Goal: Information Seeking & Learning: Learn about a topic

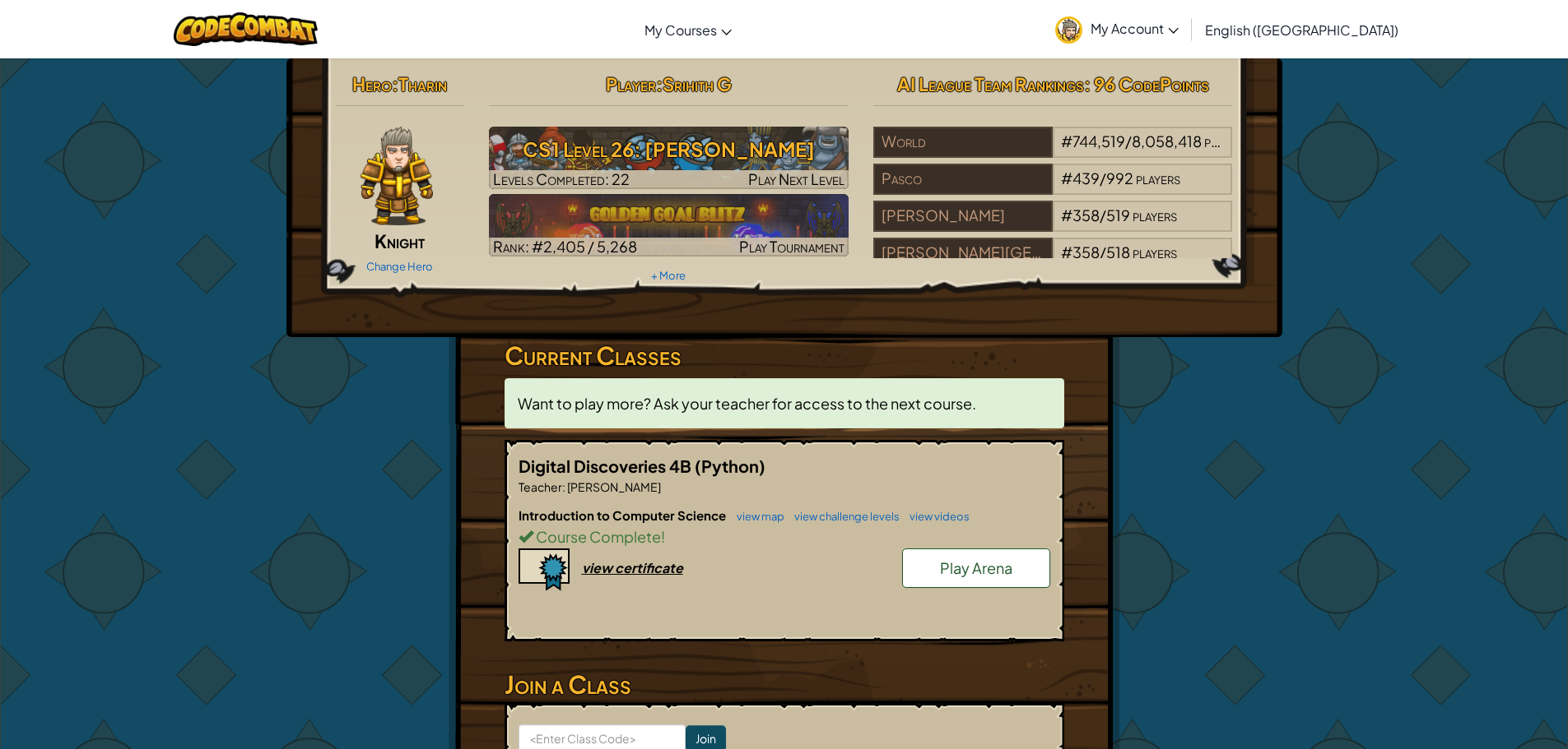
click at [995, 580] on link "Play Arena" at bounding box center [975, 568] width 148 height 39
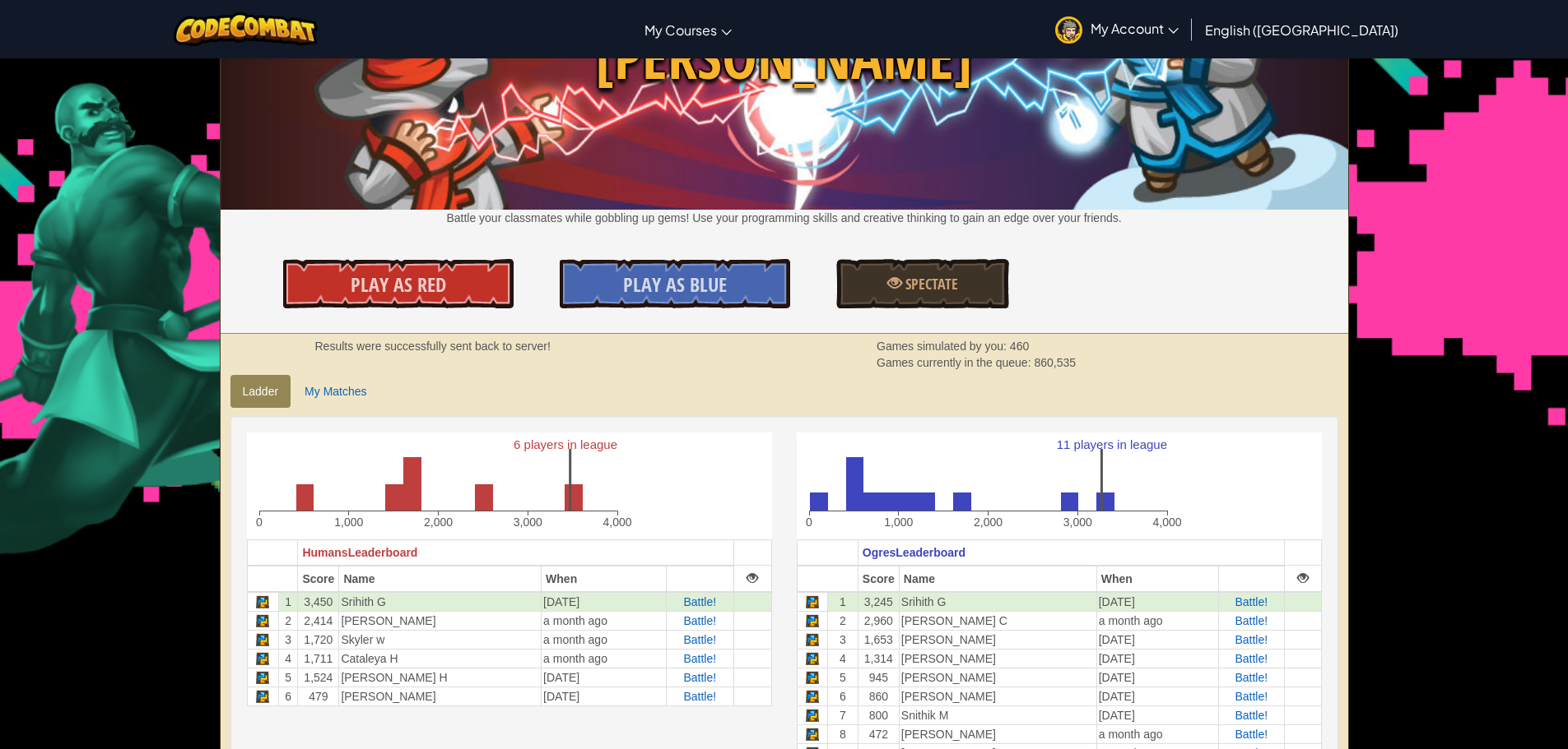
scroll to position [82, 0]
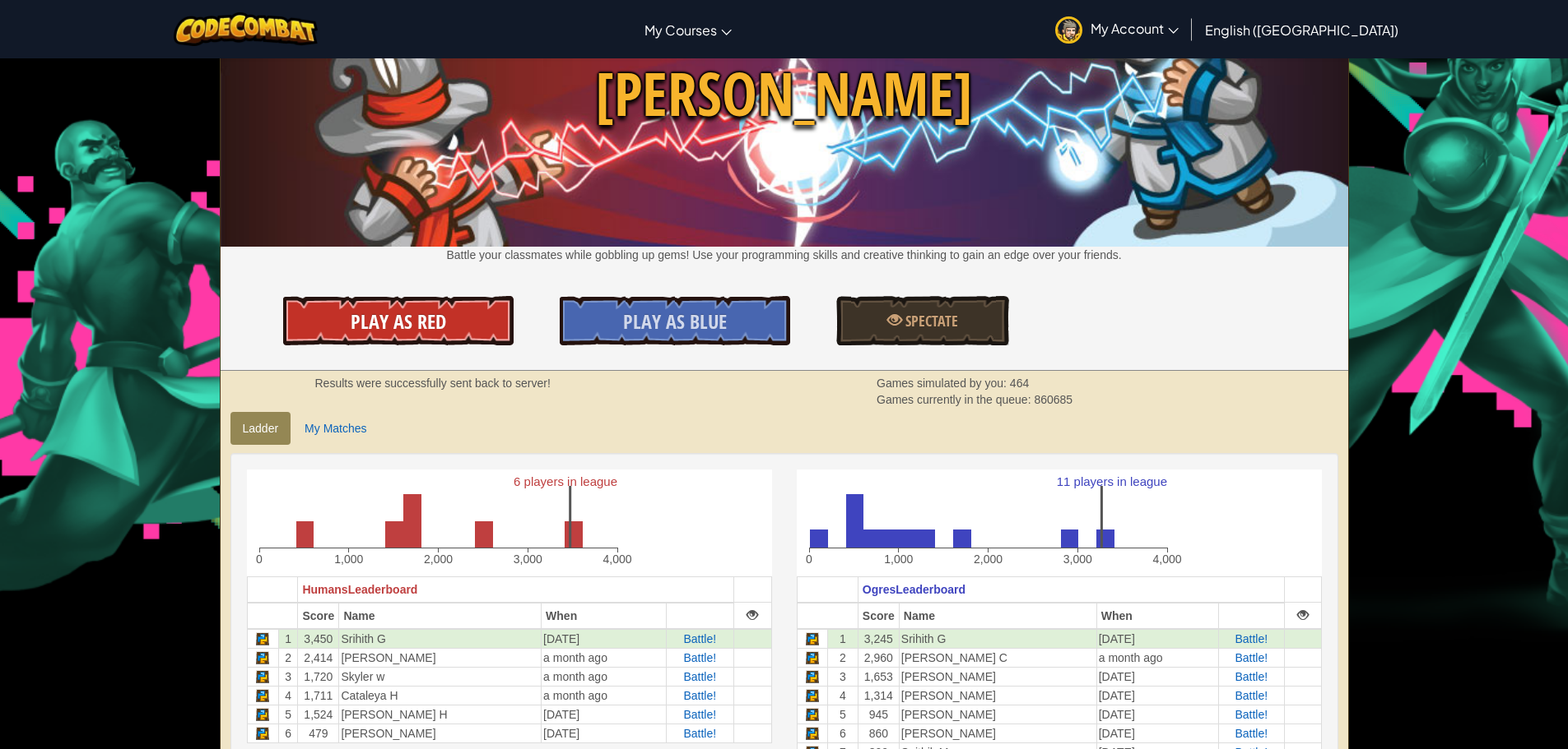
click at [434, 316] on span "Play As Red" at bounding box center [398, 322] width 95 height 27
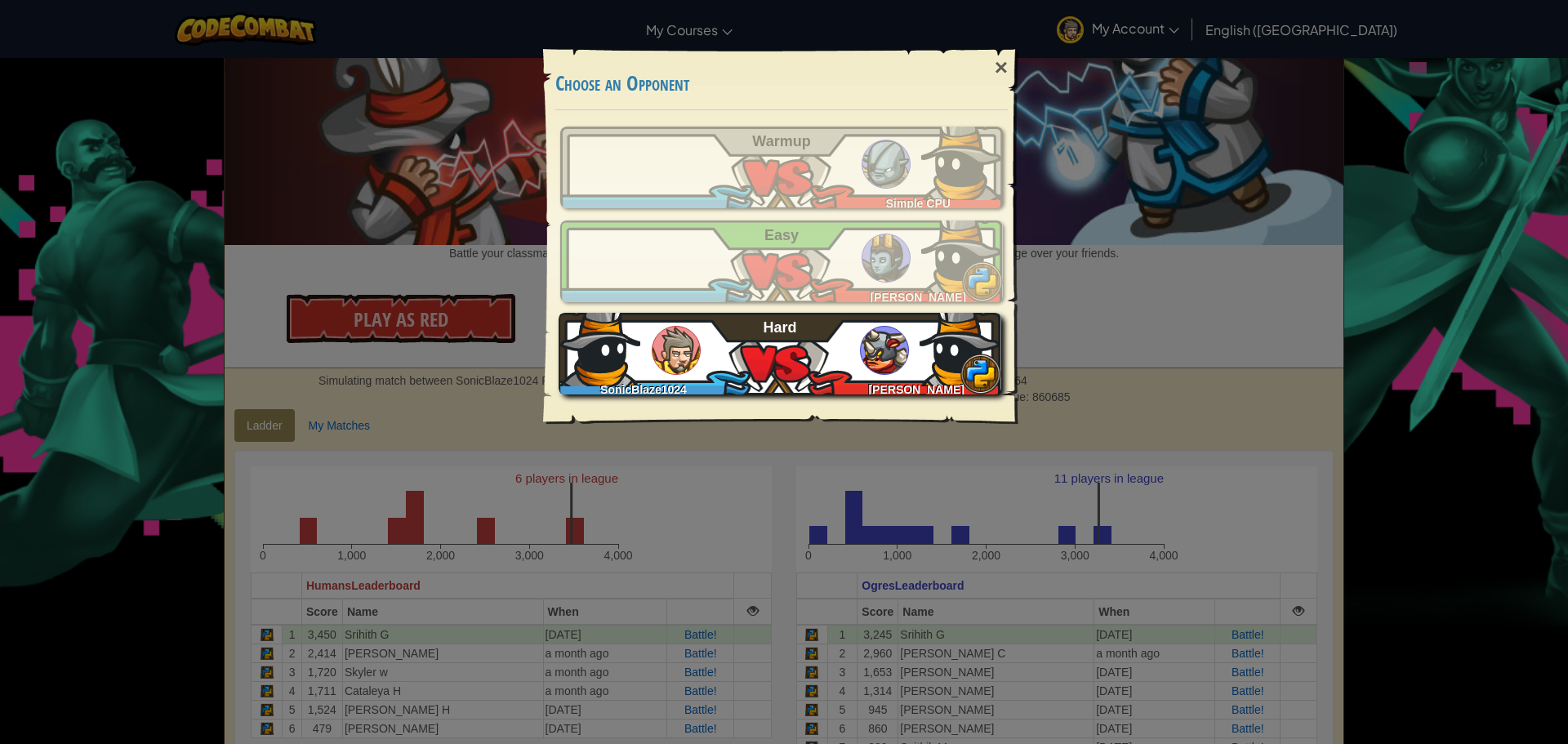
click at [791, 351] on div "SonicBlaze1024 Thiago Fernandes Hard" at bounding box center [780, 354] width 442 height 82
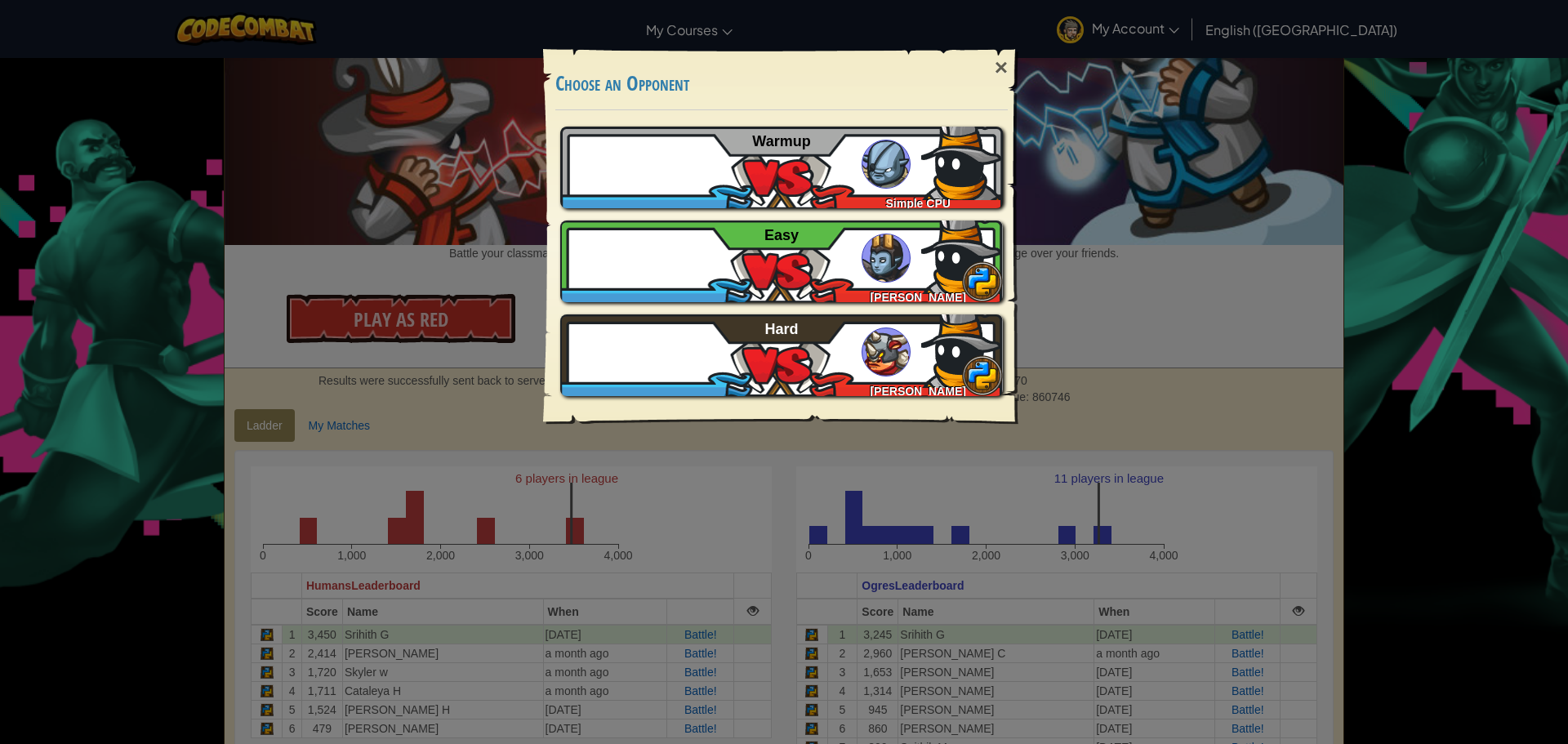
click at [1168, 340] on div "× Choose an Opponent Play Tutorial Recommended if you've never played before Sk…" at bounding box center [784, 372] width 1568 height 744
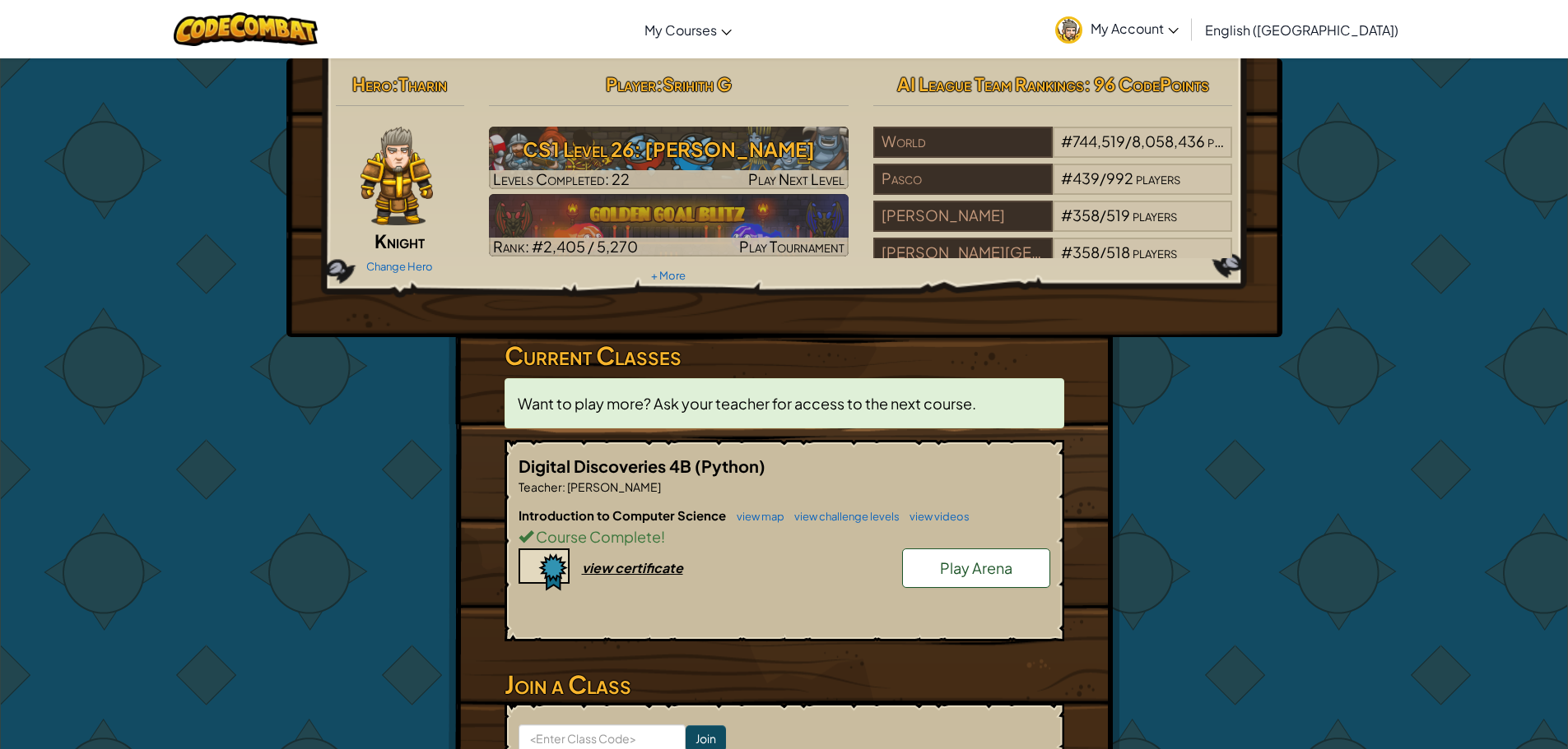
click at [965, 577] on link "Play Arena" at bounding box center [975, 568] width 148 height 39
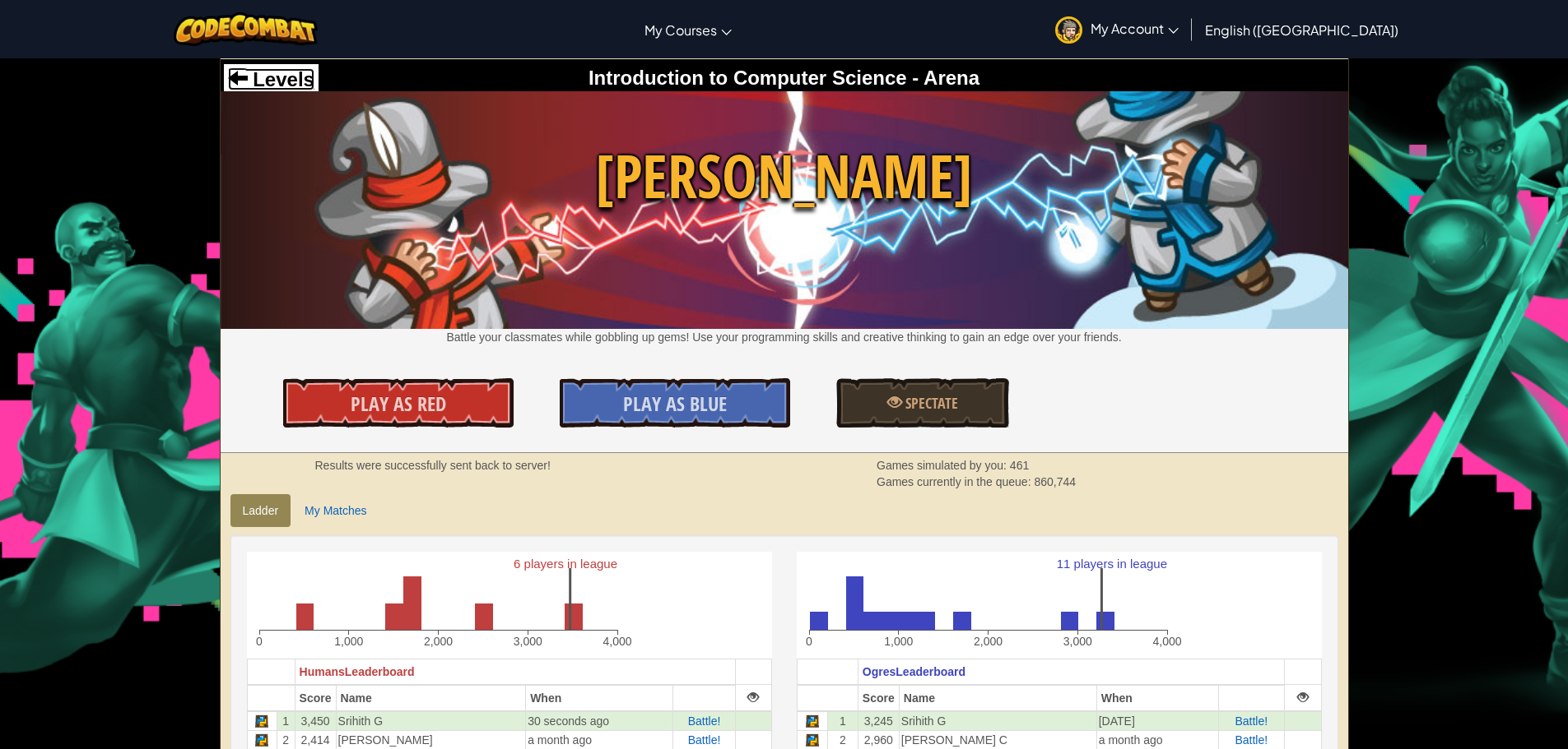
click at [298, 75] on span "Levels" at bounding box center [282, 79] width 67 height 22
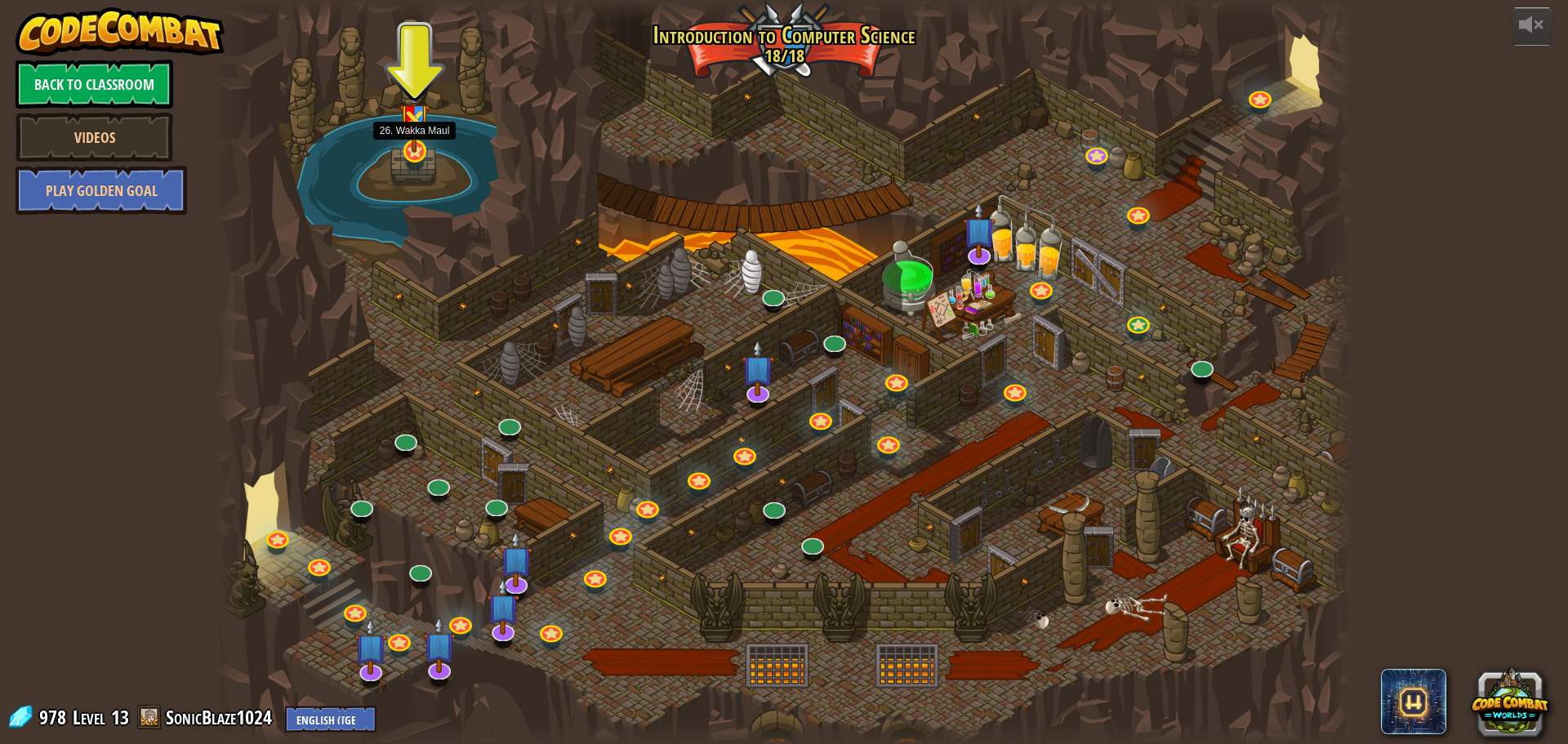
click at [412, 146] on img at bounding box center [415, 113] width 30 height 80
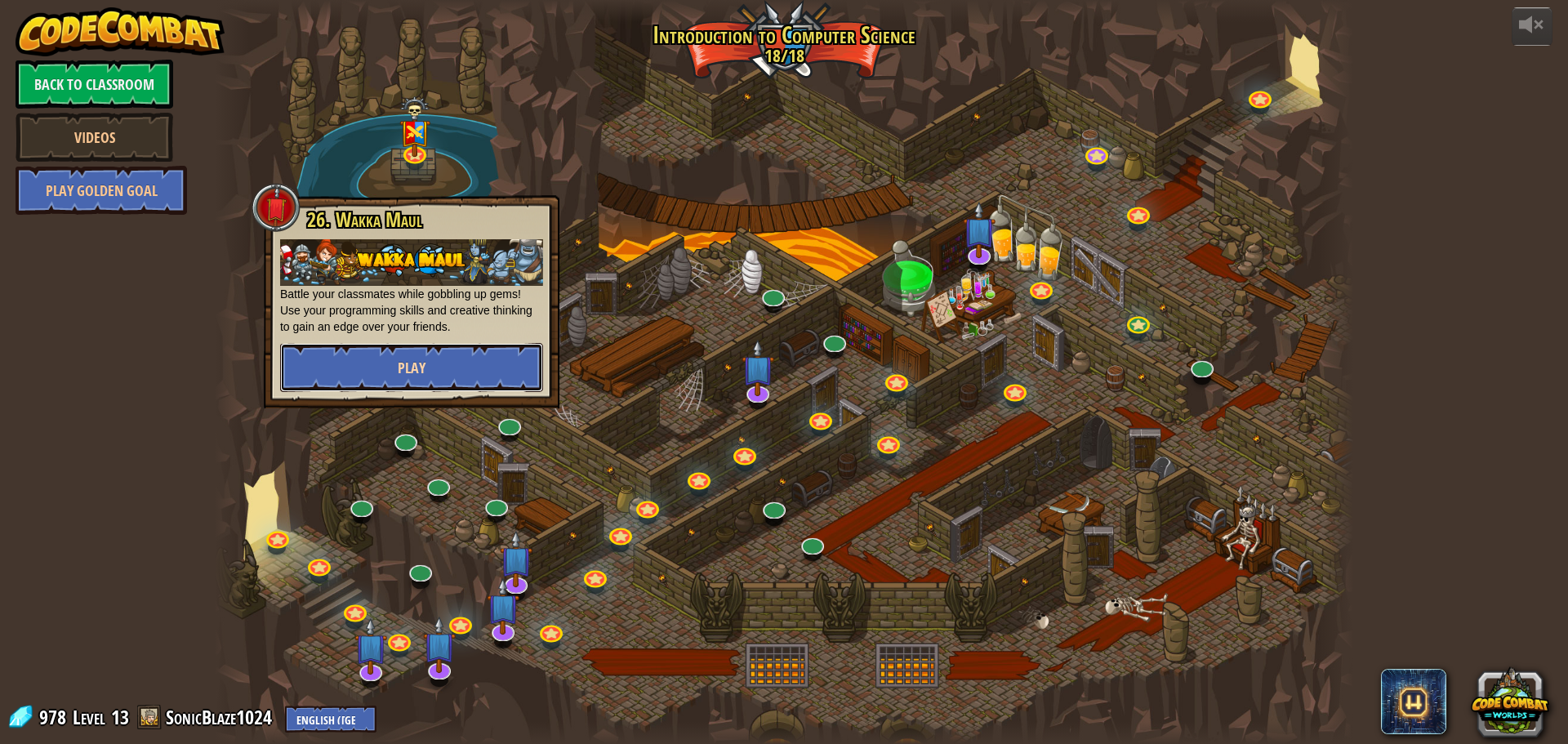
click at [472, 365] on button "Play" at bounding box center [412, 368] width 263 height 49
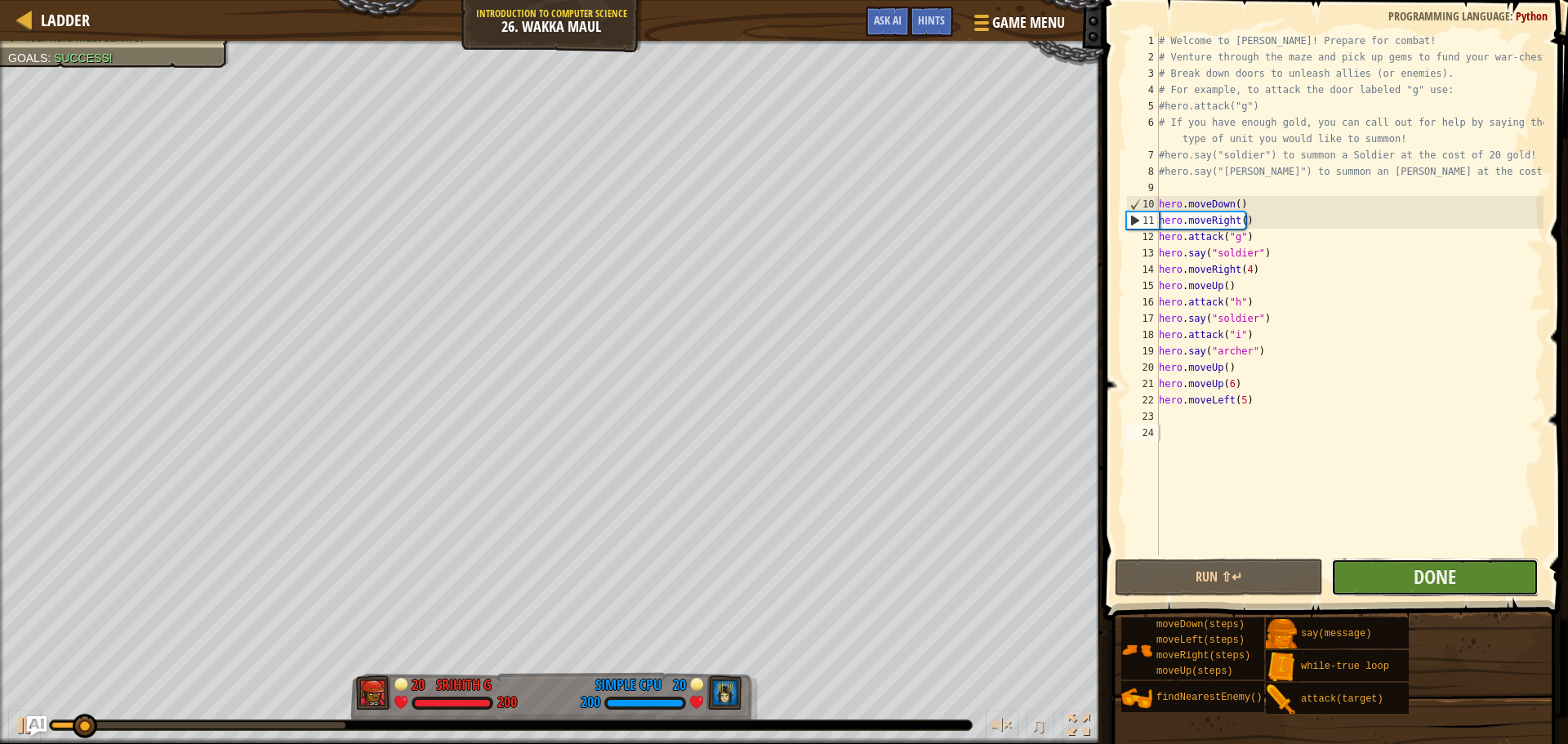
click at [1434, 590] on button "Done" at bounding box center [1434, 578] width 207 height 38
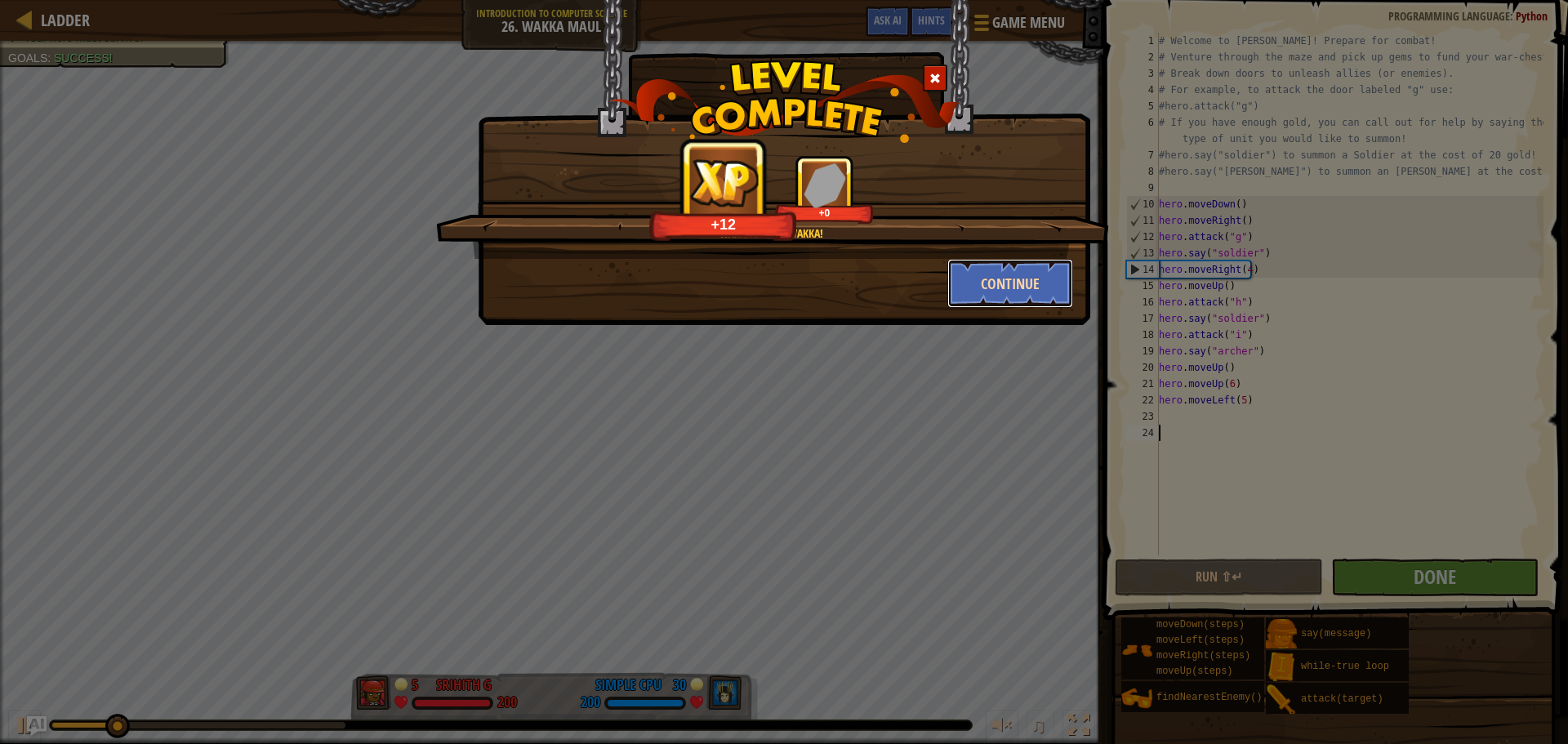
click at [1005, 298] on button "Continue" at bounding box center [1011, 283] width 127 height 49
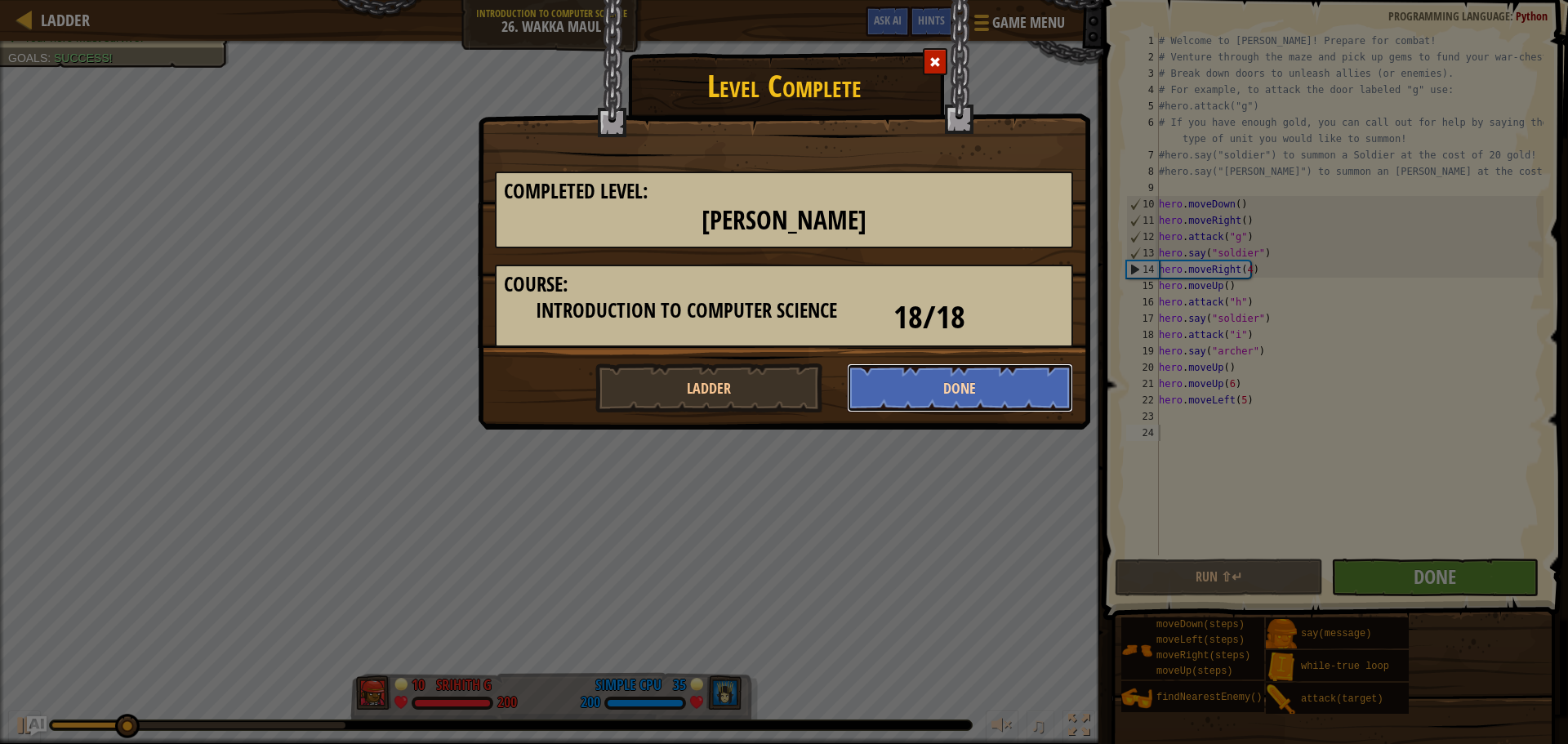
click at [931, 385] on button "Done" at bounding box center [961, 389] width 227 height 49
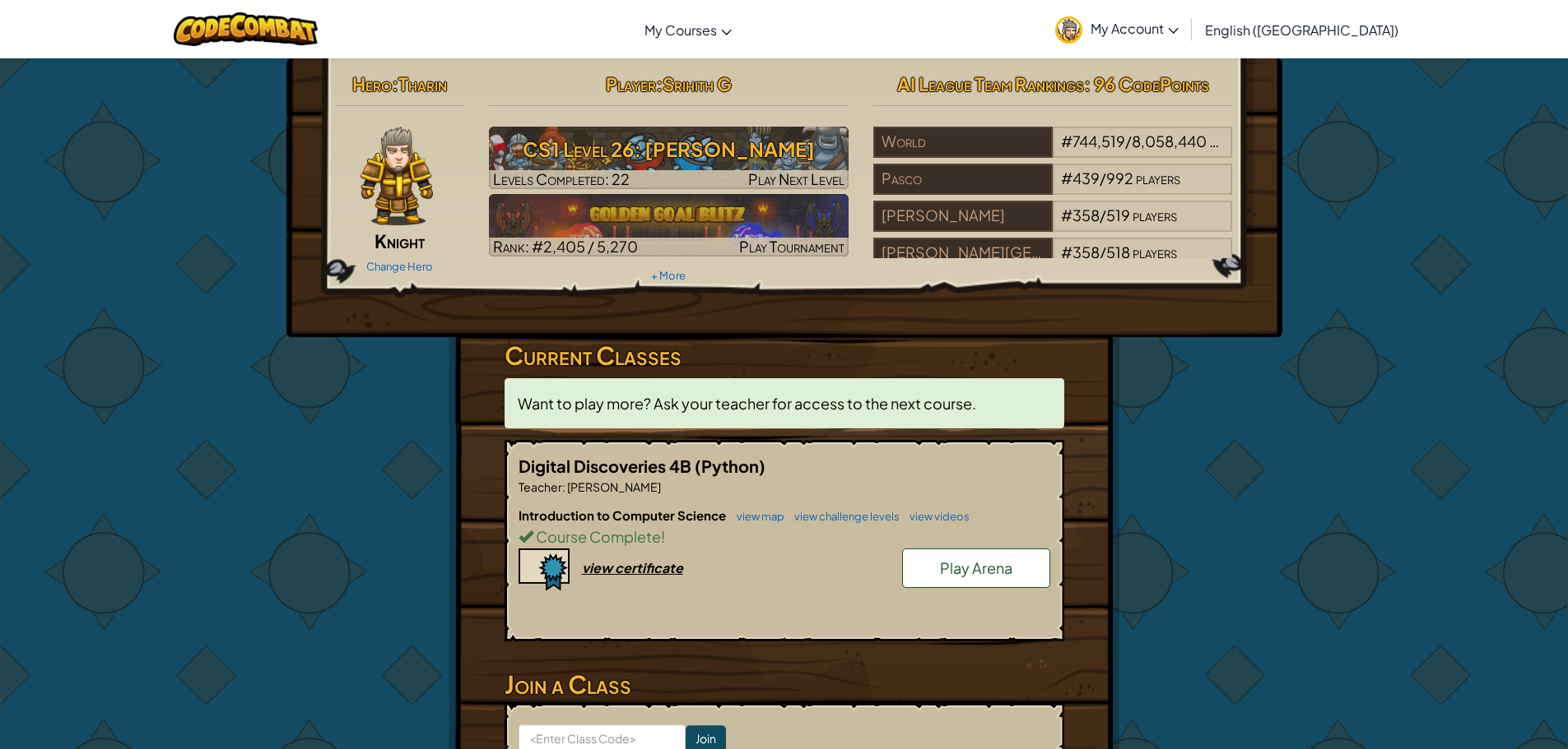
click at [970, 578] on link "Play Arena" at bounding box center [975, 568] width 148 height 39
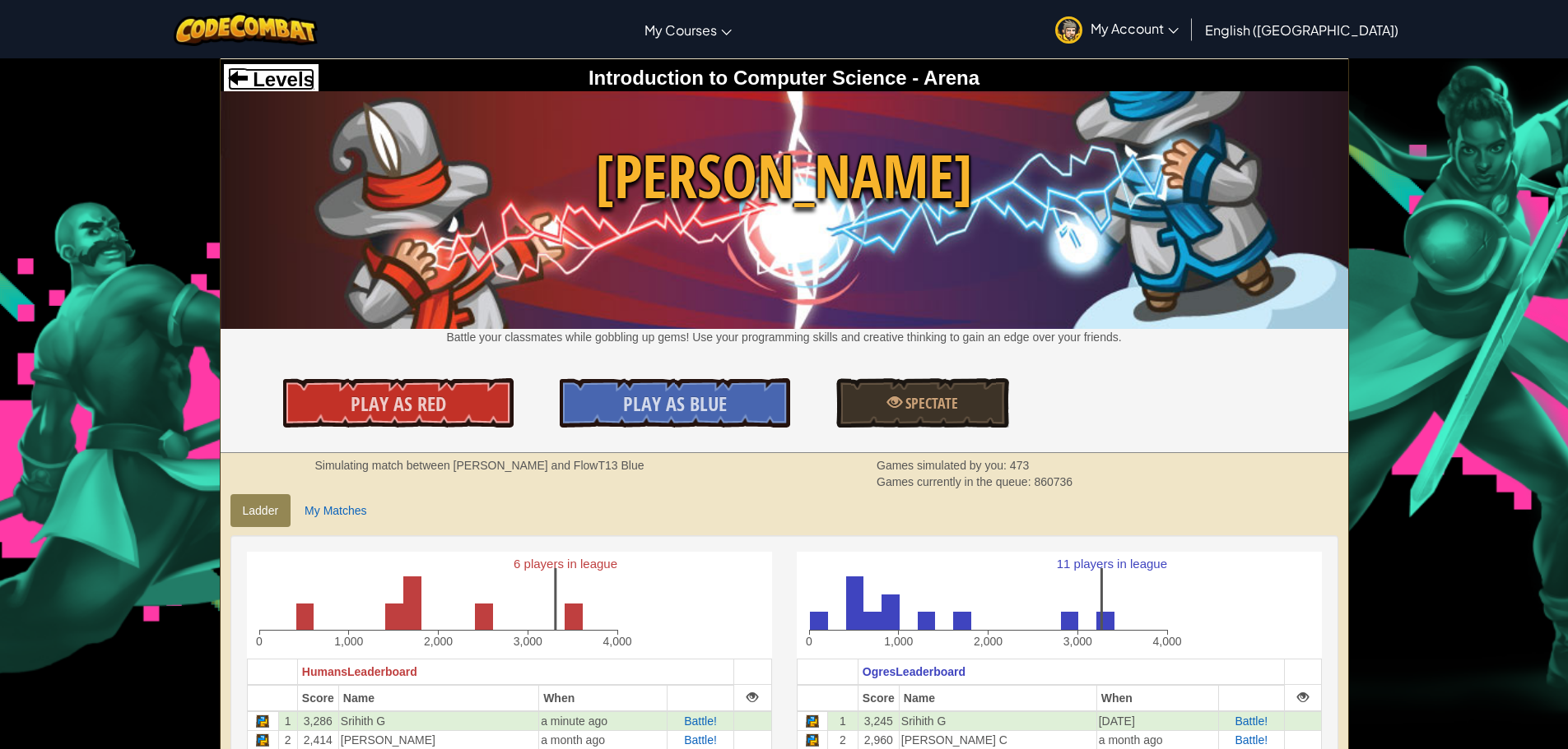
click at [252, 69] on span "Levels" at bounding box center [282, 79] width 67 height 22
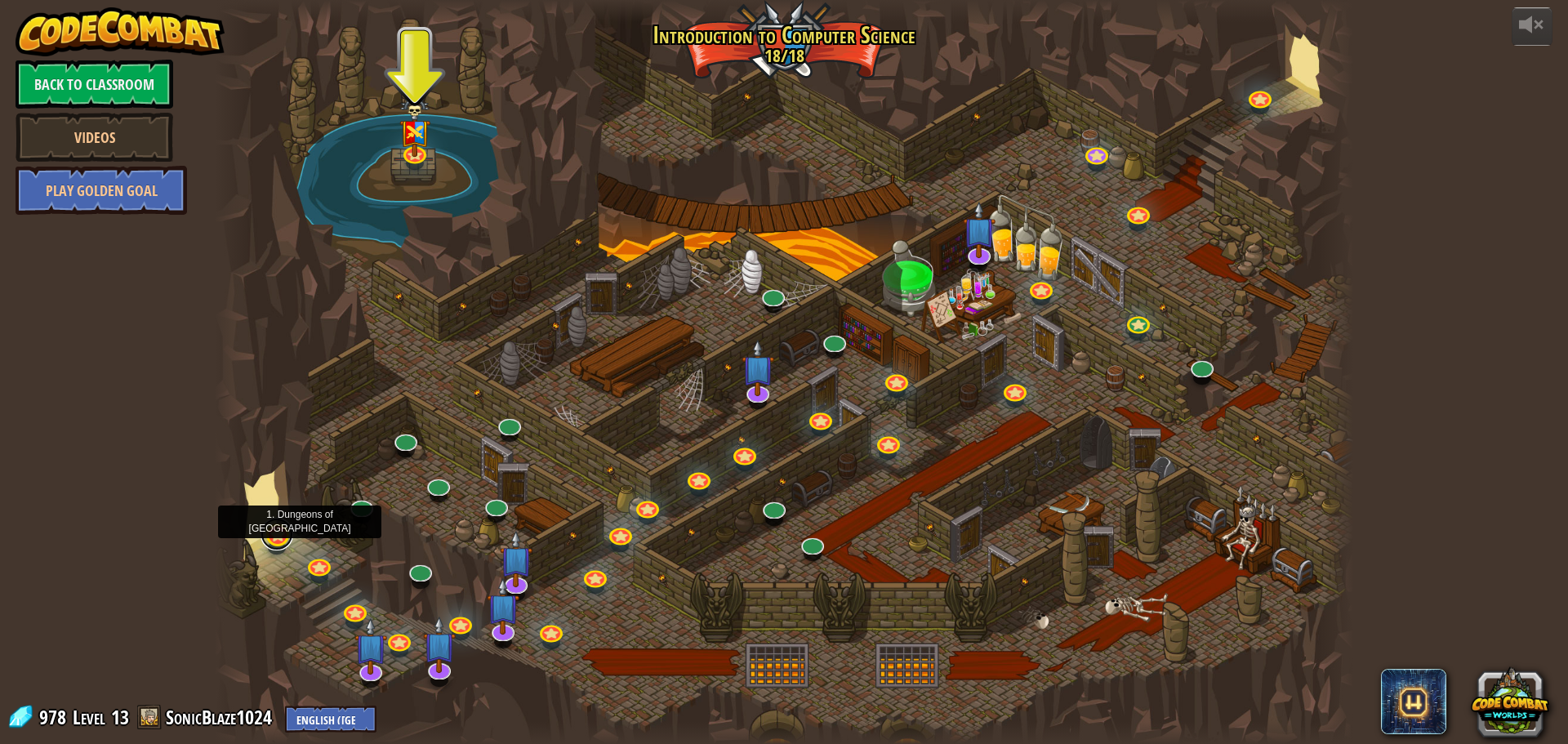
click at [275, 540] on link at bounding box center [277, 535] width 32 height 32
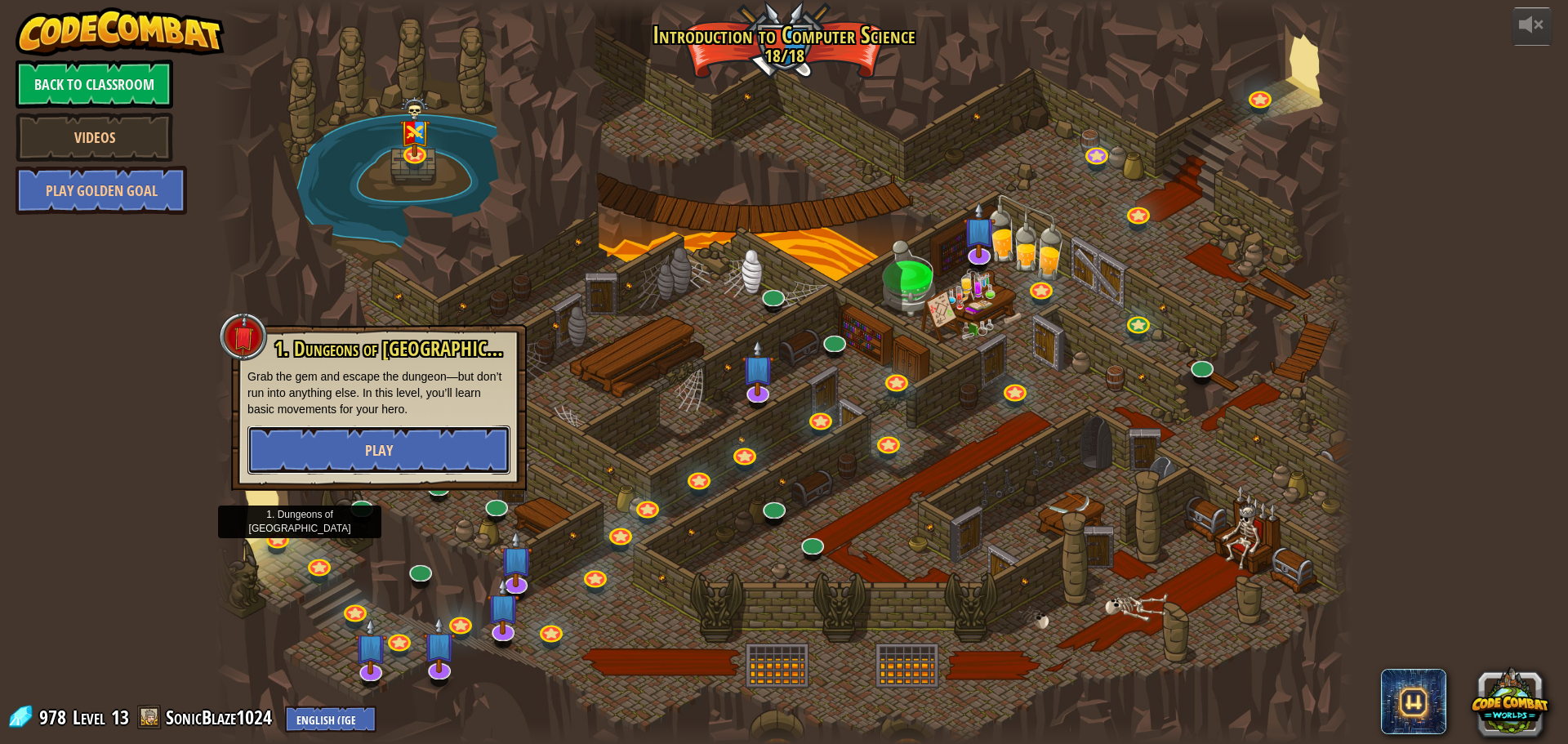
click at [358, 439] on button "Play" at bounding box center [379, 450] width 263 height 49
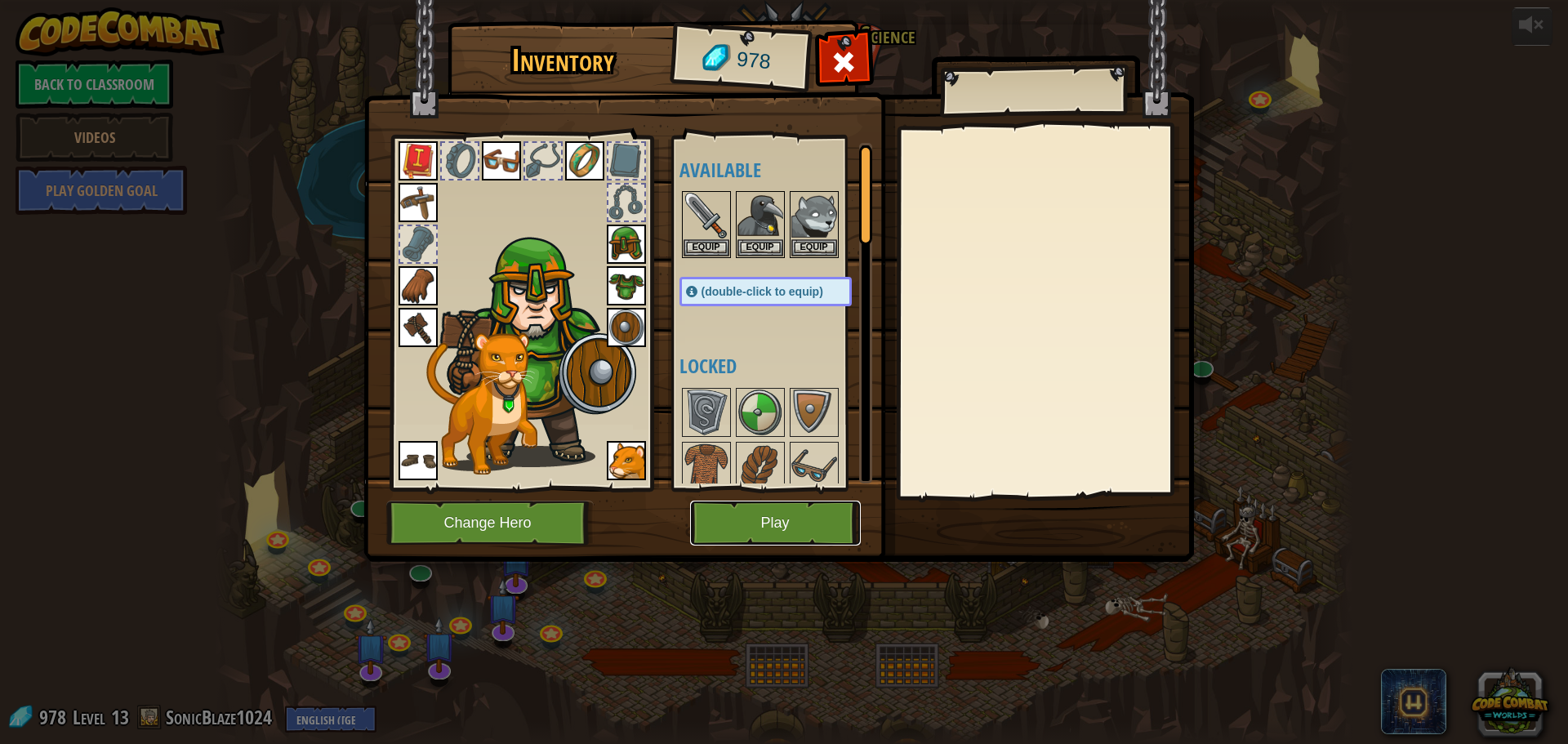
click at [750, 534] on button "Play" at bounding box center [776, 523] width 171 height 45
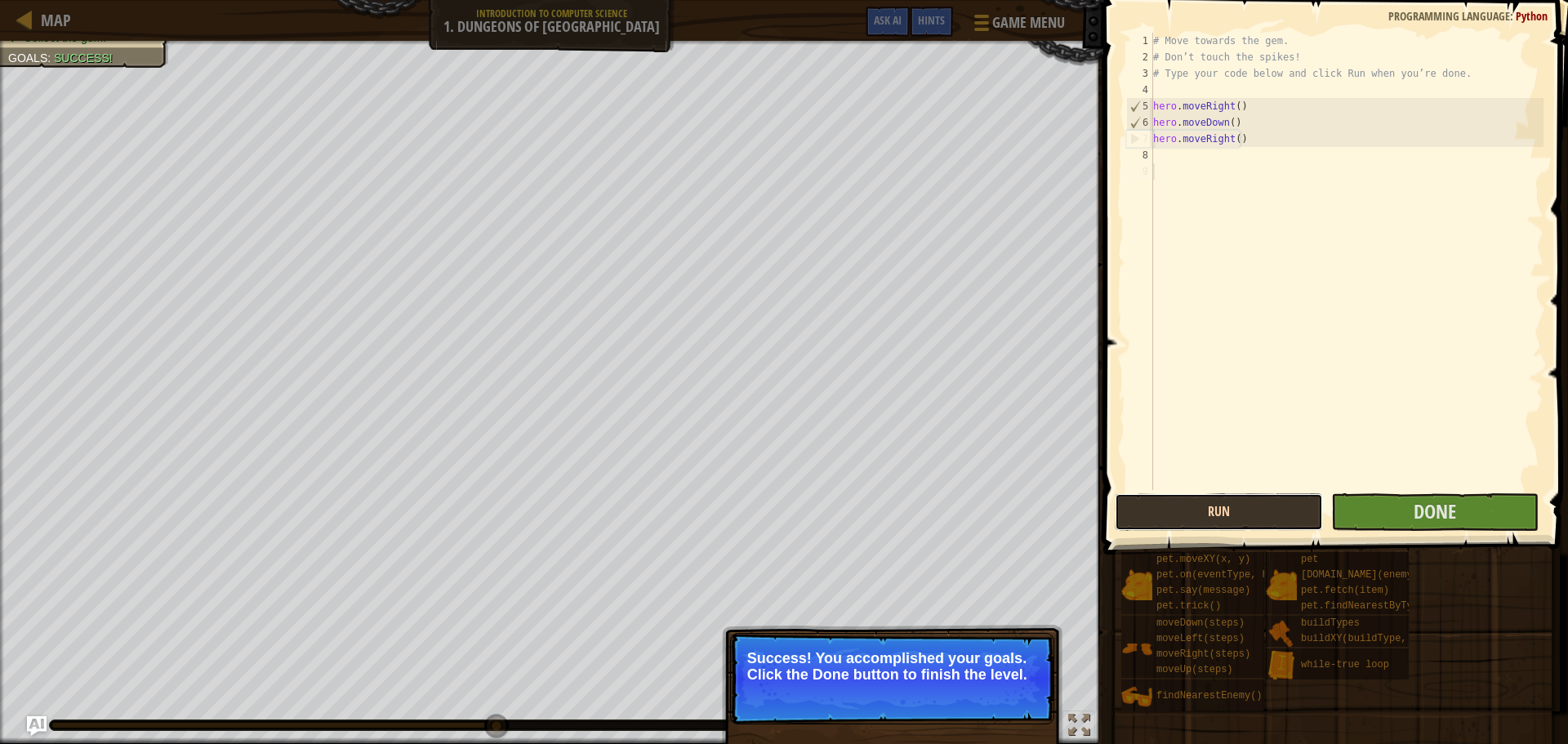
click at [1247, 521] on button "Run" at bounding box center [1218, 513] width 207 height 38
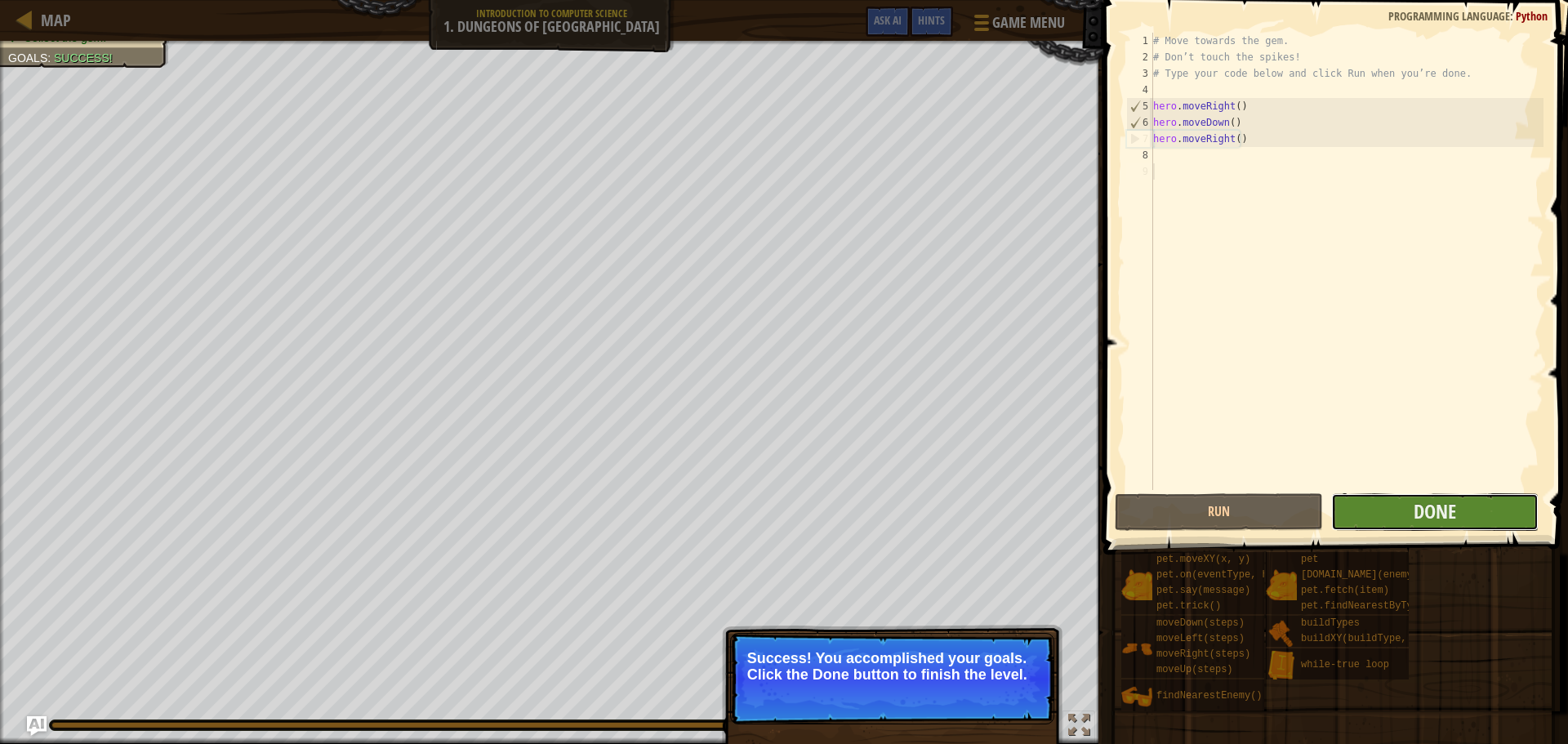
click at [1460, 517] on button "Done" at bounding box center [1434, 513] width 207 height 38
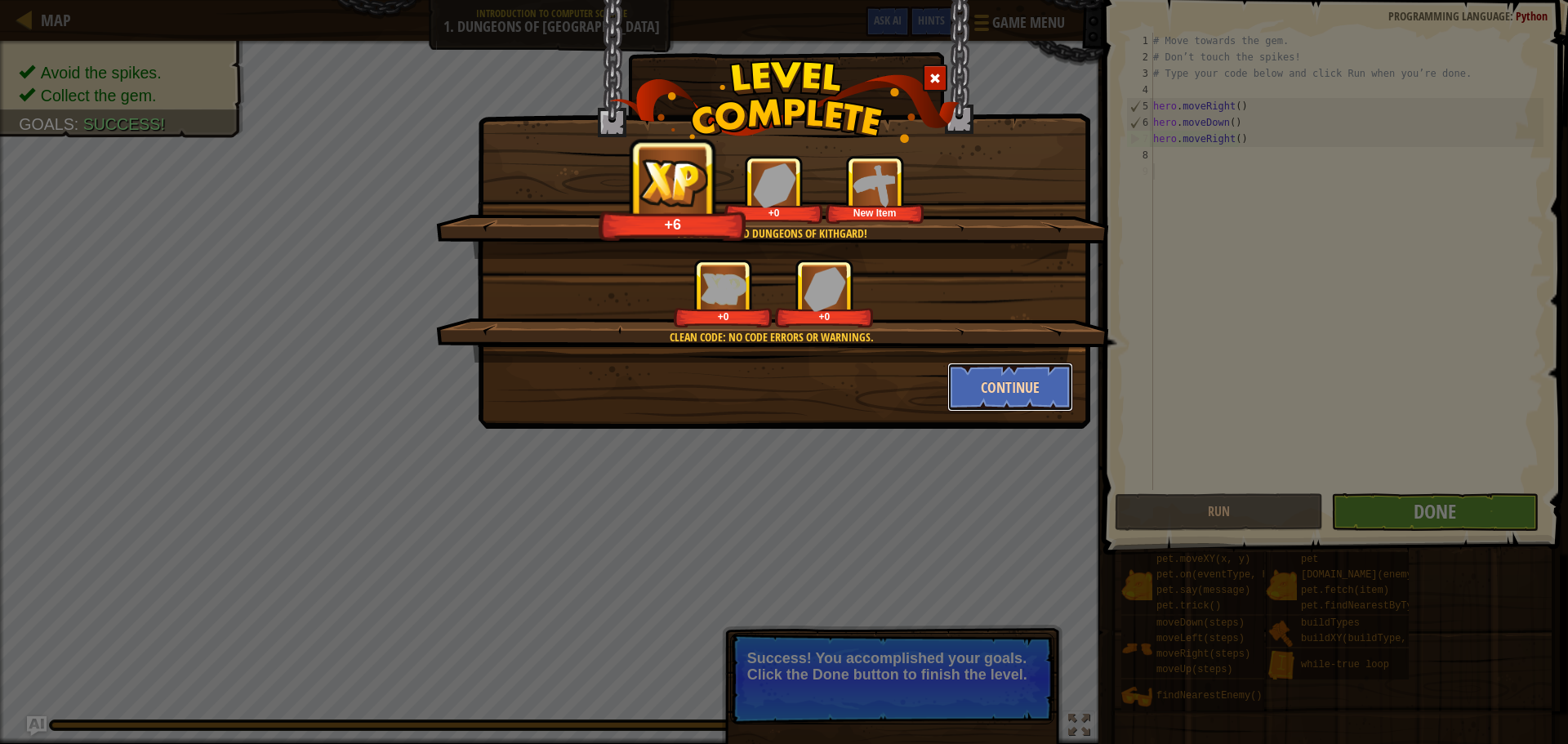
click at [1010, 388] on button "Continue" at bounding box center [1011, 388] width 127 height 49
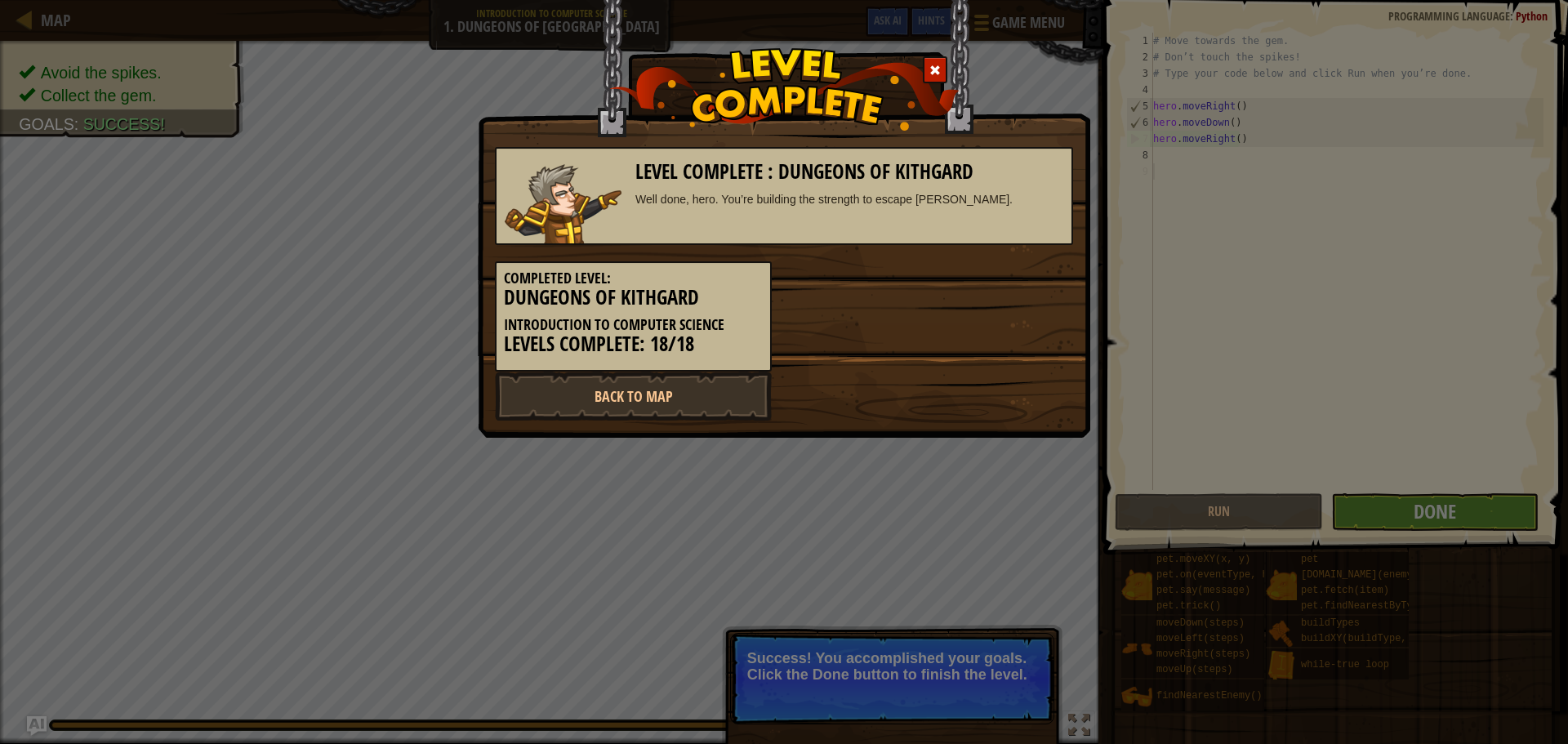
click at [1342, 438] on div "Level Complete : Dungeons of Kithgard Well done, hero. You’re building the stre…" at bounding box center [784, 372] width 1568 height 744
click at [687, 391] on link "Back to Map" at bounding box center [634, 396] width 277 height 49
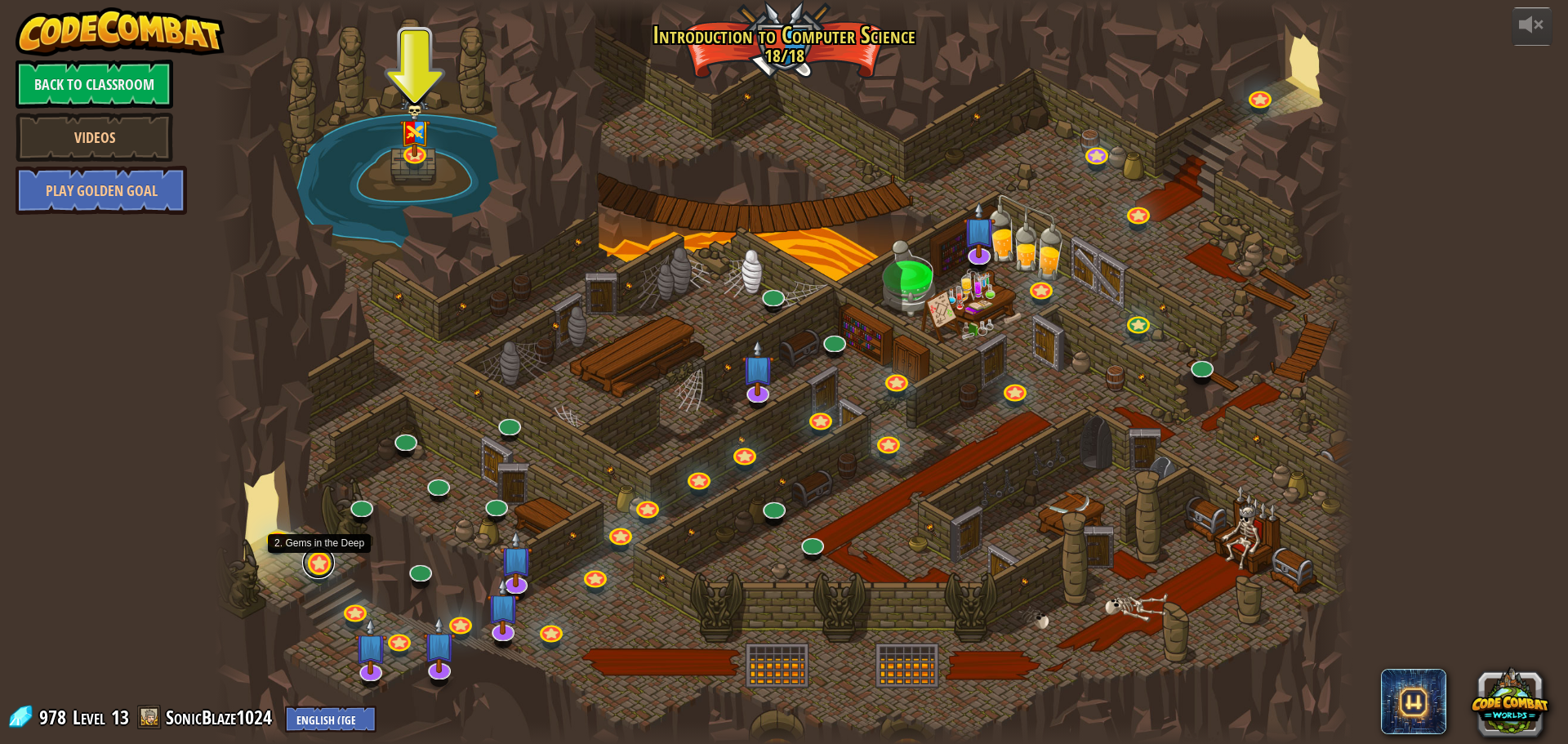
click at [316, 558] on link at bounding box center [318, 563] width 32 height 32
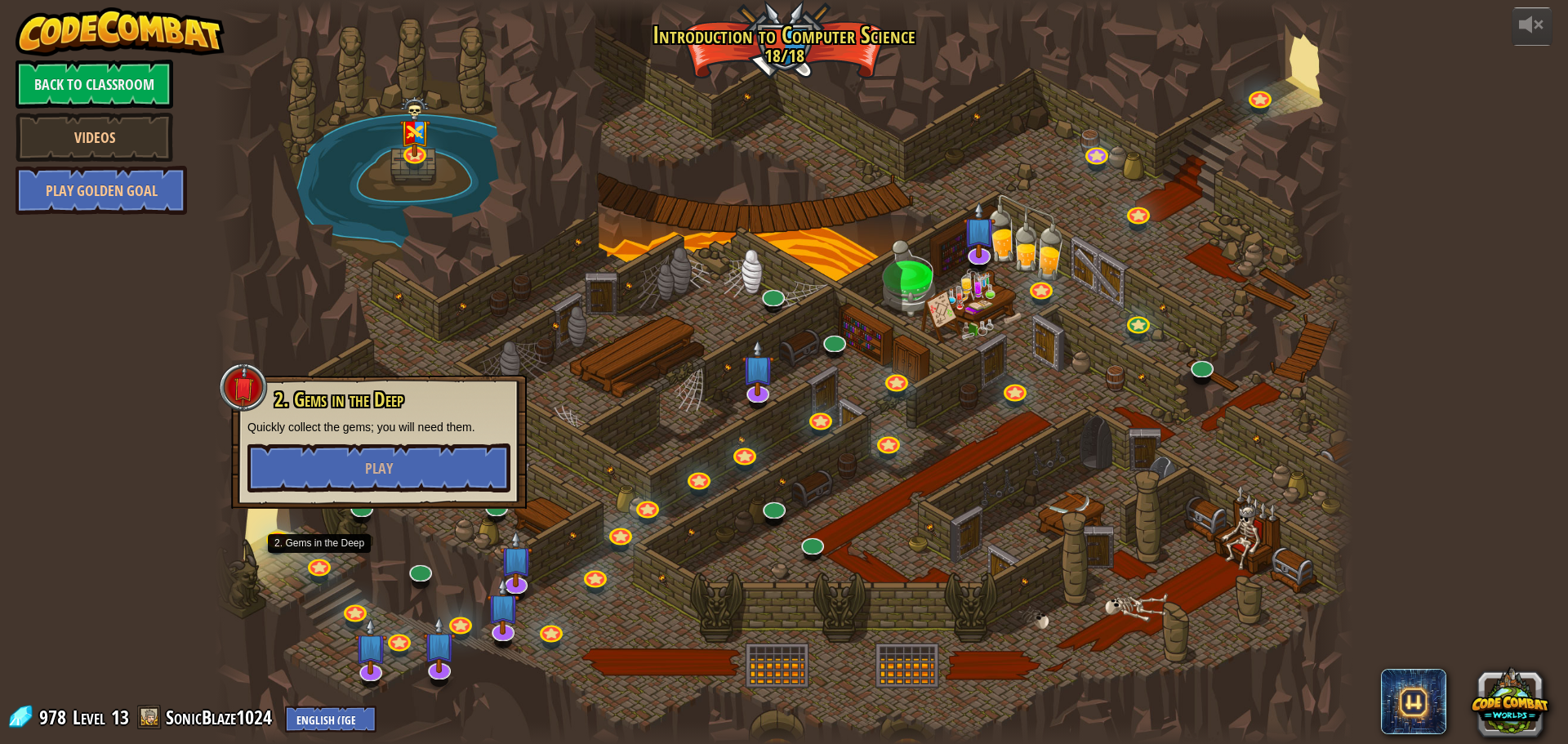
click at [980, 556] on div at bounding box center [784, 372] width 1139 height 744
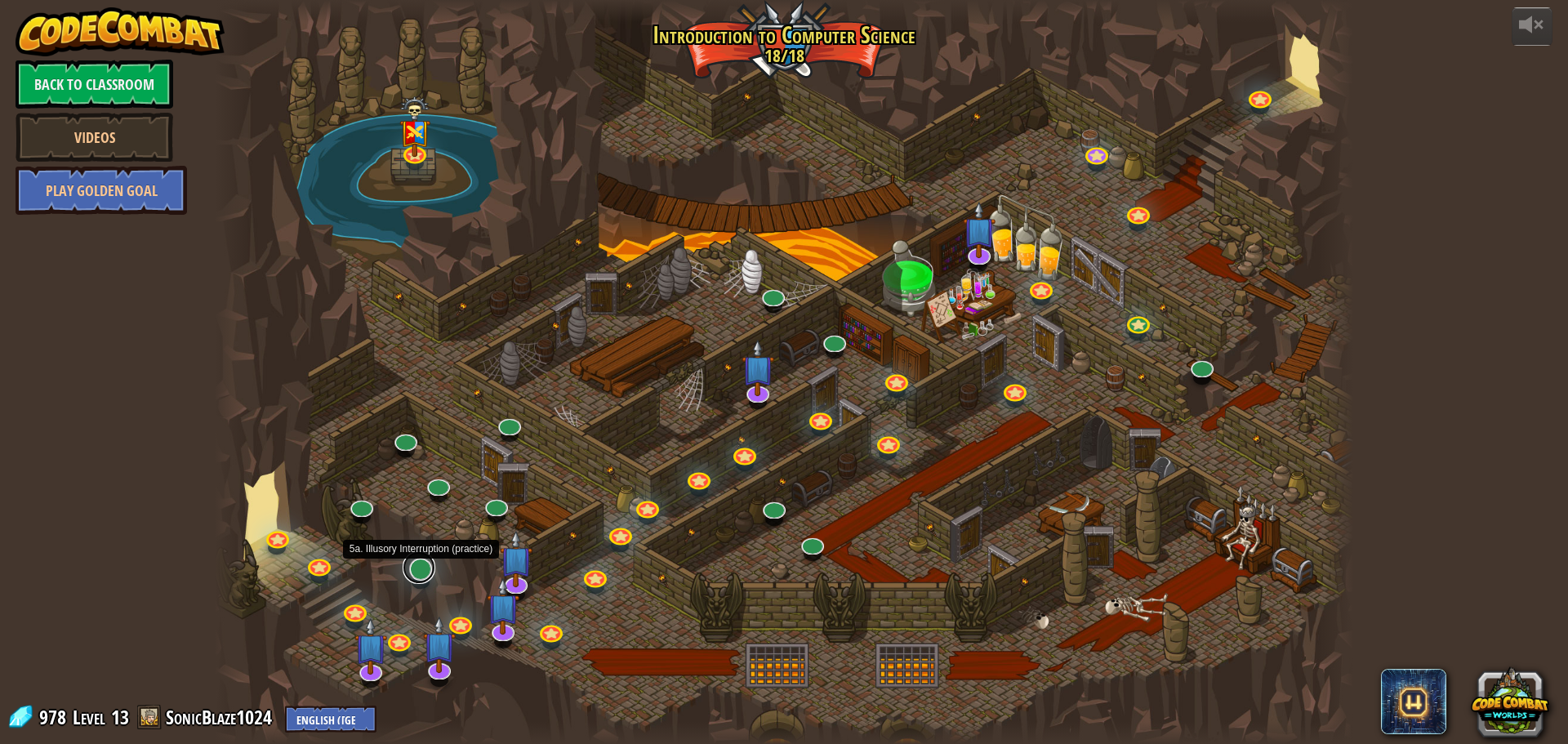
click at [418, 572] on link at bounding box center [419, 568] width 32 height 32
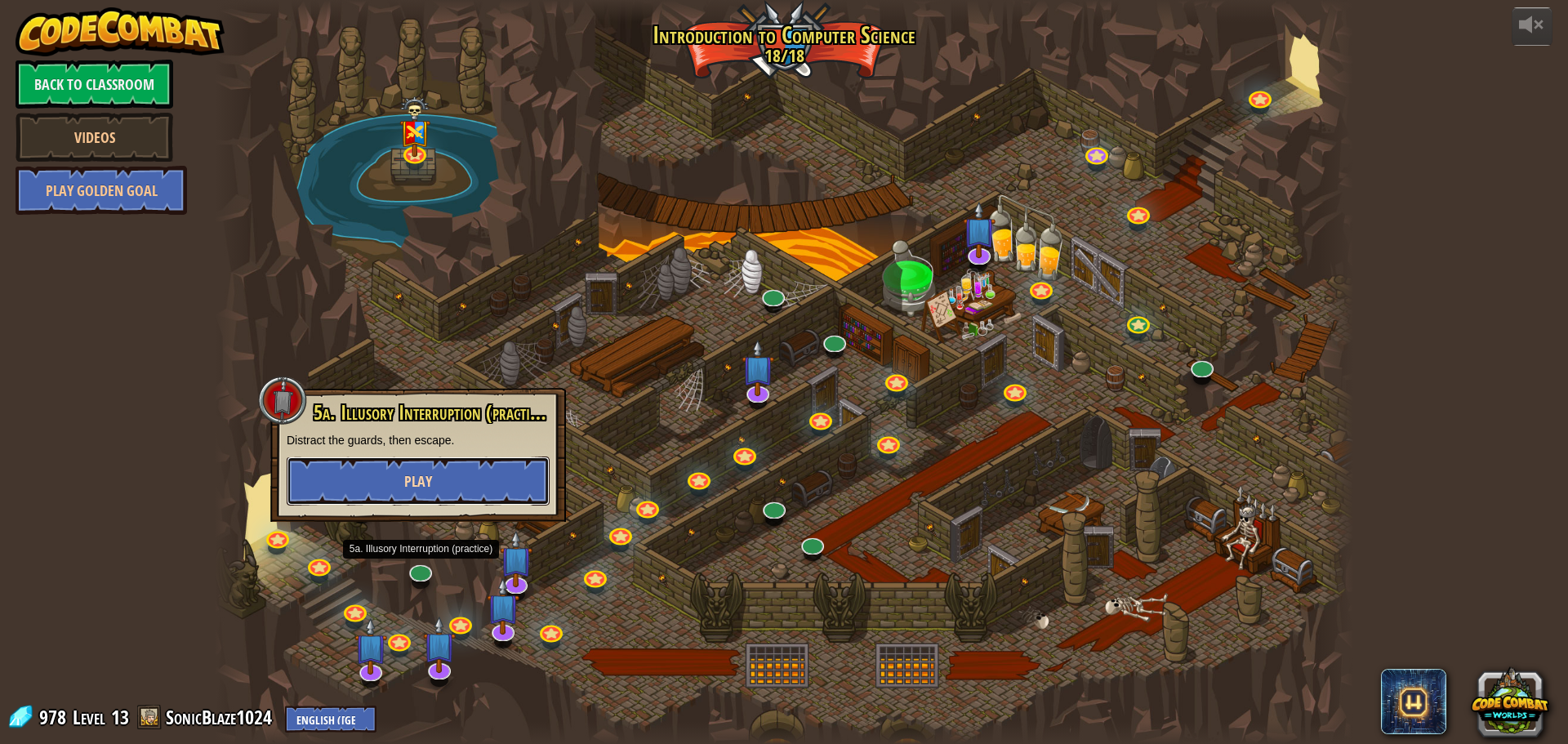
click at [460, 479] on button "Play" at bounding box center [419, 481] width 263 height 49
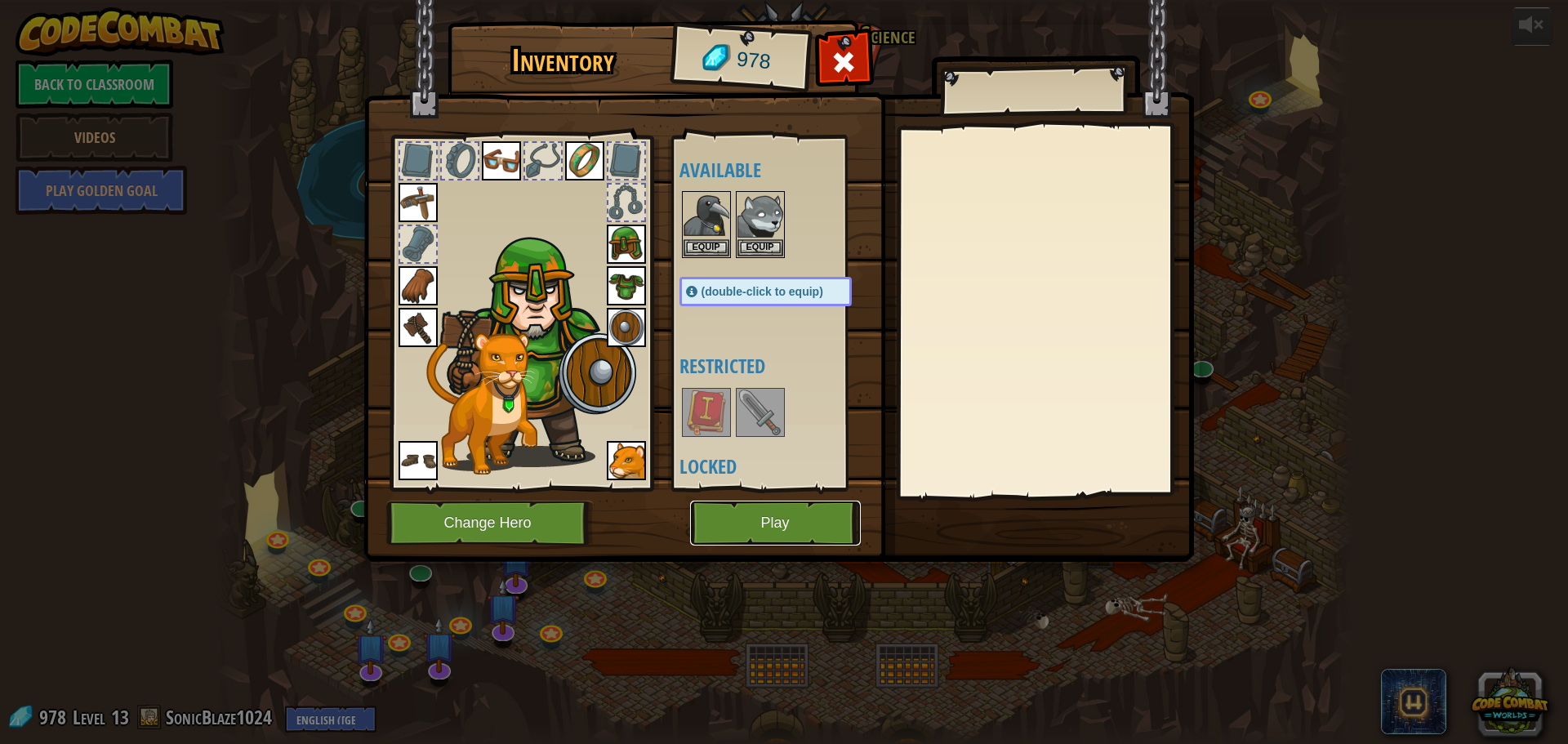
click at [720, 525] on button "Play" at bounding box center [776, 523] width 171 height 45
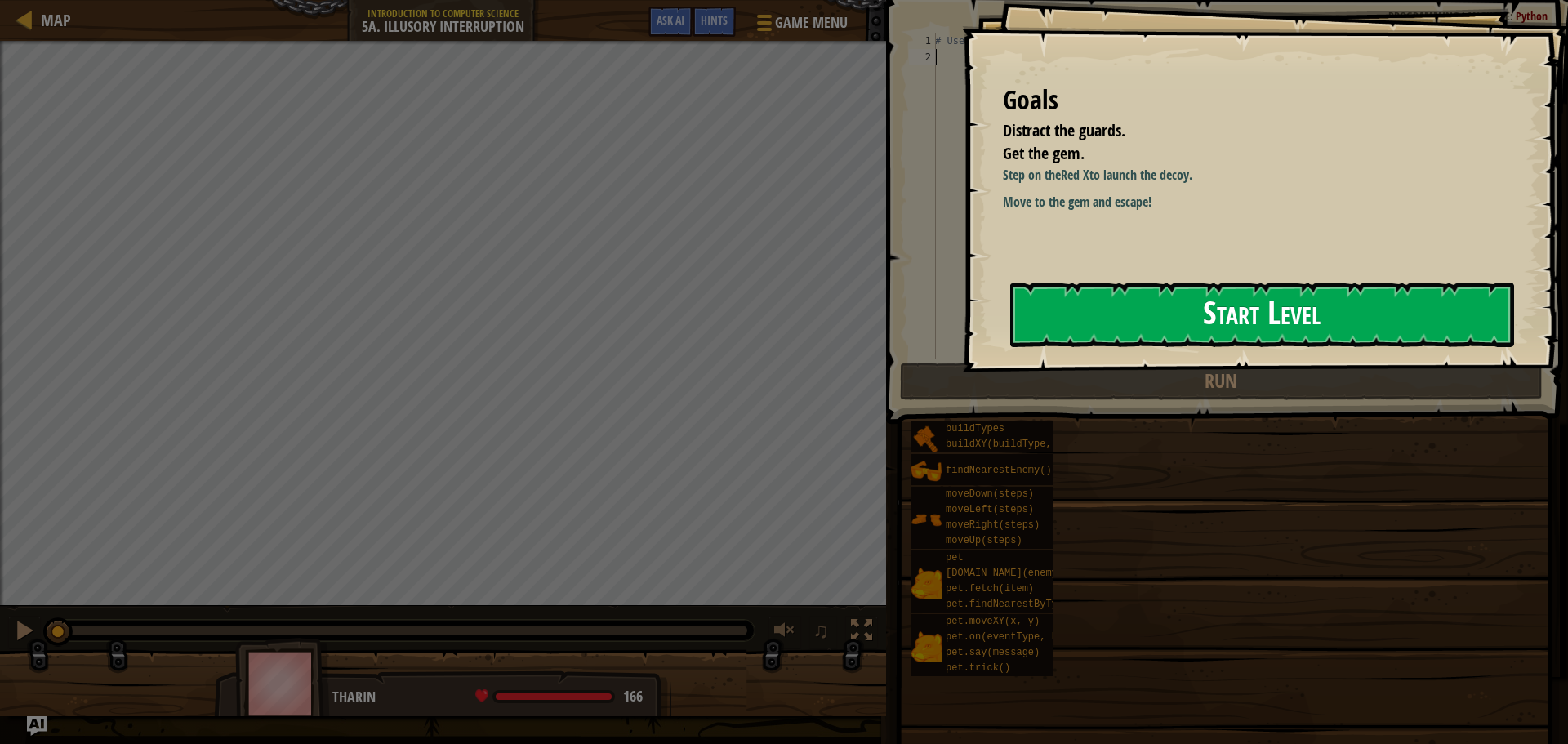
click at [1203, 317] on button "Start Level" at bounding box center [1263, 315] width 504 height 64
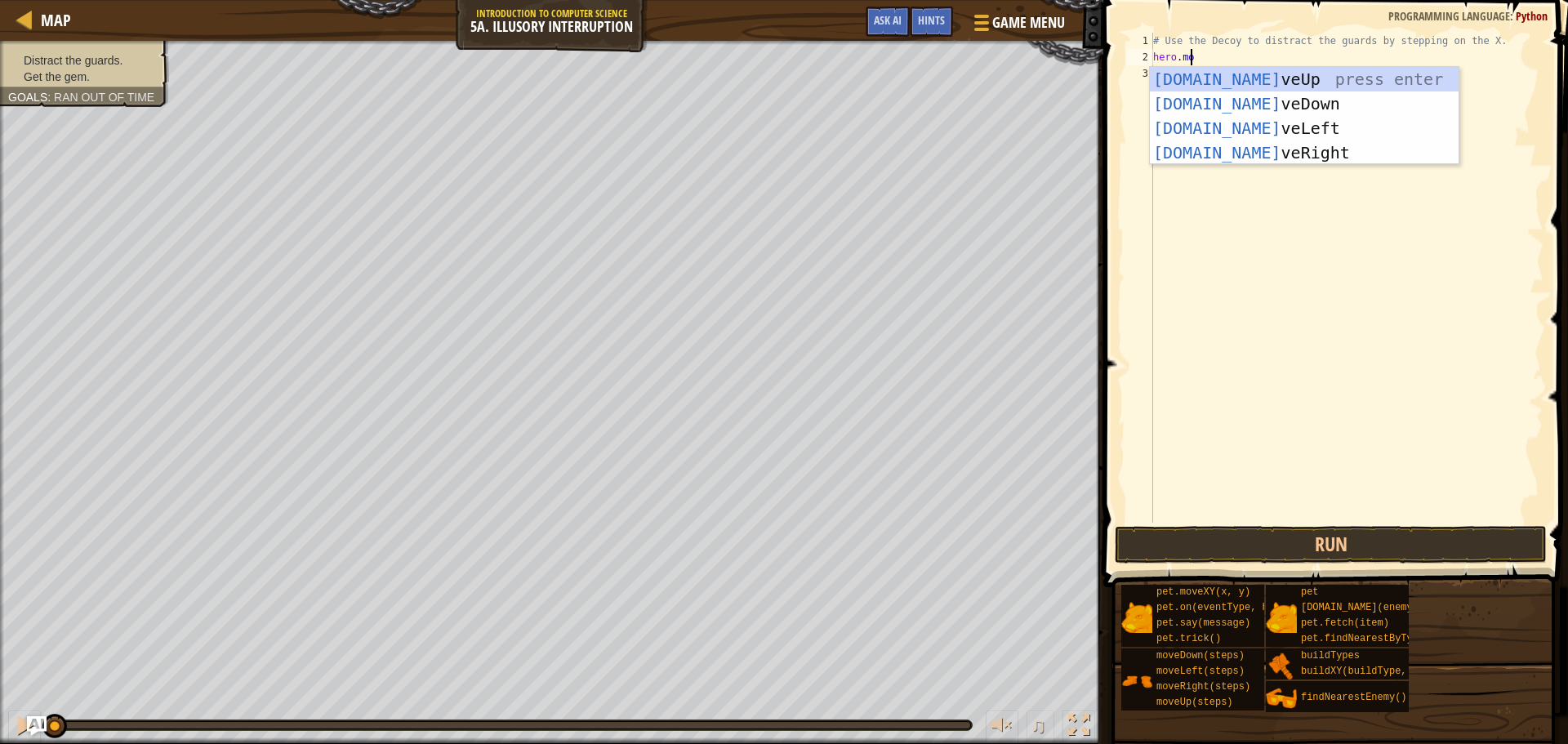
scroll to position [8, 3]
type textarea "hero.mover"
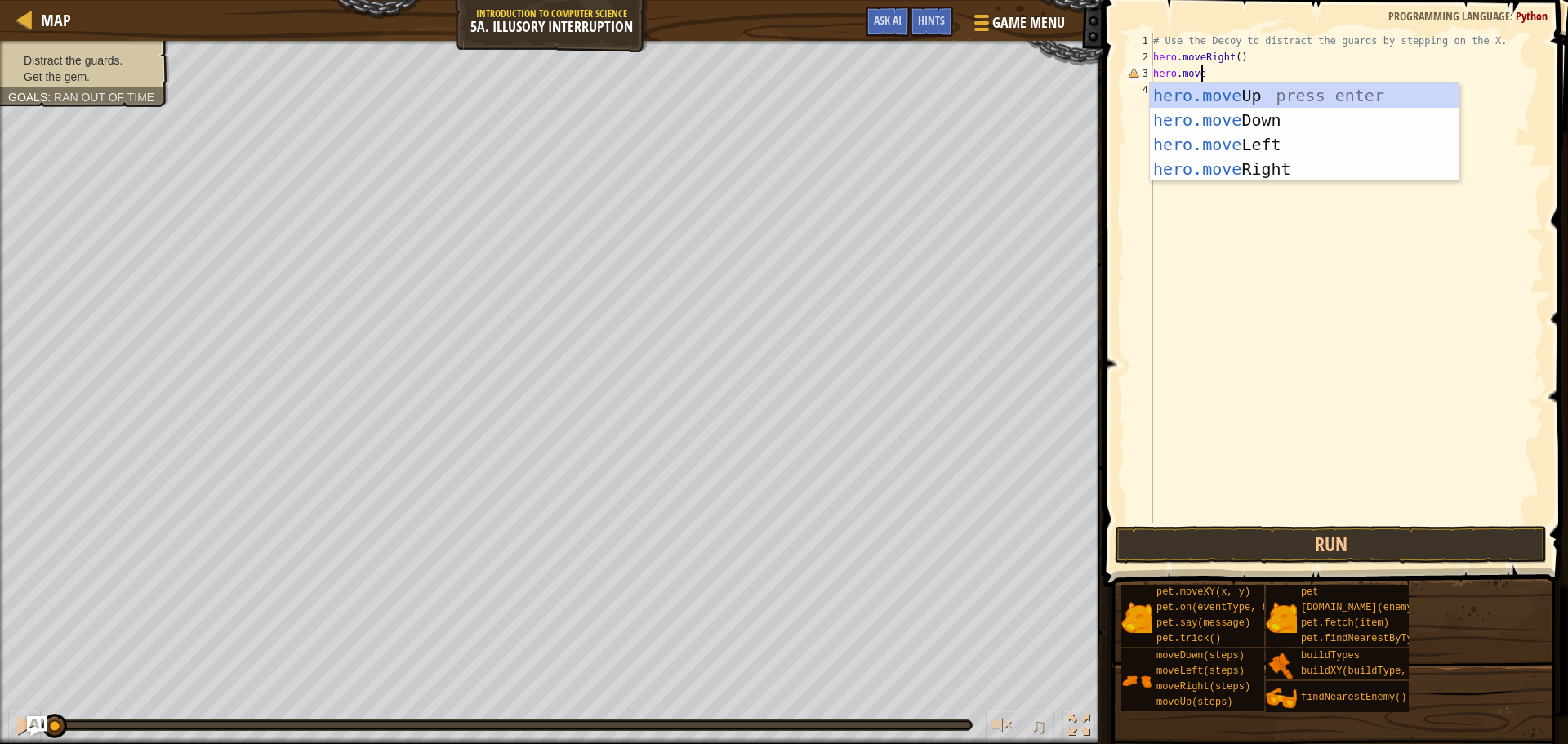
type textarea "hero.moved"
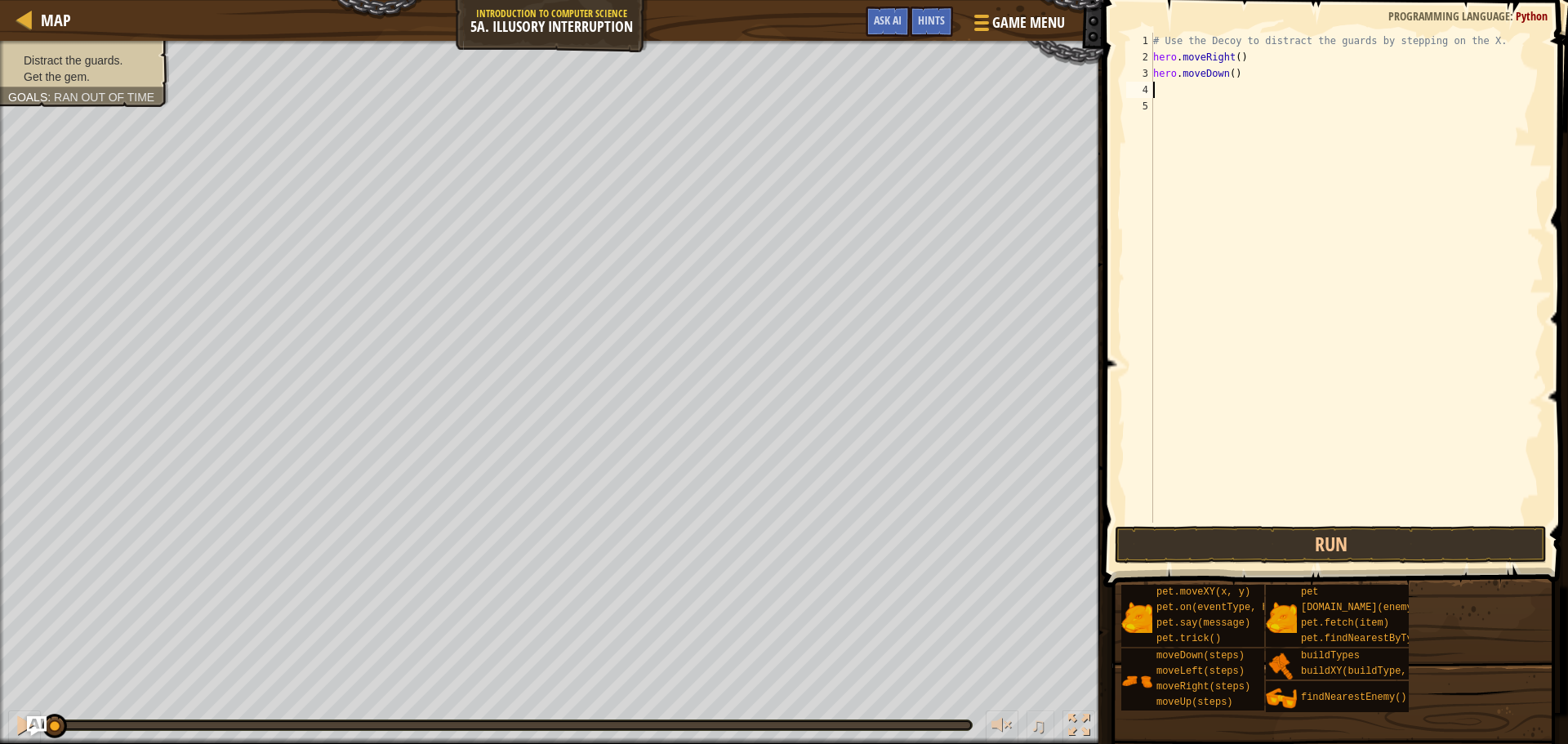
scroll to position [8, 0]
click at [1228, 68] on div "# Use the Decoy to distract the guards by stepping on the X. hero . moveRight (…" at bounding box center [1347, 294] width 394 height 523
type textarea "hero.moveDown(2)"
click at [1206, 101] on div "# Use the Decoy to distract the guards by stepping on the X. hero . moveRight (…" at bounding box center [1347, 294] width 394 height 523
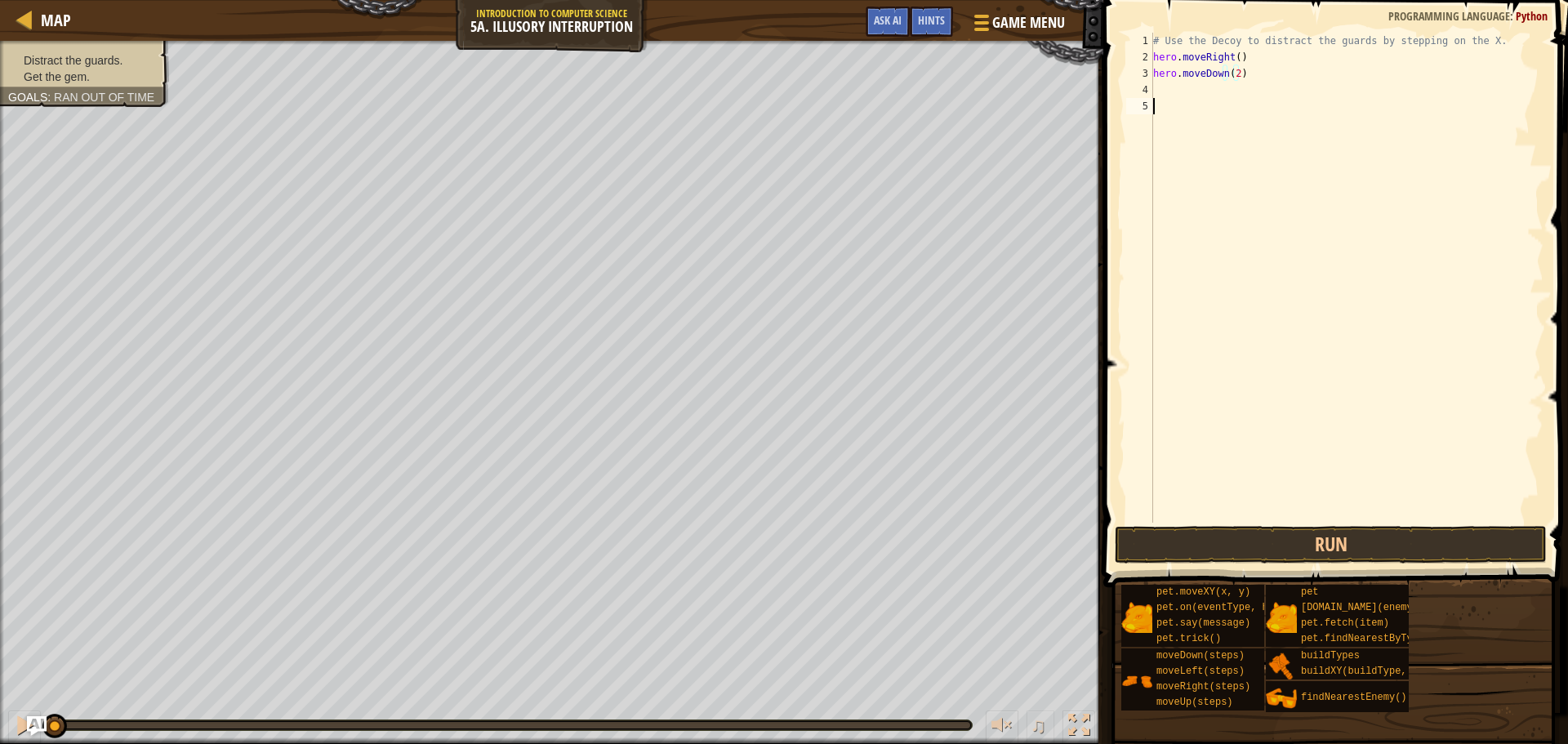
scroll to position [8, 0]
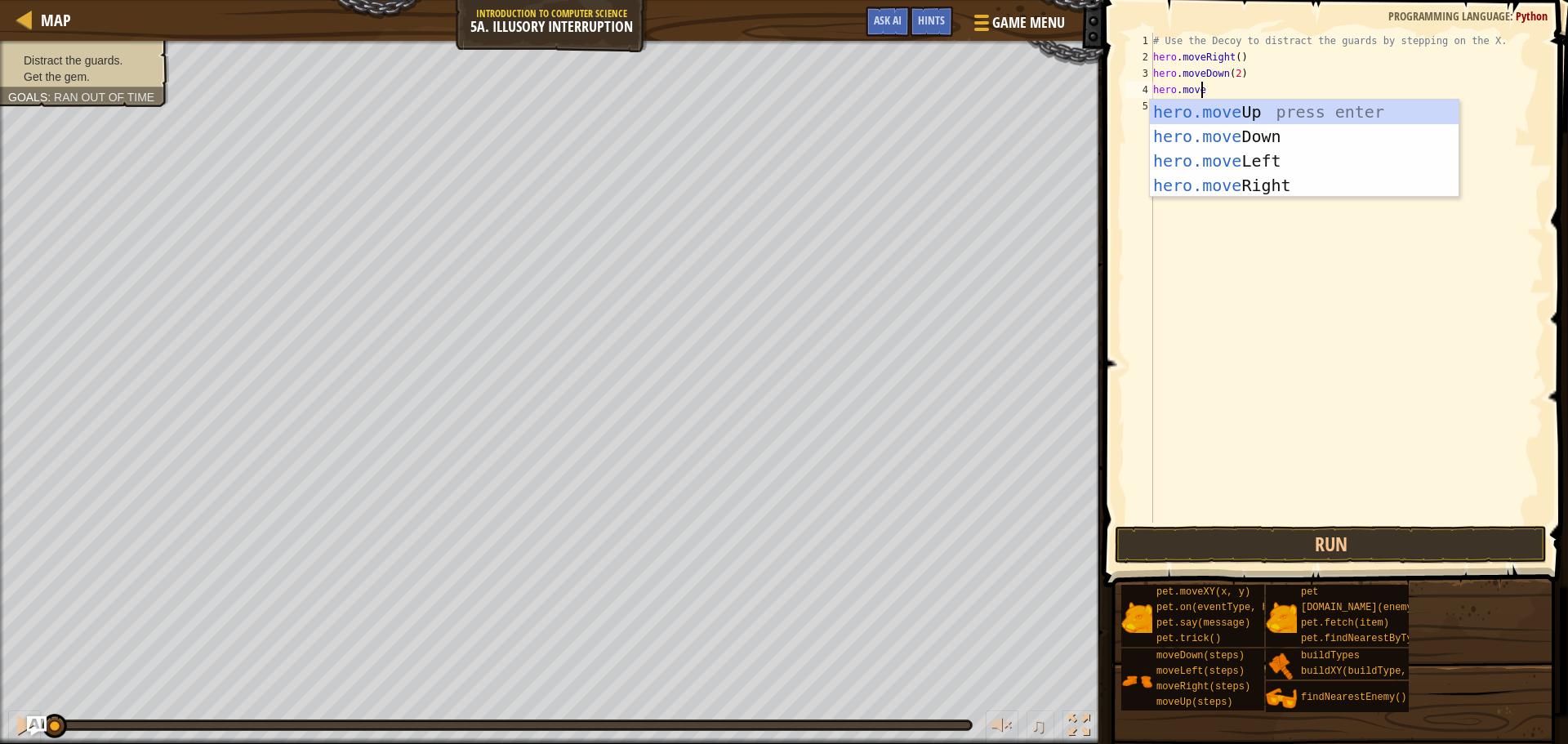
type textarea "hero.moveu"
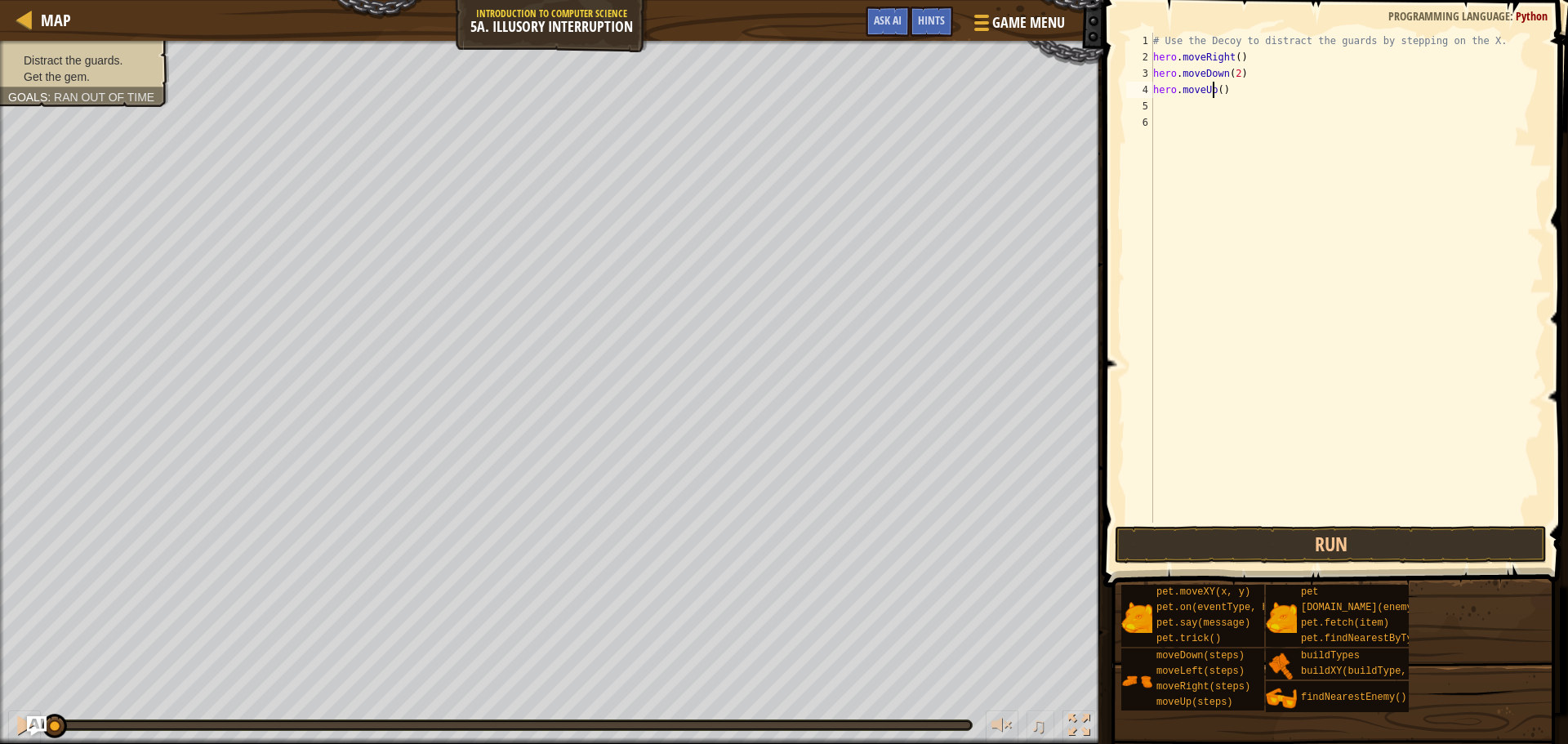
click at [1214, 86] on div "# Use the Decoy to distract the guards by stepping on the X. hero . moveRight (…" at bounding box center [1347, 294] width 394 height 523
type textarea "hero.moveUp(2)"
click at [1203, 117] on div "# Use the Decoy to distract the guards by stepping on the X. hero . moveRight (…" at bounding box center [1347, 294] width 394 height 523
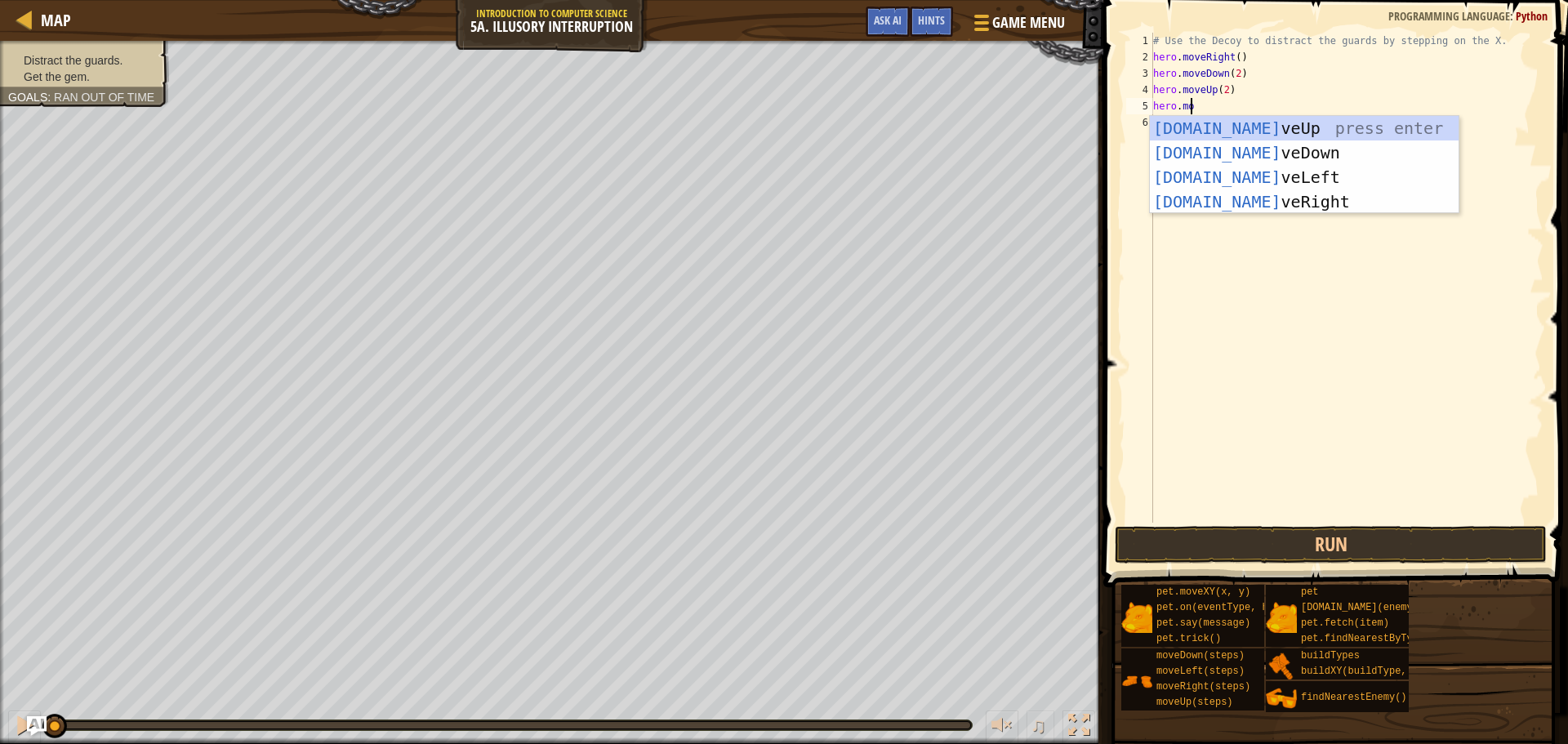
scroll to position [8, 3]
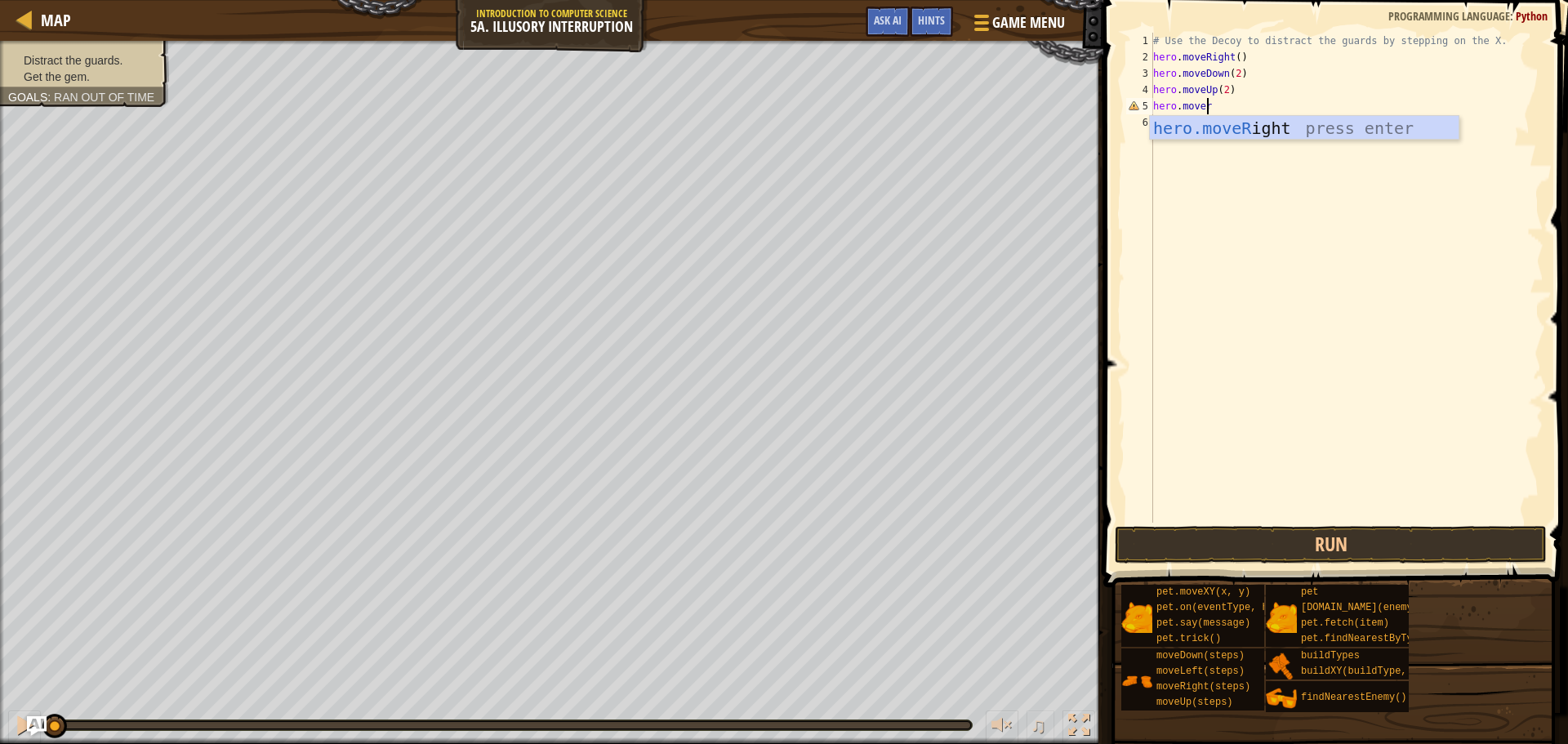
type textarea "hero.moveri"
type textarea "hero.moveRight(67)"
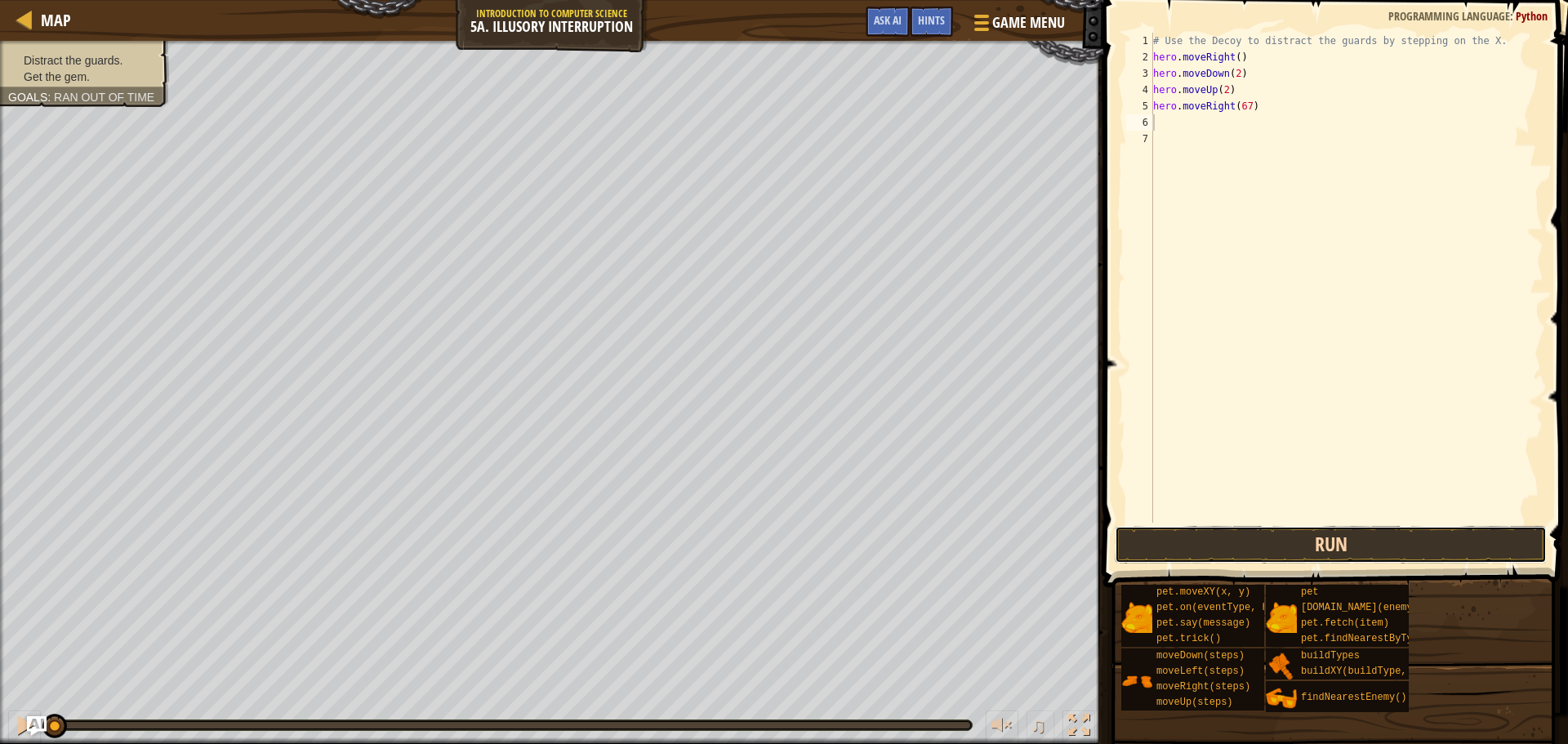
click at [1137, 552] on button "Run" at bounding box center [1331, 545] width 432 height 38
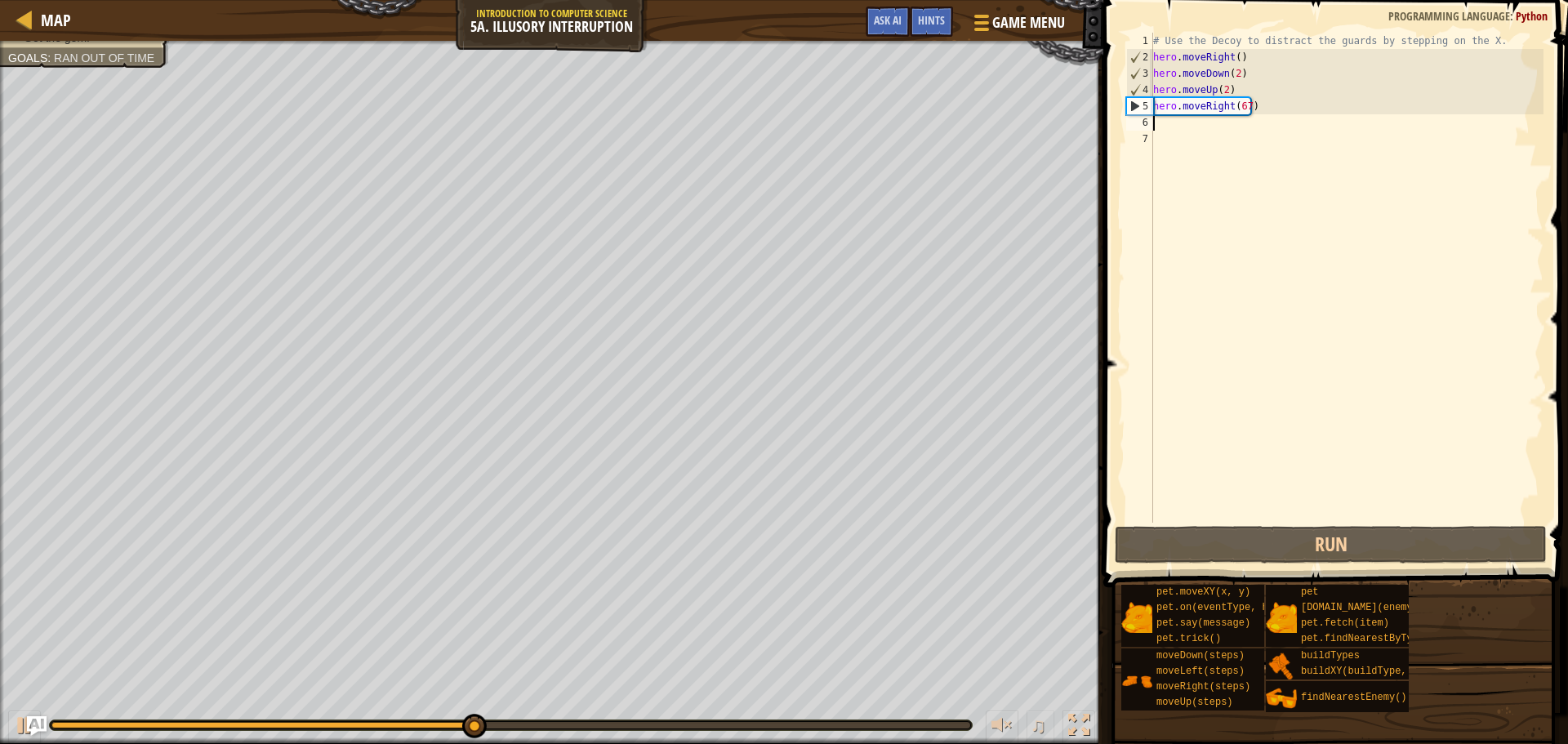
click at [1248, 106] on div "# Use the Decoy to distract the guards by stepping on the X. hero . moveRight (…" at bounding box center [1347, 294] width 394 height 523
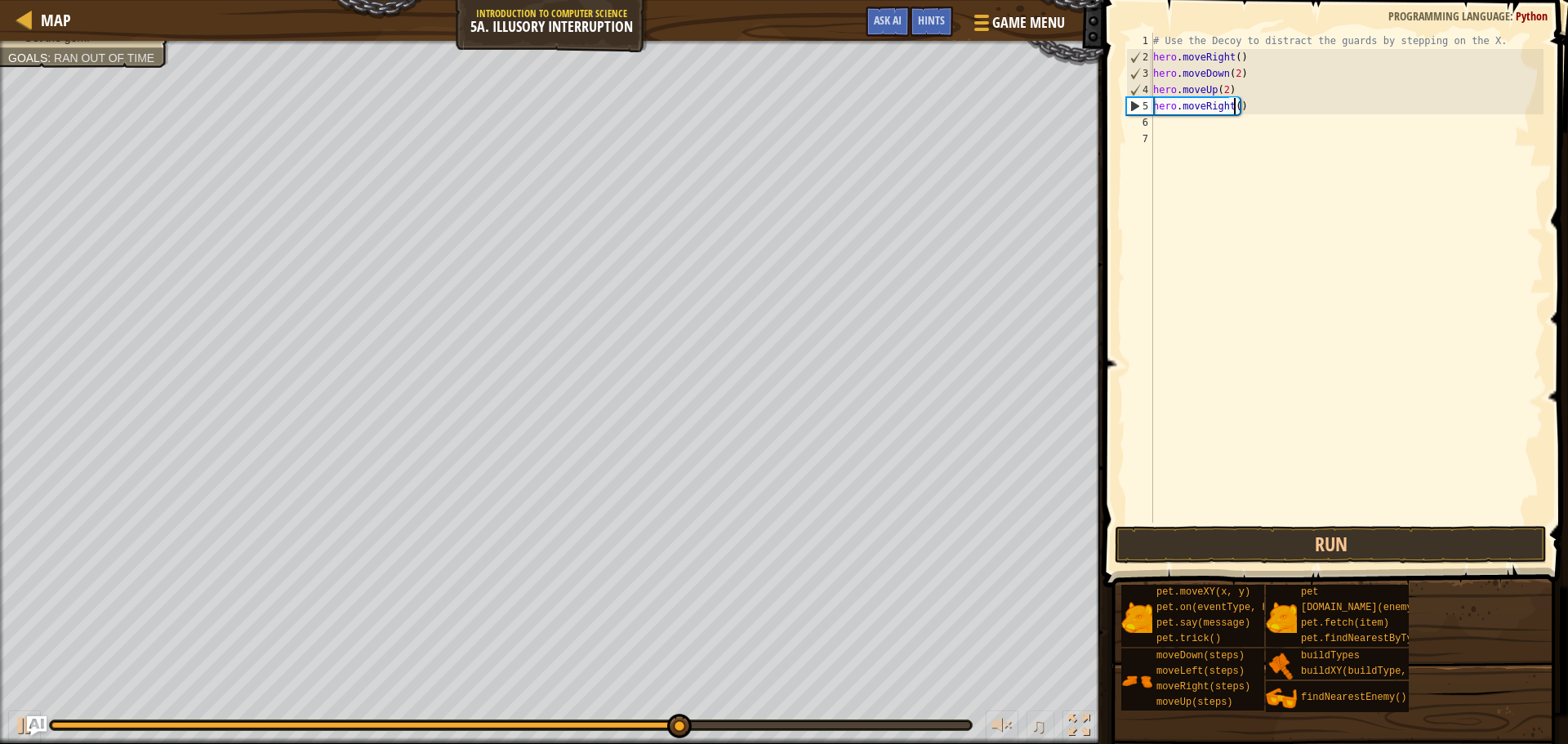
type textarea "hero.moveRight(3)"
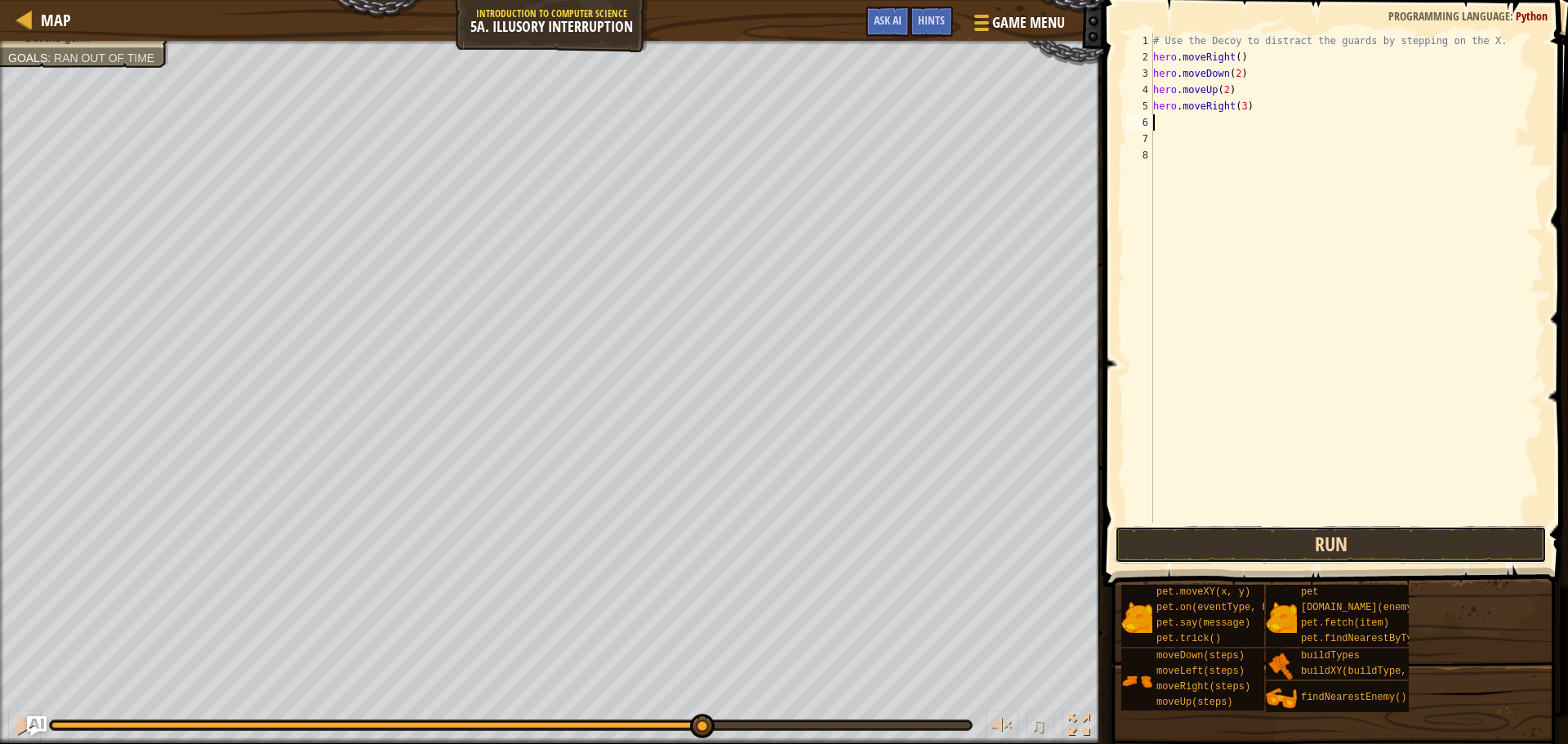
click at [1288, 536] on button "Run" at bounding box center [1331, 545] width 432 height 38
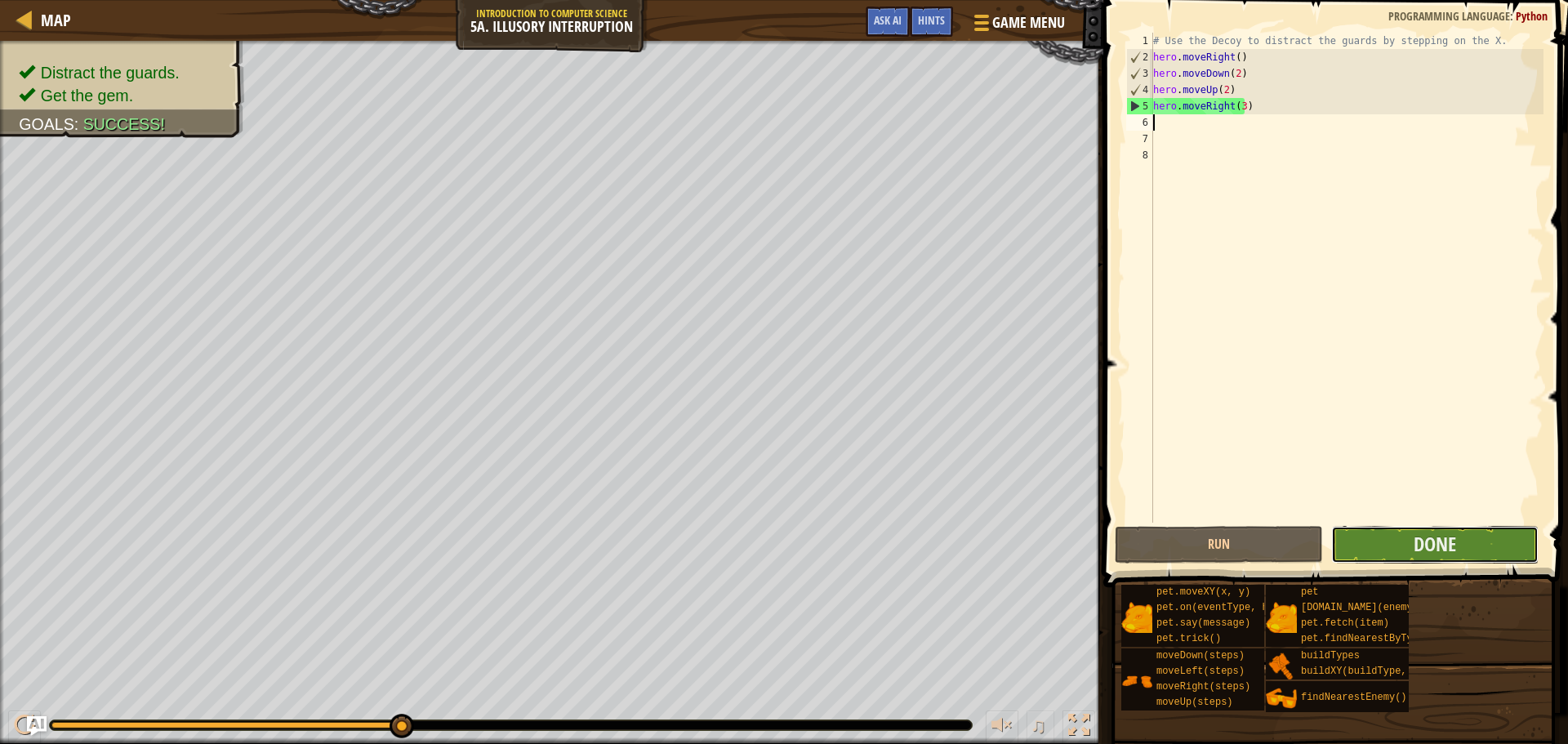
click at [1399, 550] on button "Done" at bounding box center [1434, 545] width 207 height 38
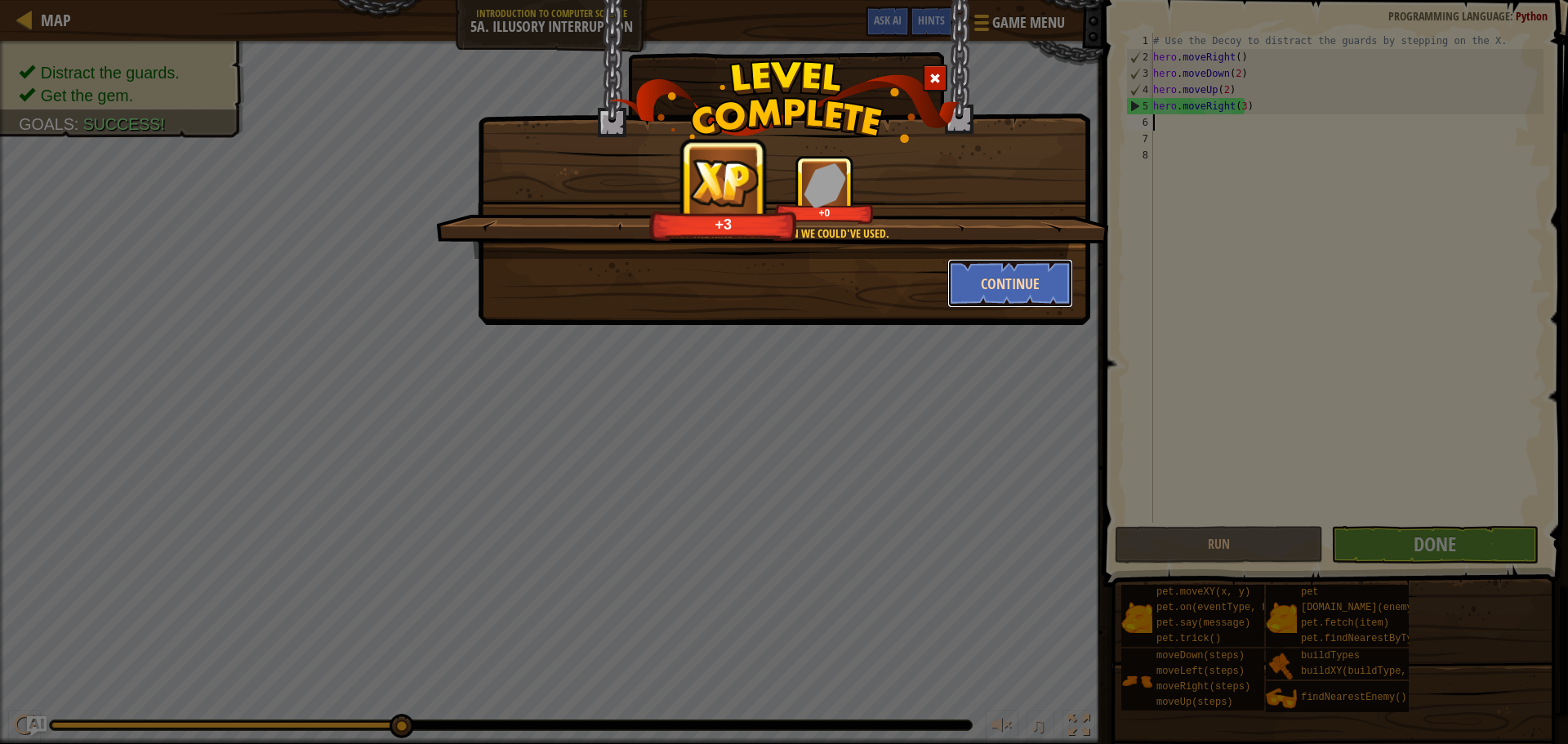
click at [1036, 288] on button "Continue" at bounding box center [1011, 283] width 127 height 49
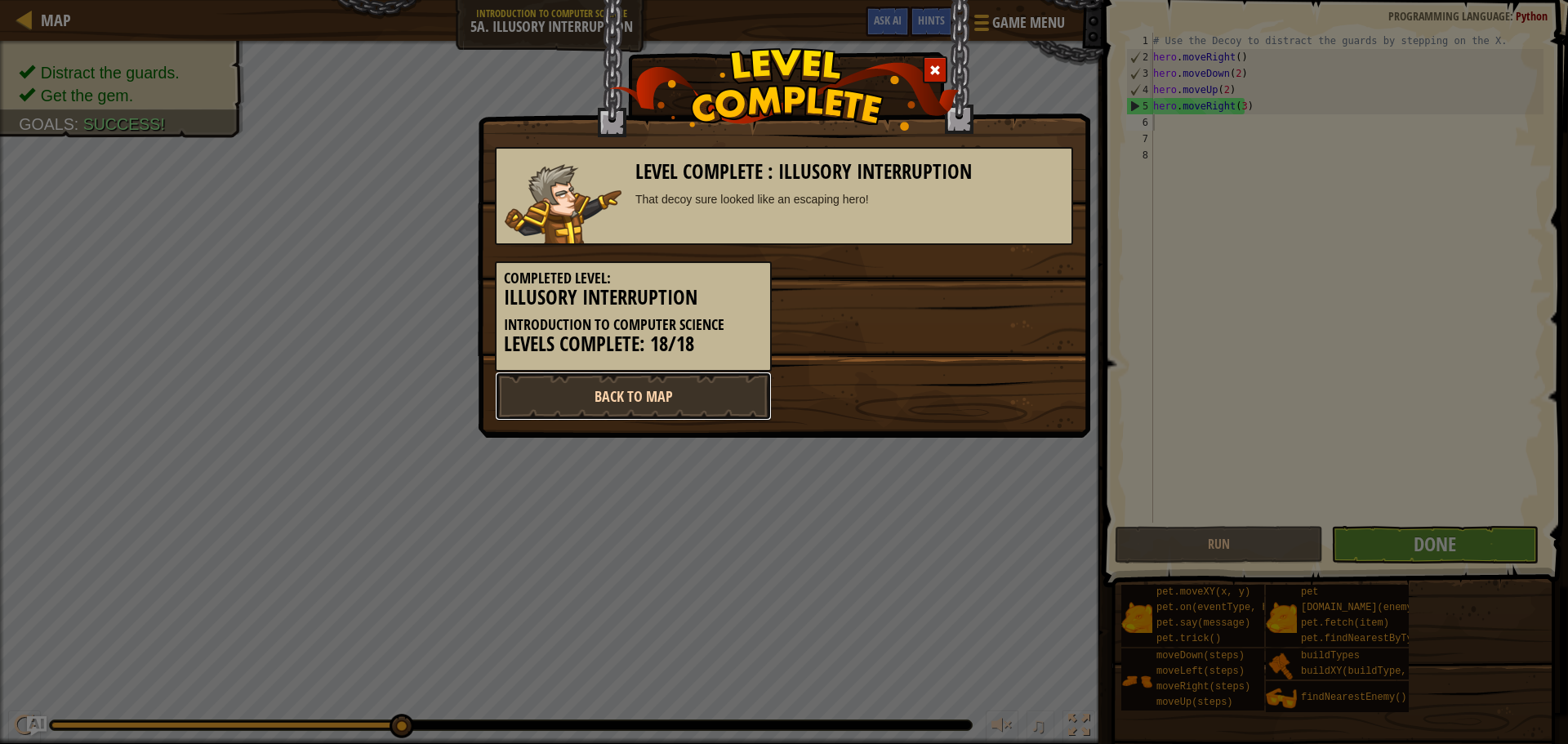
click at [641, 392] on link "Back to Map" at bounding box center [634, 396] width 277 height 49
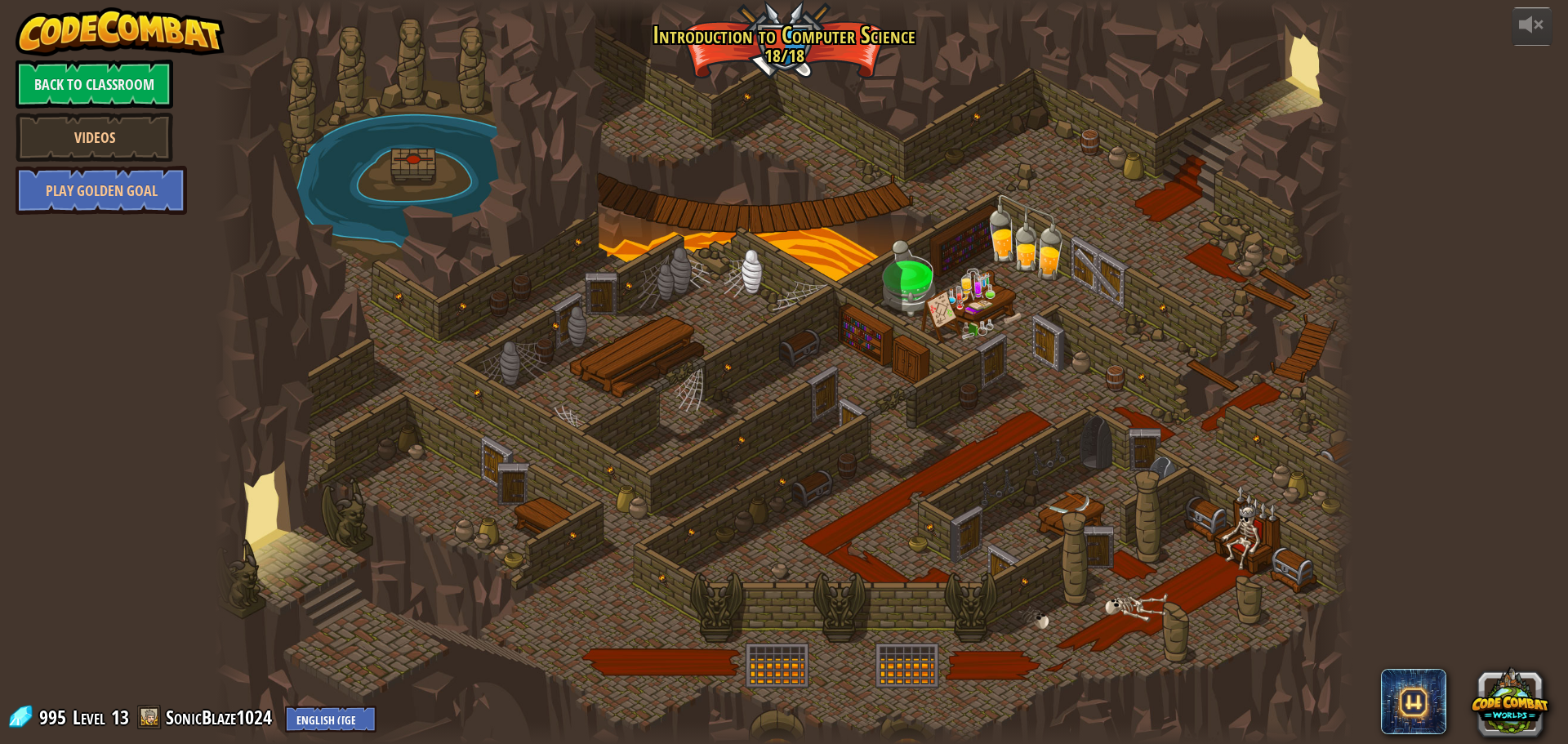
click at [755, 311] on div at bounding box center [784, 372] width 1139 height 744
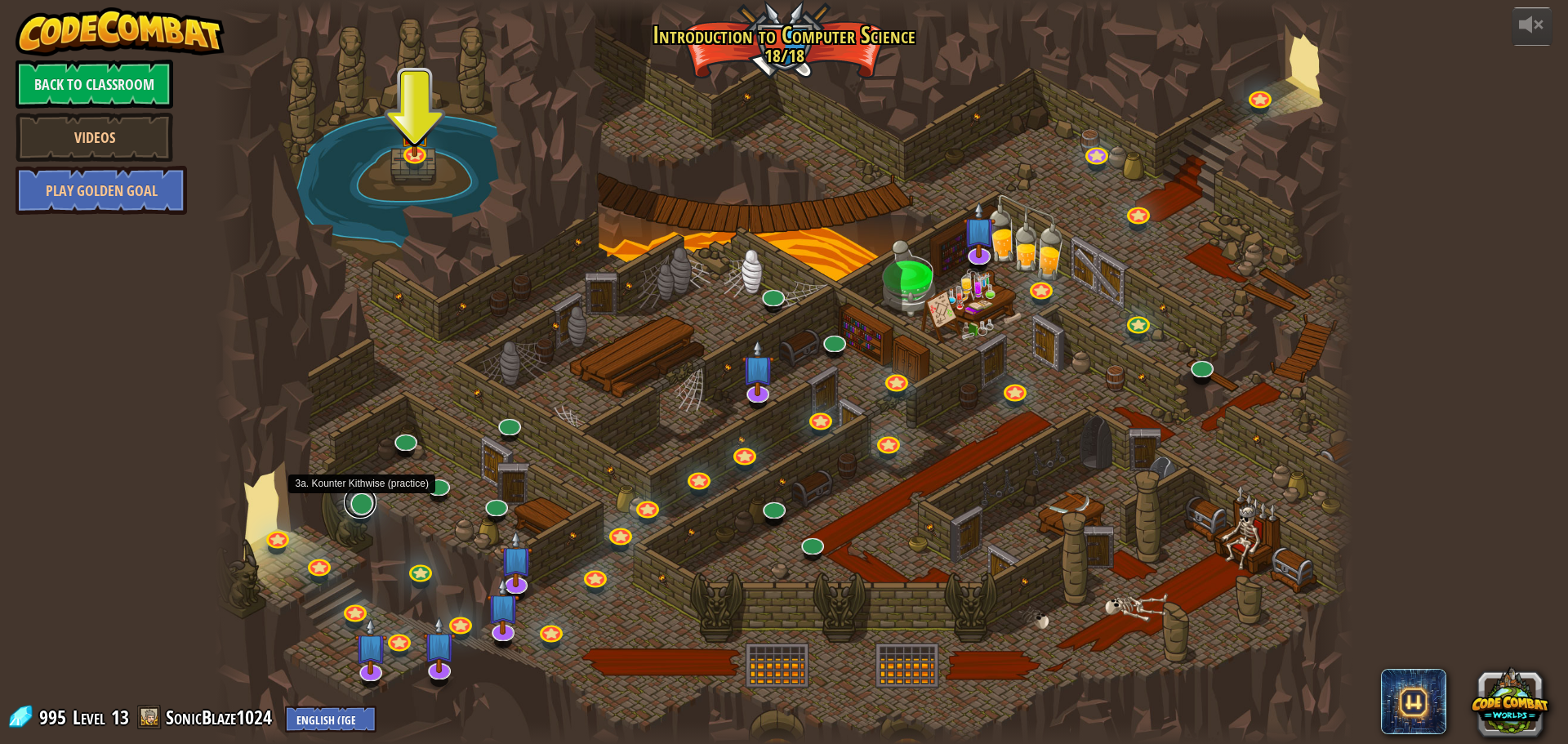
click at [360, 506] on link at bounding box center [360, 502] width 32 height 32
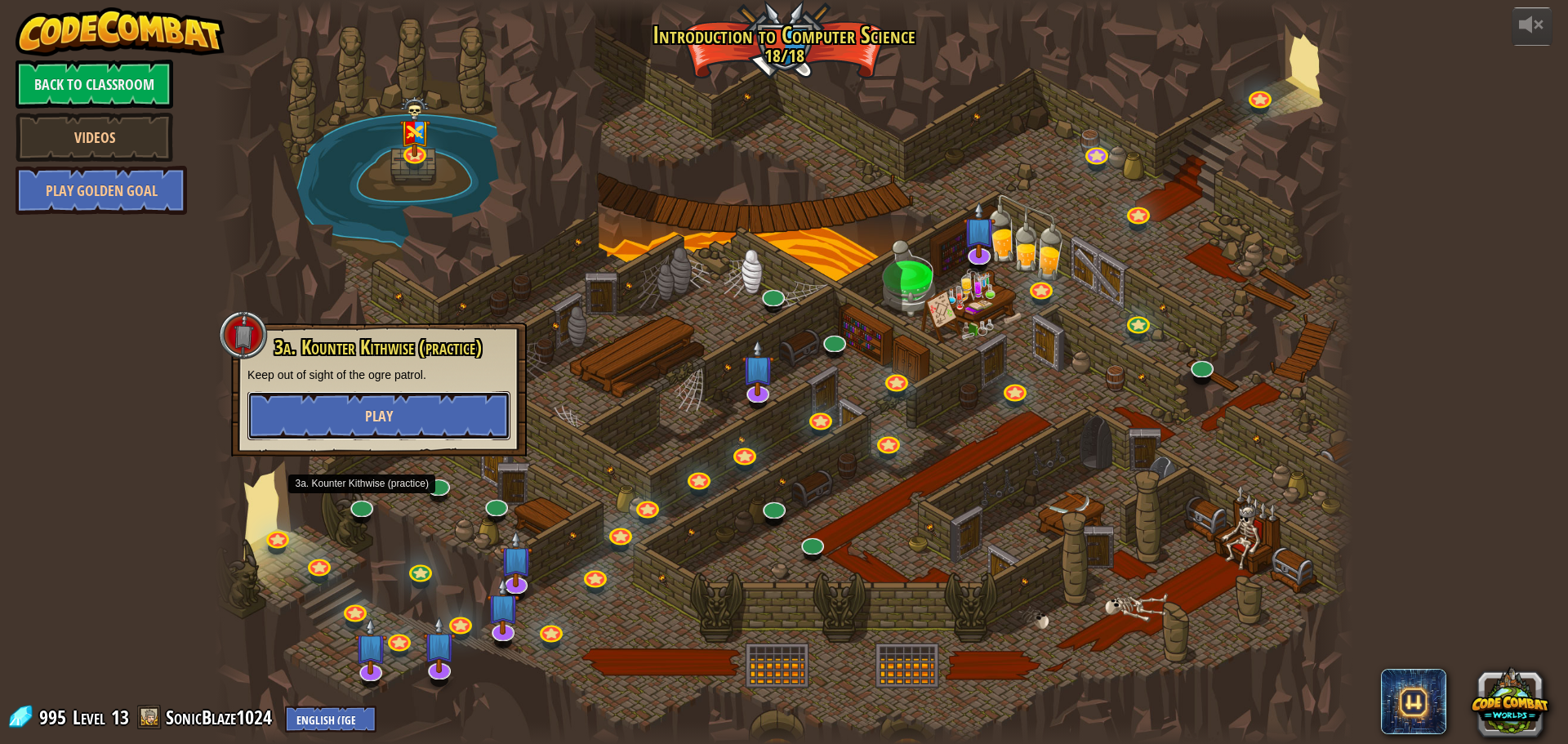
click at [362, 418] on button "Play" at bounding box center [379, 416] width 263 height 49
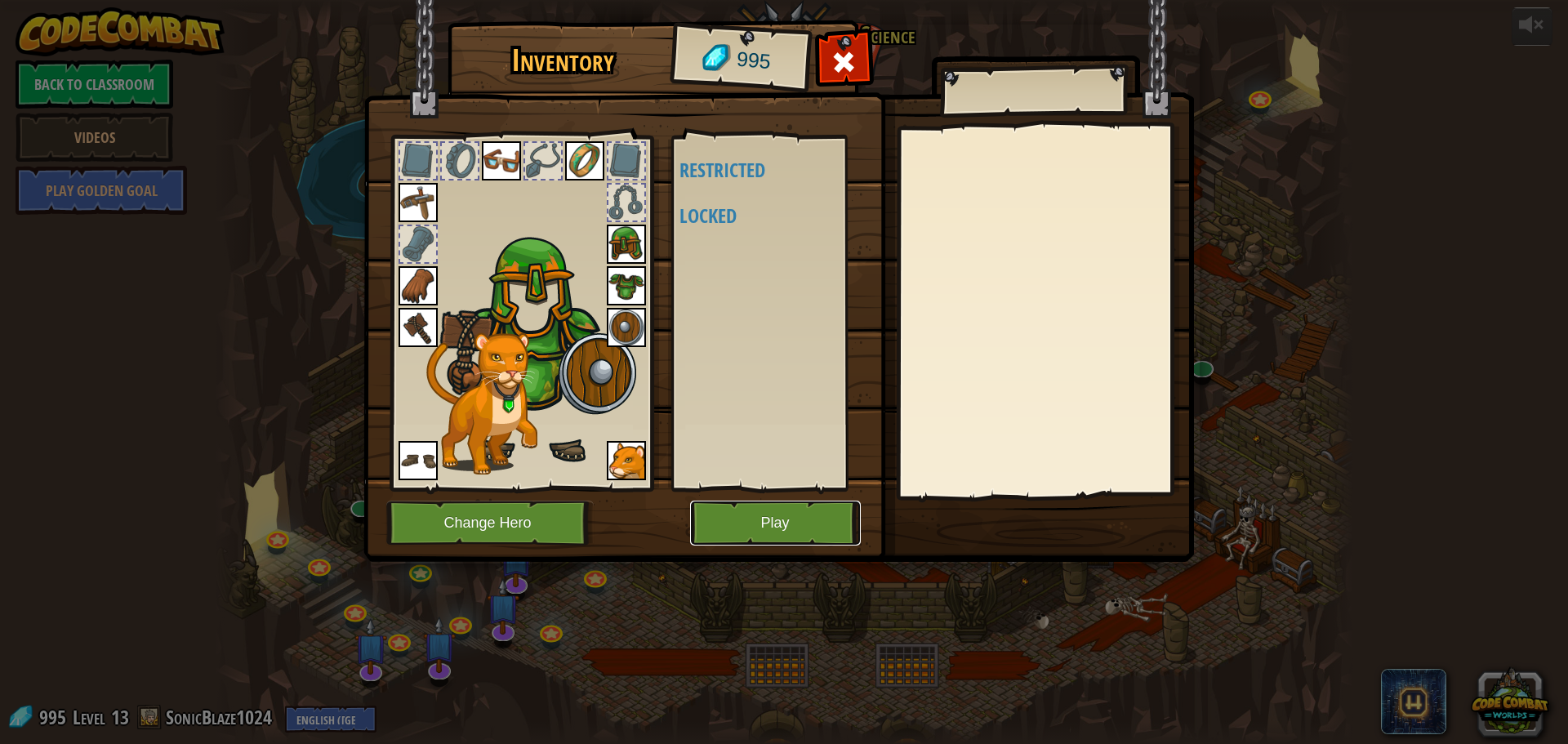
click at [768, 517] on button "Play" at bounding box center [776, 523] width 171 height 45
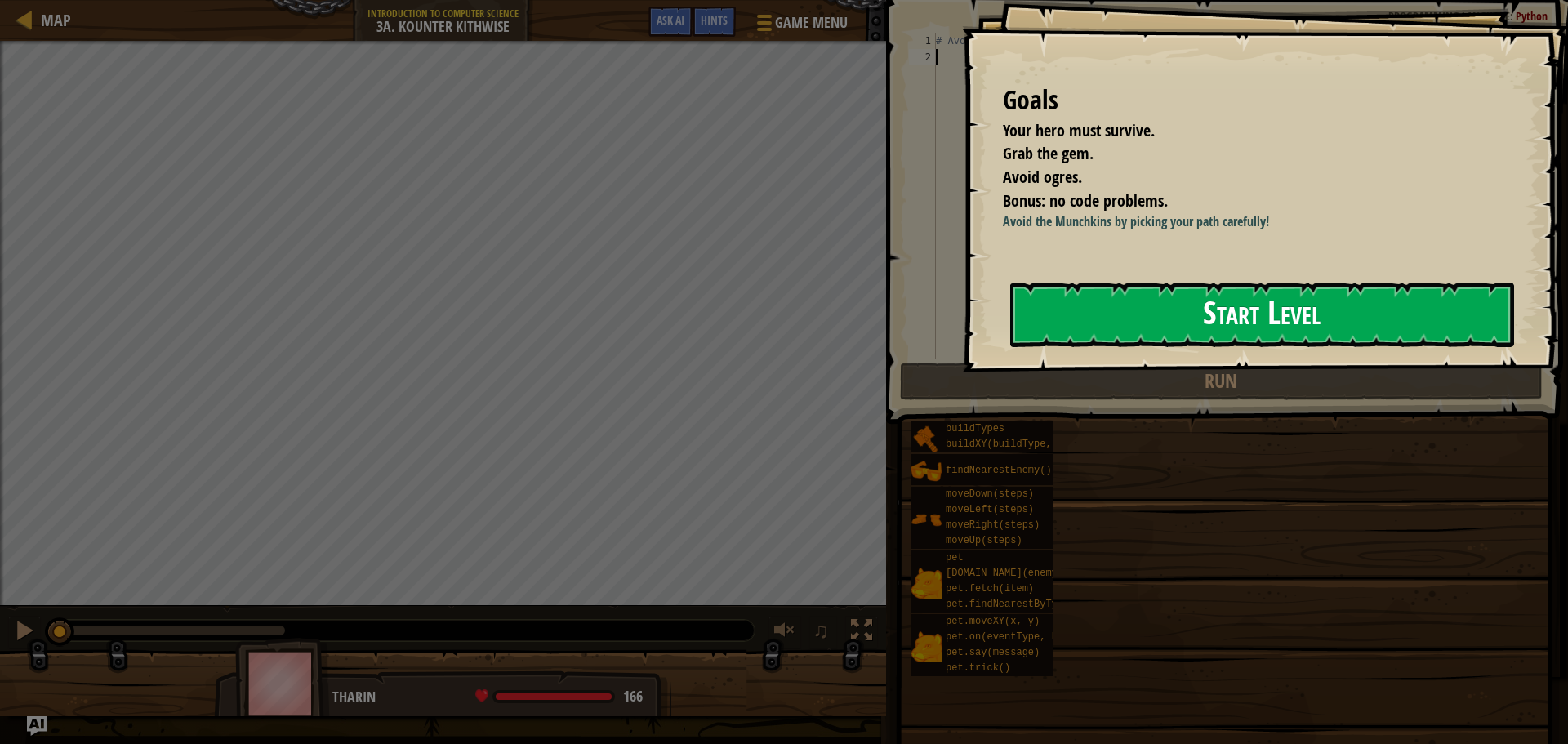
click at [1109, 303] on button "Start Level" at bounding box center [1263, 315] width 504 height 64
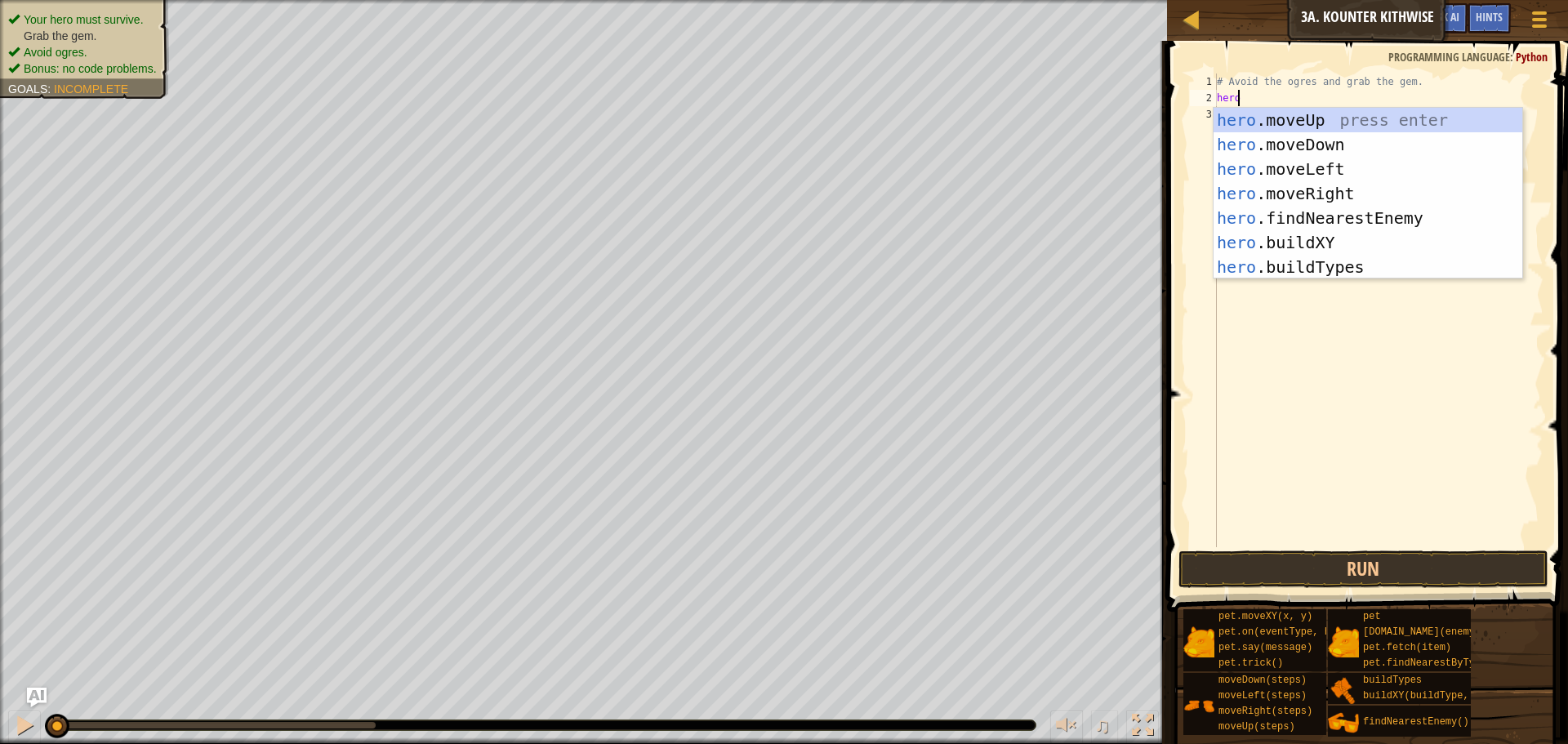
scroll to position [8, 2]
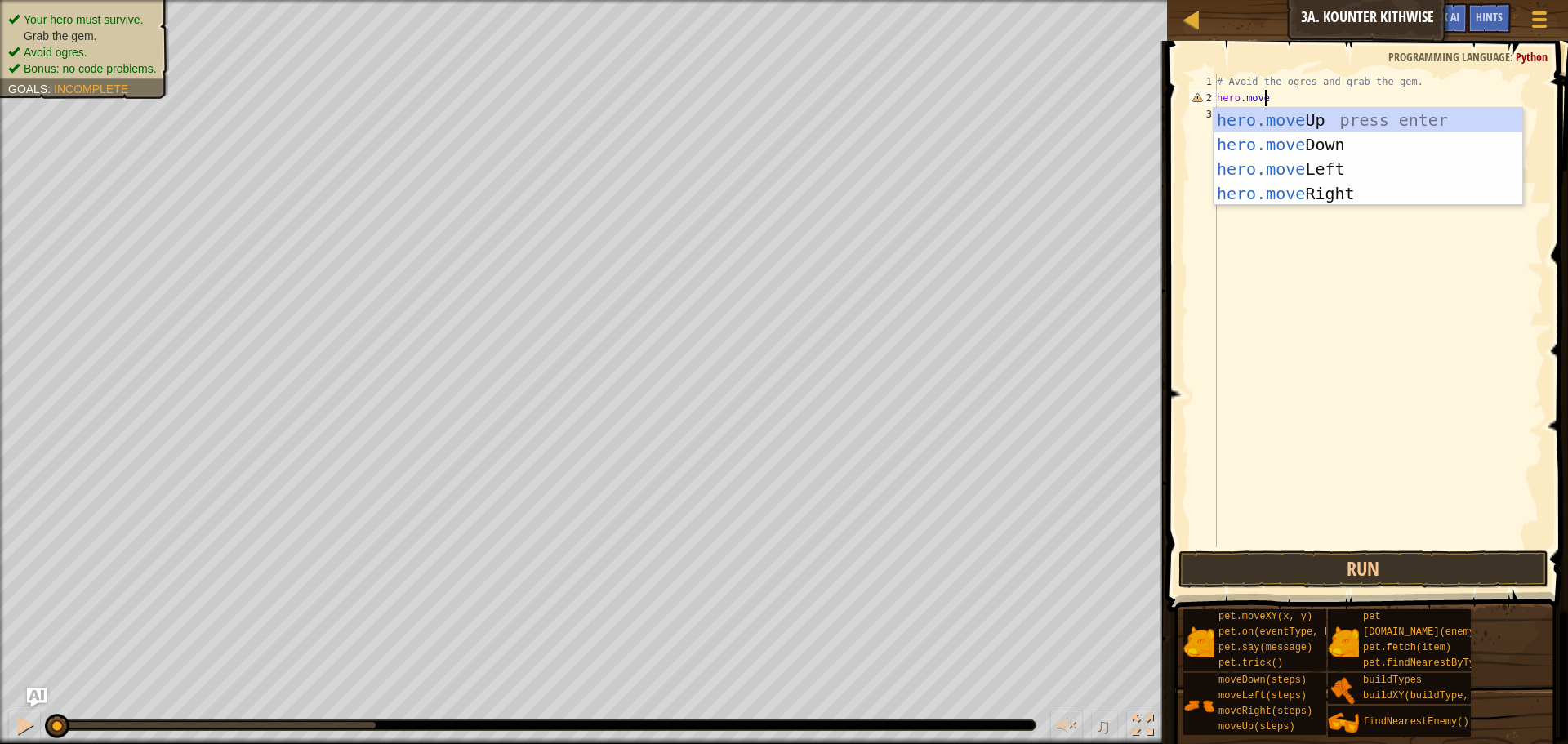
type textarea "hero.moved"
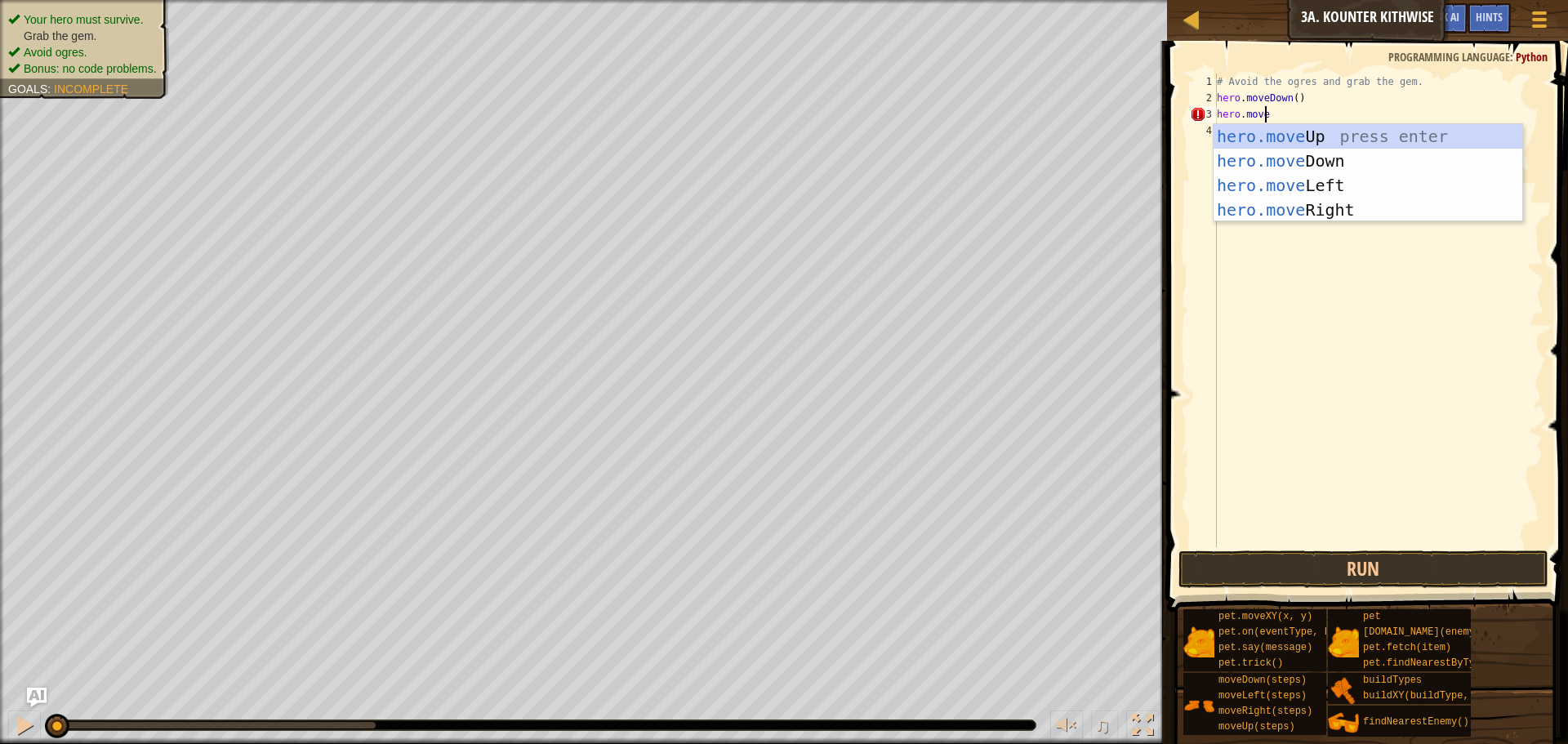
scroll to position [8, 3]
type textarea "hero.mover"
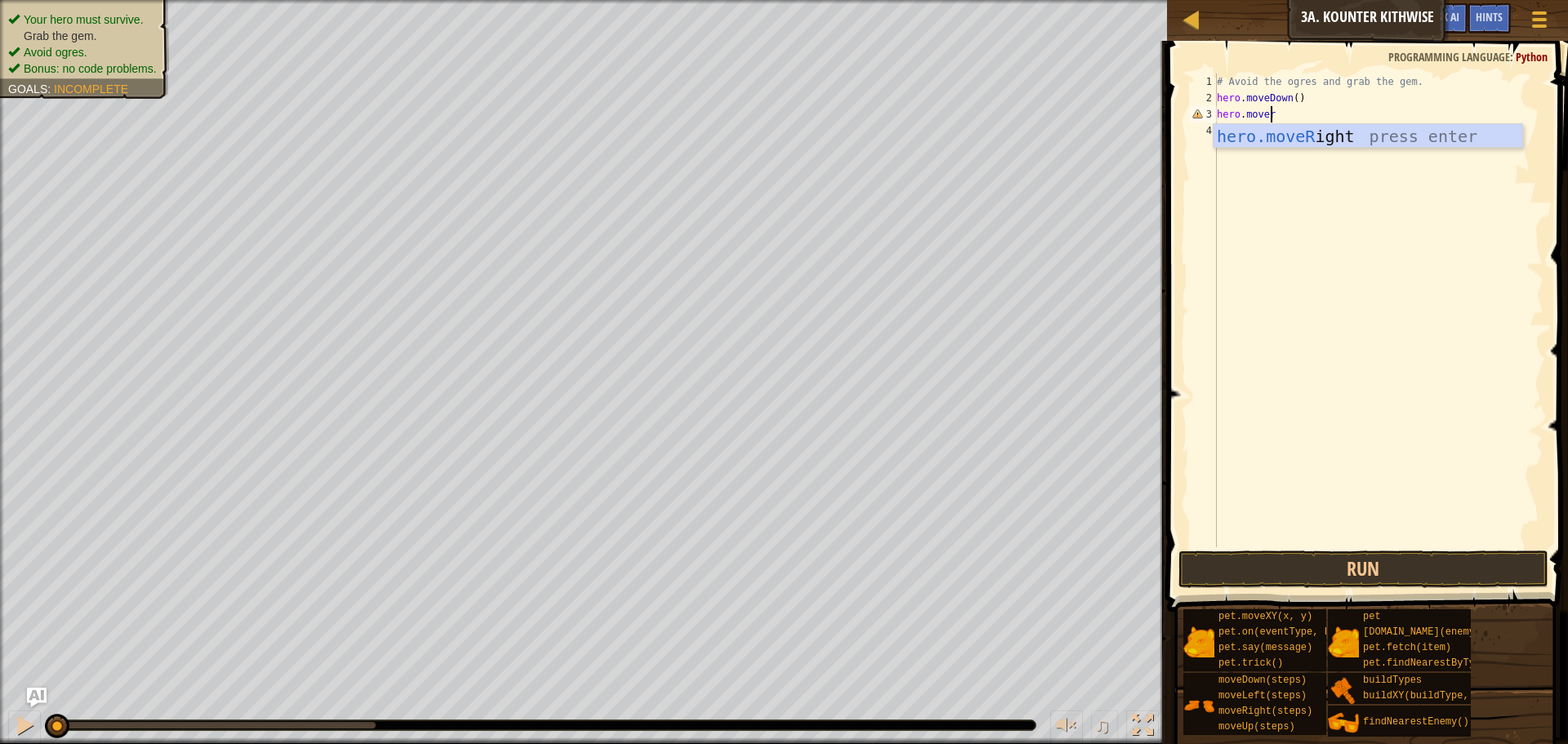
scroll to position [8, 0]
click at [1295, 114] on div "# Avoid the ogres and grab the gem. hero . moveDown ( ) hero . moveRight ( )" at bounding box center [1379, 327] width 330 height 507
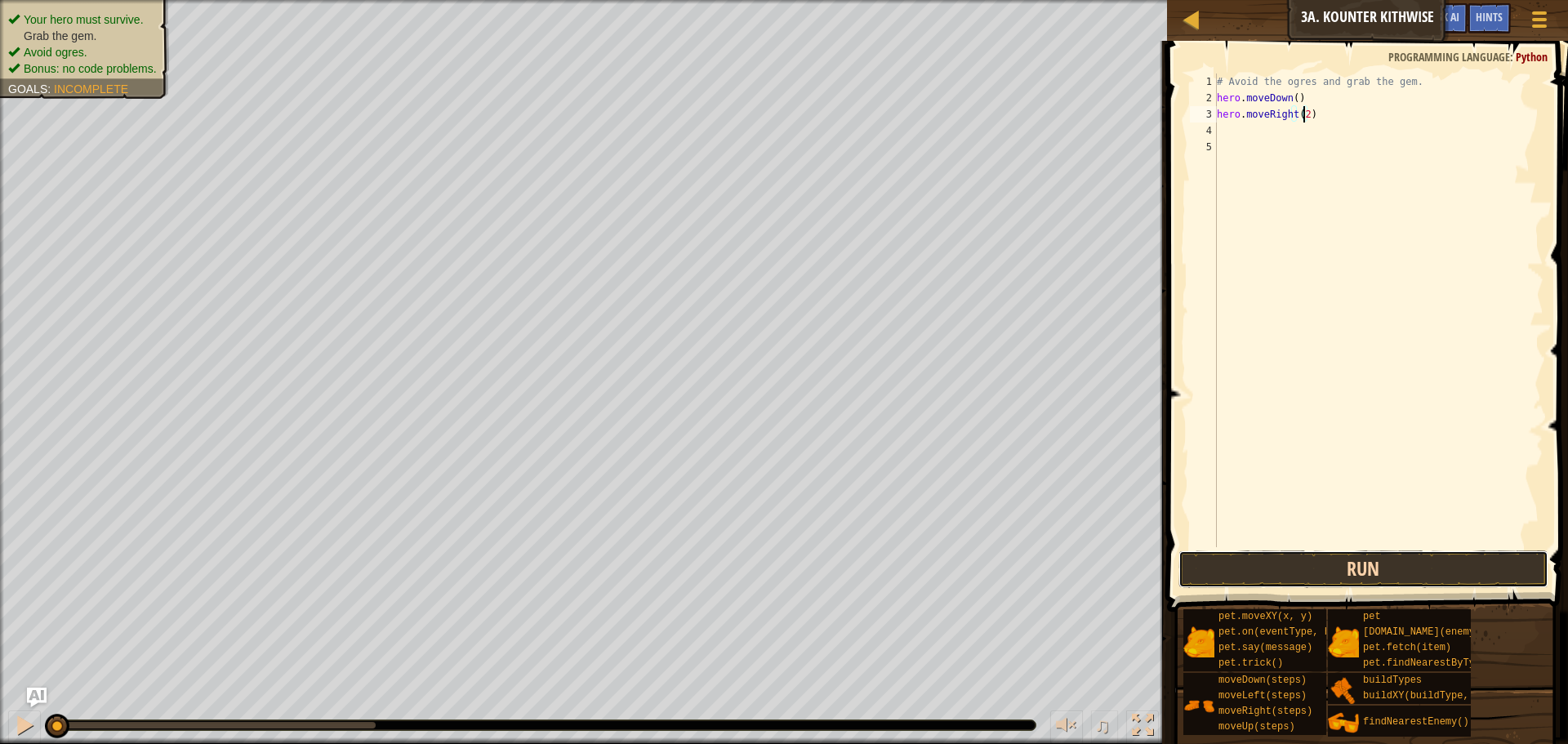
click at [1361, 578] on button "Run" at bounding box center [1363, 570] width 370 height 38
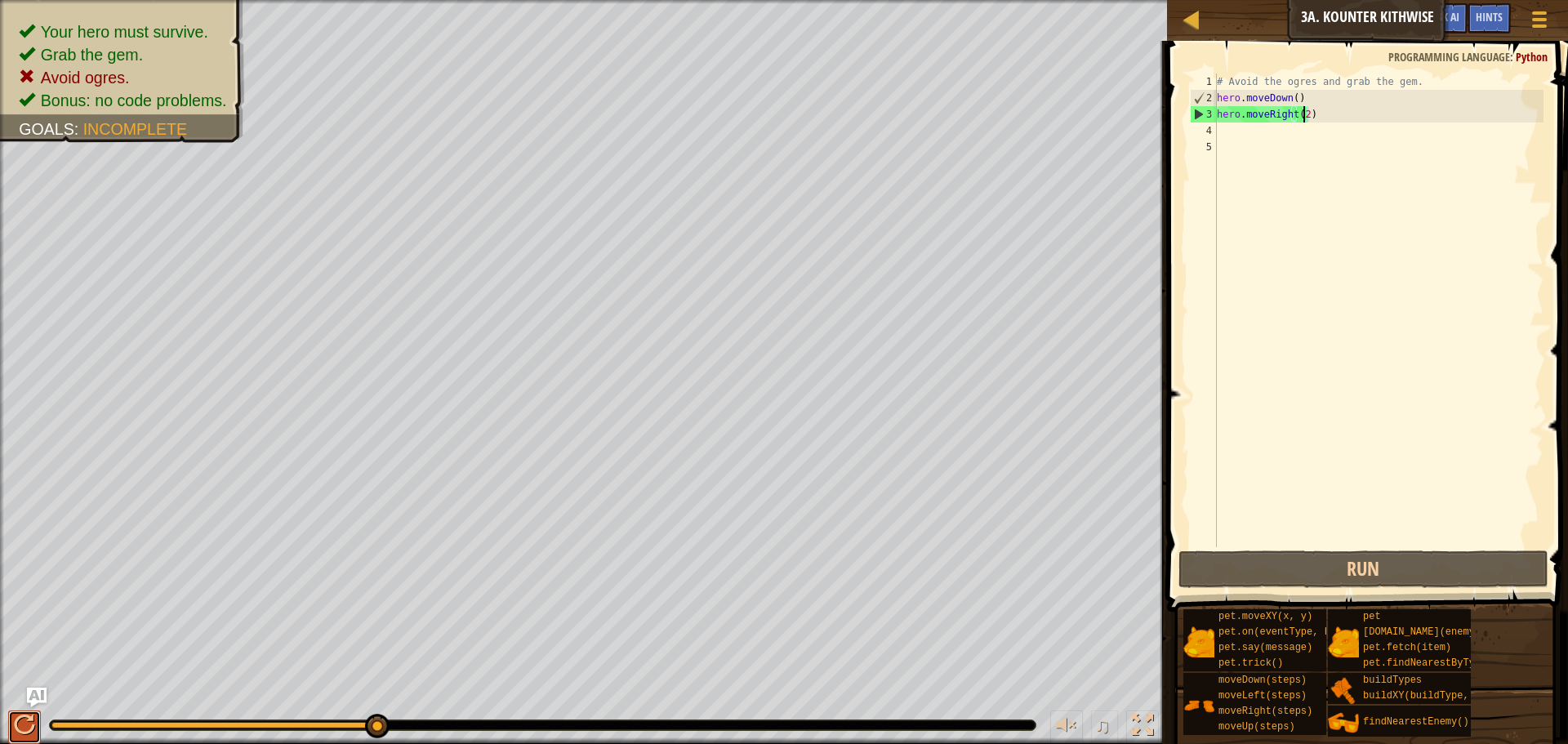
click at [22, 724] on div at bounding box center [25, 725] width 21 height 21
click at [1506, 25] on div "Hints" at bounding box center [1489, 18] width 44 height 30
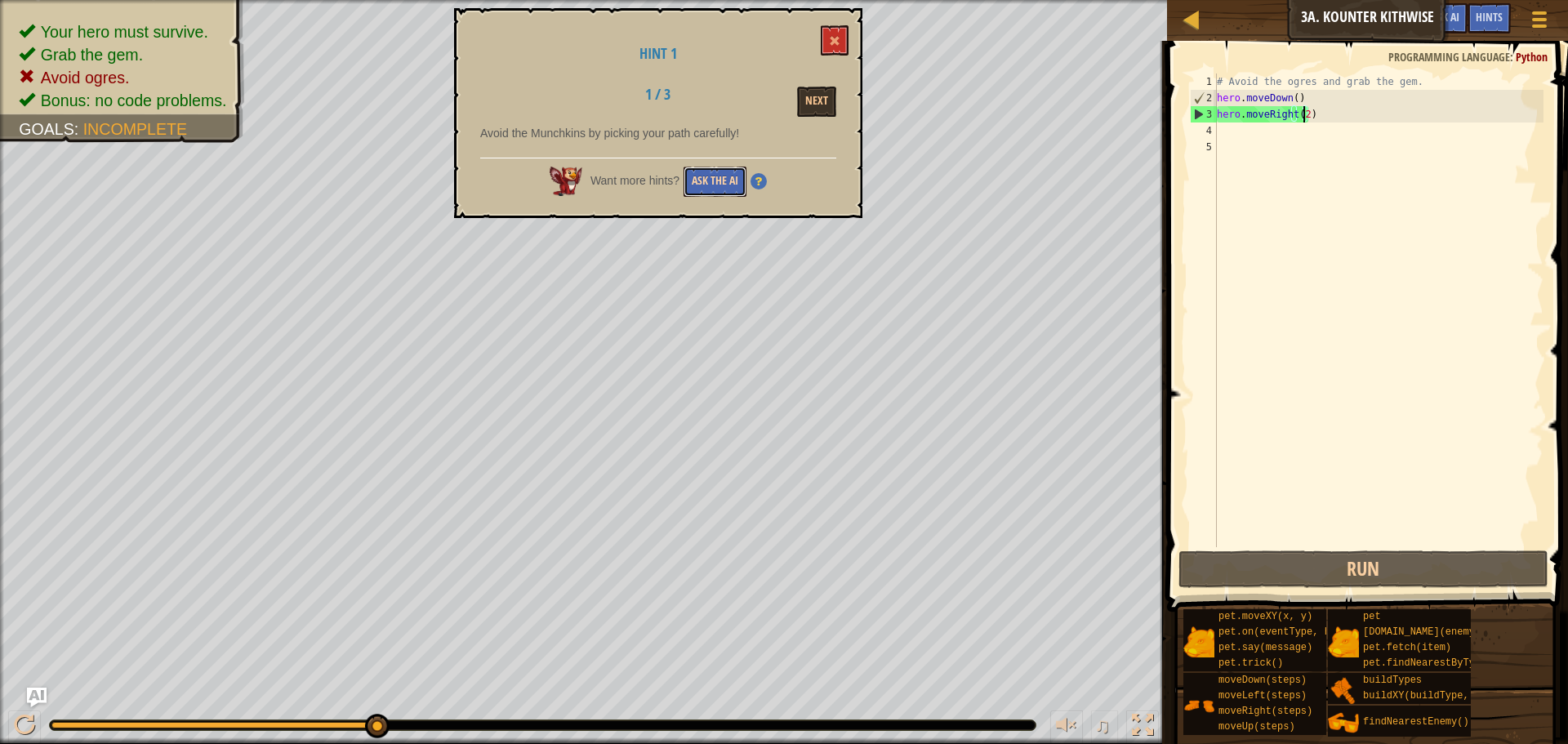
click at [698, 187] on button "Ask the AI" at bounding box center [715, 182] width 63 height 30
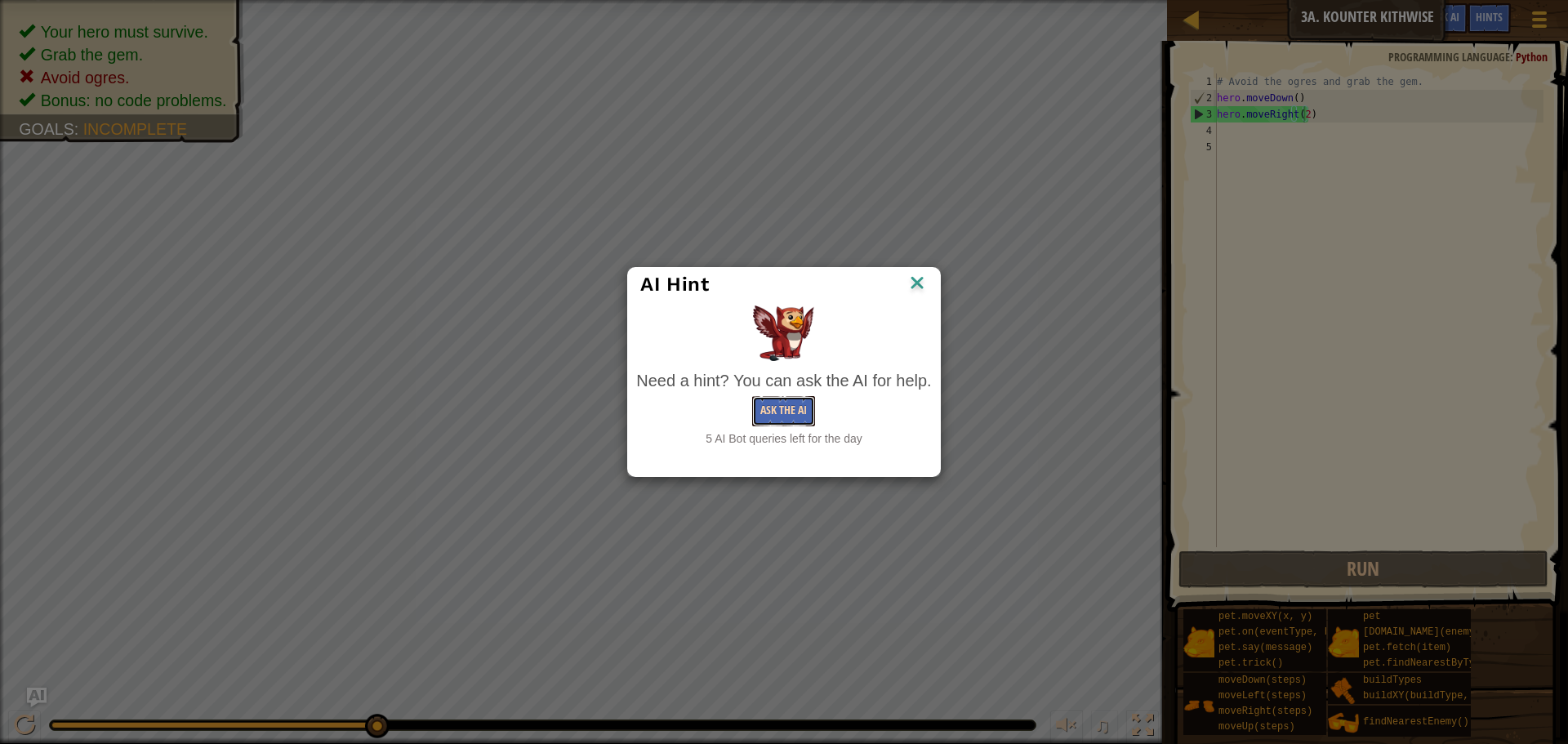
click at [796, 416] on button "Ask the AI" at bounding box center [784, 411] width 63 height 30
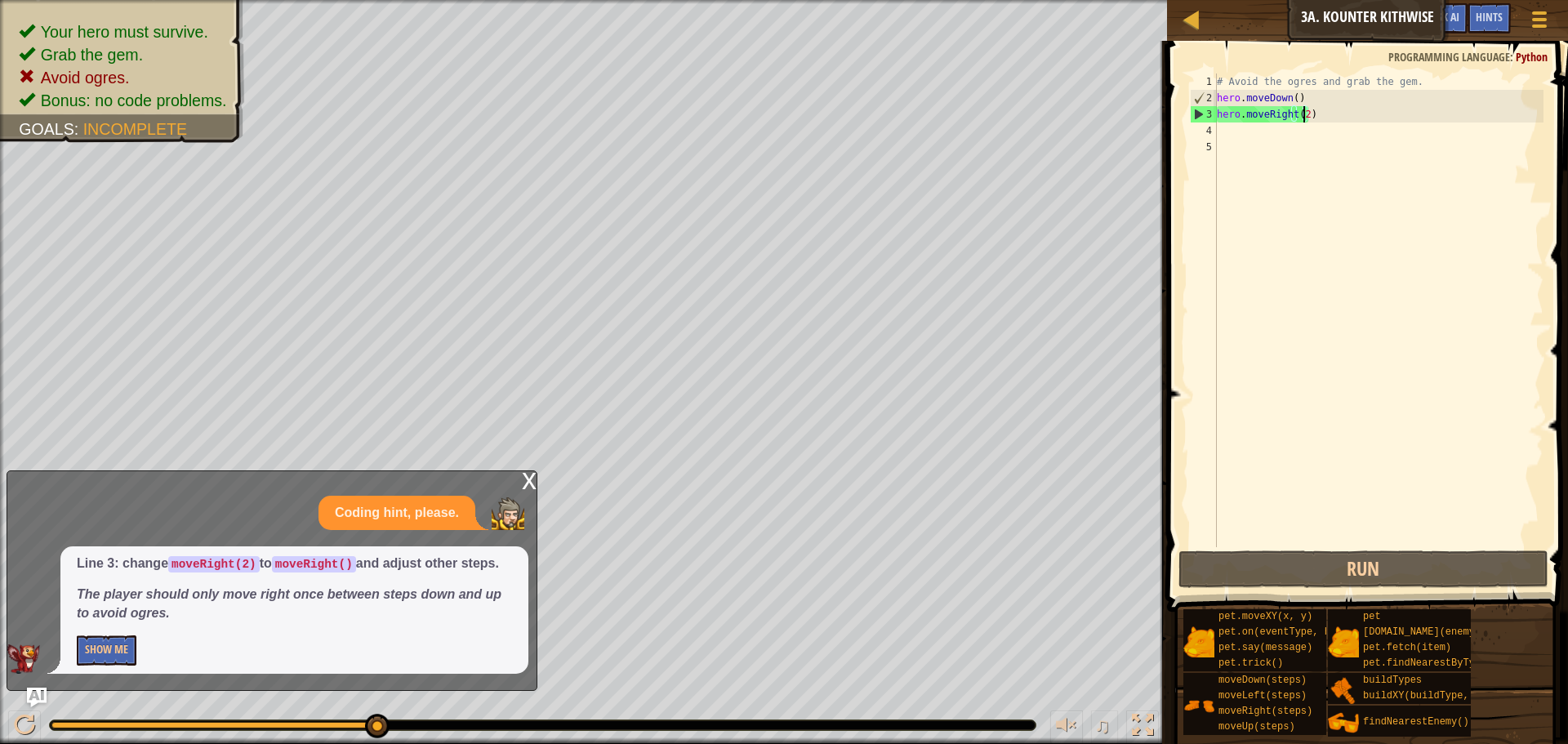
type textarea "hero.moveRight()"
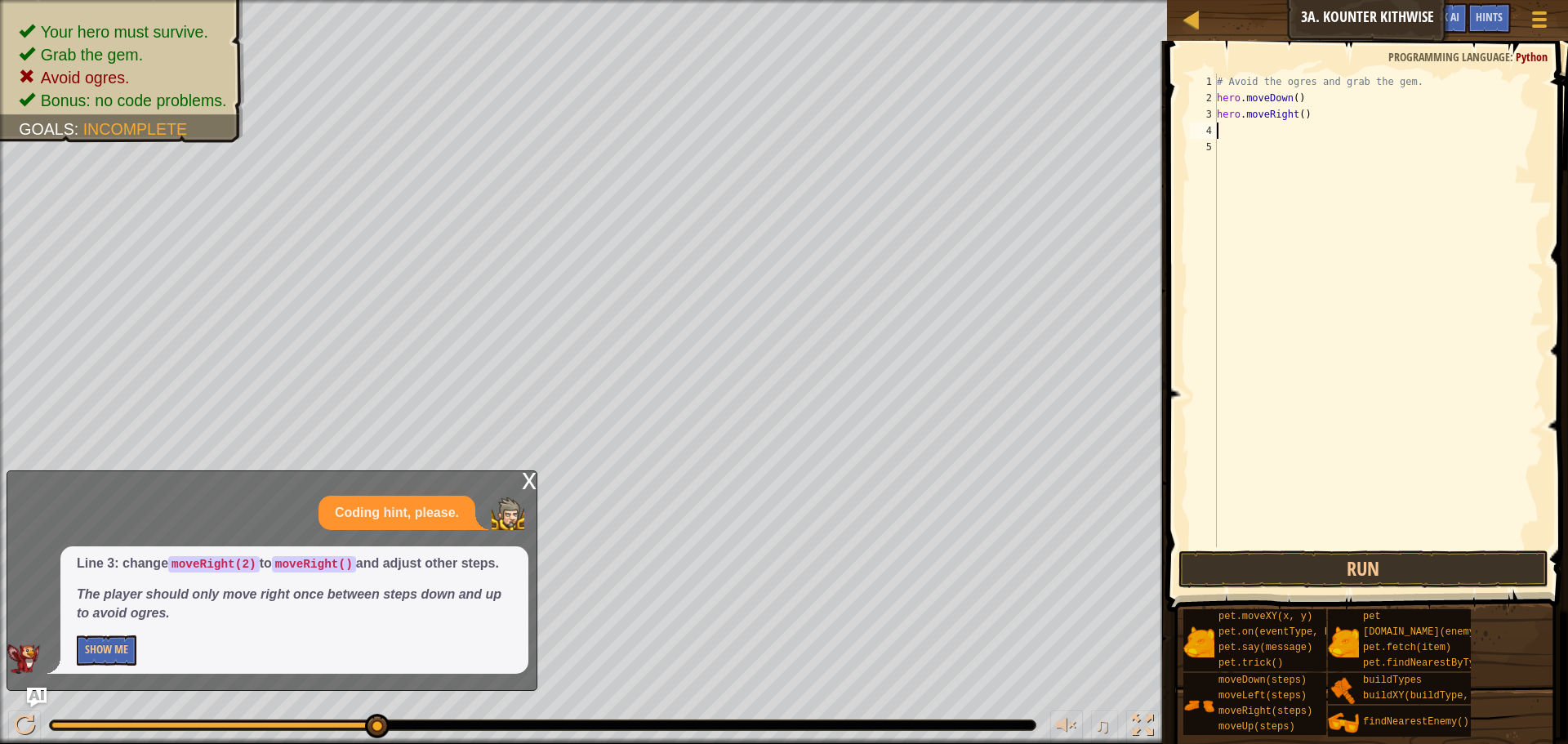
scroll to position [8, 0]
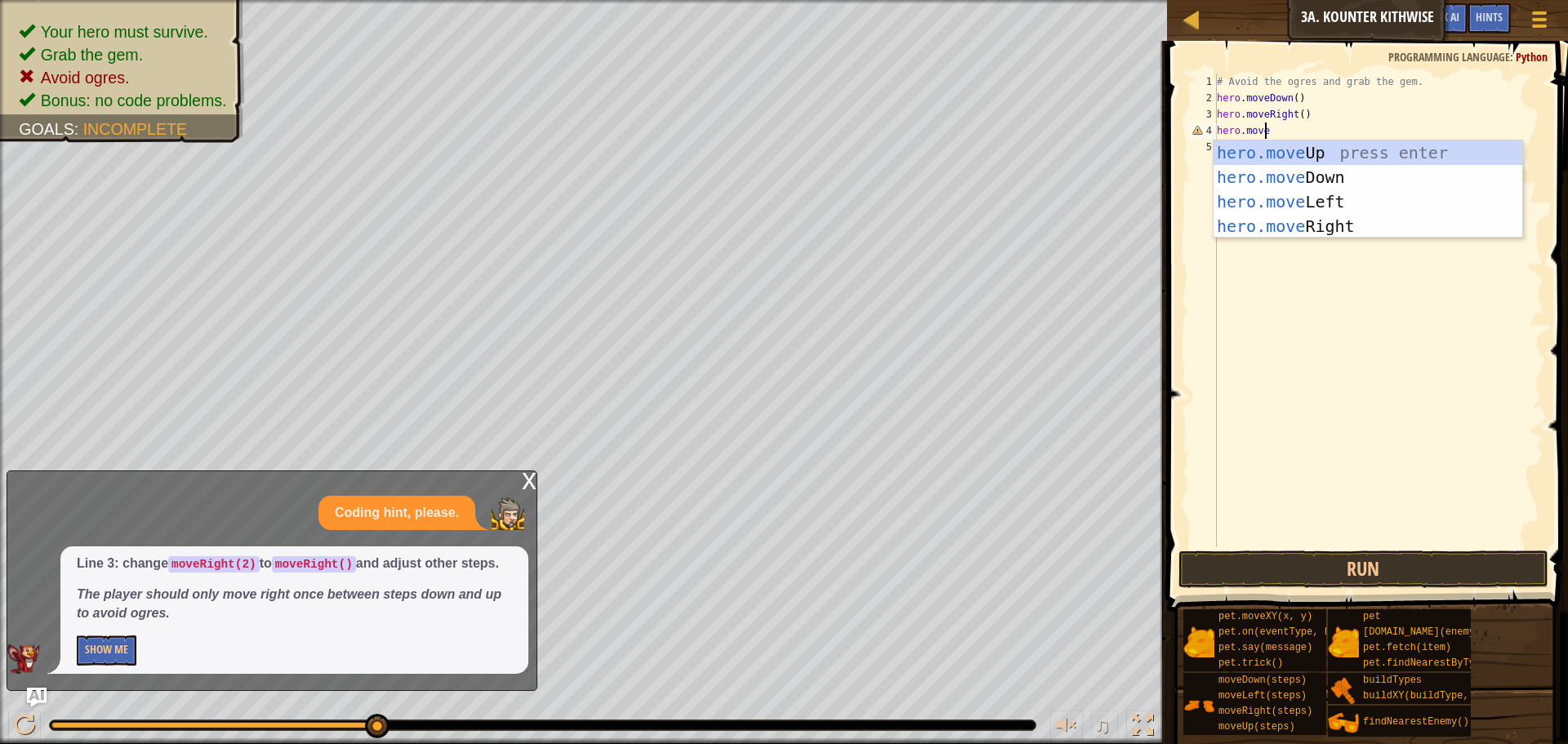
type textarea "hero.mover"
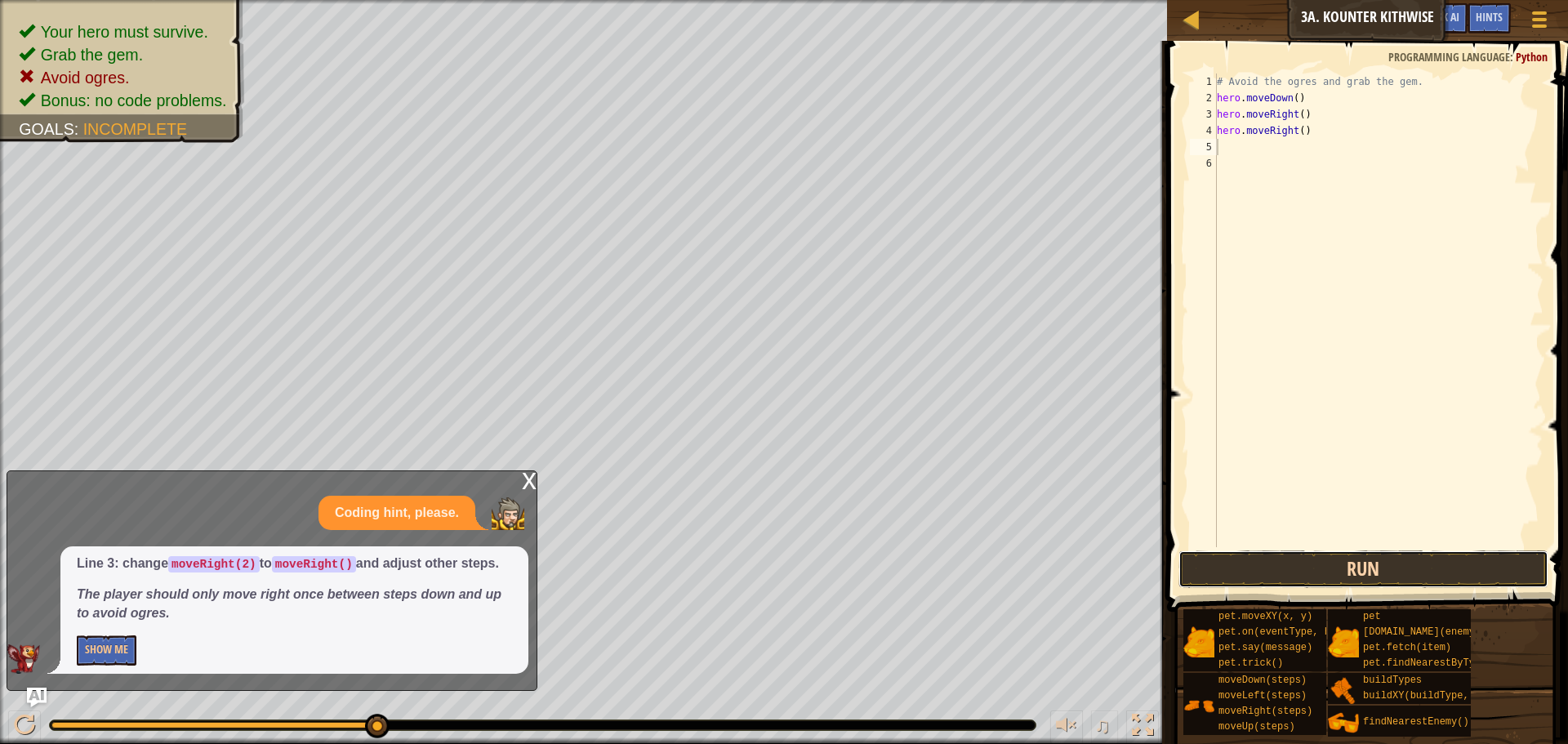
click at [1341, 579] on button "Run" at bounding box center [1363, 570] width 370 height 38
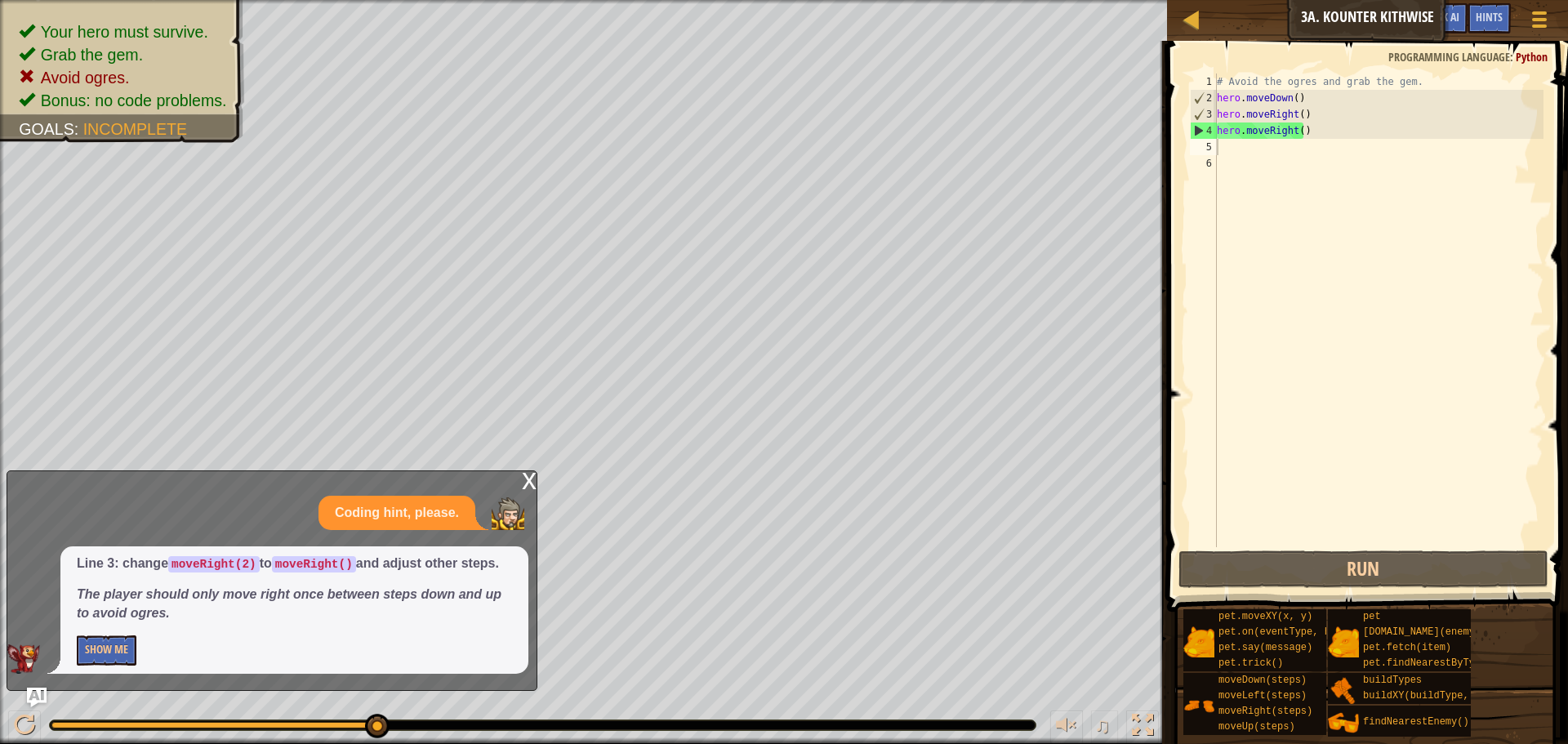
drag, startPoint x: 10, startPoint y: 680, endPoint x: 69, endPoint y: 679, distance: 59.0
click at [61, 679] on div "x Coding hint, please. Line 3: change moveRight(2) to moveRight() and adjust ot…" at bounding box center [272, 581] width 531 height 221
click at [89, 638] on button "Show Me" at bounding box center [106, 651] width 60 height 30
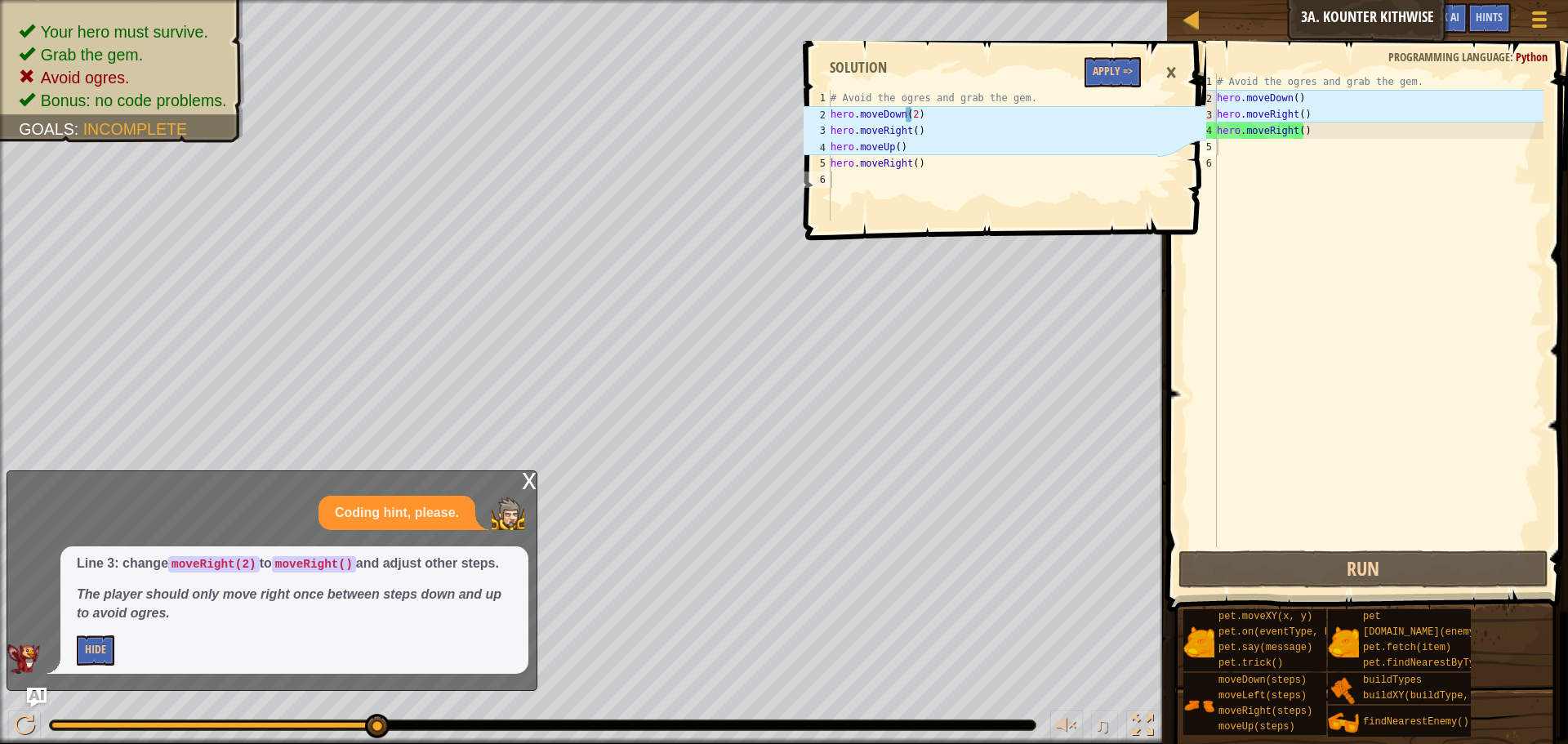
type textarea "hero.moveRight()"
click at [1317, 112] on div "# Avoid the ogres and grab the gem. hero . moveDown ( ) hero . moveRight ( ) he…" at bounding box center [1379, 327] width 330 height 507
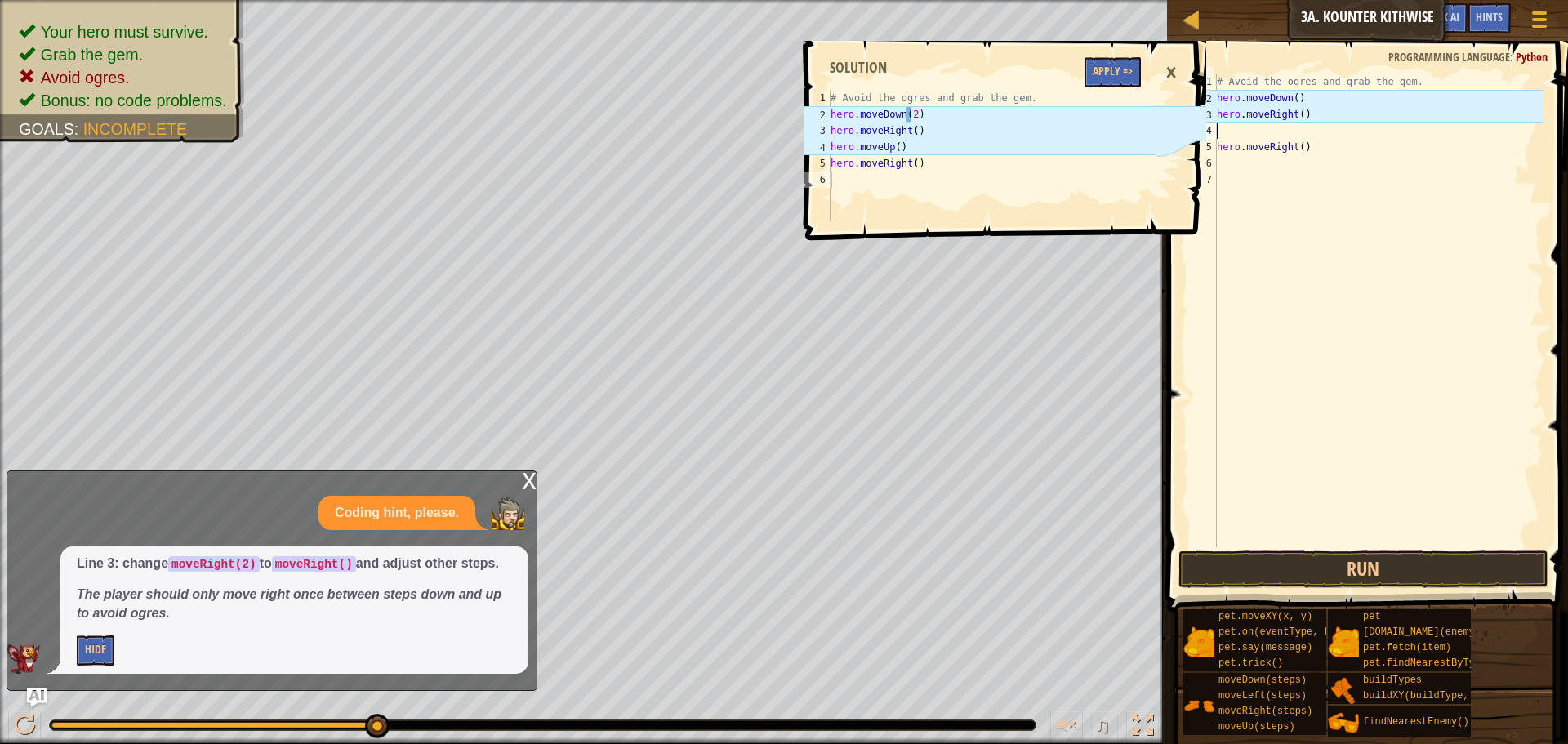
type textarea "u"
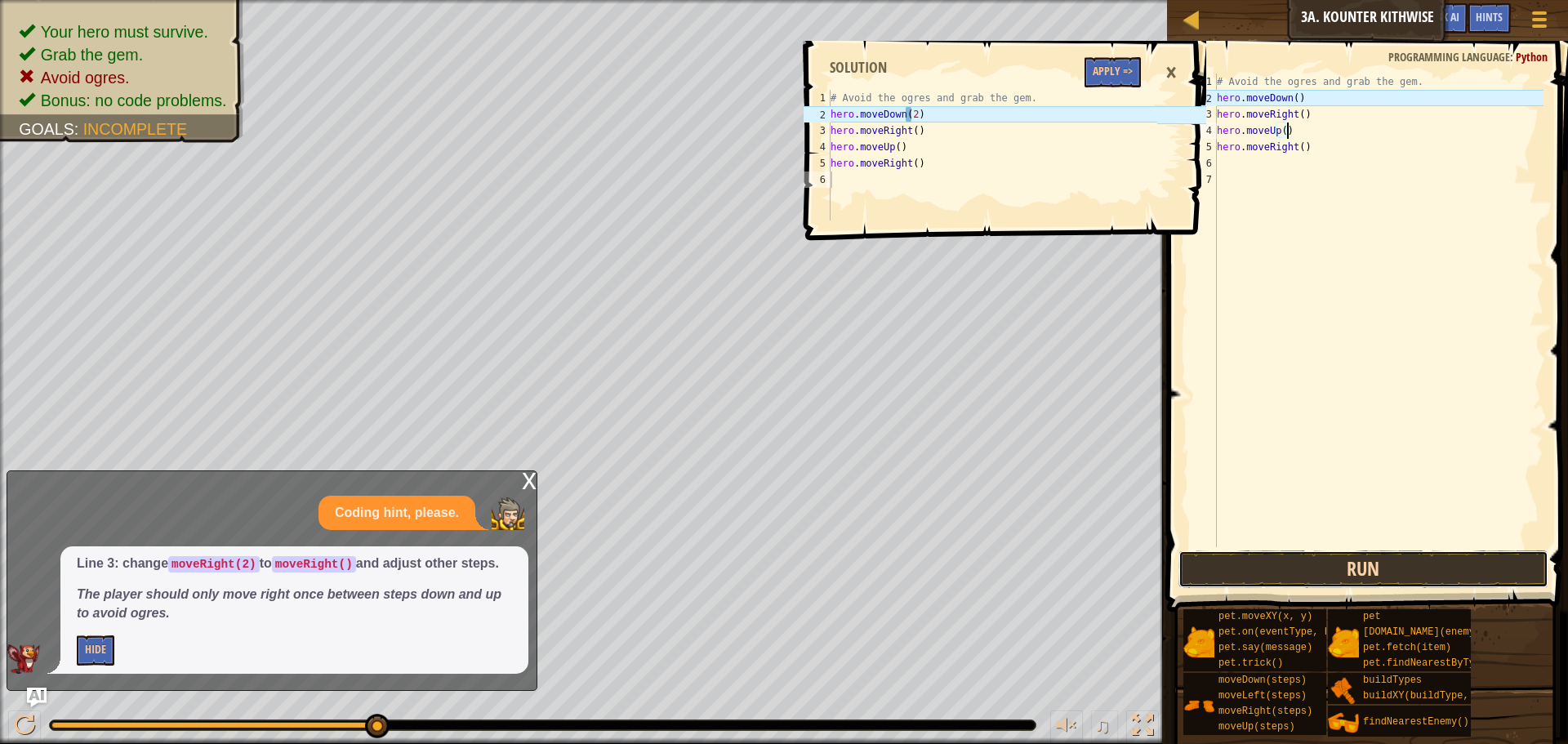
click at [1373, 575] on button "Run" at bounding box center [1363, 570] width 370 height 38
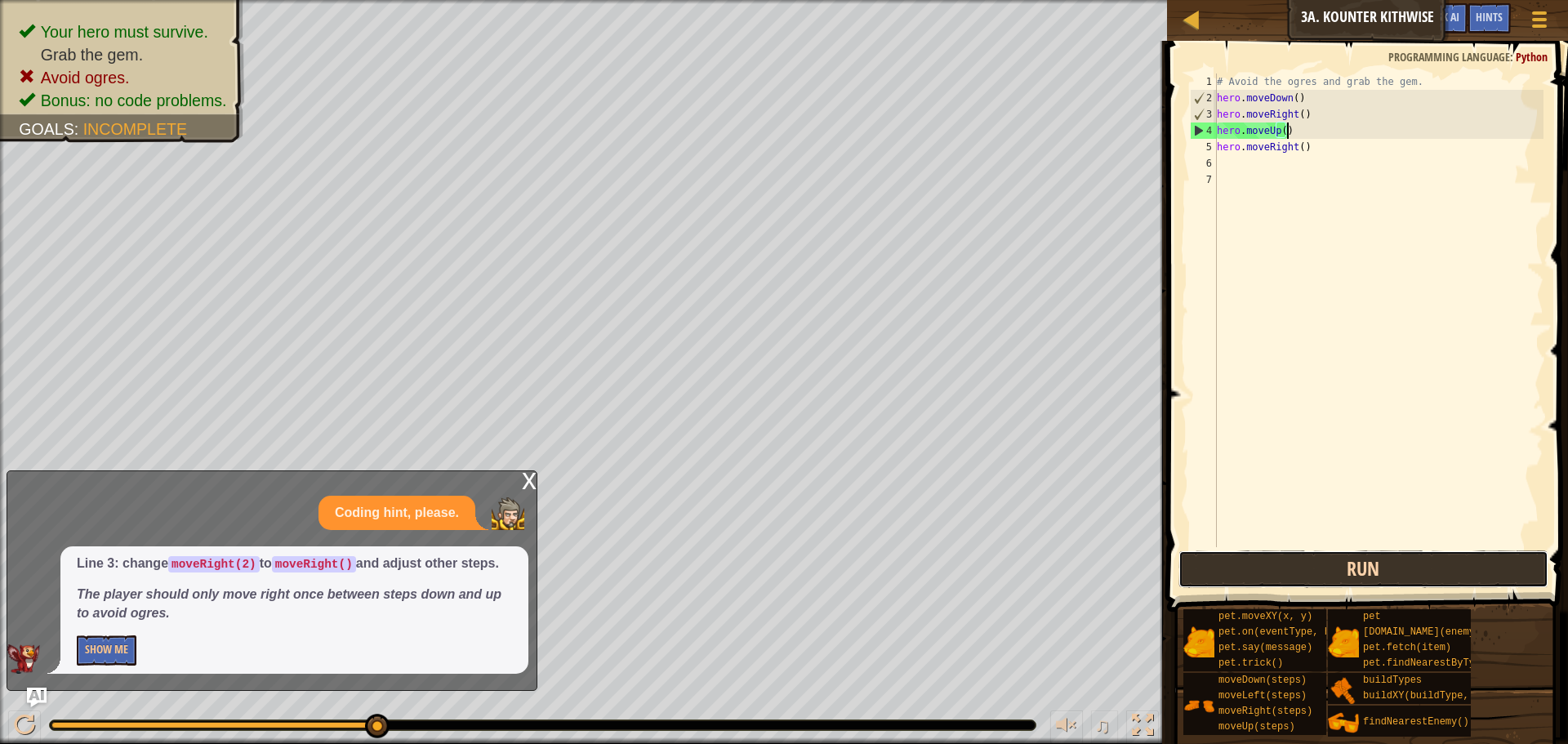
click at [1294, 578] on button "Run" at bounding box center [1363, 570] width 370 height 38
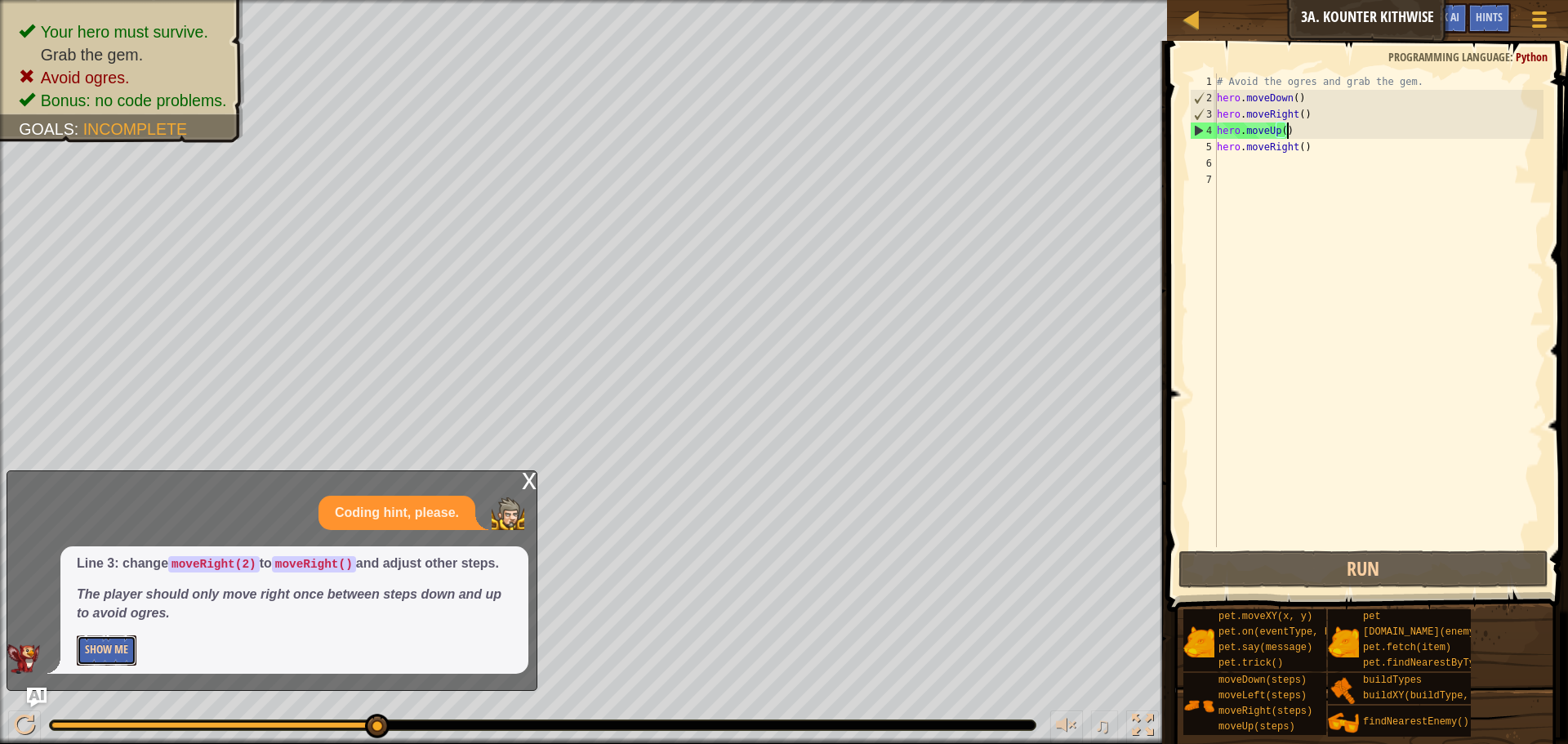
click at [125, 643] on button "Show Me" at bounding box center [106, 651] width 60 height 30
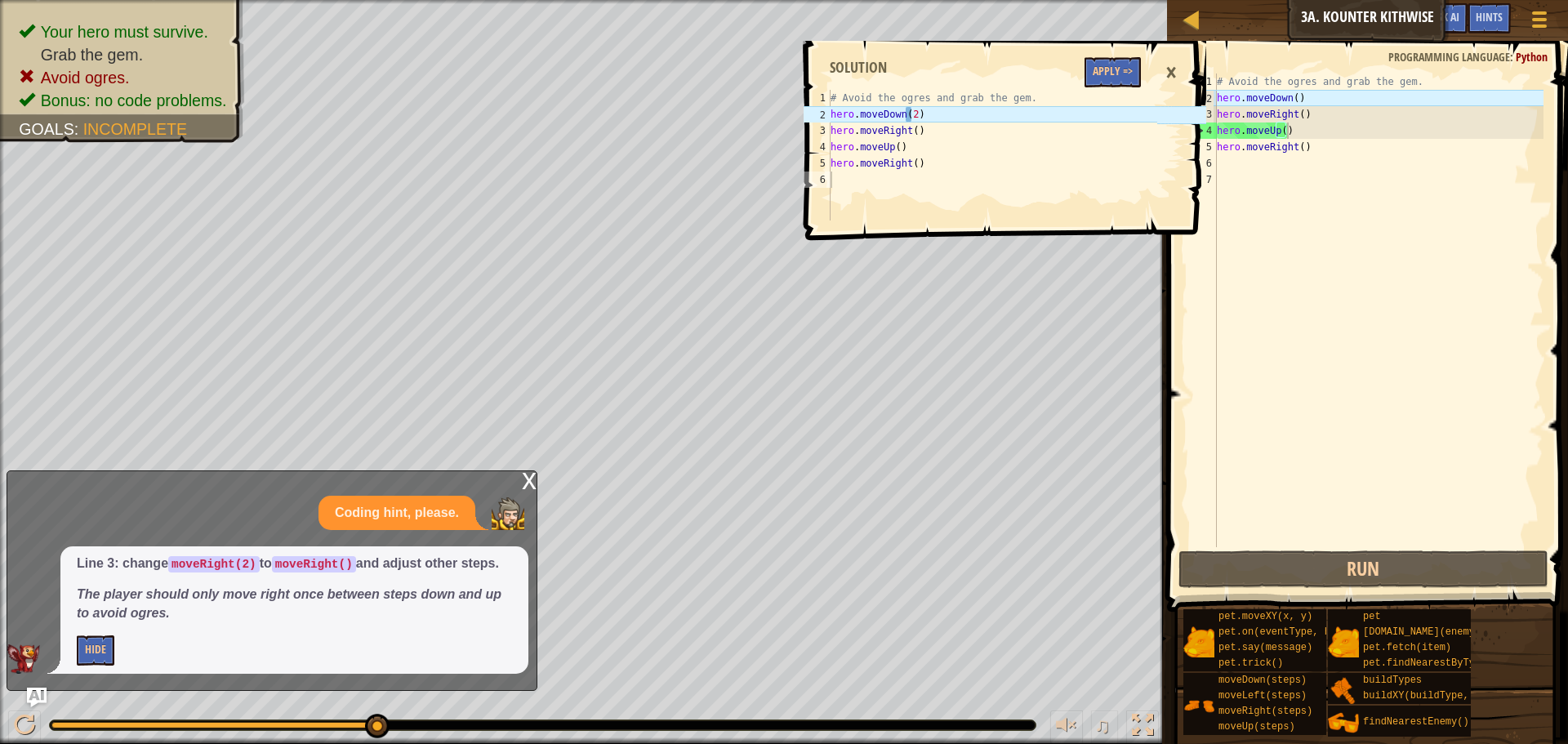
click at [1289, 95] on div "# Avoid the ogres and grab the gem. hero . moveDown ( ) hero . moveRight ( ) he…" at bounding box center [1379, 327] width 330 height 507
click at [1296, 101] on div "# Avoid the ogres and grab the gem. hero . moveDown ( ) hero . moveRight ( ) he…" at bounding box center [1379, 327] width 330 height 507
click at [1291, 101] on div "# Avoid the ogres and grab the gem. hero . moveDown ( ) hero . moveRight ( ) he…" at bounding box center [1379, 327] width 330 height 507
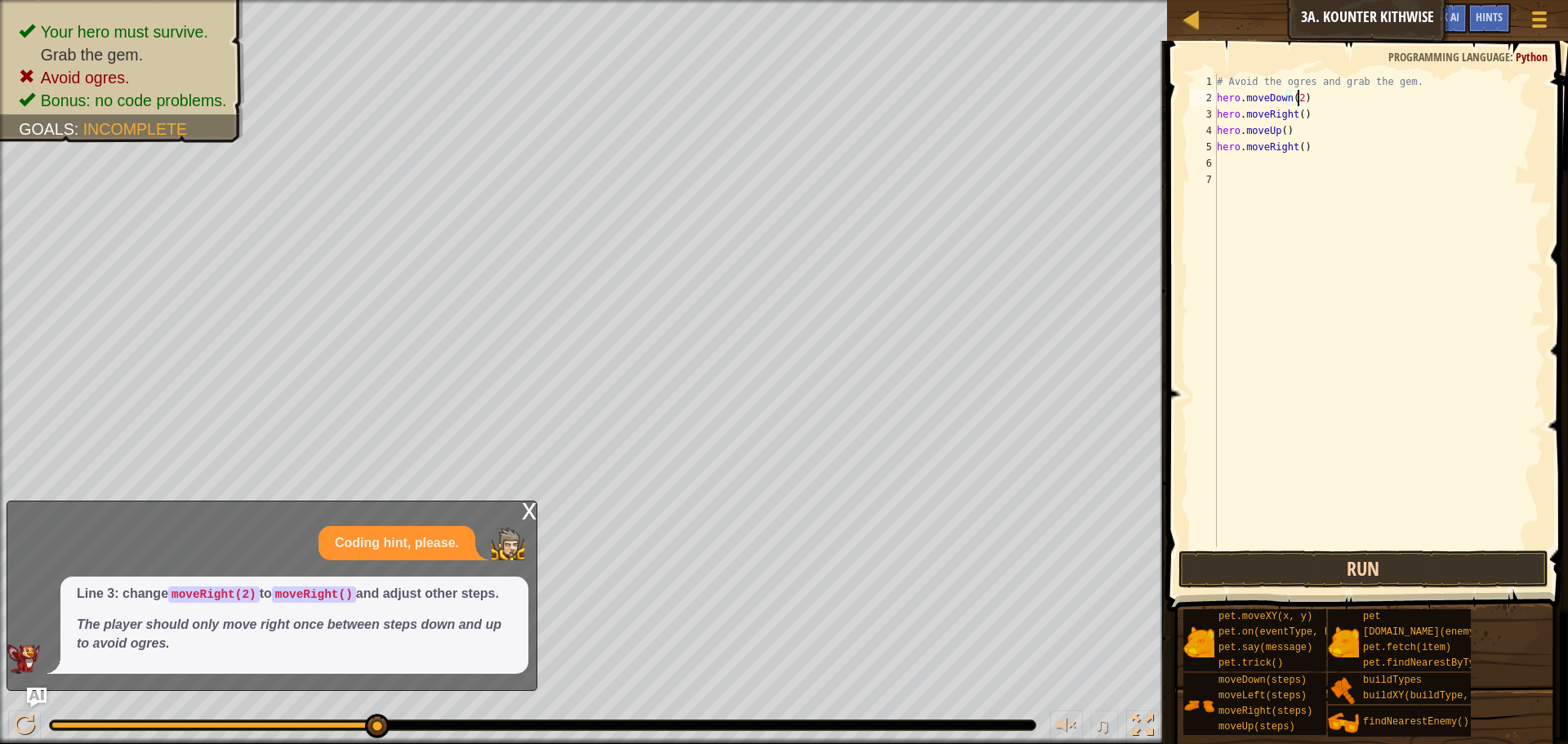
type textarea "hero.moveDown(2)"
click at [1378, 579] on button "Run" at bounding box center [1363, 570] width 370 height 38
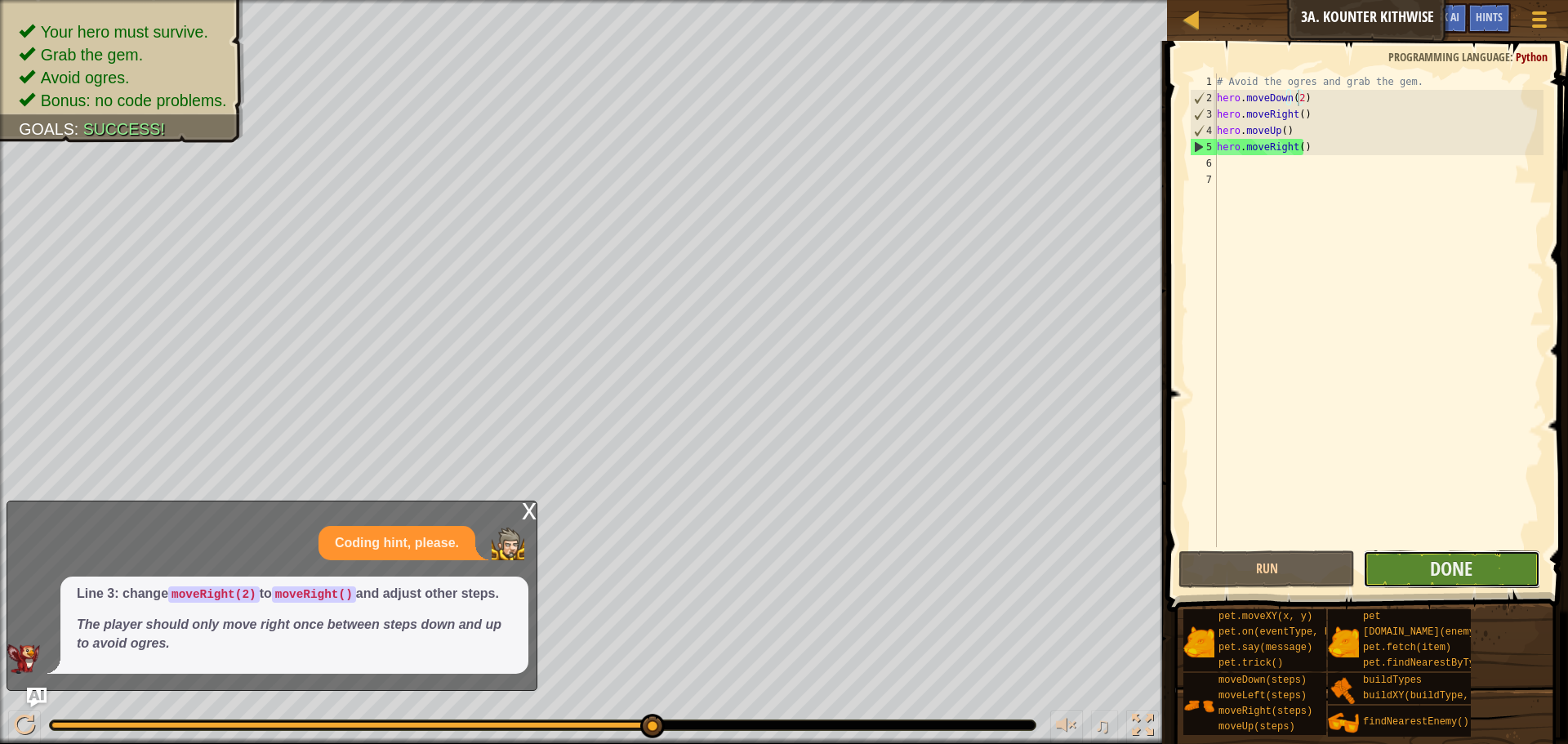
click at [1372, 567] on button "Done" at bounding box center [1451, 570] width 176 height 38
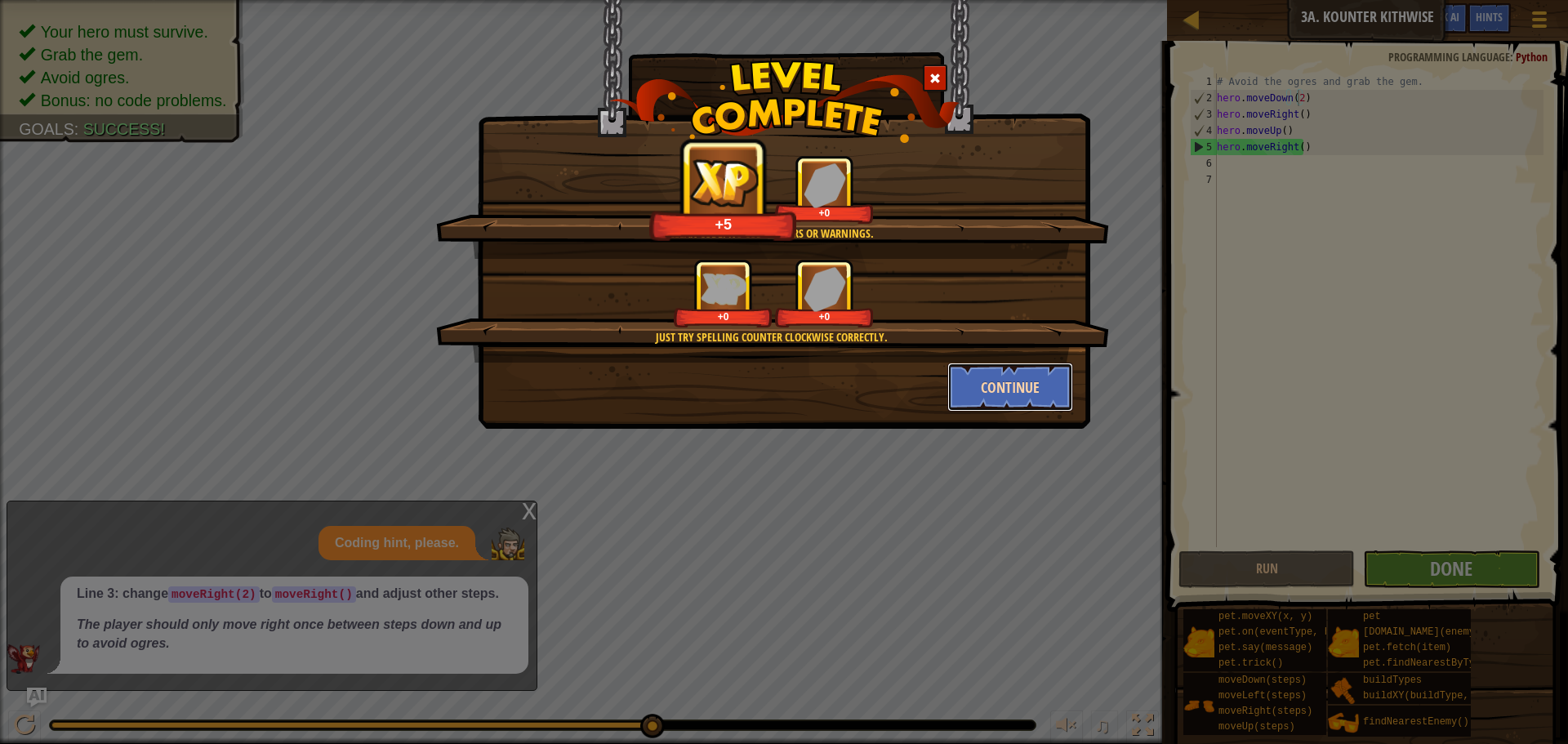
click at [1062, 399] on button "Continue" at bounding box center [1011, 388] width 127 height 49
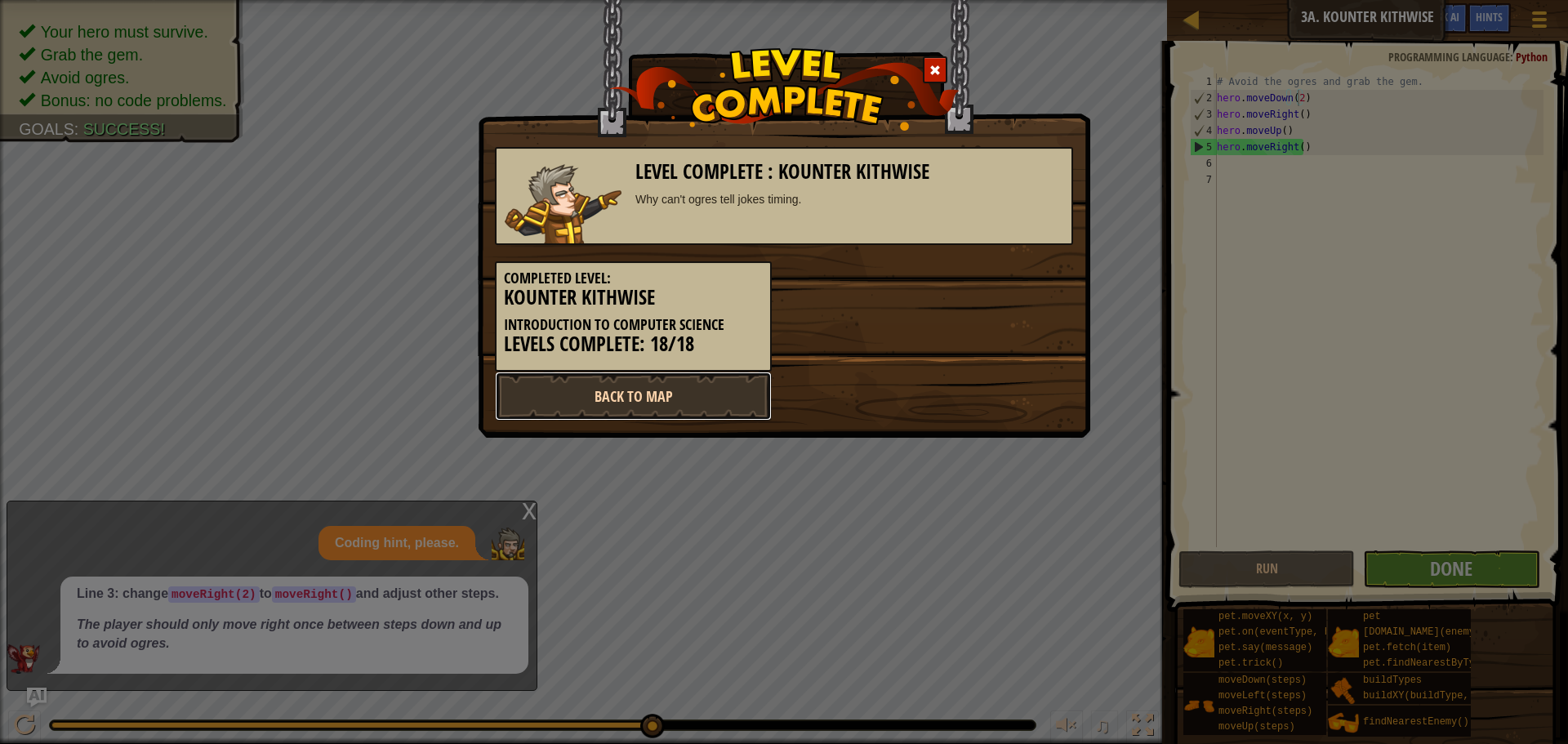
click at [740, 412] on link "Back to Map" at bounding box center [634, 396] width 277 height 49
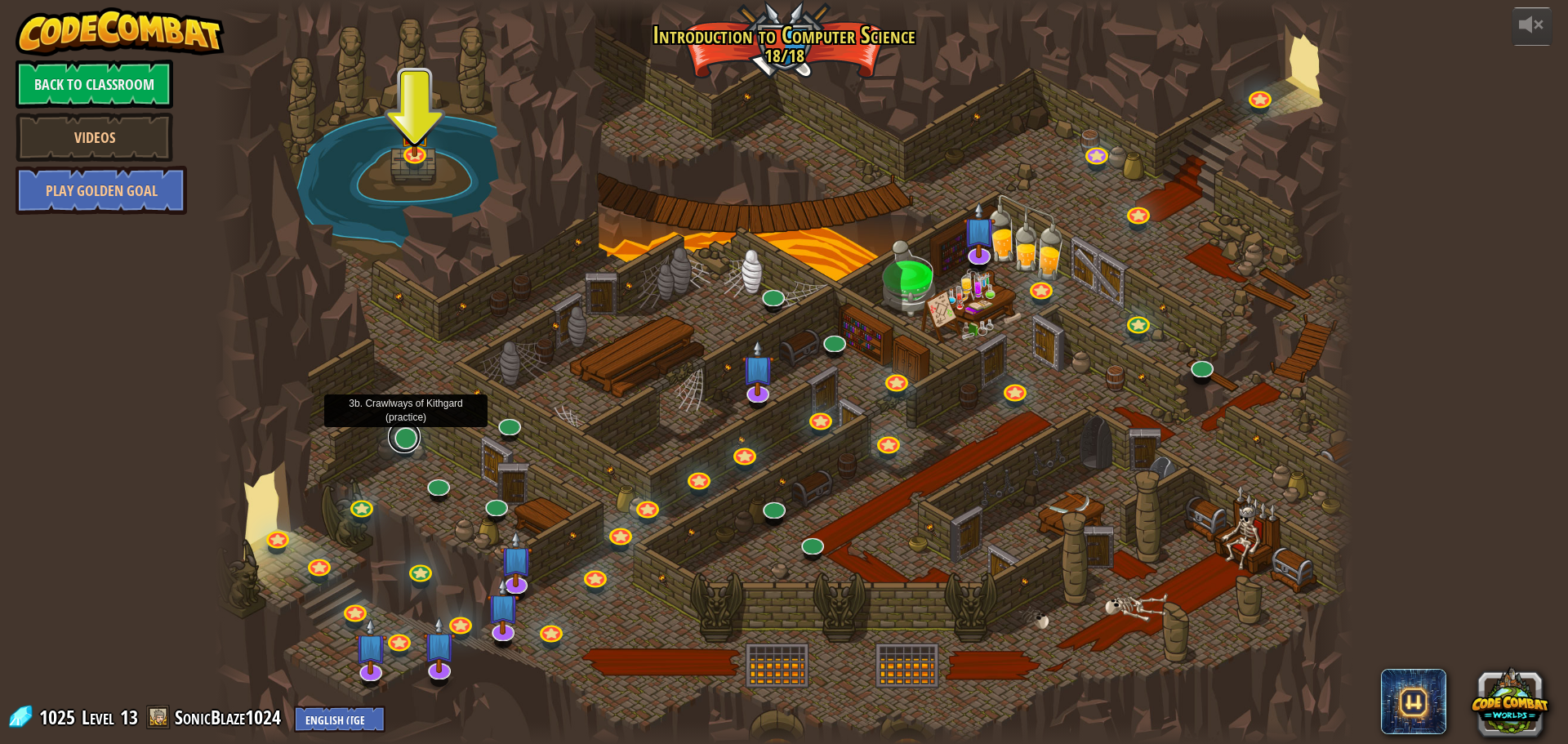
click at [412, 448] on link at bounding box center [405, 437] width 32 height 32
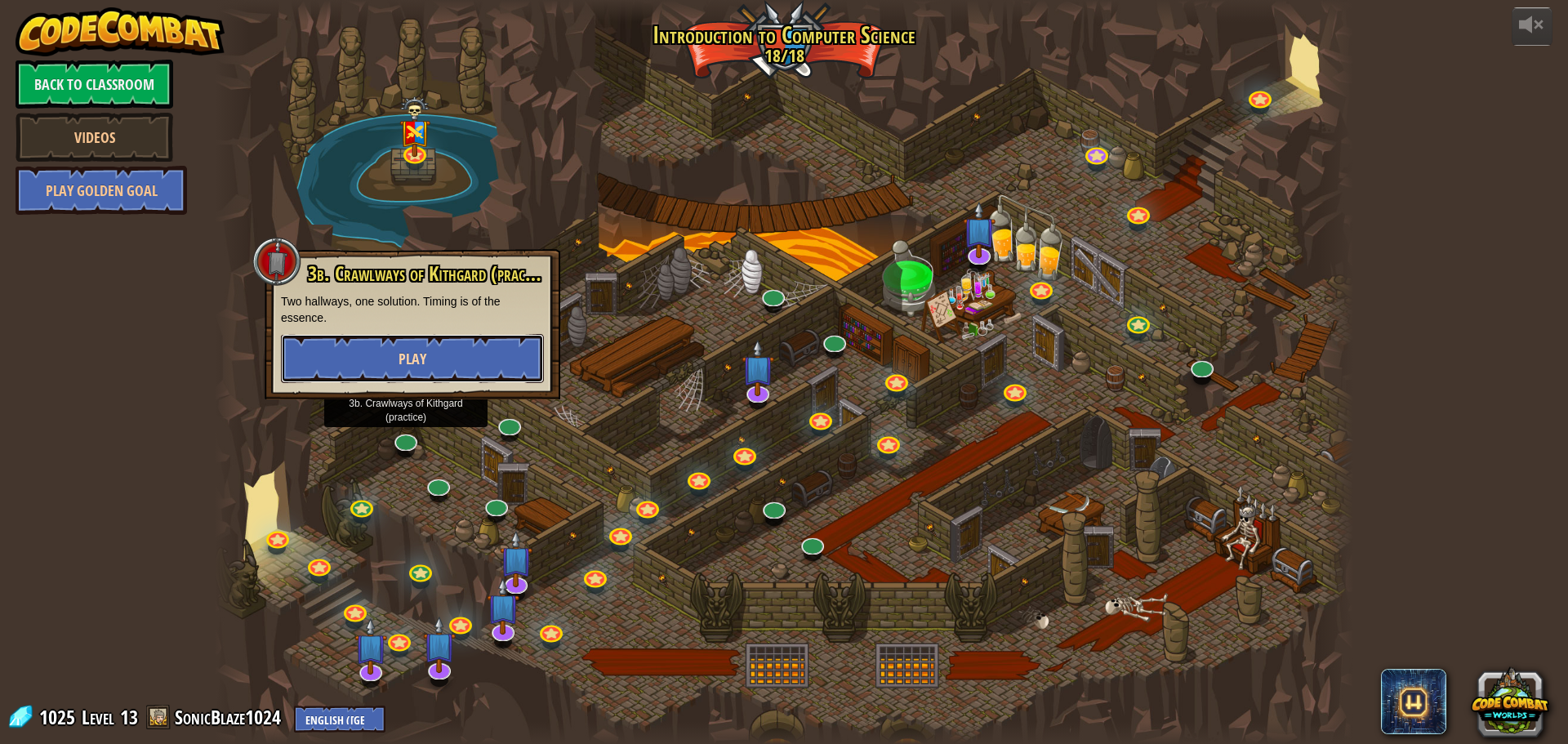
click at [430, 371] on button "Play" at bounding box center [413, 359] width 263 height 49
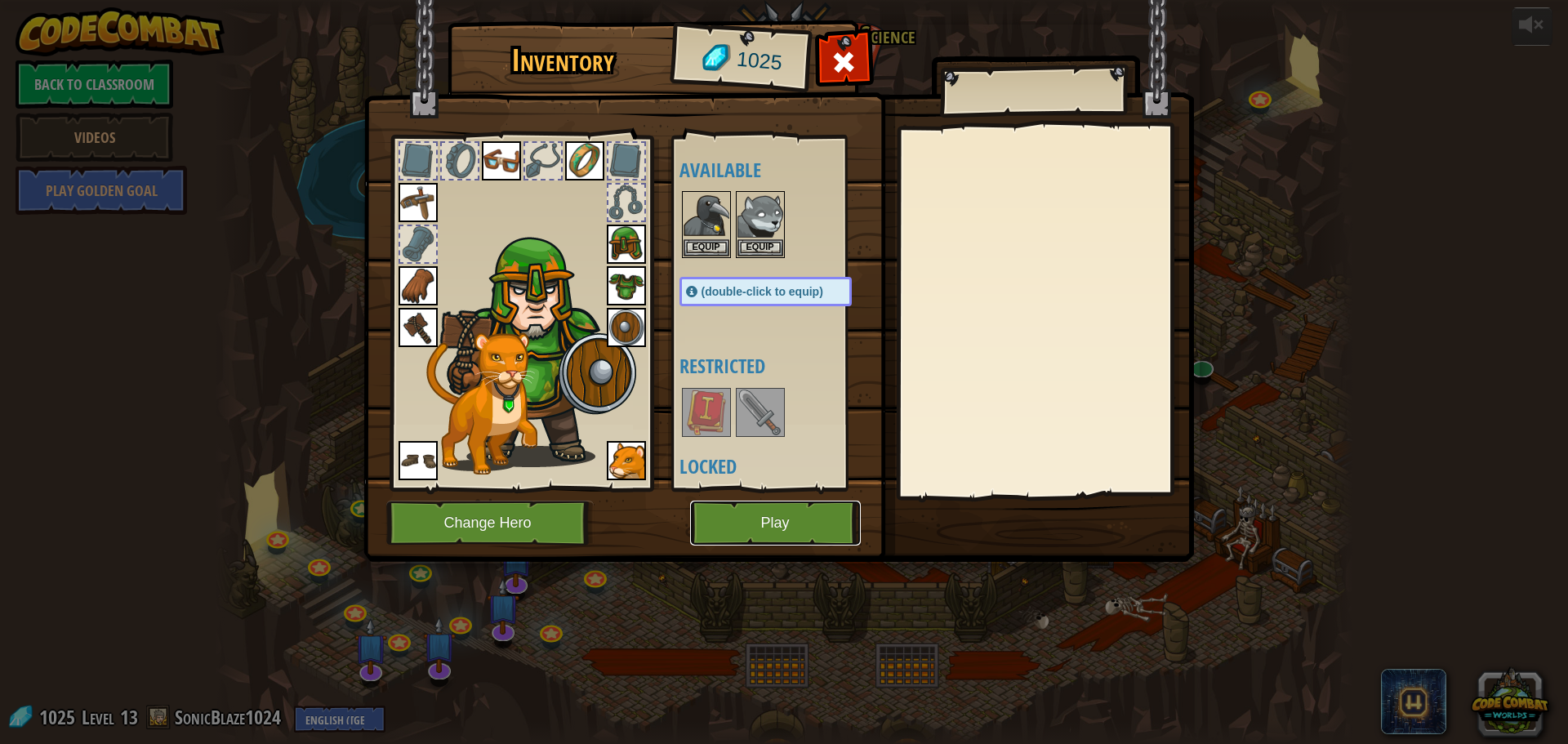
click at [724, 517] on button "Play" at bounding box center [776, 523] width 171 height 45
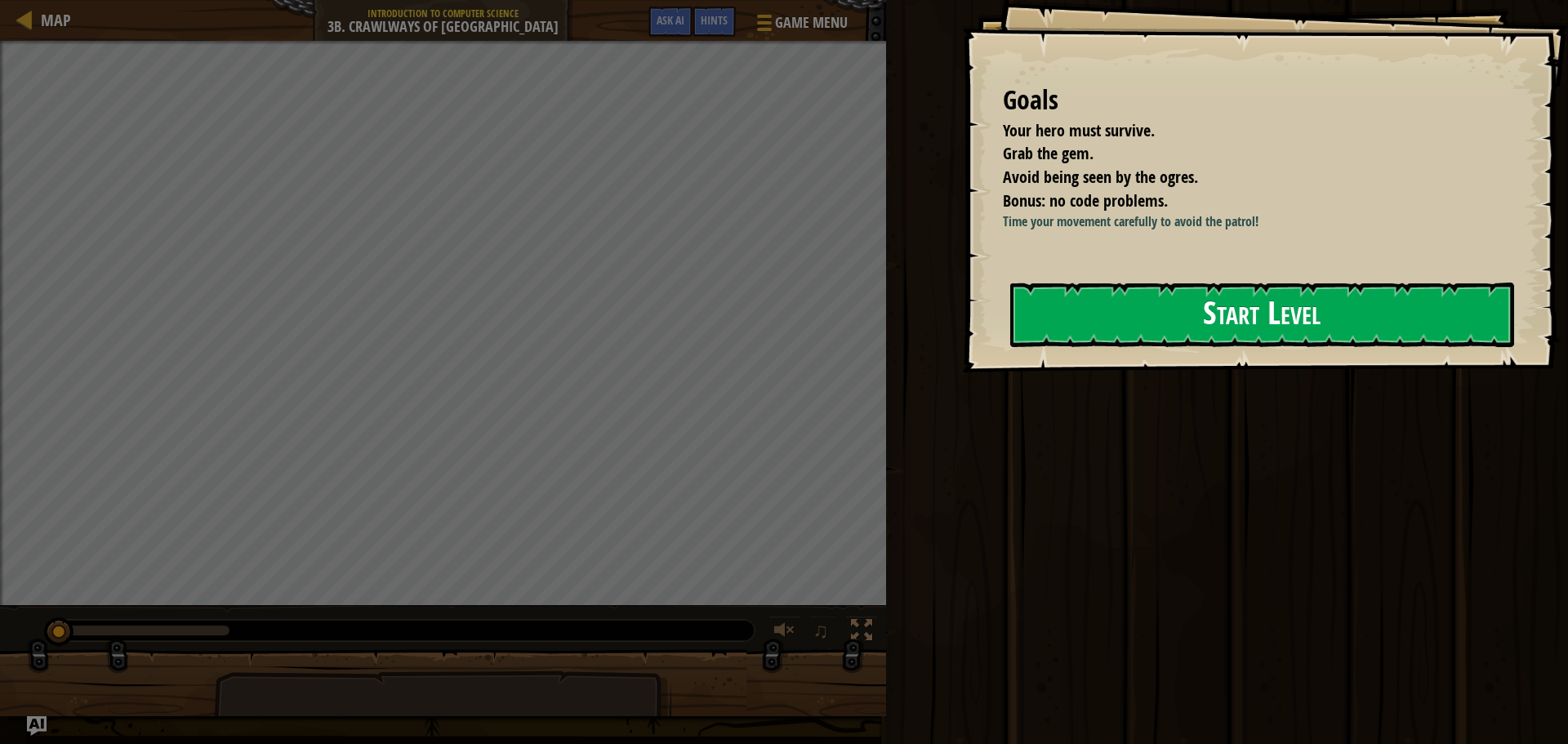
click at [1170, 356] on div "Goals Your hero must survive. Grab the gem. Avoid being seen by the ogres. Bonu…" at bounding box center [1266, 186] width 606 height 372
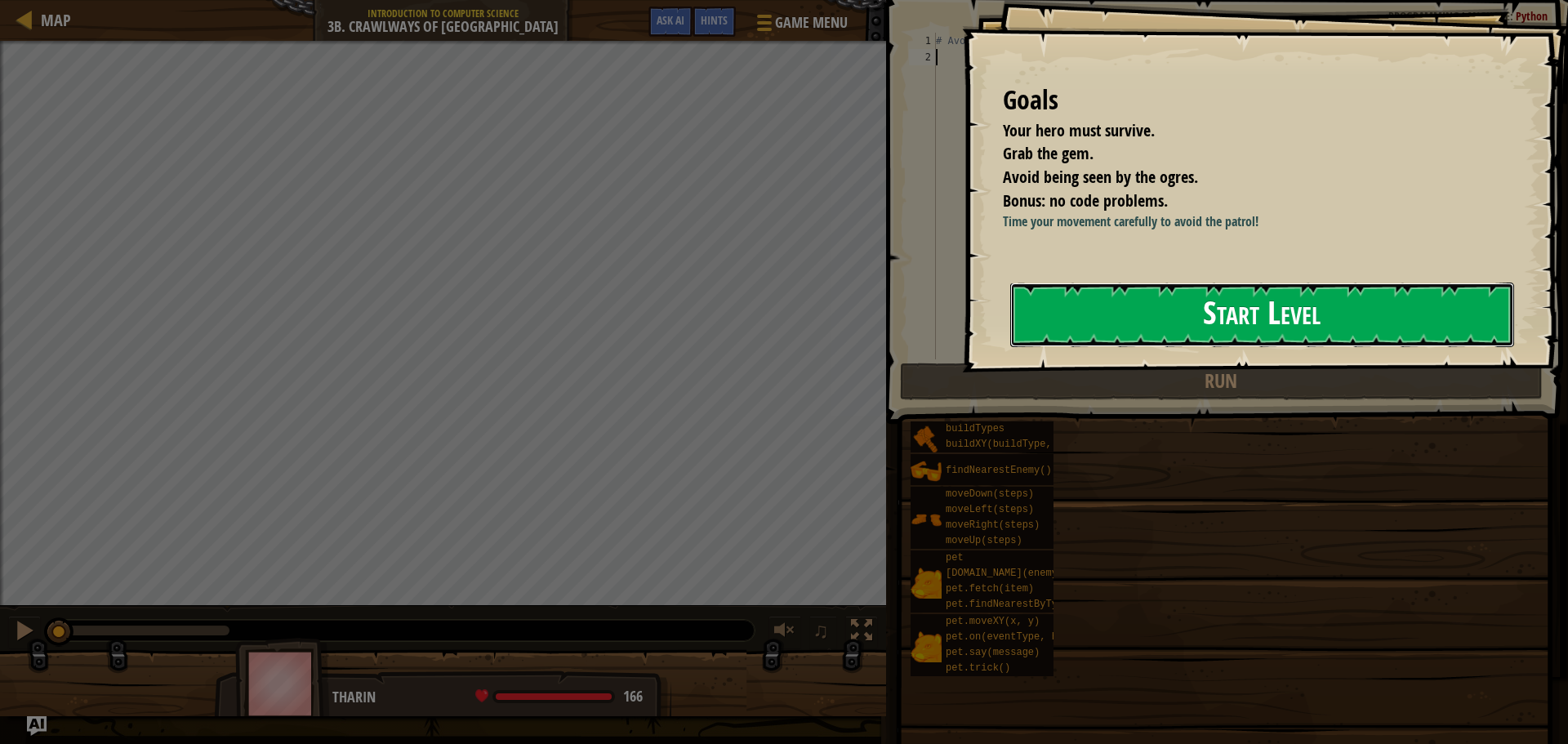
click at [1164, 323] on button "Start Level" at bounding box center [1263, 315] width 504 height 64
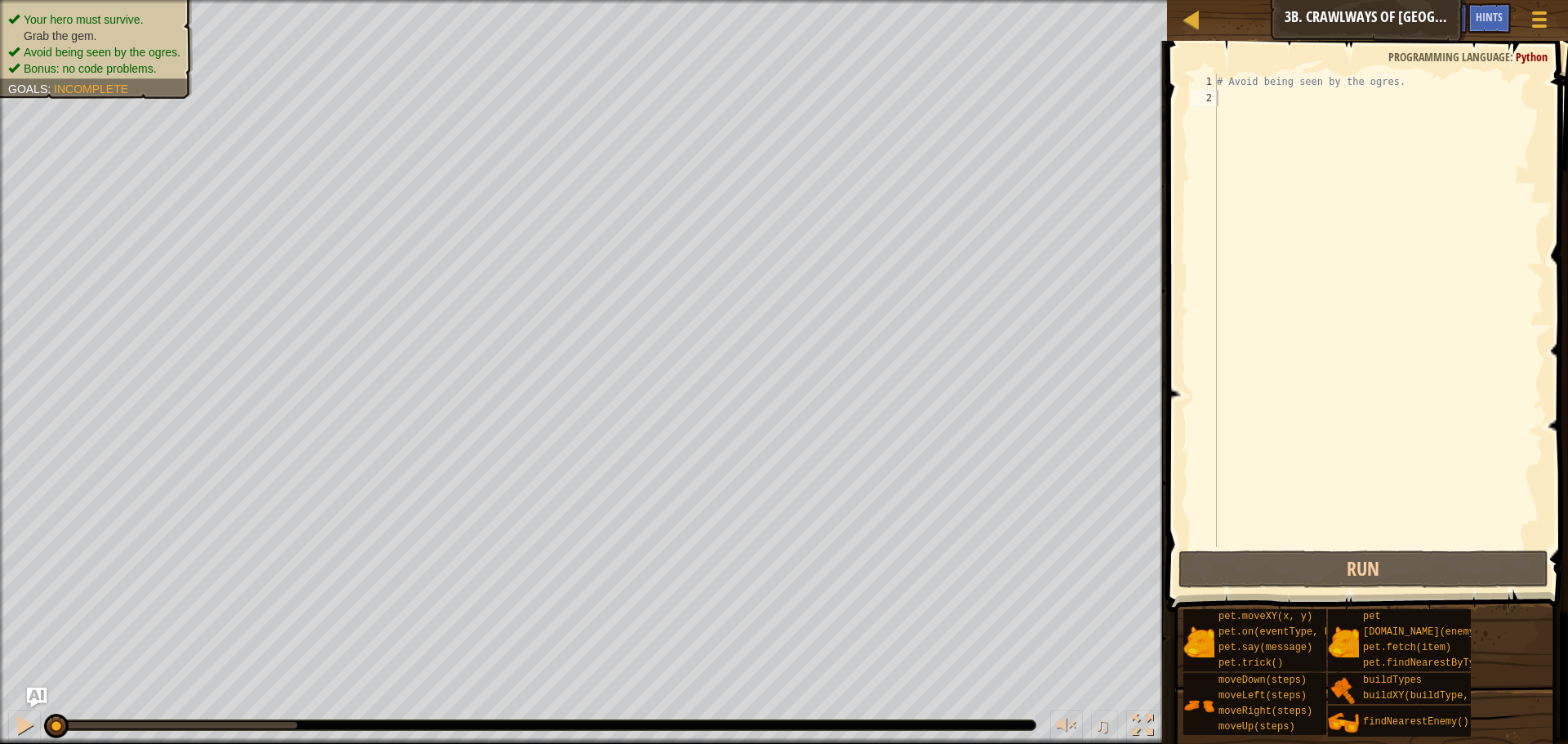
click at [1290, 186] on div "# Avoid being seen by the ogres." at bounding box center [1379, 327] width 330 height 507
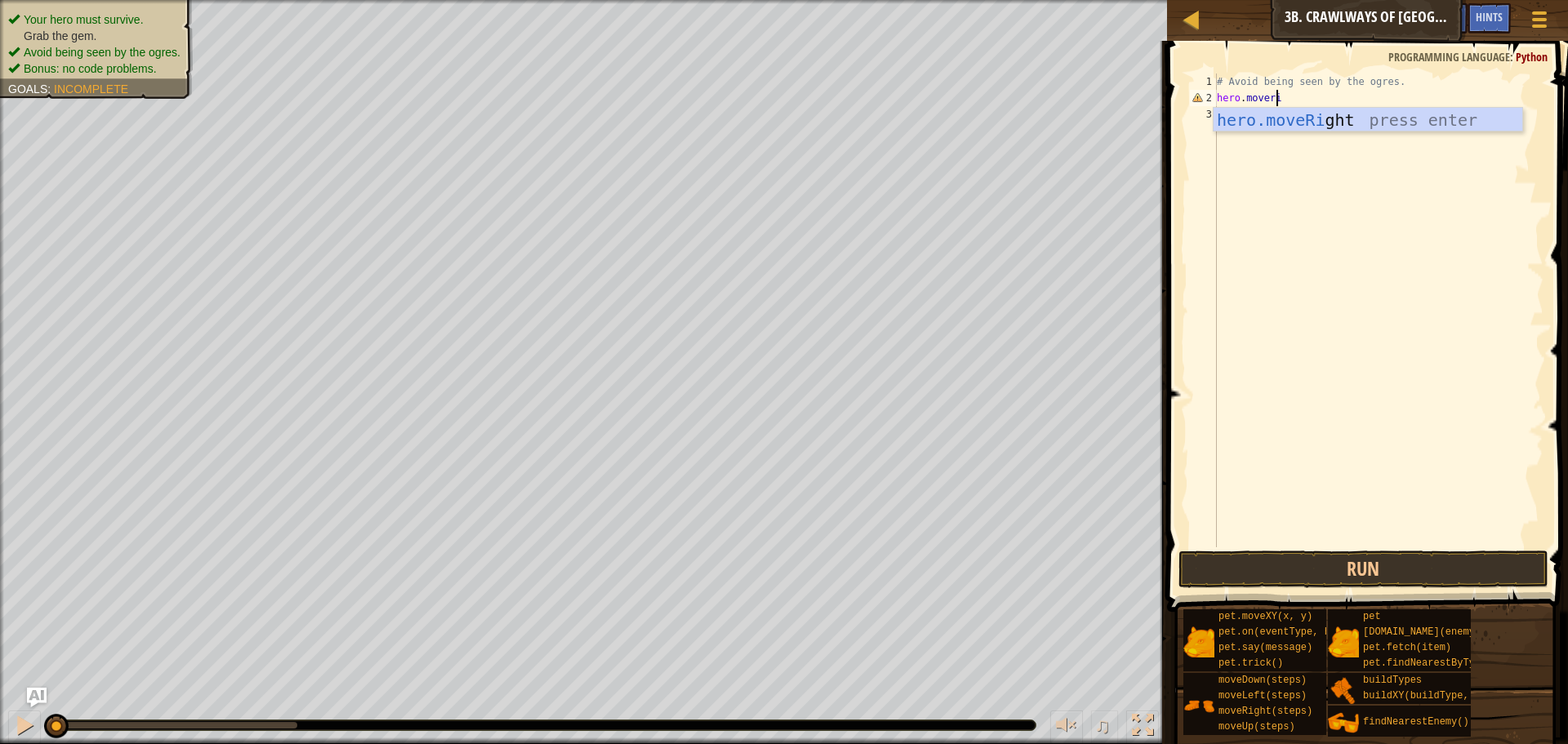
scroll to position [8, 5]
type textarea "hero.moverigh"
click at [1299, 101] on div "# Avoid being seen by the ogres. hero . moveRight ( )" at bounding box center [1379, 327] width 330 height 507
type textarea "hero.moveRight(2)"
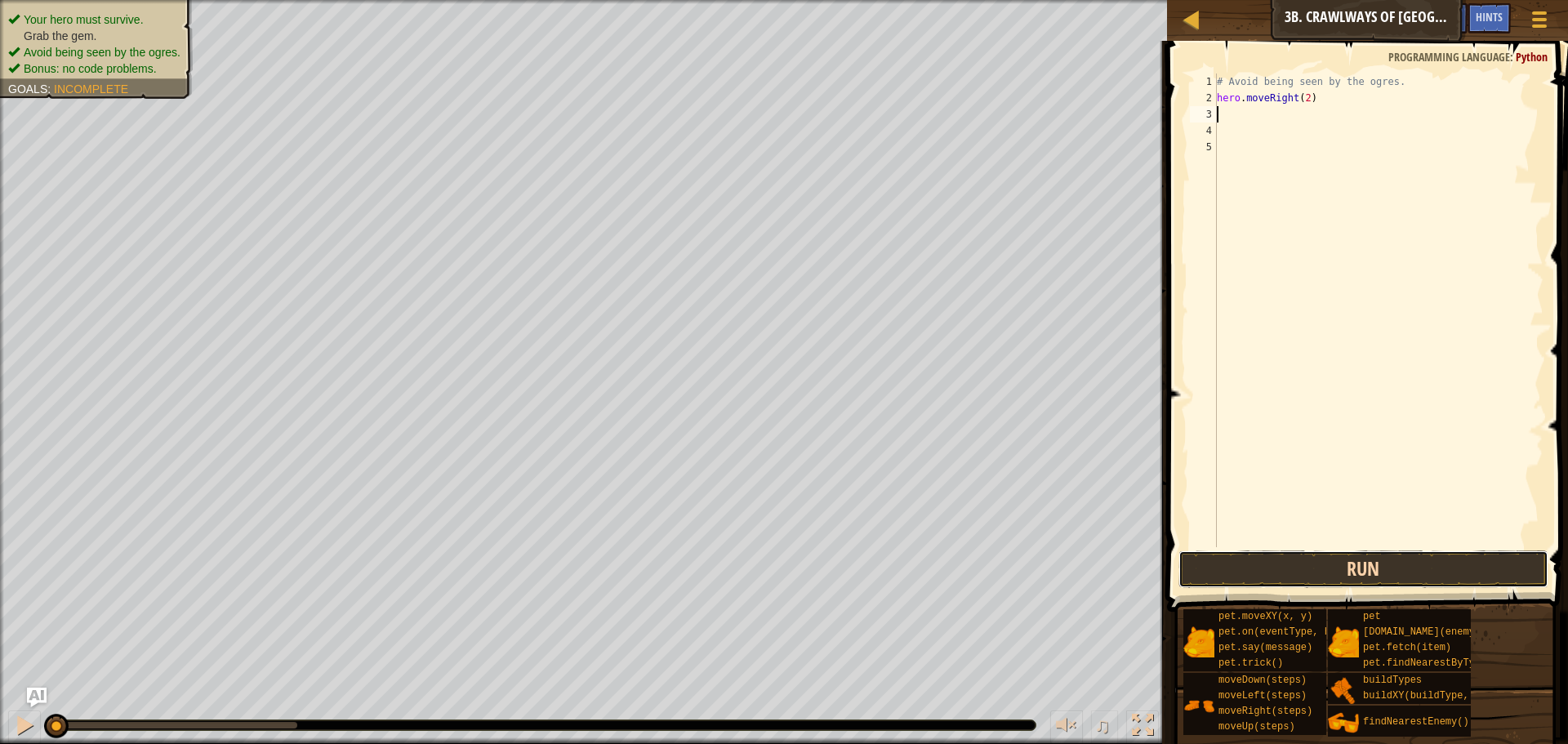
click at [1334, 583] on button "Run" at bounding box center [1363, 570] width 370 height 38
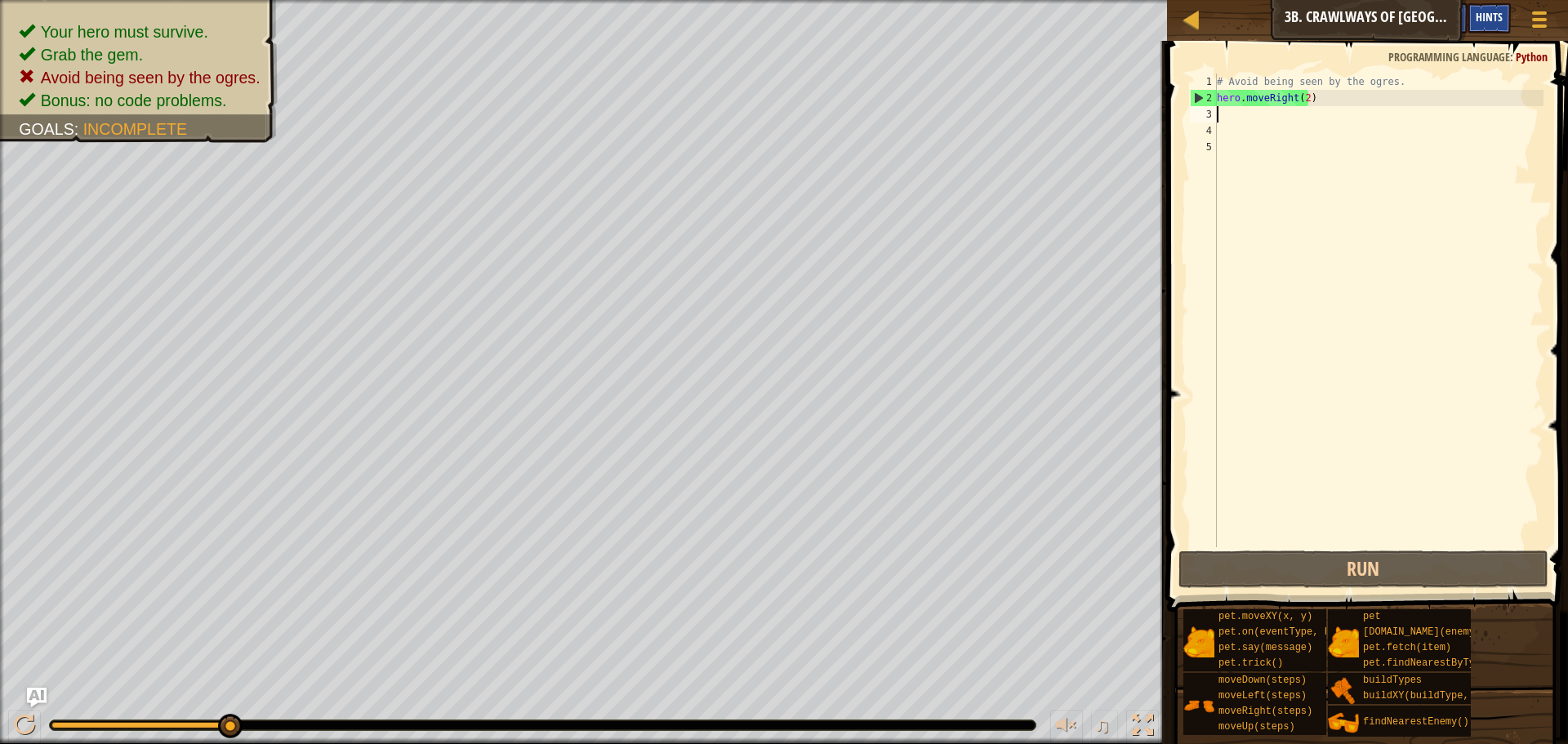
click at [1503, 31] on div "Hints" at bounding box center [1489, 18] width 44 height 30
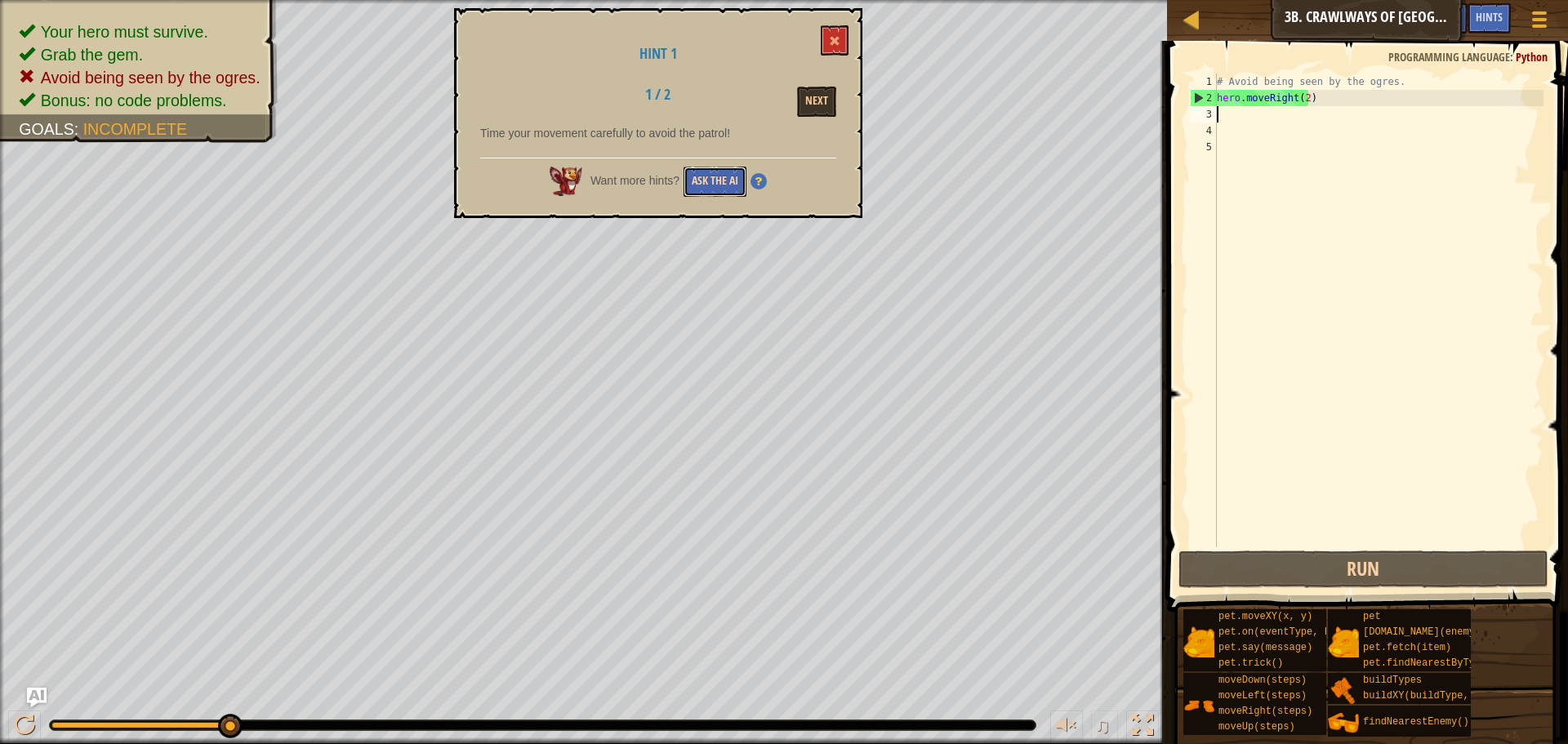
click at [729, 186] on button "Ask the AI" at bounding box center [715, 182] width 63 height 30
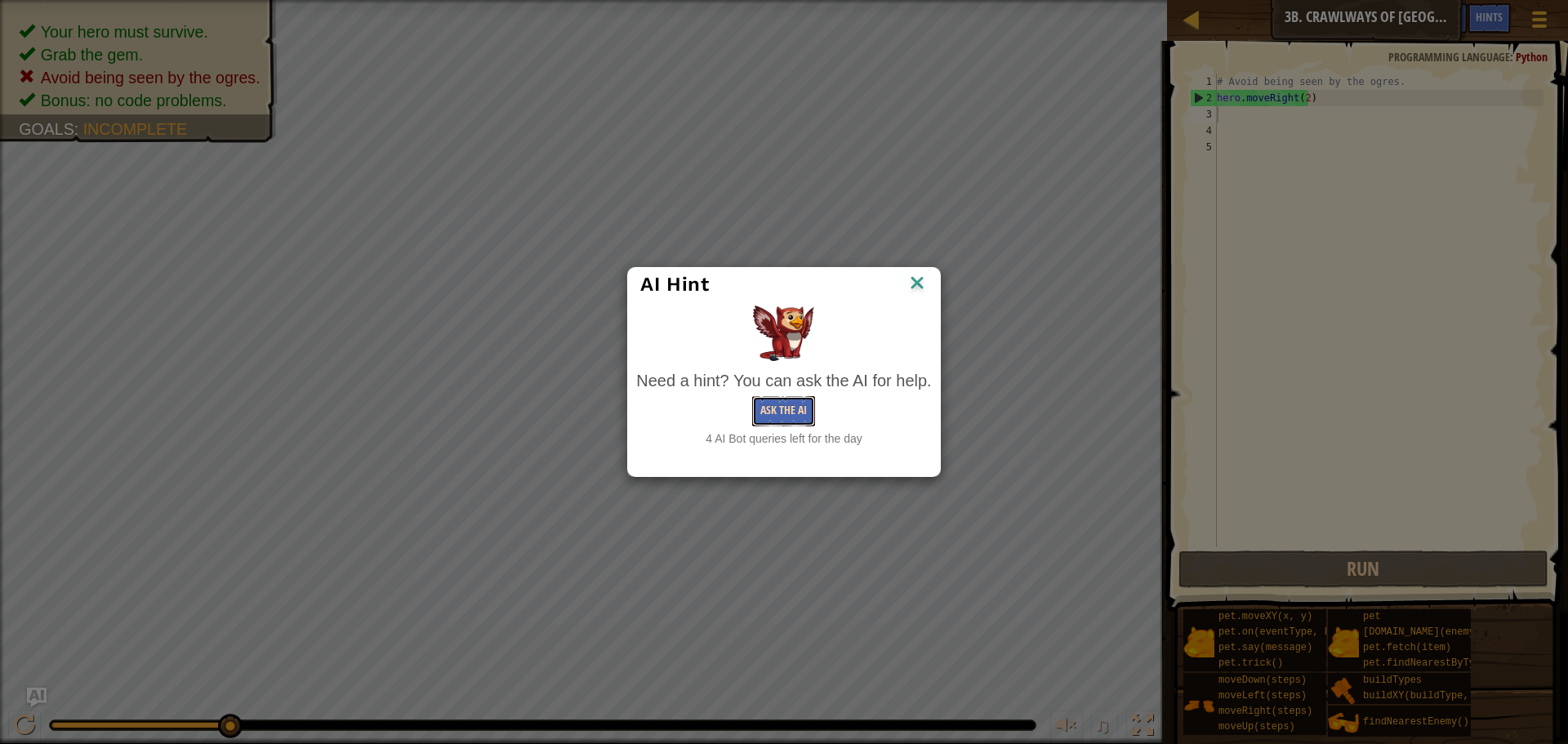
click at [798, 406] on button "Ask the AI" at bounding box center [784, 411] width 63 height 30
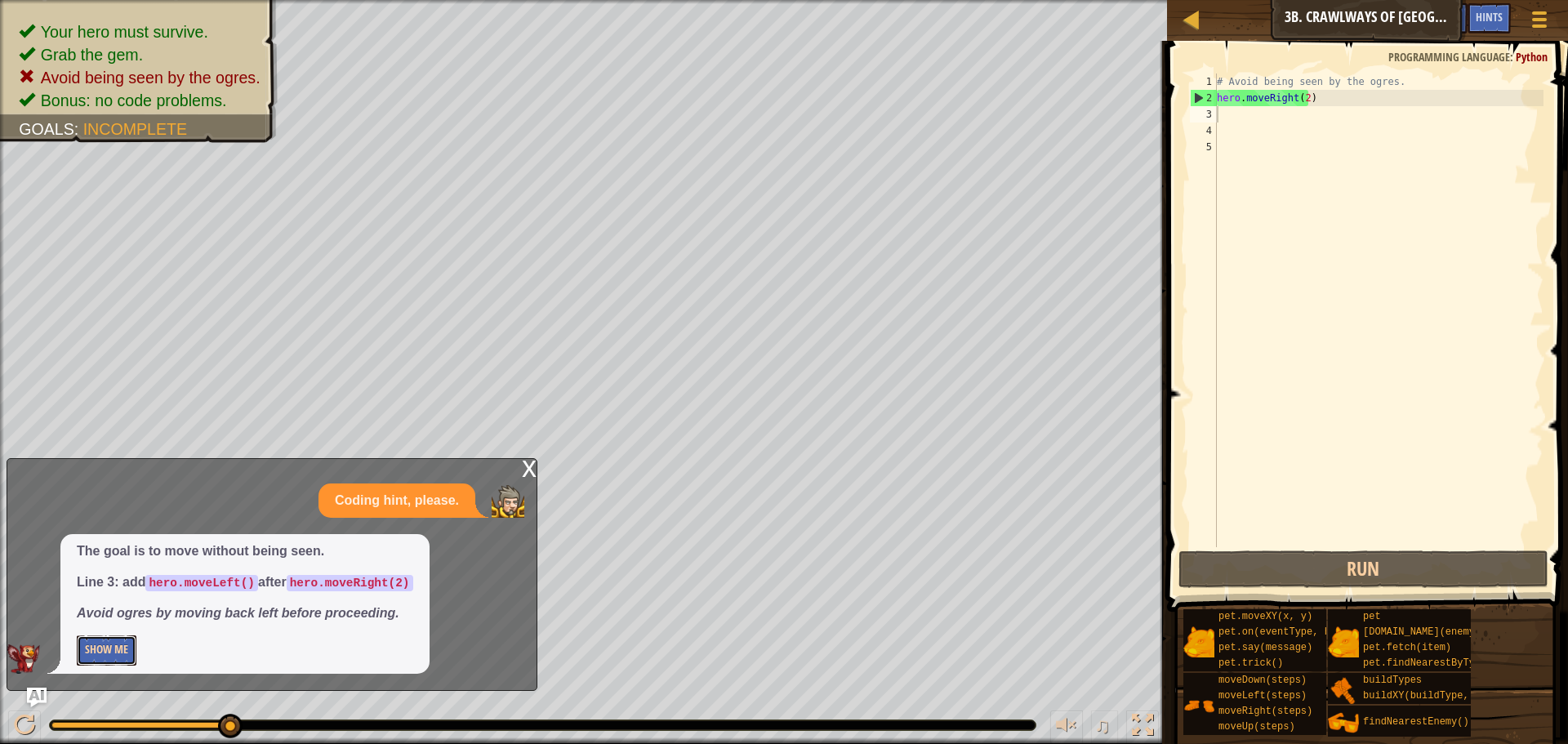
click at [110, 647] on button "Show Me" at bounding box center [106, 651] width 60 height 30
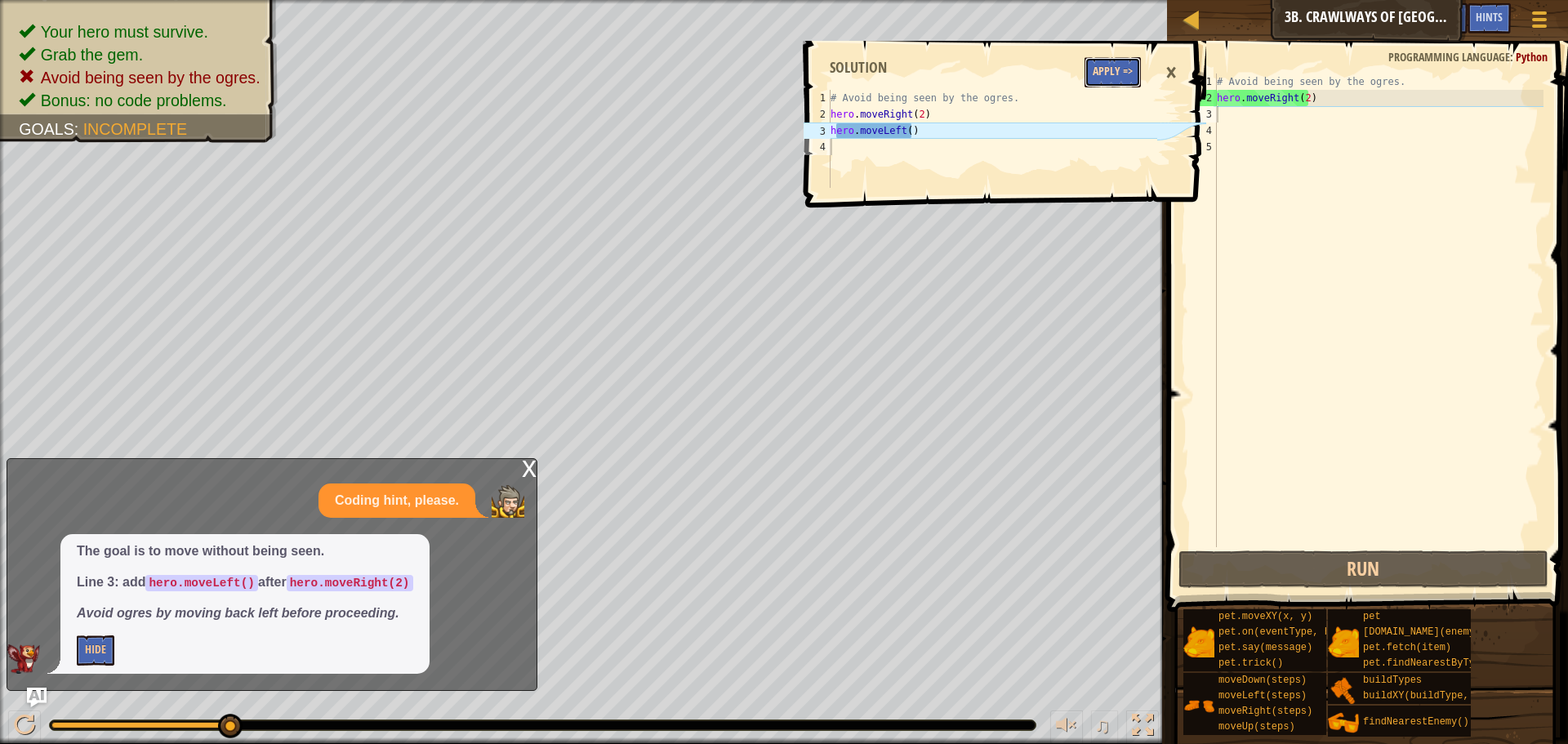
click at [1119, 67] on button "Apply =>" at bounding box center [1112, 72] width 56 height 30
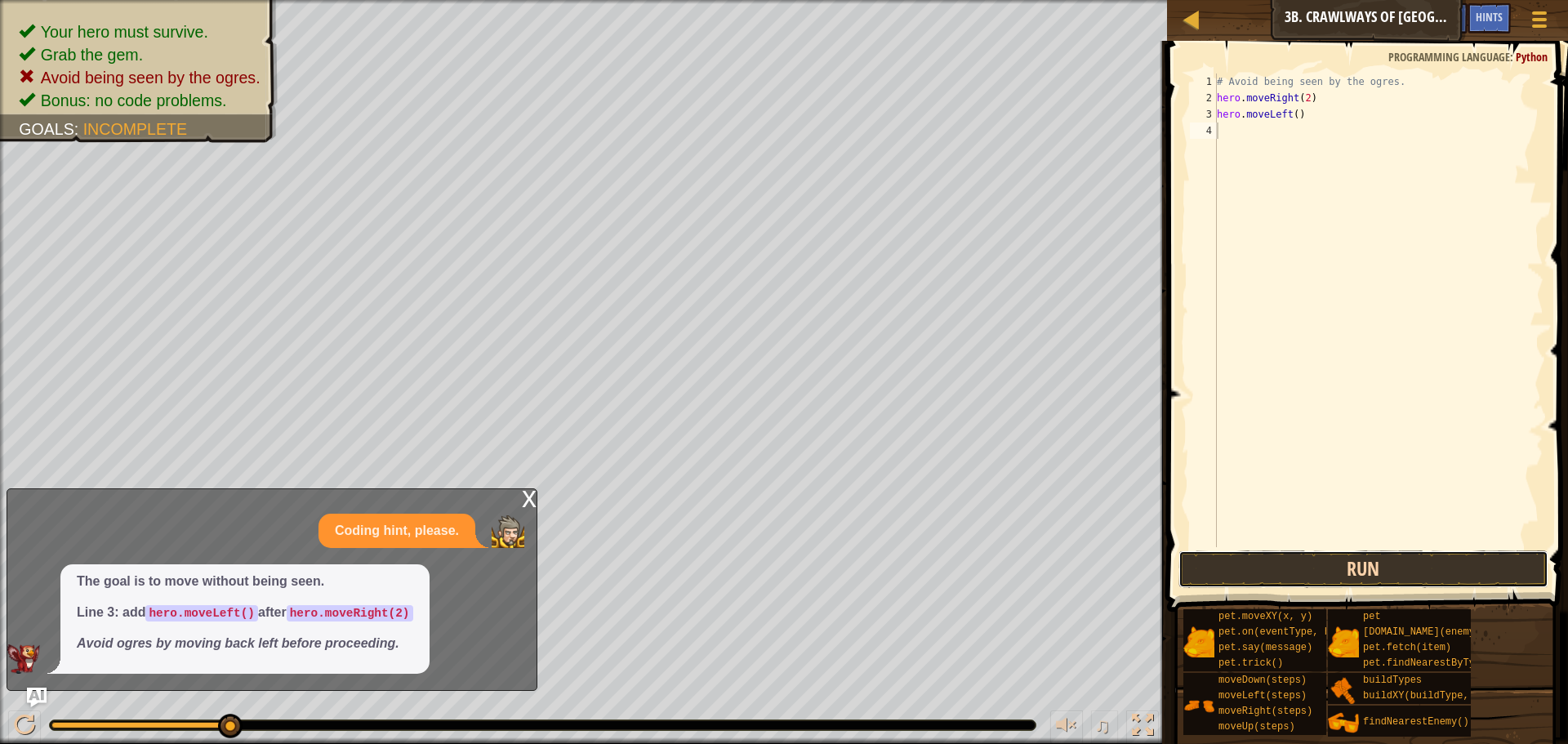
click at [1284, 578] on button "Run" at bounding box center [1363, 570] width 370 height 38
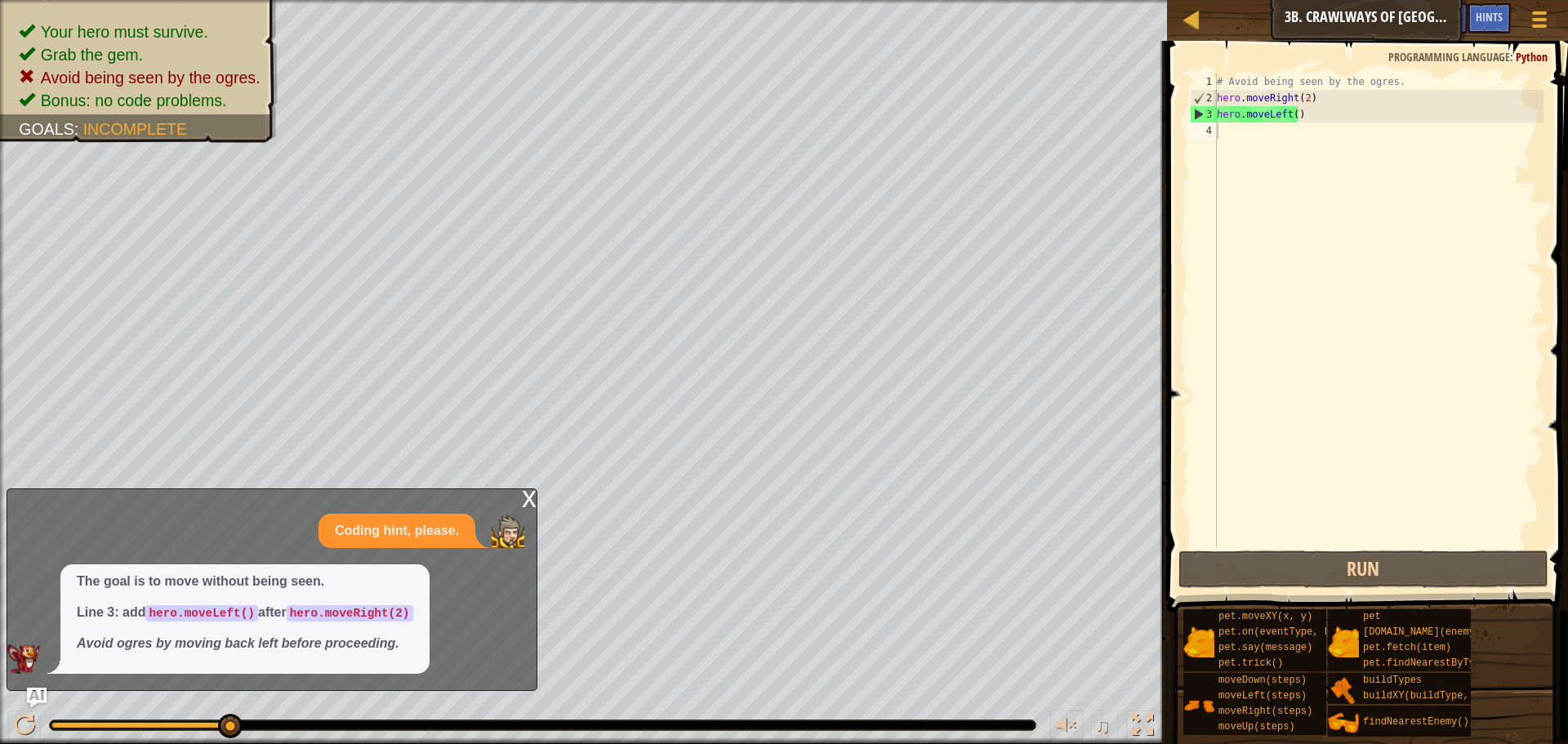
click at [155, 669] on div "The goal is to move without being seen. Line 3: add hero.moveLeft() after hero.…" at bounding box center [245, 620] width 369 height 110
click at [153, 660] on div "The goal is to move without being seen. Line 3: add hero.moveLeft() after hero.…" at bounding box center [245, 620] width 369 height 110
click at [153, 659] on div "The goal is to move without being seen. Line 3: add hero.moveLeft() after hero.…" at bounding box center [245, 620] width 369 height 110
click at [1480, 30] on div "Hints" at bounding box center [1489, 18] width 44 height 30
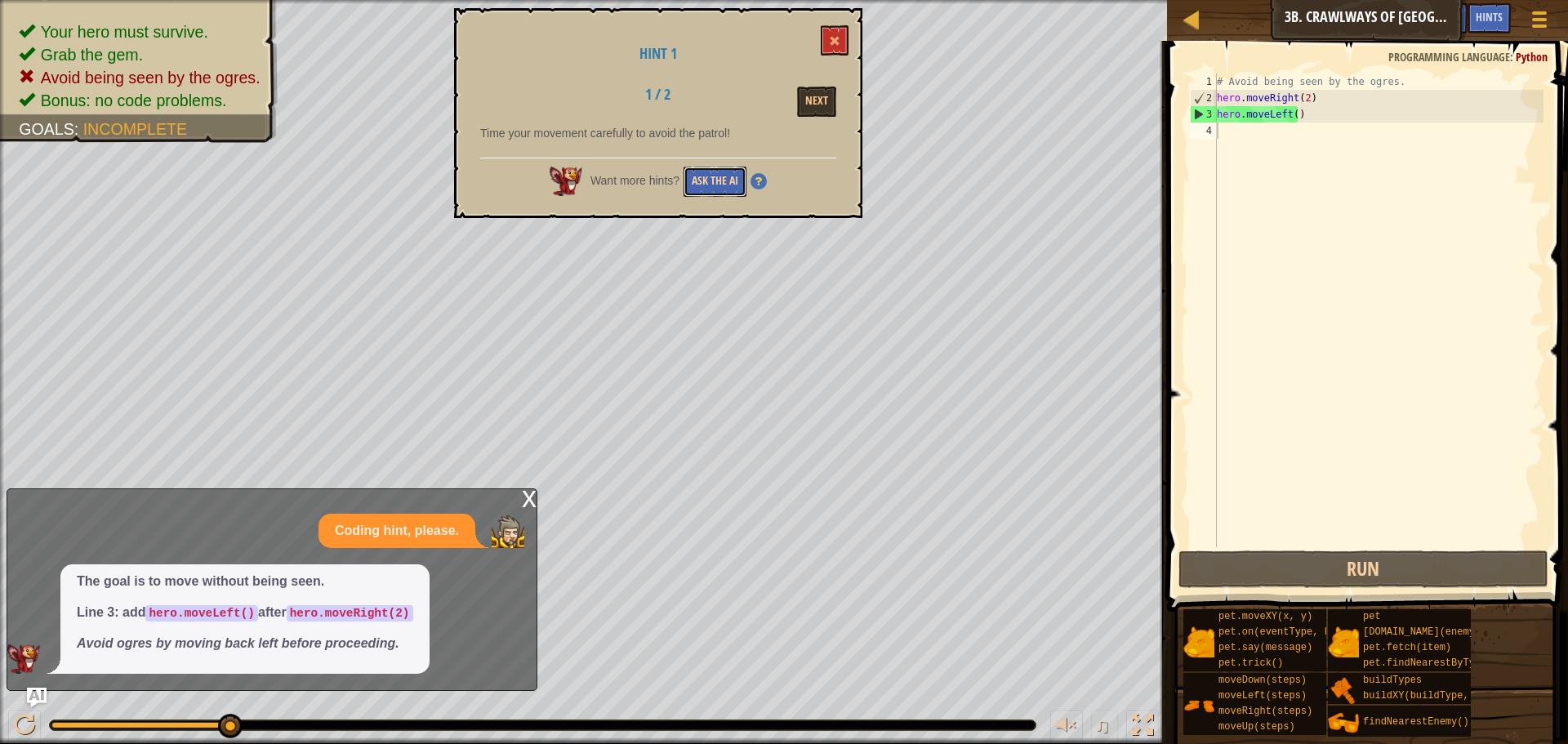
click at [742, 172] on button "Ask the AI" at bounding box center [715, 182] width 63 height 30
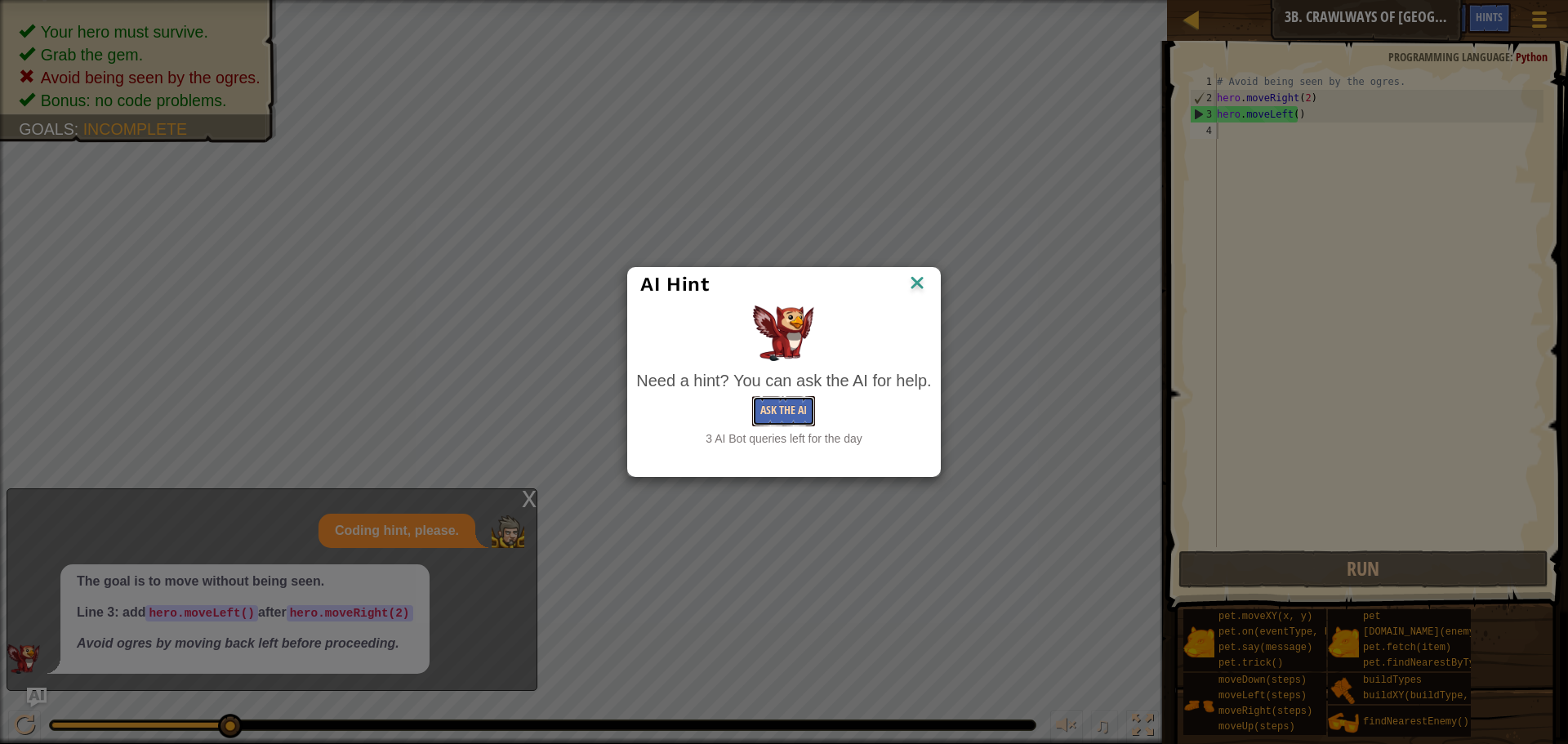
click at [779, 415] on button "Ask the AI" at bounding box center [784, 411] width 63 height 30
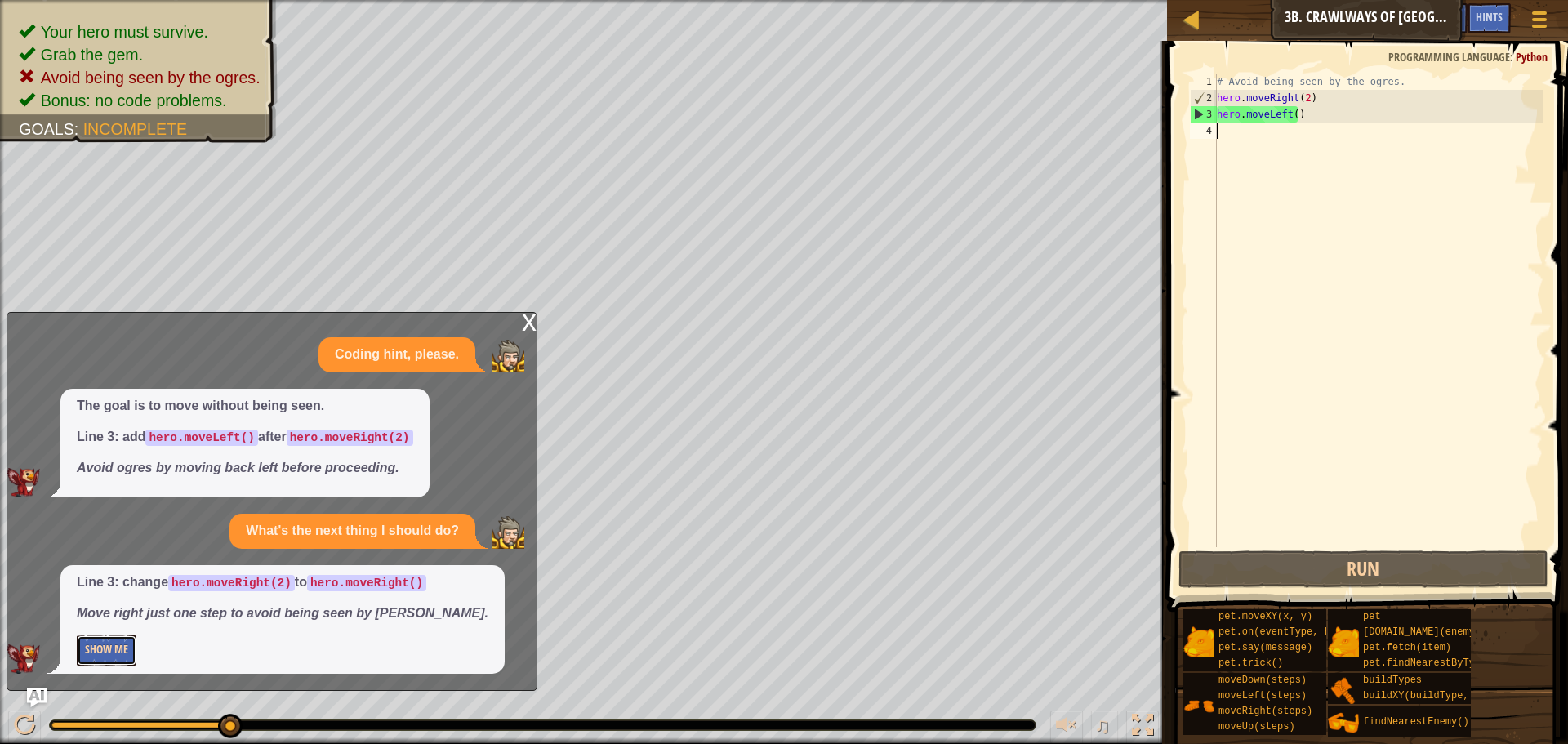
click at [120, 651] on button "Show Me" at bounding box center [106, 651] width 60 height 30
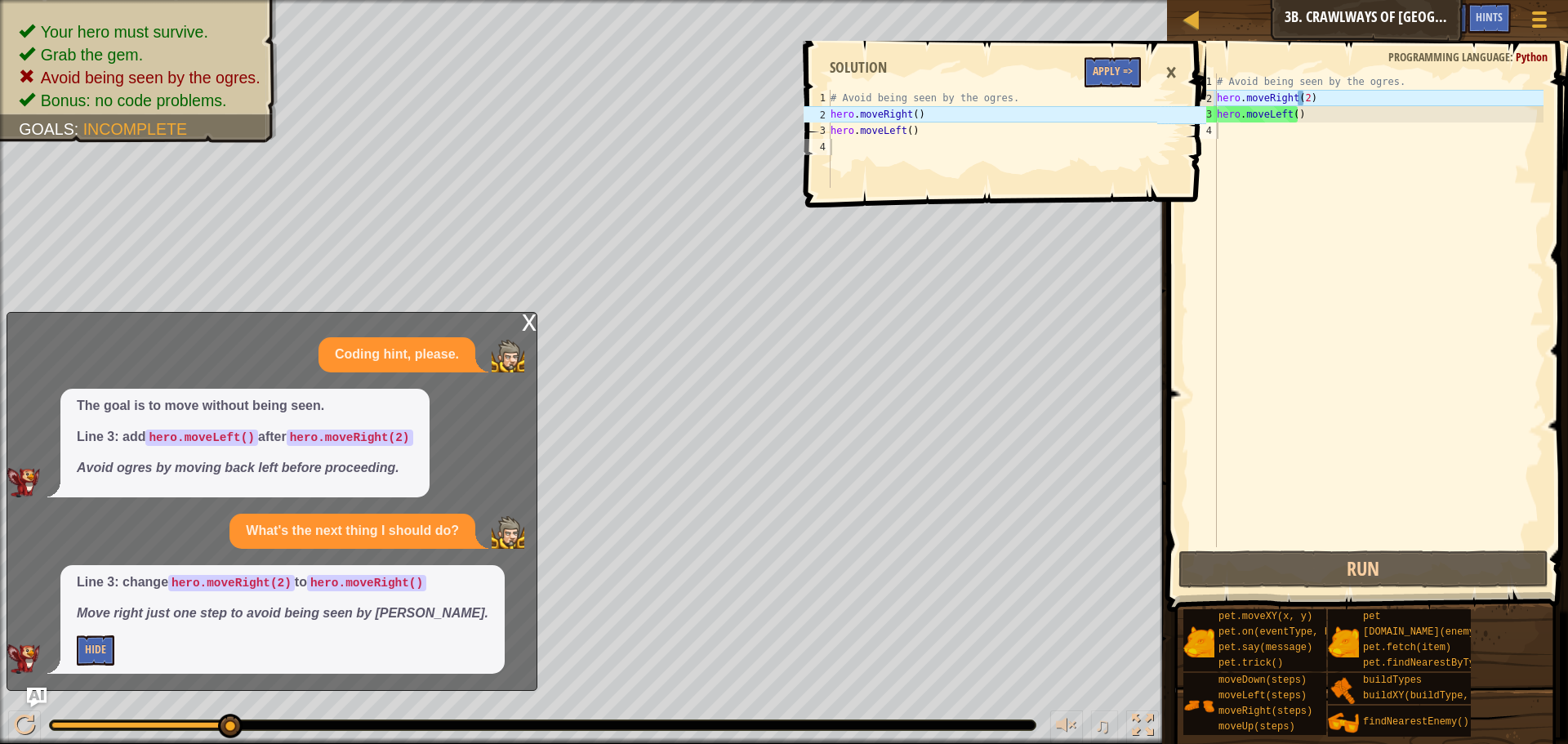
click at [1302, 94] on div "# Avoid being seen by the ogres. hero . moveRight ( 2 ) hero . moveLeft ( )" at bounding box center [1379, 327] width 330 height 507
type textarea "hero.moveRight()"
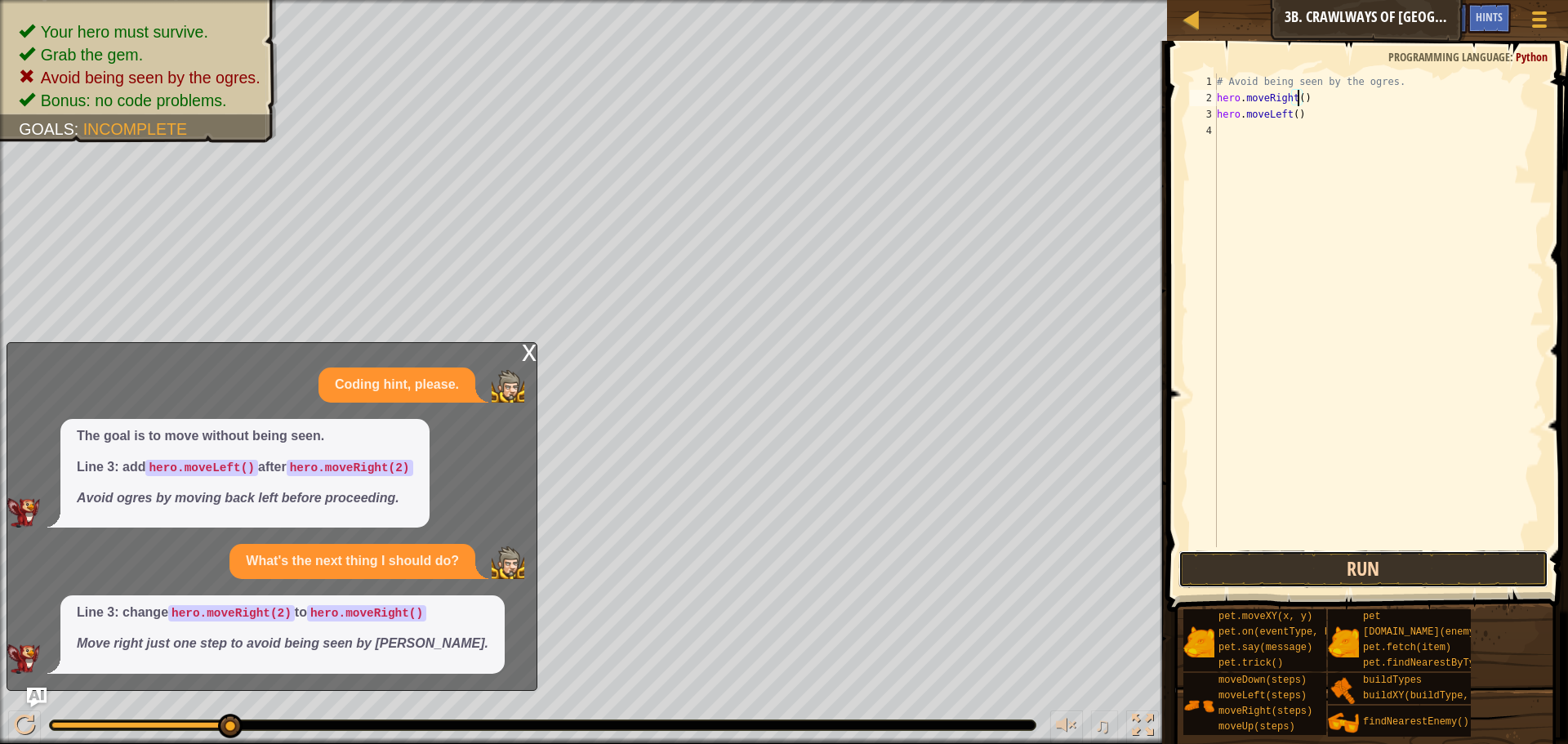
click at [1246, 572] on button "Run" at bounding box center [1363, 570] width 370 height 38
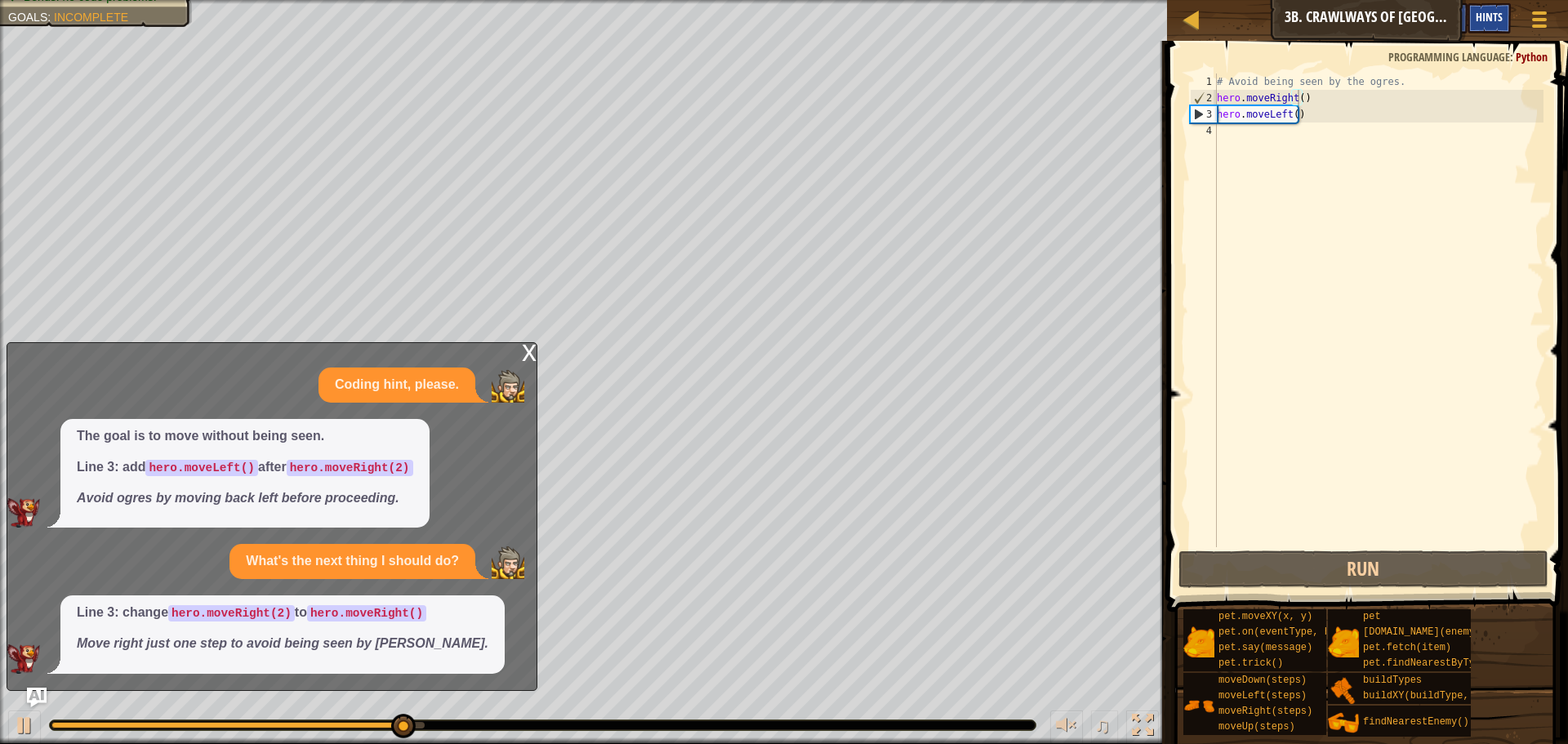
click at [1504, 21] on div "Hints" at bounding box center [1489, 18] width 44 height 30
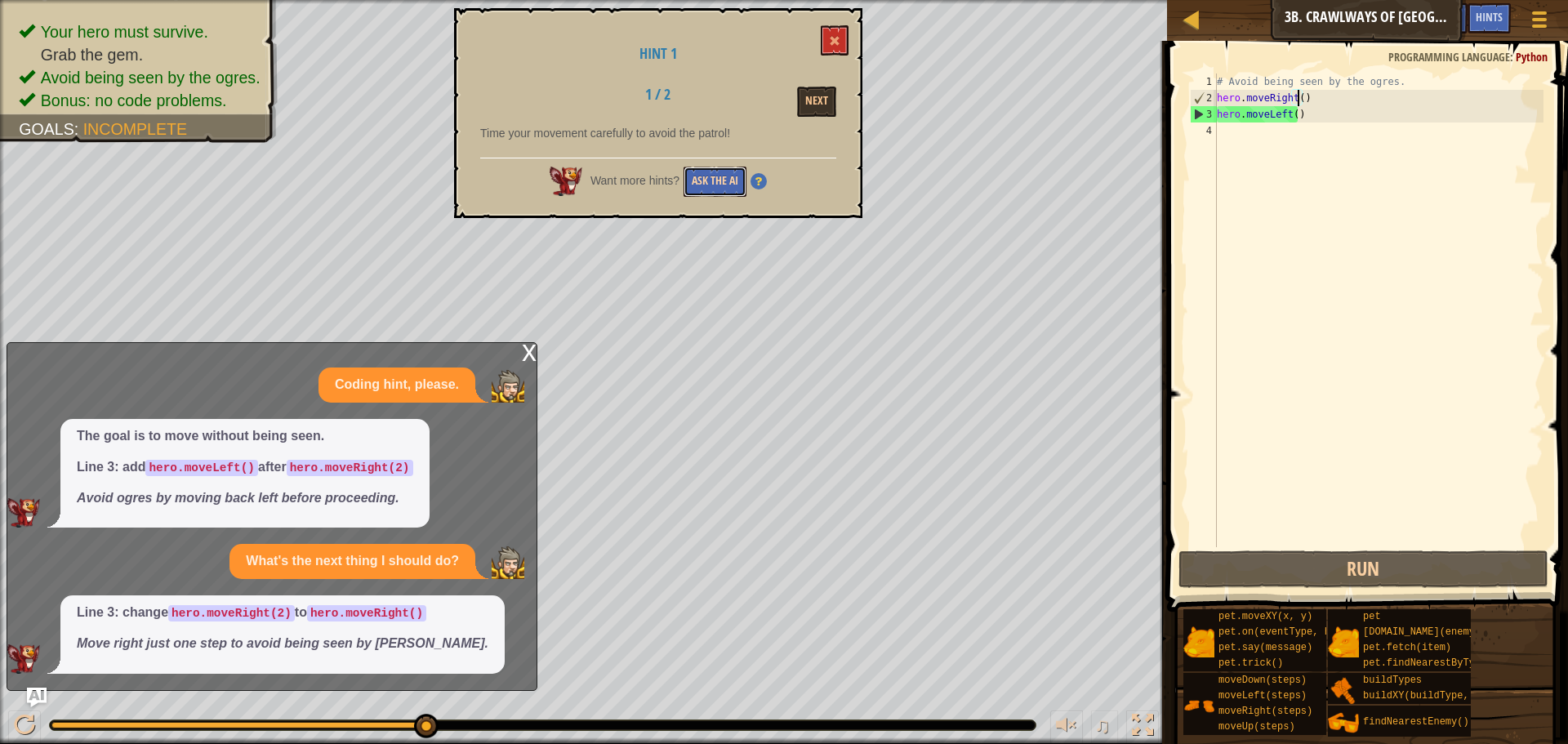
click at [708, 187] on button "Ask the AI" at bounding box center [715, 182] width 63 height 30
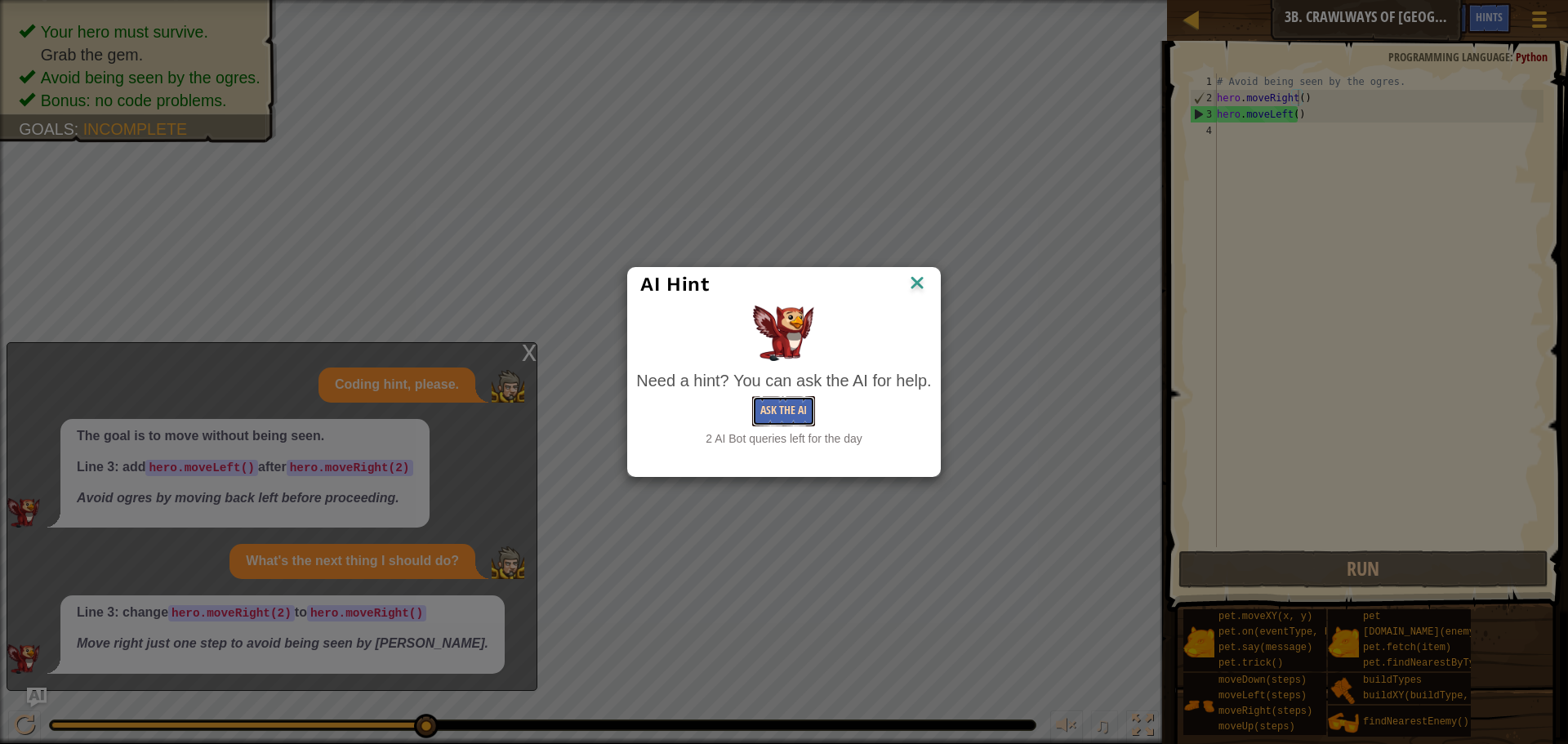
click at [762, 397] on button "Ask the AI" at bounding box center [784, 411] width 63 height 30
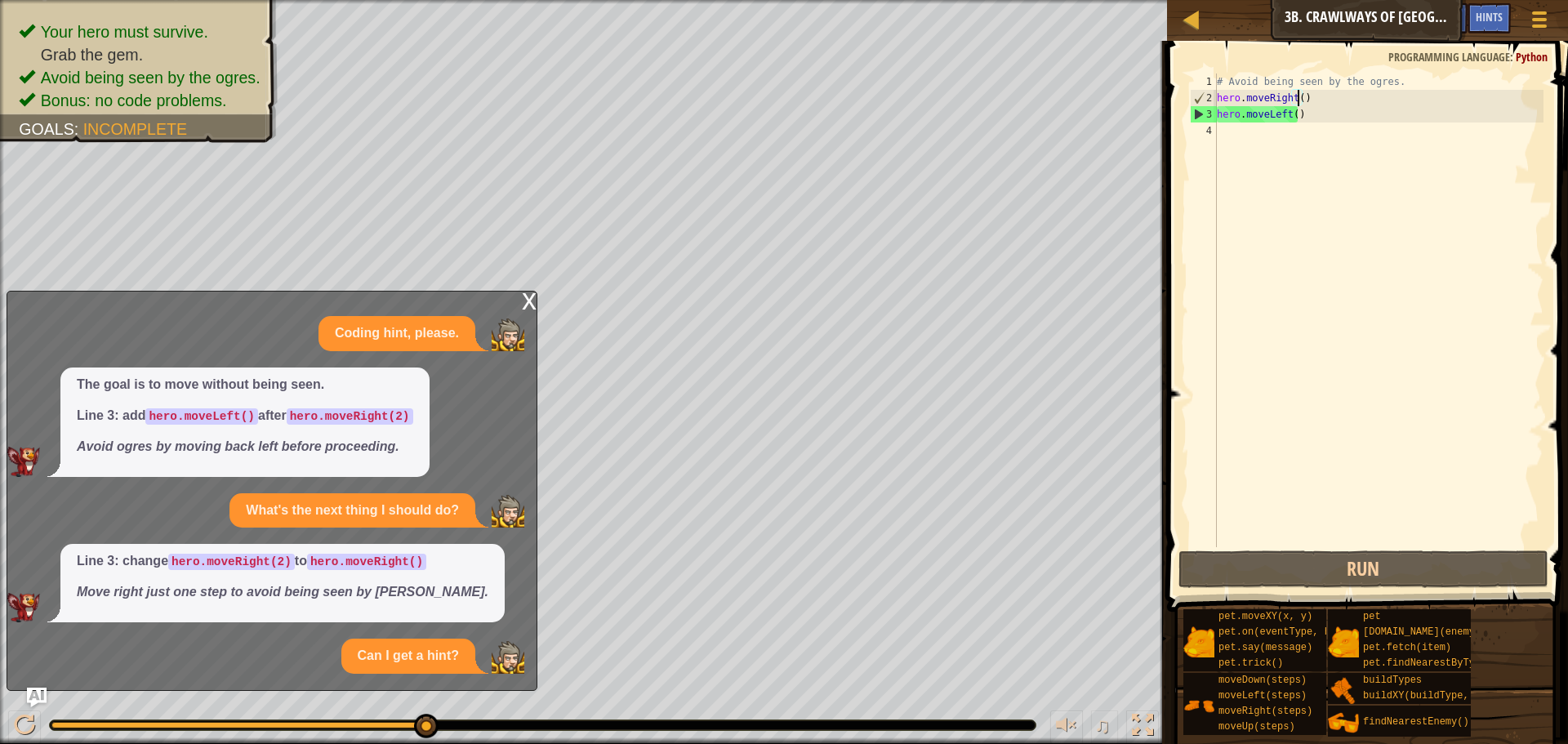
scroll to position [65, 0]
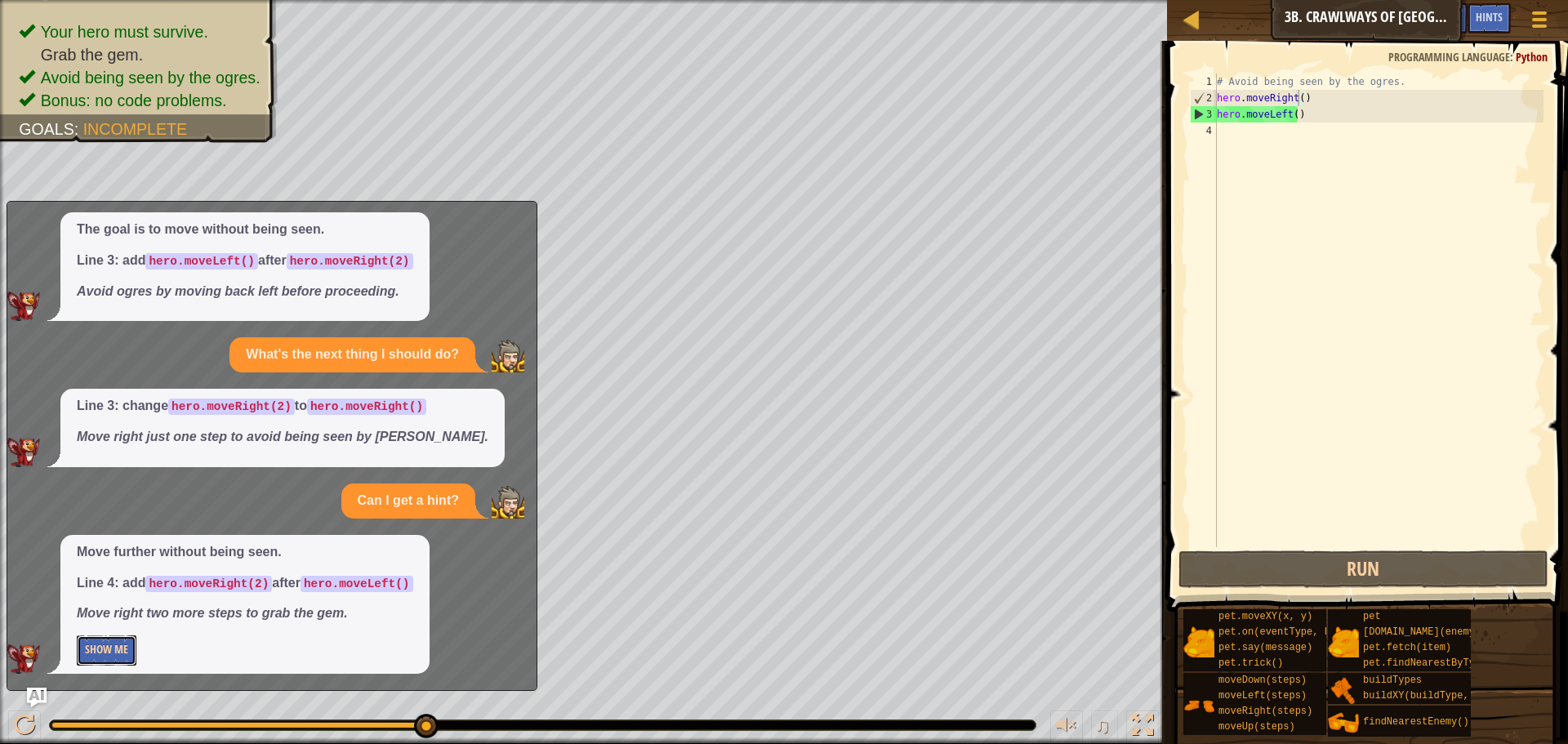
click at [113, 656] on button "Show Me" at bounding box center [106, 651] width 60 height 30
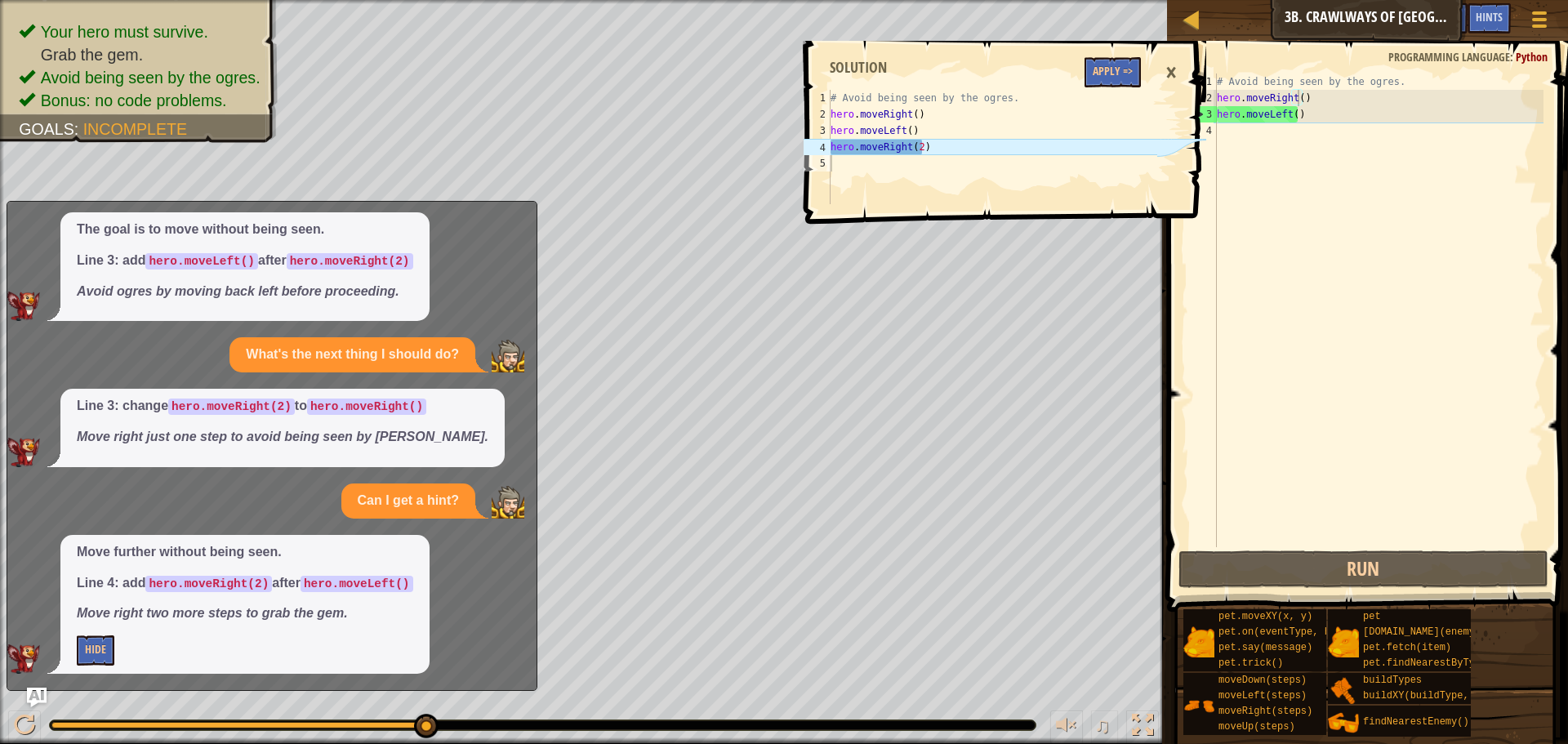
click at [1258, 152] on div "# Avoid being seen by the ogres. hero . moveRight ( ) hero . moveLeft ( )" at bounding box center [1379, 327] width 330 height 507
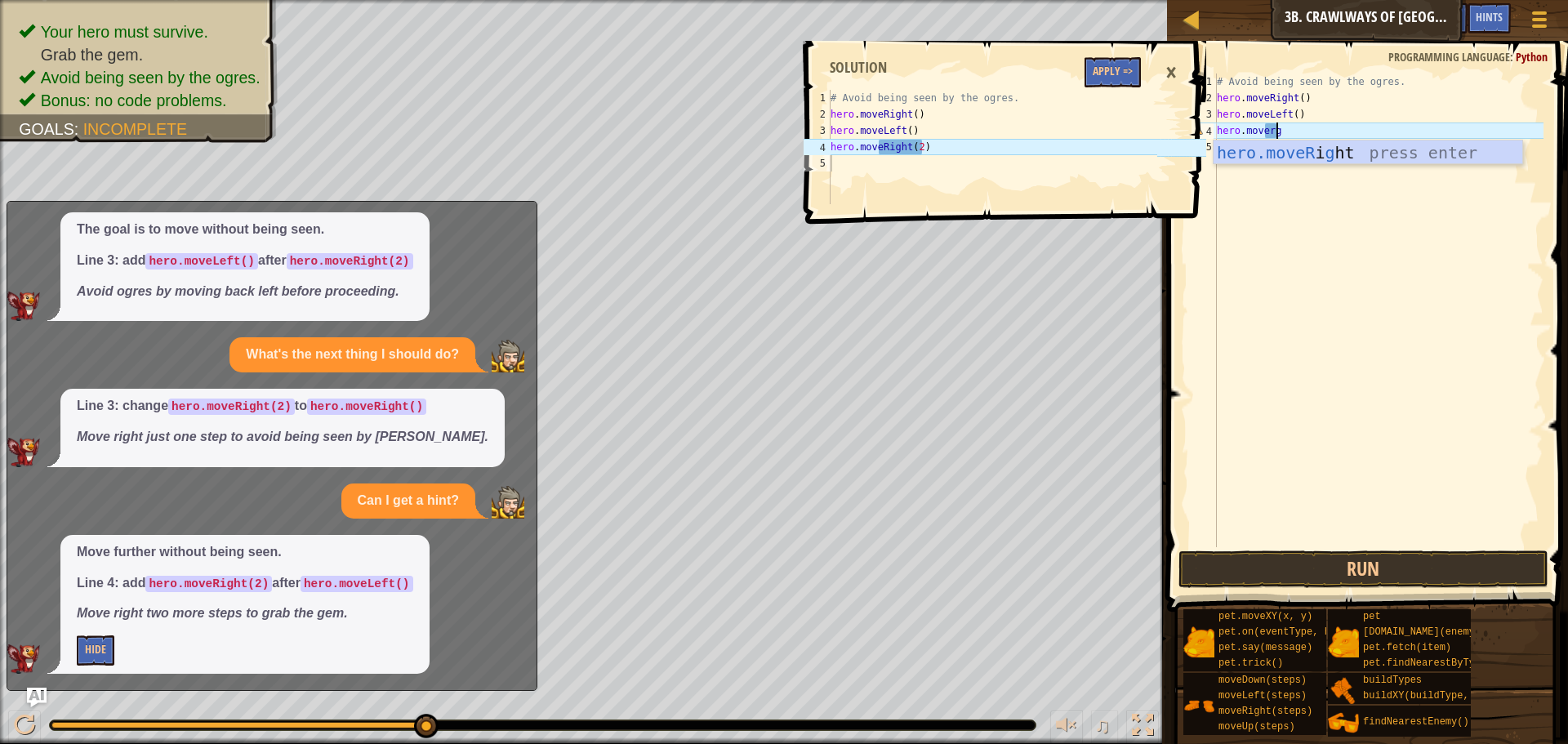
scroll to position [8, 5]
type textarea "hero.moverght"
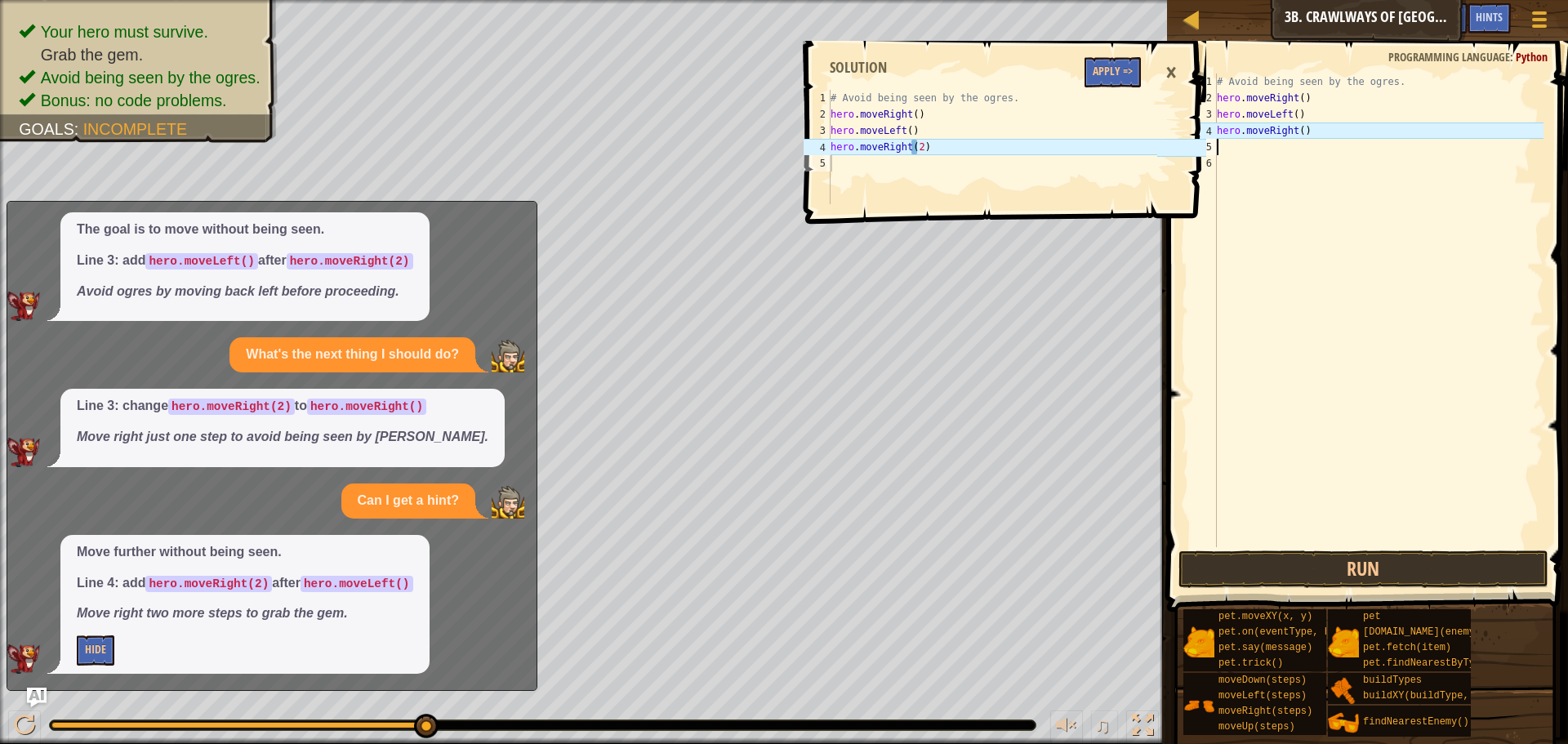
type textarea "hero.moveRight()"
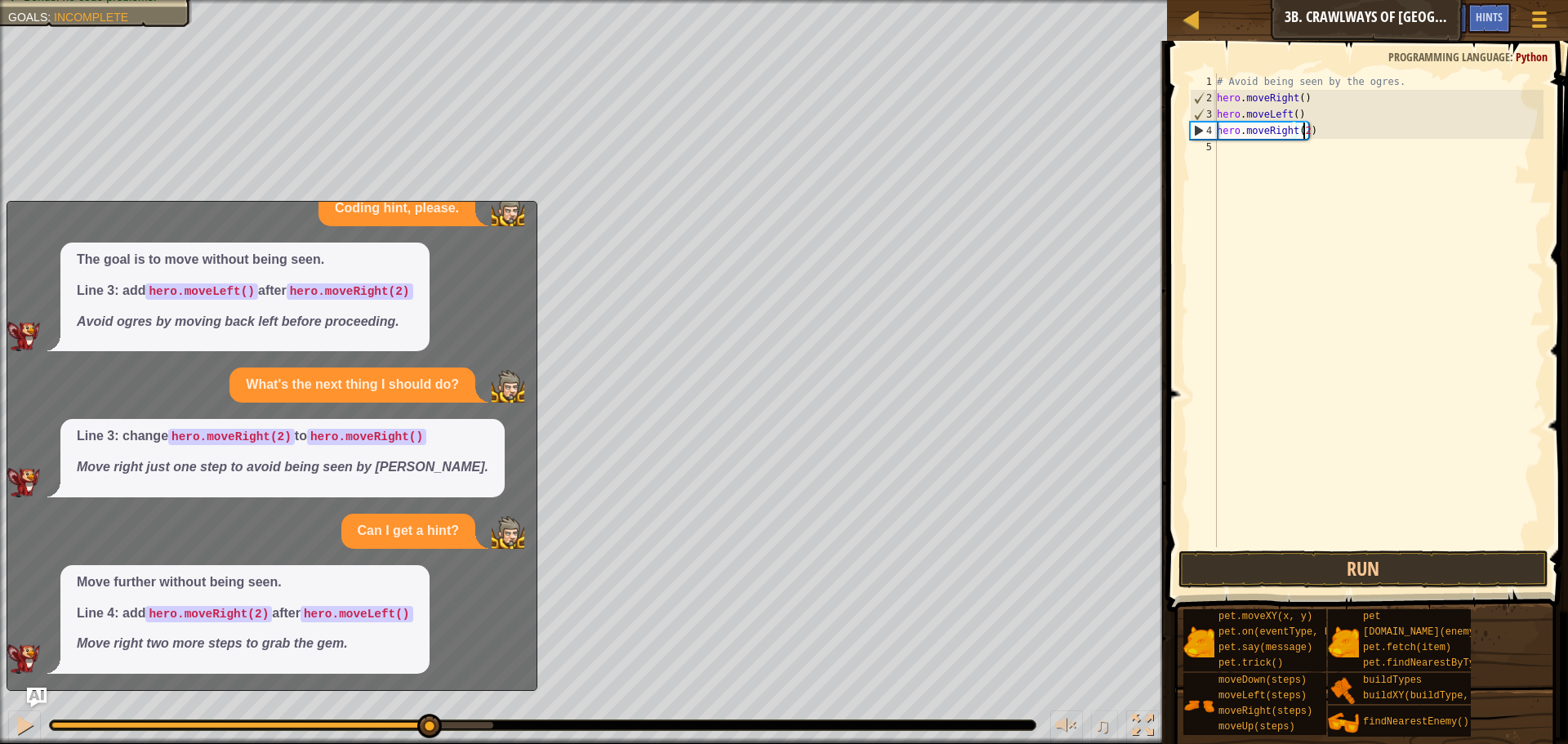
scroll to position [35, 0]
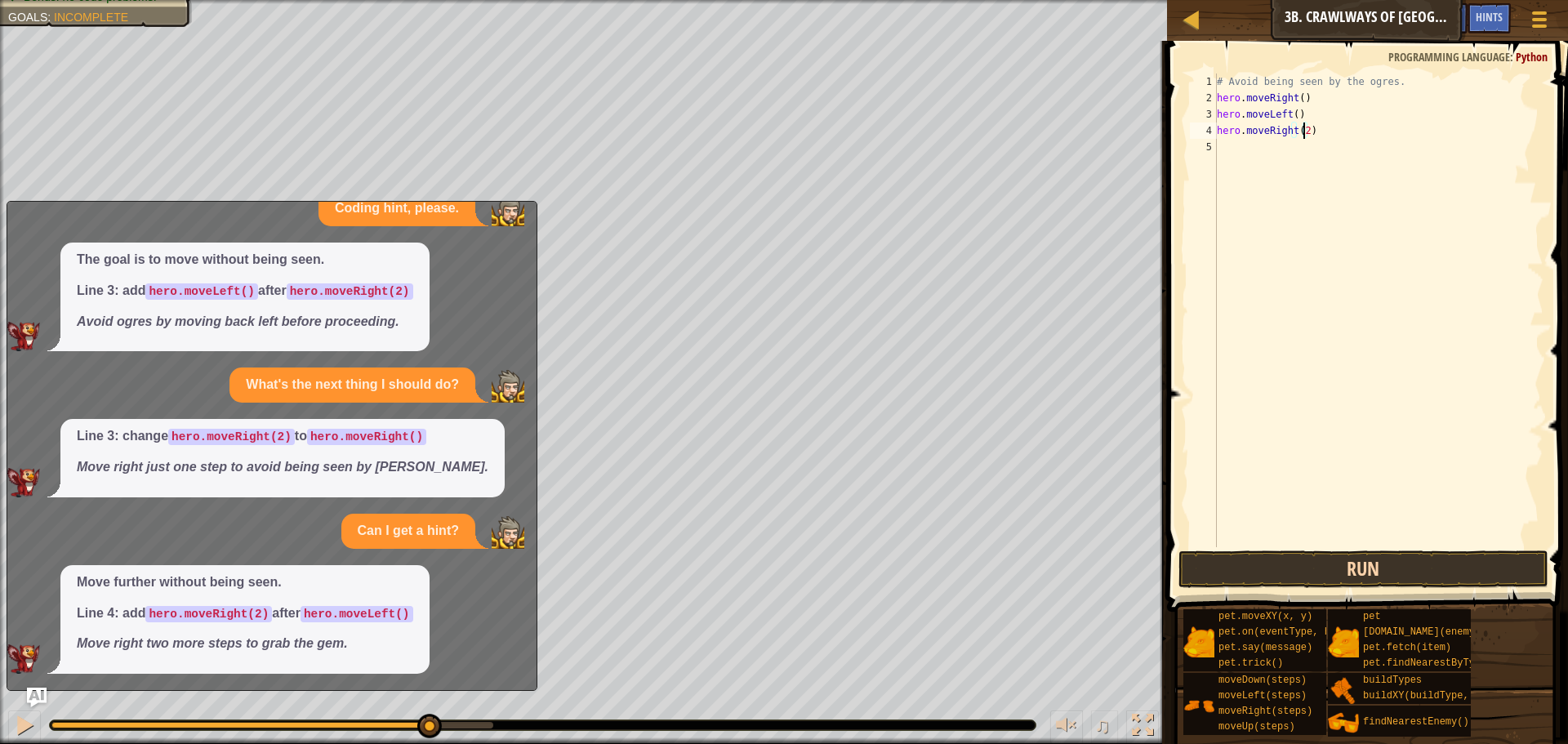
type textarea "hero.moveRight(2)"
click at [1258, 565] on button "Run" at bounding box center [1363, 570] width 370 height 38
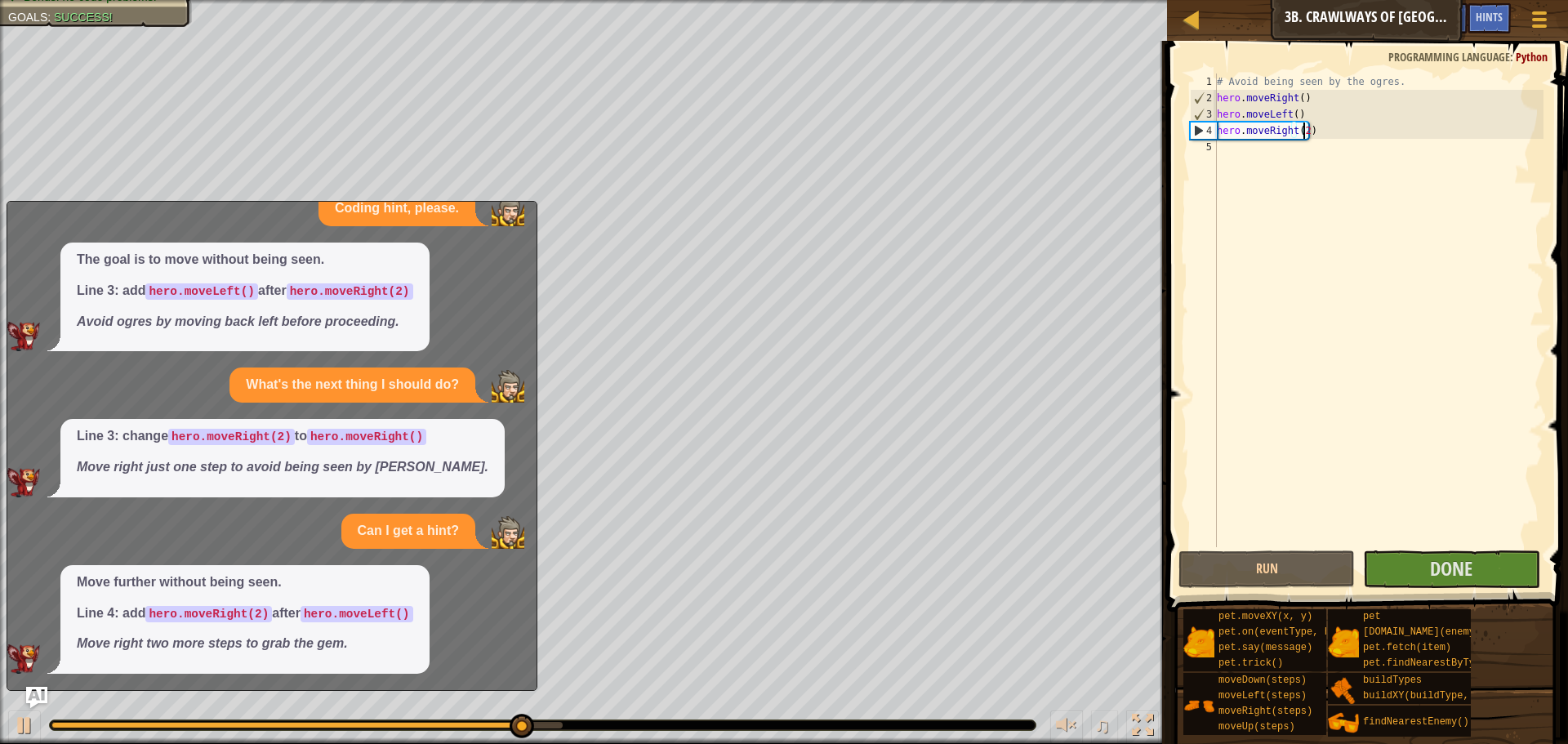
click at [41, 691] on img "Ask AI" at bounding box center [37, 698] width 21 height 21
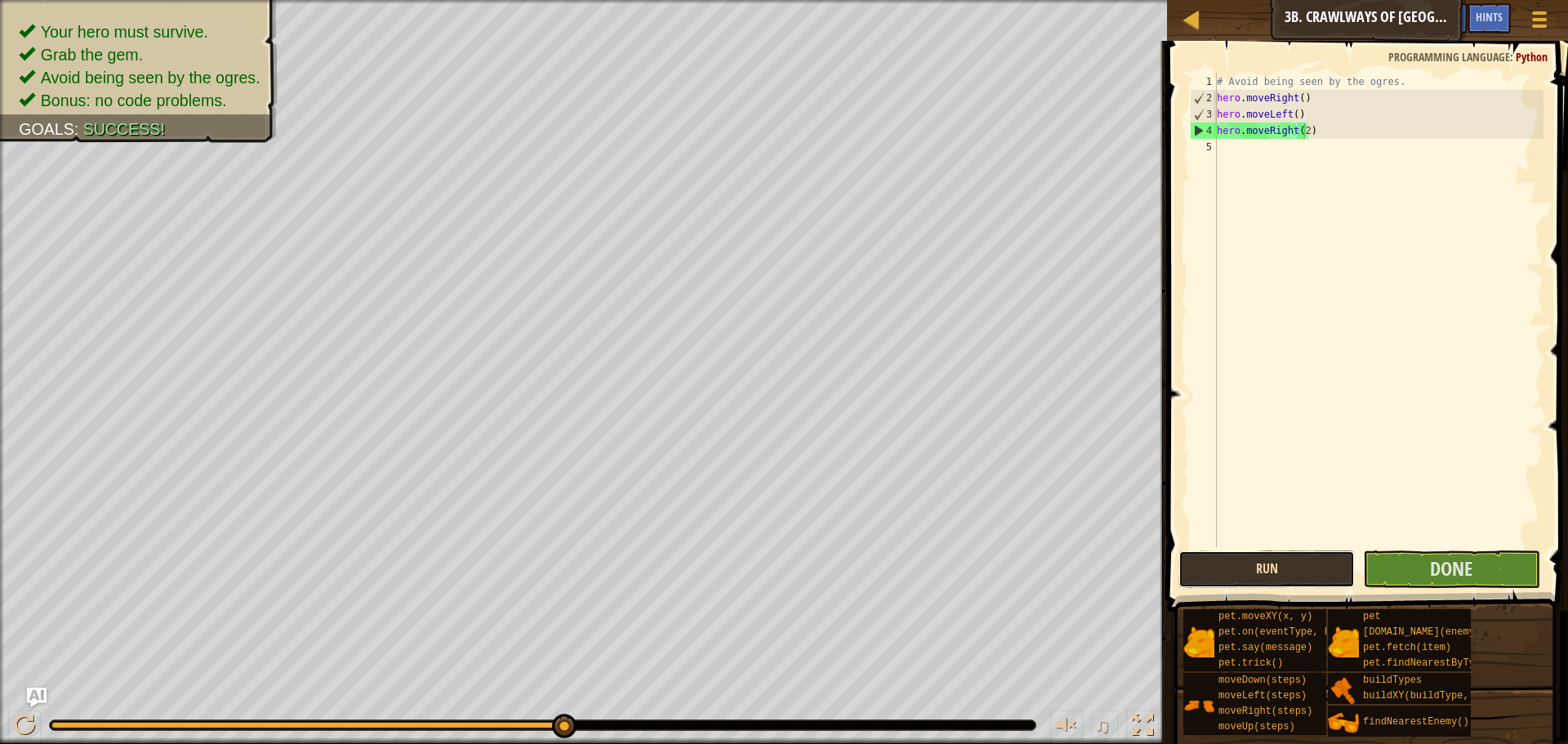
click at [1206, 565] on button "Run" at bounding box center [1267, 570] width 176 height 38
click at [1517, 581] on button "Done" at bounding box center [1451, 570] width 176 height 38
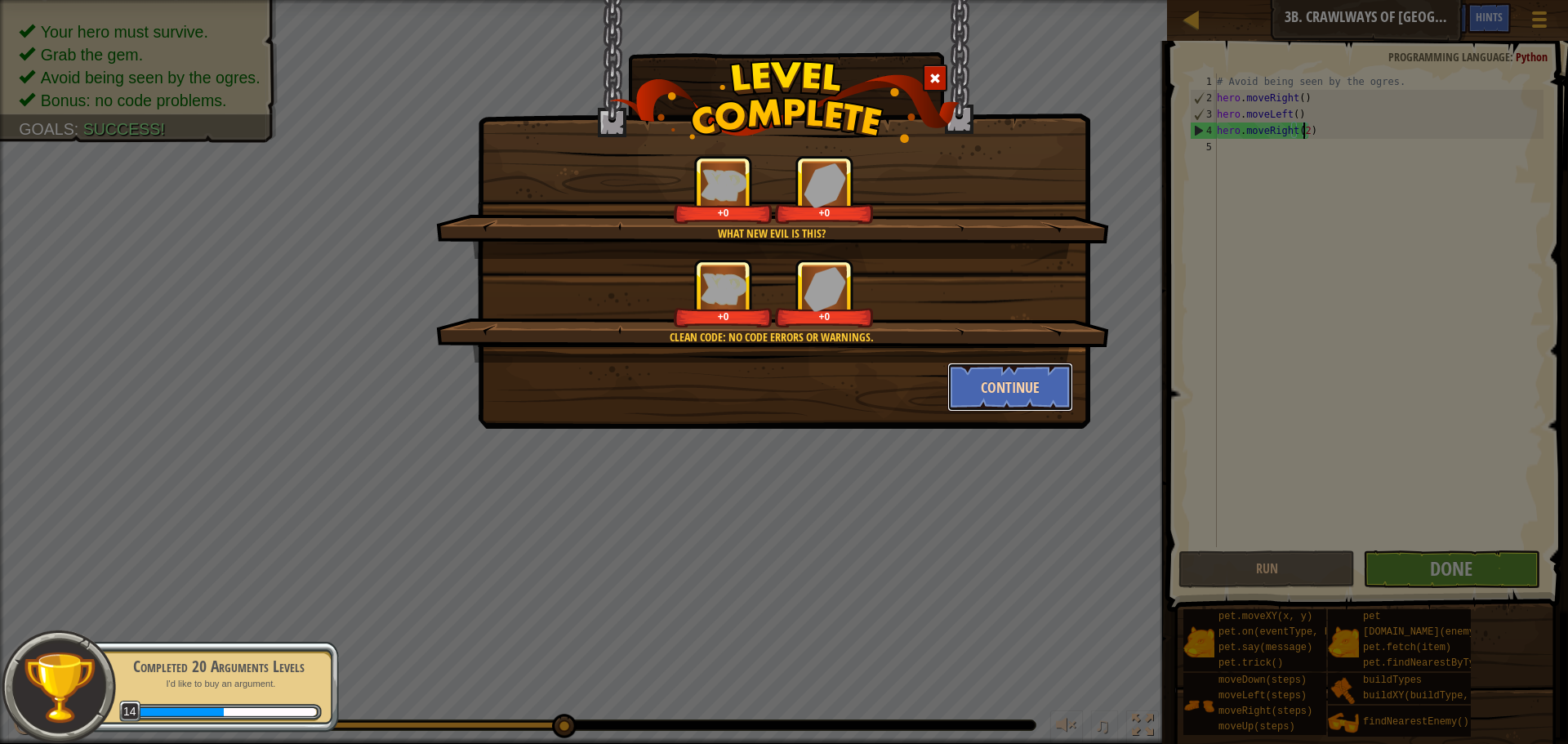
click at [975, 379] on button "Continue" at bounding box center [1011, 388] width 127 height 49
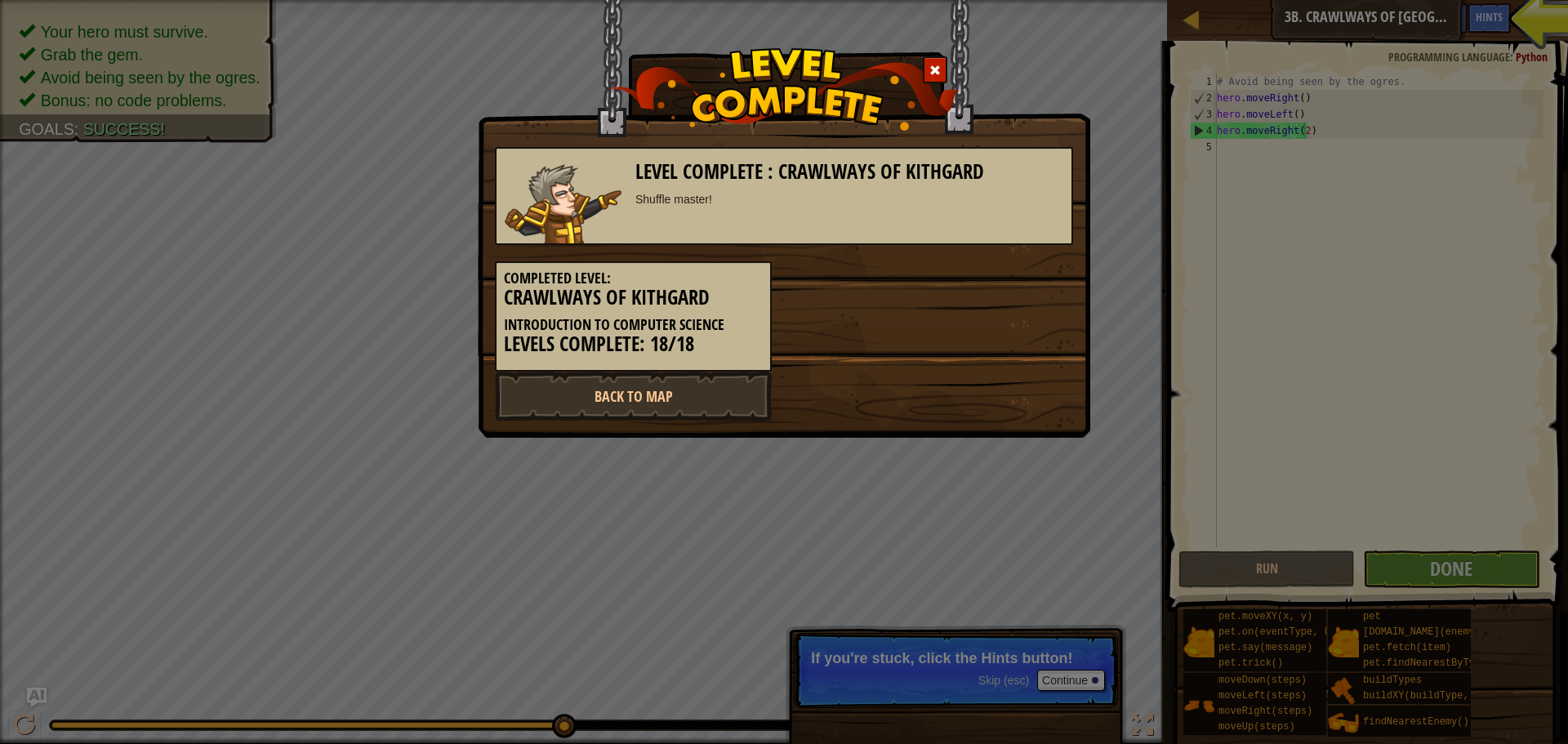
click at [827, 403] on div "Back to Map" at bounding box center [784, 396] width 603 height 49
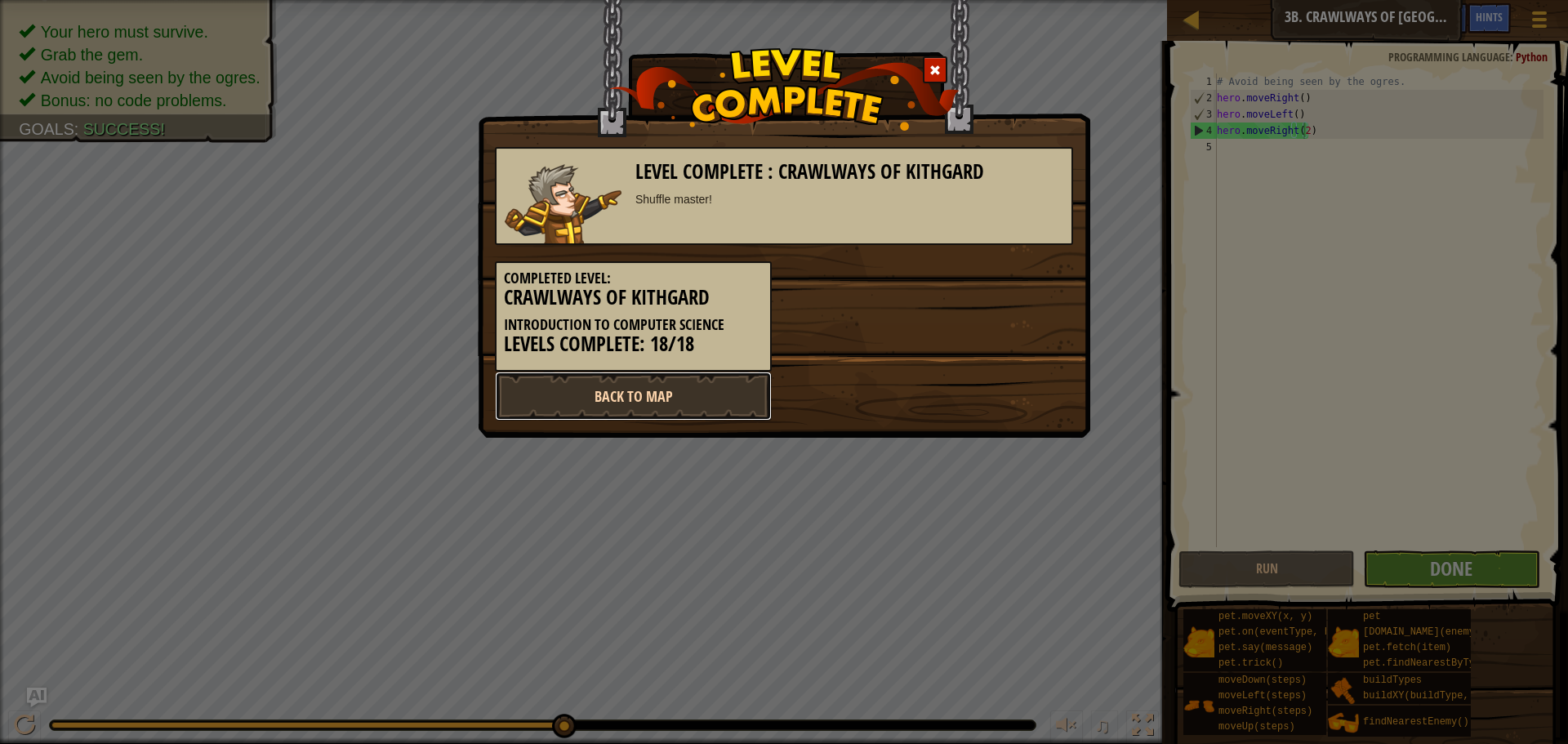
click at [703, 388] on link "Back to Map" at bounding box center [634, 396] width 277 height 49
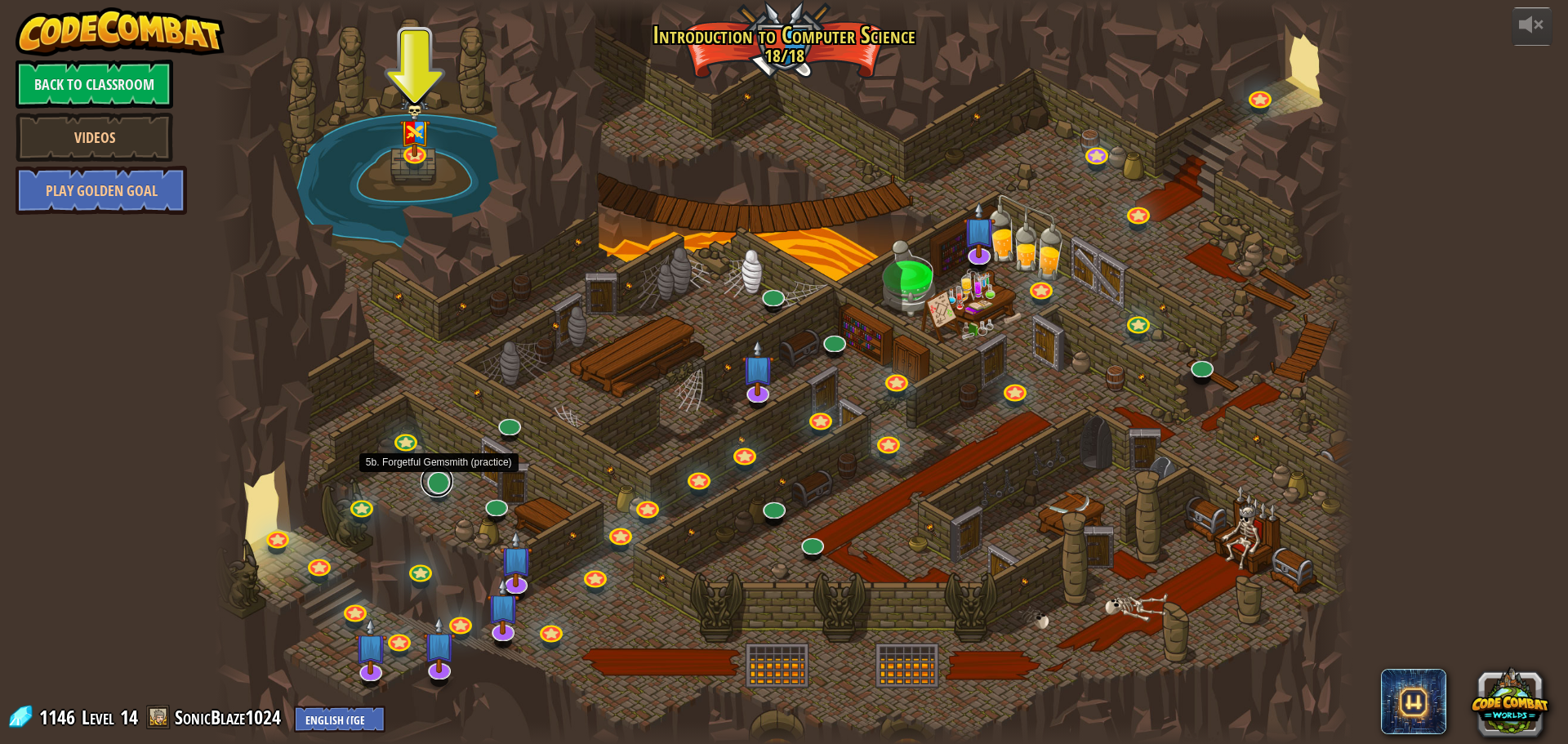
click at [429, 484] on link at bounding box center [437, 481] width 32 height 32
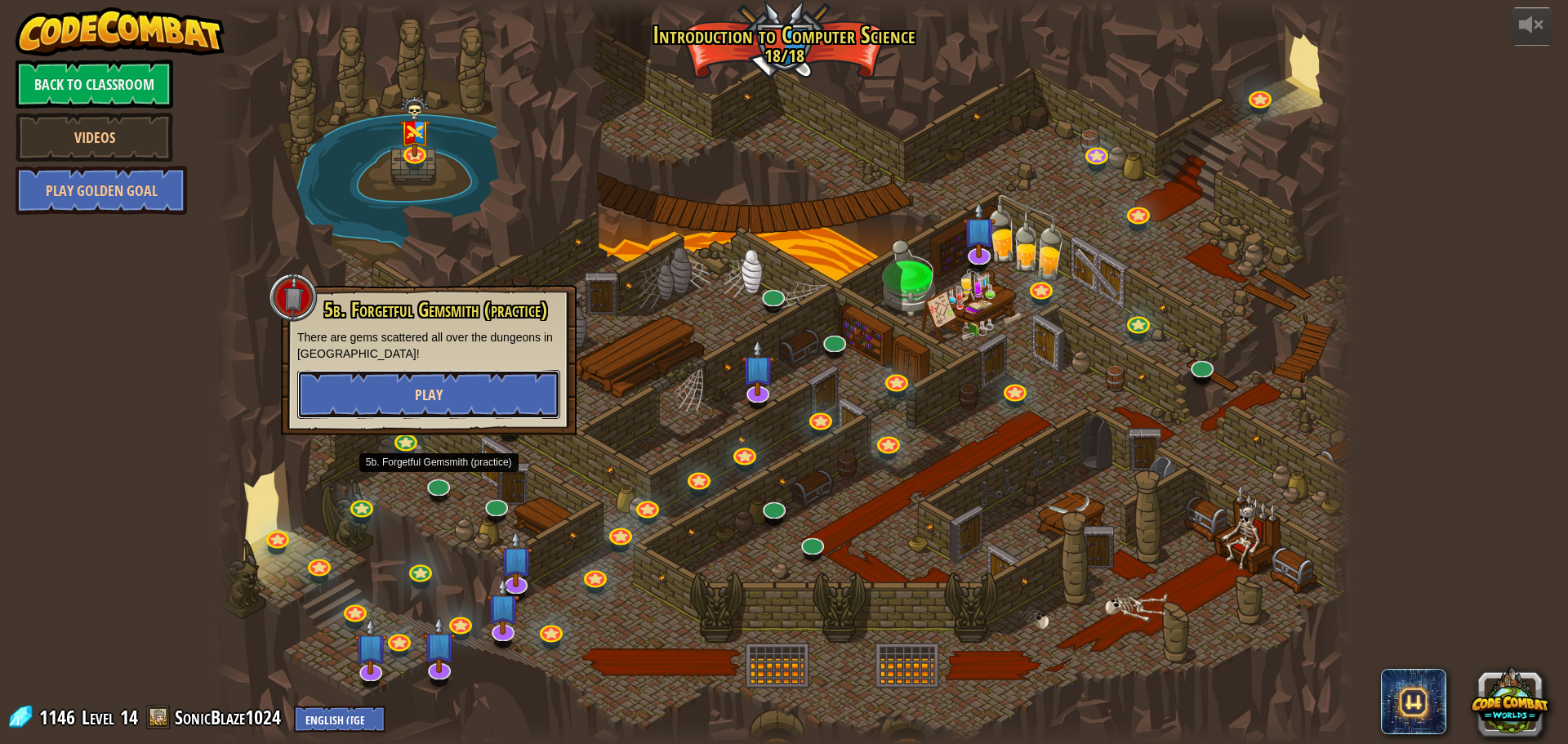
click at [446, 409] on button "Play" at bounding box center [429, 395] width 263 height 49
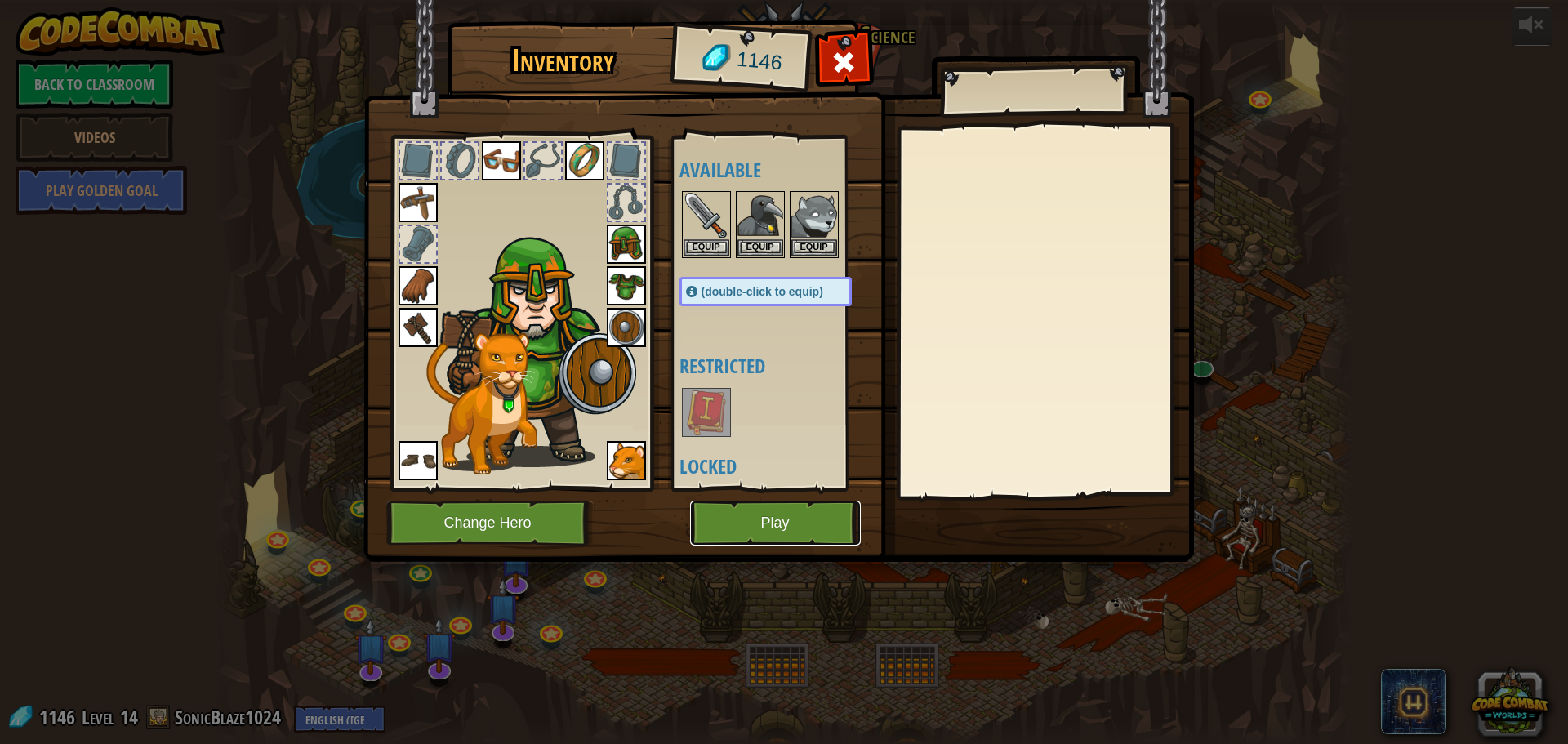
click at [817, 535] on button "Play" at bounding box center [776, 523] width 171 height 45
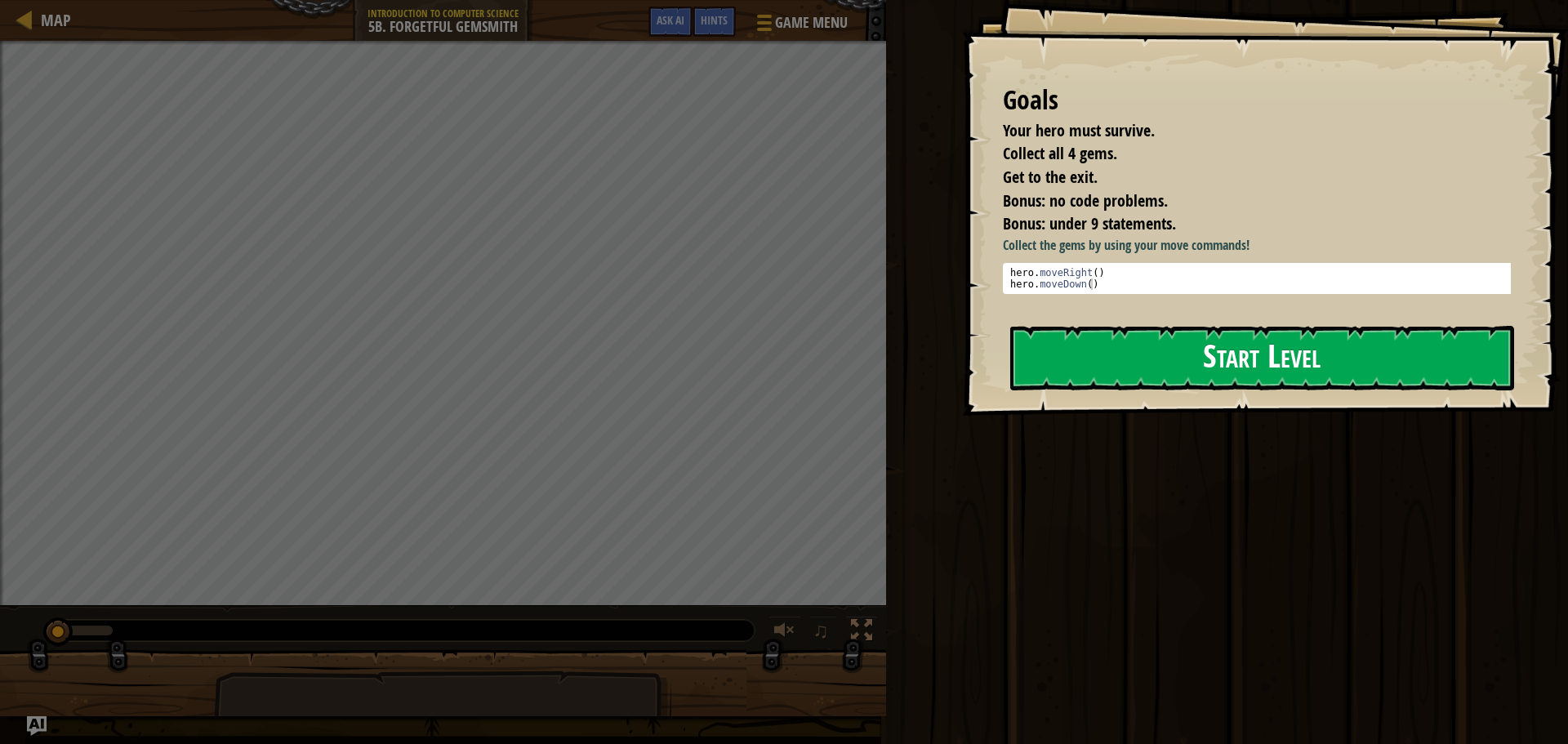
click at [1144, 365] on button "Start Level" at bounding box center [1263, 358] width 504 height 64
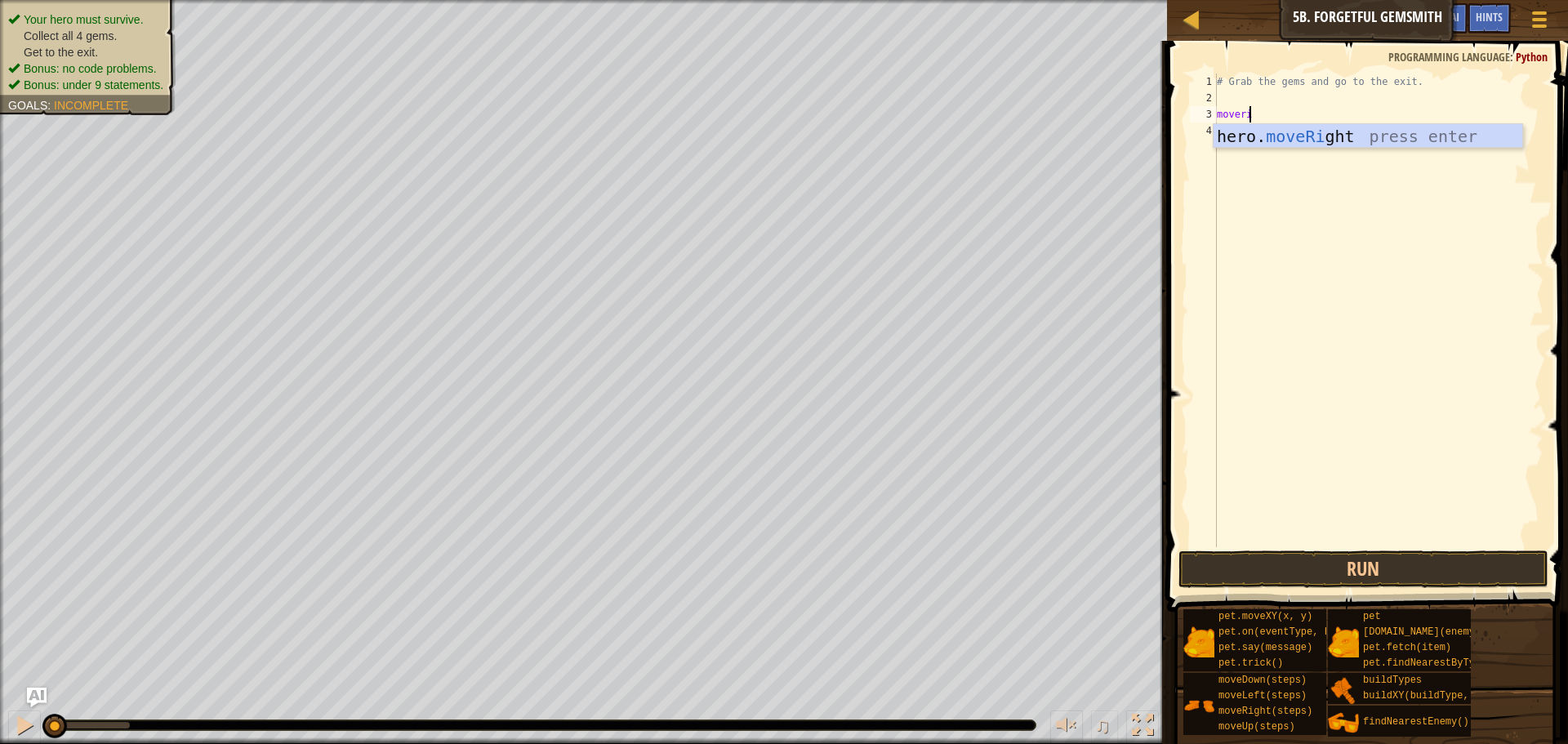
scroll to position [8, 3]
type textarea "moverigh"
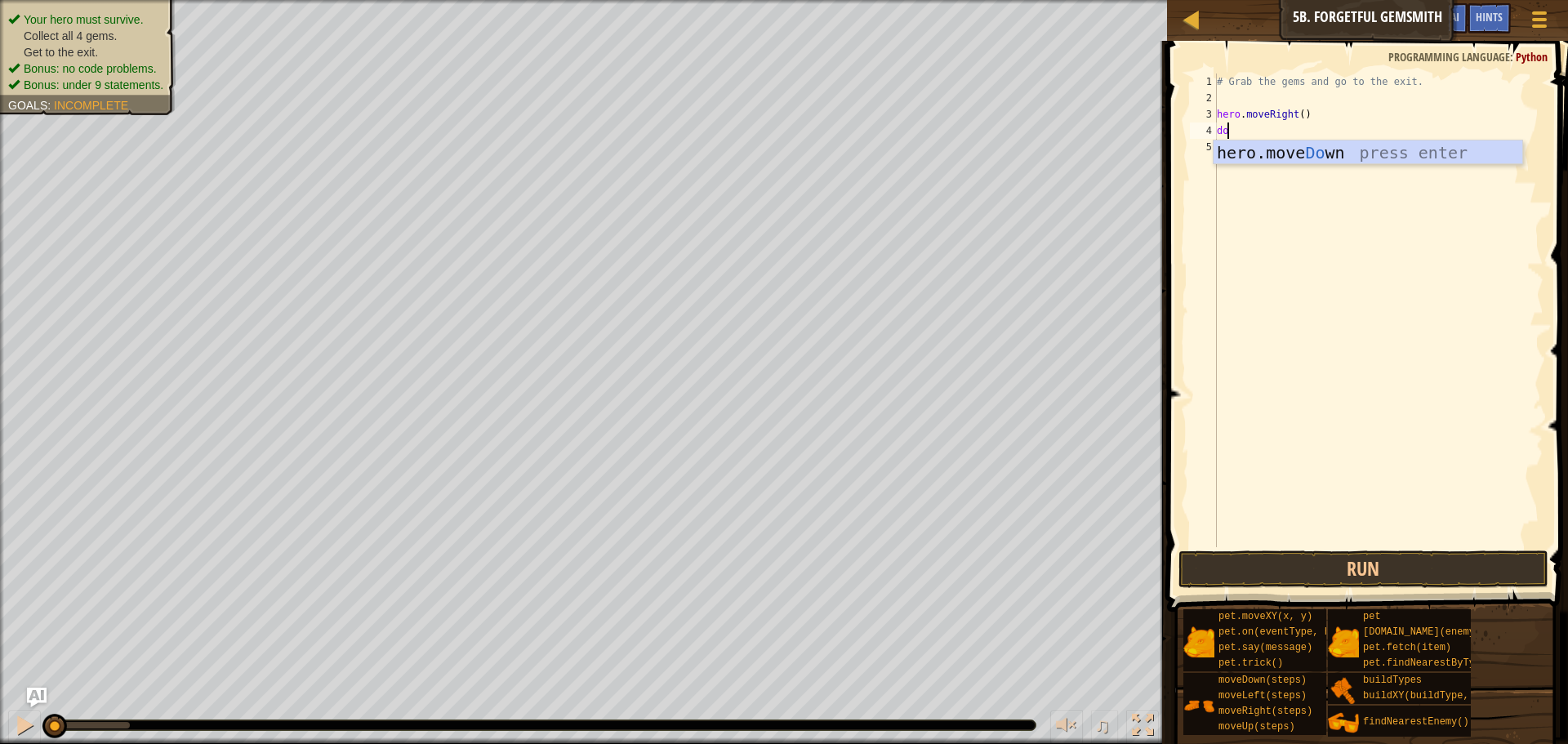
scroll to position [8, 1]
type textarea "down"
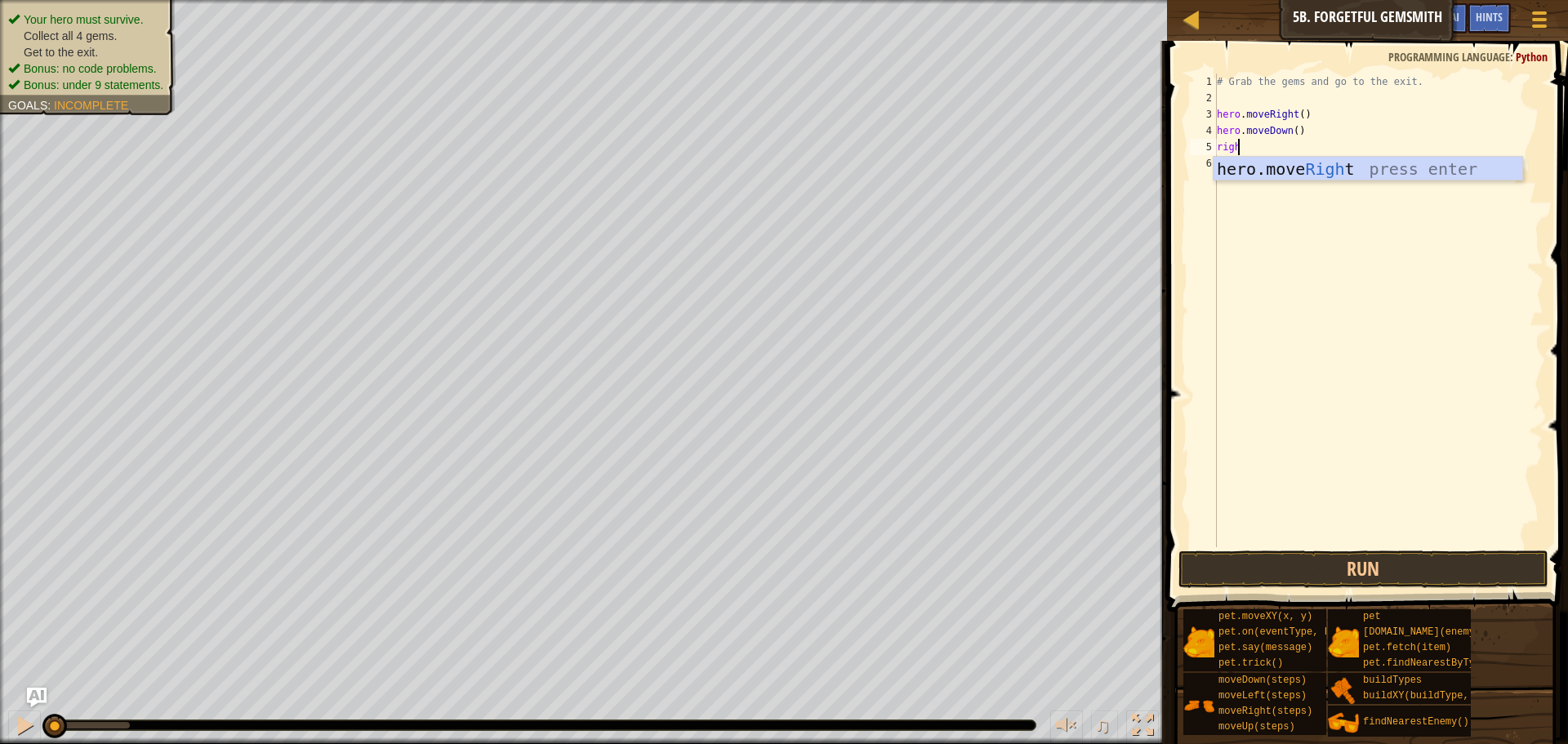
type textarea "right"
type textarea "hero.moveRight(2)"
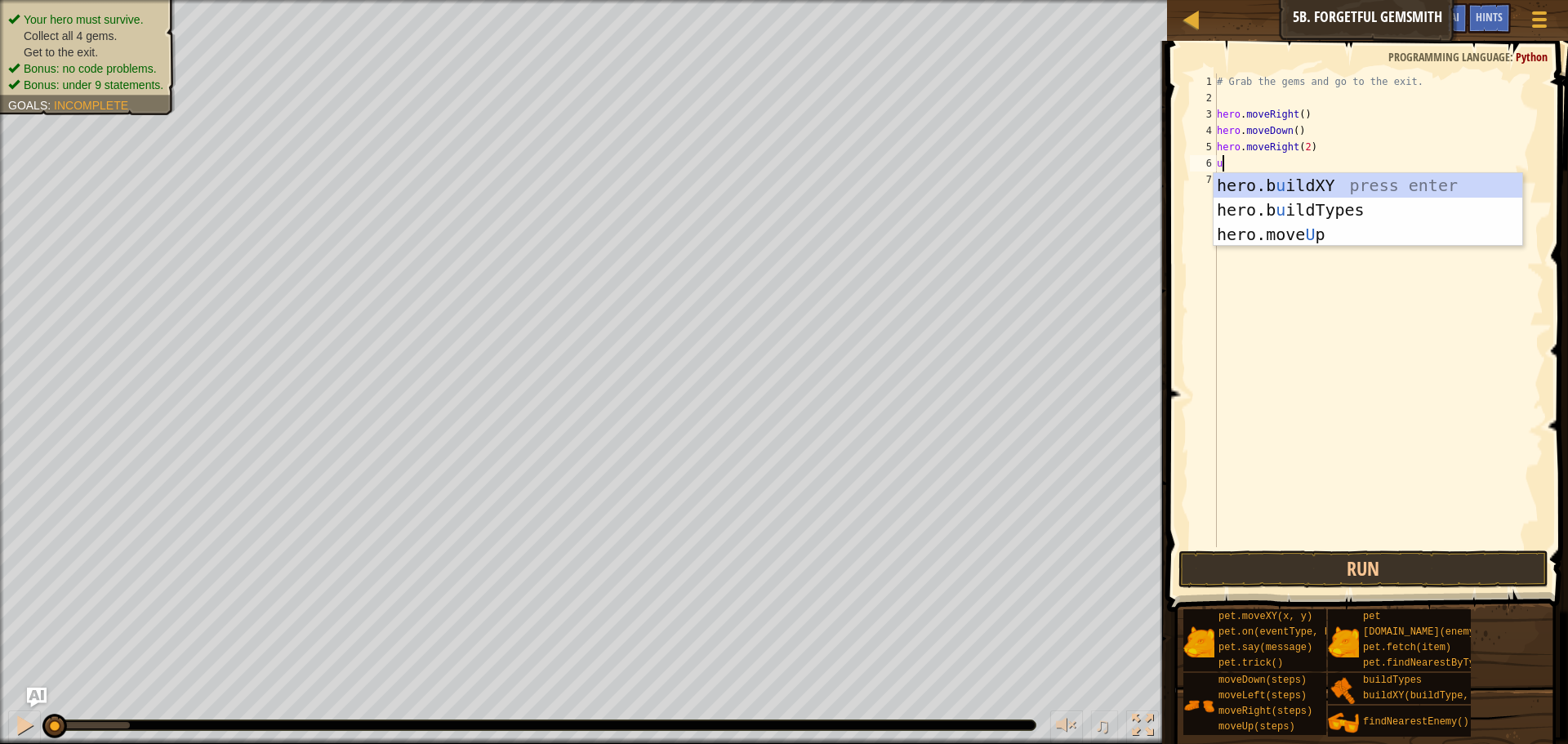
type textarea "up"
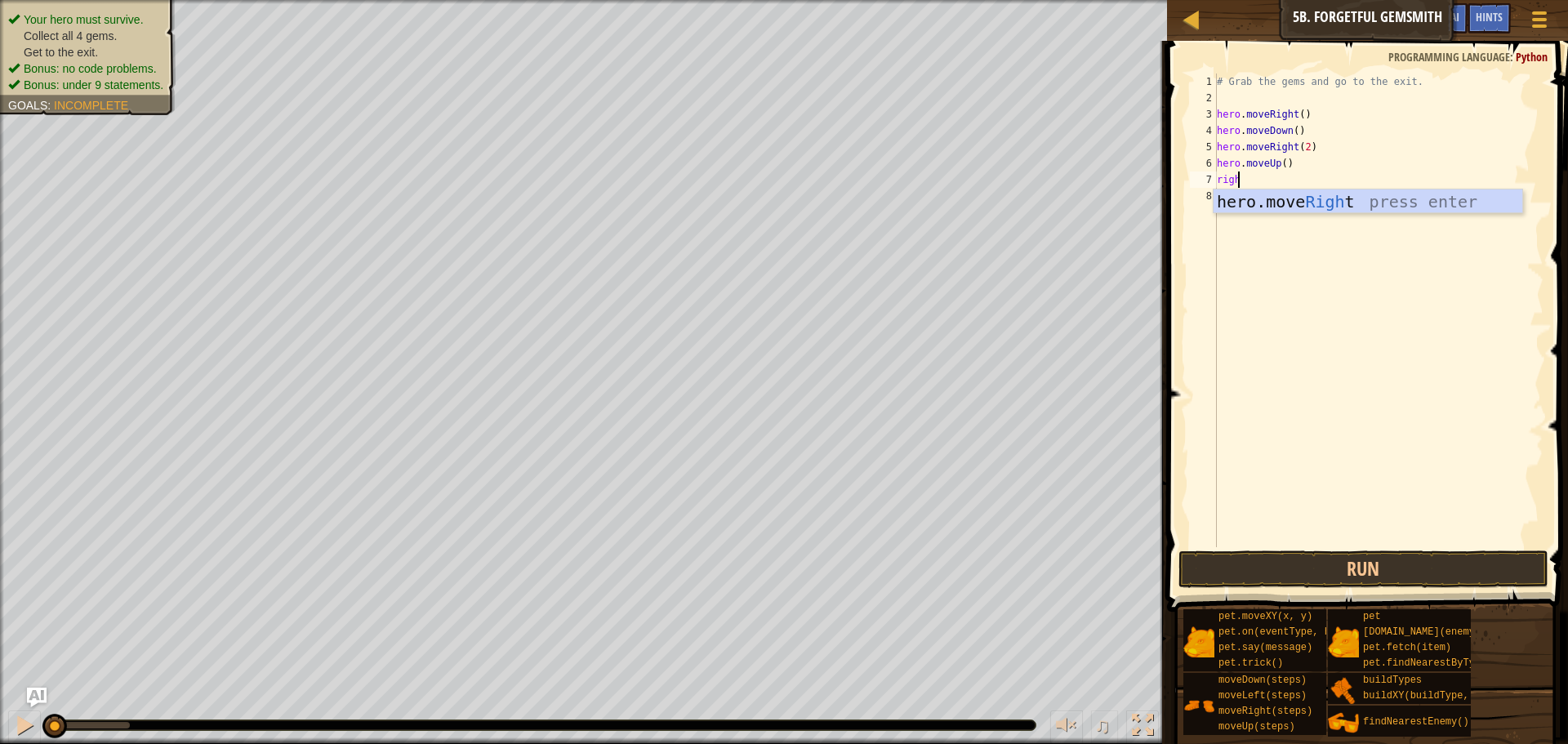
type textarea "right"
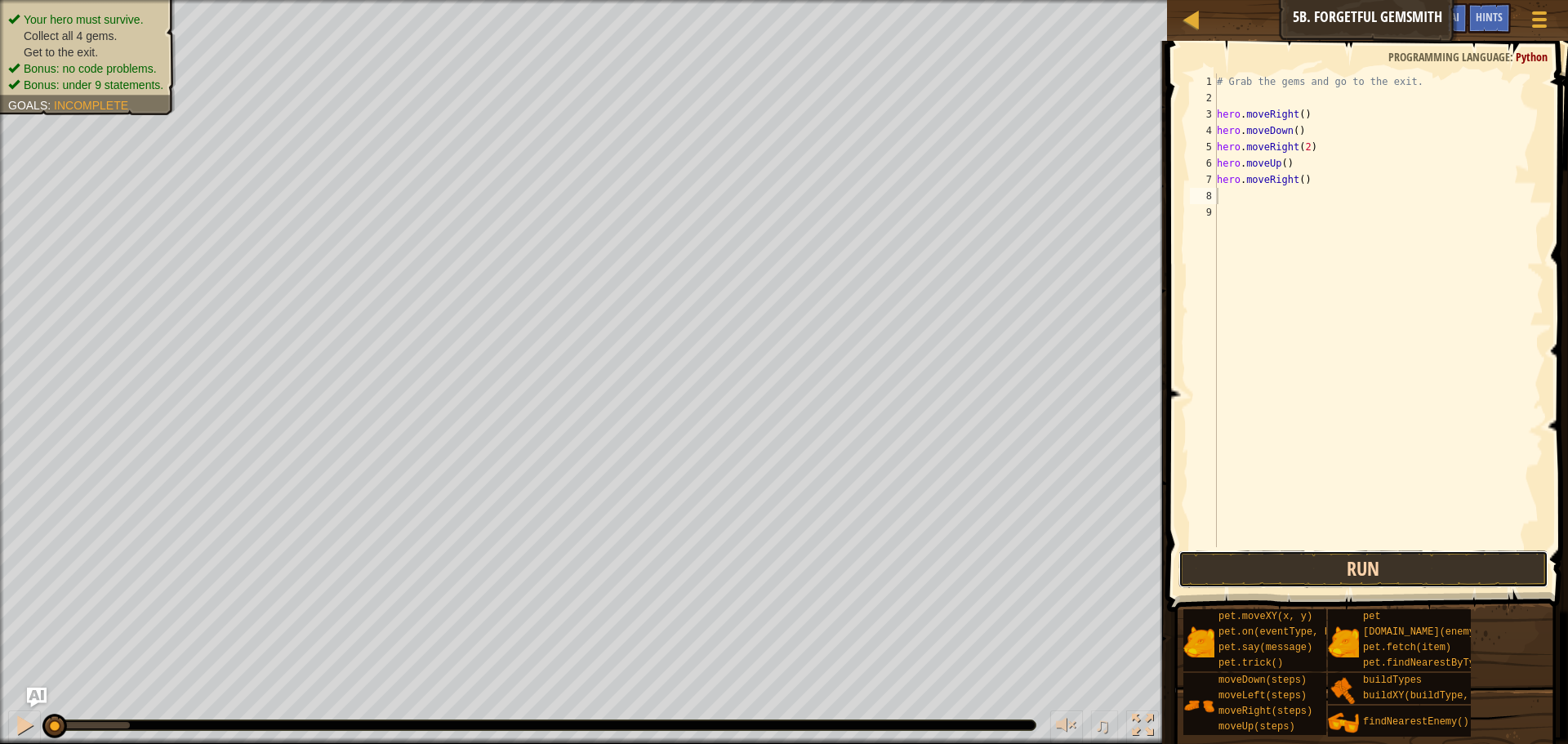
click at [1260, 559] on button "Run" at bounding box center [1363, 570] width 370 height 38
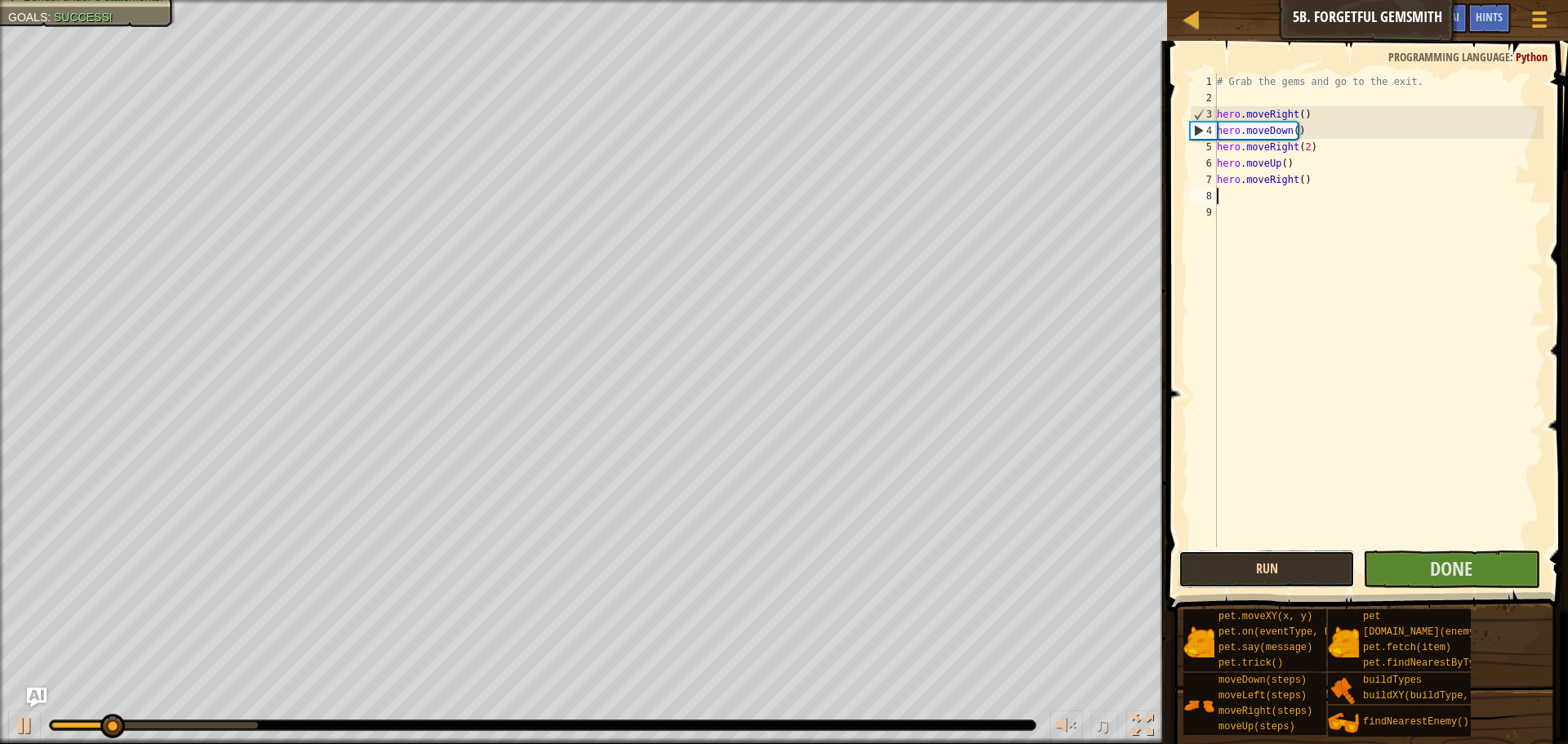
click at [1292, 572] on button "Run" at bounding box center [1267, 570] width 176 height 38
click at [1289, 572] on button "Run" at bounding box center [1267, 570] width 176 height 38
click at [1254, 579] on button "Run" at bounding box center [1267, 570] width 176 height 38
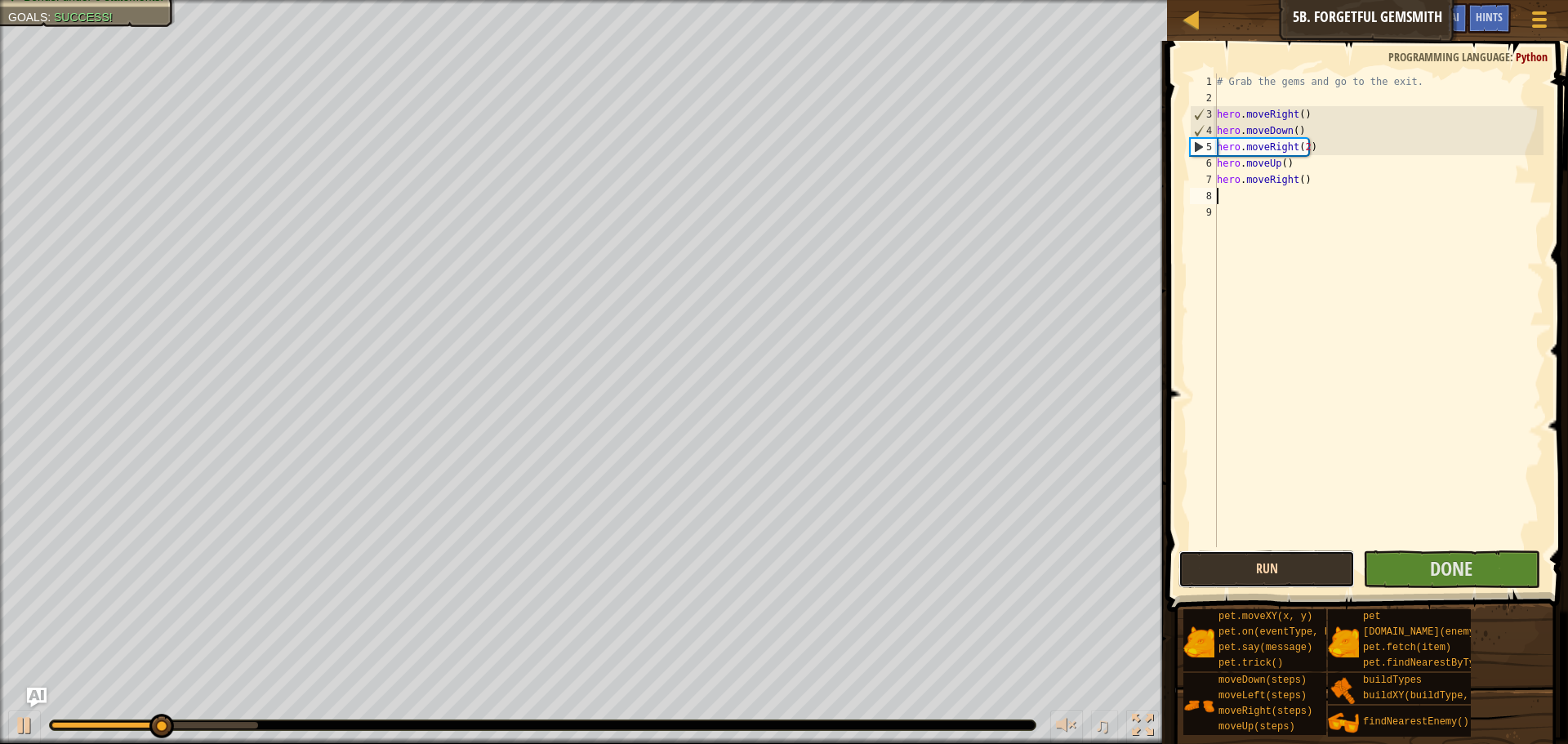
click at [1252, 579] on button "Run" at bounding box center [1267, 570] width 176 height 38
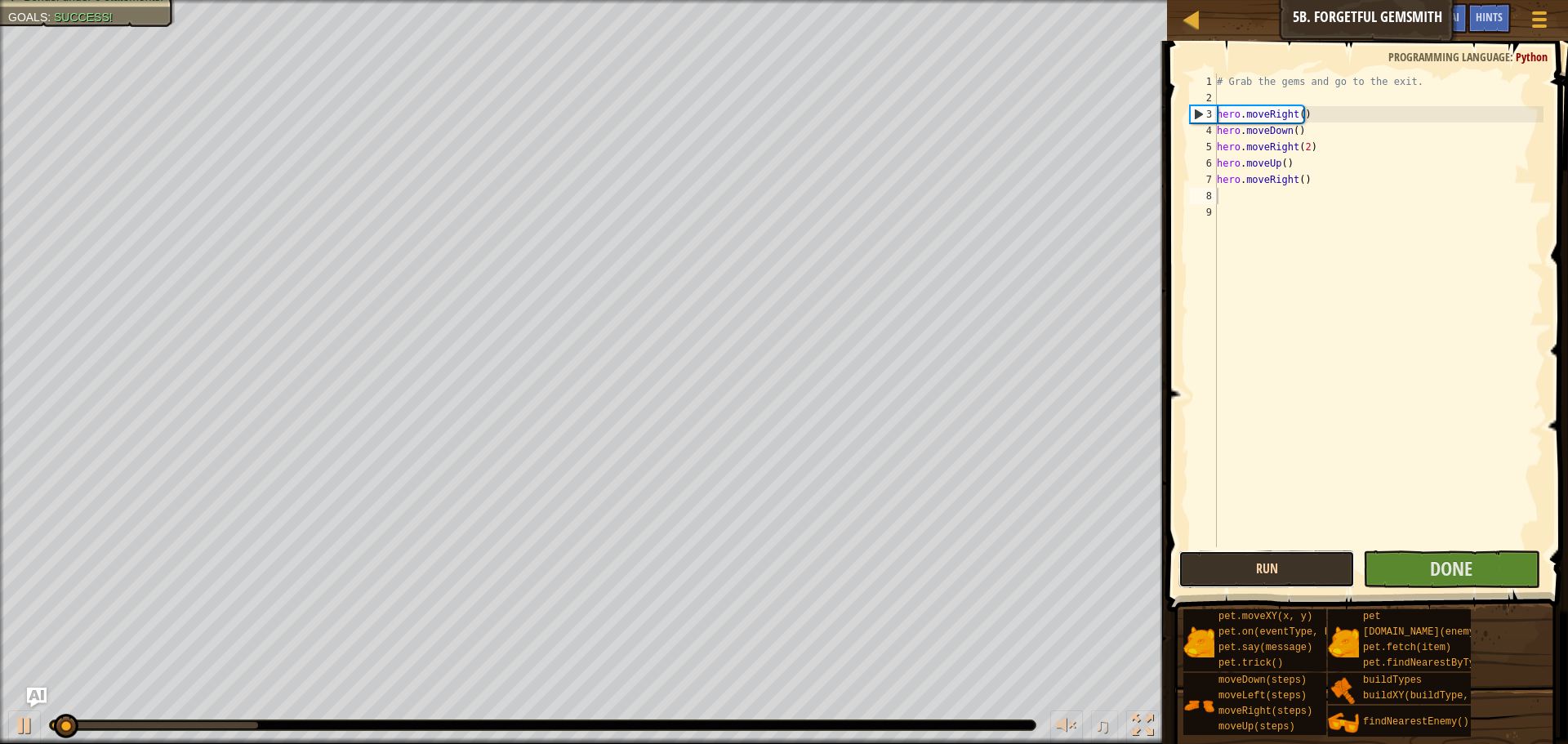
click at [1251, 579] on button "Run" at bounding box center [1267, 570] width 176 height 38
click at [1249, 579] on button "Run" at bounding box center [1267, 570] width 176 height 38
click at [1248, 579] on button "Run" at bounding box center [1267, 570] width 176 height 38
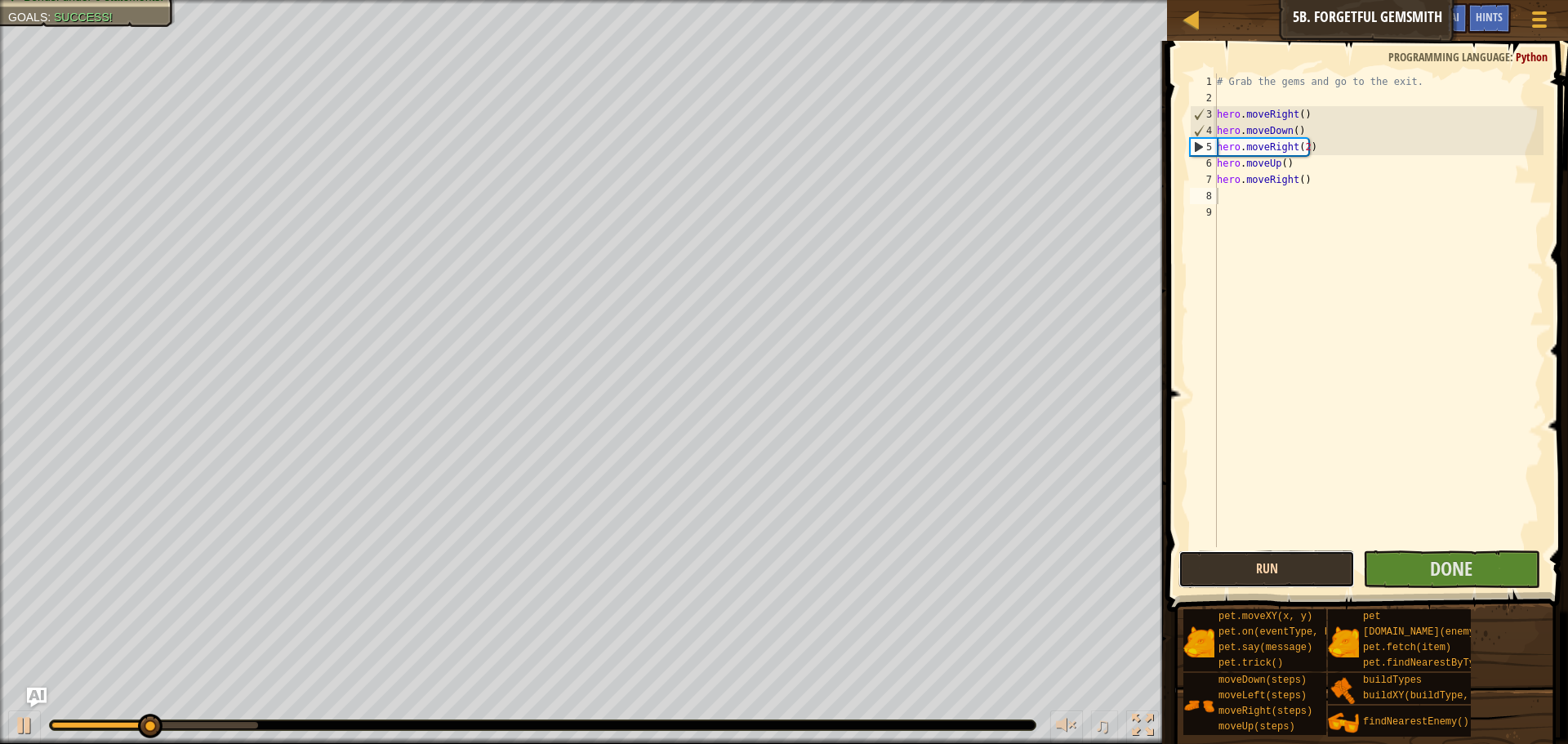
click at [1253, 579] on button "Run" at bounding box center [1267, 570] width 176 height 38
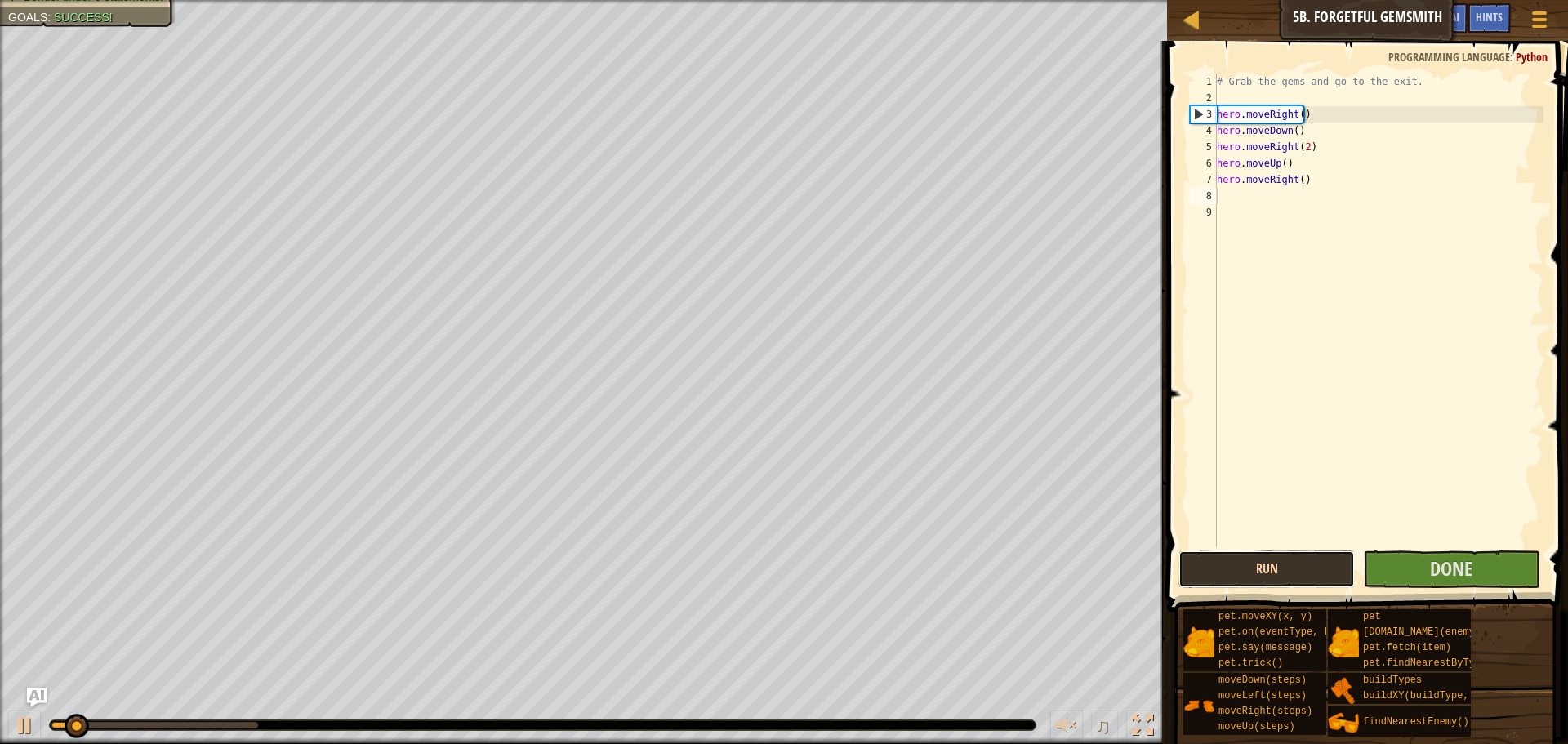
click at [1254, 579] on button "Run" at bounding box center [1267, 570] width 176 height 38
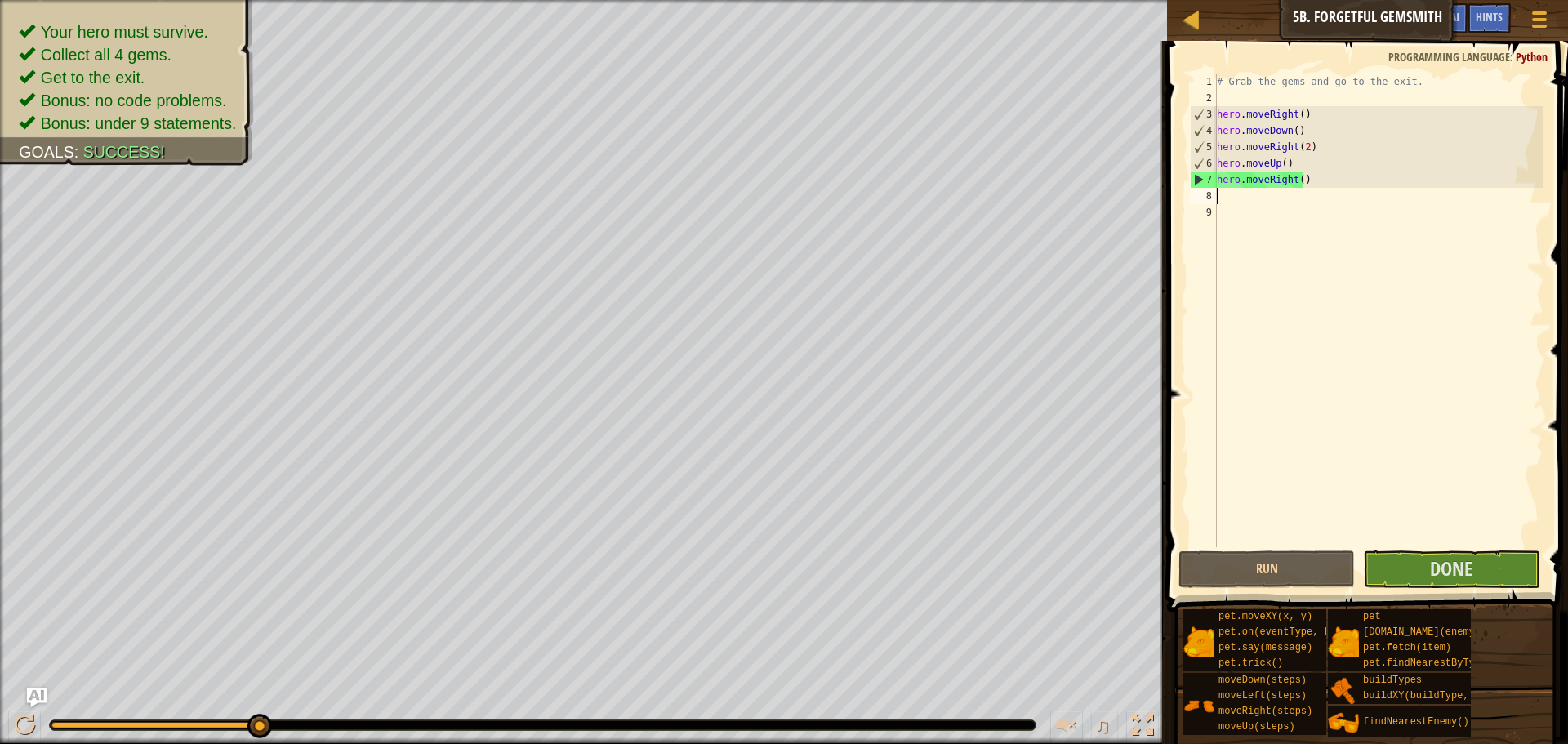
click at [1429, 578] on button "Done" at bounding box center [1451, 570] width 176 height 38
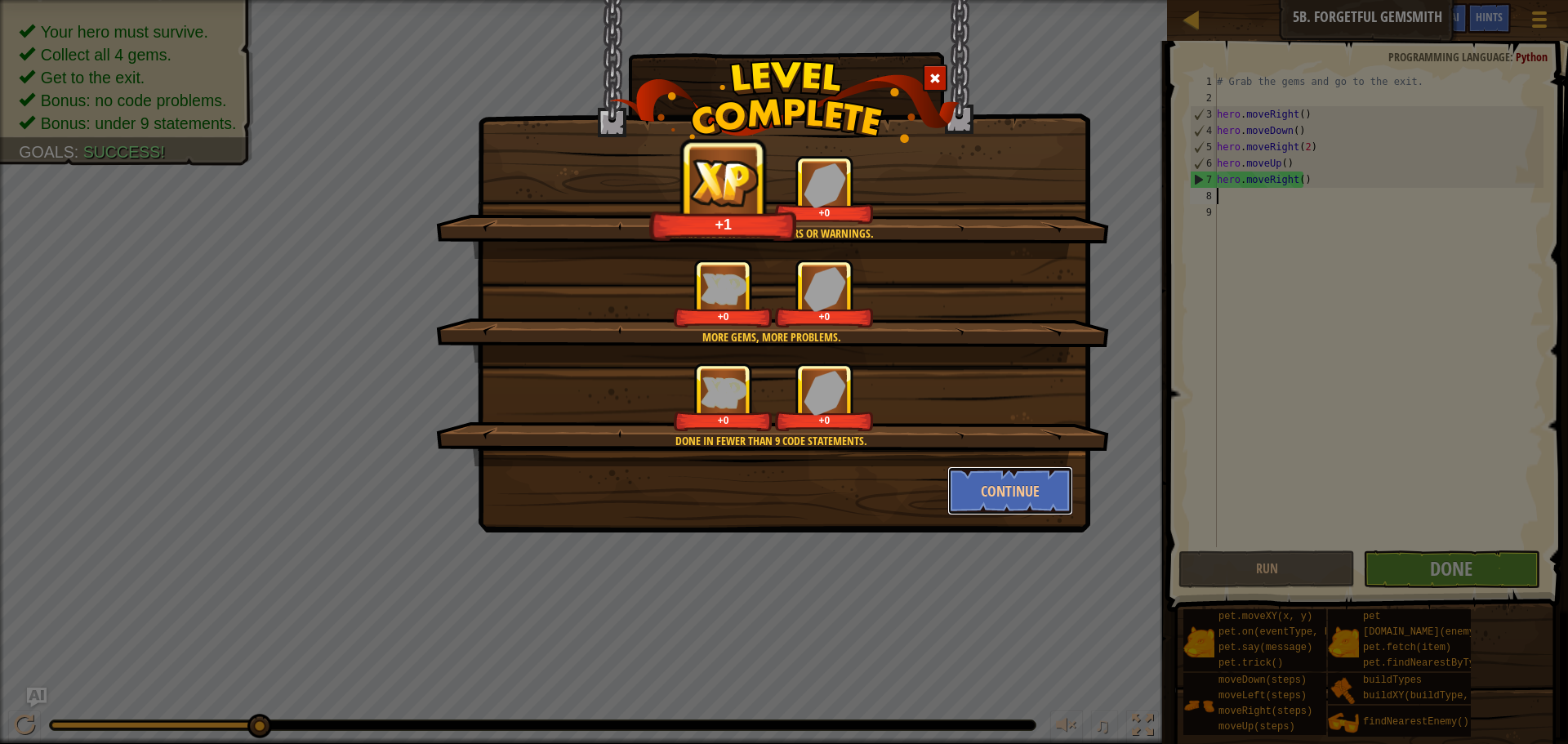
click at [1022, 476] on button "Continue" at bounding box center [1011, 491] width 127 height 49
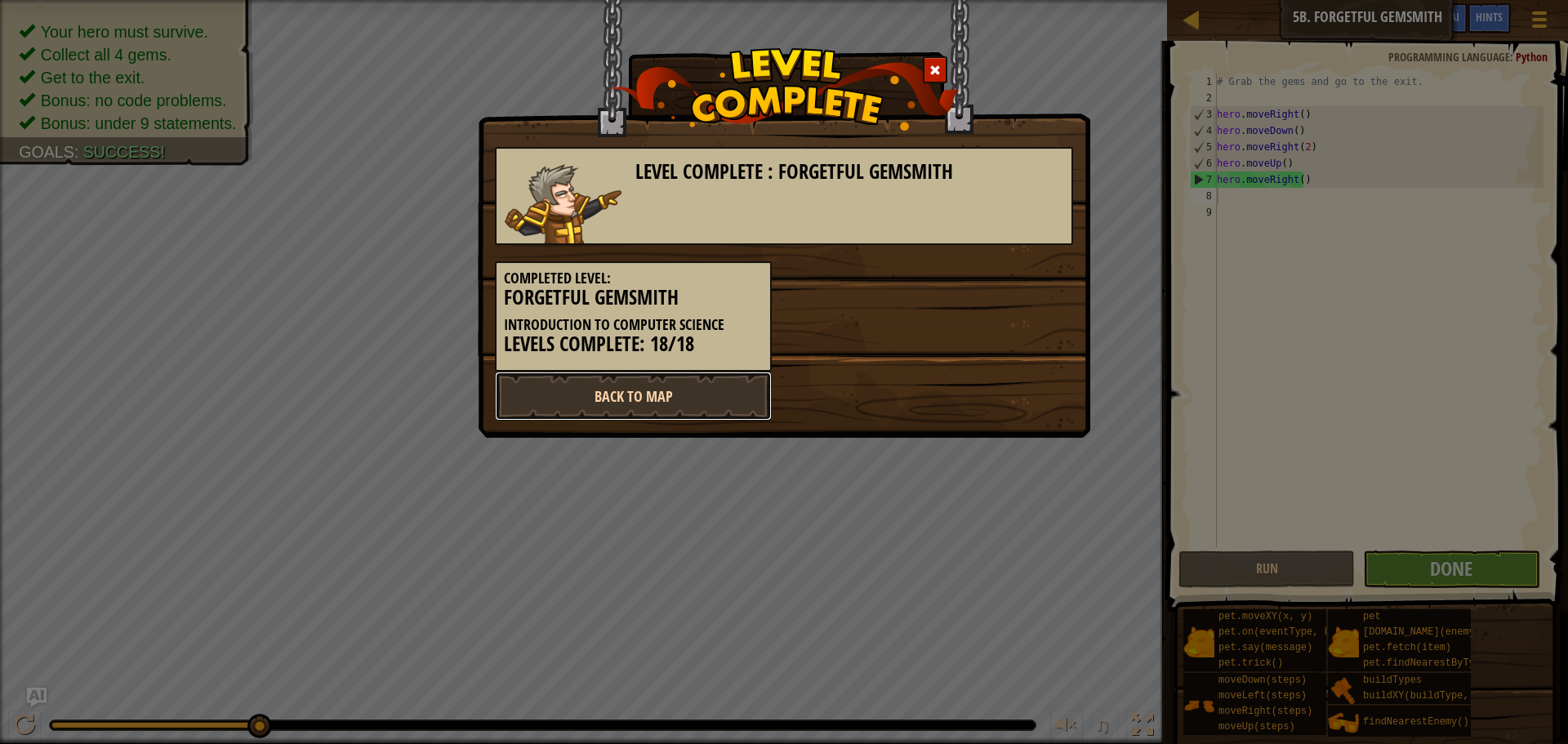
click at [762, 421] on link "Back to Map" at bounding box center [634, 396] width 277 height 49
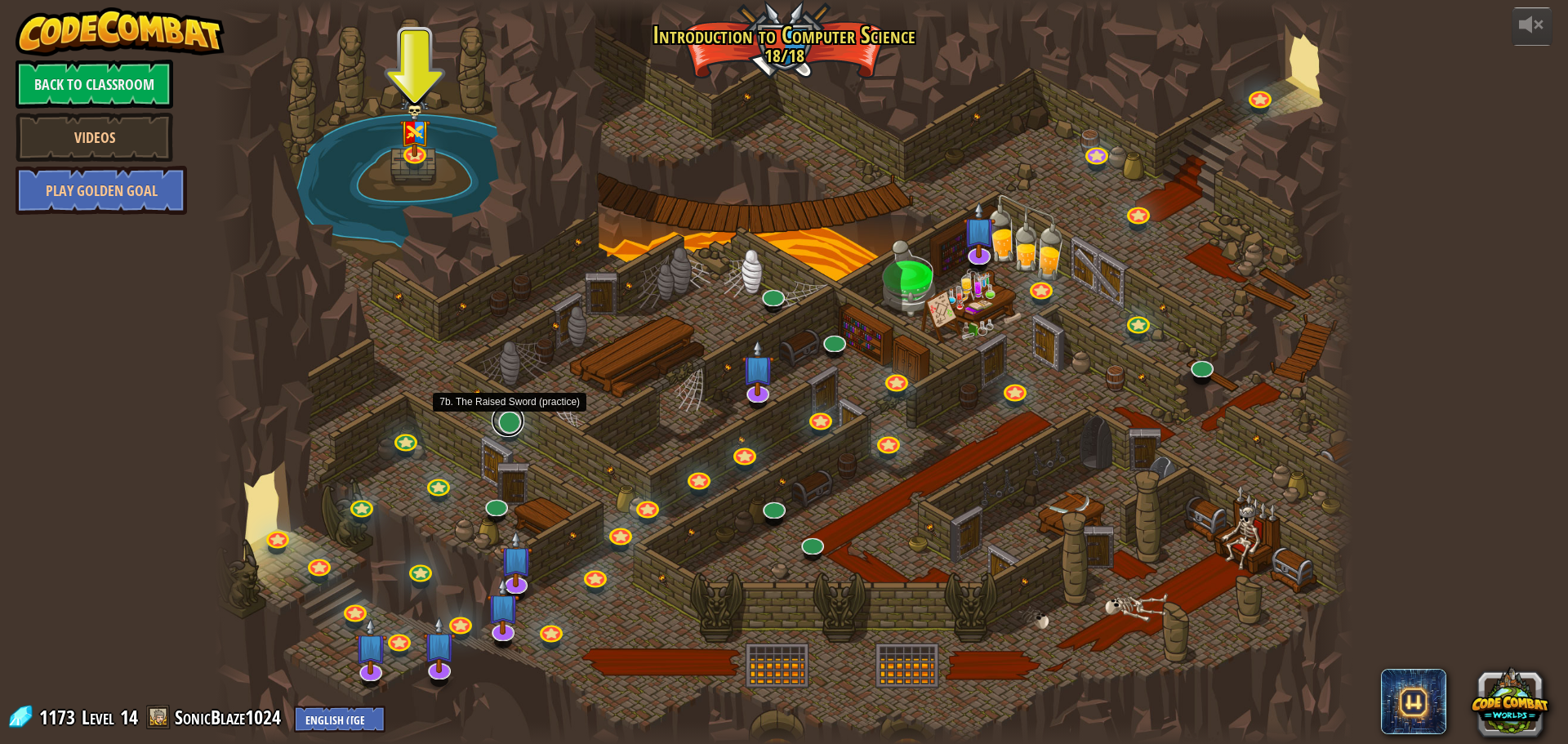
click at [501, 431] on link at bounding box center [508, 421] width 32 height 32
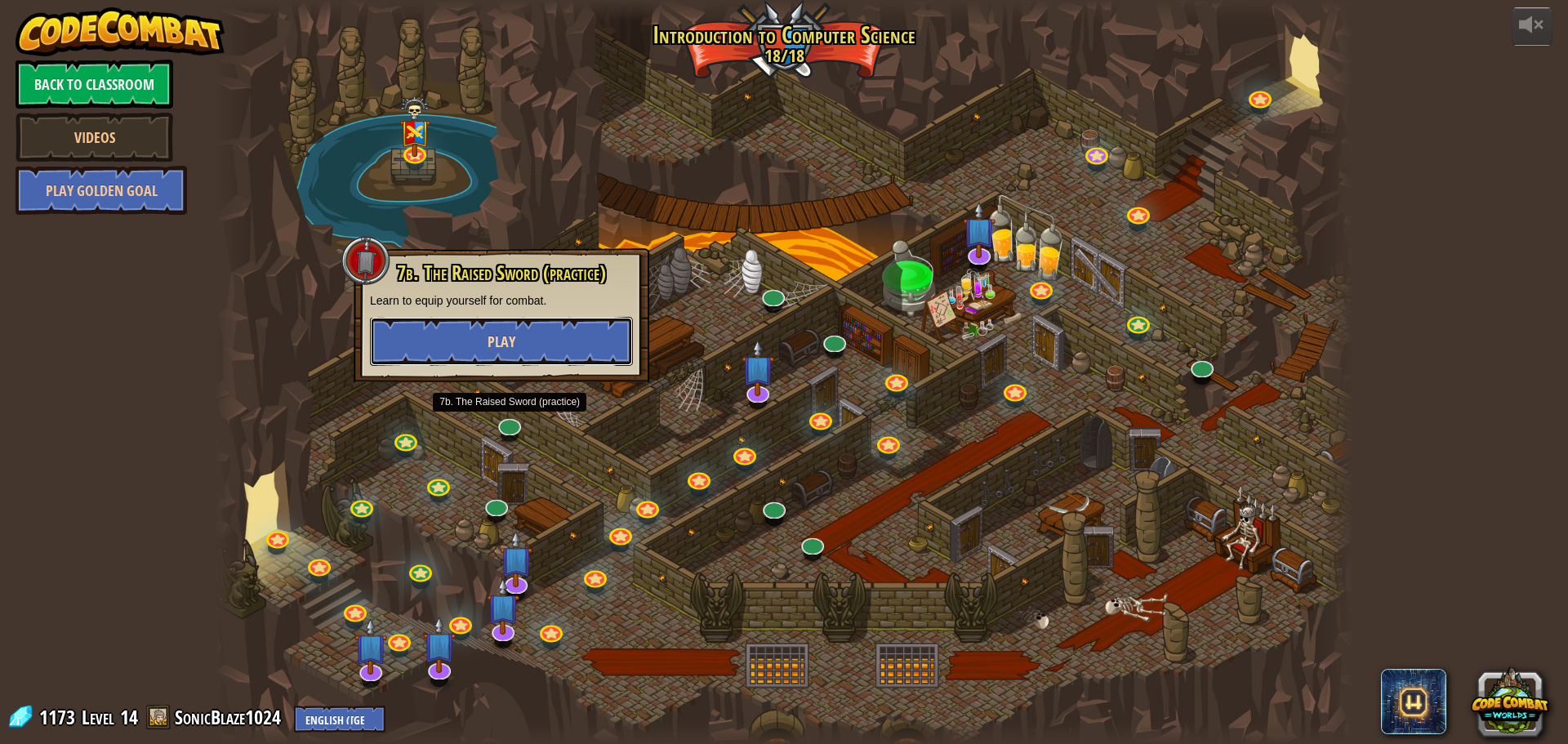
click at [549, 347] on button "Play" at bounding box center [502, 342] width 263 height 49
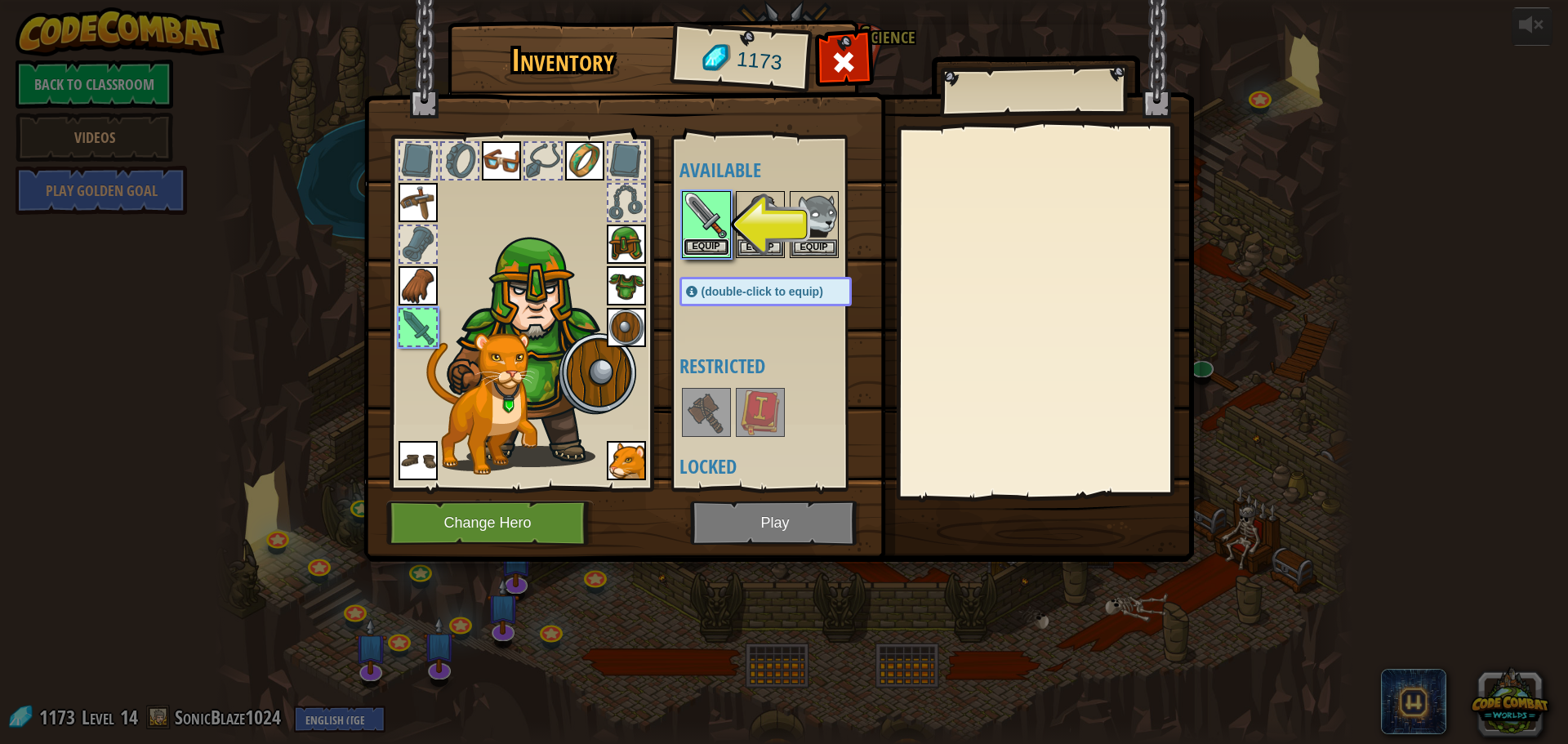
click at [709, 245] on button "Equip" at bounding box center [707, 247] width 45 height 17
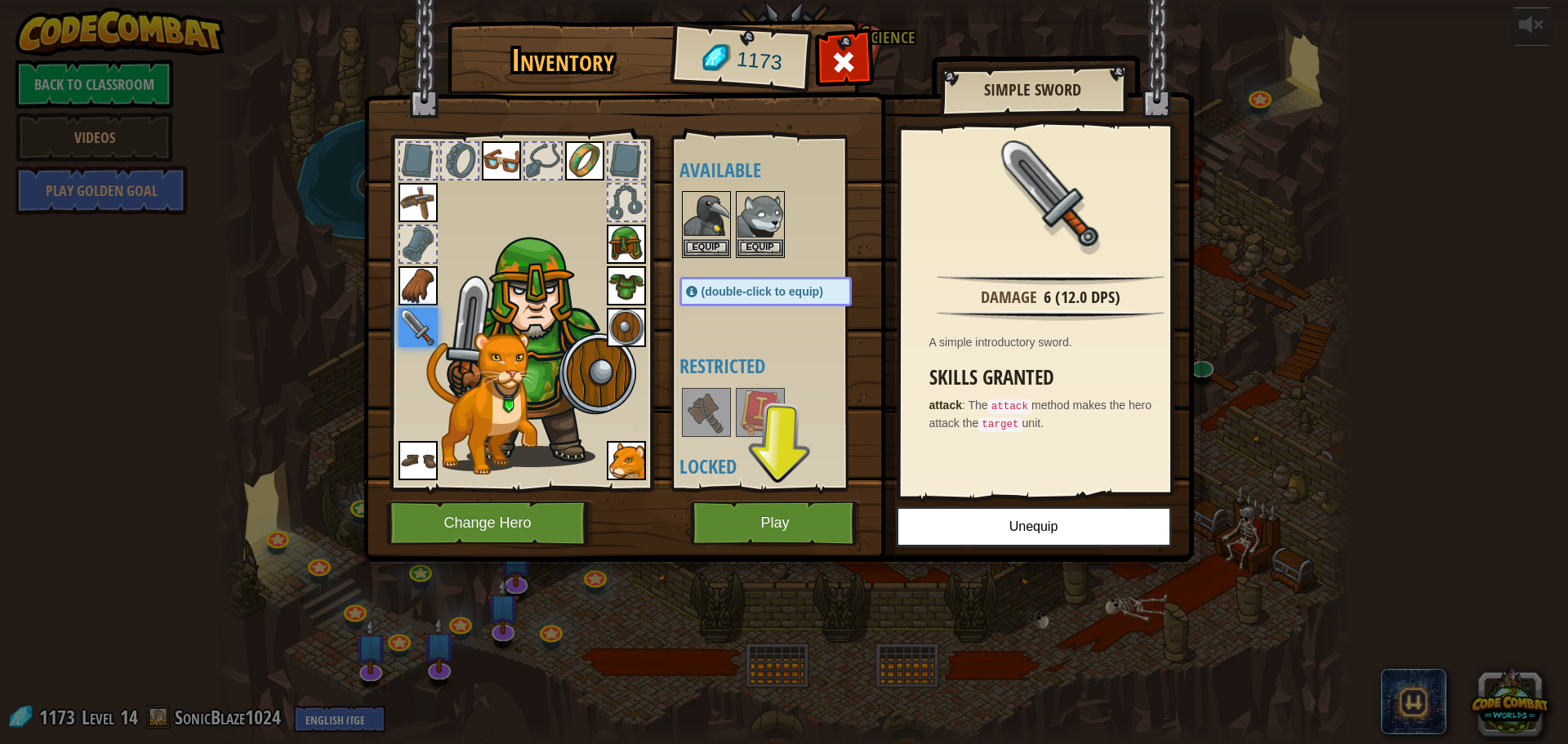
click at [777, 548] on img at bounding box center [779, 265] width 831 height 593
click at [772, 518] on button "Play" at bounding box center [776, 523] width 171 height 45
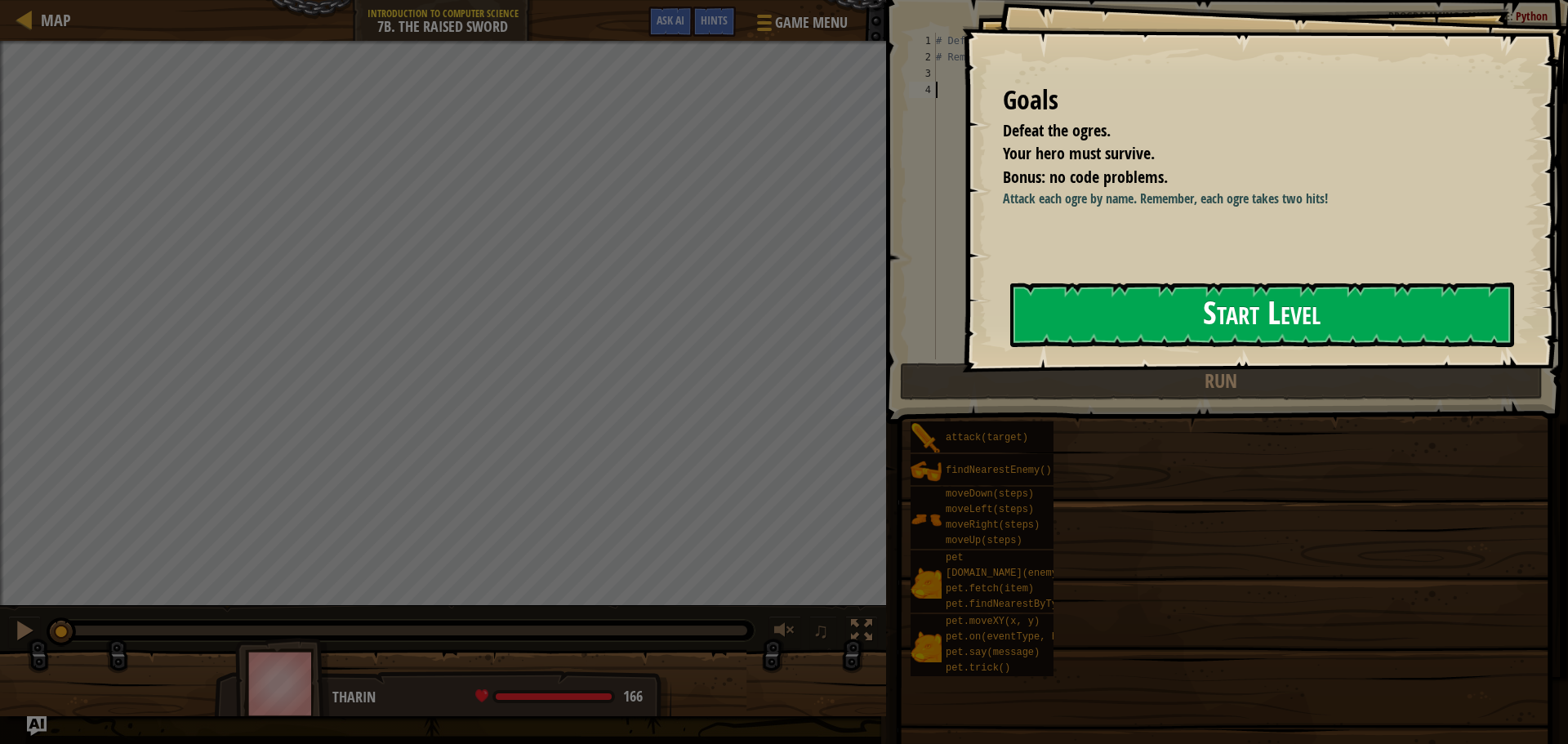
click at [1165, 326] on button "Start Level" at bounding box center [1263, 315] width 504 height 64
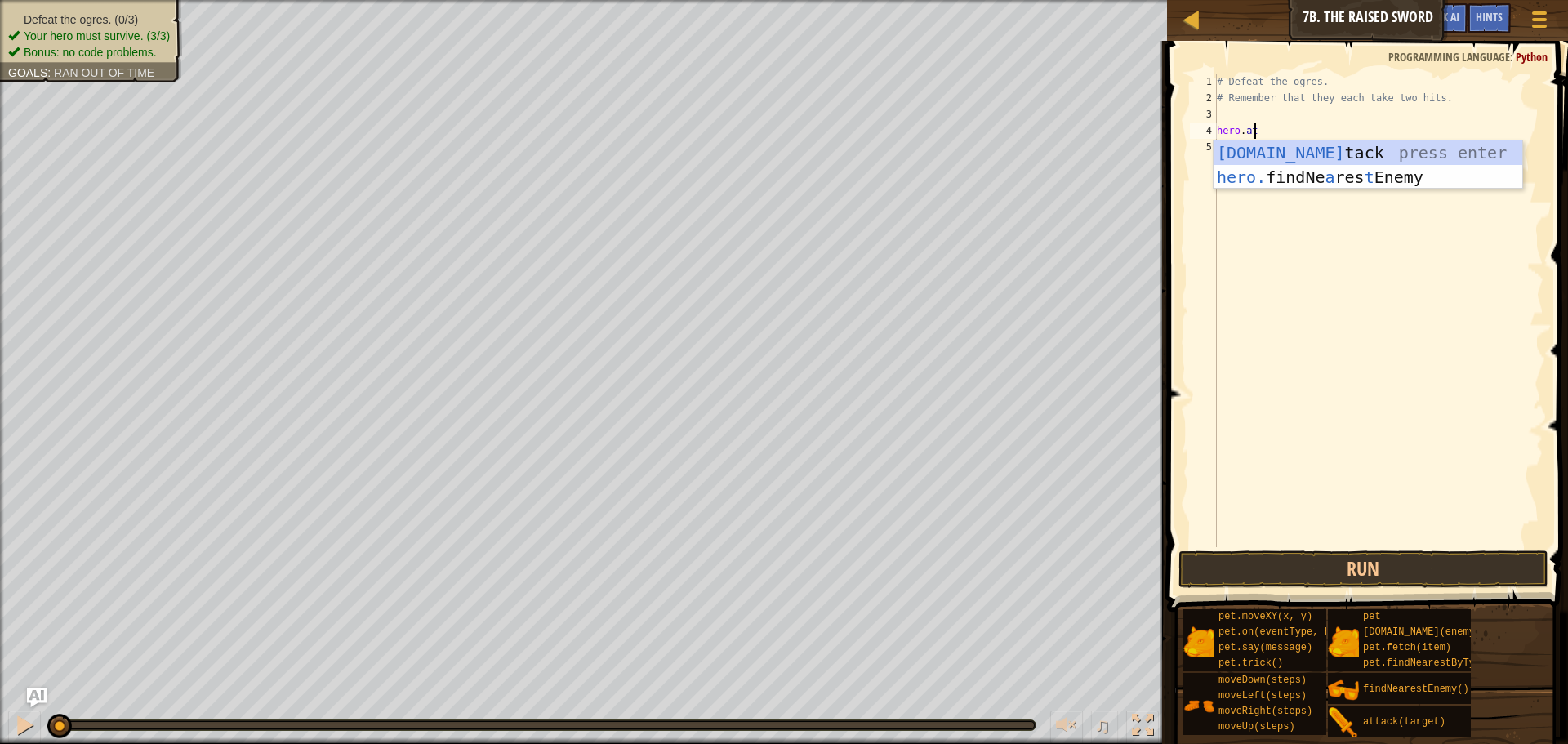
scroll to position [8, 3]
type textarea "hero.att"
click at [1241, 167] on div "# Defeat the ogres. # Remember that they each take two hits. hero . att" at bounding box center [1379, 327] width 330 height 507
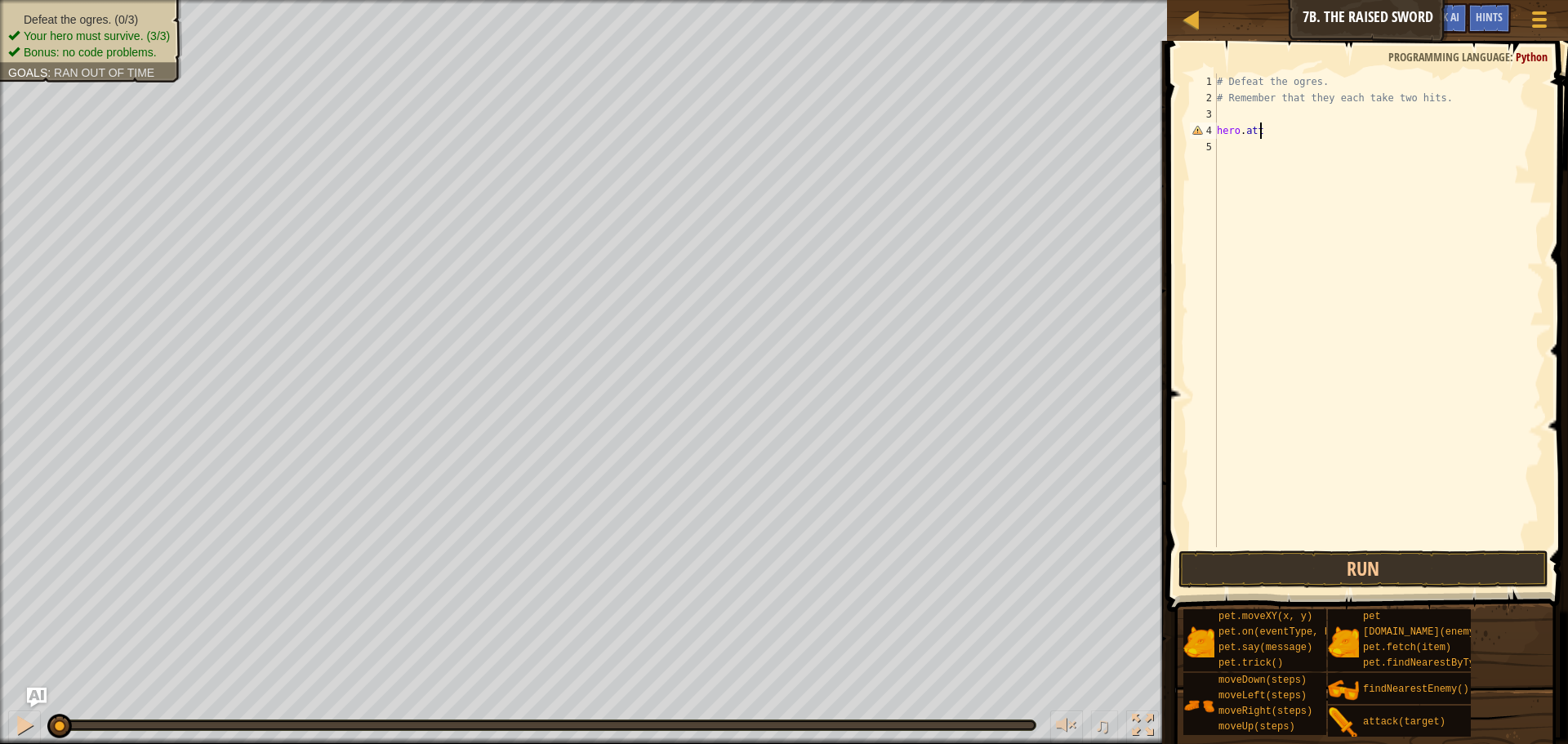
click at [1271, 130] on div "# Defeat the ogres. # Remember that they each take two hits. hero . att" at bounding box center [1379, 327] width 330 height 507
click at [1271, 155] on div "hero.atta ck press enter" at bounding box center [1368, 177] width 309 height 74
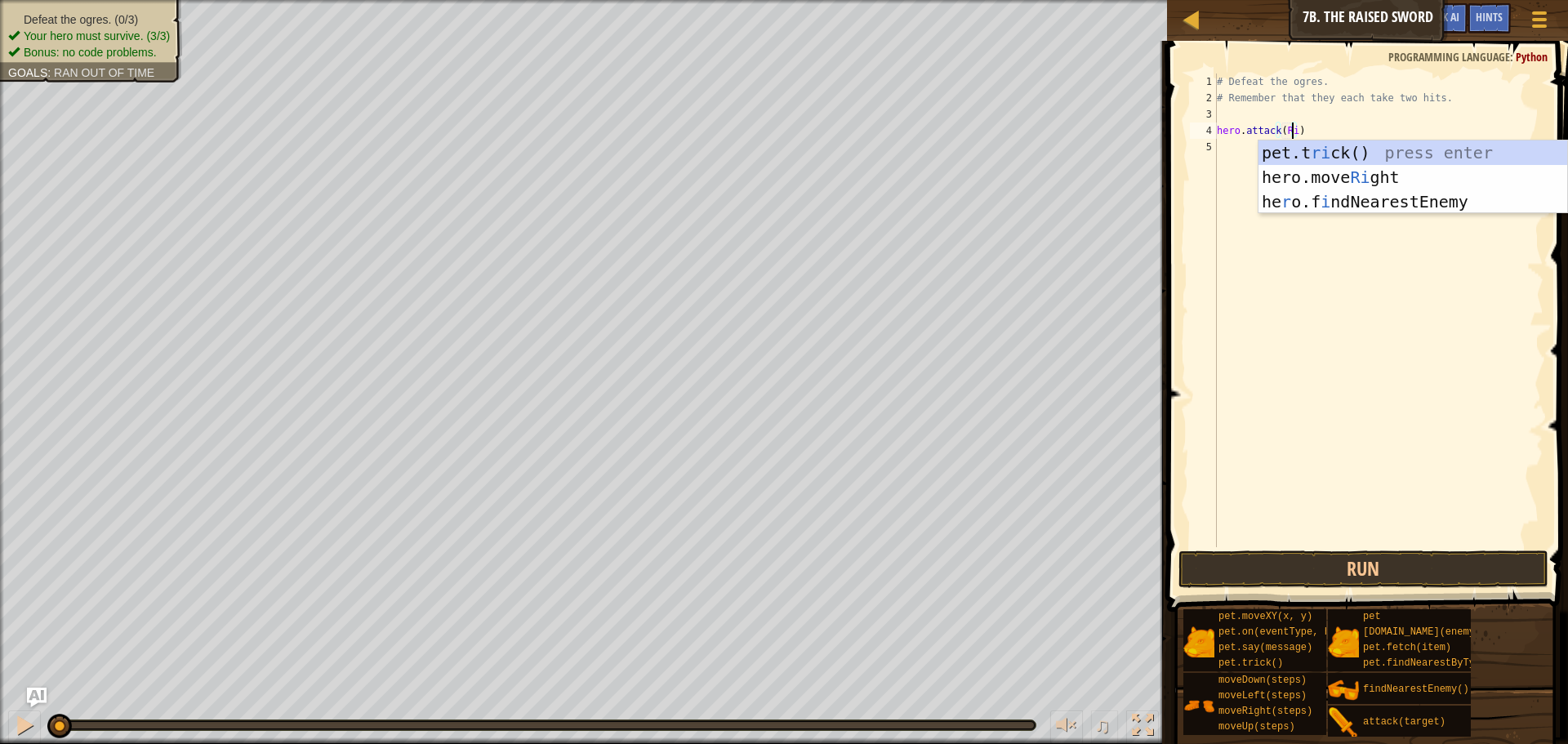
type textarea "hero.attack(Rig)"
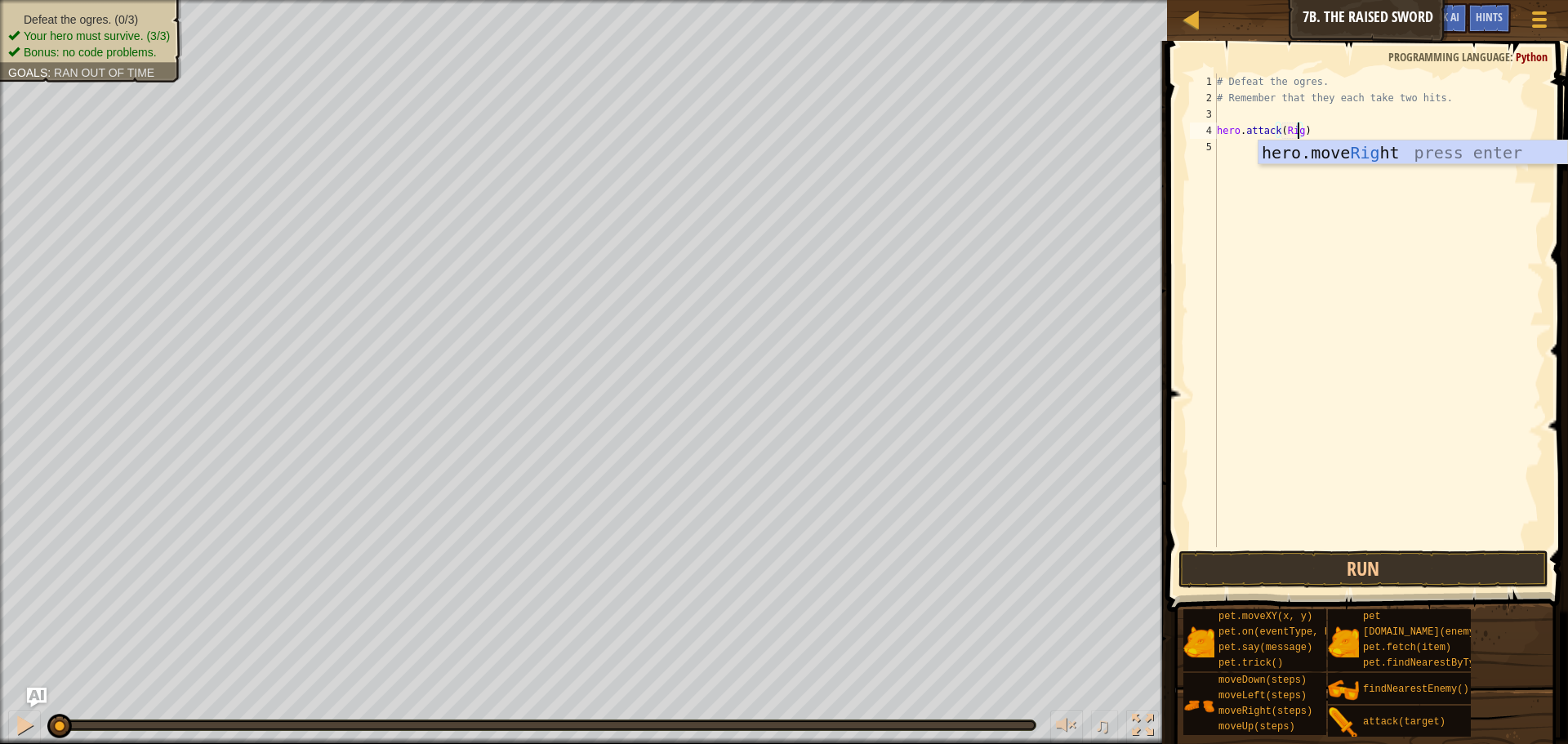
click at [1343, 203] on div "# Defeat the ogres. # Remember that they each take two hits. hero . attack ( Ri…" at bounding box center [1379, 327] width 330 height 507
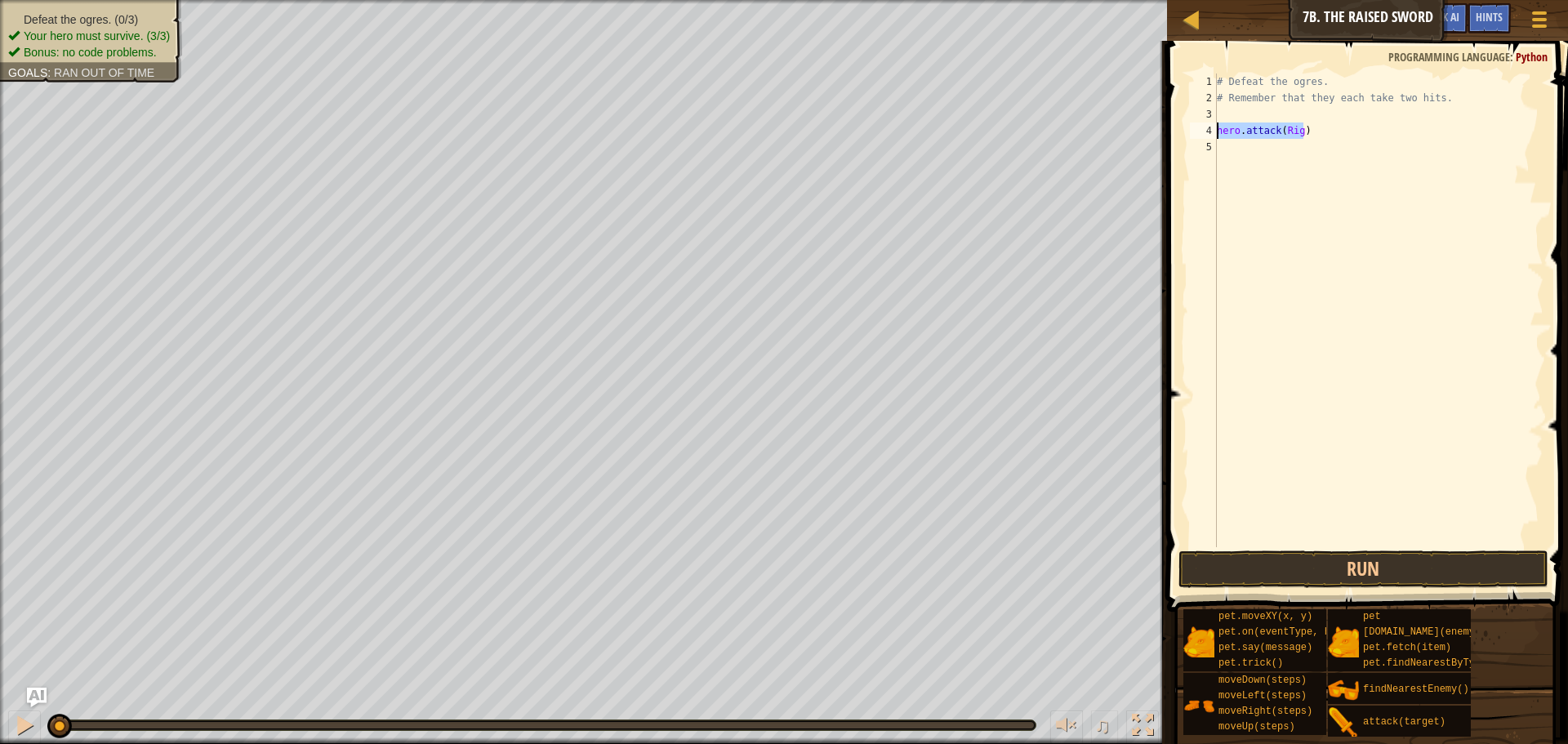
drag, startPoint x: 1309, startPoint y: 128, endPoint x: 1217, endPoint y: 133, distance: 92.1
click at [1217, 133] on div "1 2 3 4 5 # Defeat the ogres. # Remember that they each take two hits. hero . a…" at bounding box center [1365, 311] width 357 height 474
type textarea "hero.attack(Rig)"
click at [1319, 183] on div "# Defeat the ogres. # Remember that they each take two hits. hero . attack ( Ri…" at bounding box center [1379, 327] width 330 height 507
type textarea "hero.attack(Rig)"
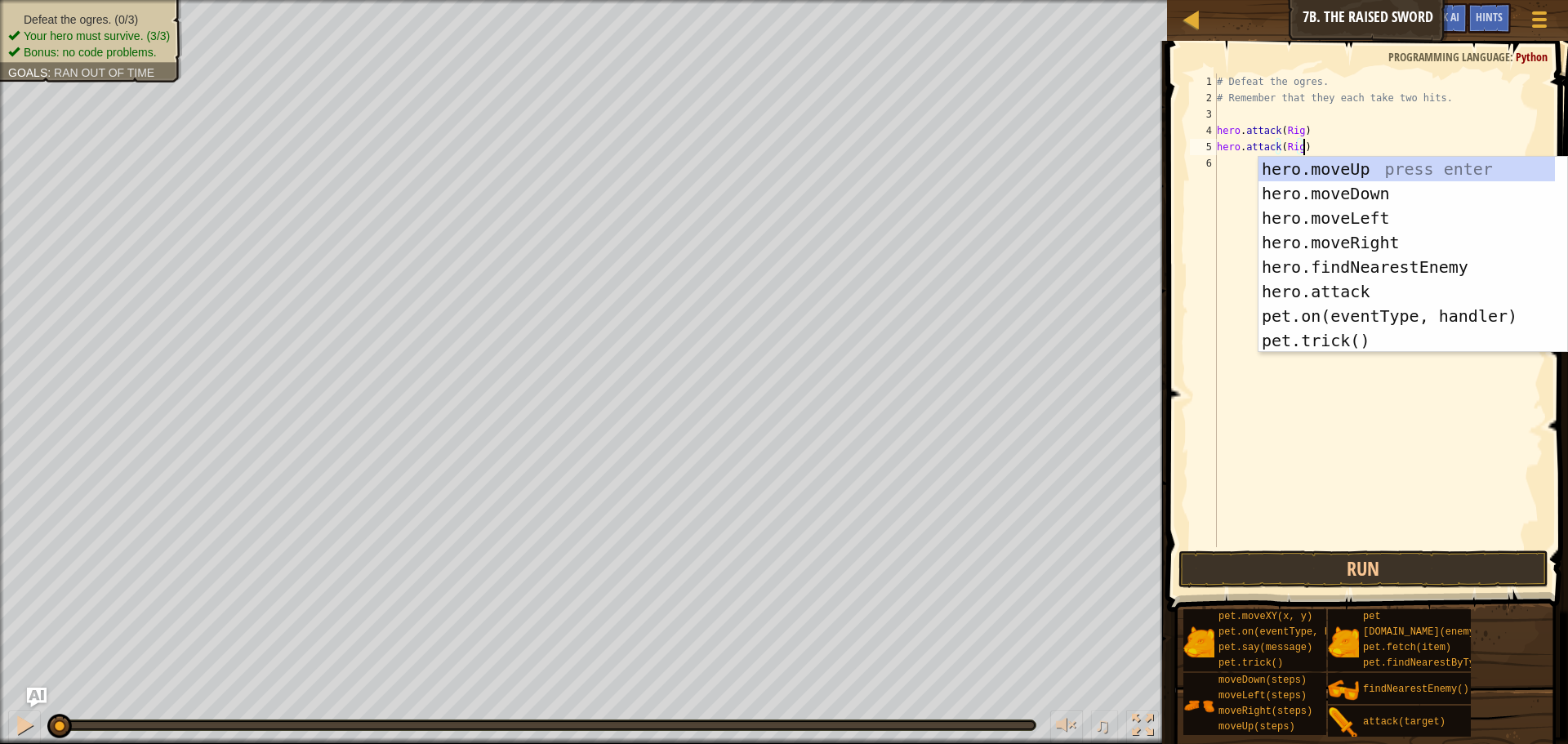
click at [1248, 175] on div "# Defeat the ogres. # Remember that they each take two hits. hero . attack ( Ri…" at bounding box center [1379, 327] width 330 height 507
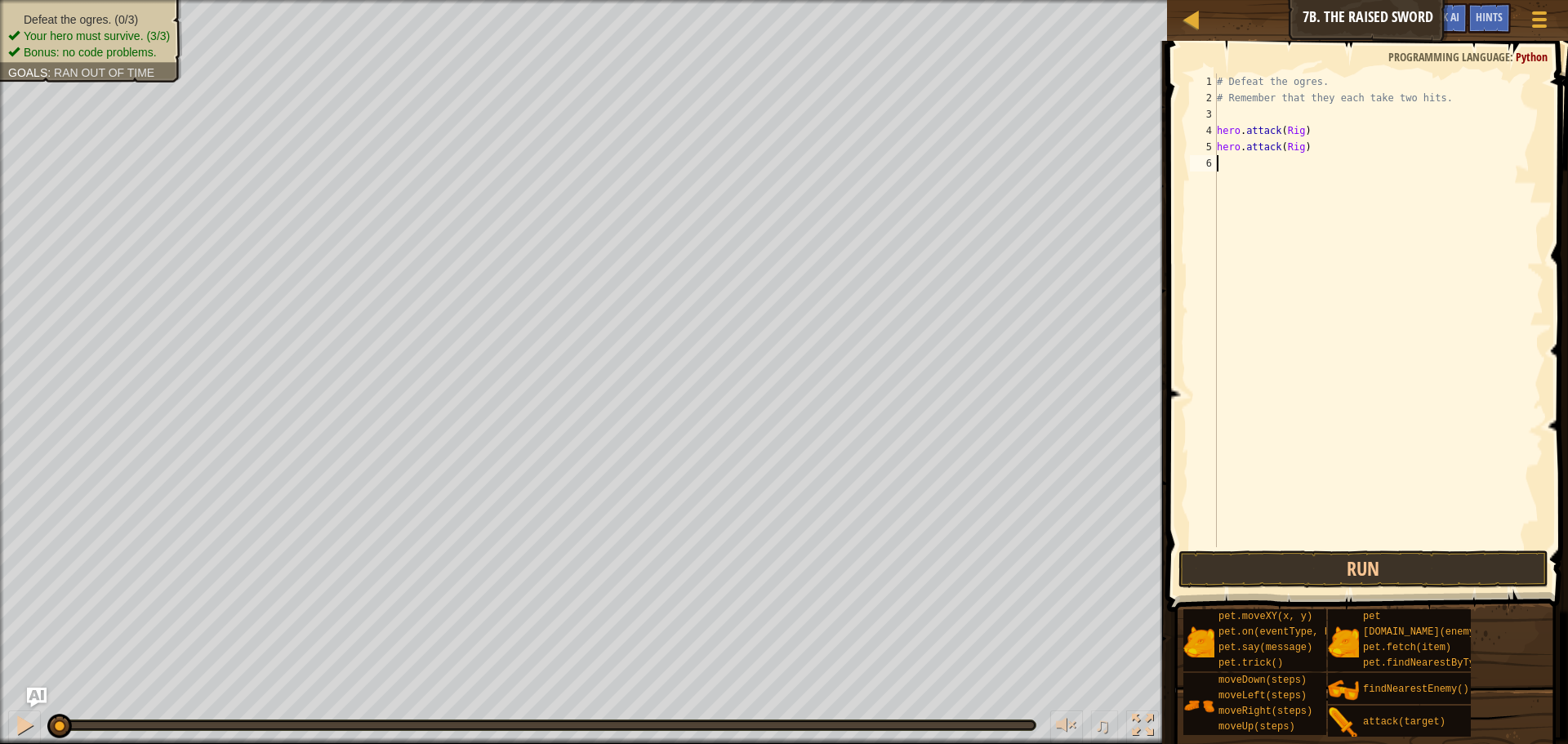
type textarea "hero.attack(Rig)"
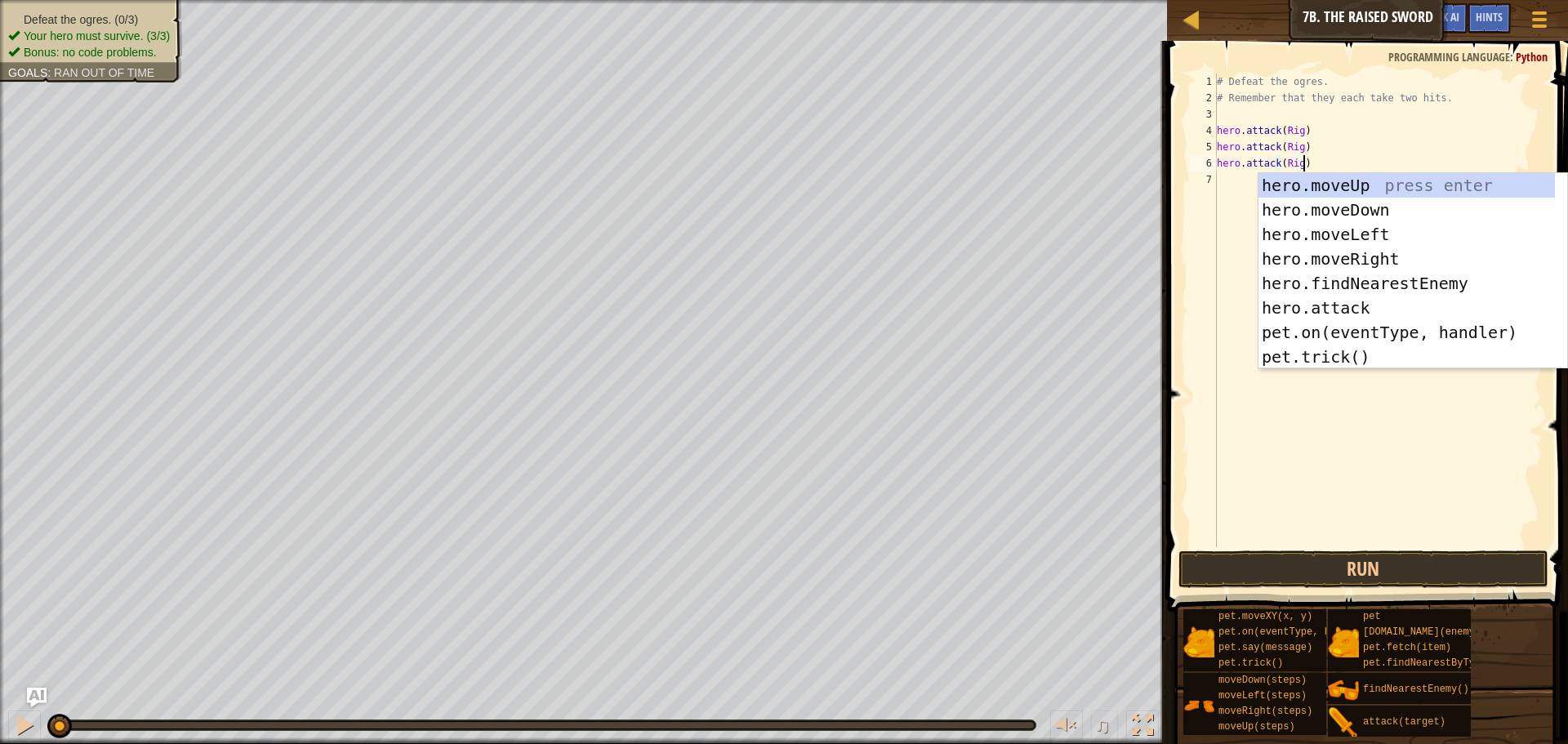
click at [1230, 187] on div "# Defeat the ogres. # Remember that they each take two hits. hero . attack ( Ri…" at bounding box center [1379, 327] width 330 height 507
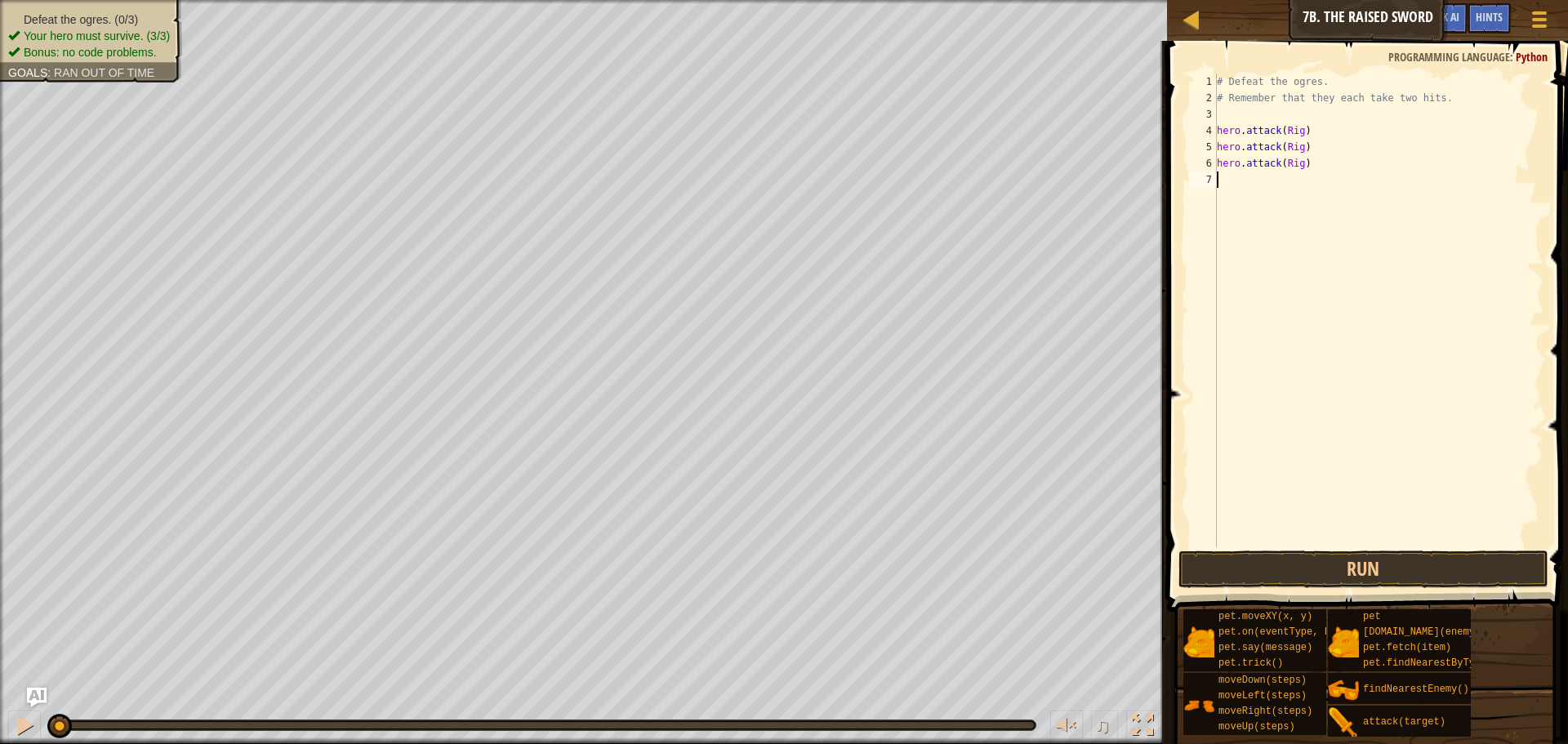
type textarea "hero.attack(Rig)"
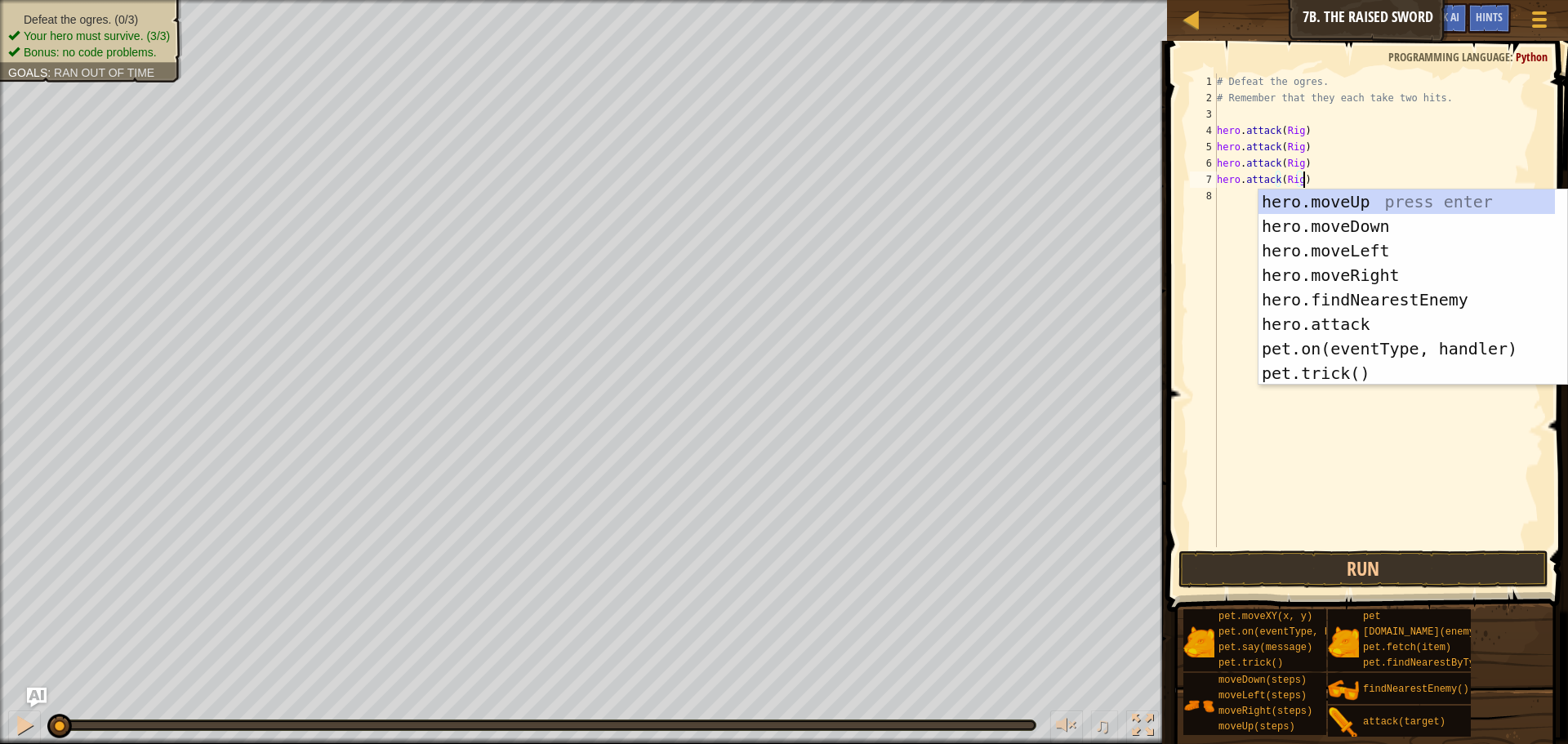
click at [1235, 207] on div "# Defeat the ogres. # Remember that they each take two hits. hero . attack ( Ri…" at bounding box center [1379, 327] width 330 height 507
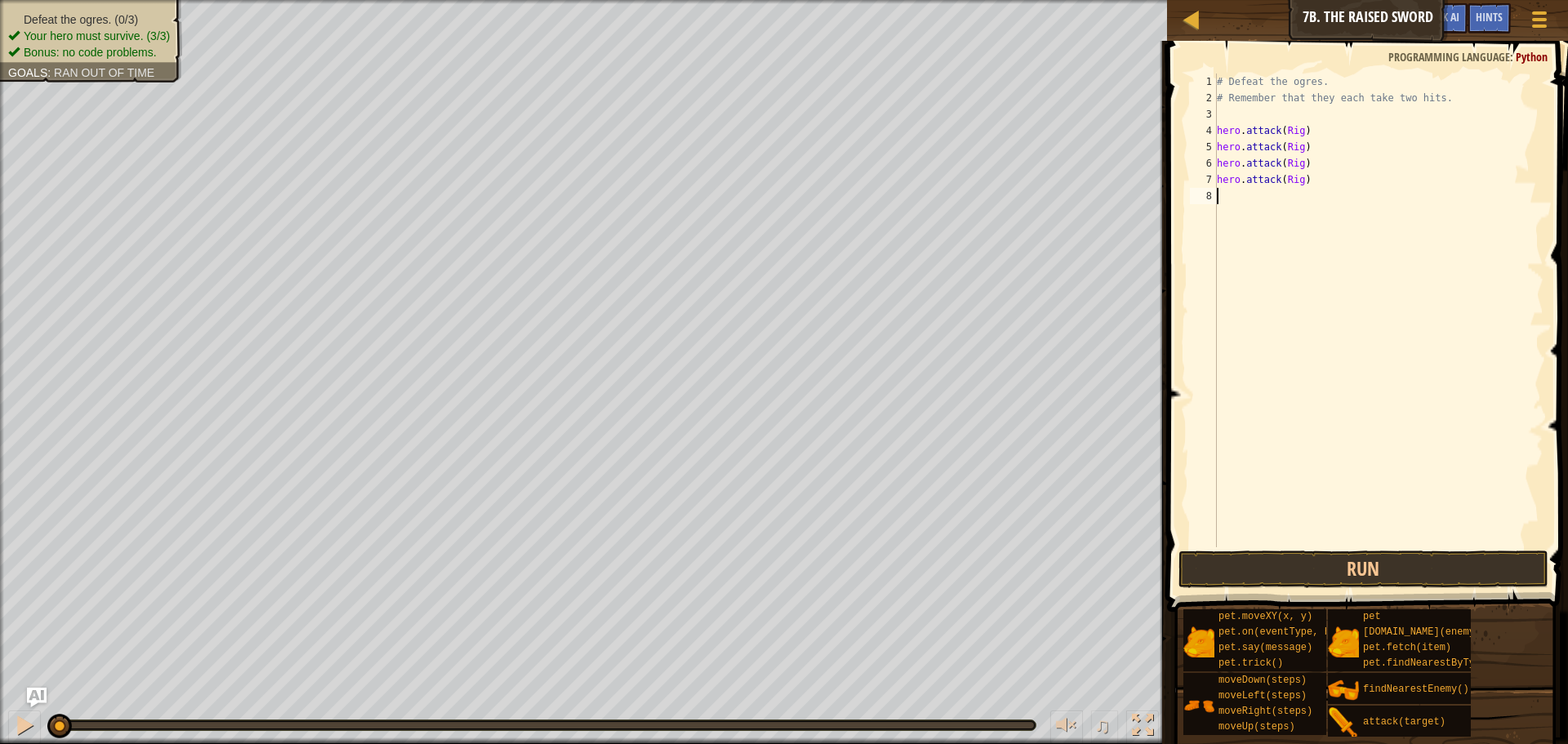
type textarea "hero.attack(Rig)"
click at [1233, 228] on div "# Defeat the ogres. # Remember that they each take two hits. hero . attack ( Ri…" at bounding box center [1379, 327] width 330 height 507
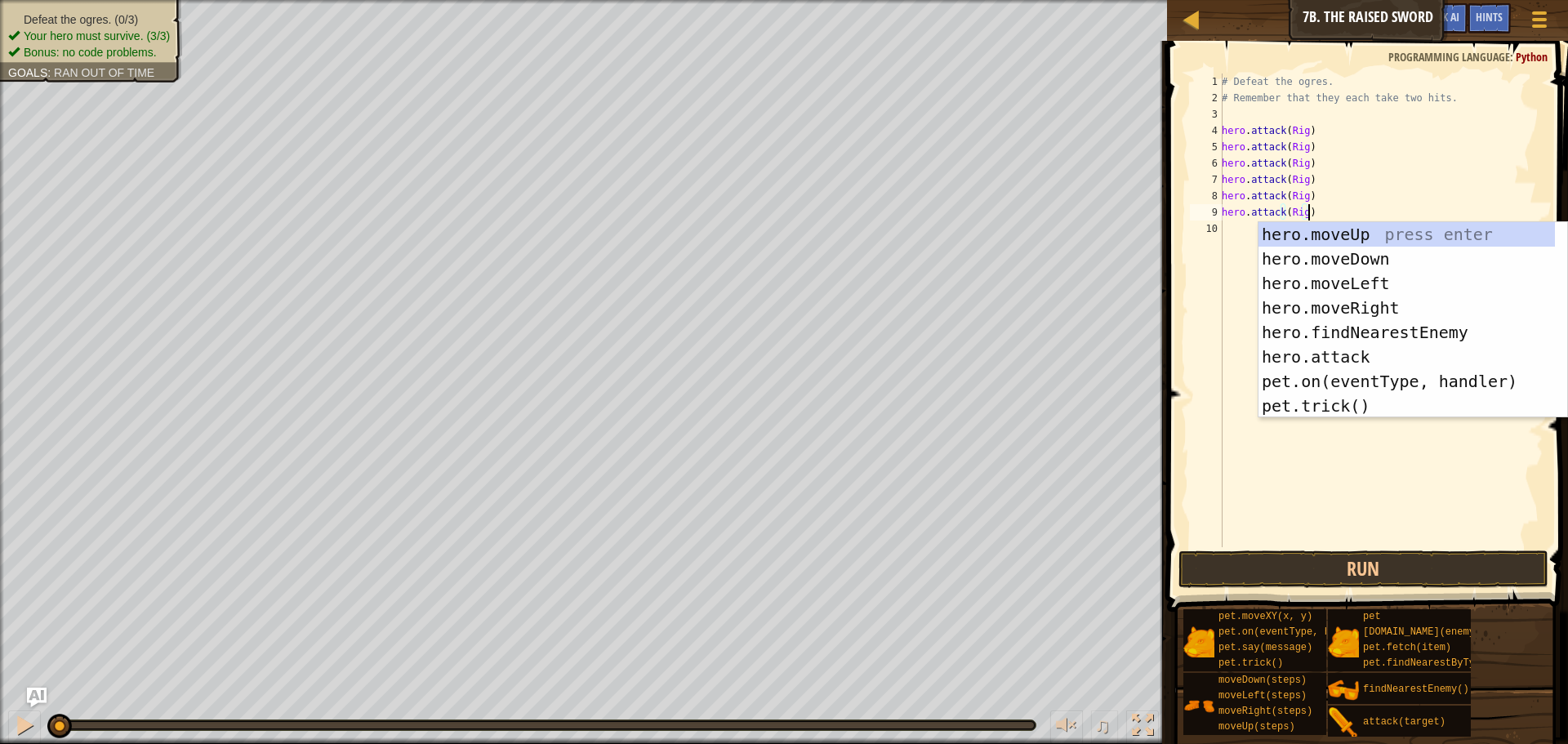
click at [1307, 165] on div "# Defeat the ogres. # Remember that they each take two hits. hero . attack ( Ri…" at bounding box center [1380, 327] width 325 height 507
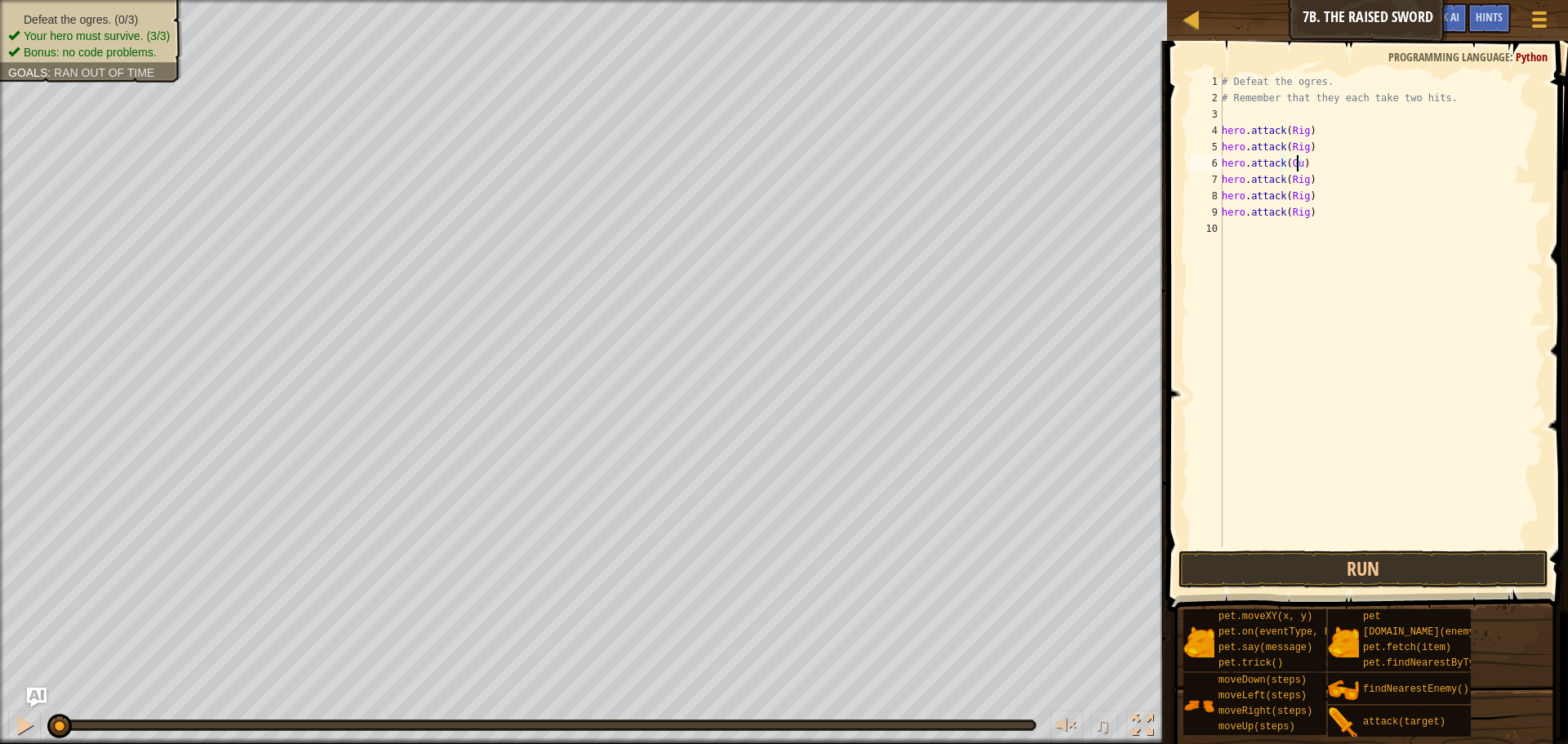
scroll to position [8, 7]
click at [1302, 178] on div "# Defeat the ogres. # Remember that they each take two hits. hero . attack ( Ri…" at bounding box center [1380, 327] width 325 height 507
click at [1301, 193] on div "# Defeat the ogres. # Remember that they each take two hits. hero . attack ( Ri…" at bounding box center [1380, 327] width 325 height 507
type textarea "hero.attack(Ack)"
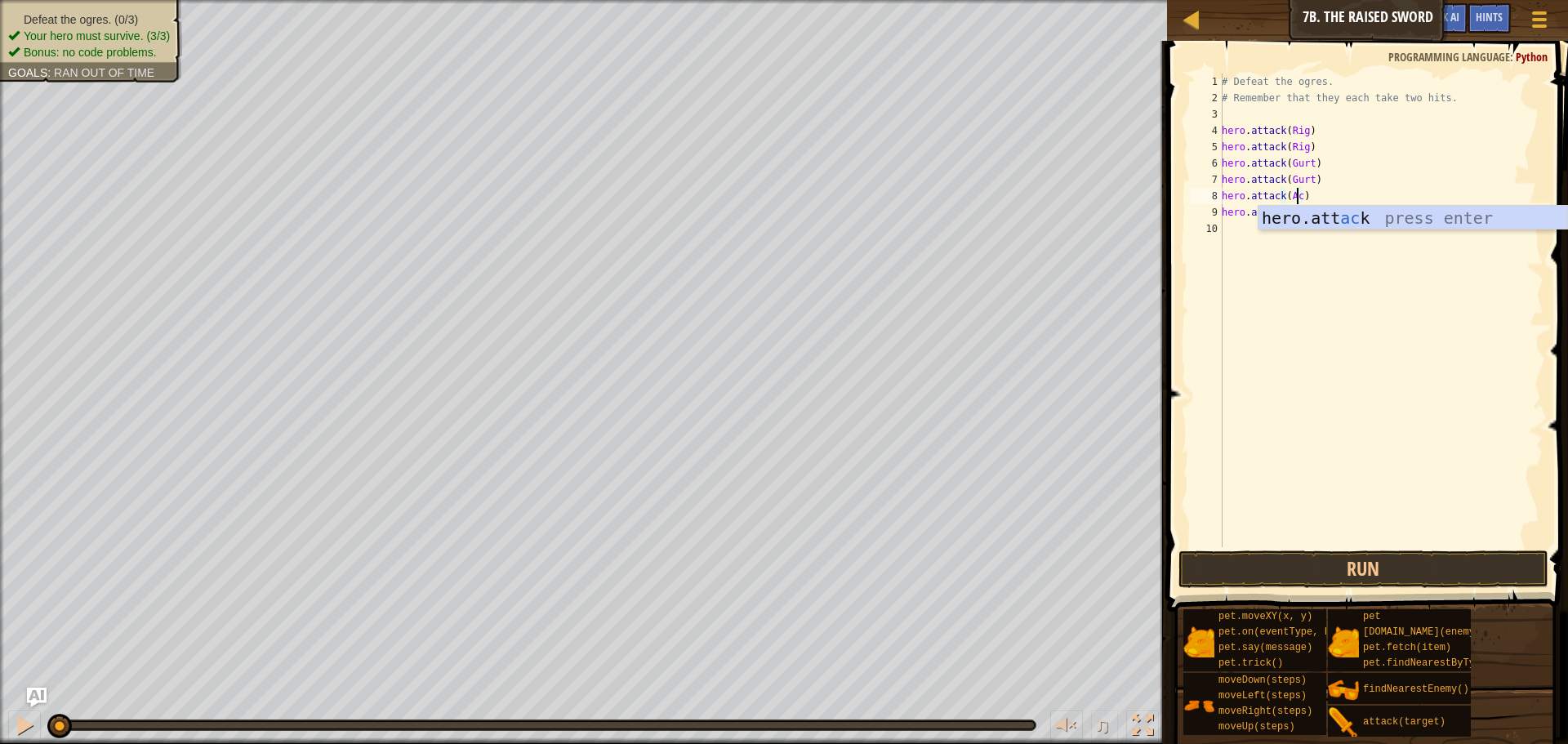
scroll to position [8, 7]
click at [1420, 271] on div "# Defeat the ogres. # Remember that they each take two hits. hero . attack ( Ri…" at bounding box center [1380, 327] width 325 height 507
click at [1302, 216] on div "# Defeat the ogres. # Remember that they each take two hits. hero . attack ( Ri…" at bounding box center [1380, 327] width 325 height 507
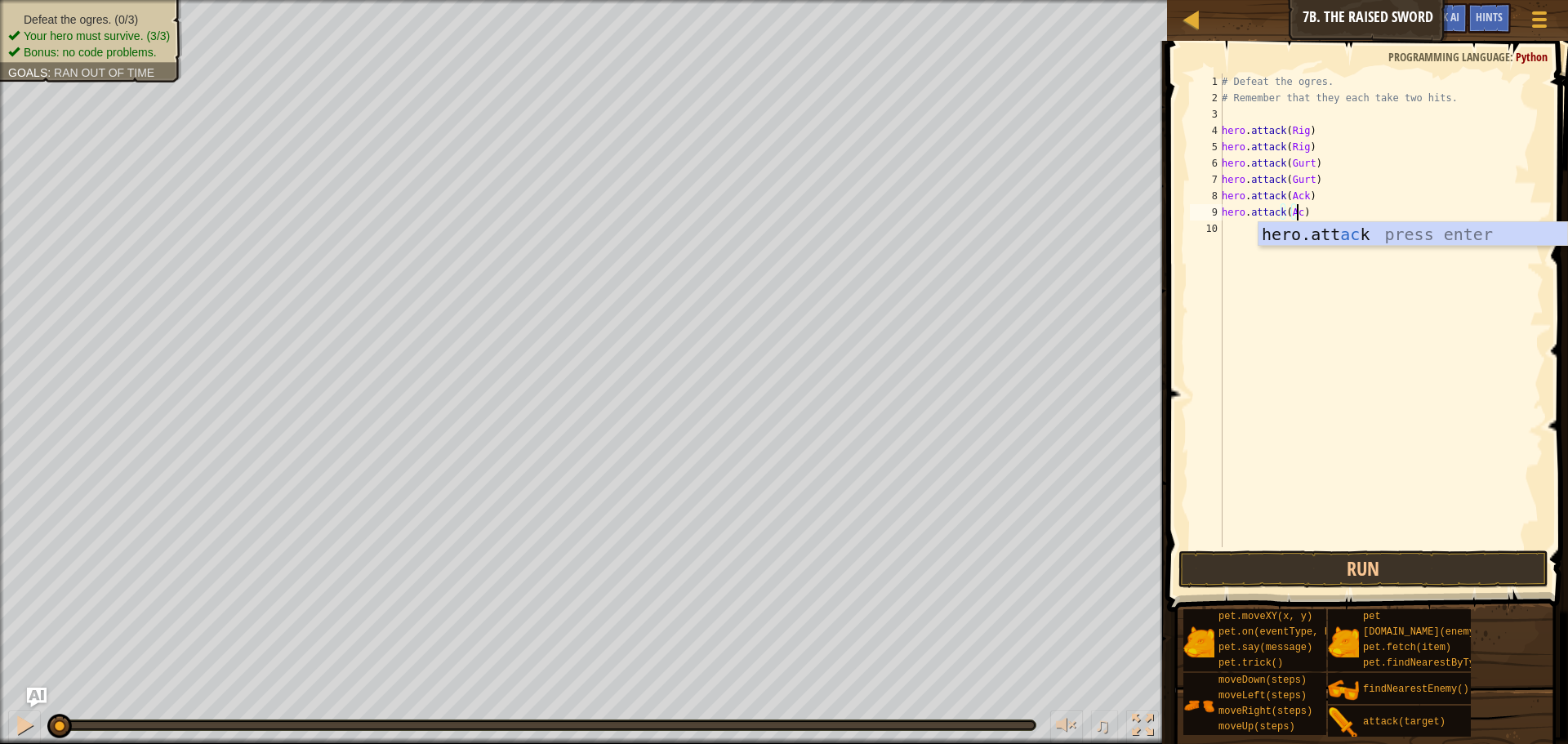
scroll to position [8, 7]
click at [1276, 576] on button "Run" at bounding box center [1363, 570] width 370 height 38
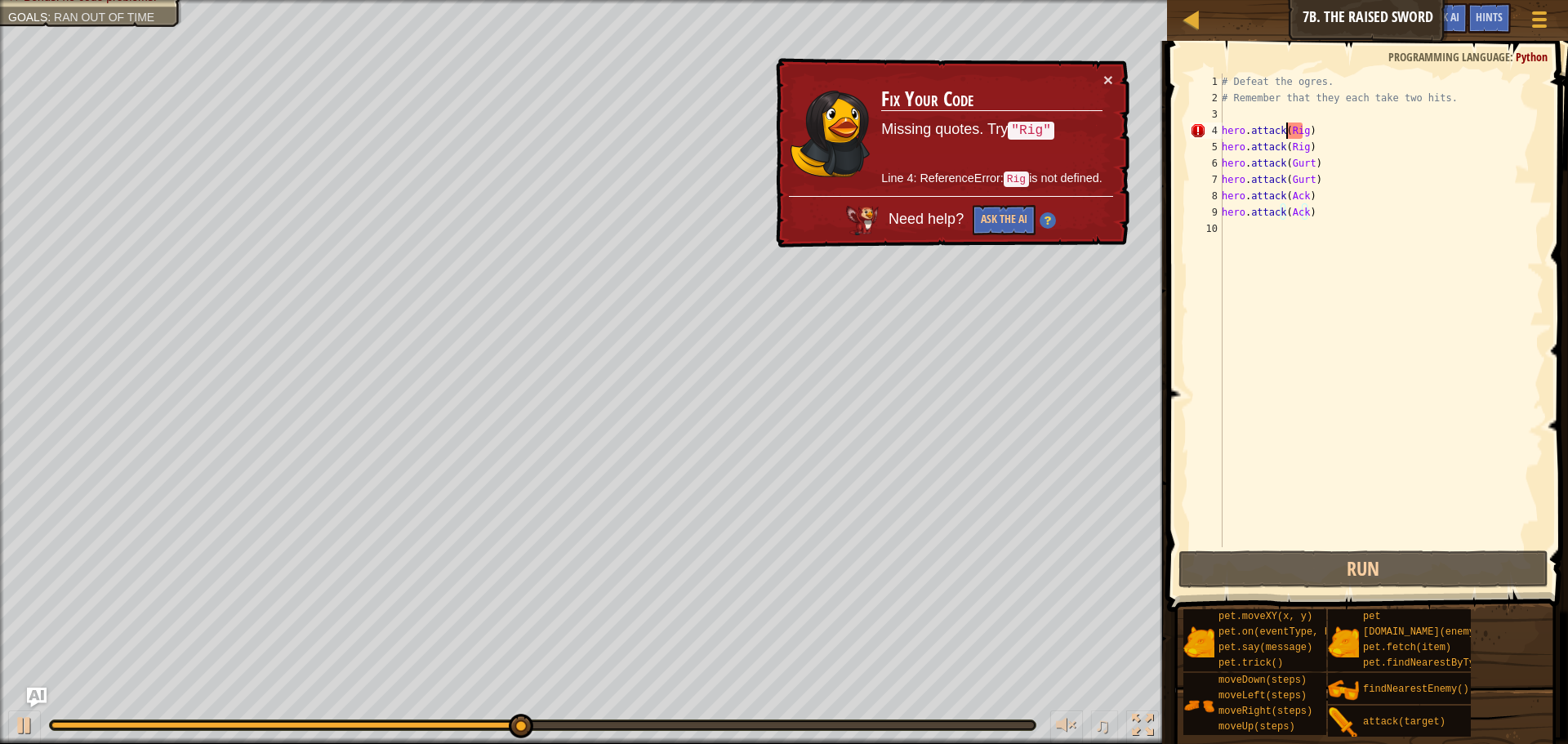
click at [1289, 135] on div "# Defeat the ogres. # Remember that they each take two hits. hero . attack ( Ri…" at bounding box center [1380, 327] width 325 height 507
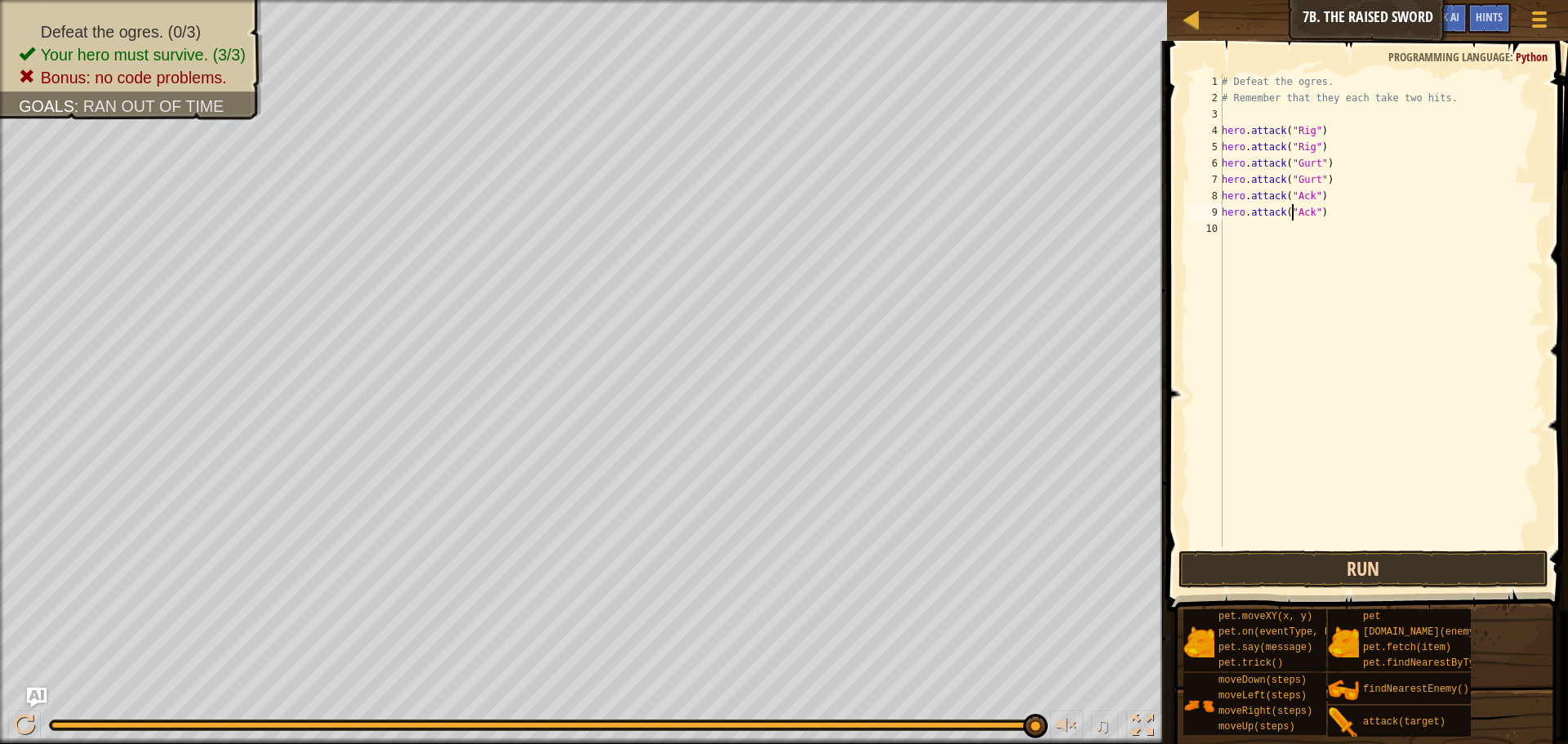
type textarea "hero.attack("Ack")"
click at [1295, 560] on button "Run" at bounding box center [1363, 570] width 370 height 38
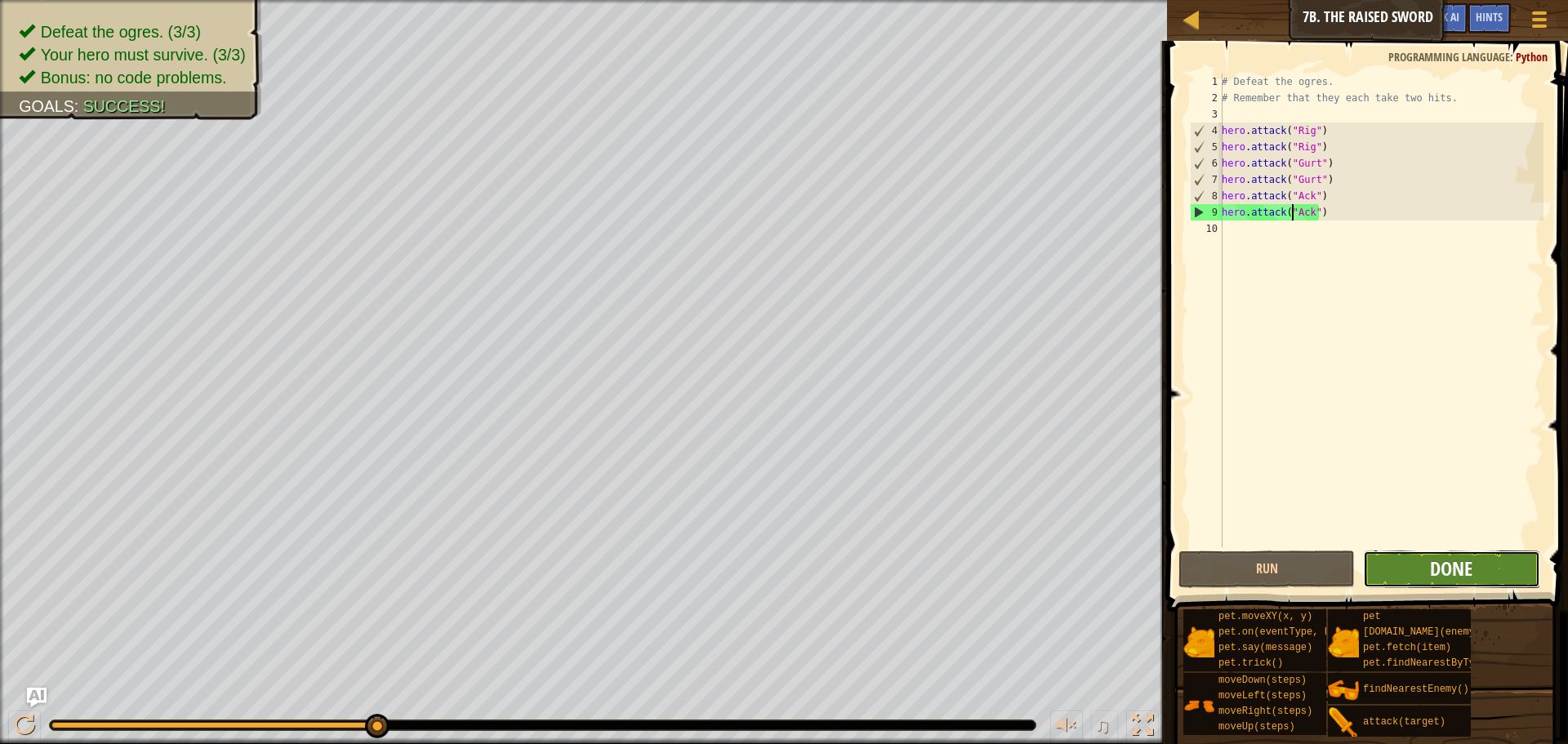
click at [1470, 558] on span "Done" at bounding box center [1451, 569] width 43 height 27
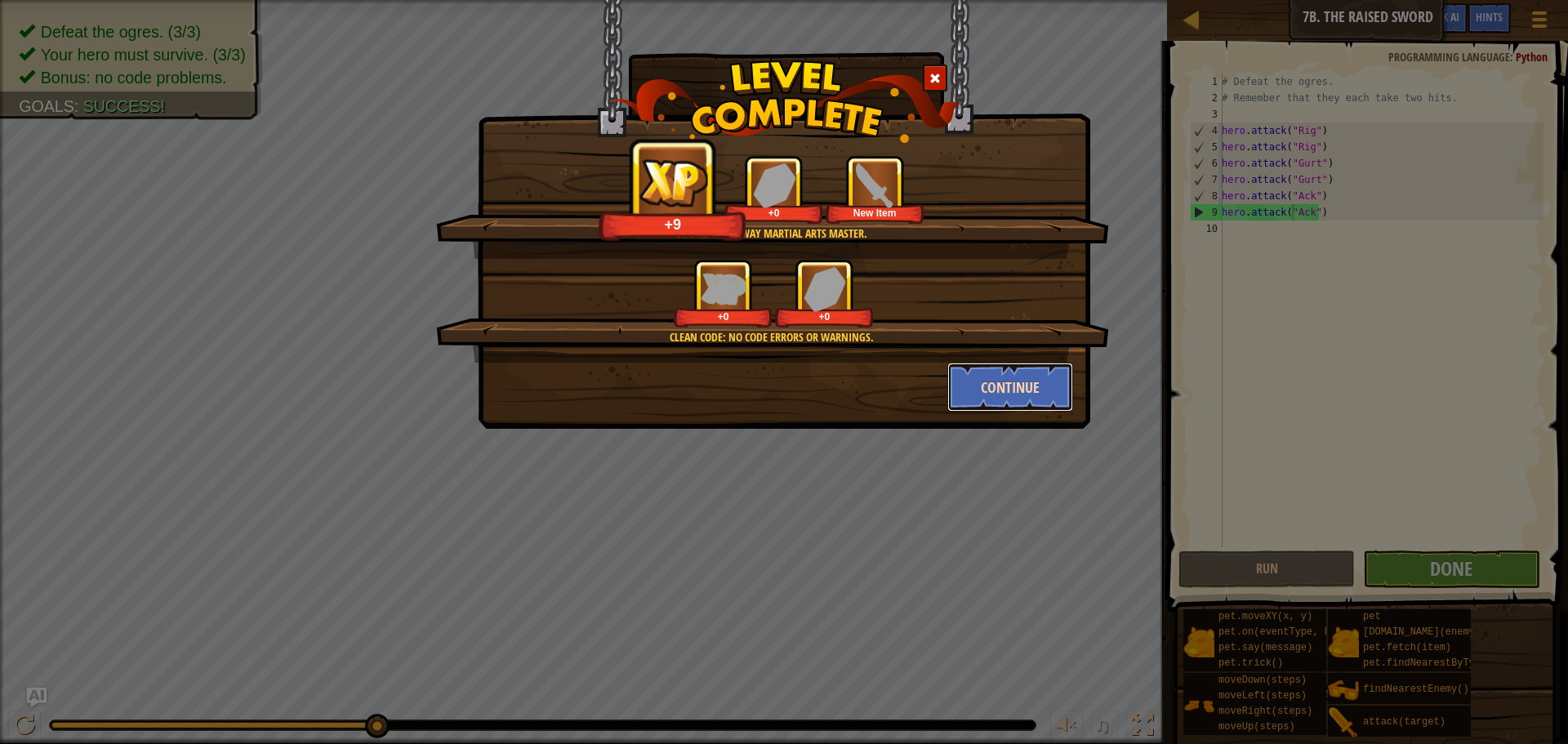
click at [1044, 400] on button "Continue" at bounding box center [1011, 388] width 127 height 49
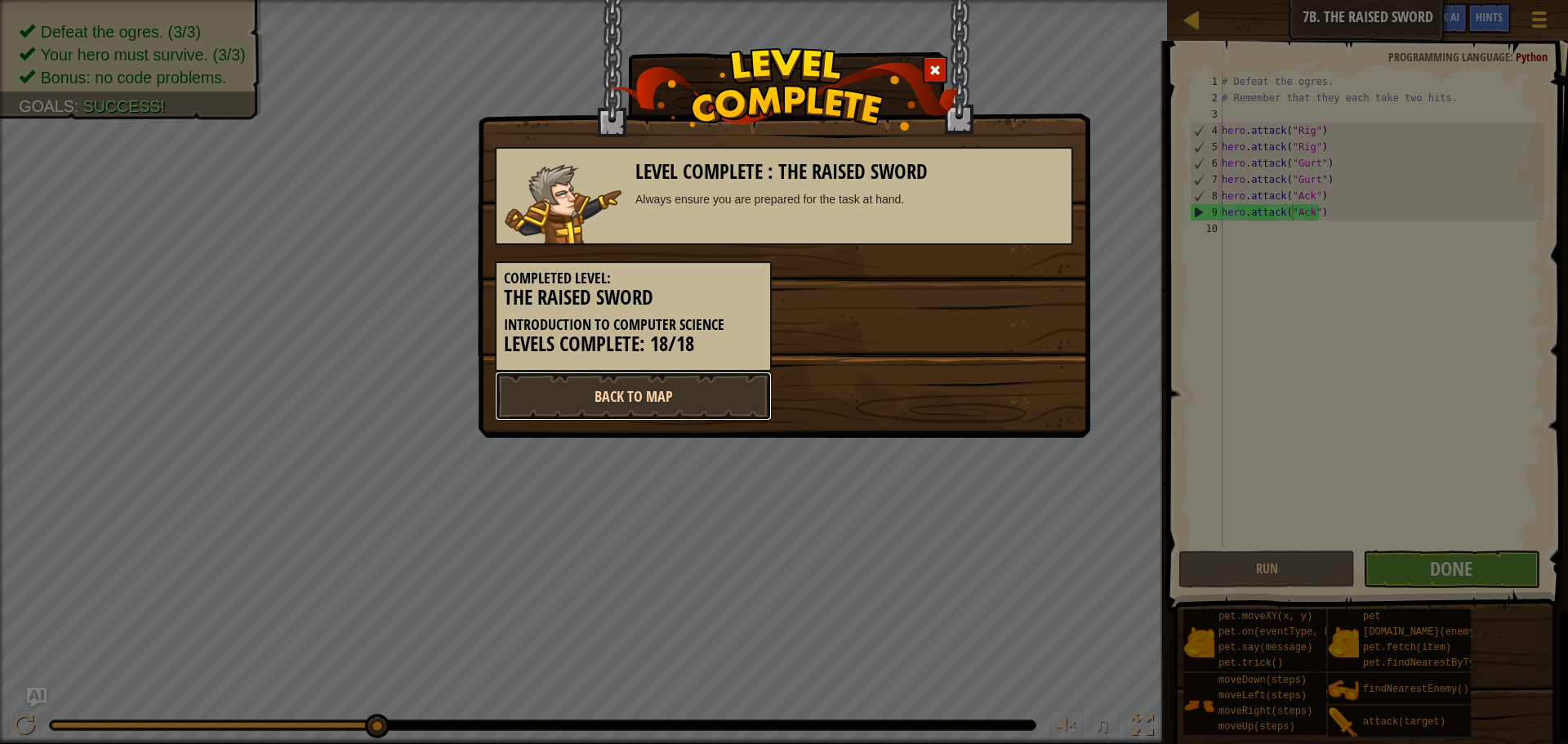
click at [736, 404] on link "Back to Map" at bounding box center [634, 396] width 277 height 49
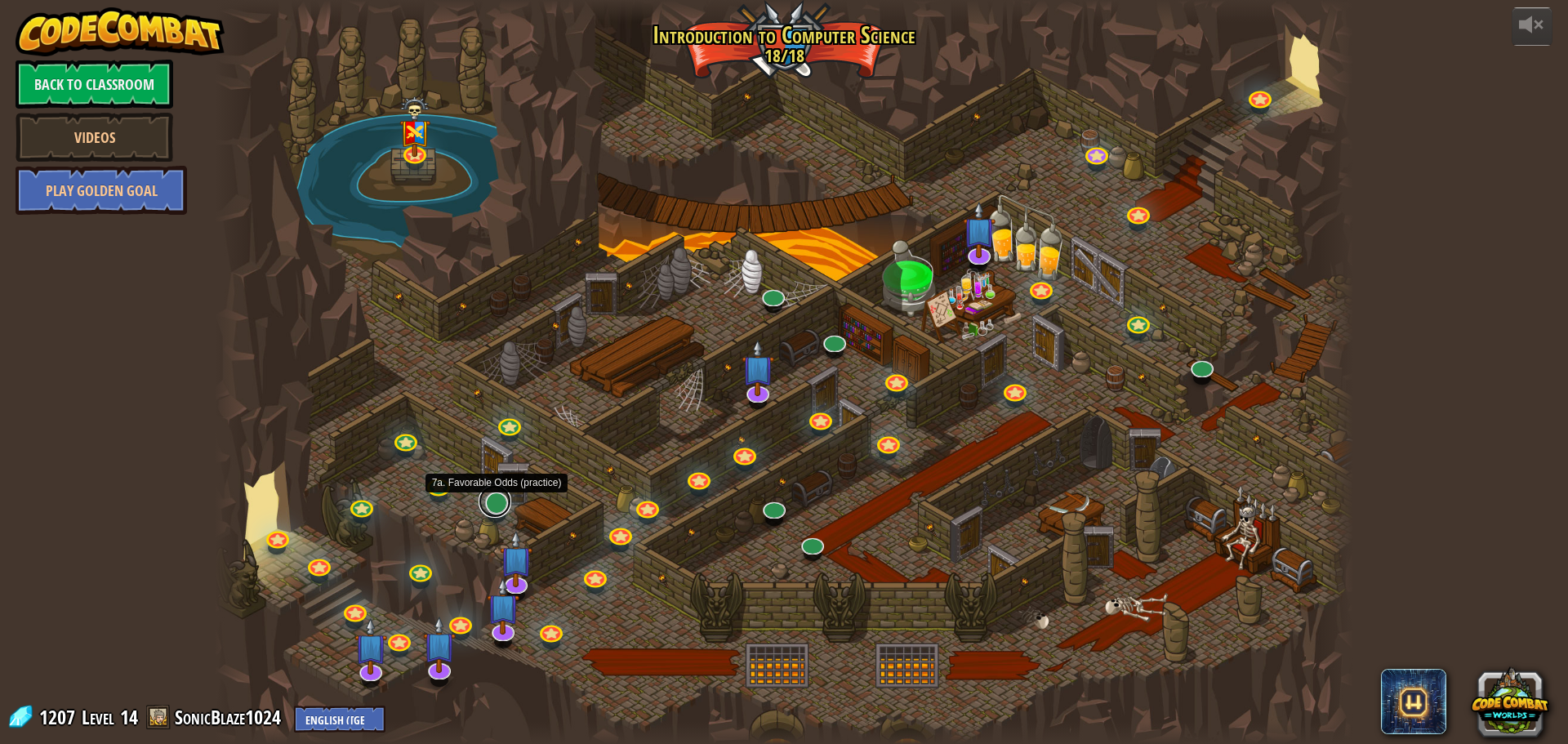
click at [490, 511] on link at bounding box center [495, 501] width 32 height 32
click at [509, 425] on link at bounding box center [509, 426] width 32 height 25
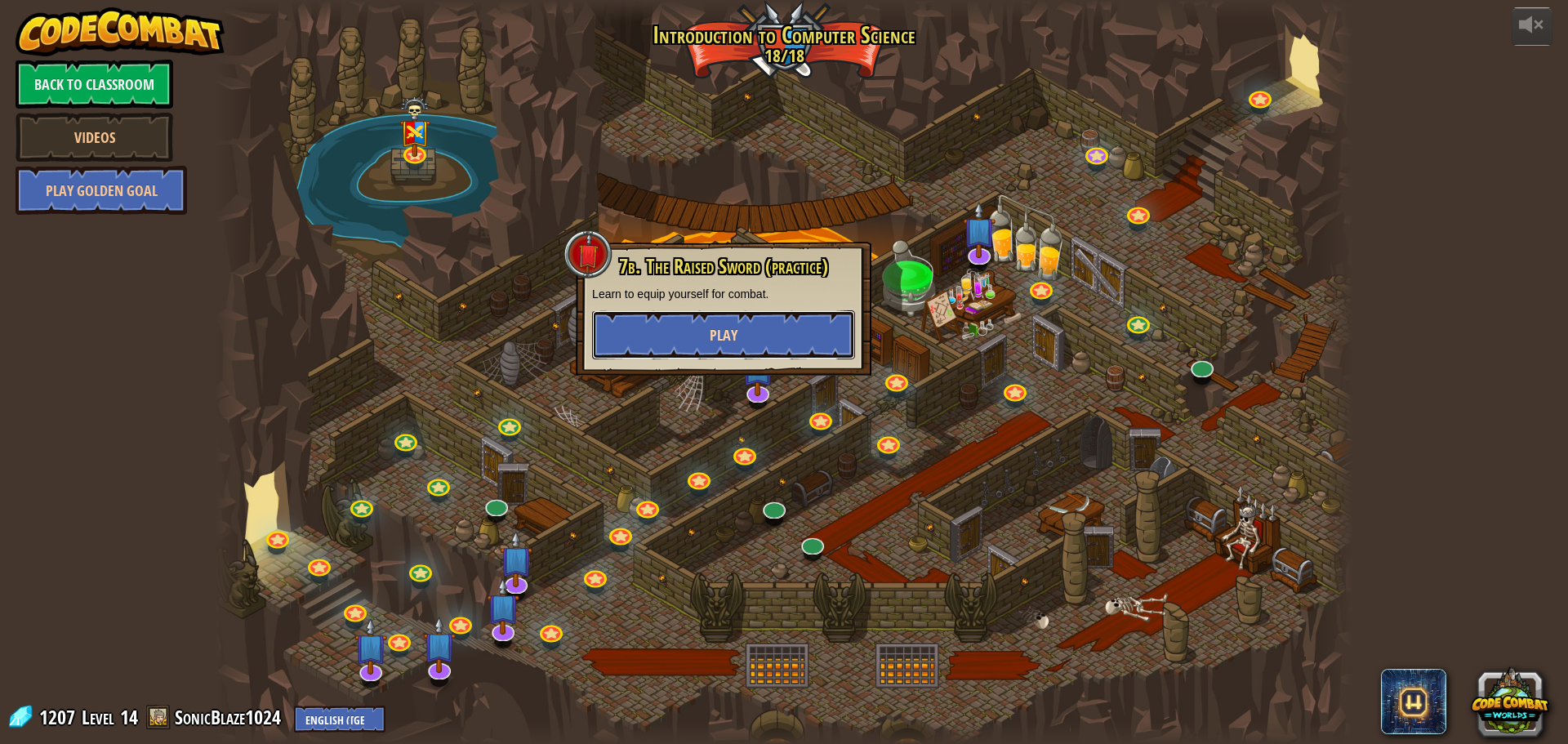
click at [667, 336] on button "Play" at bounding box center [724, 336] width 263 height 49
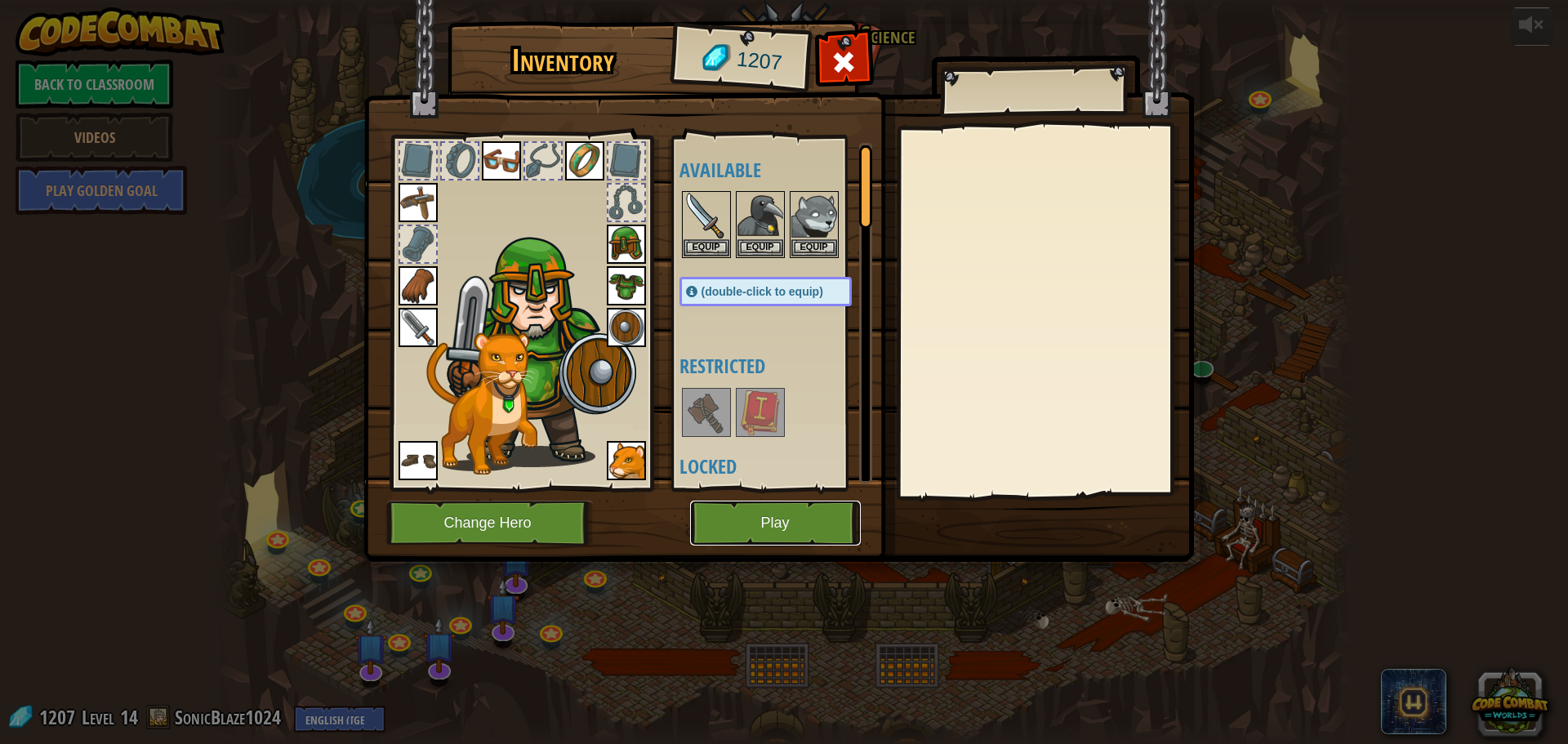
click at [766, 540] on button "Play" at bounding box center [776, 523] width 171 height 45
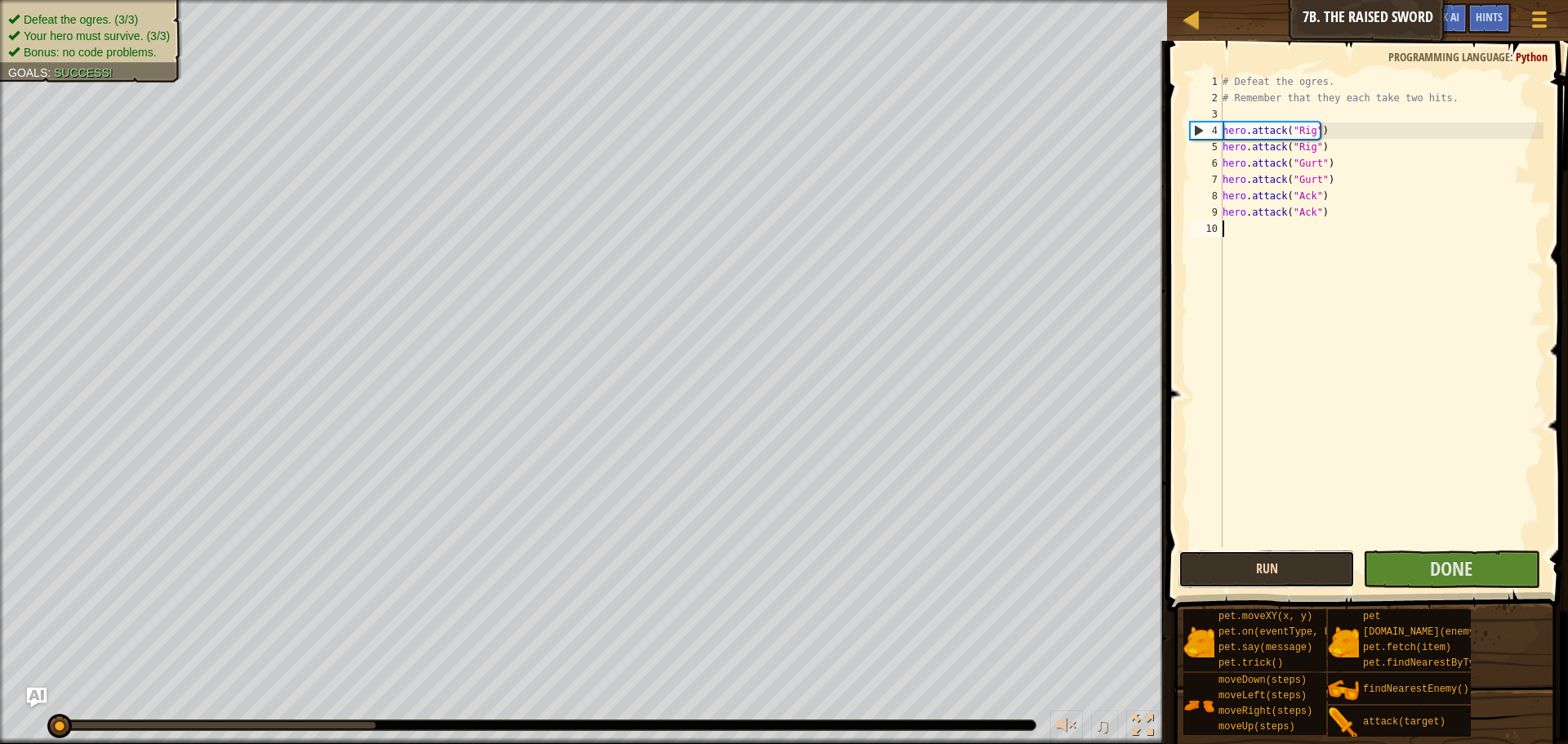
click at [1307, 554] on button "Run" at bounding box center [1267, 570] width 176 height 38
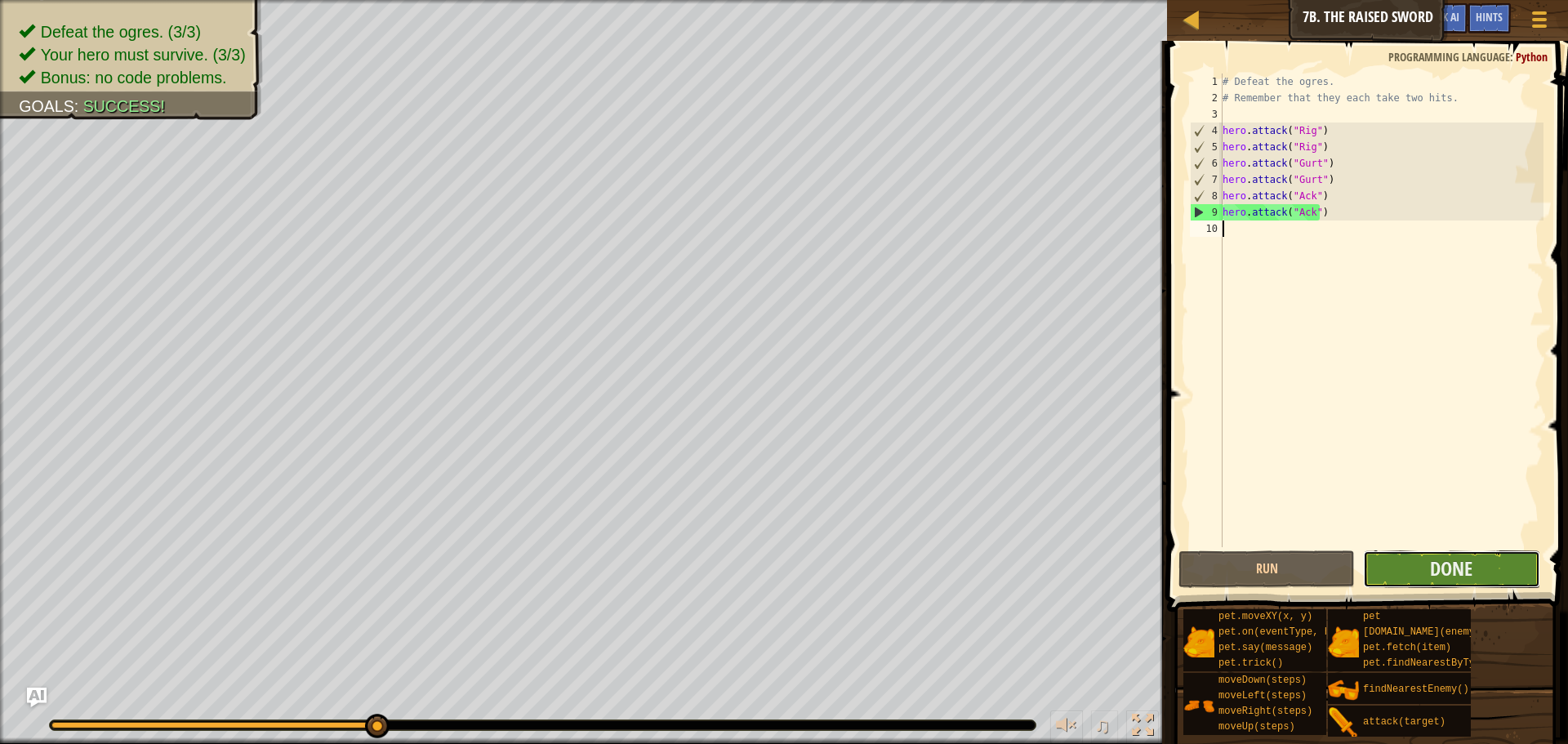
click at [1507, 578] on button "Done" at bounding box center [1451, 570] width 176 height 38
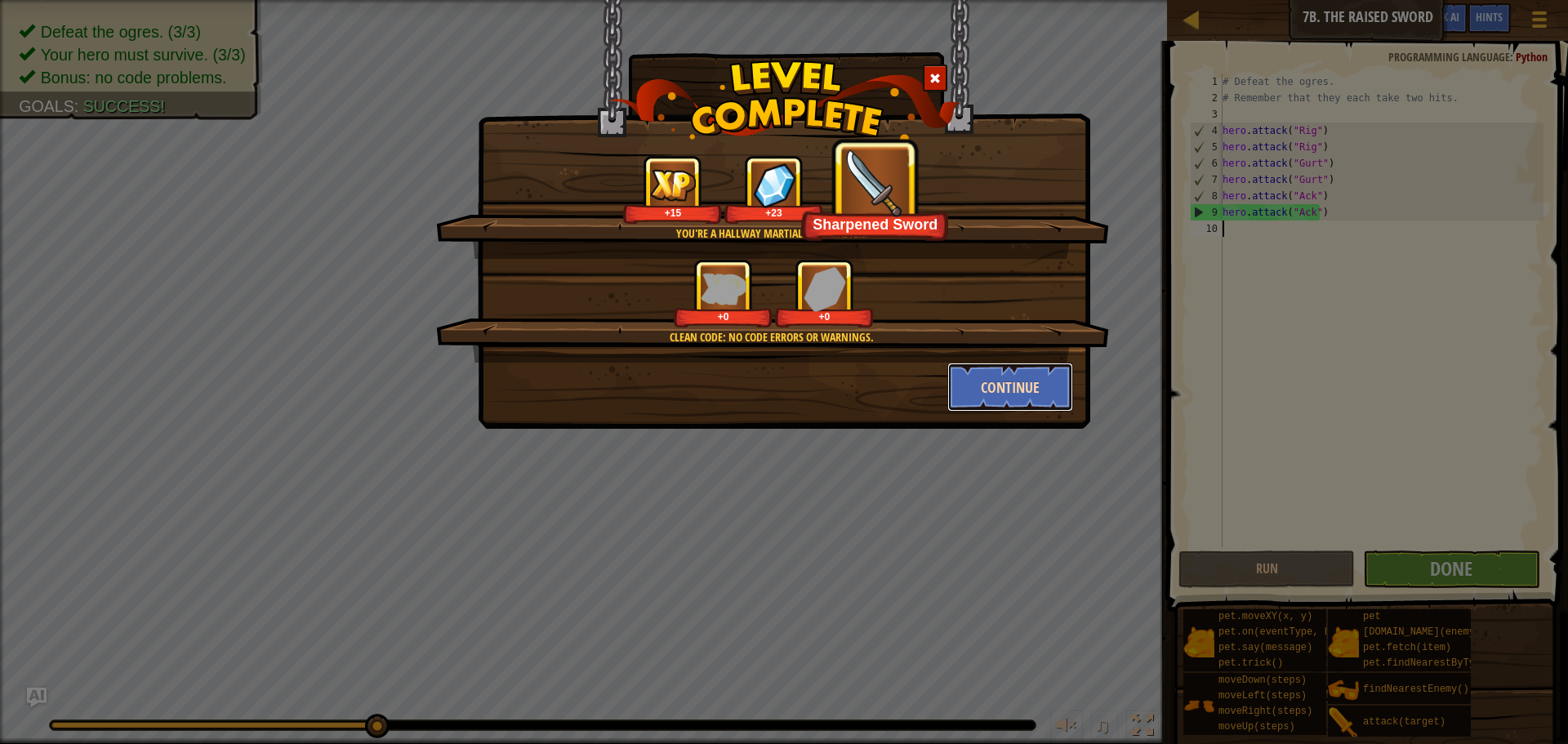
click at [972, 386] on button "Continue" at bounding box center [1011, 388] width 127 height 49
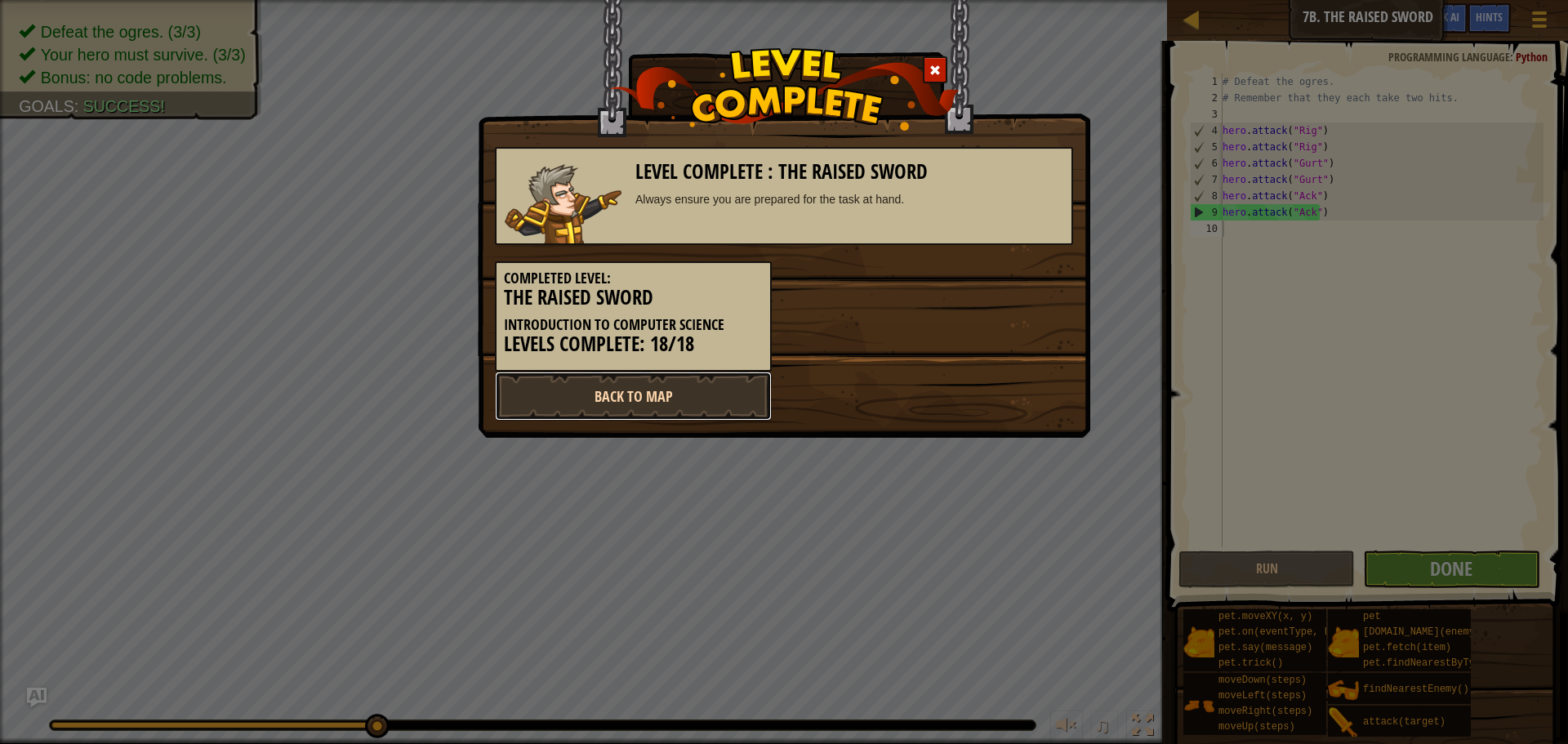
click at [711, 386] on link "Back to Map" at bounding box center [634, 396] width 277 height 49
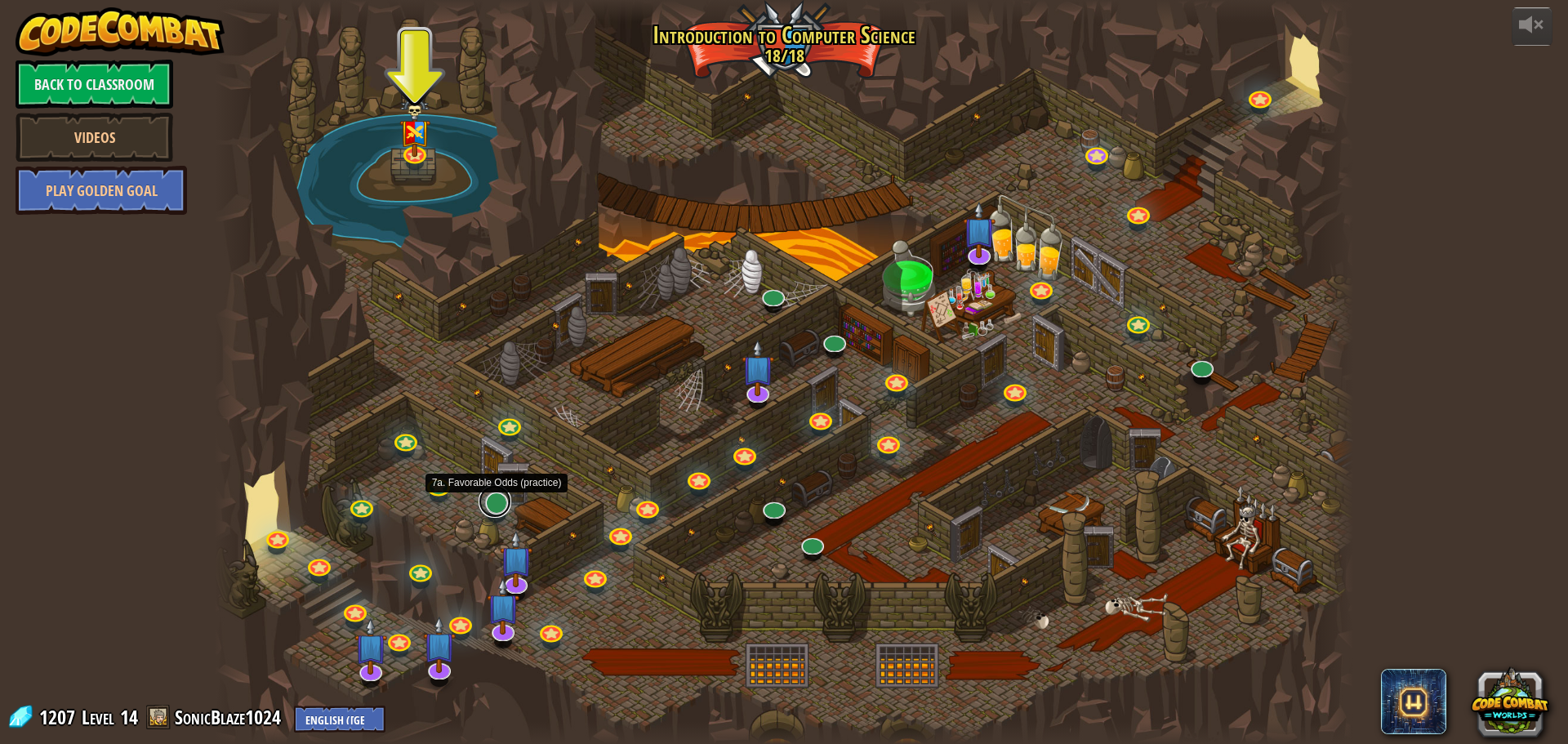
click at [496, 499] on link at bounding box center [495, 501] width 32 height 32
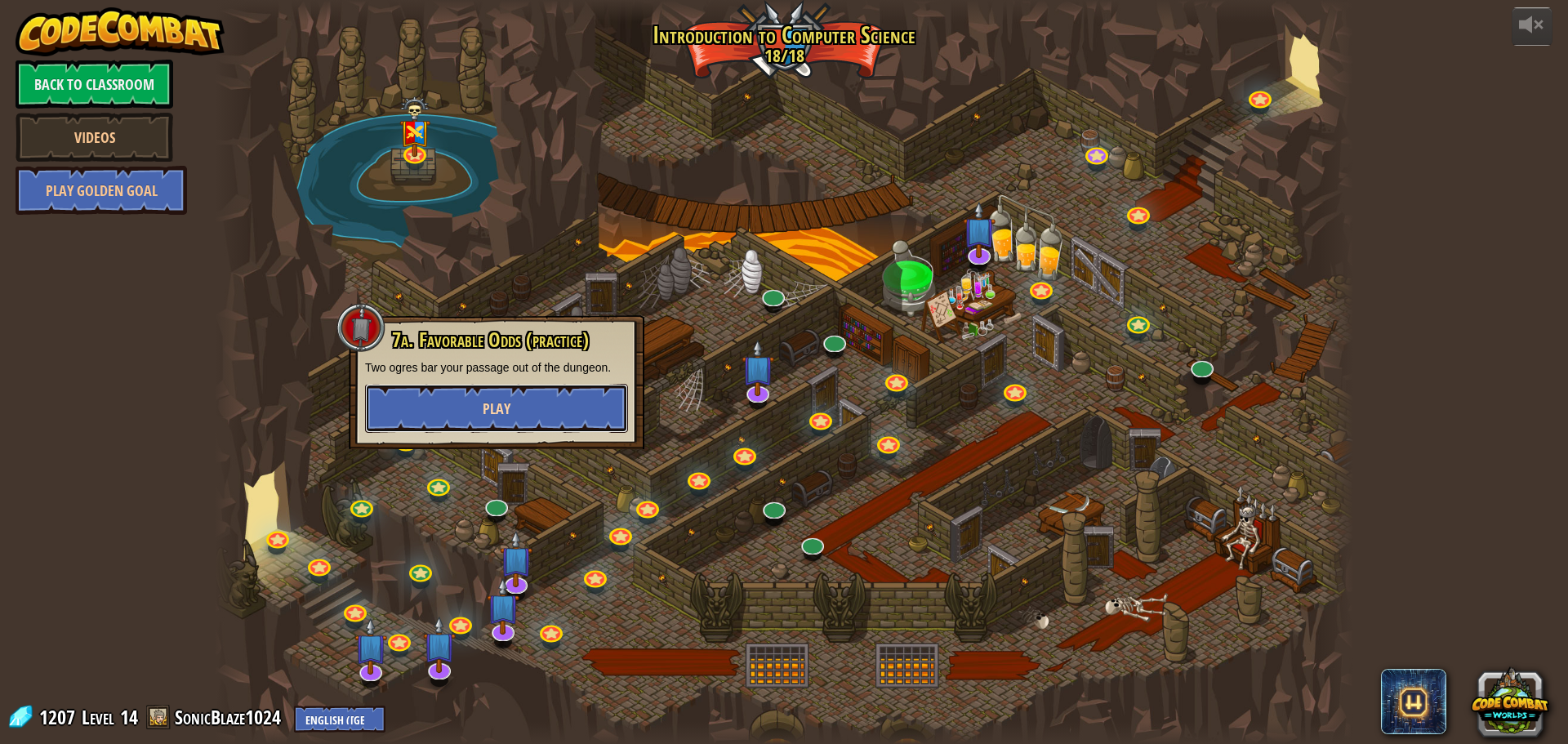
click at [508, 403] on span "Play" at bounding box center [496, 409] width 27 height 21
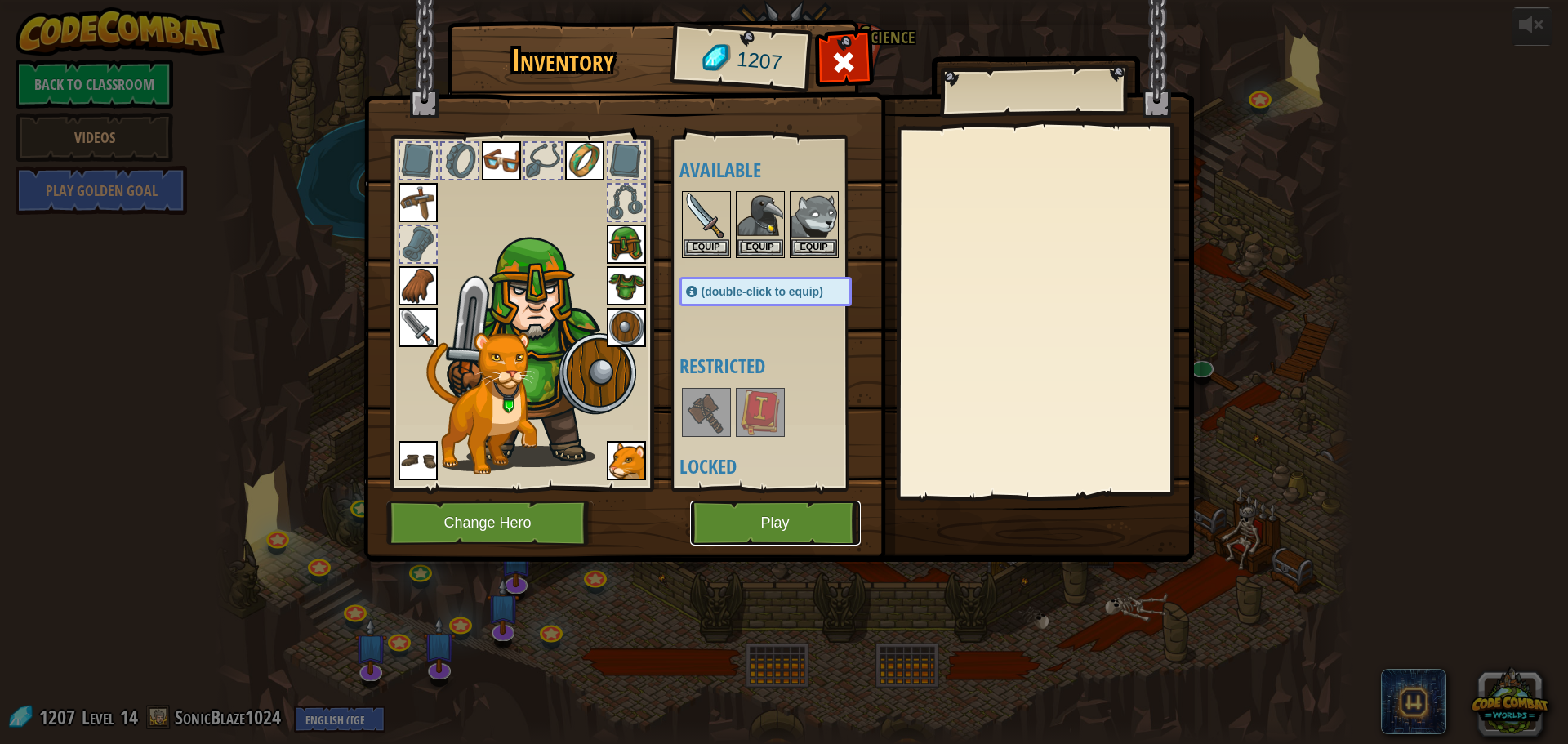
click at [751, 522] on button "Play" at bounding box center [776, 523] width 171 height 45
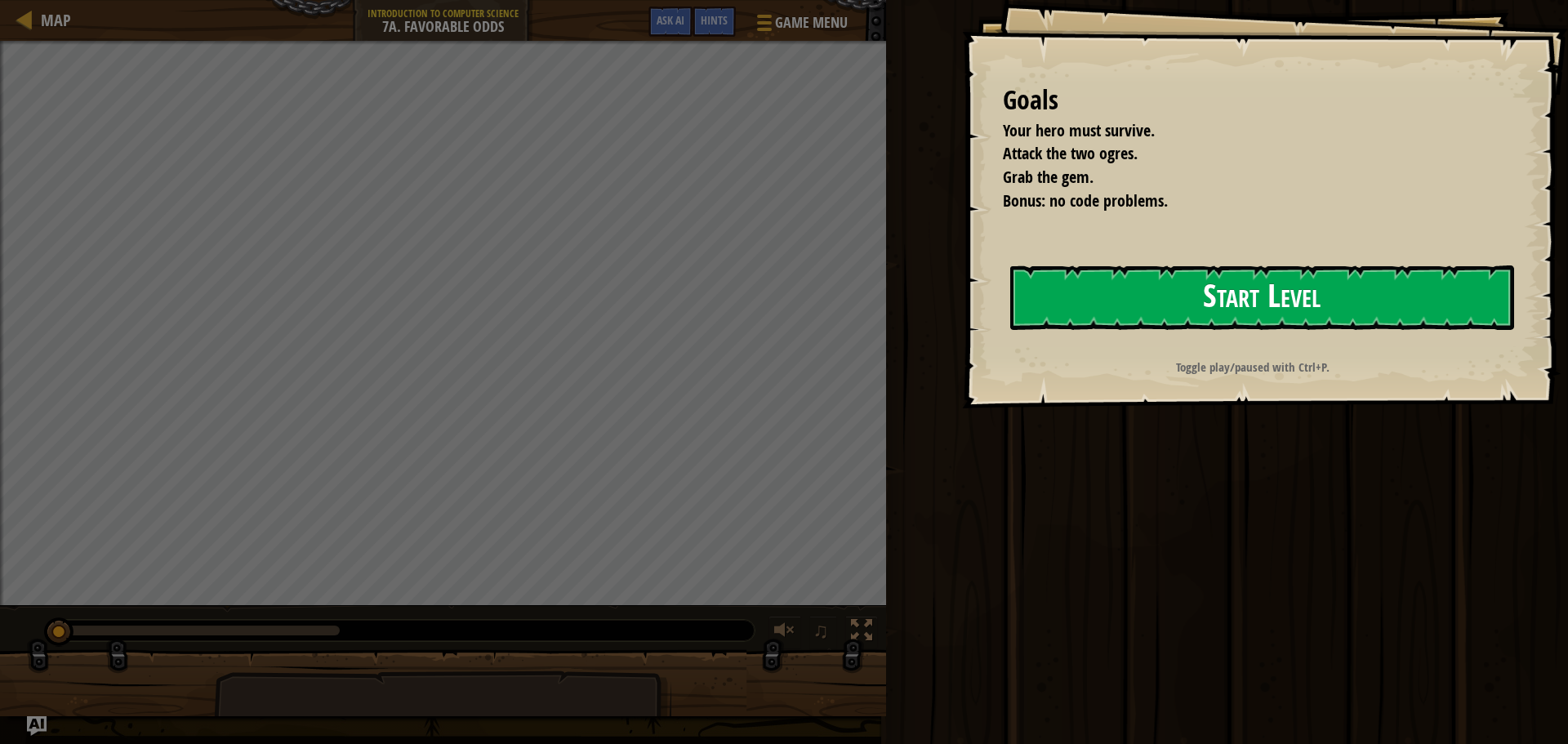
click at [1053, 315] on button "Start Level" at bounding box center [1263, 298] width 504 height 64
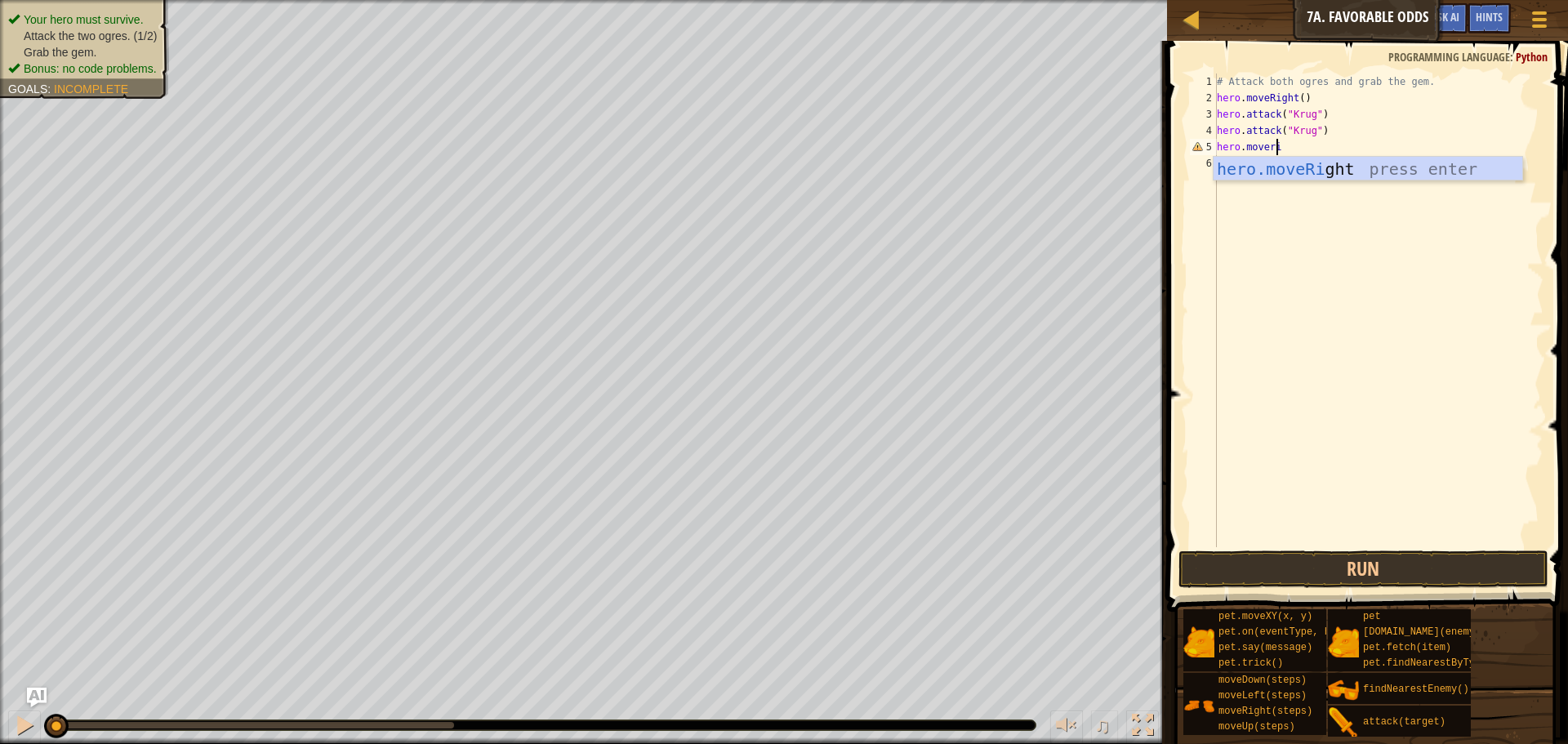
scroll to position [8, 5]
type textarea "hero.moverigh"
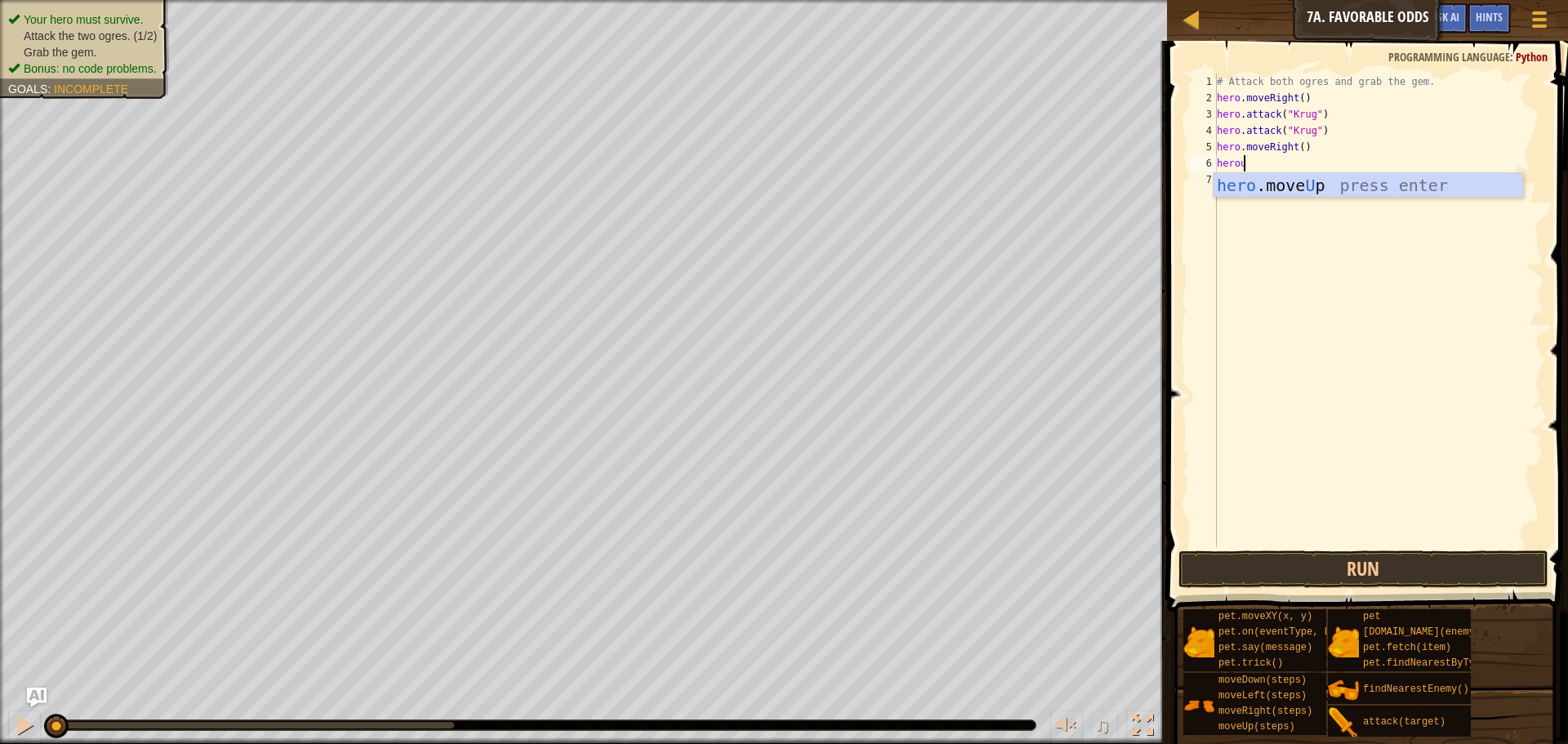
scroll to position [8, 2]
type textarea "heroup"
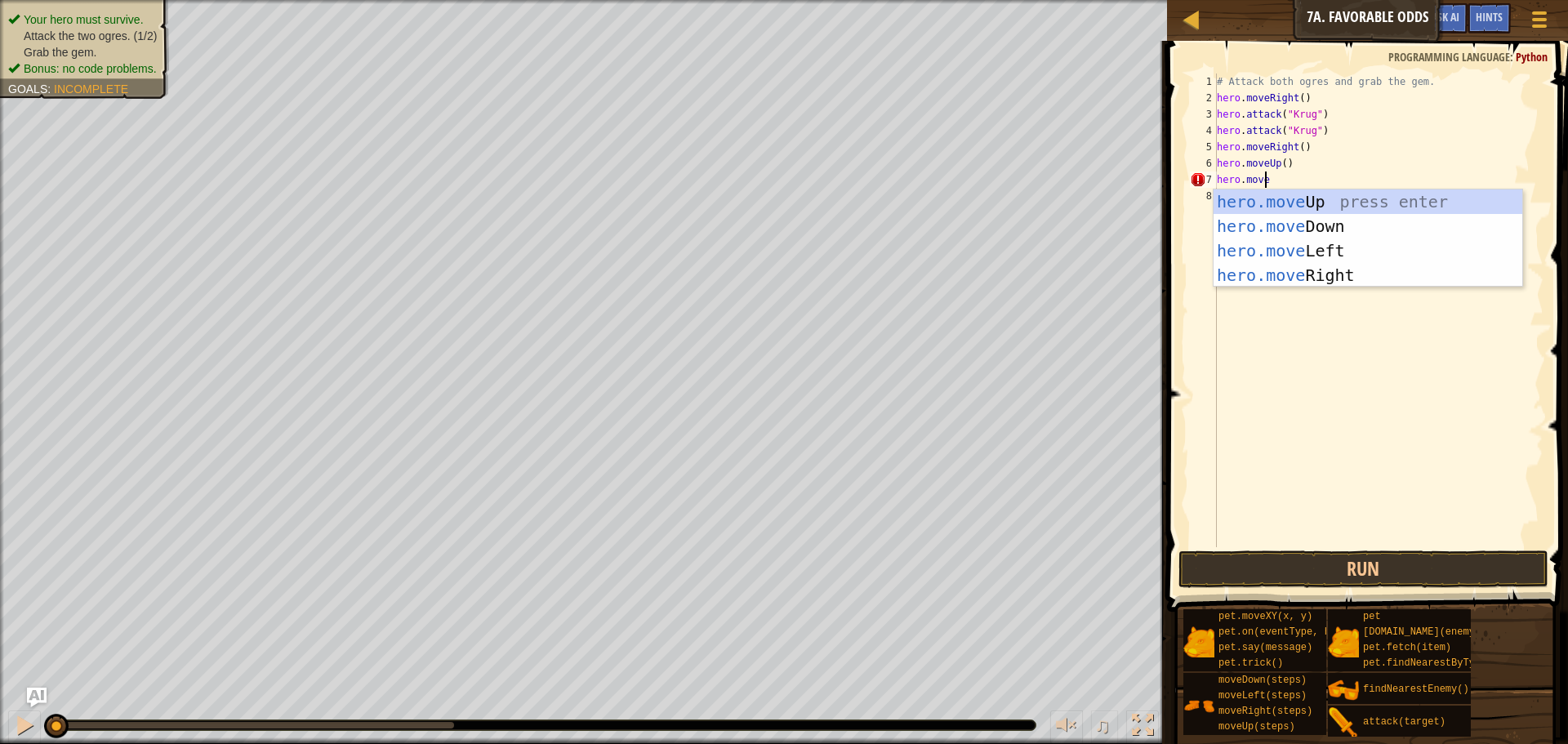
type textarea "hero.movel"
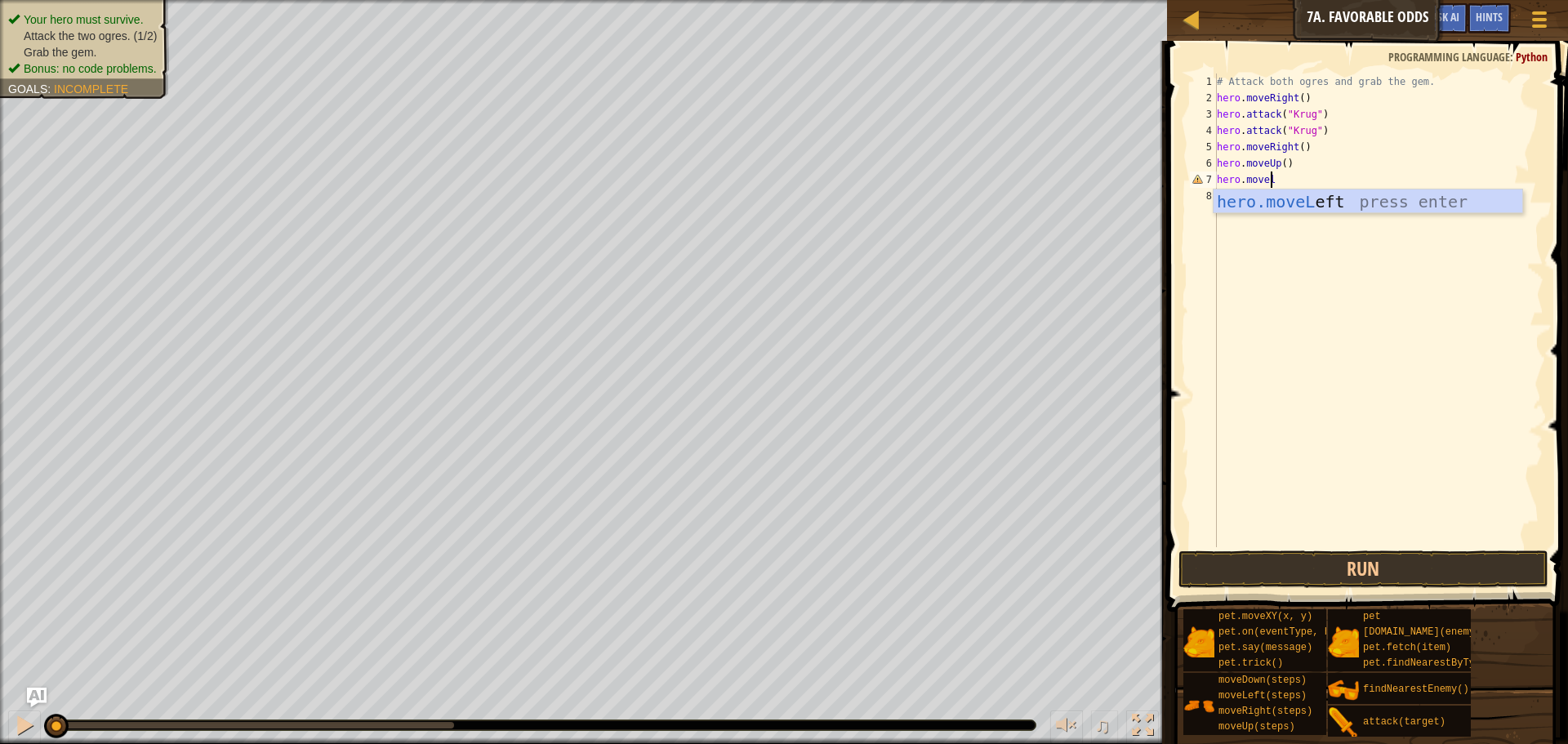
scroll to position [8, 0]
click at [1294, 181] on div "# Attack both ogres and grab the gem. hero . moveRight ( ) hero . attack ( "Kru…" at bounding box center [1379, 327] width 330 height 507
type textarea "hero.moveLeft(2)"
click at [1238, 201] on div "# Attack both ogres and grab the gem. hero . moveRight ( ) hero . attack ( "Kru…" at bounding box center [1379, 327] width 330 height 507
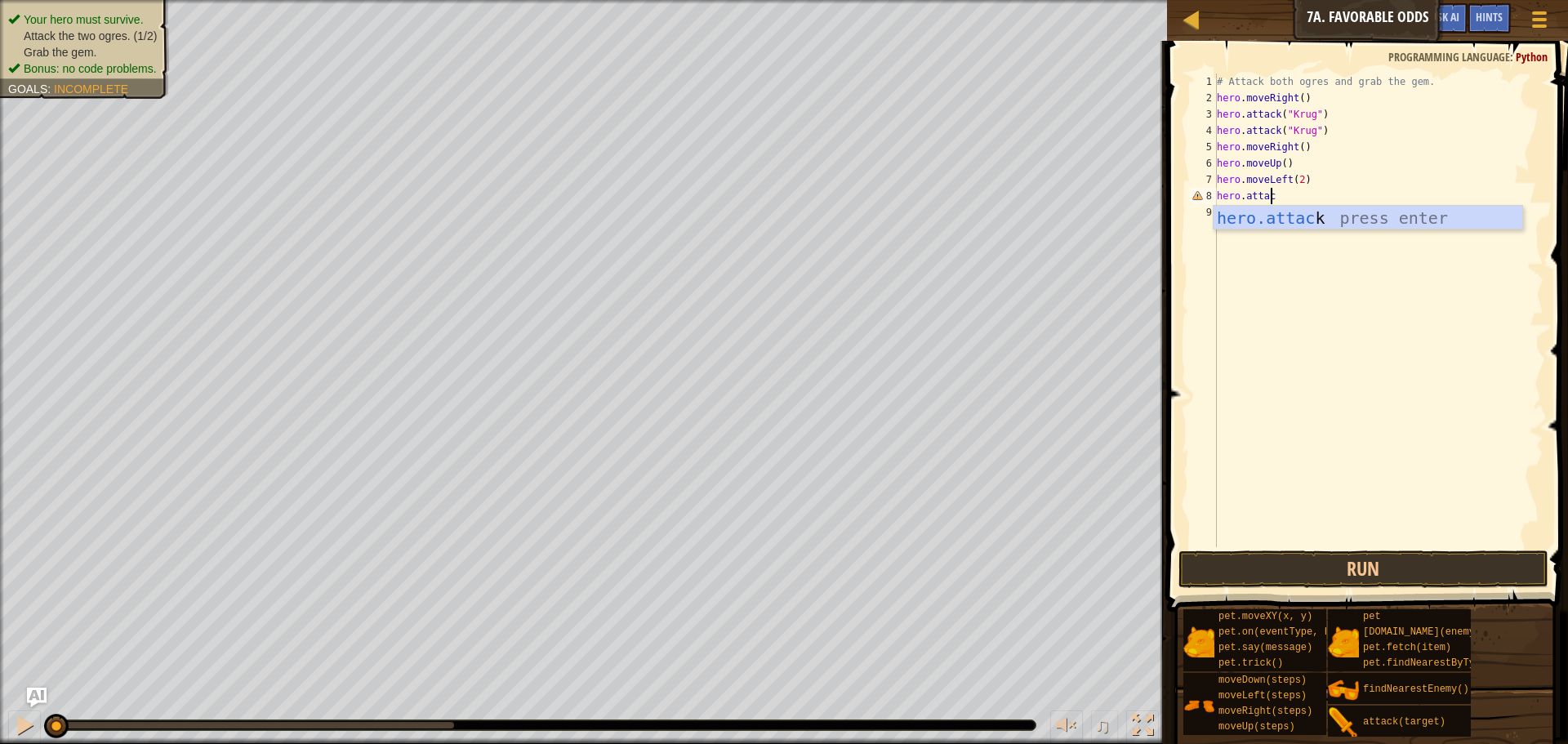
scroll to position [8, 4]
click at [1254, 220] on div "hero.attac k press enter" at bounding box center [1368, 243] width 309 height 74
type textarea "hero.attack(Grump)"
drag, startPoint x: 1324, startPoint y: 199, endPoint x: 1214, endPoint y: 188, distance: 110.5
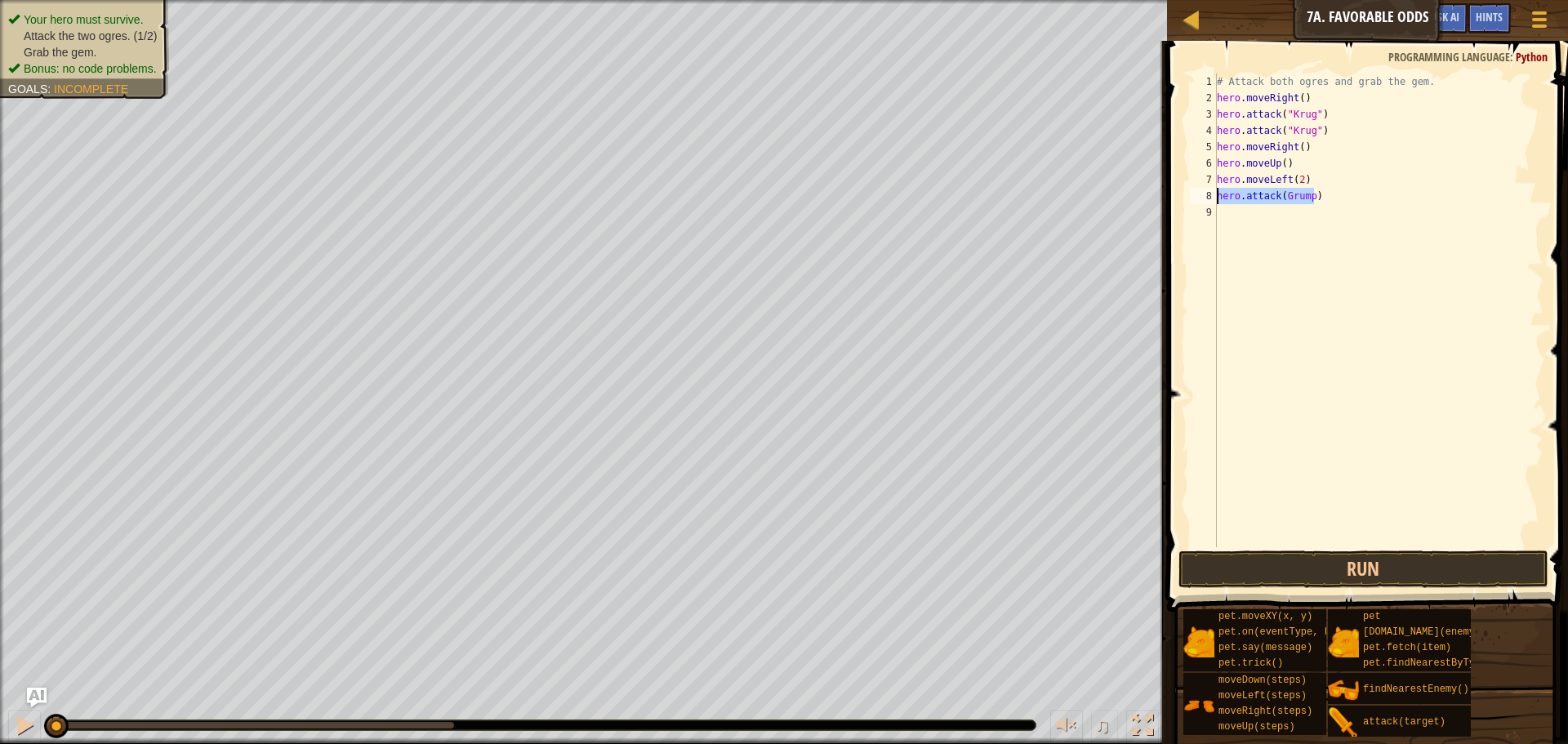
click at [1214, 188] on div "hero.attack(Grump) 1 2 3 4 5 6 7 8 9 # Attack both ogres and grab the gem. hero…" at bounding box center [1365, 311] width 357 height 474
click at [1300, 216] on div "# Attack both ogres and grab the gem. hero . moveRight ( ) hero . attack ( "Kru…" at bounding box center [1379, 327] width 330 height 507
type textarea "hero.attack(Grump)"
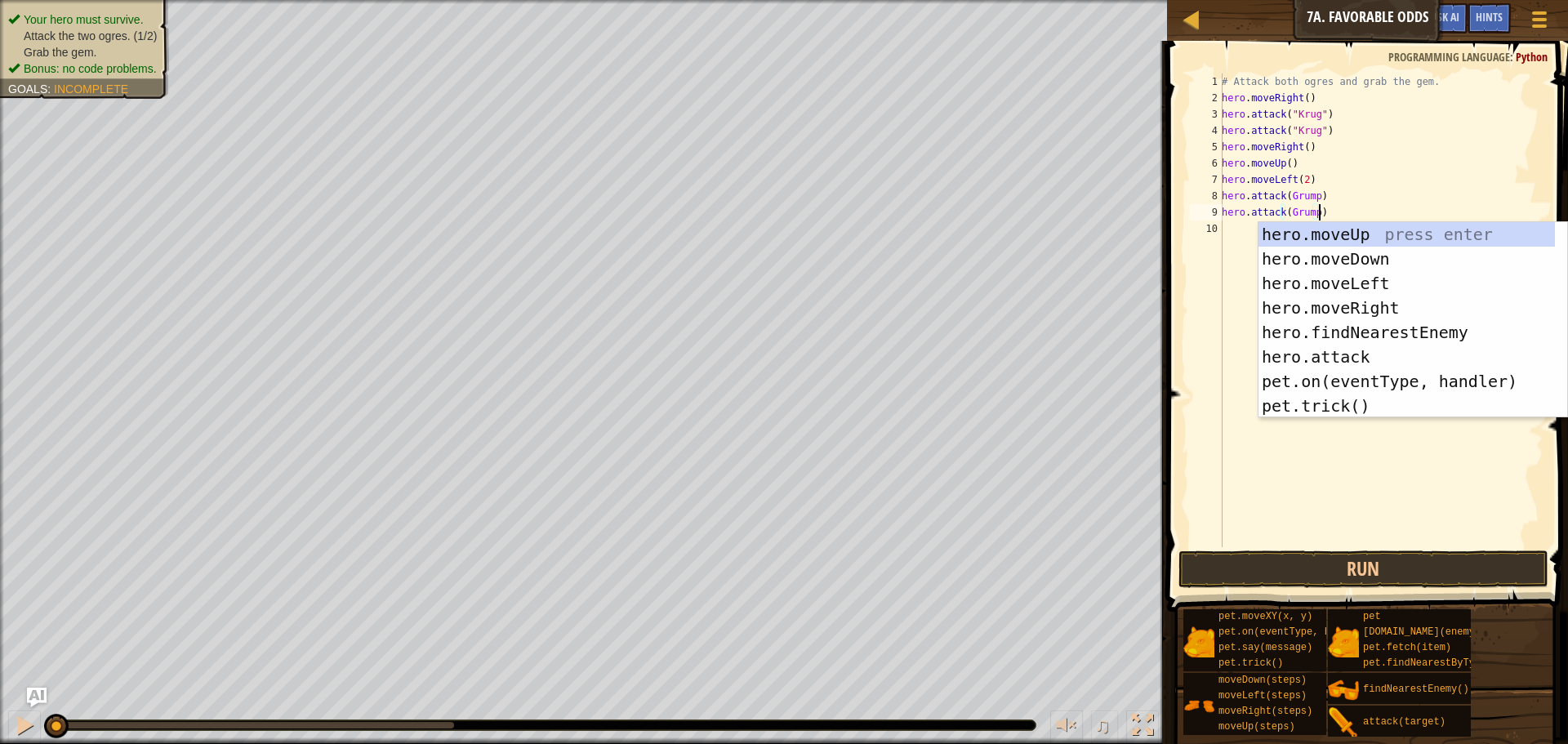
click at [1244, 225] on div "# Attack both ogres and grab the gem. hero . moveRight ( ) hero . attack ( "Kru…" at bounding box center [1380, 327] width 325 height 507
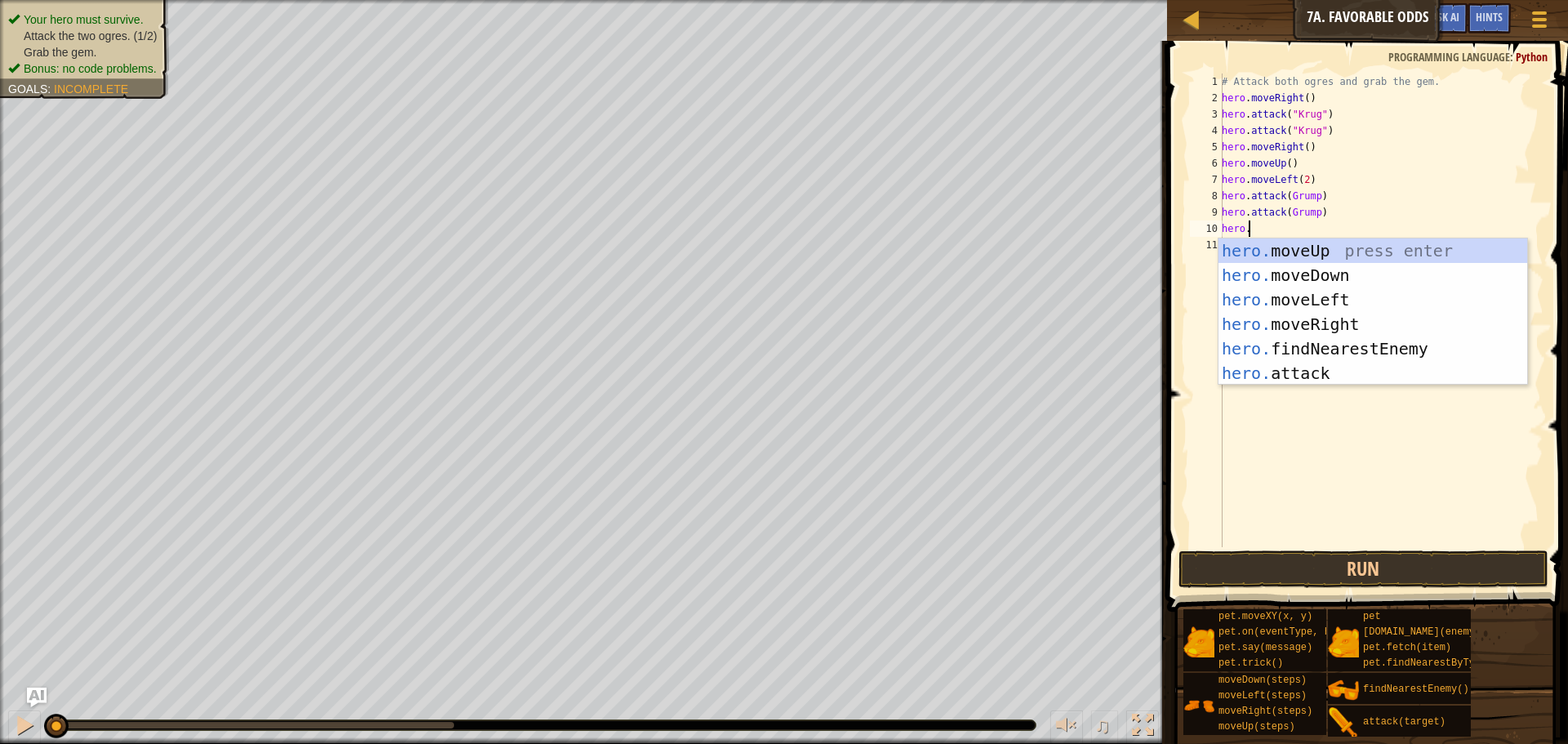
scroll to position [8, 2]
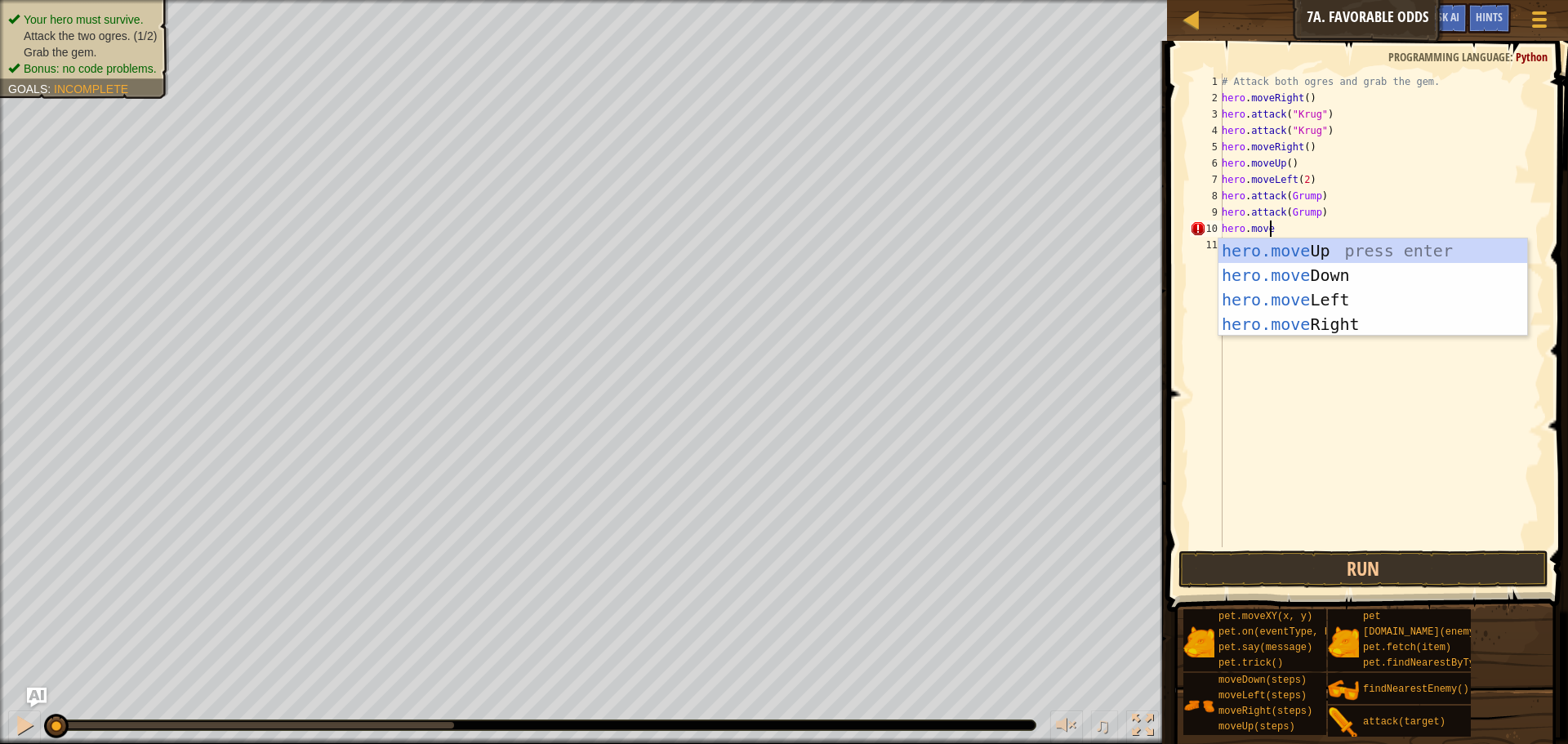
type textarea "hero.movel"
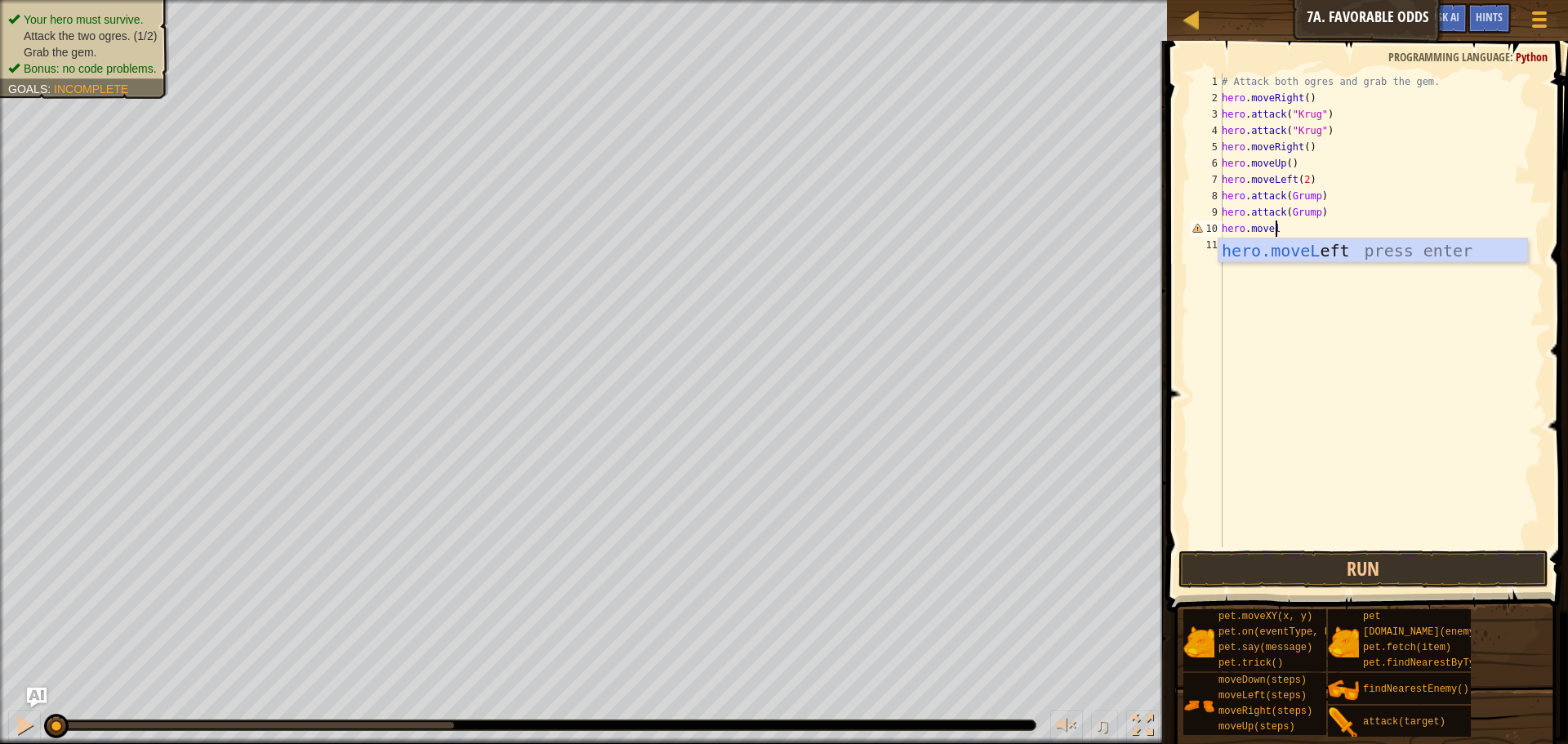
scroll to position [8, 0]
type textarea "hero.moveLeft()"
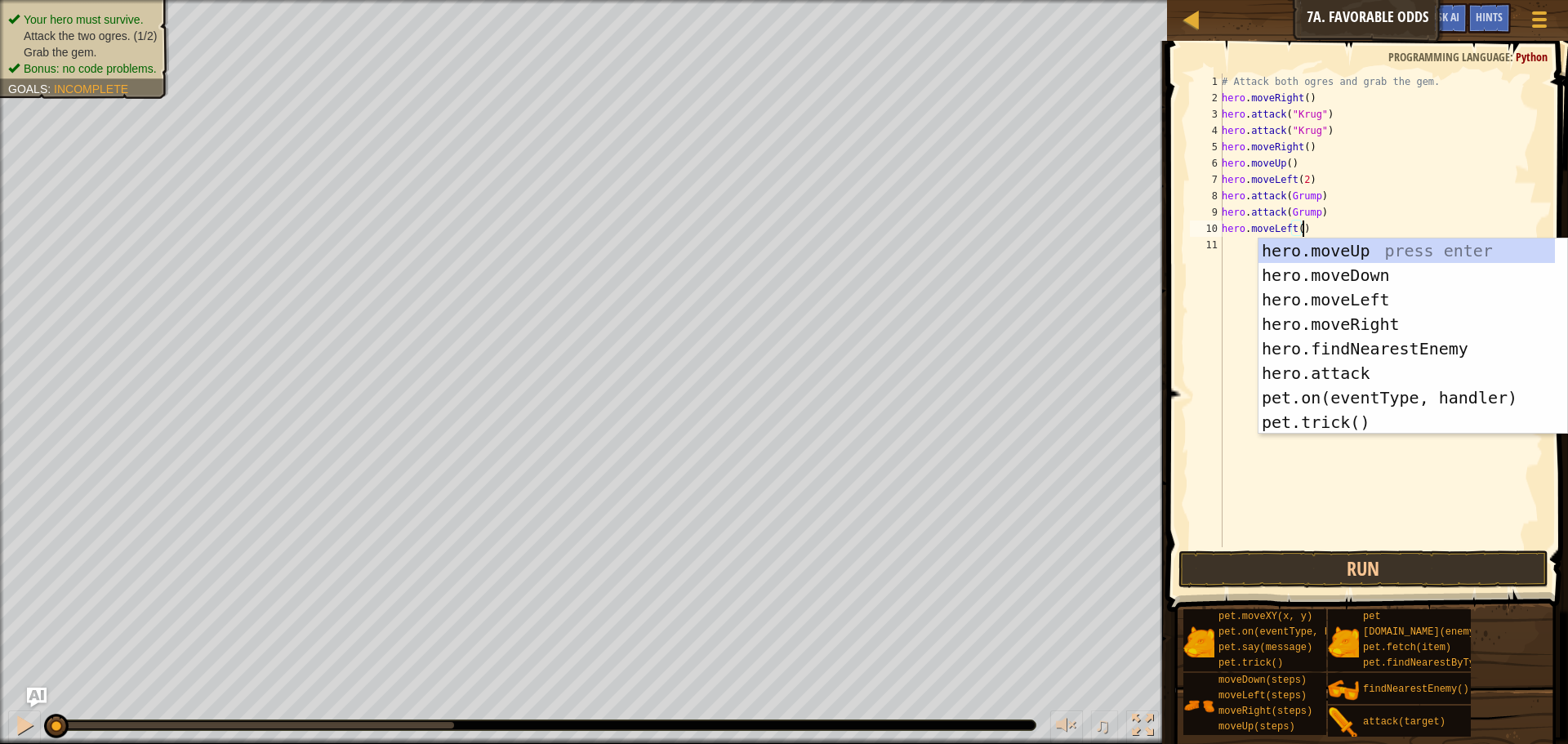
click at [1229, 300] on div "# Attack both ogres and grab the gem. hero . moveRight ( ) hero . attack ( "Kru…" at bounding box center [1380, 327] width 325 height 507
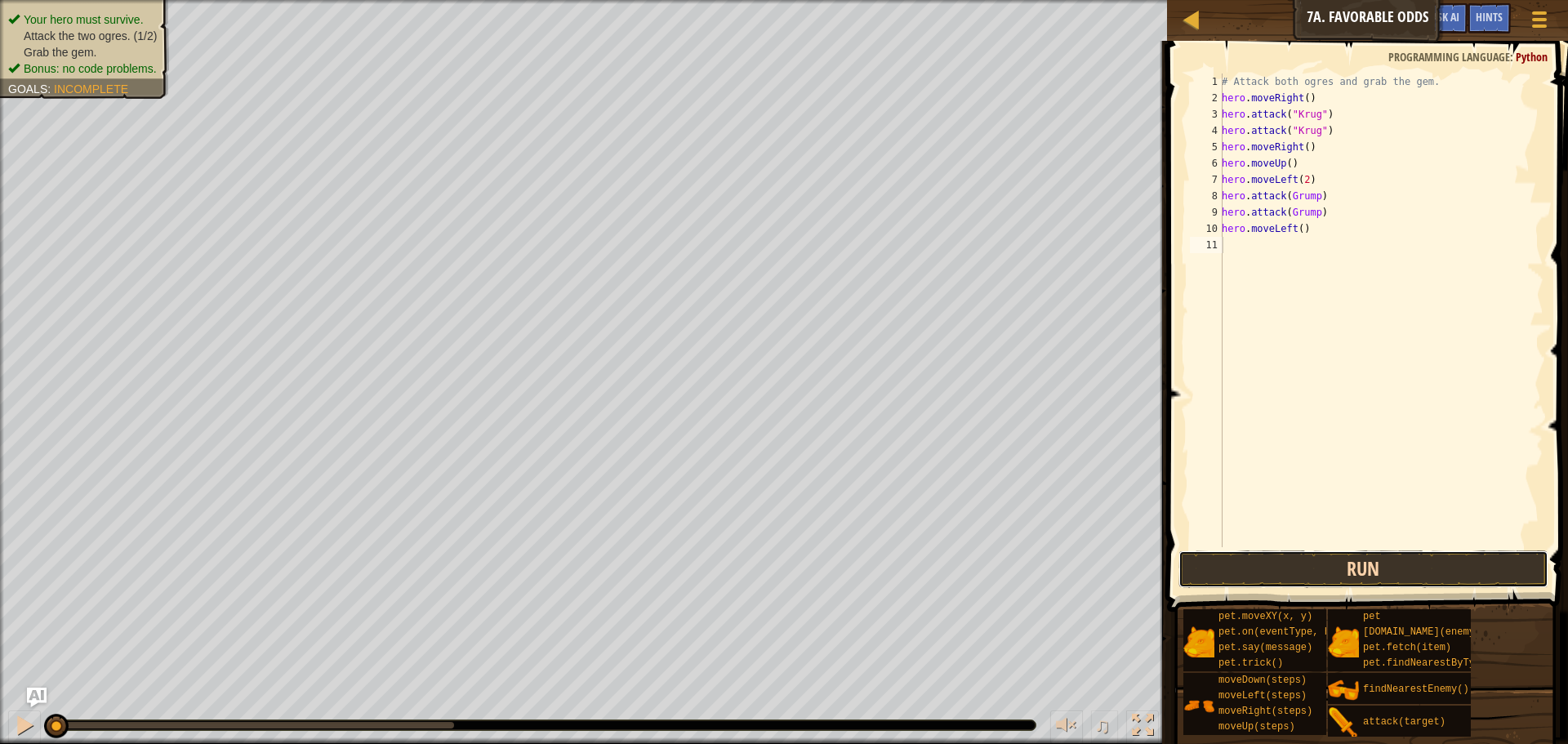
click at [1346, 575] on button "Run" at bounding box center [1363, 570] width 370 height 38
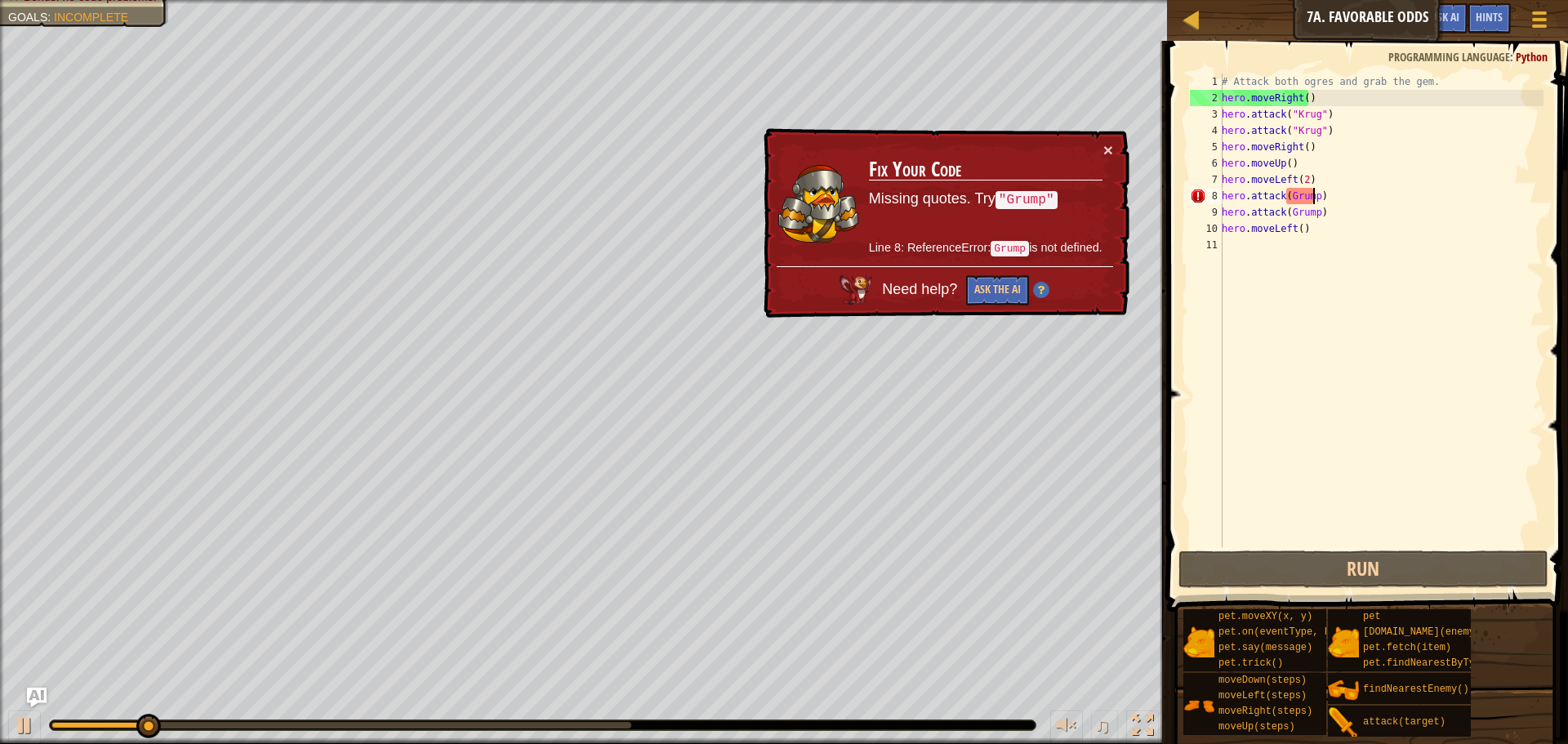
click at [1313, 204] on div "# Attack both ogres and grab the gem. hero . moveRight ( ) hero . attack ( "Kru…" at bounding box center [1380, 327] width 325 height 507
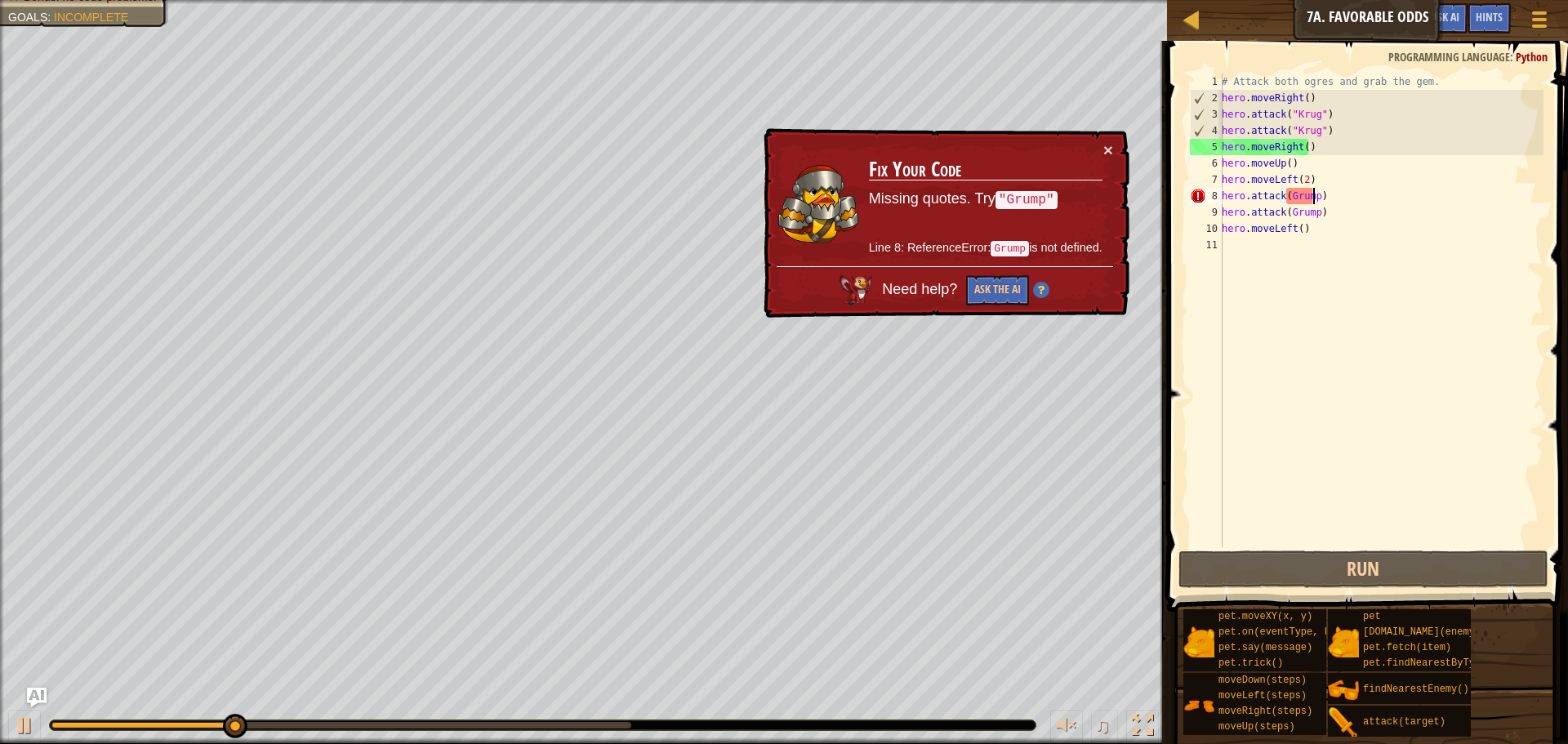
scroll to position [8, 8]
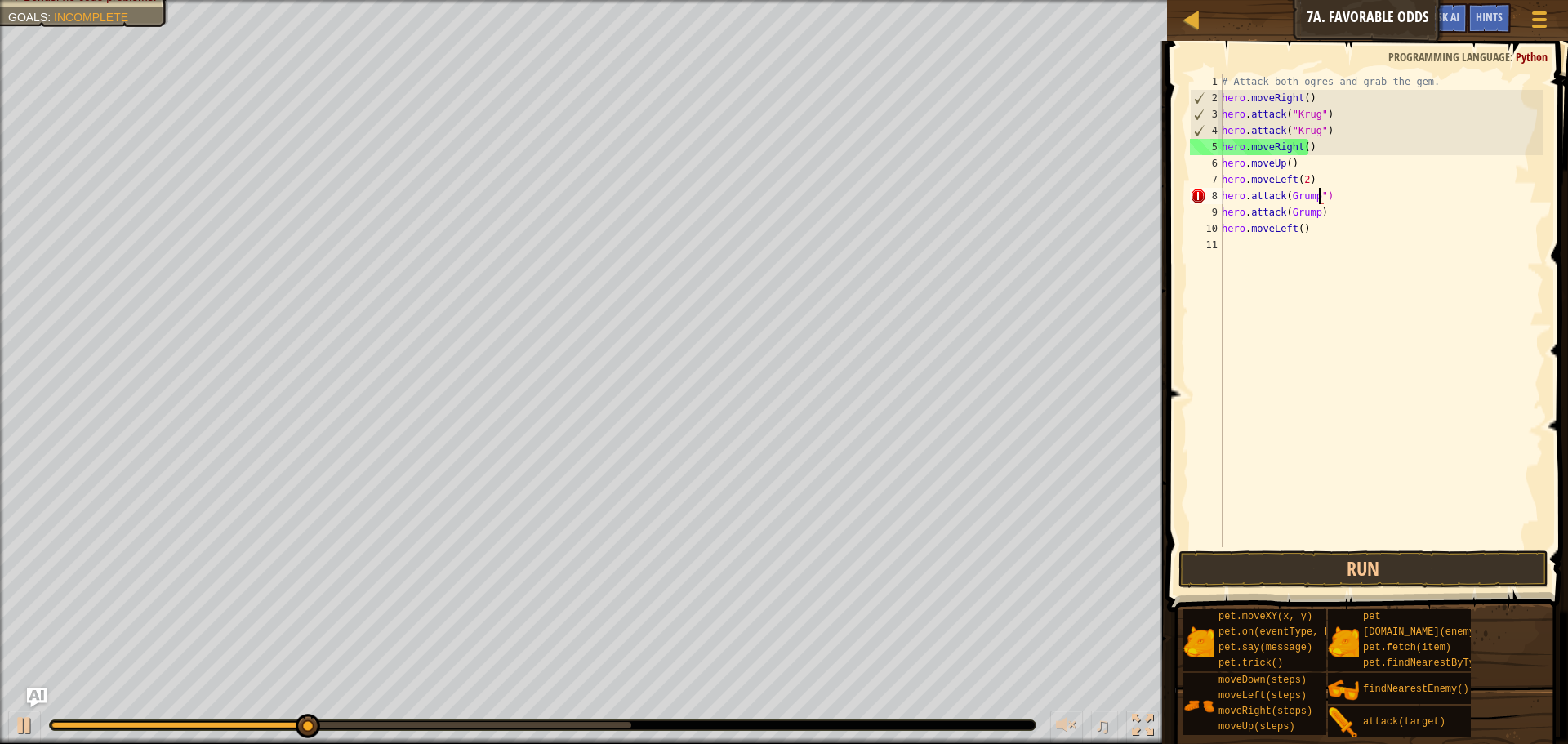
click at [1289, 192] on div "# Attack both ogres and grab the gem. hero . moveRight ( ) hero . attack ( "Kru…" at bounding box center [1380, 327] width 325 height 507
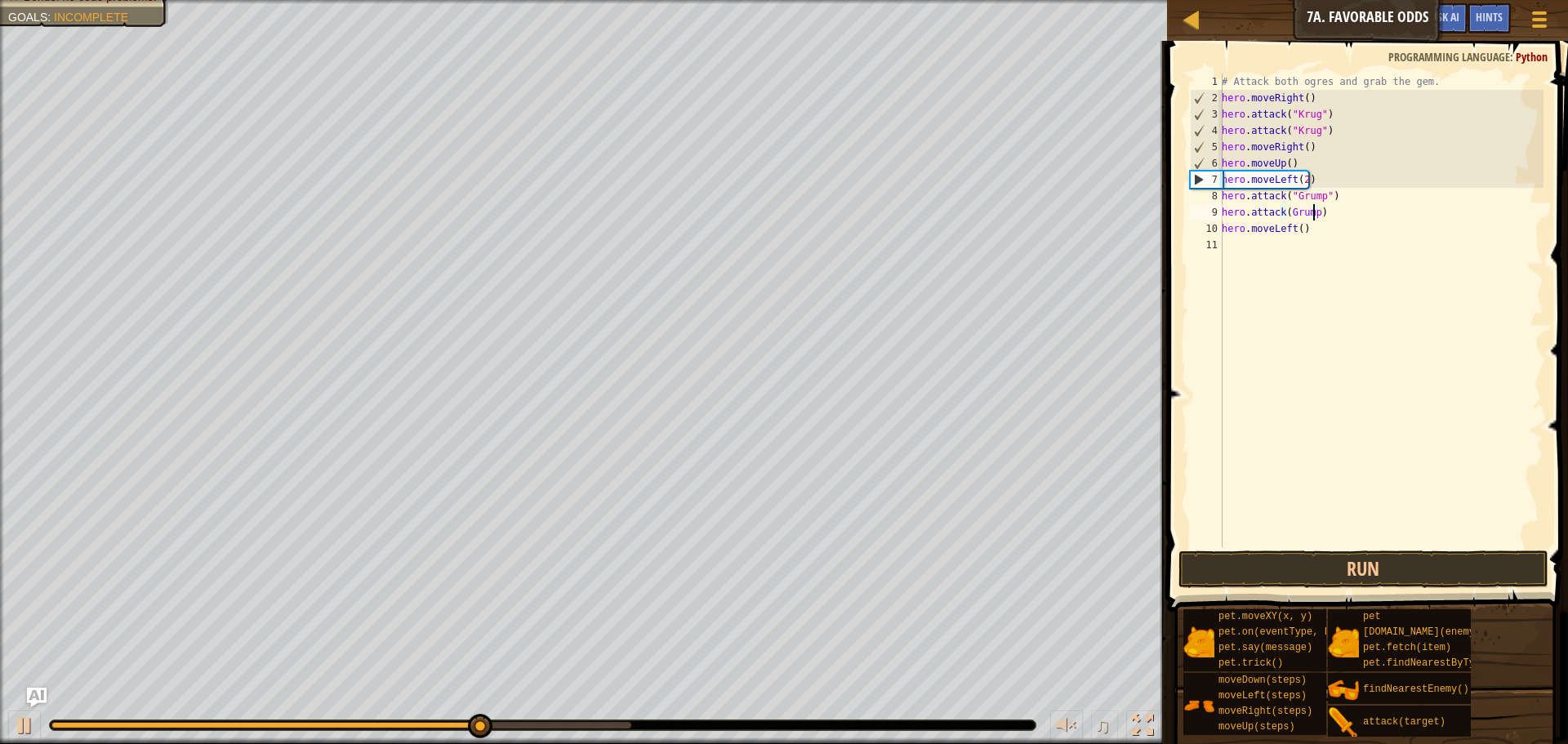
click at [1314, 213] on div "# Attack both ogres and grab the gem. hero . moveRight ( ) hero . attack ( "Kru…" at bounding box center [1380, 327] width 325 height 507
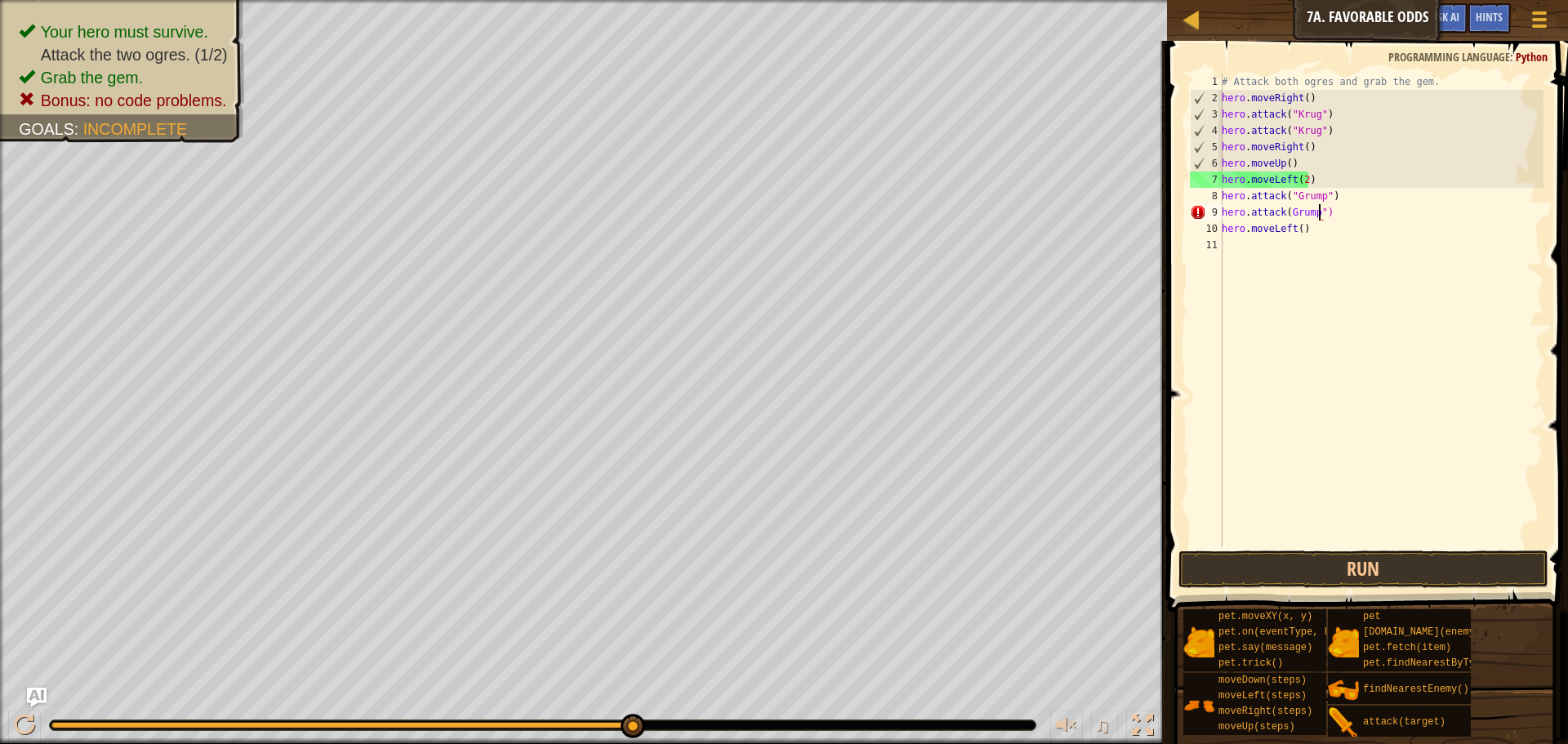
click at [1285, 214] on div "# Attack both ogres and grab the gem. hero . moveRight ( ) hero . attack ( "Kru…" at bounding box center [1380, 327] width 325 height 507
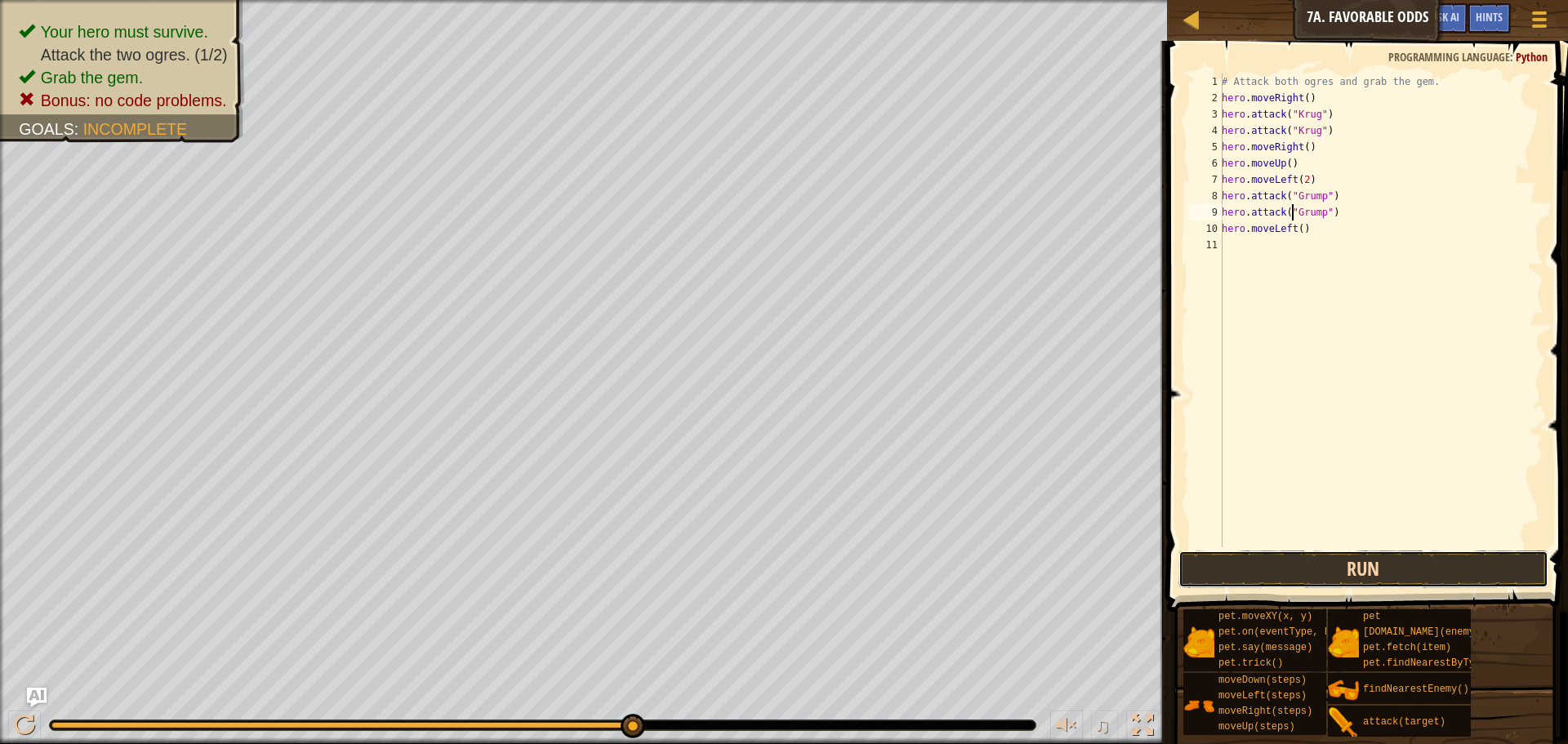
click at [1343, 553] on button "Run" at bounding box center [1363, 570] width 370 height 38
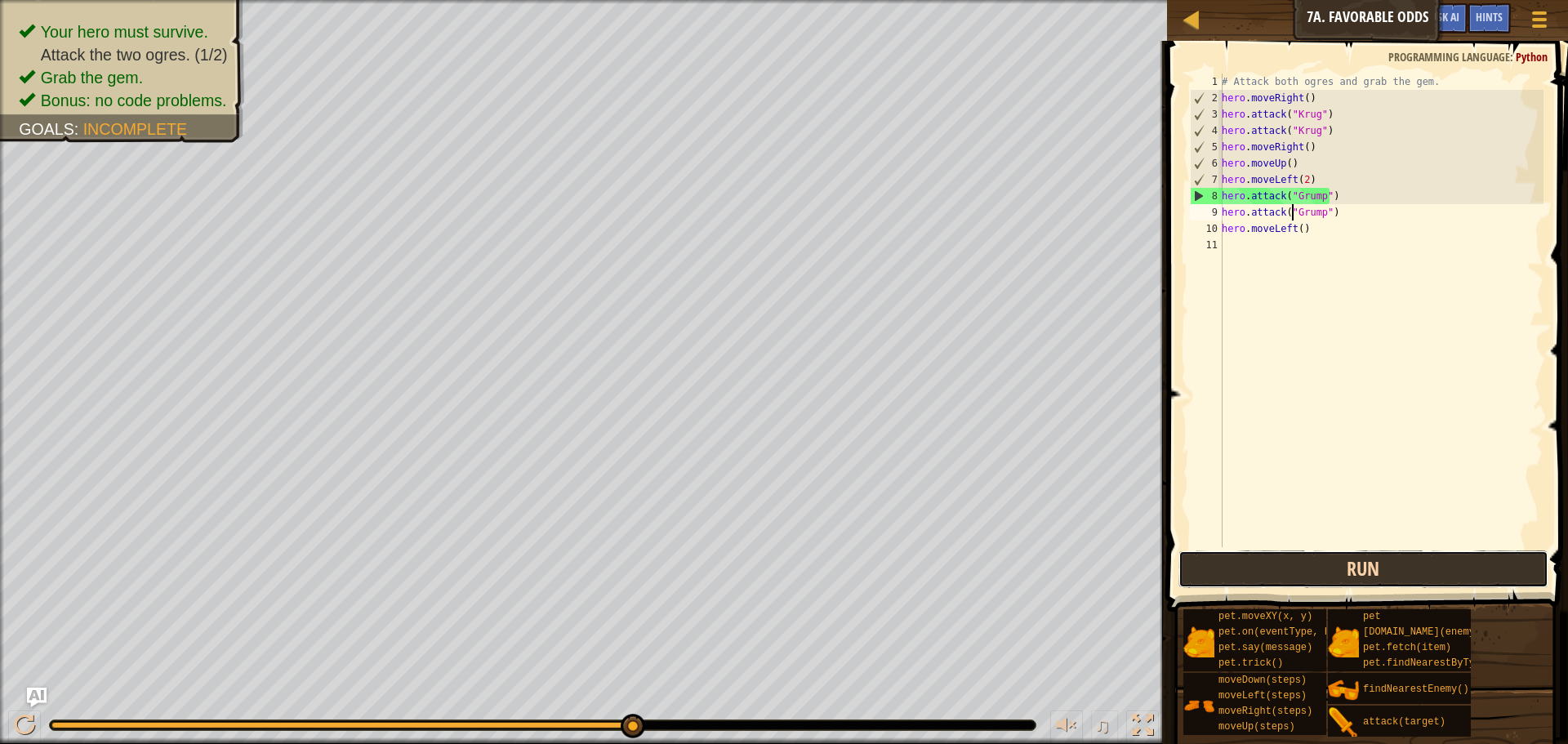
click at [1276, 561] on button "Run" at bounding box center [1363, 570] width 370 height 38
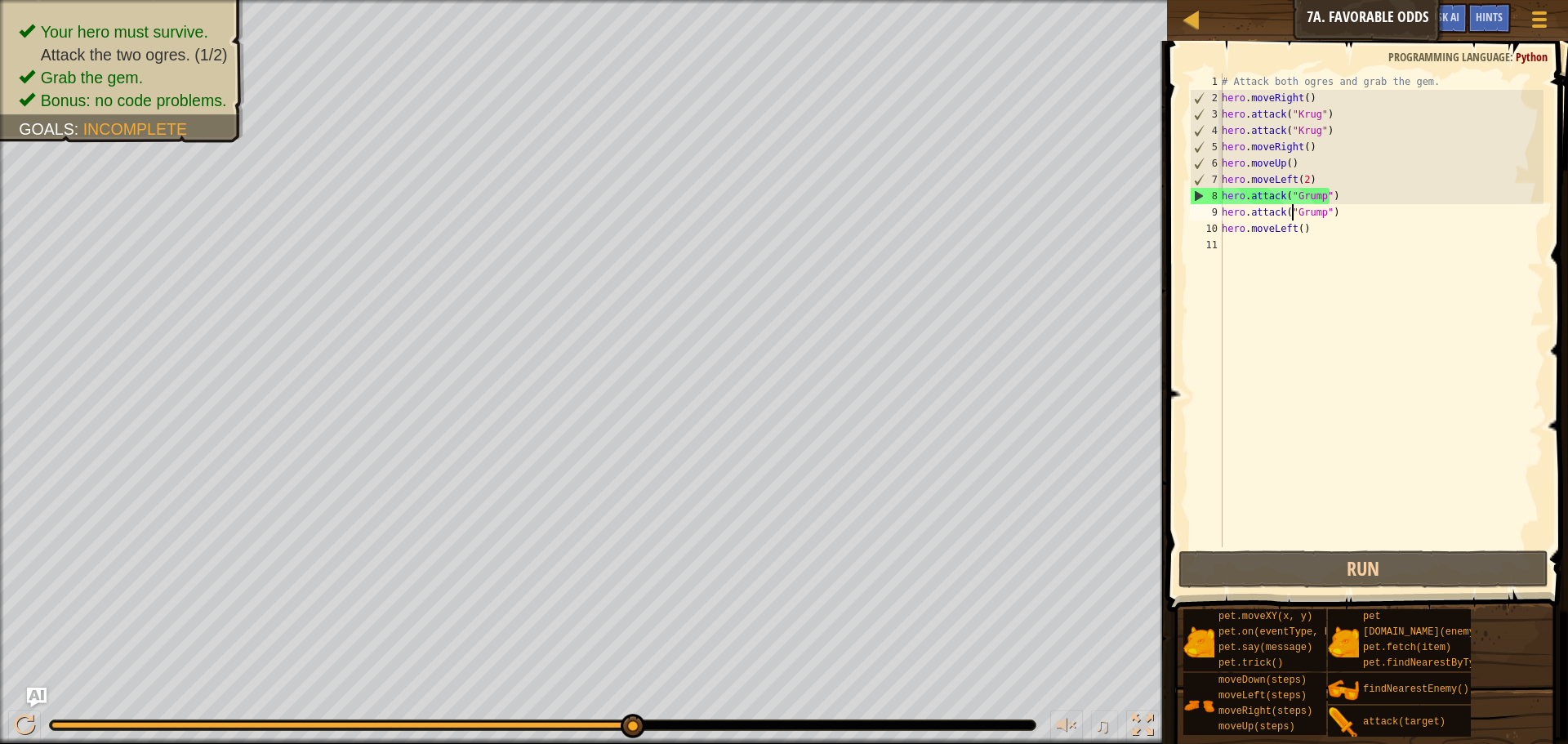
click at [1305, 183] on div "# Attack both ogres and grab the gem. hero . moveRight ( ) hero . attack ( "Kru…" at bounding box center [1380, 327] width 325 height 507
type textarea "hero.moveLeft(2)"
drag, startPoint x: 1315, startPoint y: 177, endPoint x: 1222, endPoint y: 177, distance: 93.0
click at [1222, 177] on div "hero.moveLeft(2) 1 2 3 4 5 6 7 8 9 10 11 # Attack both ogres and grab the gem. …" at bounding box center [1365, 311] width 357 height 474
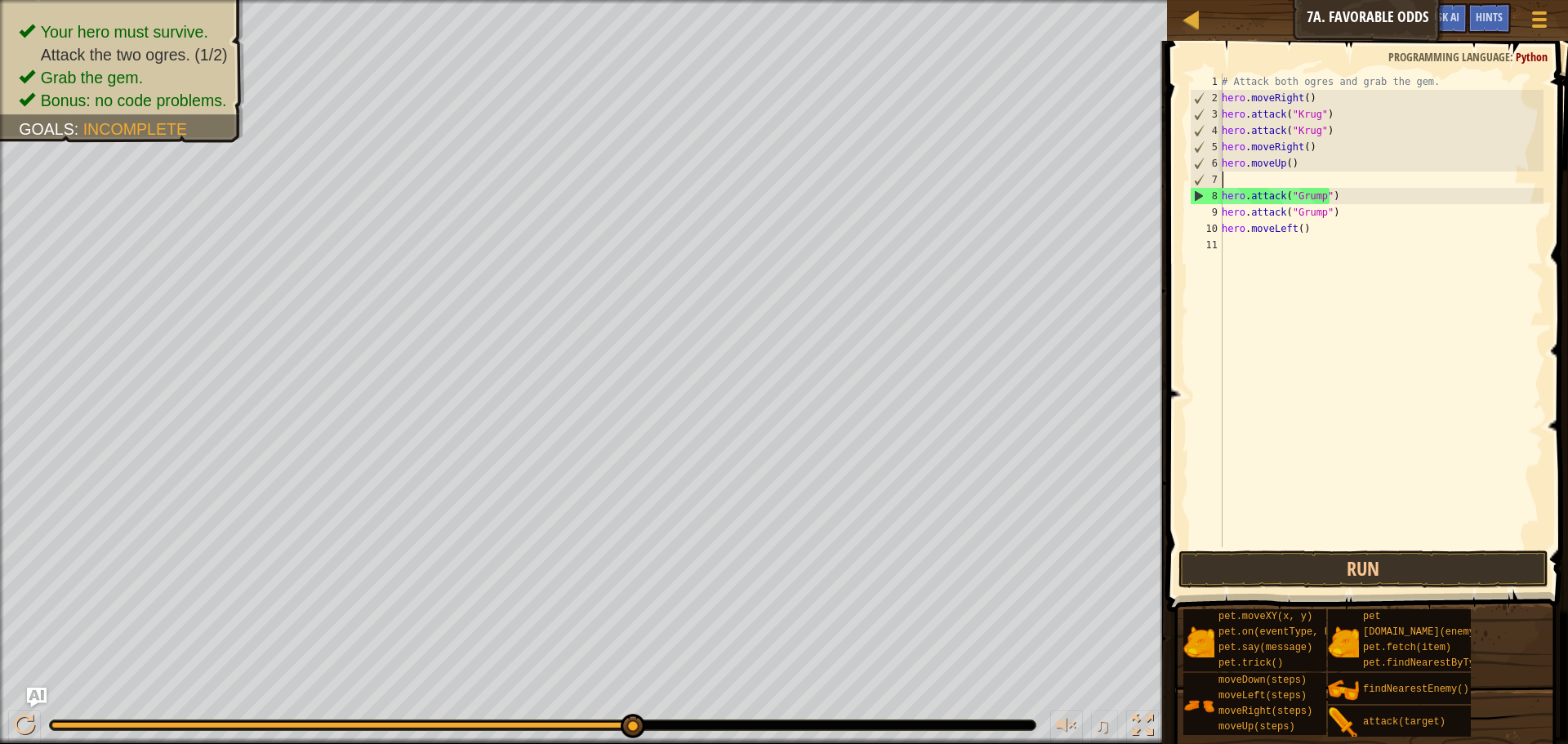
scroll to position [8, 0]
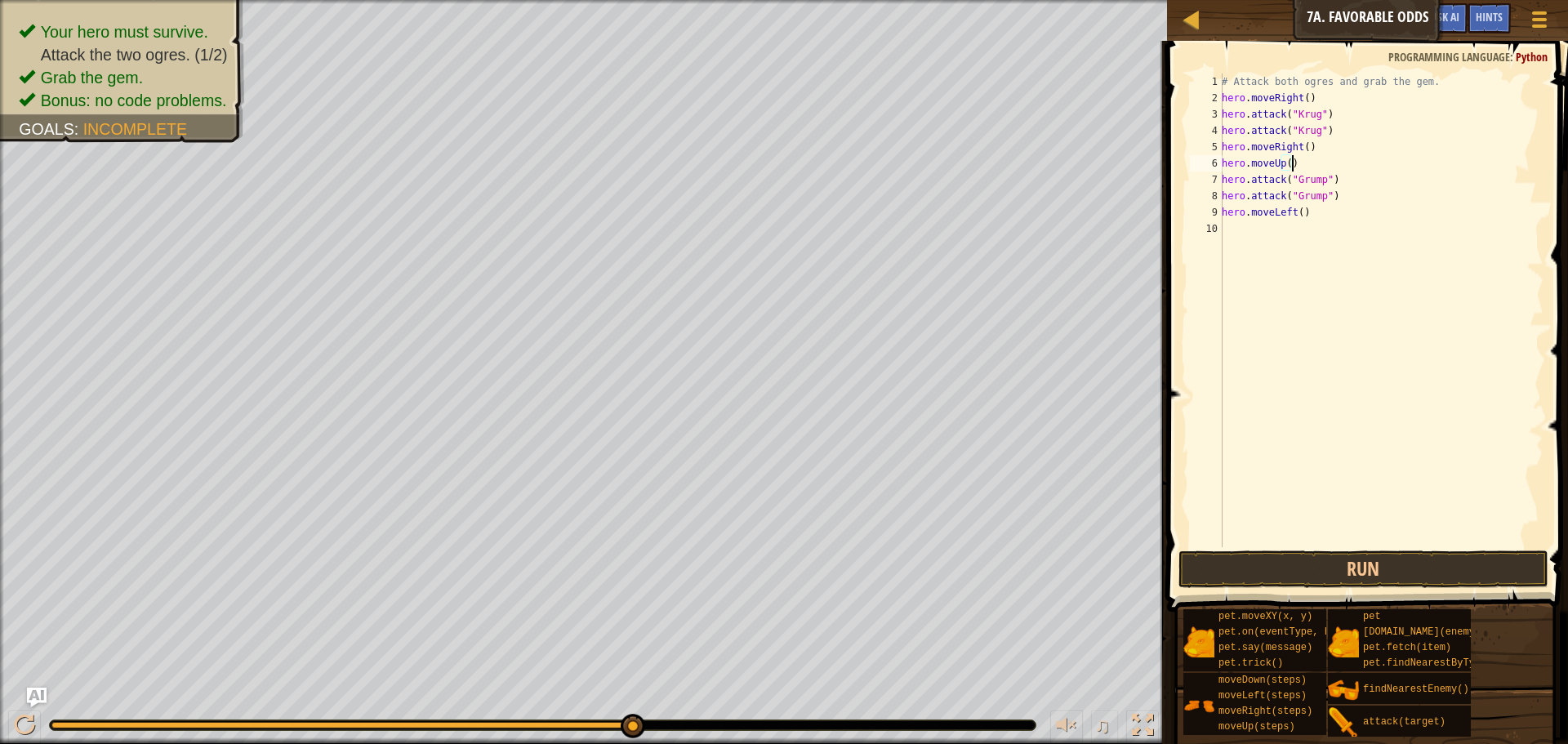
click at [1297, 220] on div "# Attack both ogres and grab the gem. hero . moveRight ( ) hero . attack ( "Kru…" at bounding box center [1380, 327] width 325 height 507
type textarea "hero.moveLeft(2)"
click at [1408, 574] on button "Run" at bounding box center [1363, 570] width 370 height 38
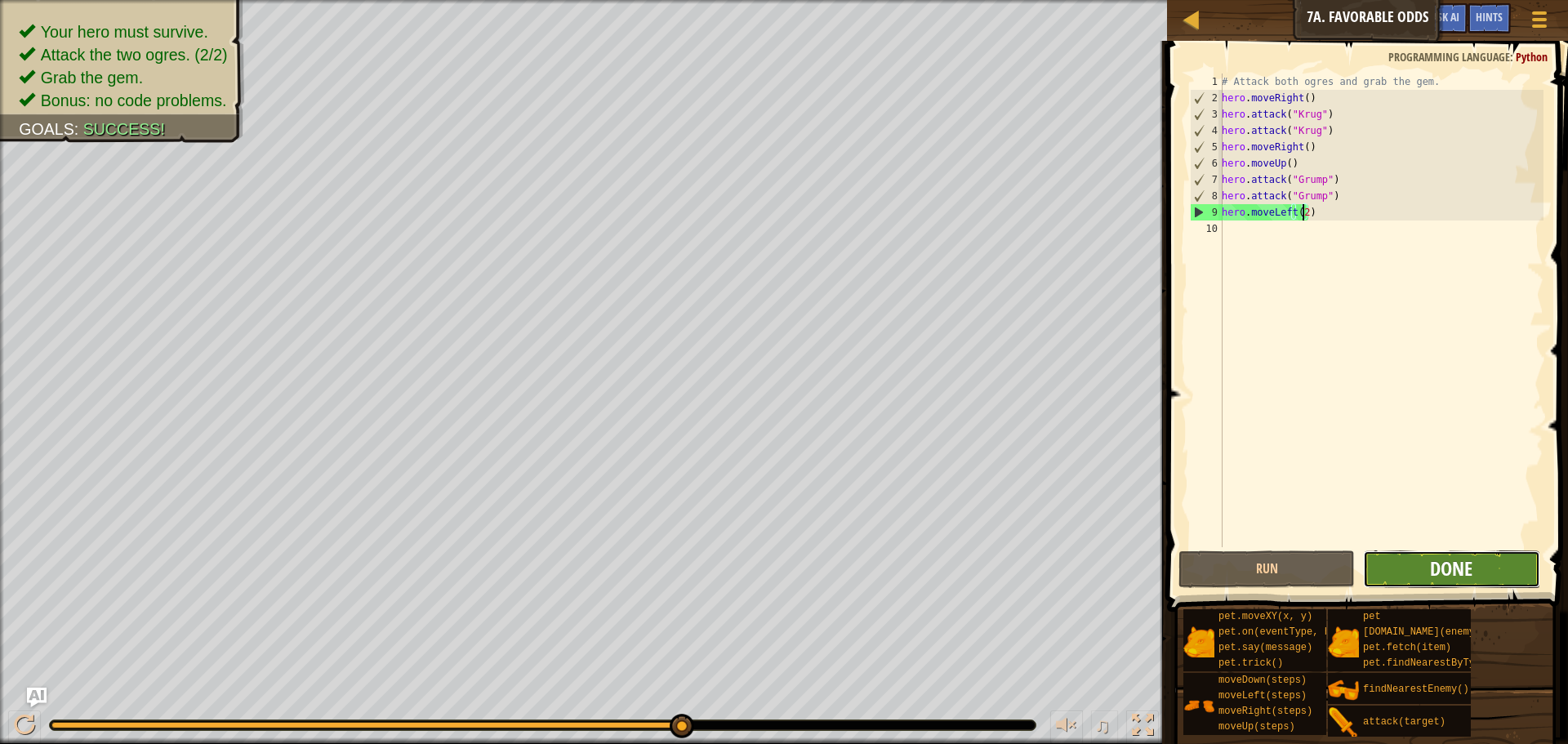
click at [1454, 581] on span "Done" at bounding box center [1451, 569] width 43 height 27
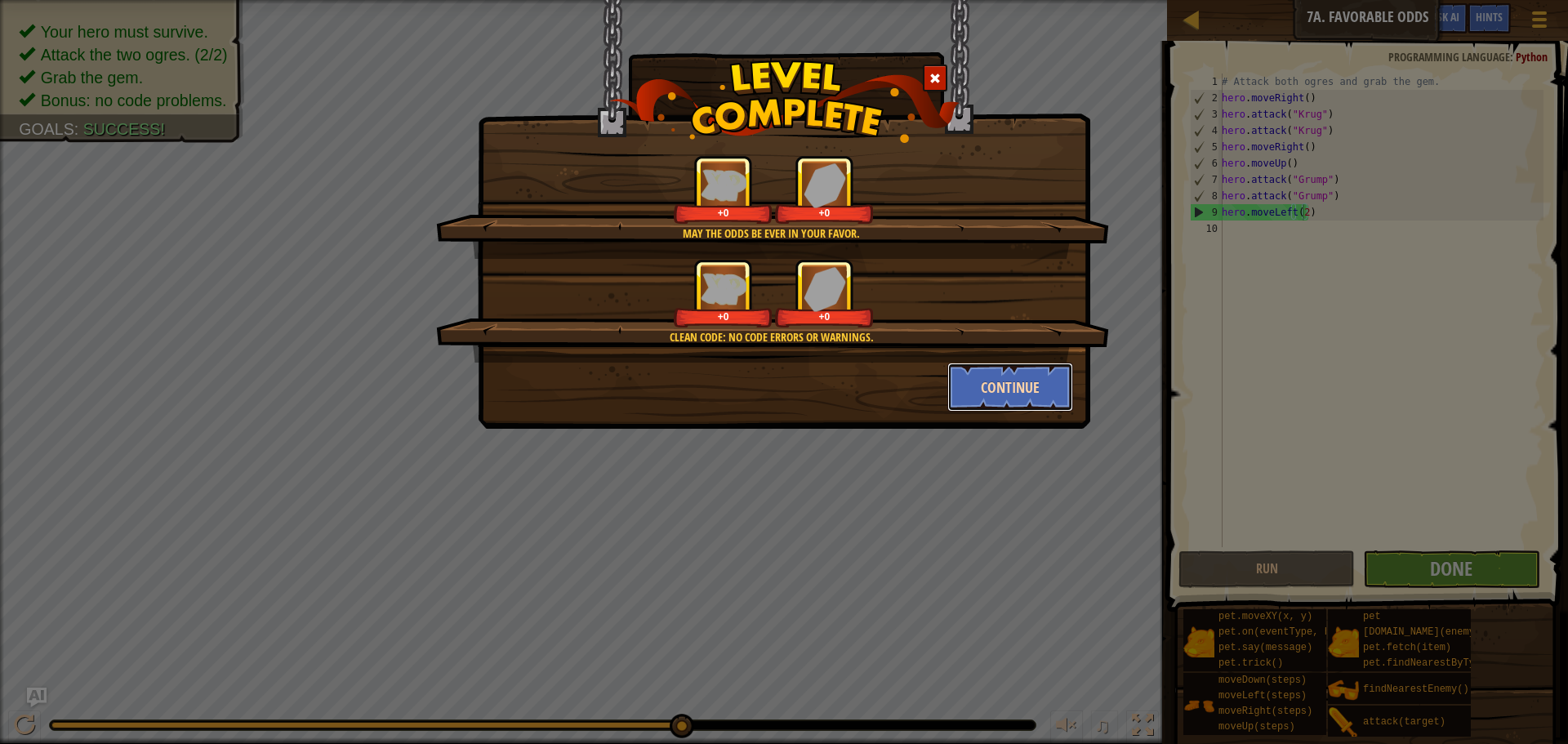
click at [960, 389] on button "Continue" at bounding box center [1011, 388] width 127 height 49
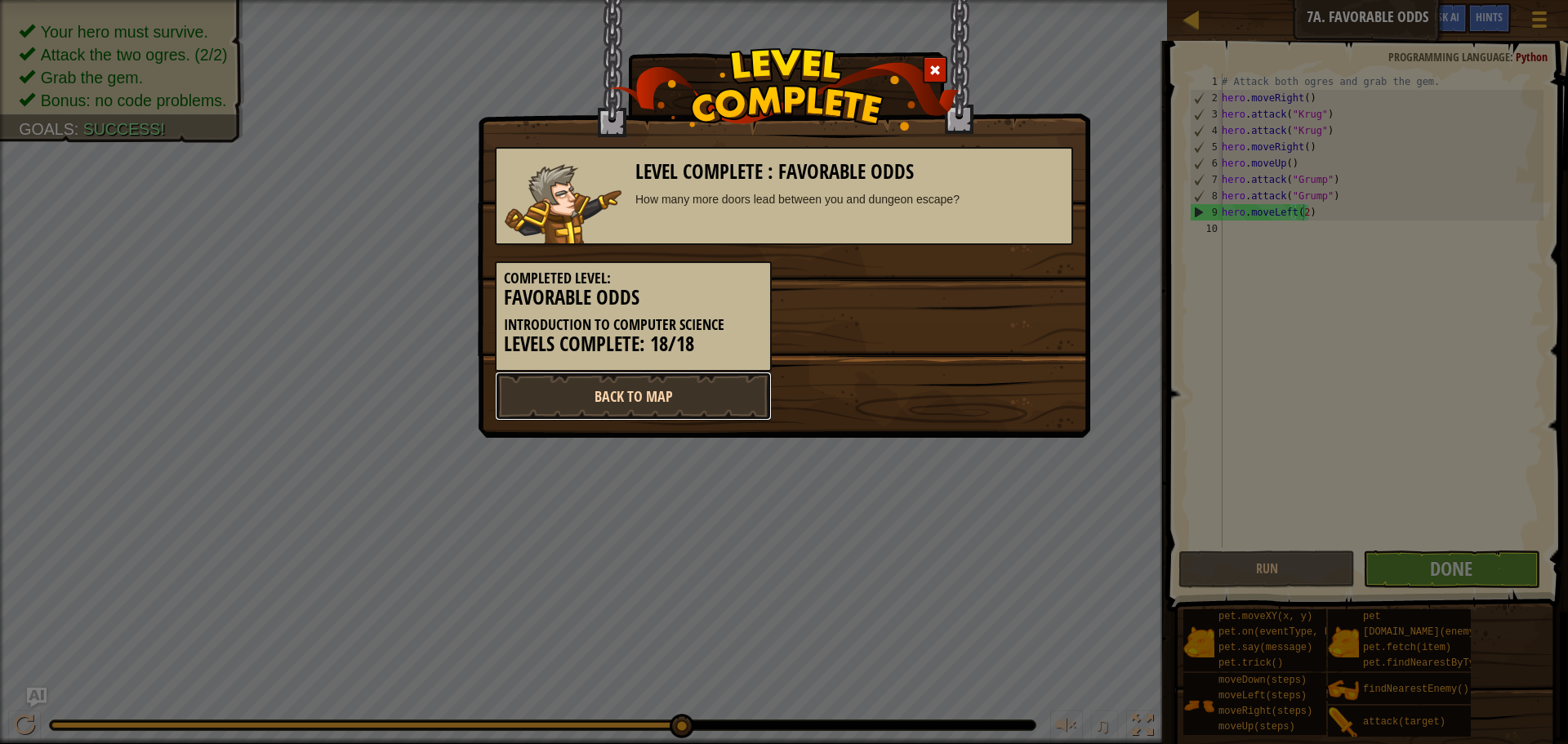
click at [706, 406] on link "Back to Map" at bounding box center [634, 396] width 277 height 49
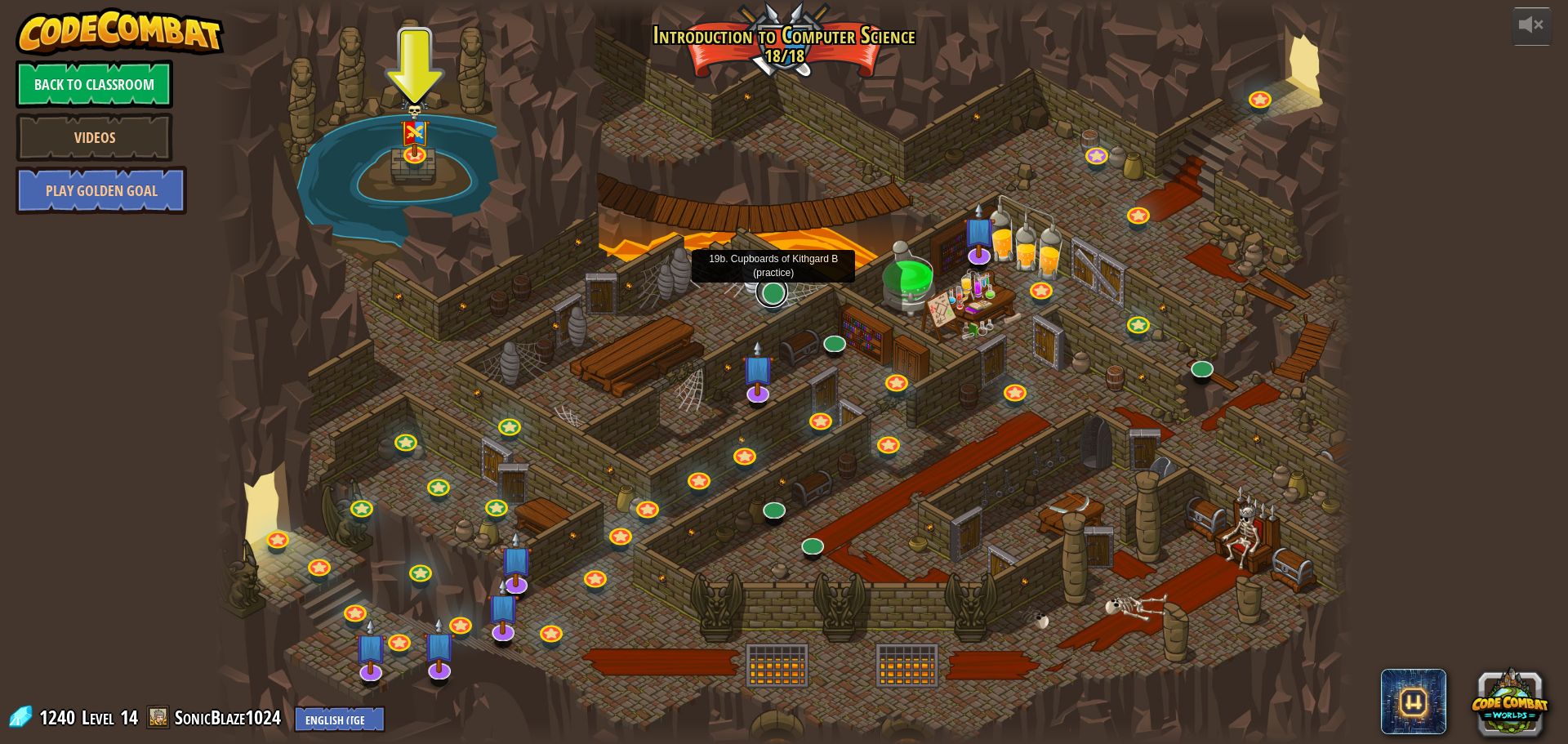
click at [771, 290] on link at bounding box center [772, 292] width 32 height 32
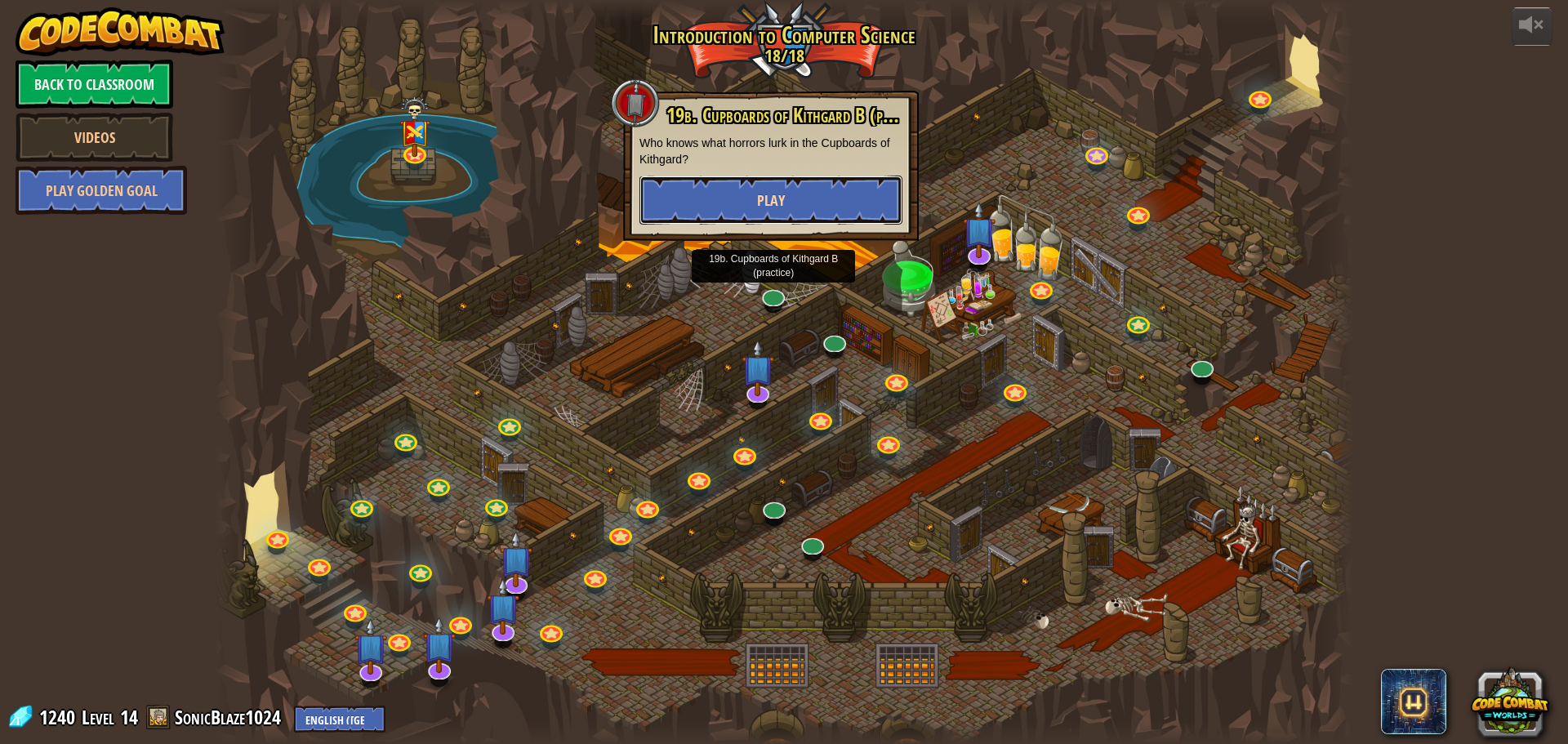
click at [794, 213] on button "Play" at bounding box center [771, 200] width 263 height 49
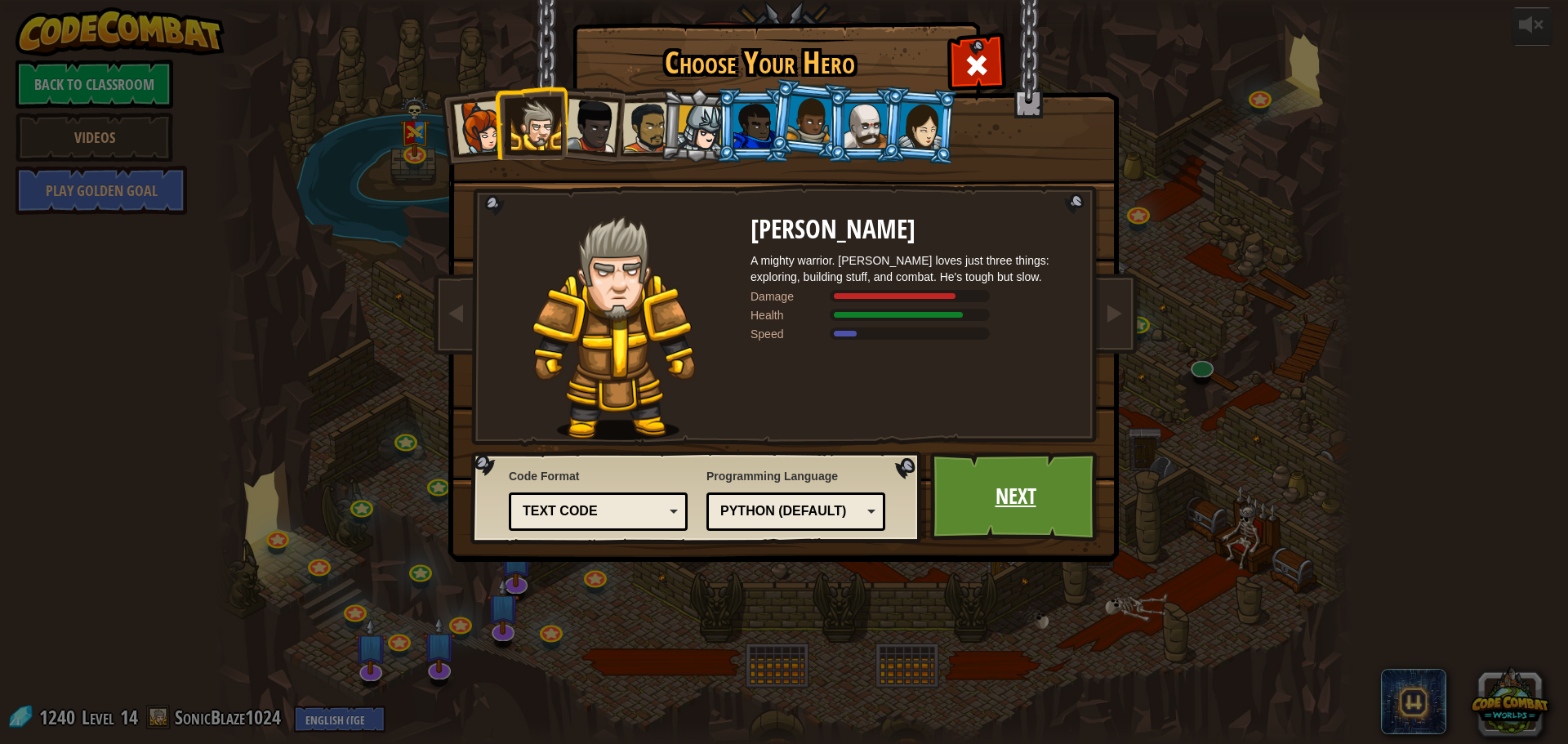
click at [988, 487] on link "Next" at bounding box center [1016, 497] width 171 height 90
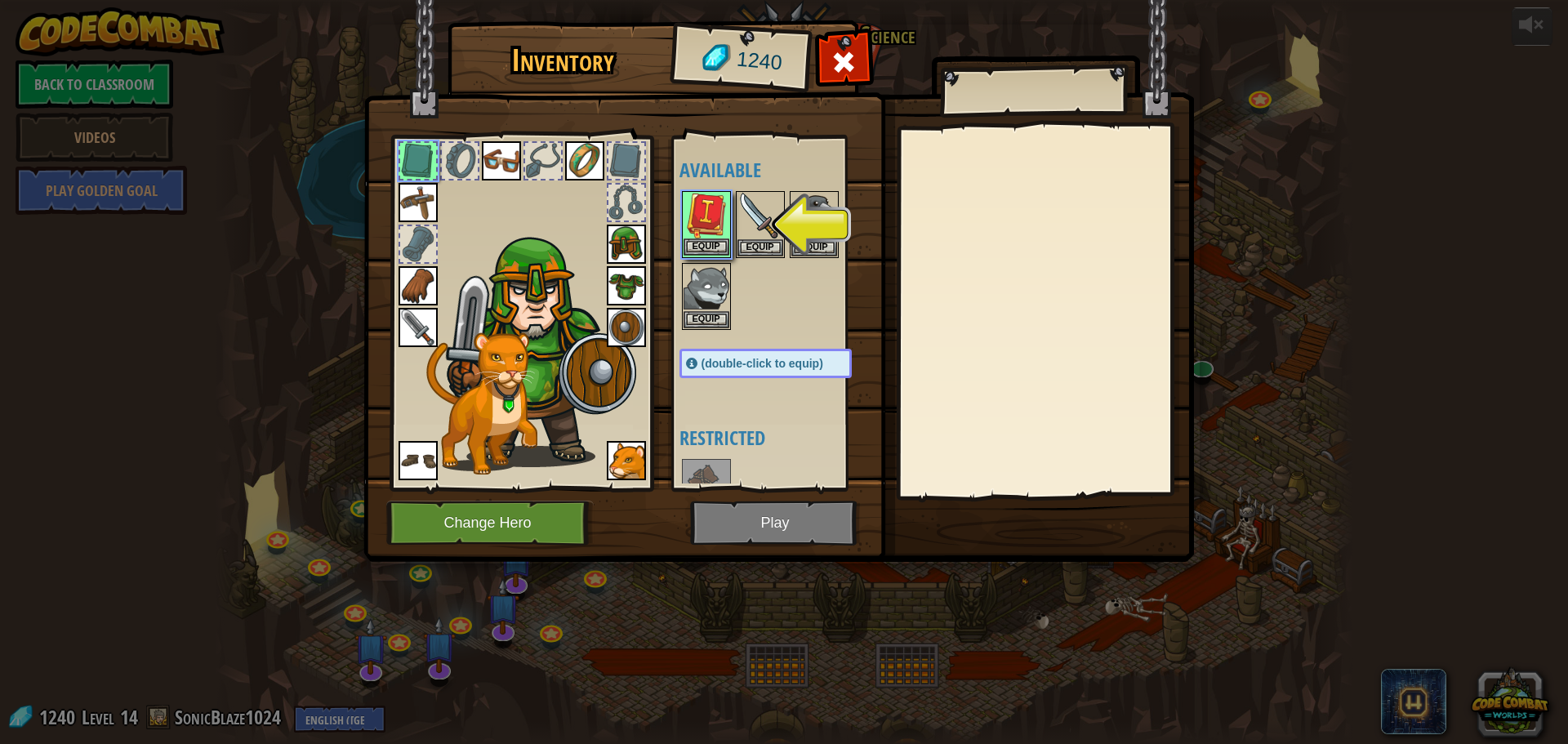
click at [730, 249] on div "Equip" at bounding box center [707, 225] width 49 height 67
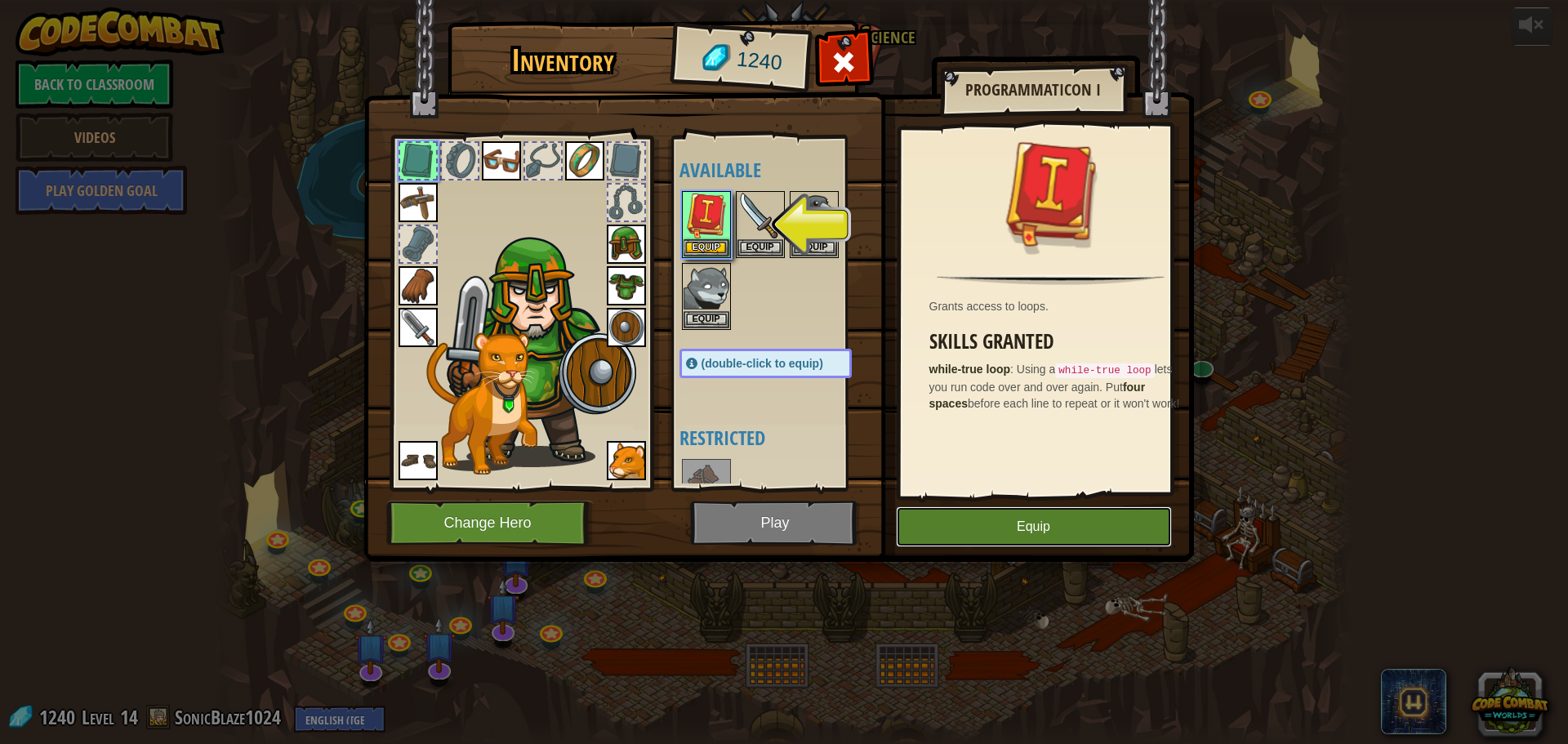
click at [987, 532] on button "Equip" at bounding box center [1034, 527] width 276 height 41
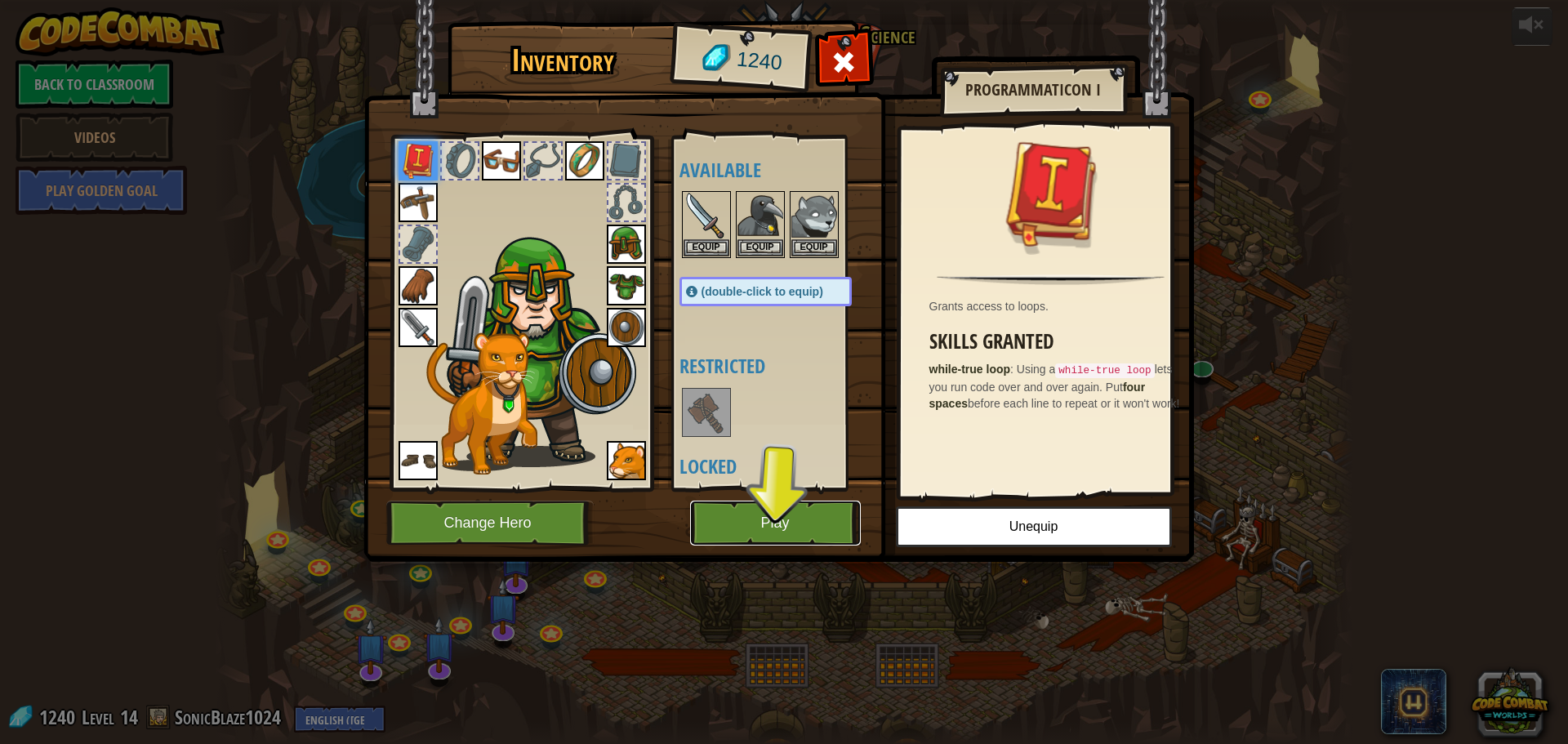
click at [705, 540] on button "Play" at bounding box center [776, 523] width 171 height 45
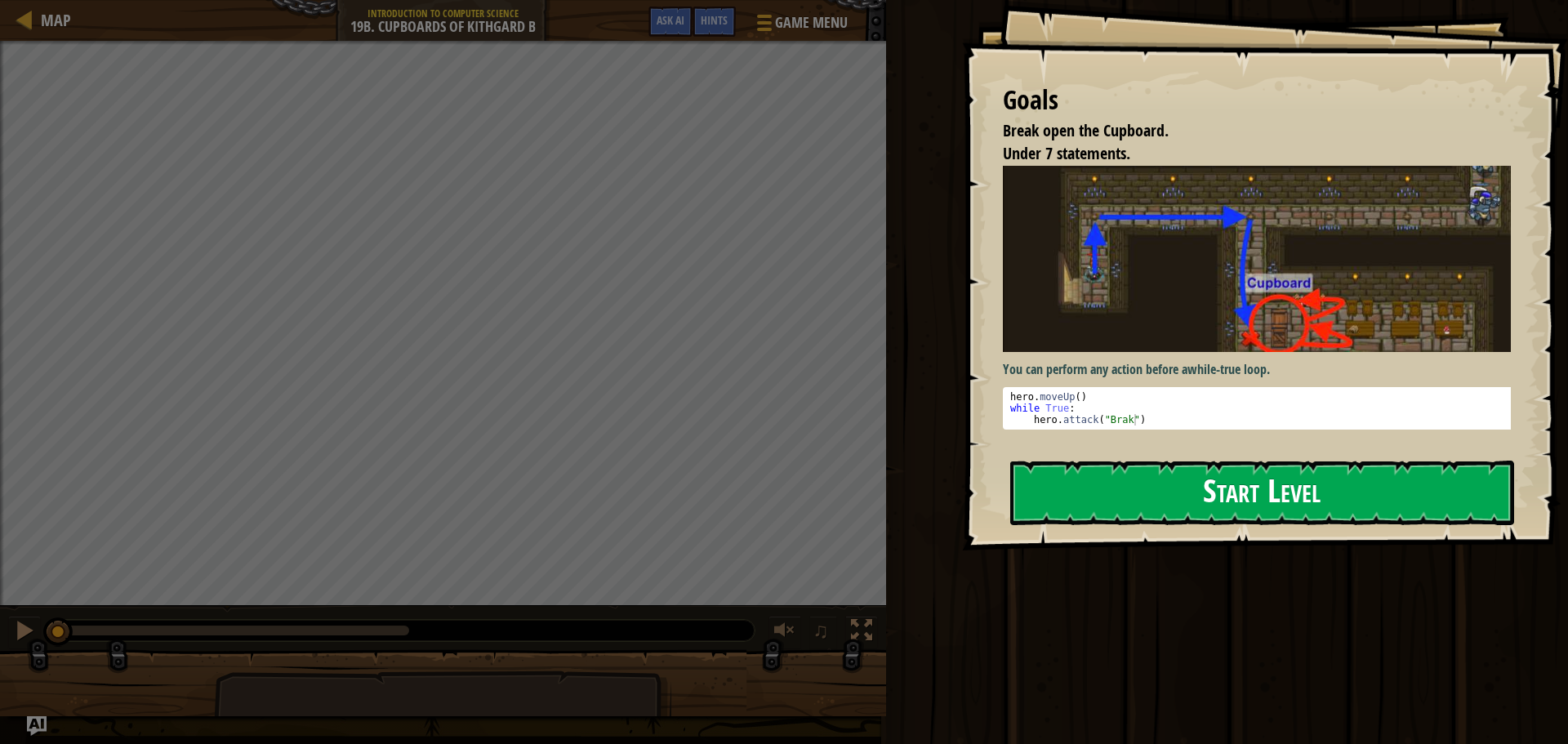
click at [1179, 486] on button "Start Level" at bounding box center [1263, 493] width 504 height 64
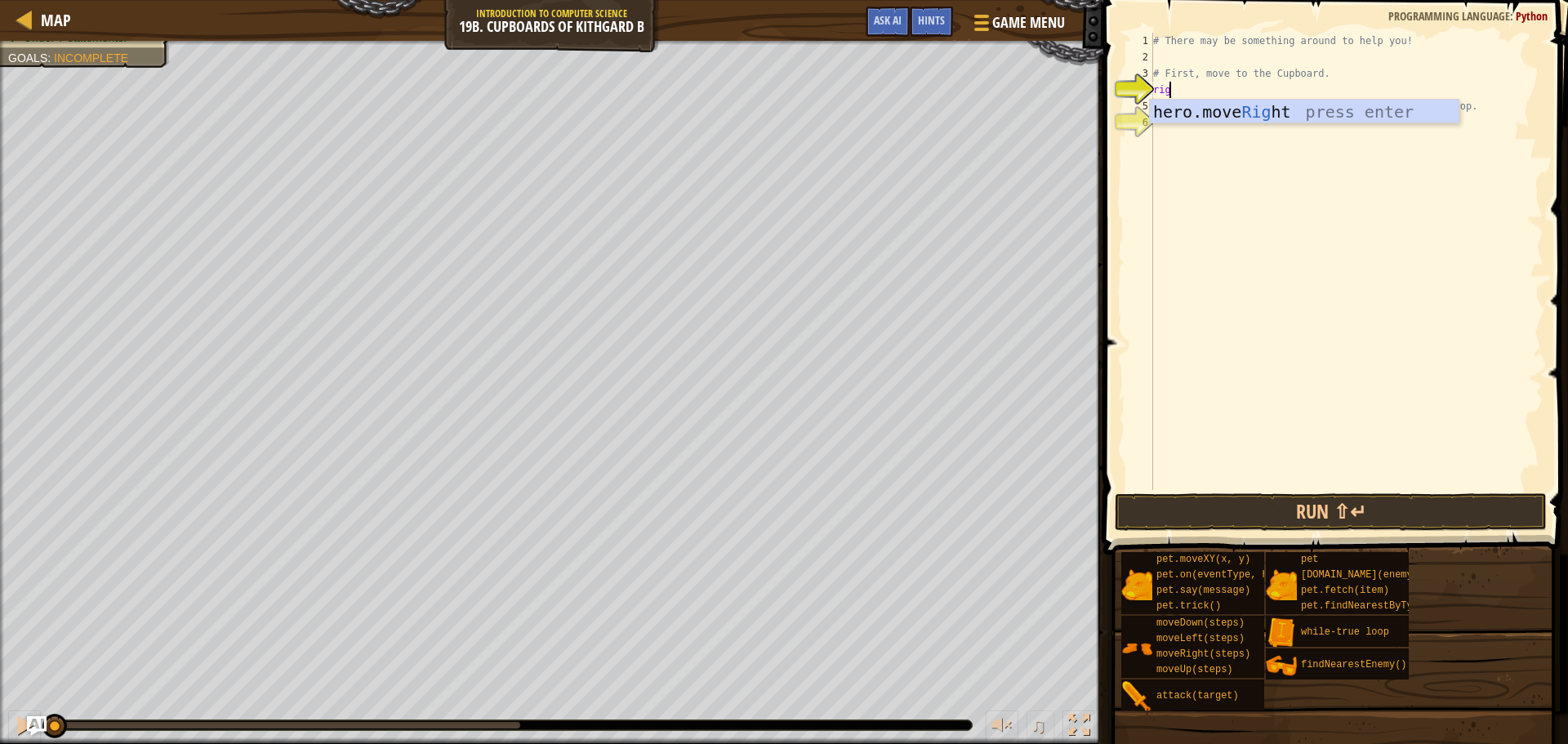
scroll to position [8, 1]
type textarea "right"
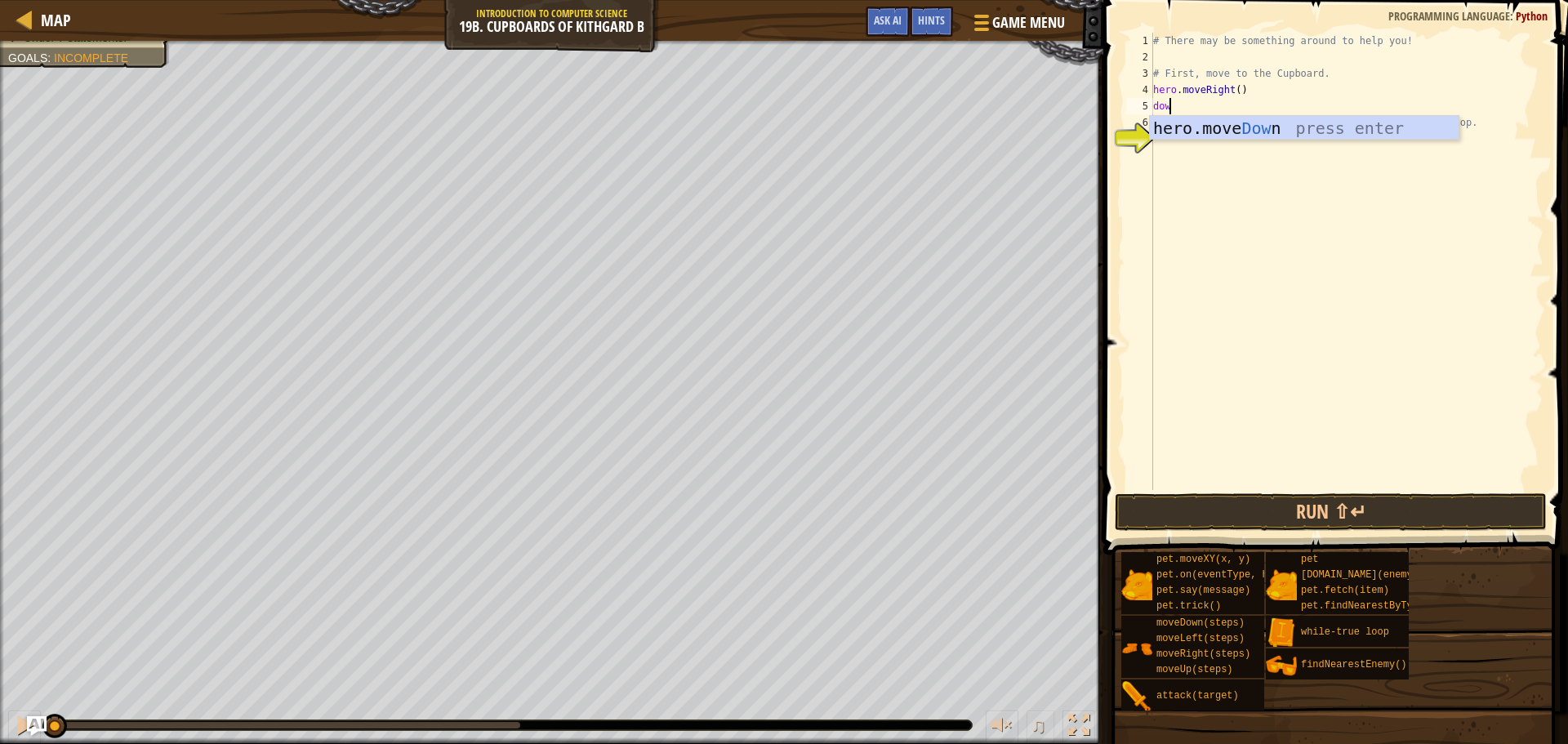
type textarea "down"
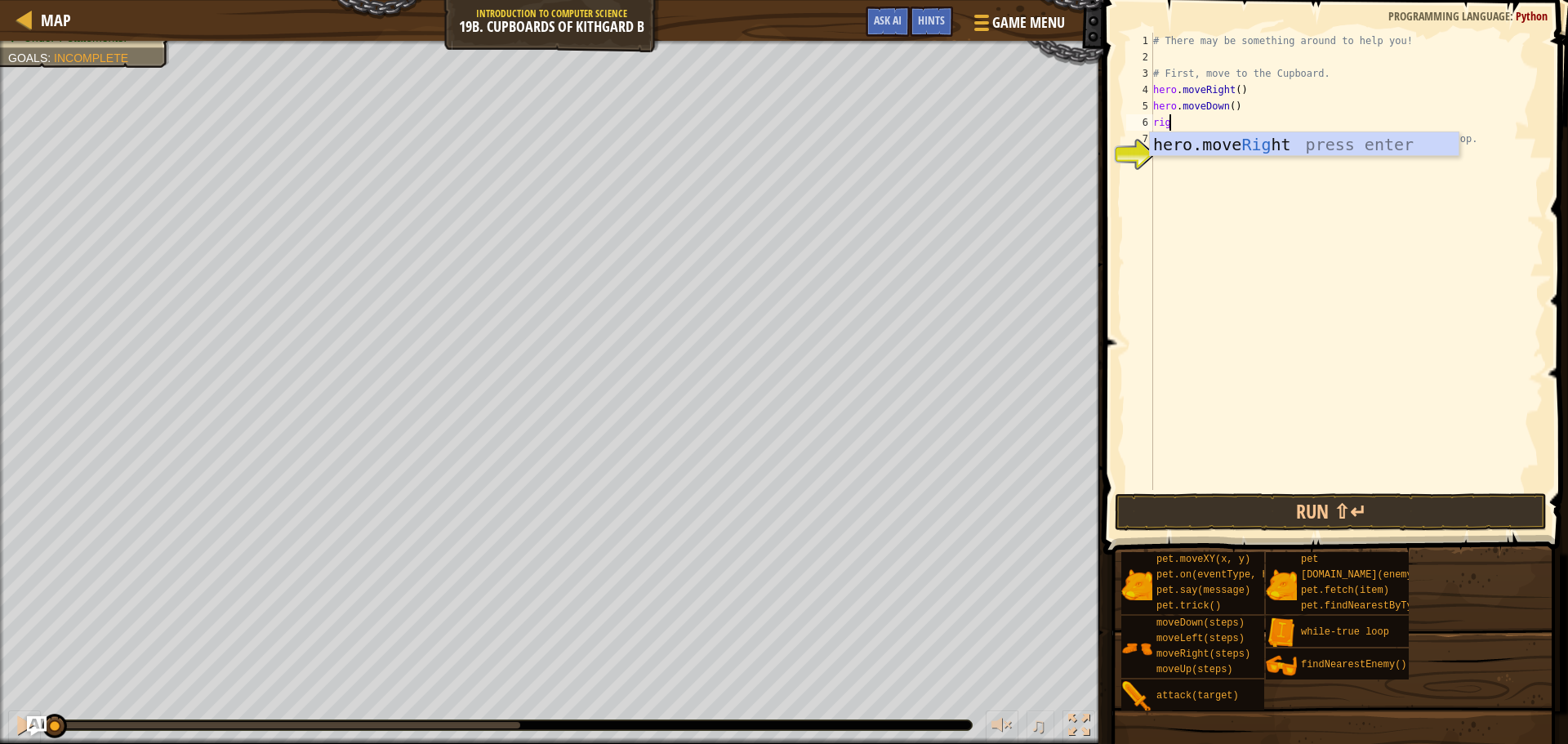
scroll to position [8, 1]
type textarea "right"
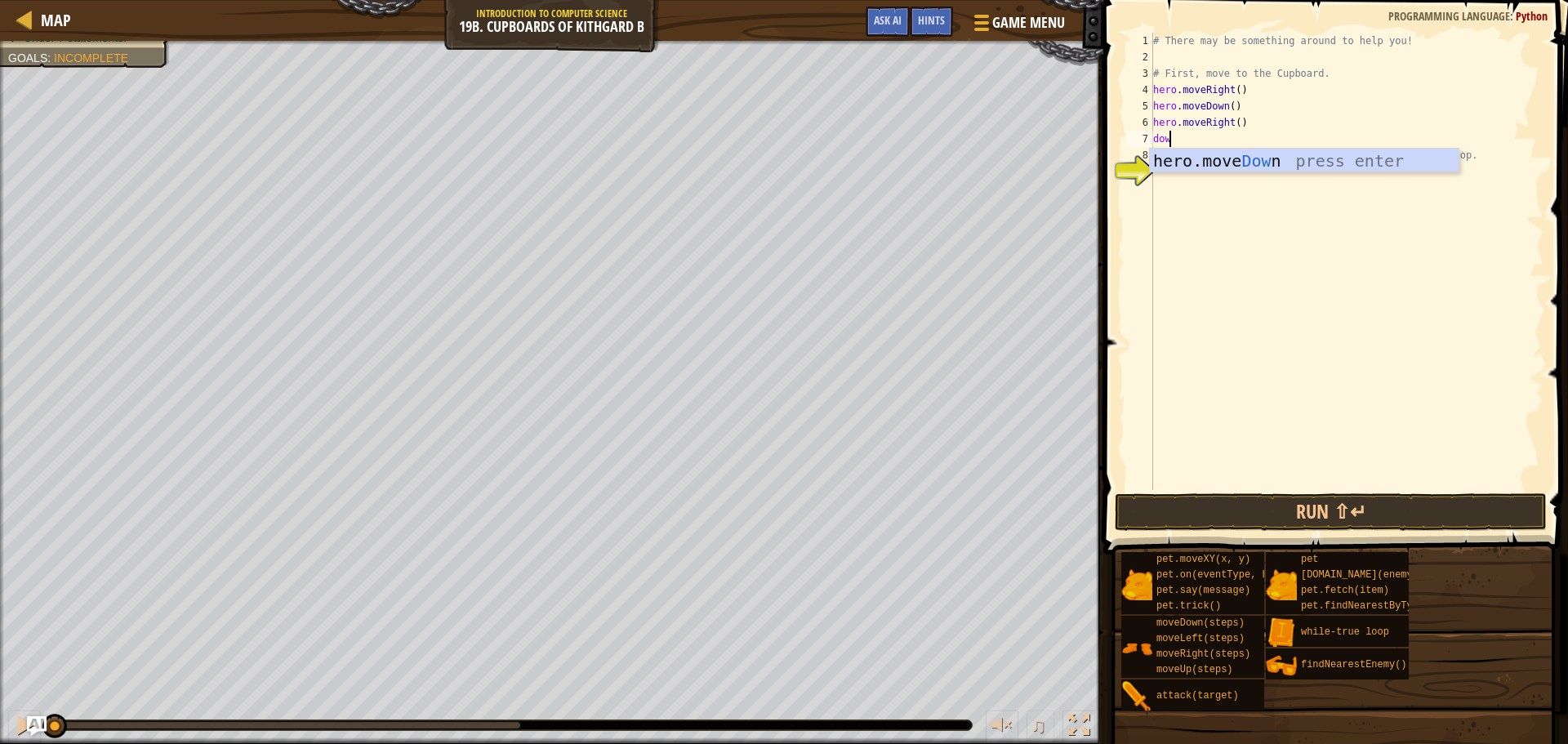
type textarea "down"
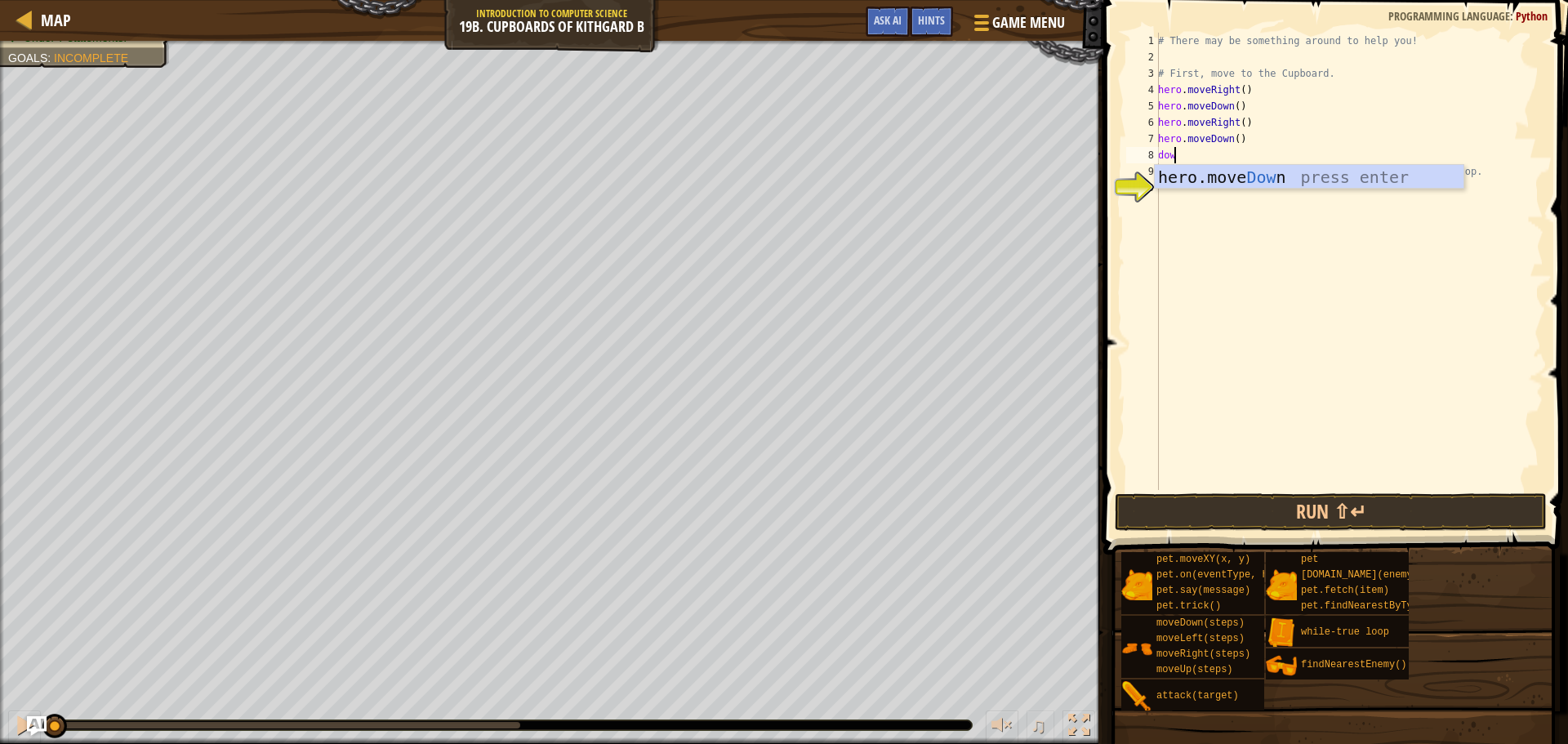
type textarea "down"
type textarea "hero.moveDown()"
click at [1236, 257] on div "# There may be something around to help you! # First, move to the Cupboard. her…" at bounding box center [1349, 277] width 388 height 490
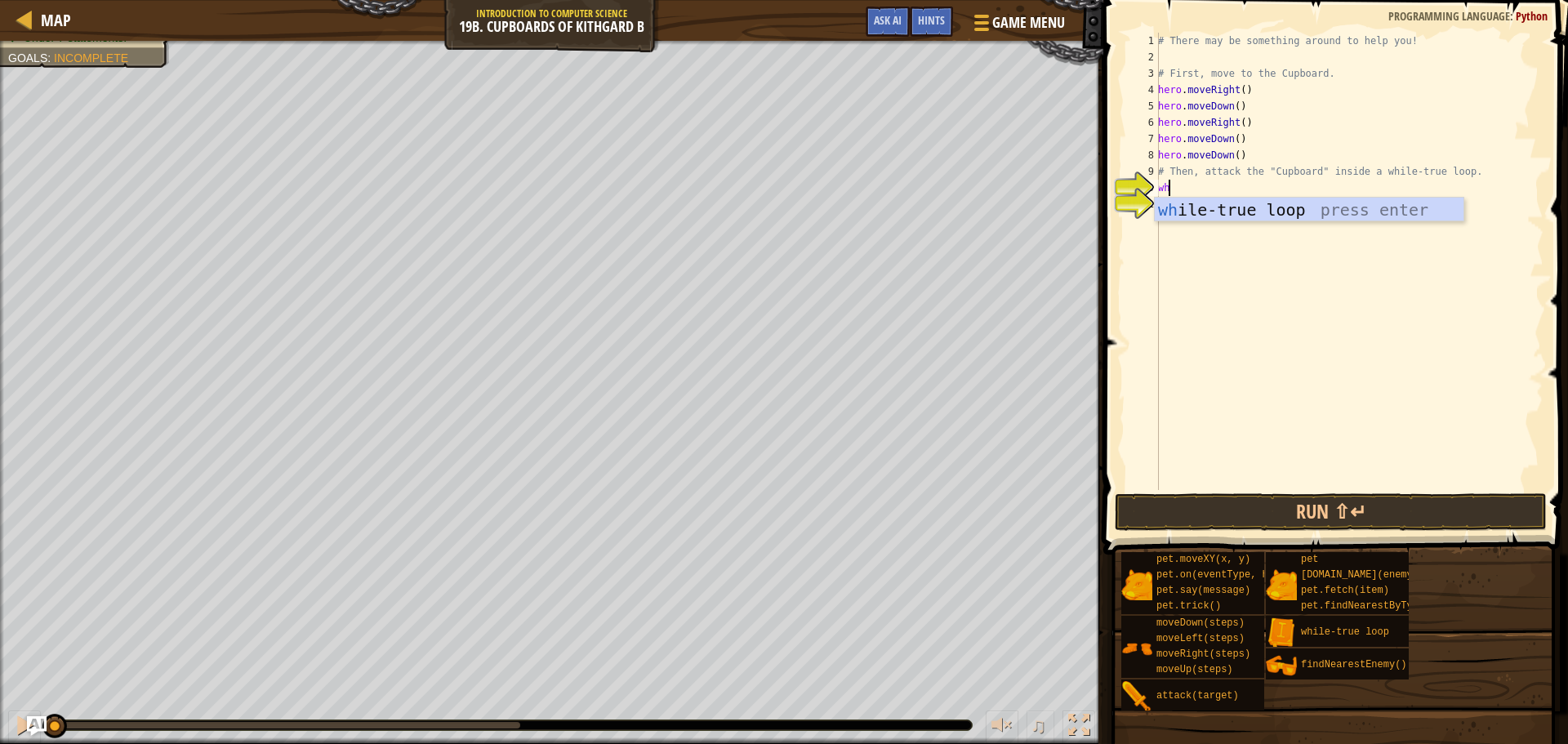
type textarea "whi"
click at [1198, 235] on div "# There may be something around to help you! # First, move to the Cupboard. her…" at bounding box center [1349, 277] width 388 height 490
type textarea "hero.attack("Cupboard")"
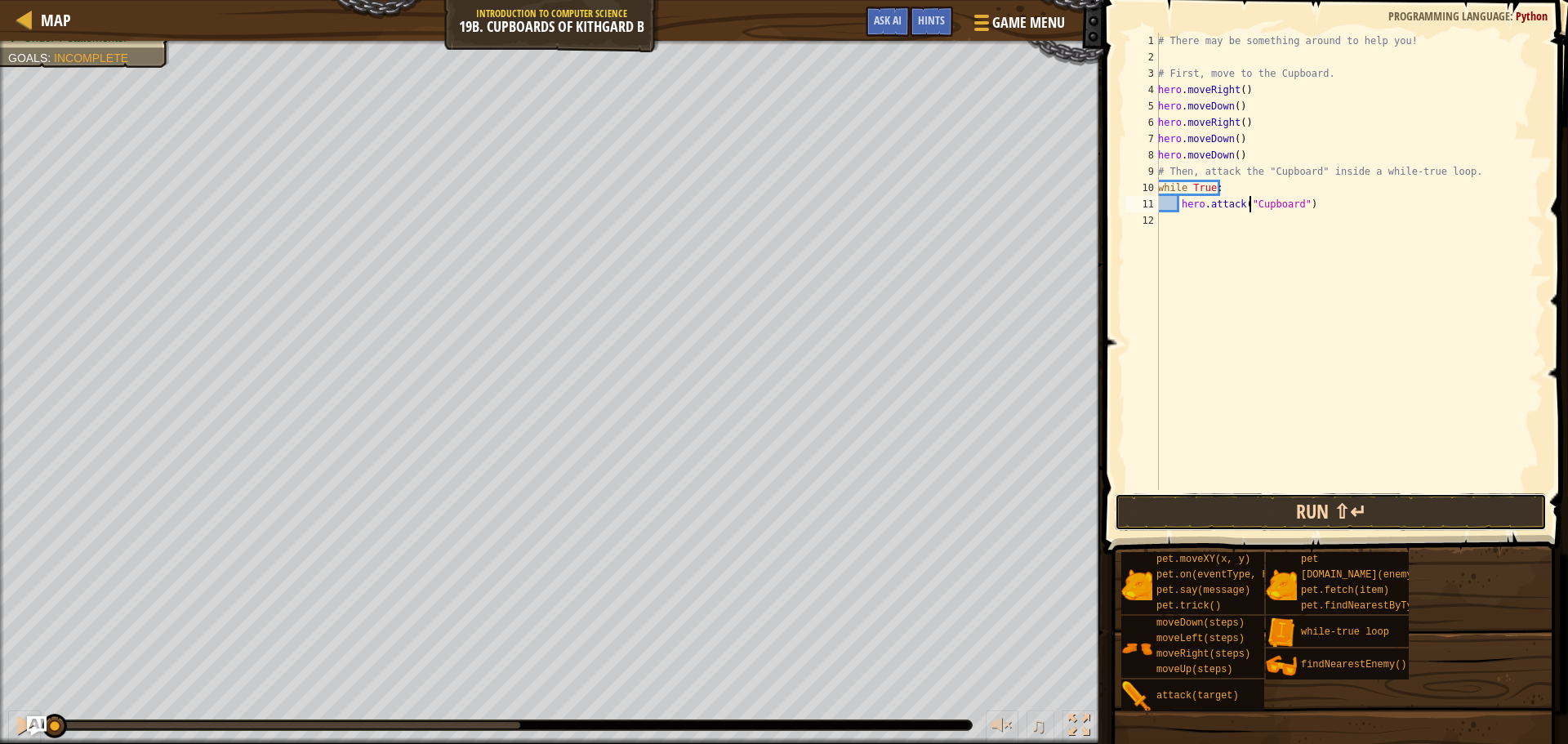
click at [1314, 497] on button "Run ⇧↵" at bounding box center [1331, 513] width 432 height 38
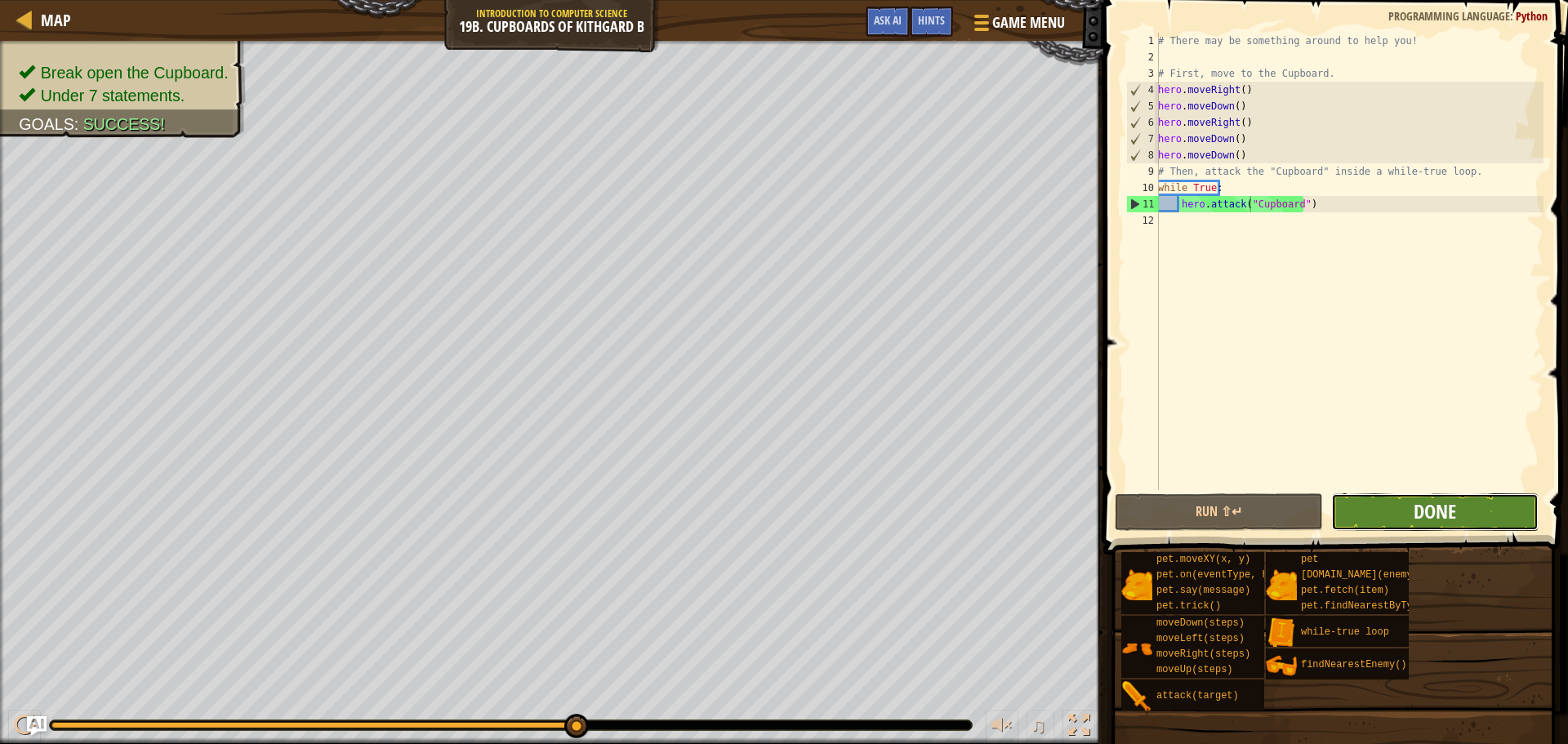
click at [1449, 507] on span "Done" at bounding box center [1435, 512] width 43 height 27
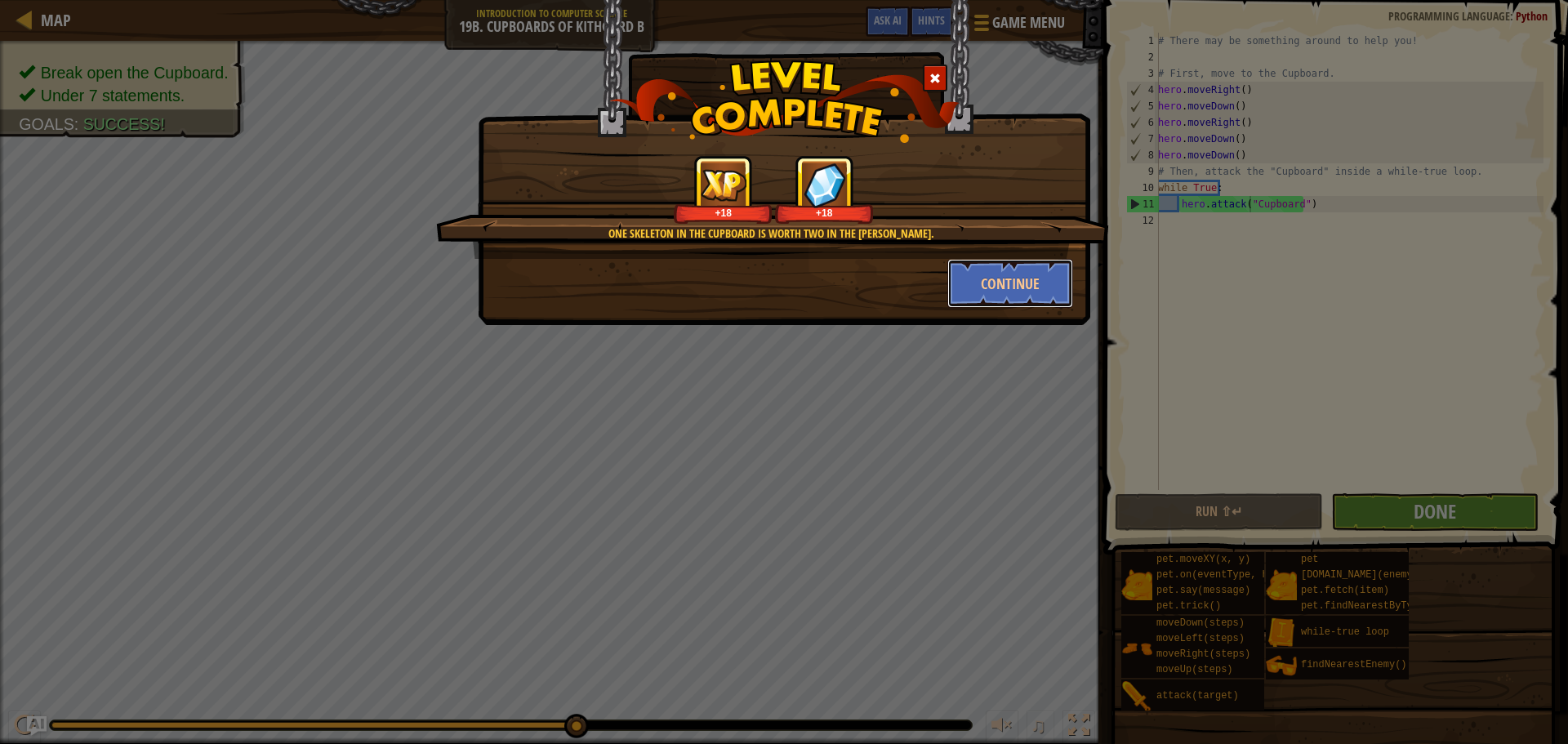
drag, startPoint x: 1015, startPoint y: 275, endPoint x: 1158, endPoint y: 312, distance: 147.7
click at [1013, 275] on button "Continue" at bounding box center [1011, 283] width 127 height 49
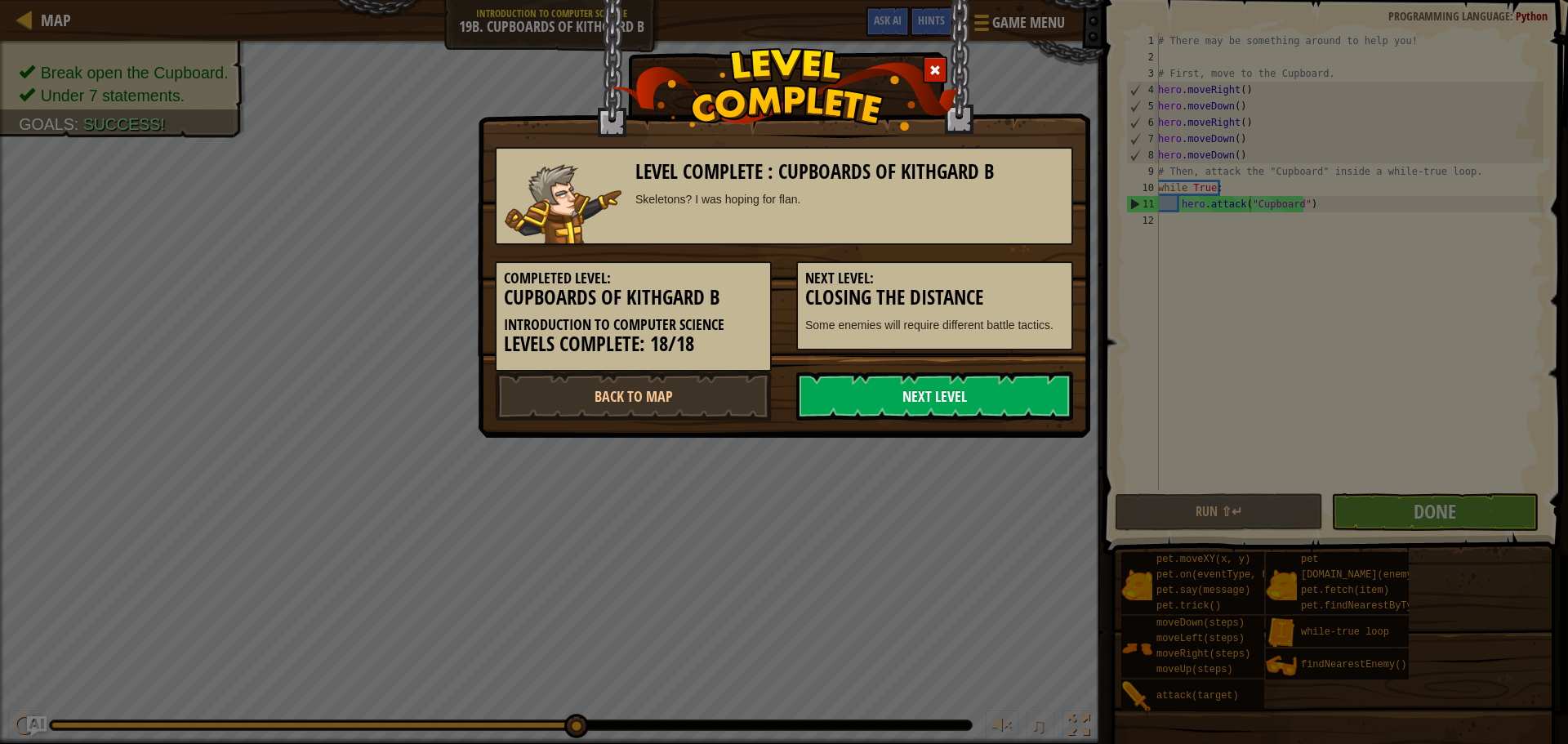
click at [910, 391] on link "Next Level" at bounding box center [935, 396] width 277 height 49
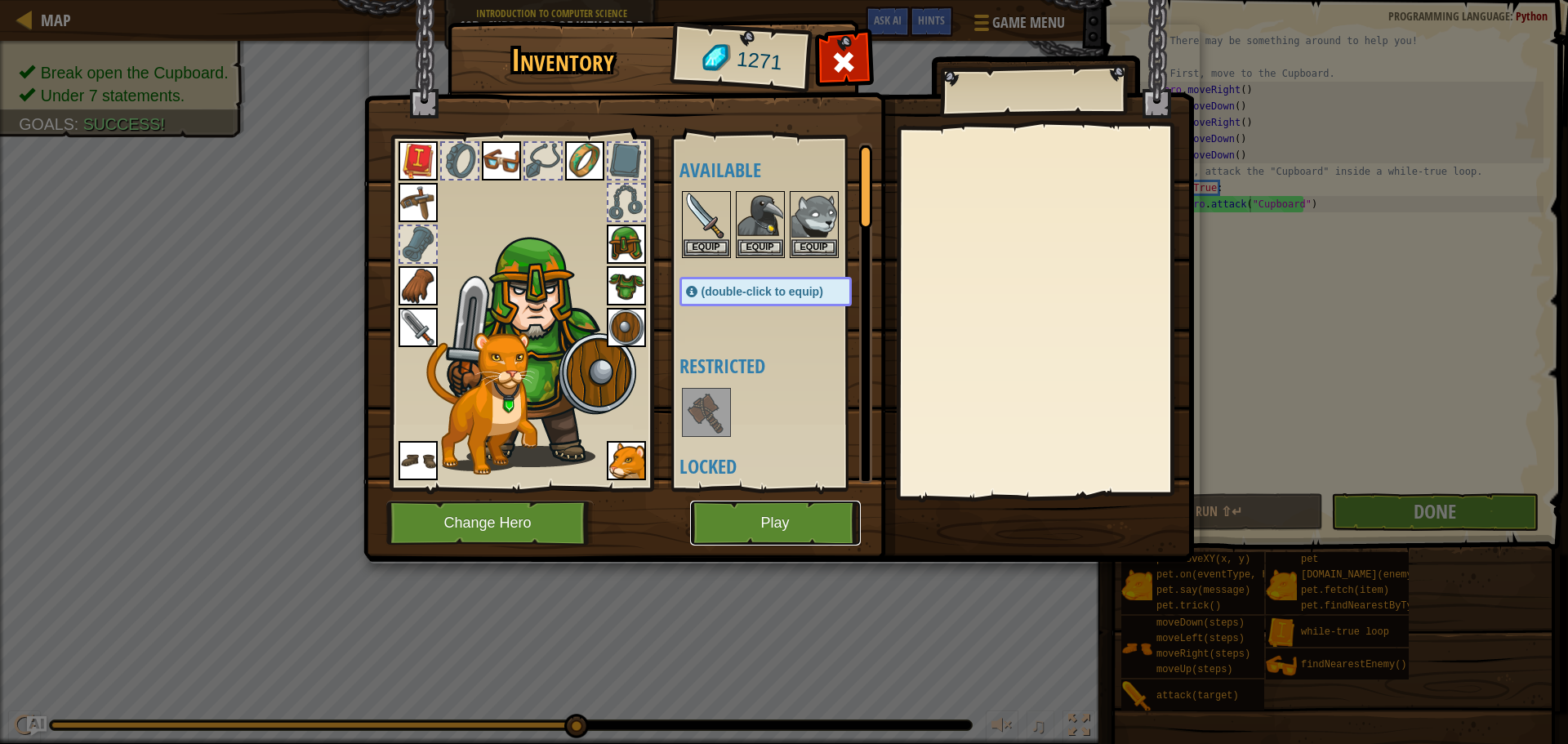
click at [766, 517] on button "Play" at bounding box center [776, 523] width 171 height 45
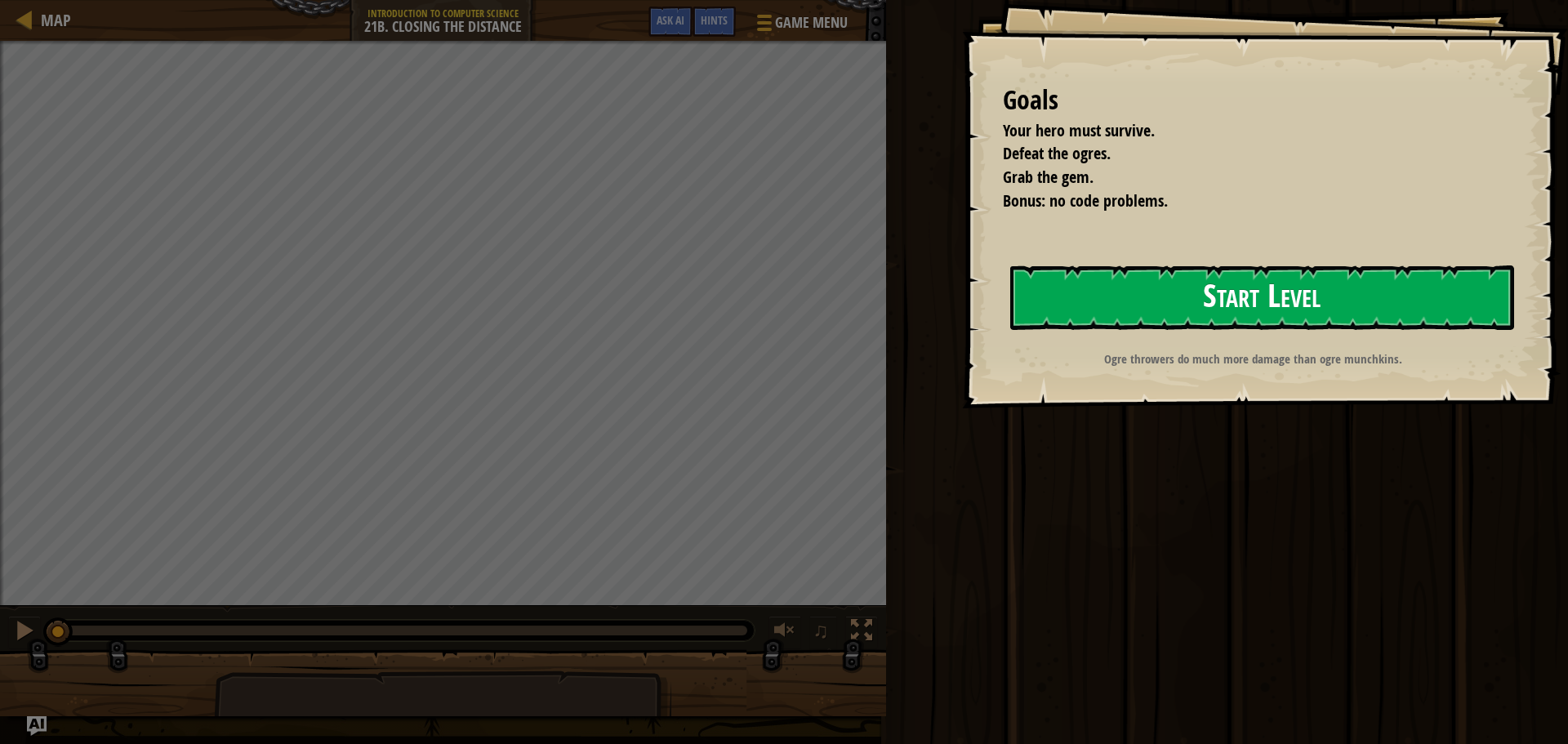
click at [1160, 299] on button "Start Level" at bounding box center [1263, 298] width 504 height 64
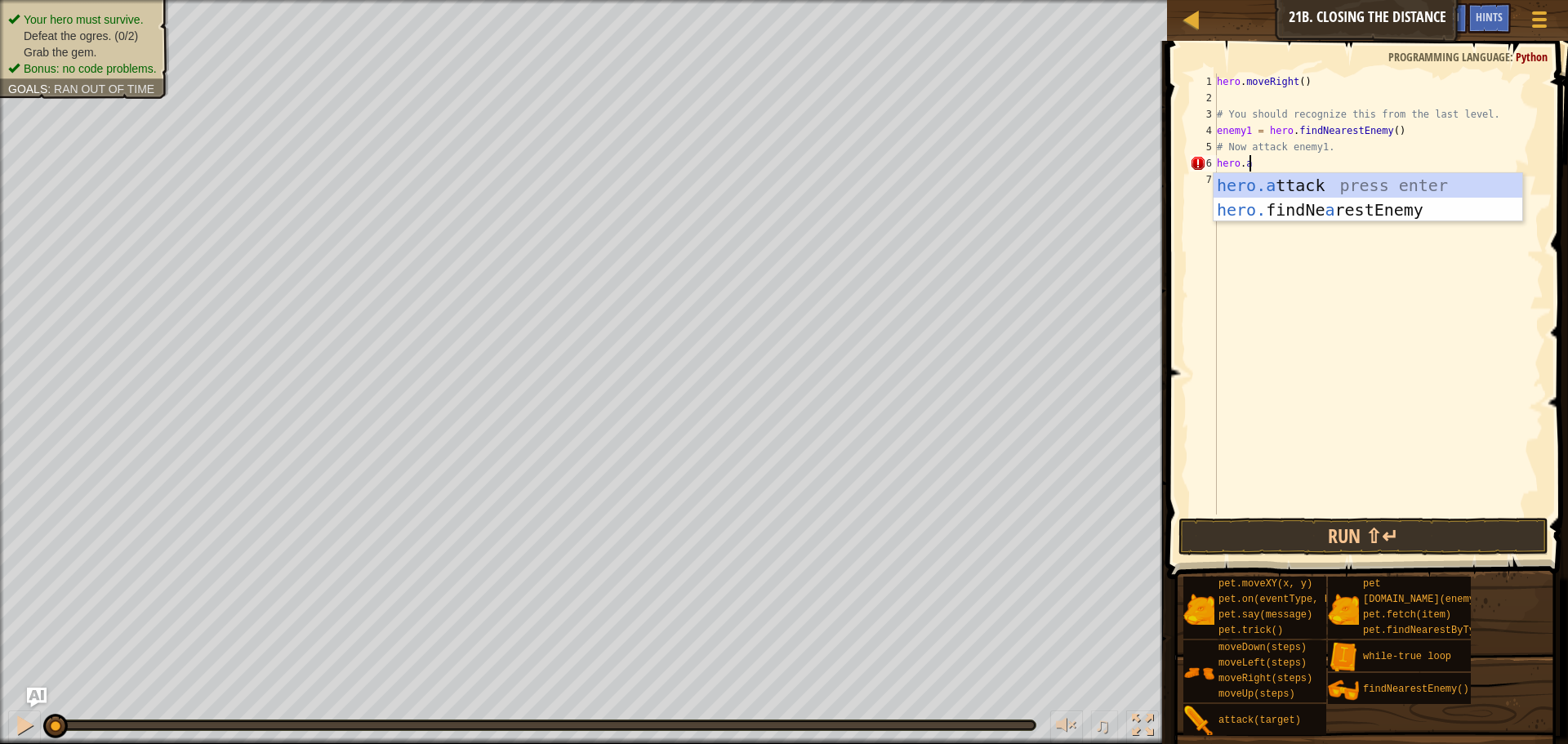
scroll to position [8, 3]
click at [1479, 186] on div "hero.att ack press enter" at bounding box center [1368, 210] width 309 height 74
type textarea "hero.attack(enemy)"
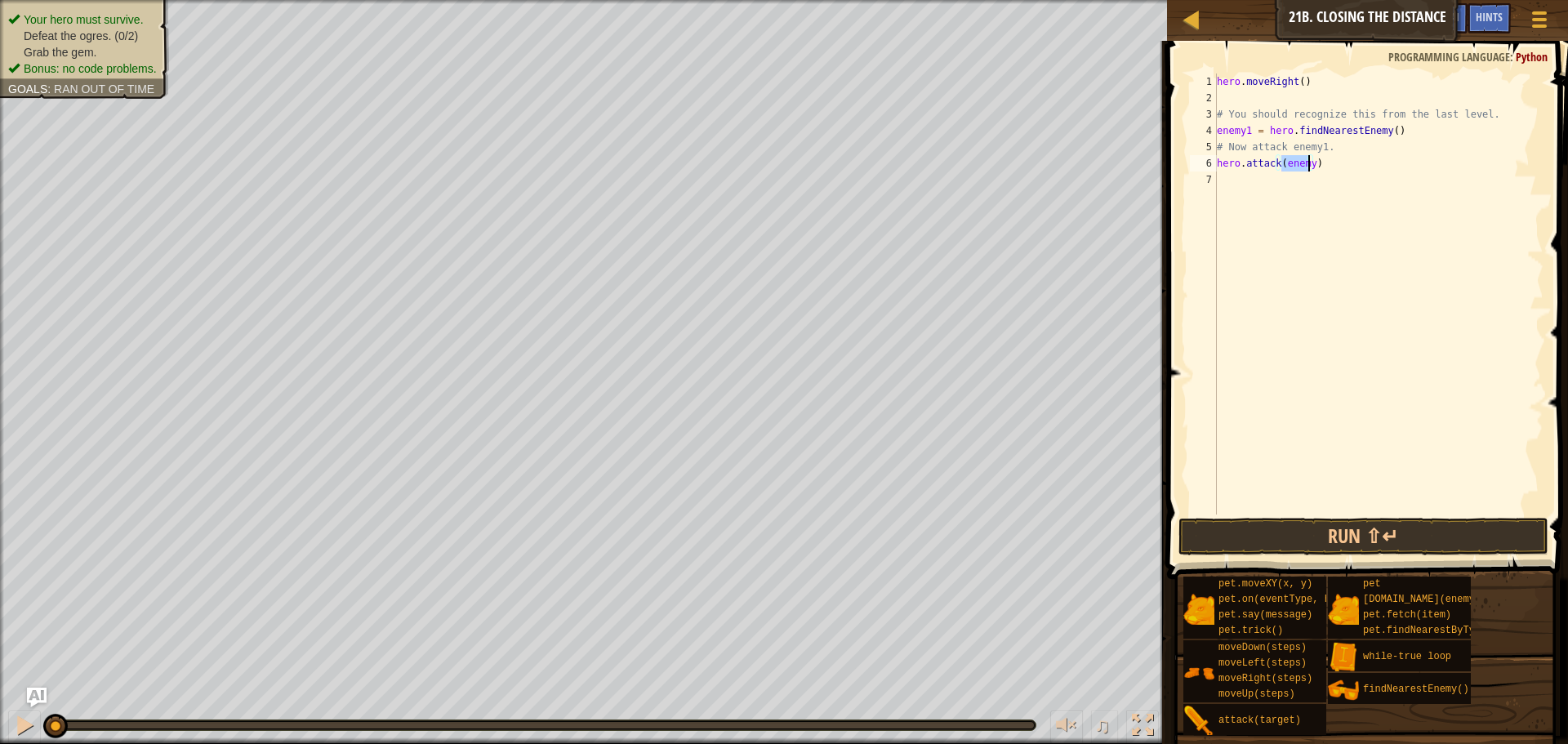
click at [1349, 183] on div "hero . moveRight ( ) # You should recognize this from the last level. enemy1 = …" at bounding box center [1379, 311] width 330 height 474
click at [1309, 165] on div "hero . moveRight ( ) # You should recognize this from the last level. enemy1 = …" at bounding box center [1379, 311] width 330 height 474
type textarea "hero.attack(enemy1)"
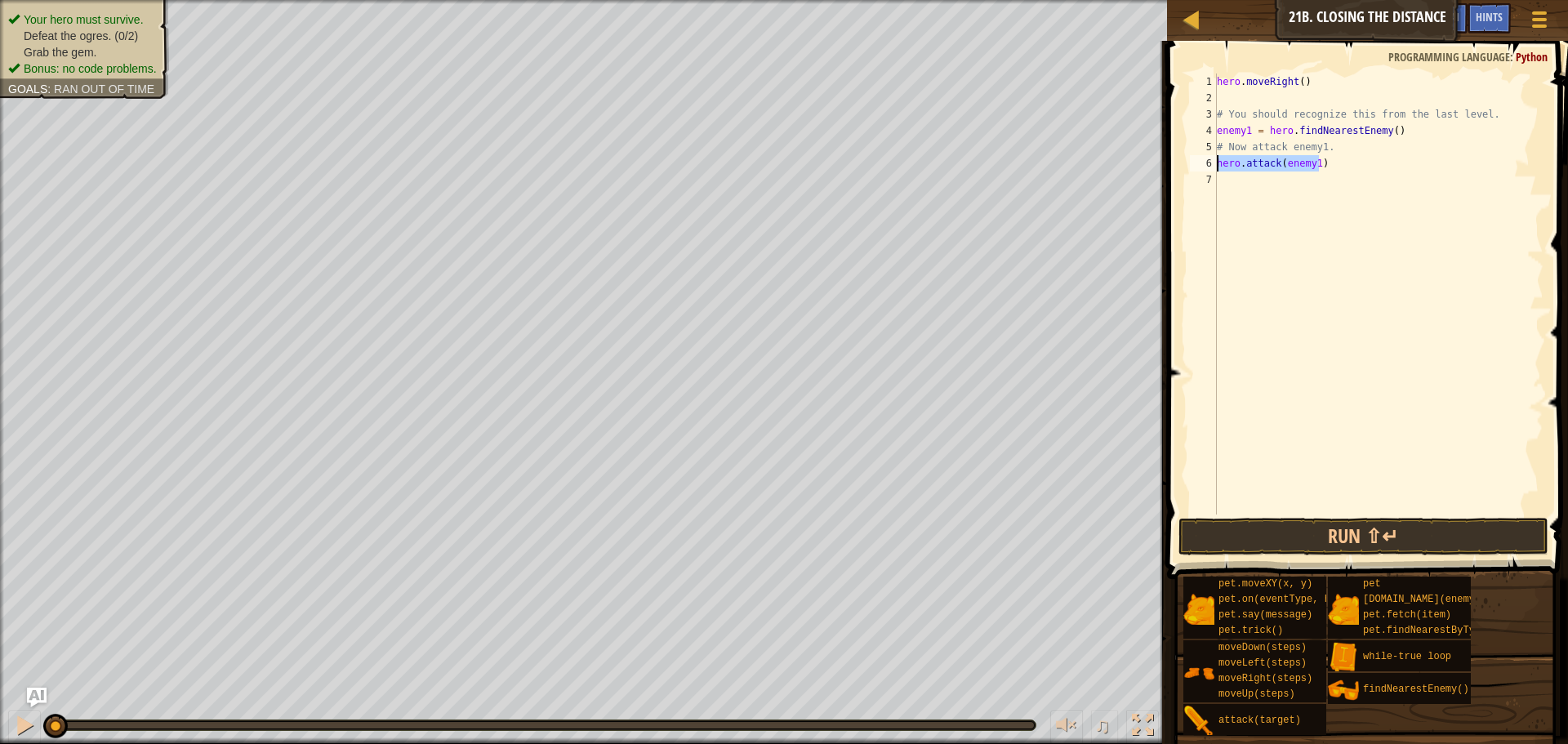
drag, startPoint x: 1324, startPoint y: 163, endPoint x: 1213, endPoint y: 163, distance: 111.0
click at [1213, 163] on div "hero.attack(enemy1) 1 2 3 4 5 6 7 hero . moveRight ( ) # You should recognize t…" at bounding box center [1365, 295] width 357 height 442
click at [1275, 187] on div "hero . moveRight ( ) # You should recognize this from the last level. enemy1 = …" at bounding box center [1379, 311] width 330 height 474
paste textarea "hero.attack(enemy1)"
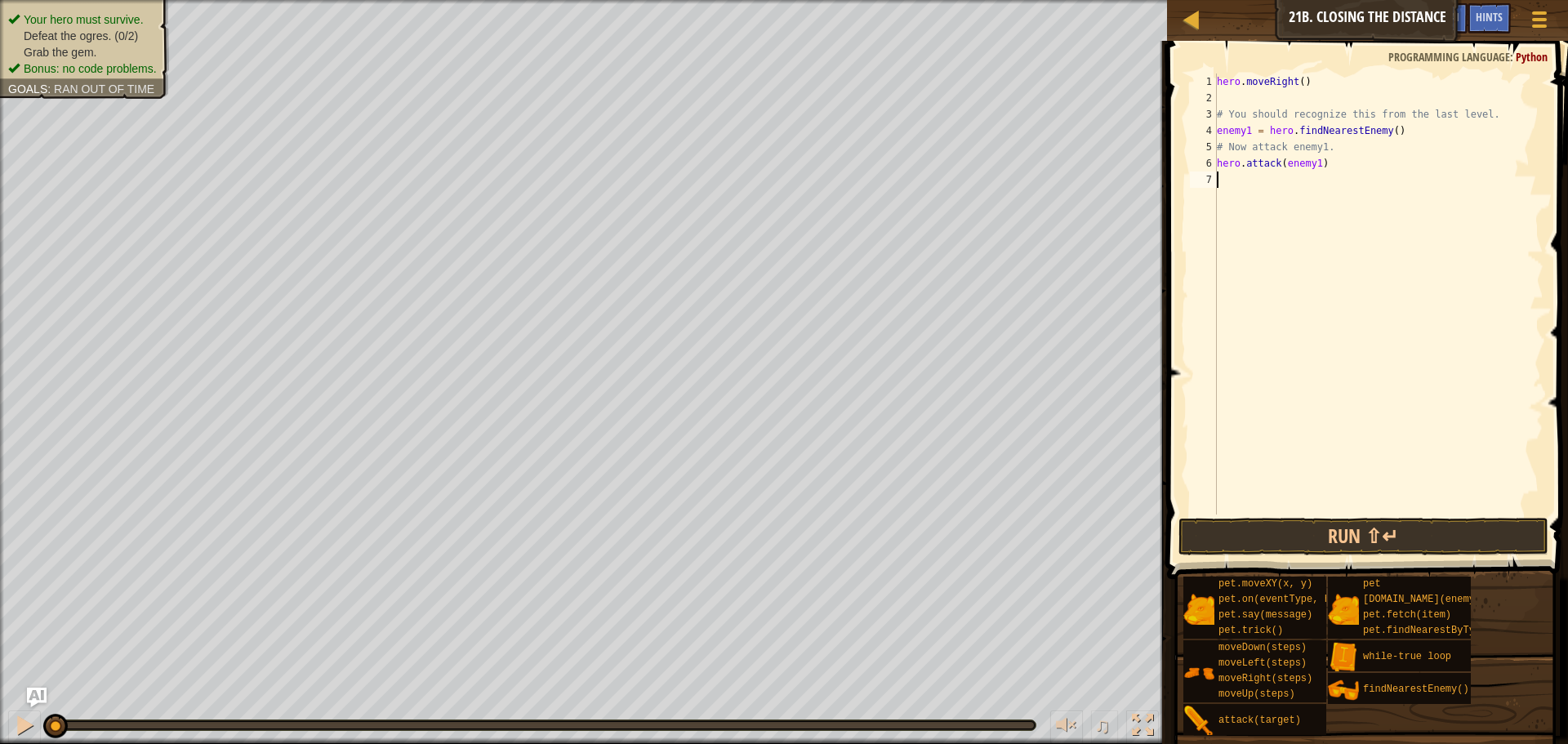
type textarea "hero.attack(enemy1)"
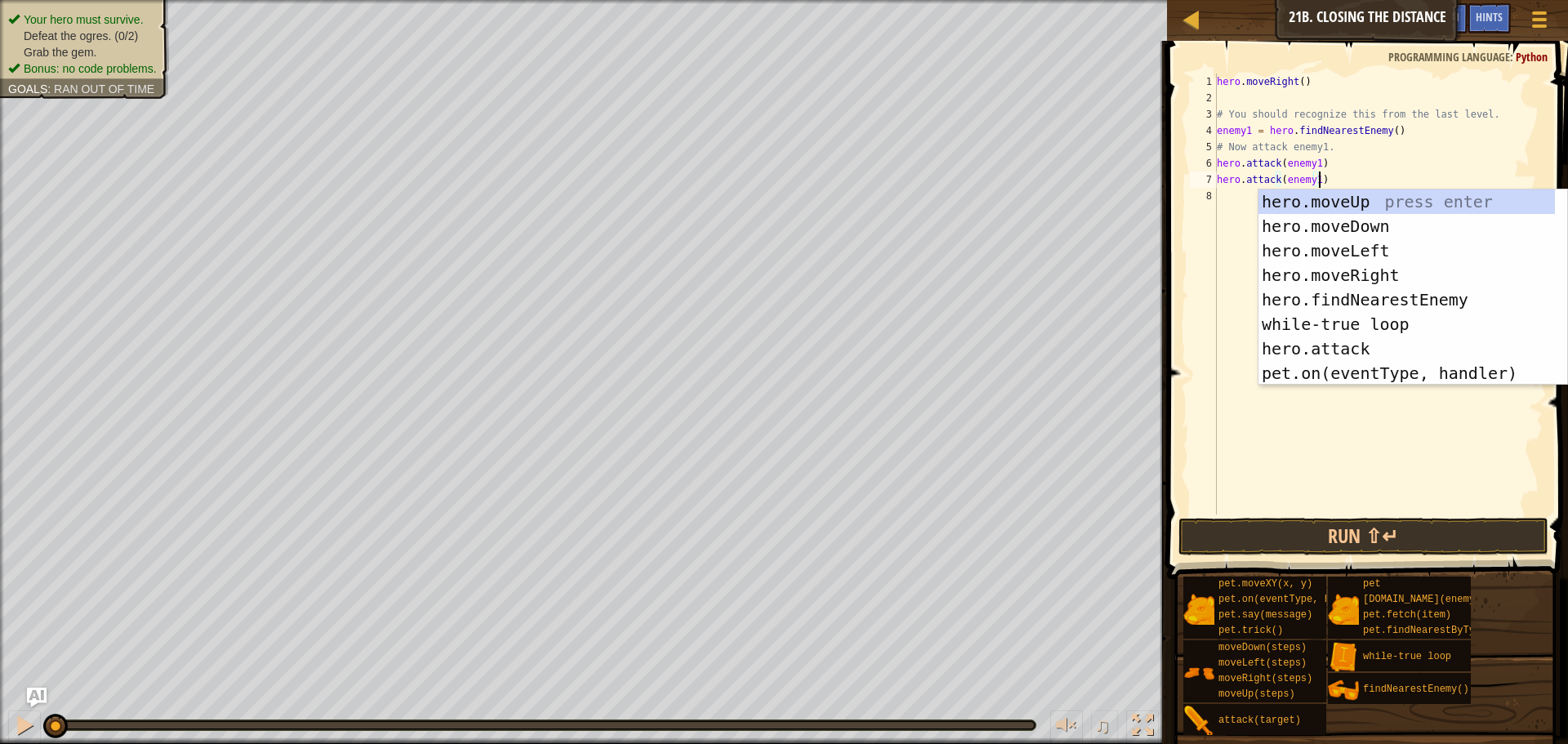
click at [1242, 219] on div "hero . moveRight ( ) # You should recognize this from the last level. enemy1 = …" at bounding box center [1379, 311] width 330 height 474
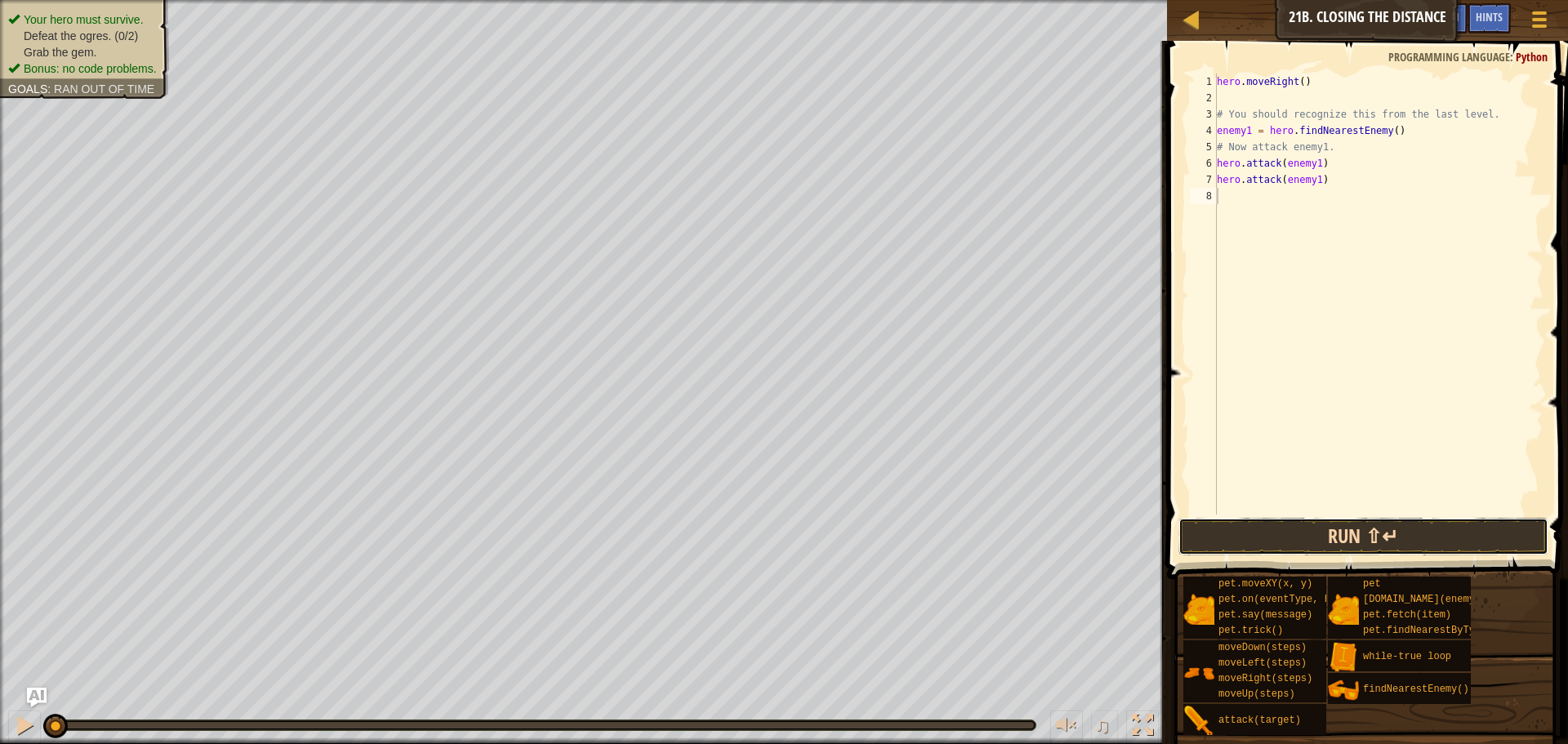
click at [1297, 525] on button "Run ⇧↵" at bounding box center [1363, 537] width 370 height 38
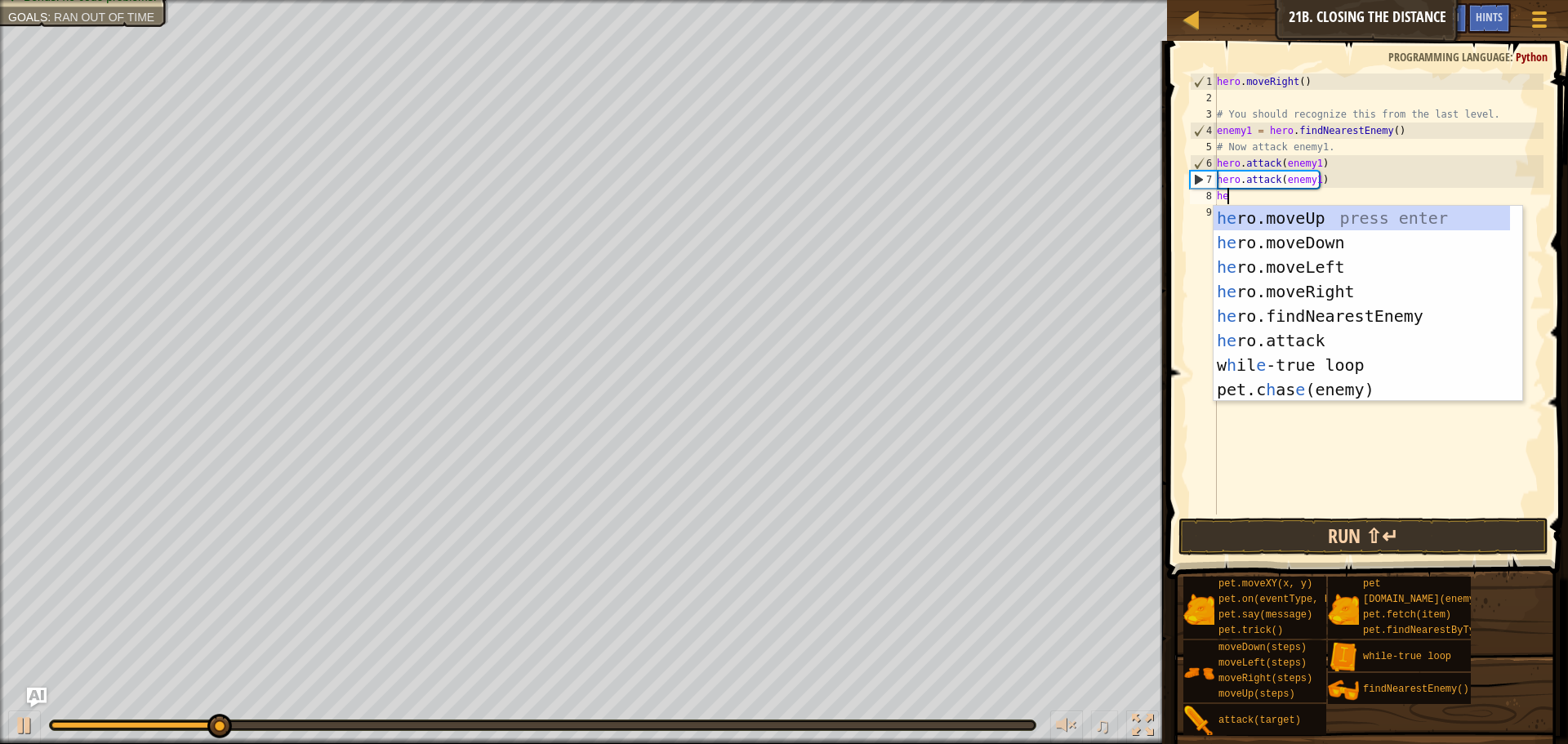
scroll to position [8, 1]
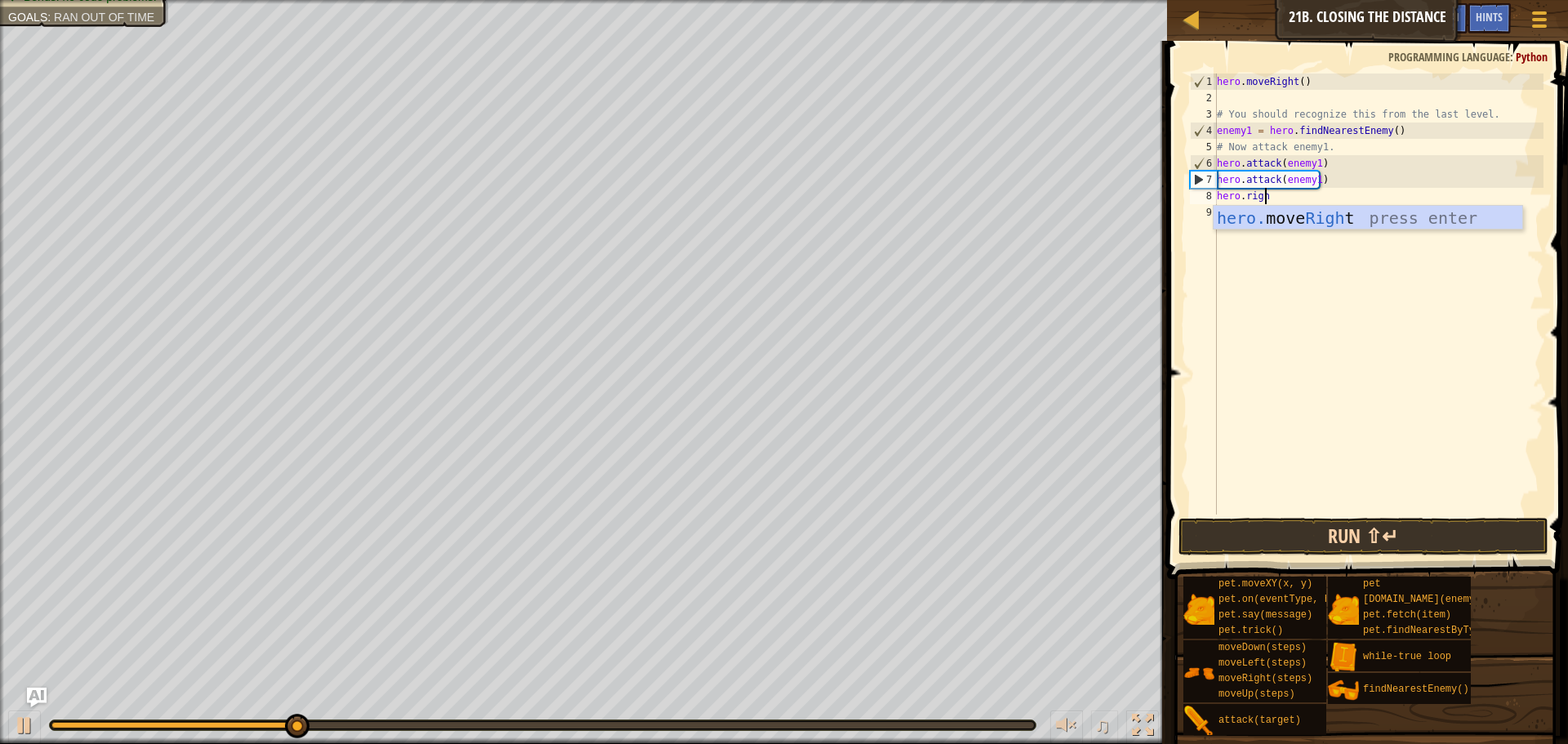
type textarea "hero.right"
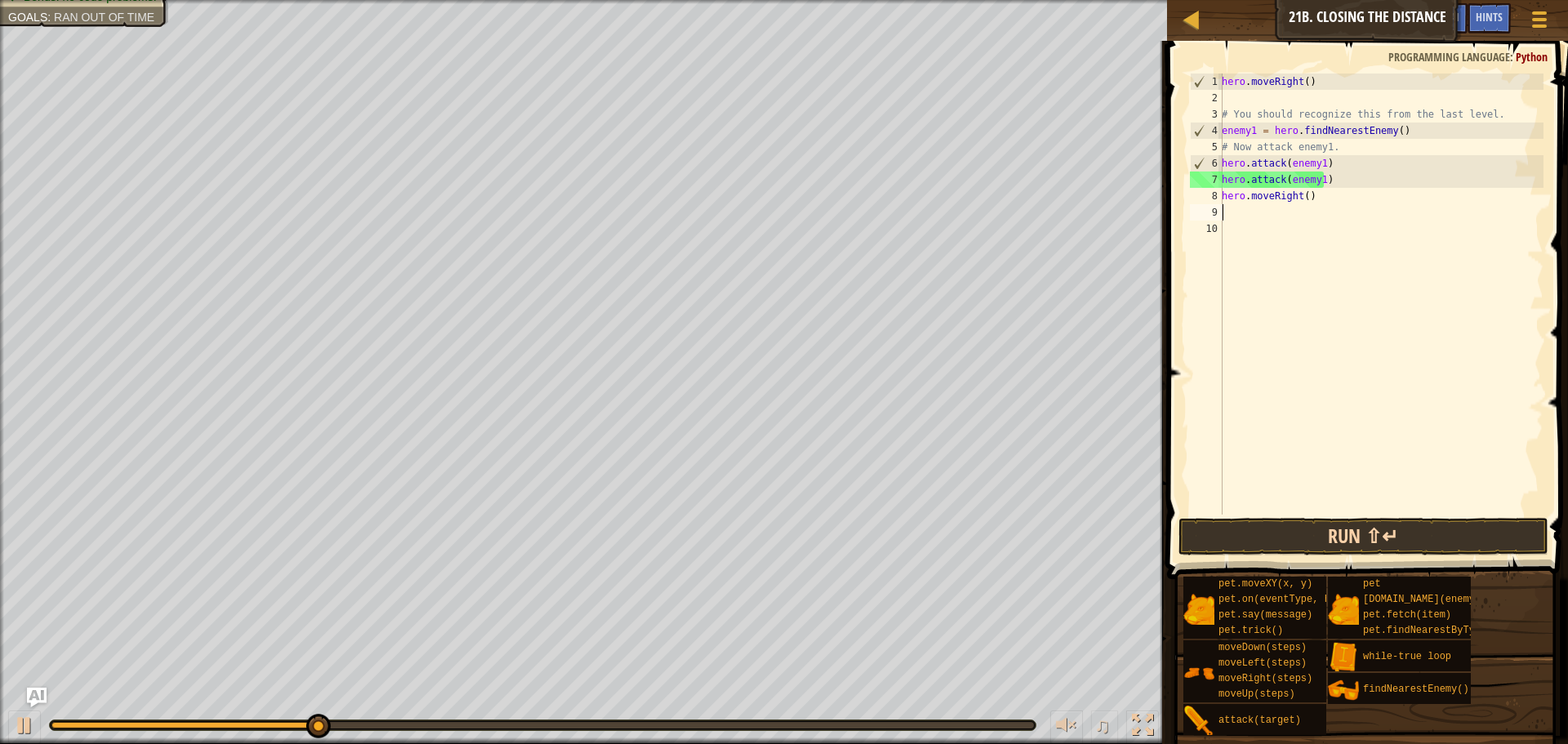
scroll to position [8, 0]
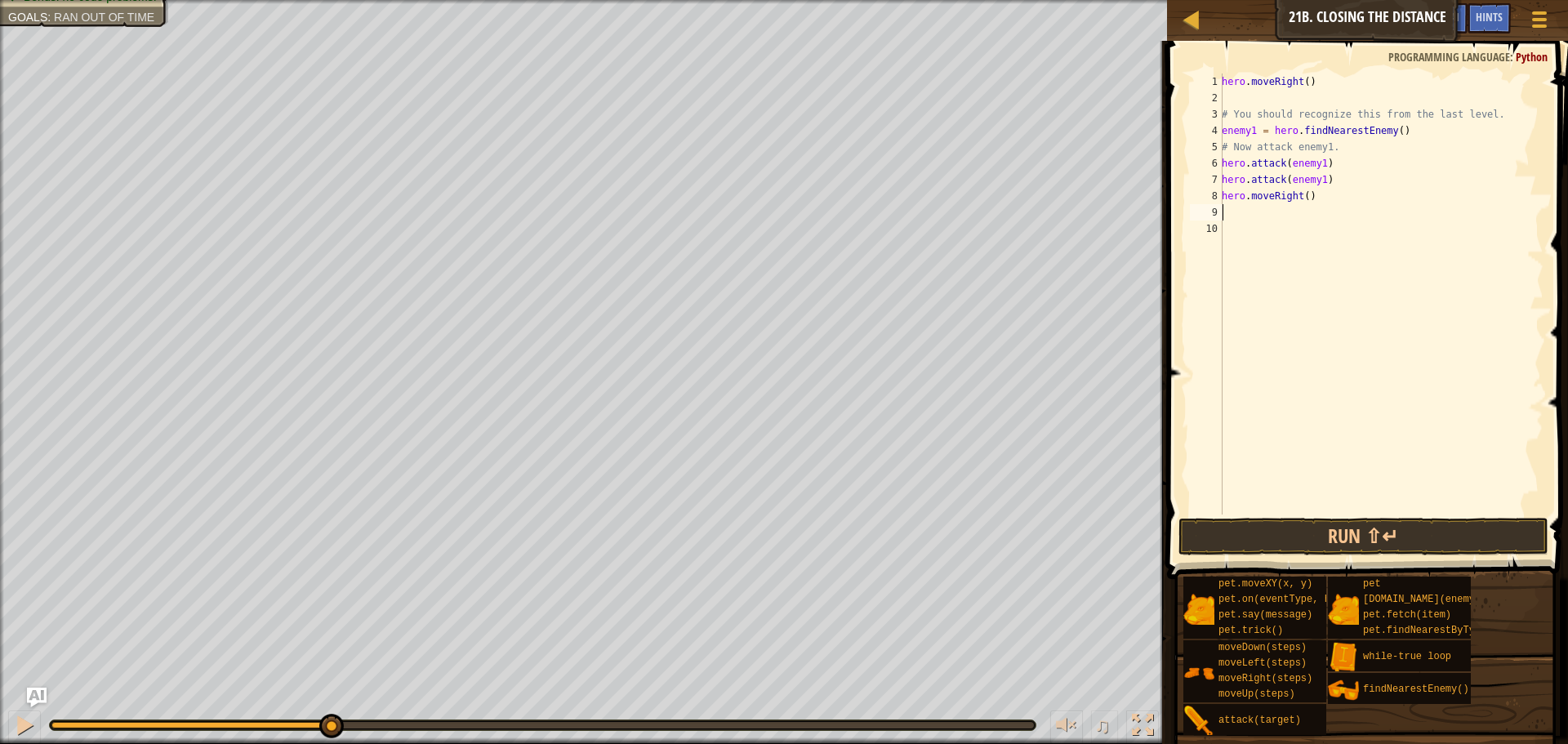
click at [1302, 205] on div "hero . moveRight ( ) # You should recognize this from the last level. enemy1 = …" at bounding box center [1380, 311] width 325 height 474
click at [1305, 195] on div "hero . moveRight ( ) # You should recognize this from the last level. enemy1 = …" at bounding box center [1380, 311] width 325 height 474
drag, startPoint x: 1404, startPoint y: 128, endPoint x: 1219, endPoint y: 134, distance: 185.1
click at [1219, 134] on div "hero.moveRight(3) 1 2 3 4 5 6 7 8 9 10 hero . moveRight ( ) # You should recogn…" at bounding box center [1365, 295] width 357 height 442
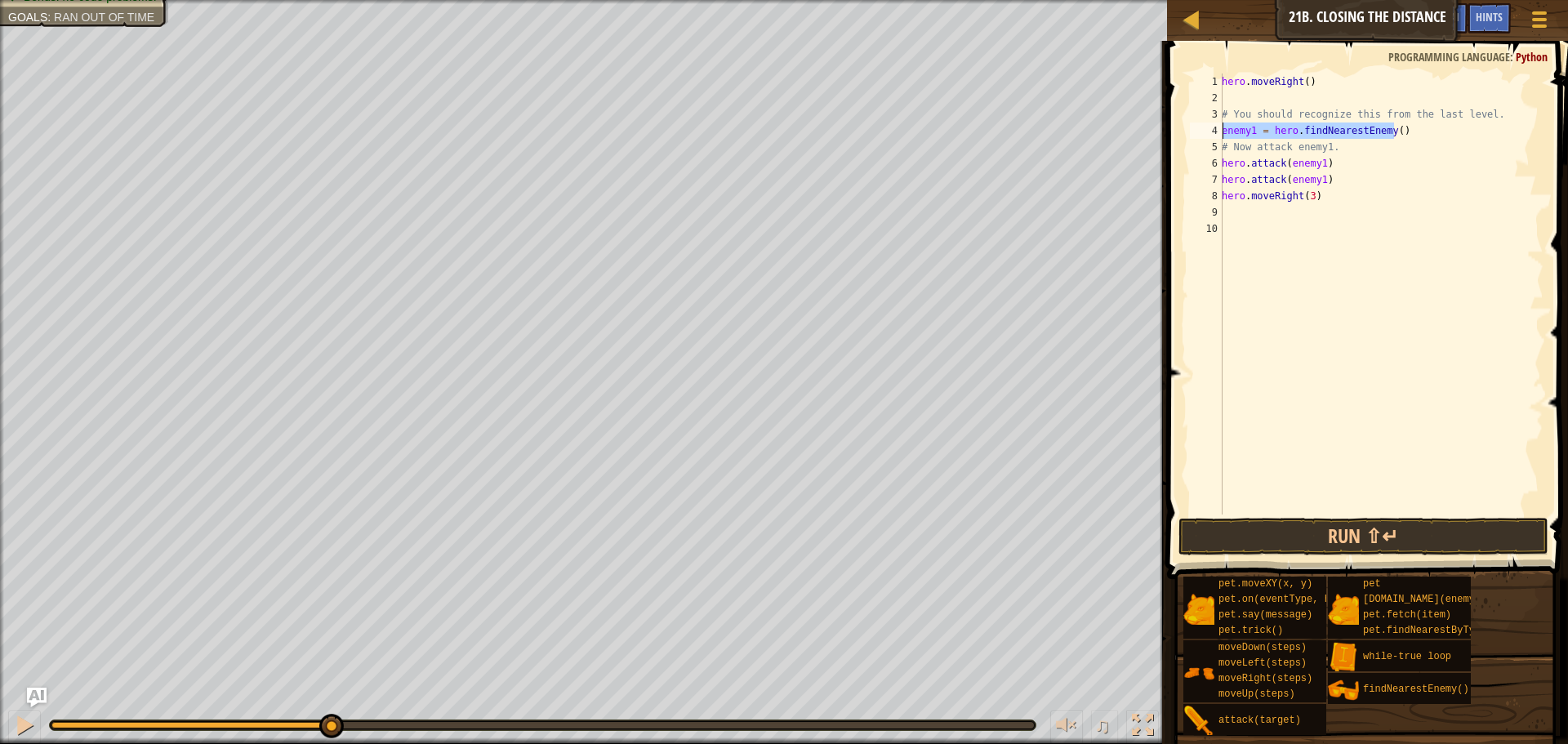
type textarea "enemy1 = hero.findNearestEnemy()"
click at [1310, 230] on div "hero . moveRight ( ) # You should recognize this from the last level. enemy1 = …" at bounding box center [1380, 311] width 325 height 474
paste textarea "enemy1 = hero.findNearestEnemy()"
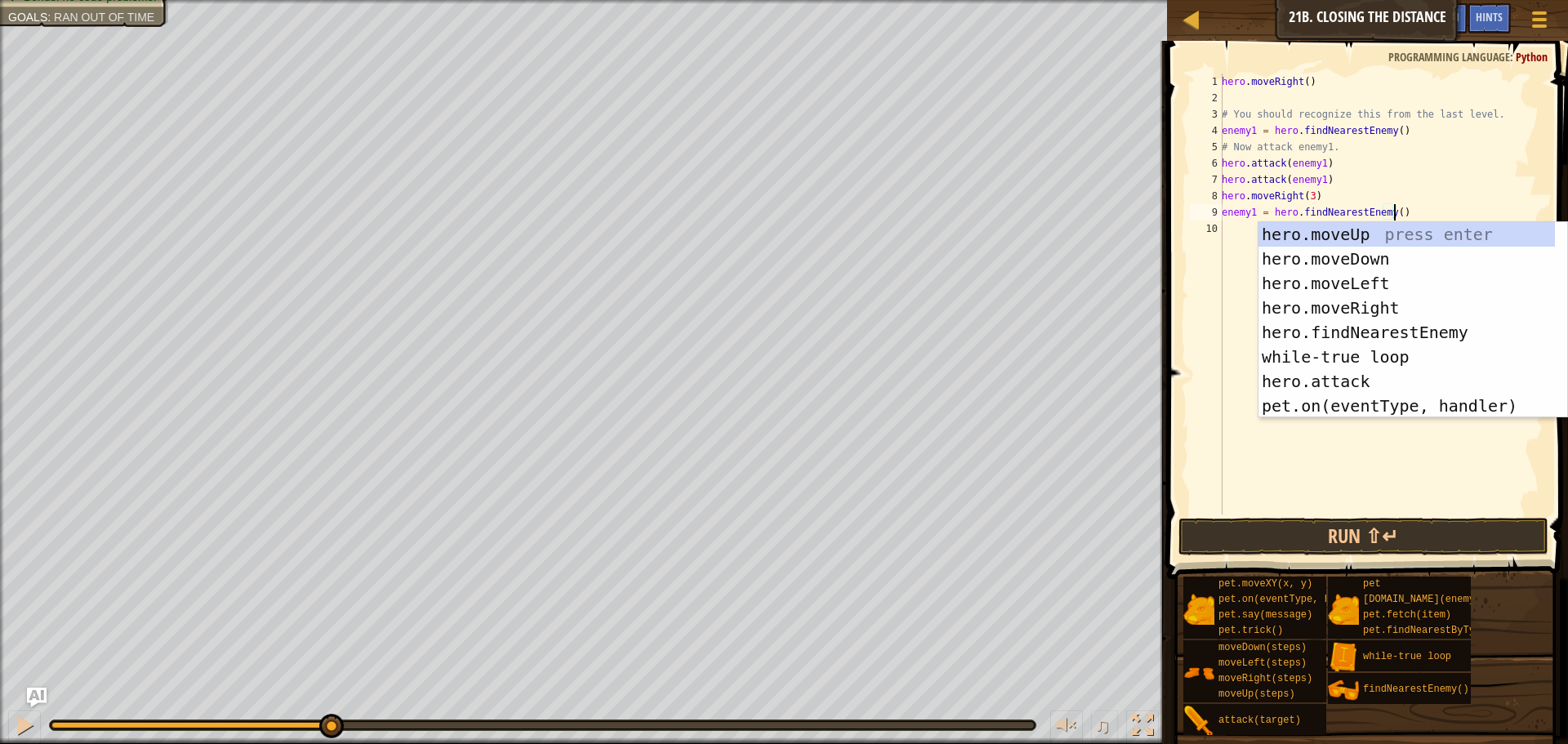
click at [1252, 214] on div "hero . moveRight ( ) # You should recognize this from the last level. enemy1 = …" at bounding box center [1380, 311] width 325 height 474
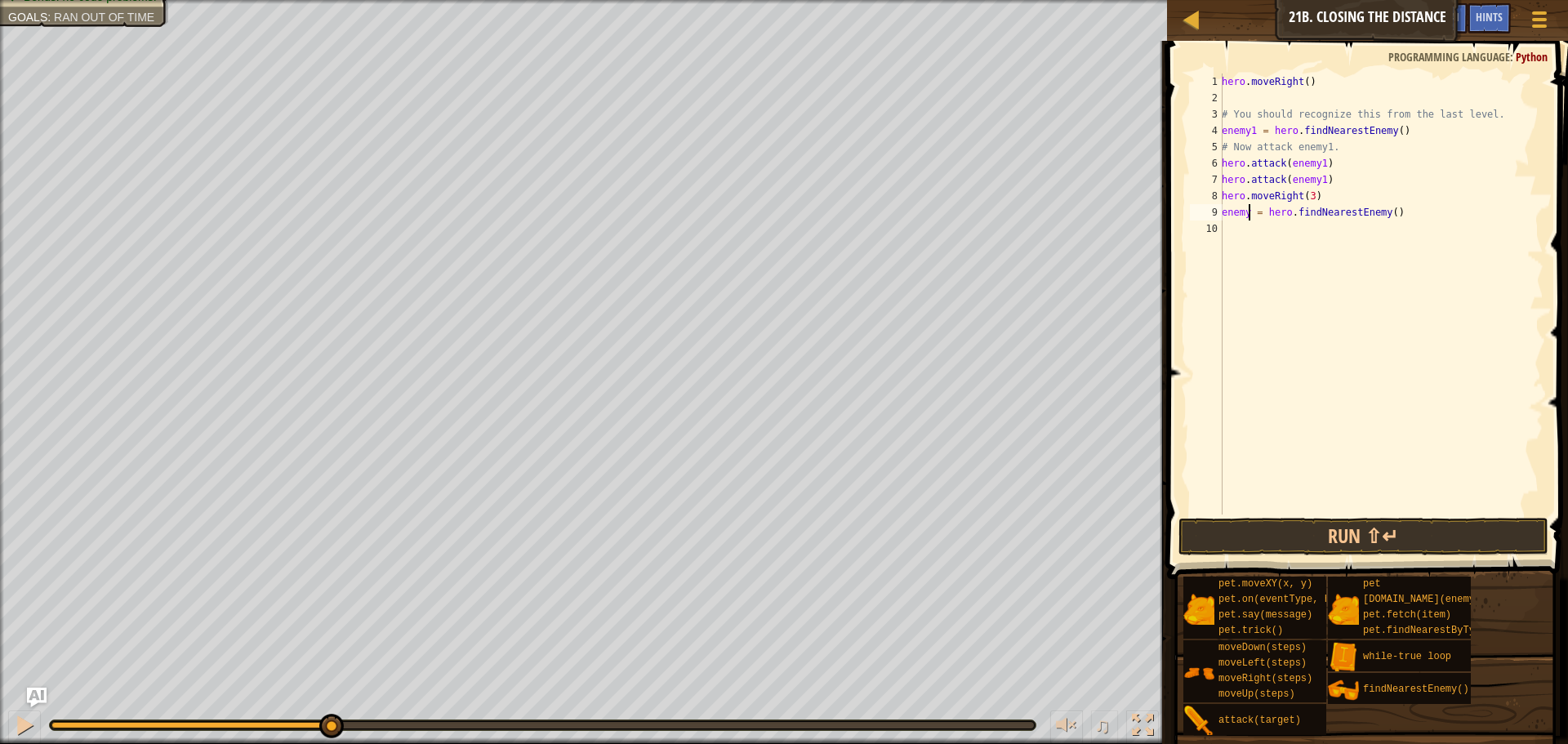
type textarea "enemy2 = hero.findNearestEnemy()"
click at [1267, 252] on div "hero . moveRight ( ) # You should recognize this from the last level. enemy1 = …" at bounding box center [1380, 311] width 325 height 474
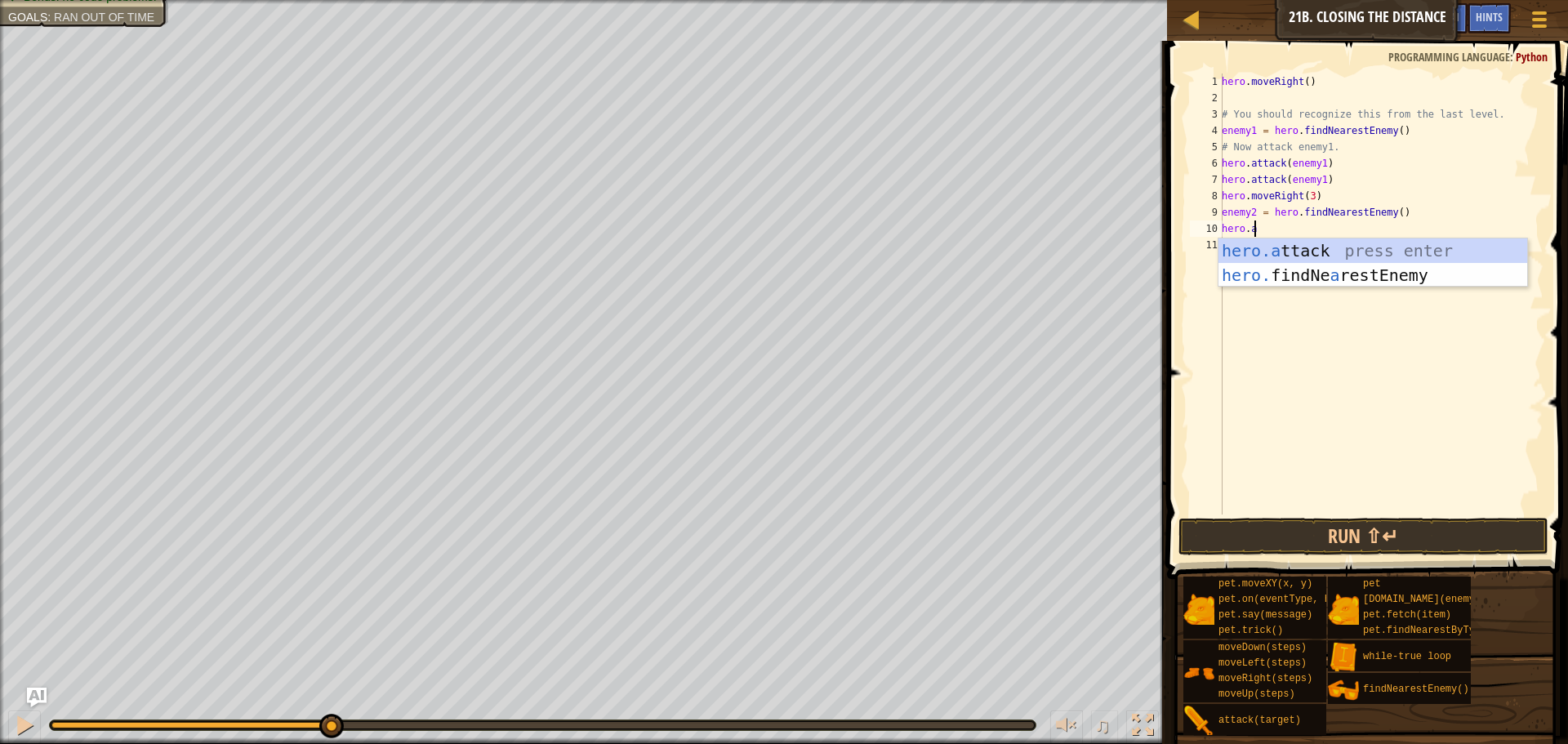
scroll to position [8, 3]
type textarea "hero.attack(enemy)"
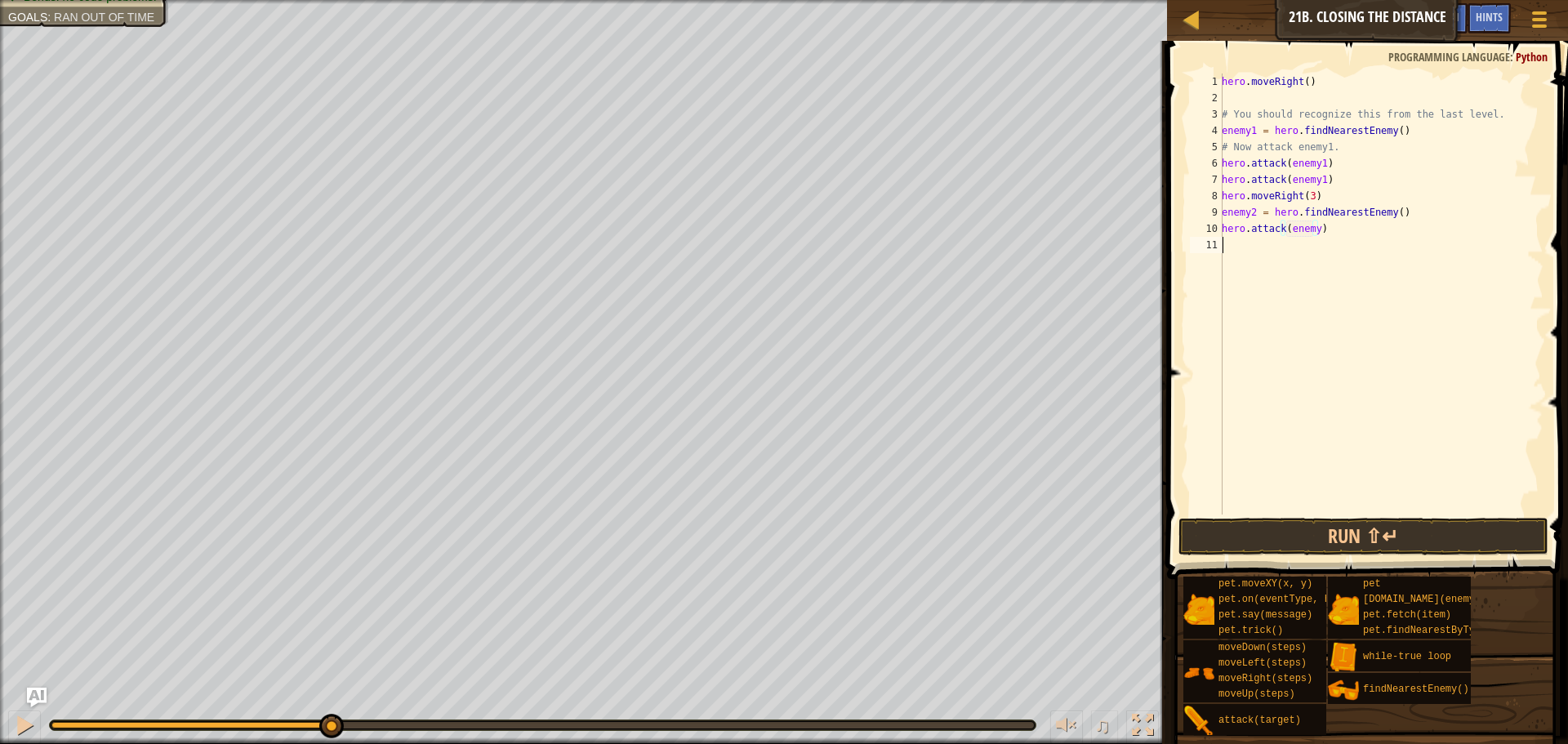
click at [1268, 252] on div "hero . moveRight ( ) # You should recognize this from the last level. enemy1 = …" at bounding box center [1380, 311] width 325 height 474
click at [1313, 237] on div "hero . moveRight ( ) # You should recognize this from the last level. enemy1 = …" at bounding box center [1380, 311] width 325 height 474
click at [1313, 225] on div "hero . moveRight ( ) # You should recognize this from the last level. enemy1 = …" at bounding box center [1380, 311] width 325 height 474
type textarea "hero.attack(enemy2)"
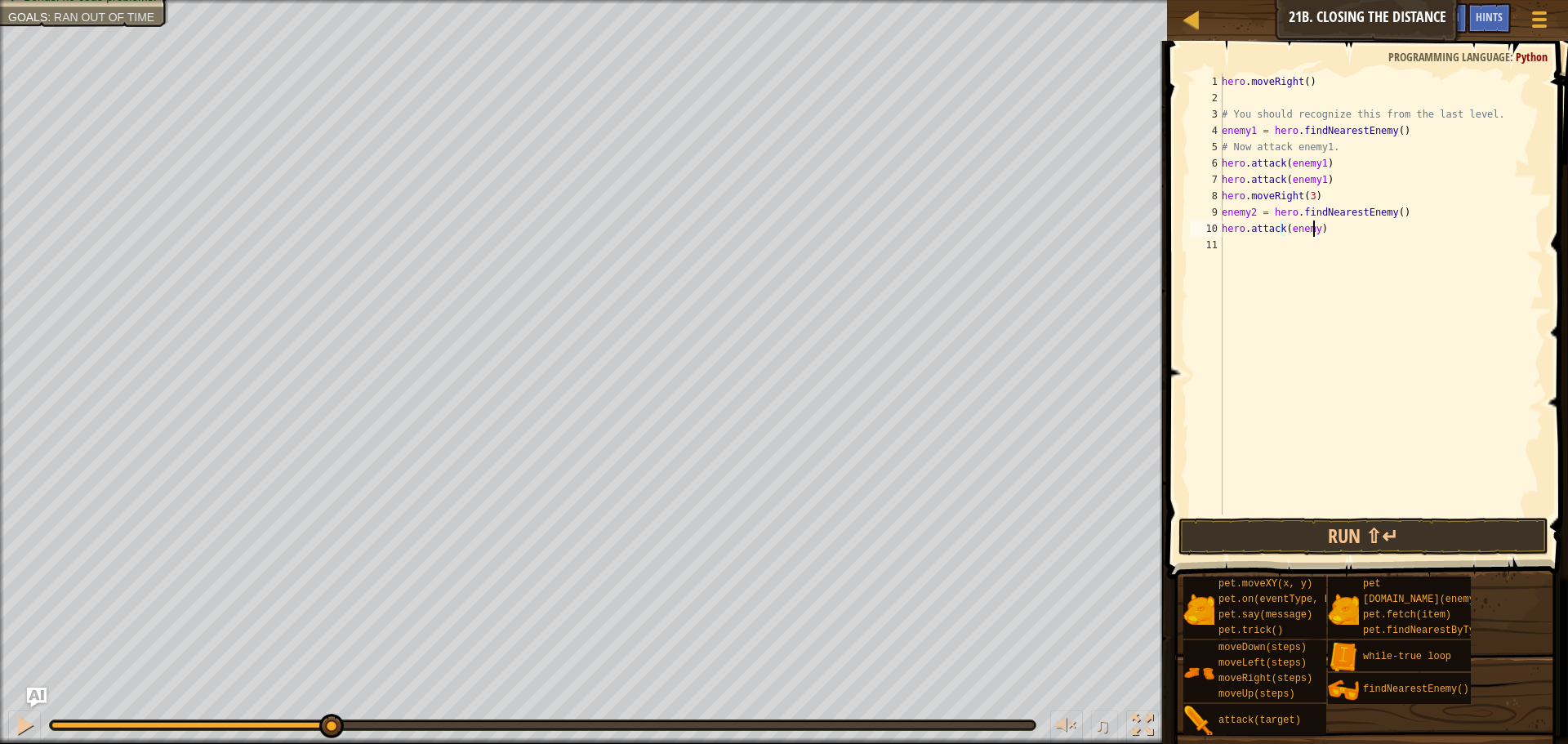
scroll to position [8, 8]
drag, startPoint x: 1329, startPoint y: 234, endPoint x: 1224, endPoint y: 229, distance: 105.1
click at [1224, 229] on div "hero . moveRight ( ) # You should recognize this from the last level. enemy1 = …" at bounding box center [1380, 311] width 325 height 474
click at [1271, 247] on div "hero . moveRight ( ) # You should recognize this from the last level. enemy1 = …" at bounding box center [1380, 311] width 325 height 474
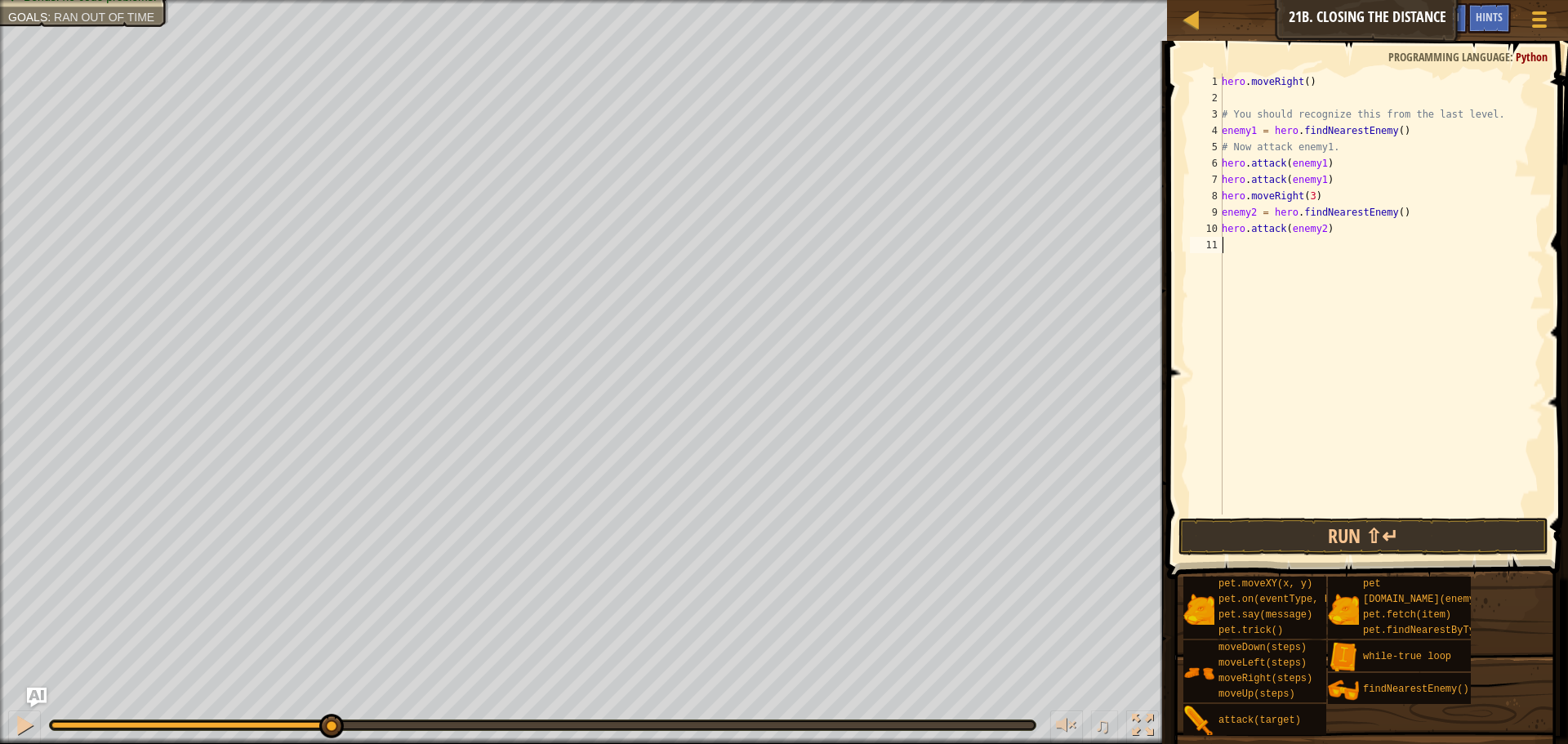
paste textarea "hero.attack(enemy2)"
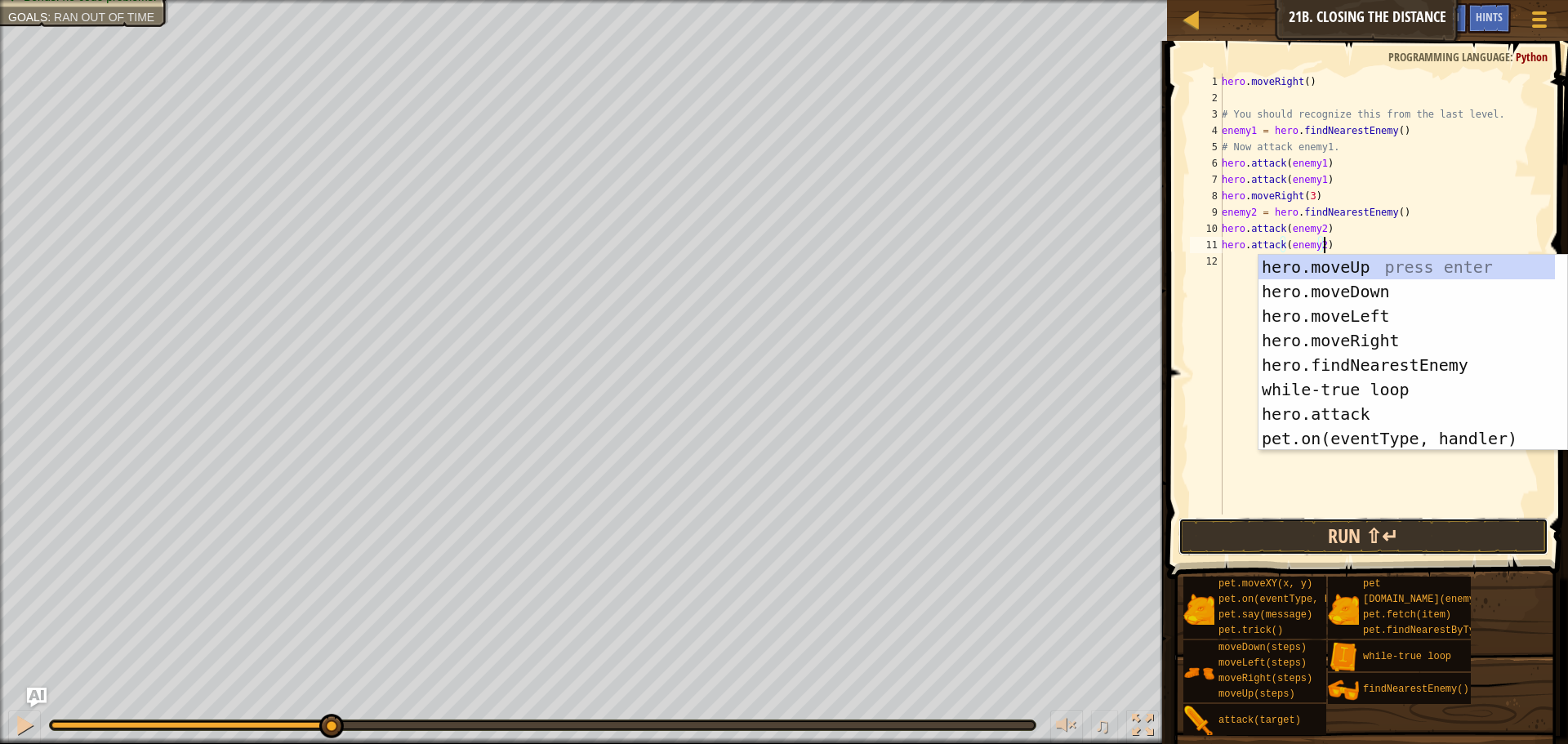
click at [1331, 532] on button "Run ⇧↵" at bounding box center [1363, 537] width 370 height 38
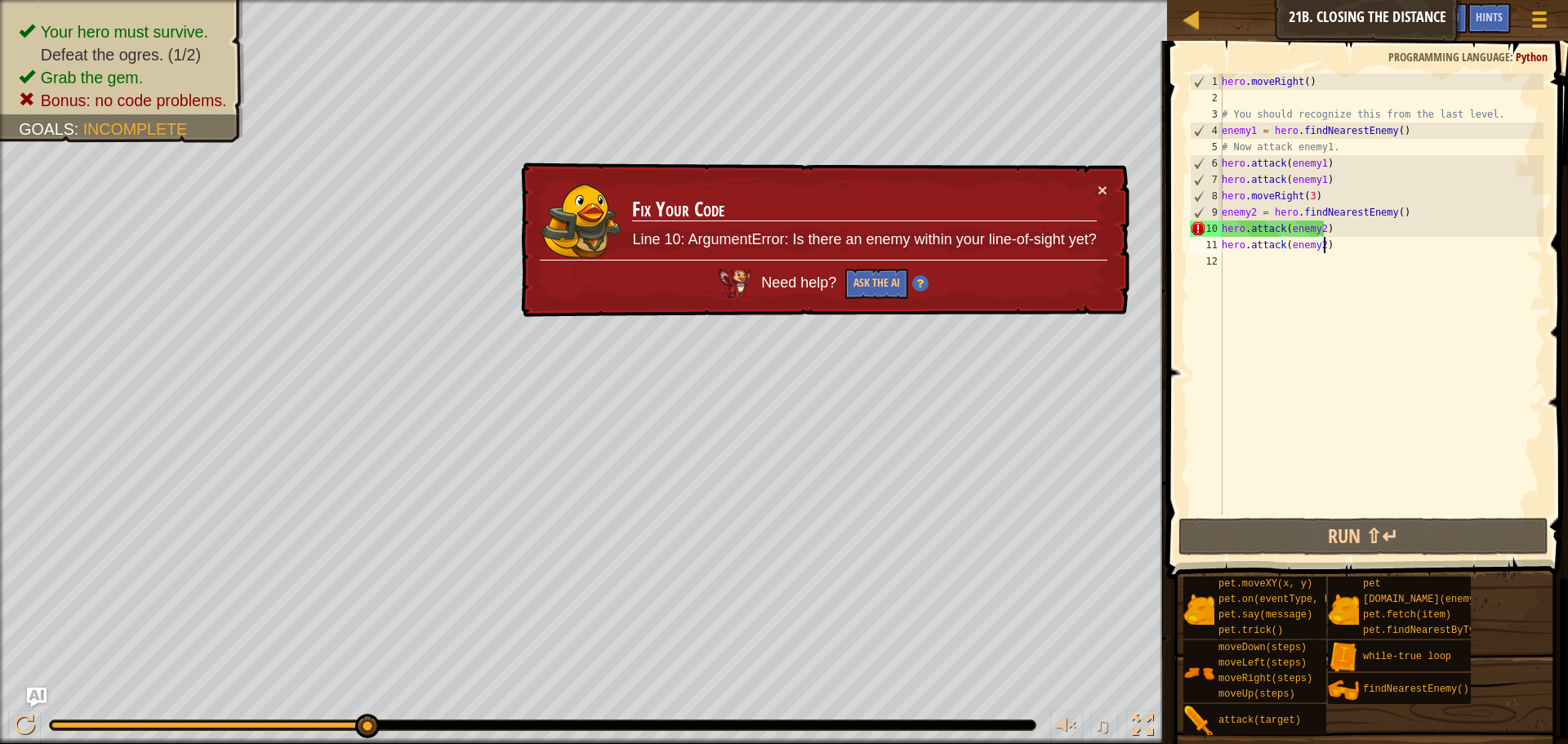
click at [1307, 203] on div "hero . moveRight ( ) # You should recognize this from the last level. enemy1 = …" at bounding box center [1380, 311] width 325 height 474
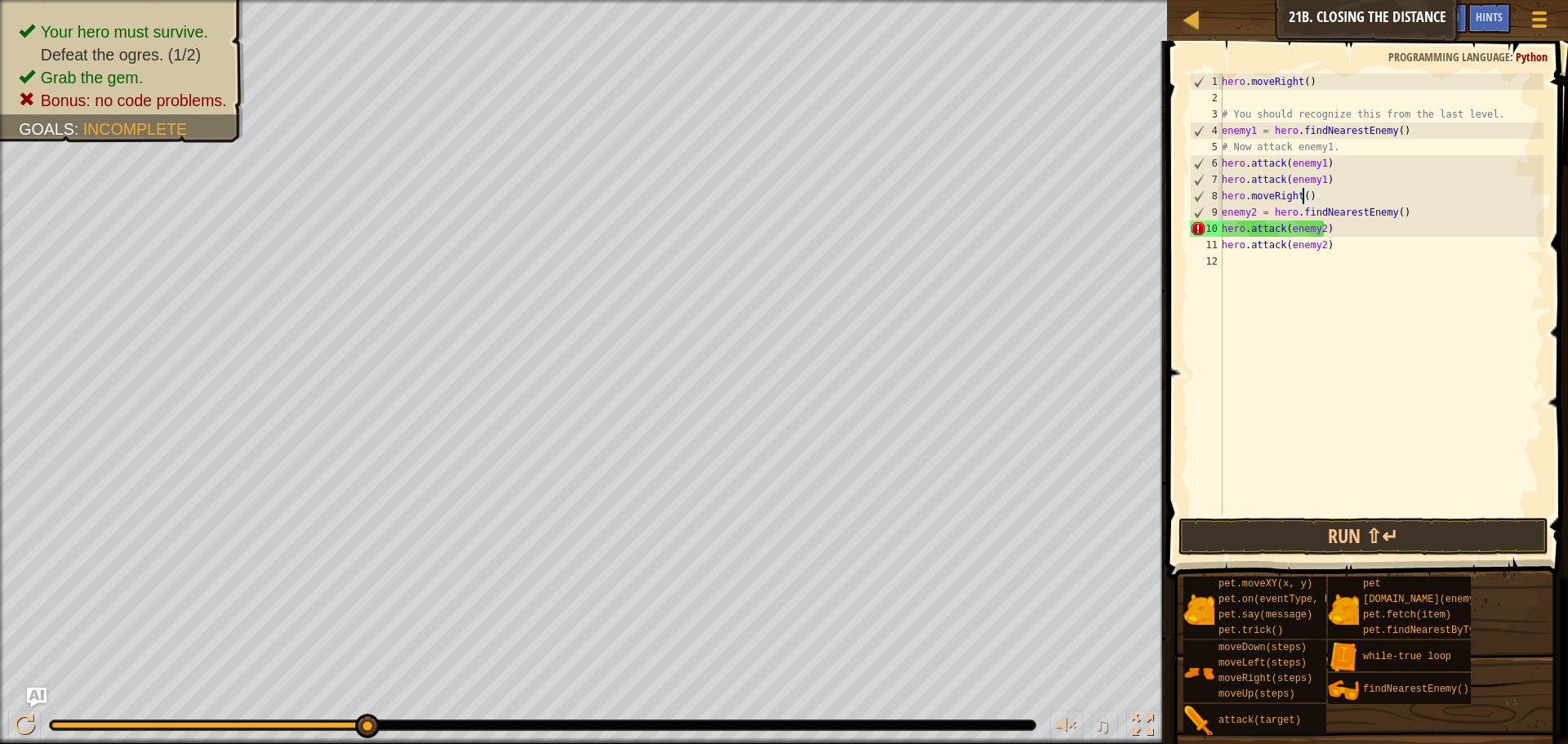
scroll to position [8, 7]
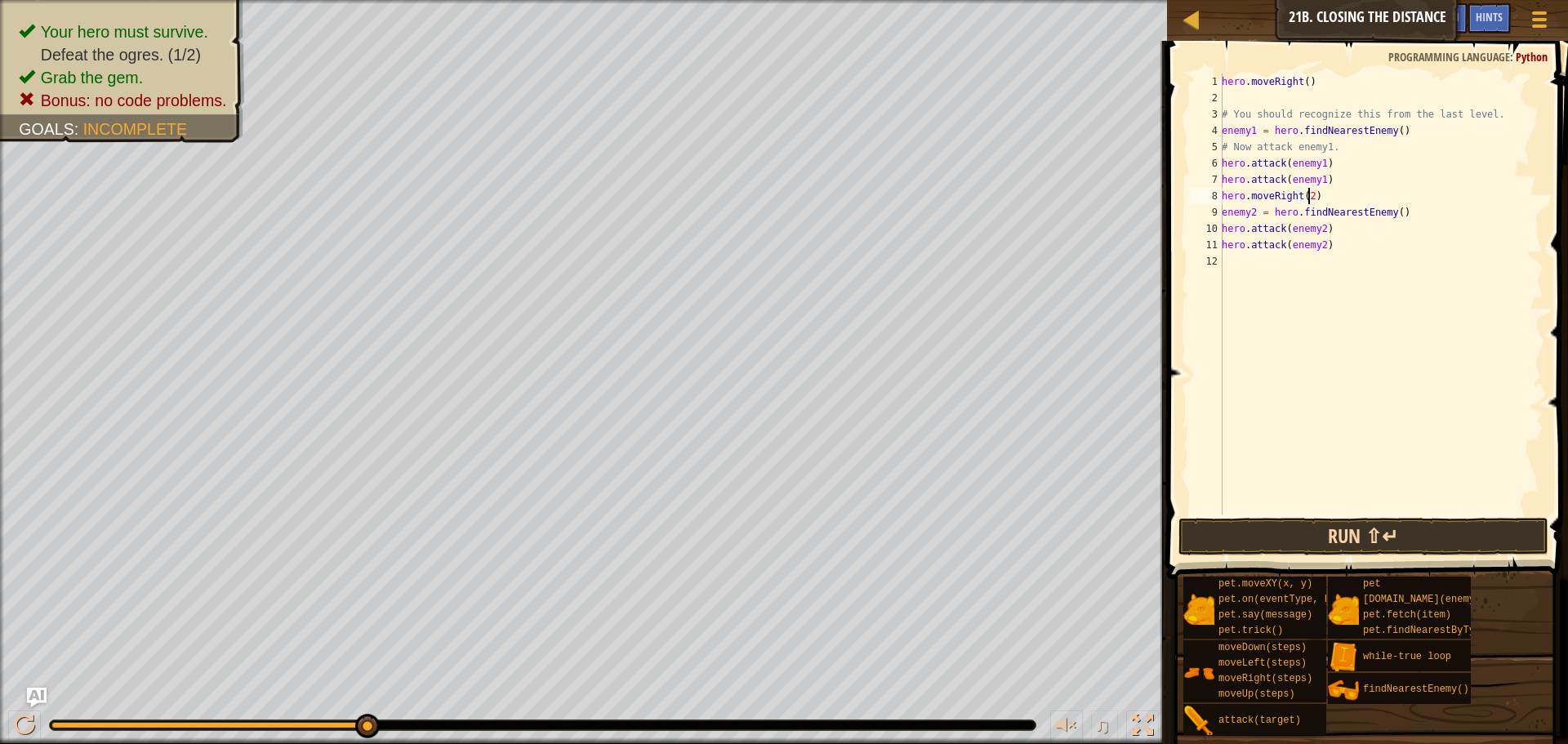
type textarea "hero.moveRight(2)"
click at [1317, 543] on button "Run ⇧↵" at bounding box center [1363, 537] width 370 height 38
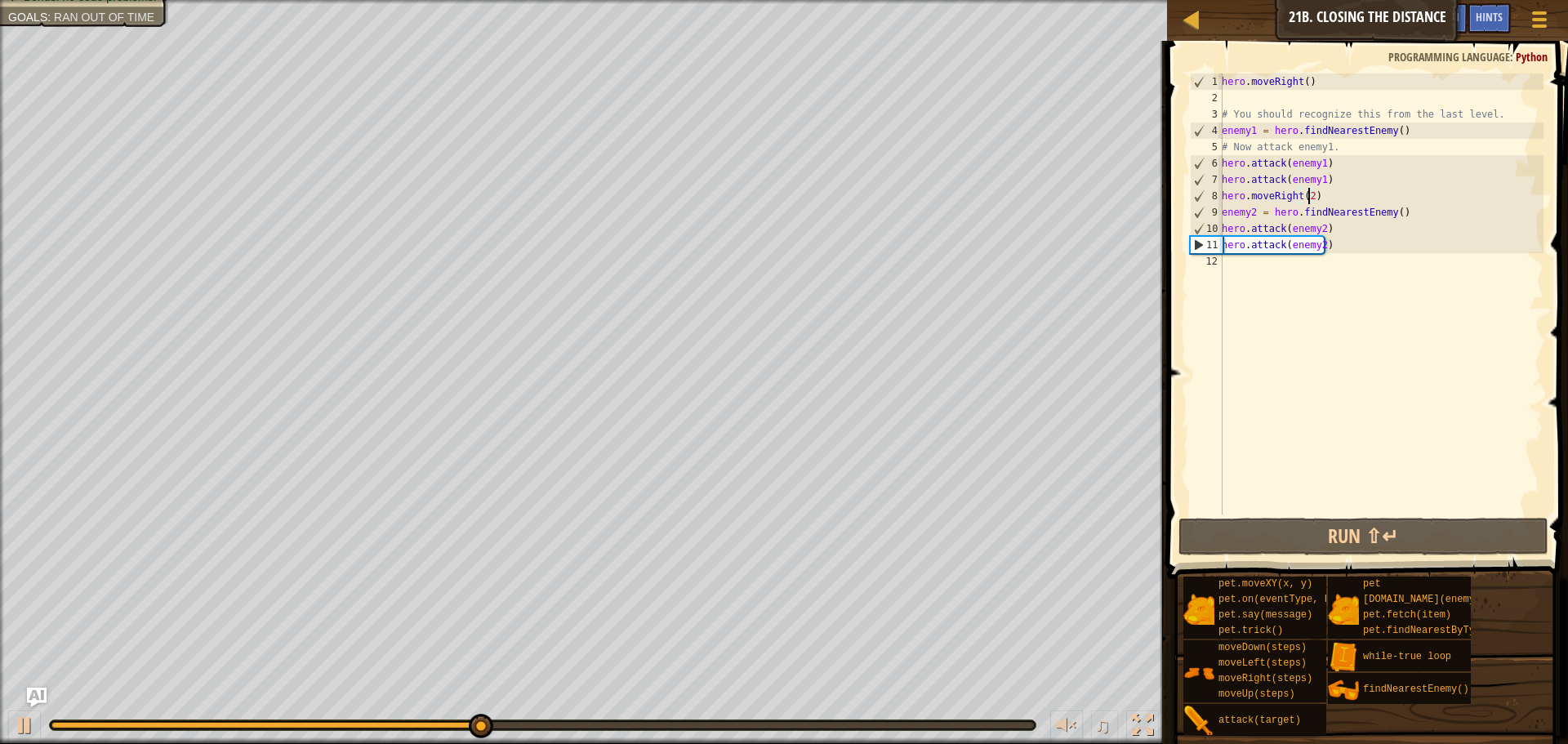
click at [1235, 280] on div "hero . moveRight ( ) # You should recognize this from the last level. enemy1 = …" at bounding box center [1380, 311] width 325 height 474
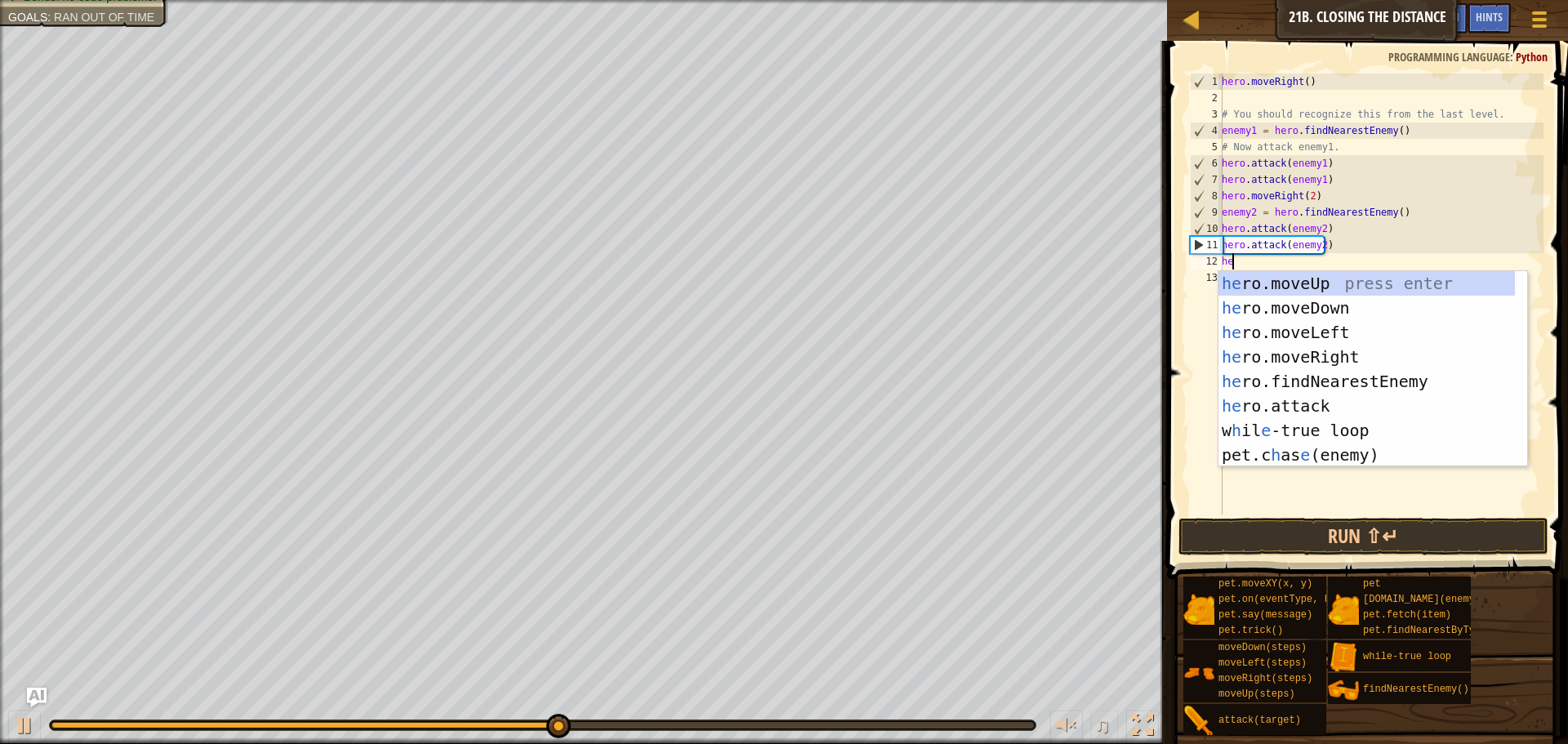
scroll to position [8, 1]
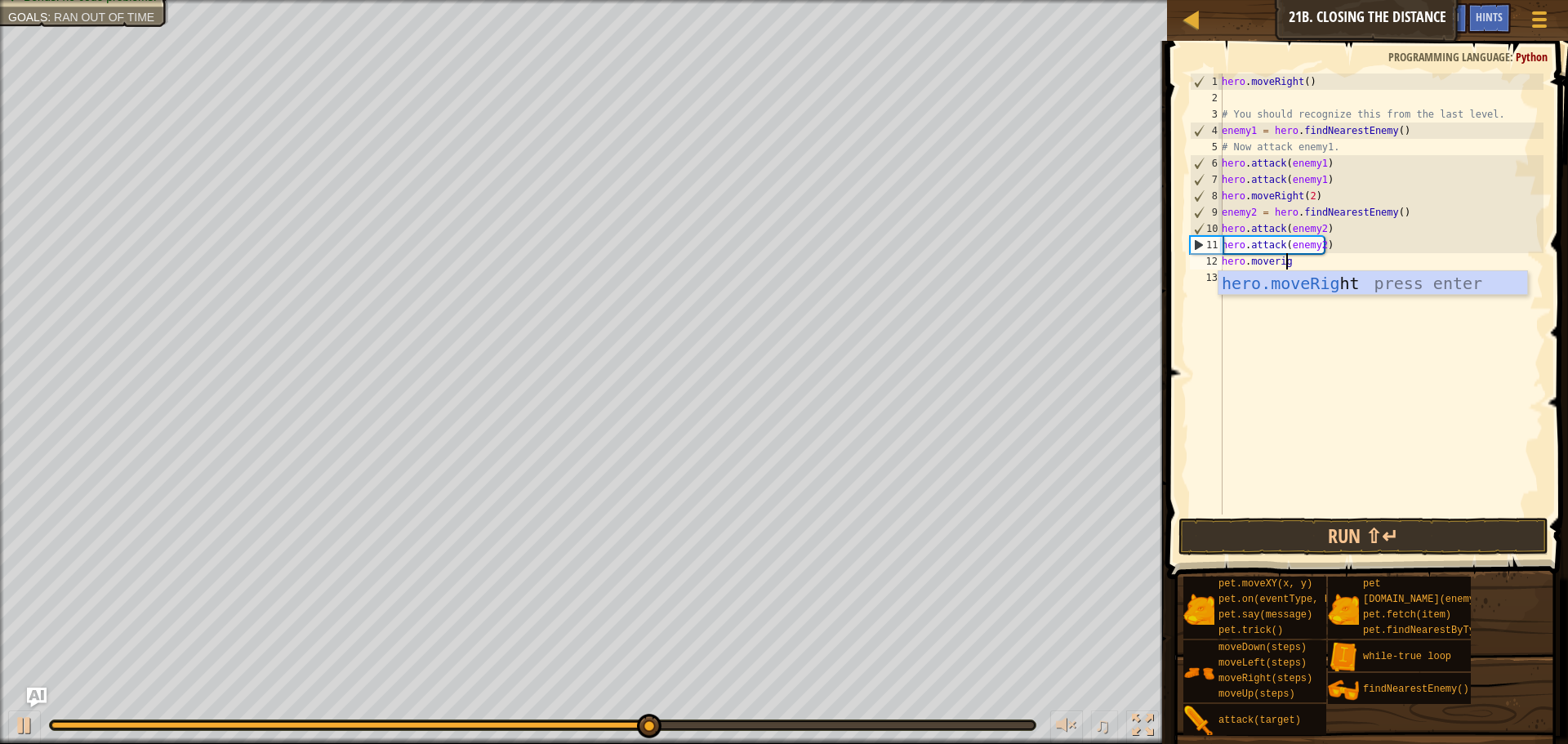
type textarea "hero.moveright"
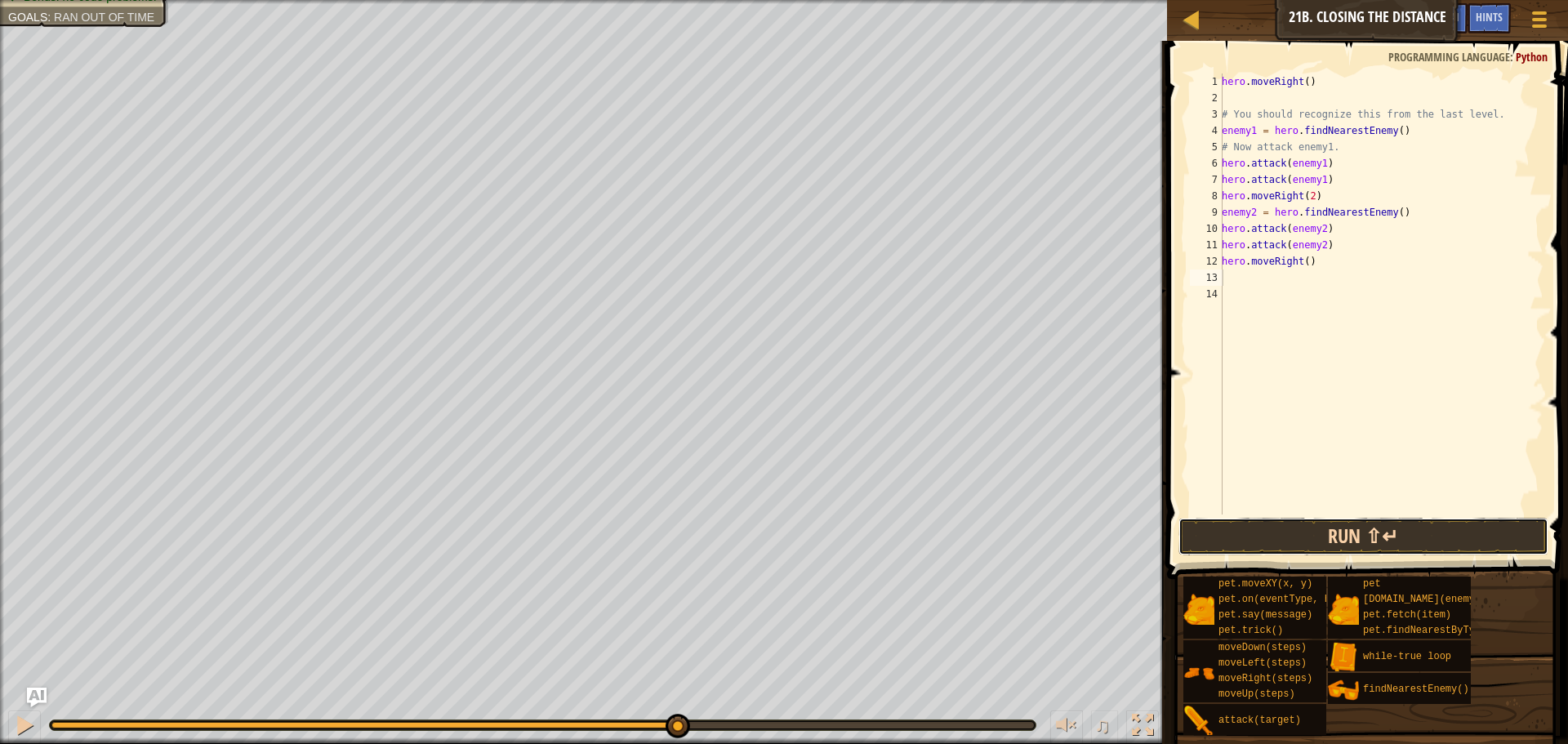
click at [1302, 540] on button "Run ⇧↵" at bounding box center [1363, 537] width 370 height 38
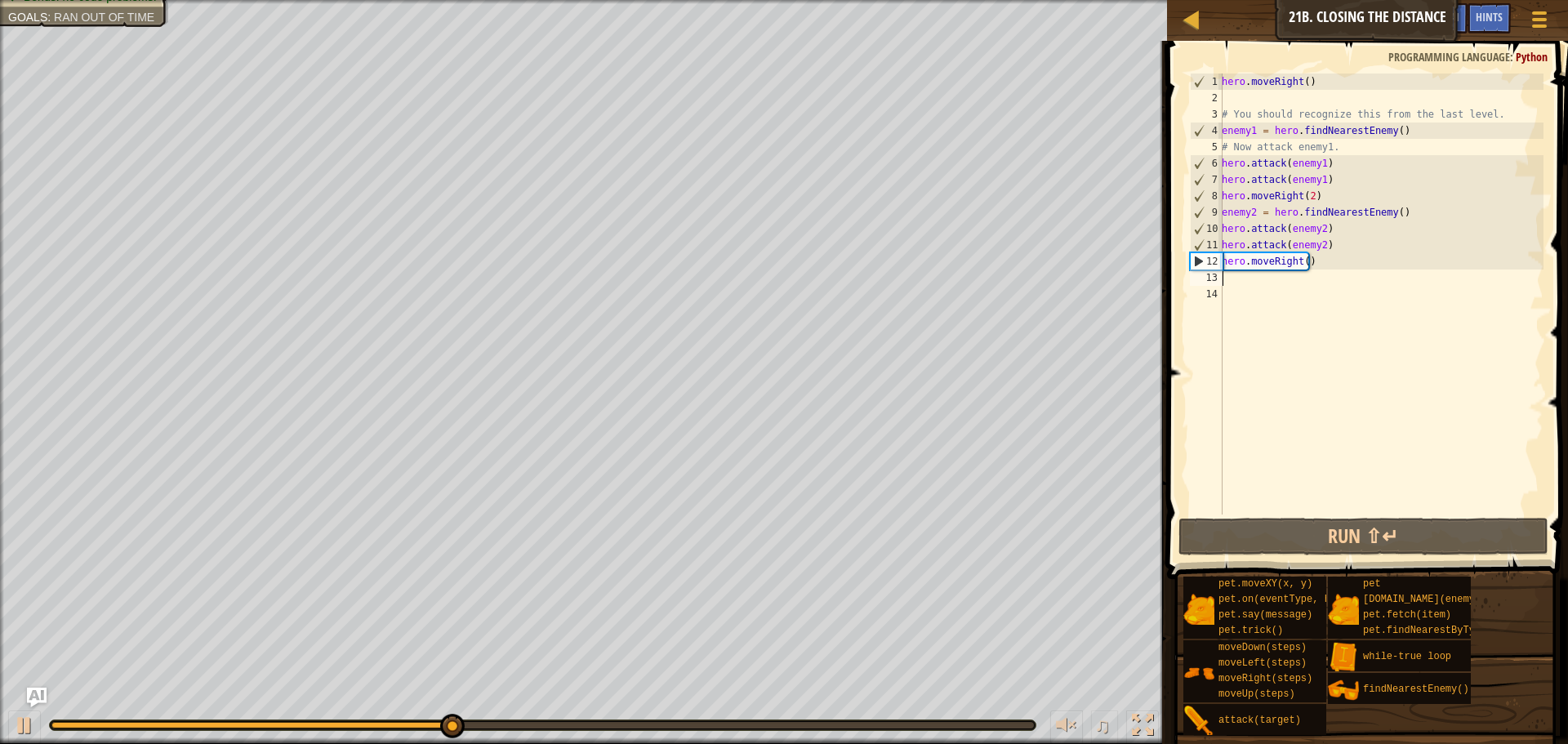
click at [1342, 252] on div "hero . moveRight ( ) # You should recognize this from the last level. enemy1 = …" at bounding box center [1380, 311] width 325 height 474
click at [1326, 251] on div "hero . moveRight ( ) # You should recognize this from the last level. enemy1 = …" at bounding box center [1380, 295] width 325 height 442
type textarea "hero.attack(enemy2)"
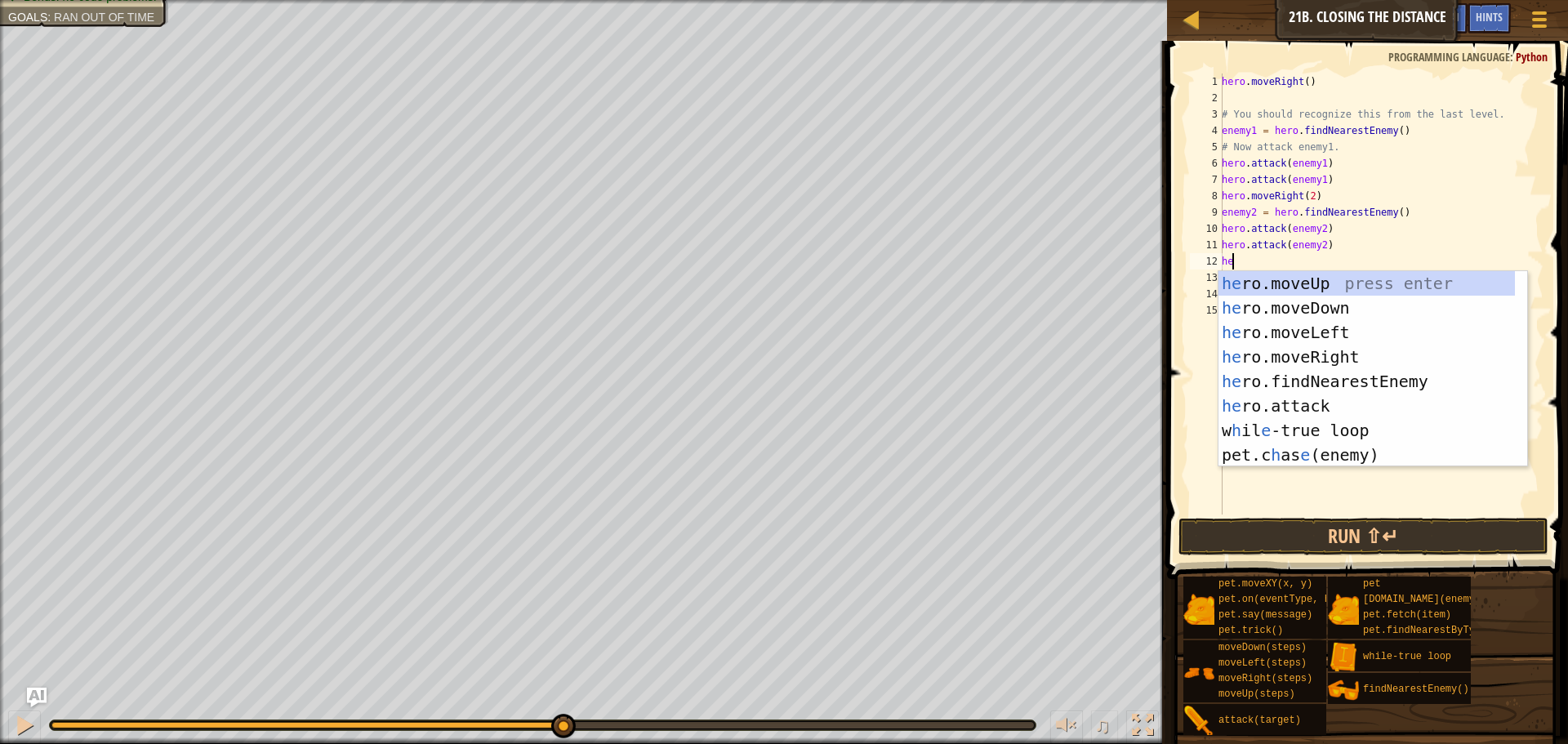
scroll to position [8, 1]
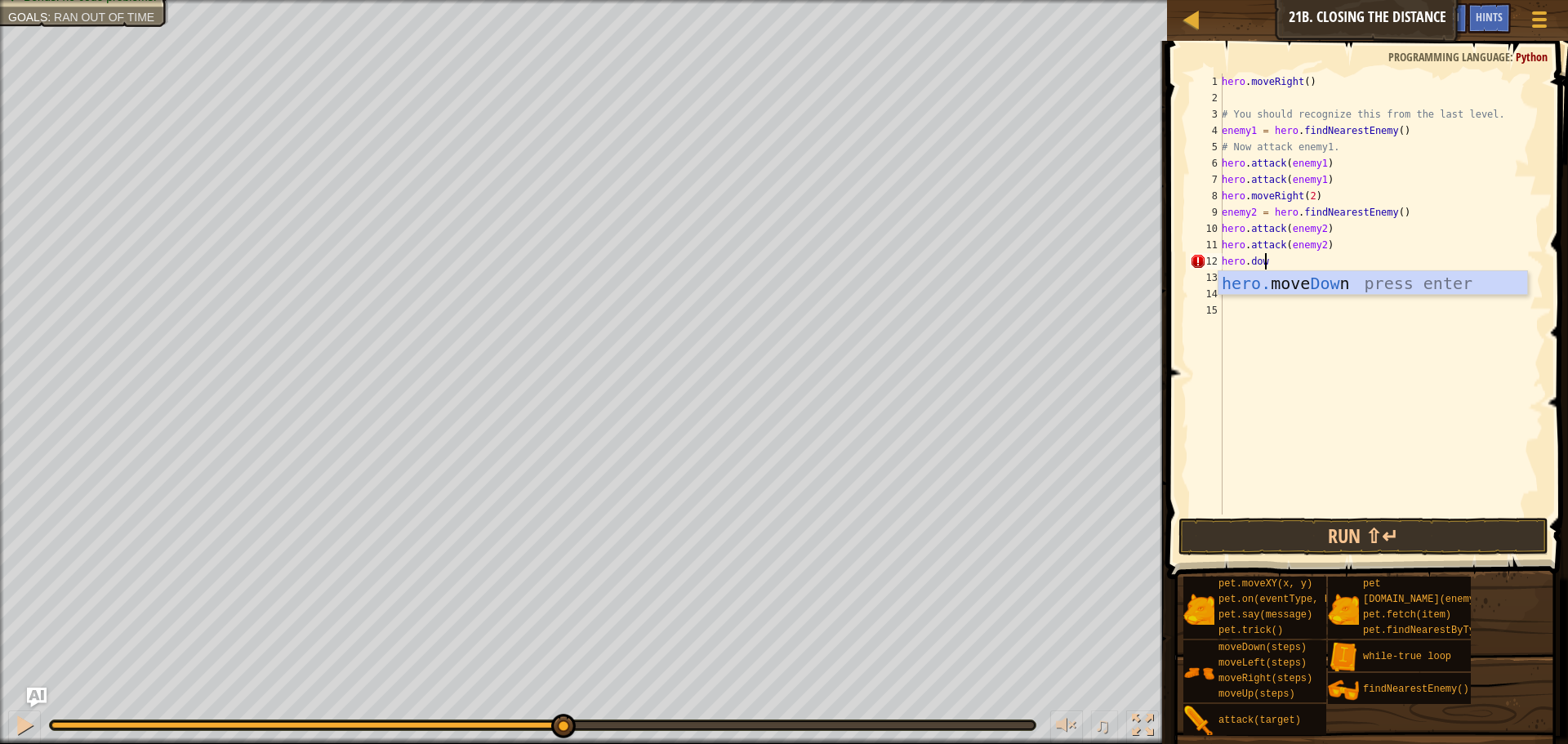
type textarea "hero.down"
click at [1371, 522] on button "Run ⇧↵" at bounding box center [1363, 537] width 370 height 38
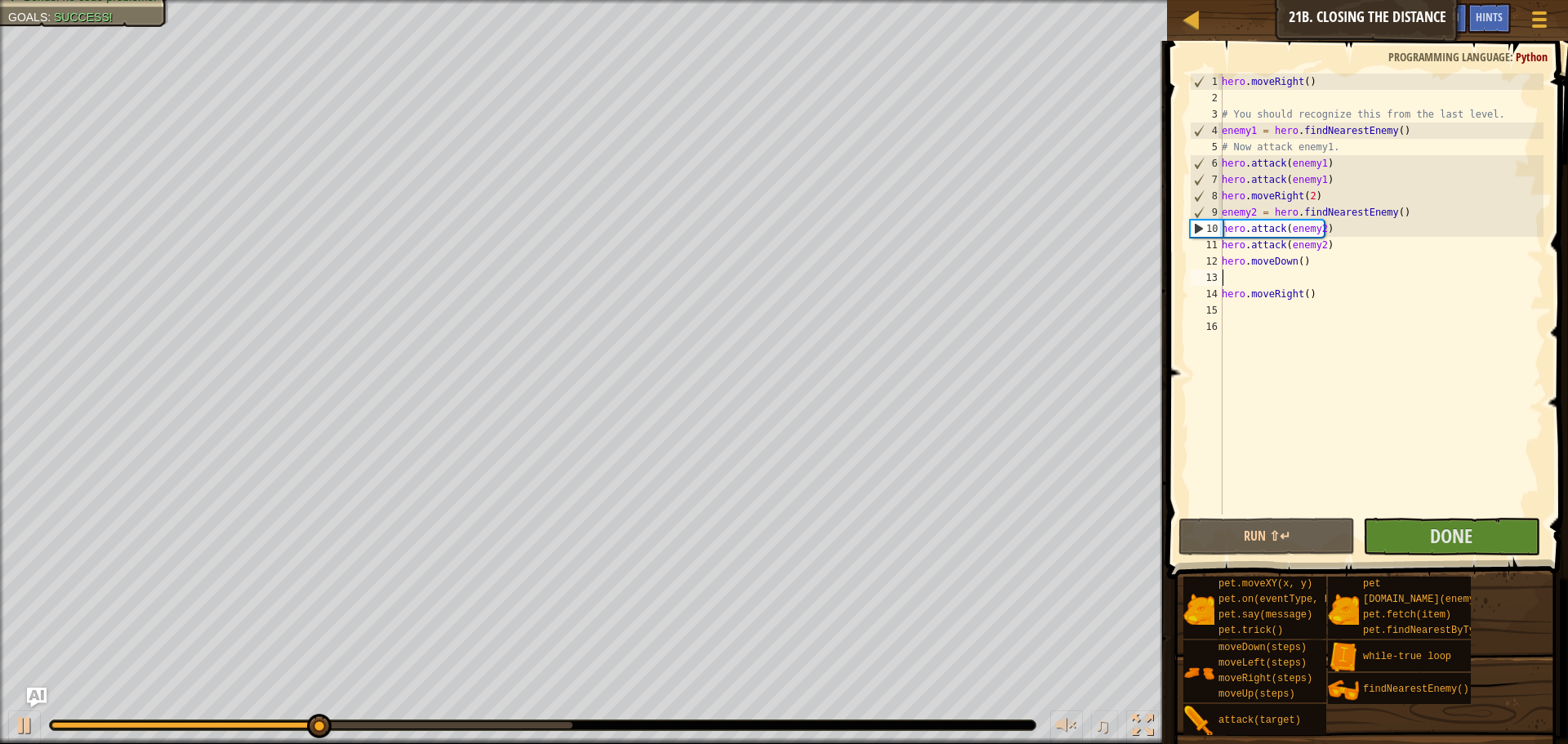
type textarea "hero.moveDown()"
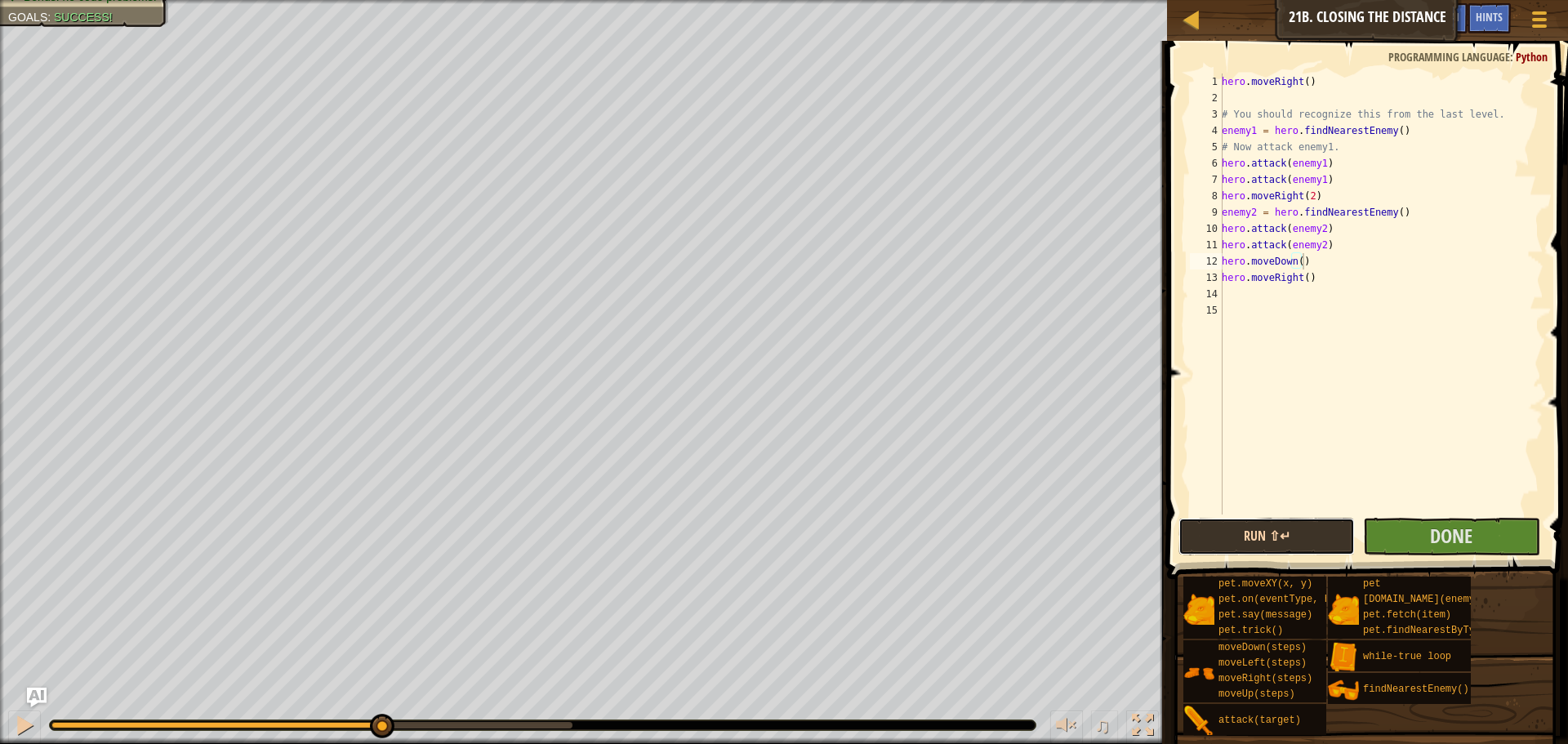
click at [1258, 545] on button "Run ⇧↵" at bounding box center [1267, 537] width 176 height 38
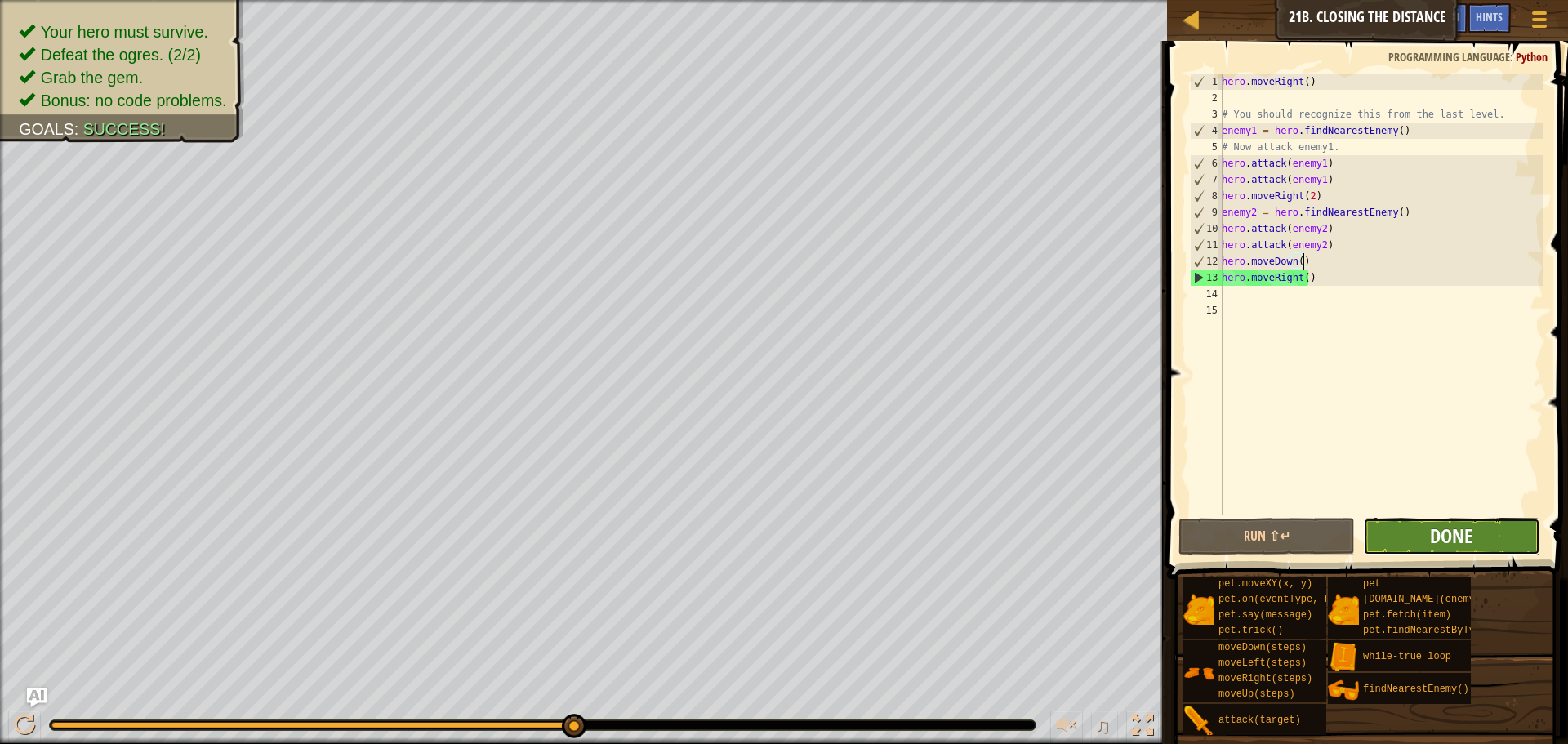
click at [1446, 544] on span "Done" at bounding box center [1451, 536] width 43 height 27
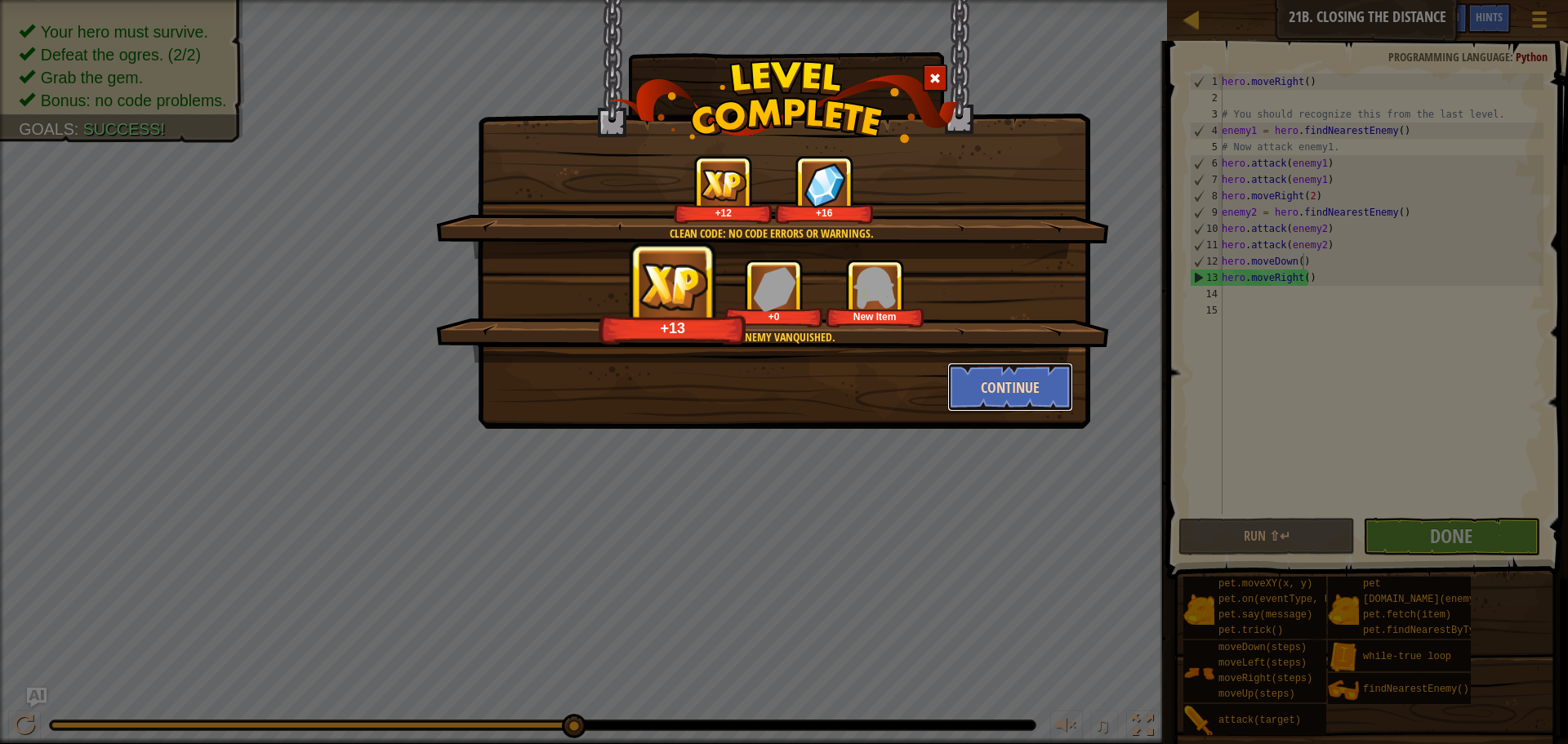
click at [1025, 380] on button "Continue" at bounding box center [1011, 388] width 127 height 49
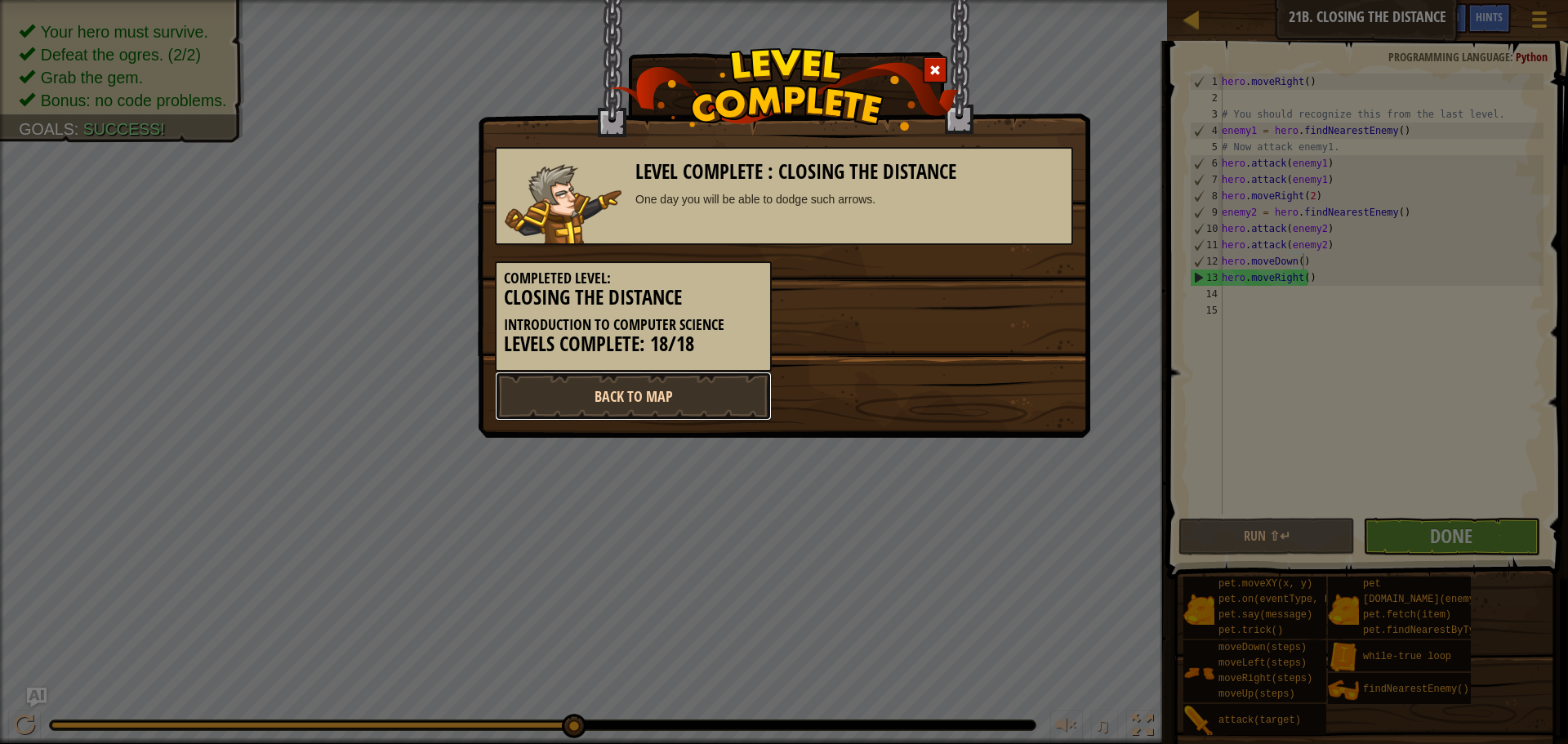
click at [677, 405] on link "Back to Map" at bounding box center [634, 396] width 277 height 49
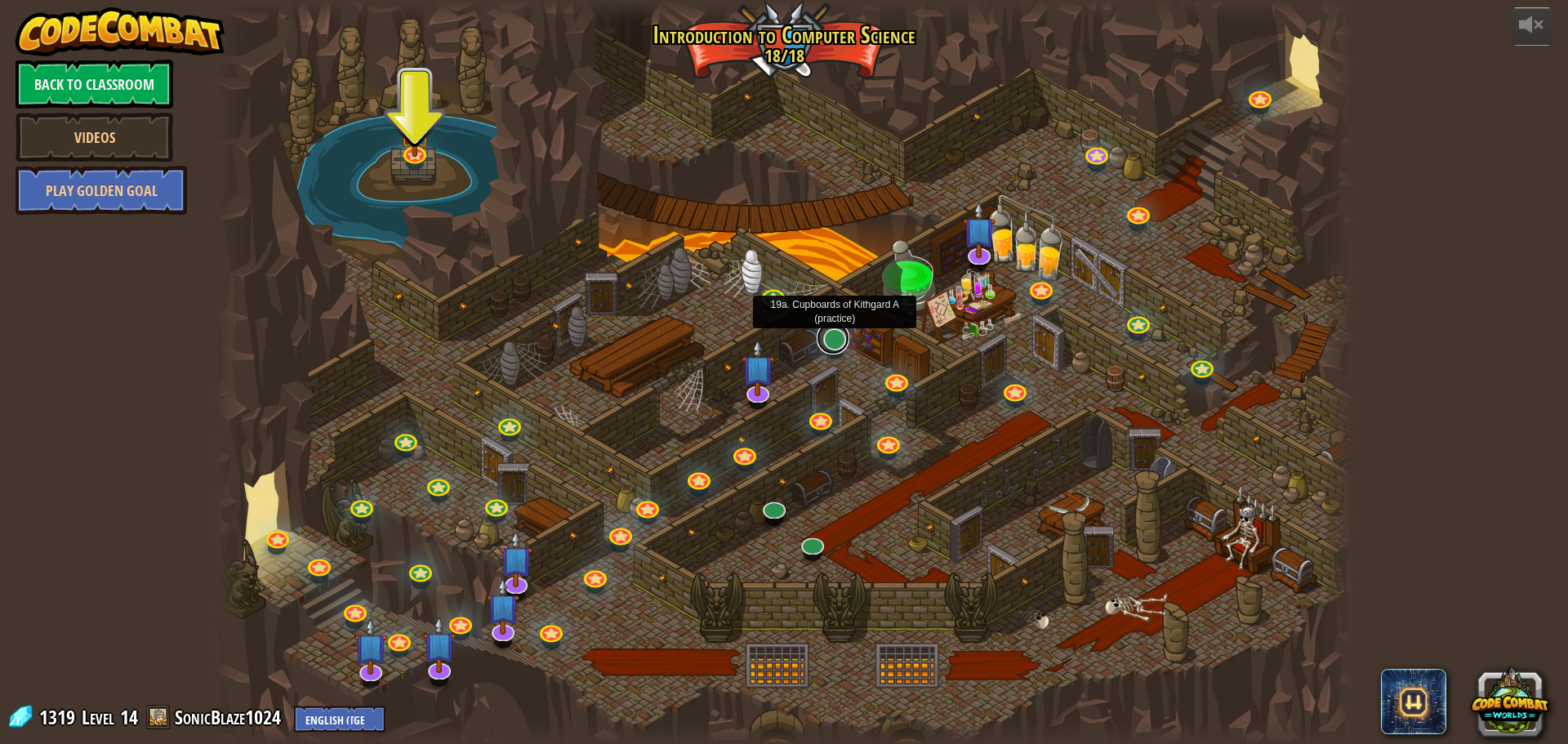
click at [836, 347] on link at bounding box center [833, 338] width 32 height 32
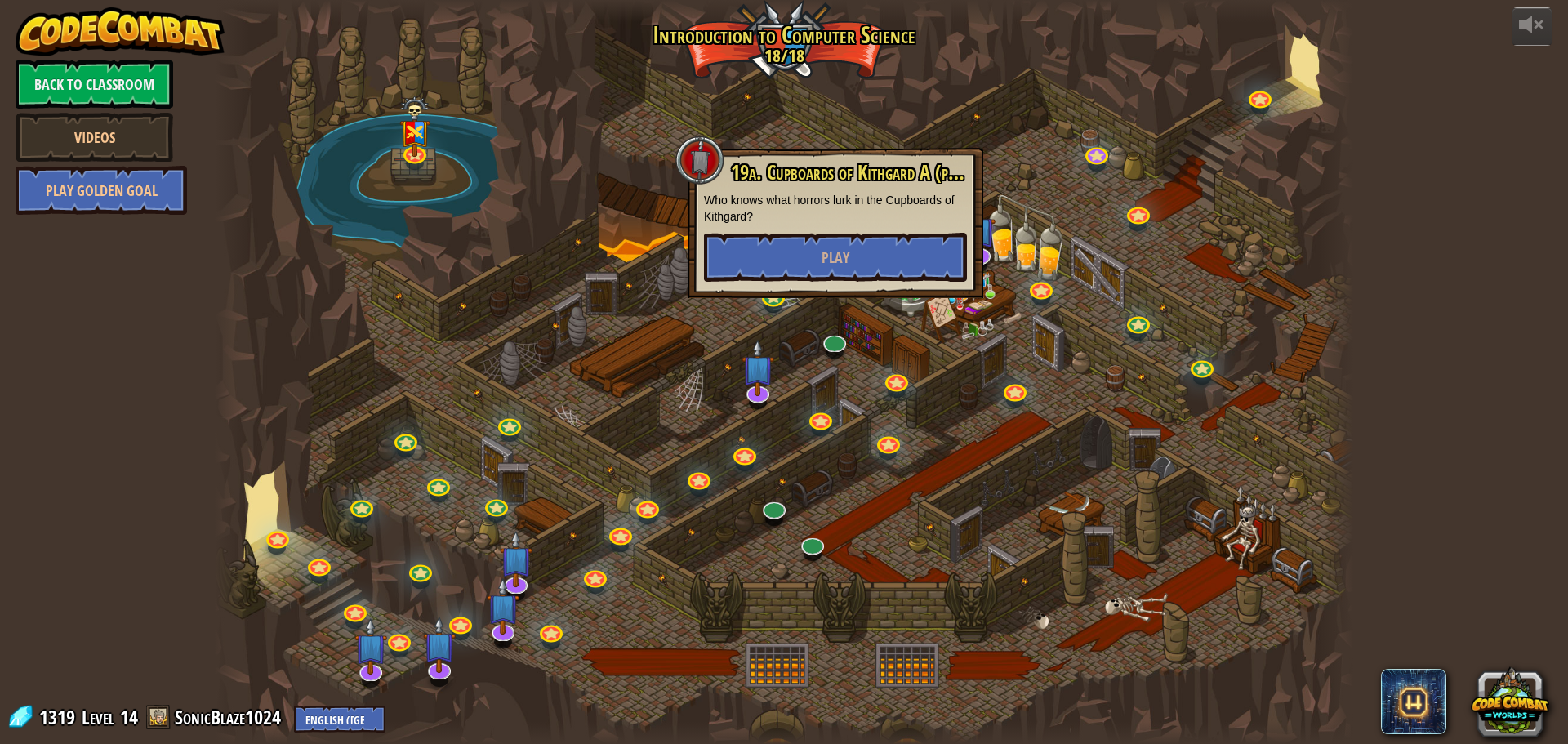
click at [863, 385] on div at bounding box center [784, 372] width 1139 height 744
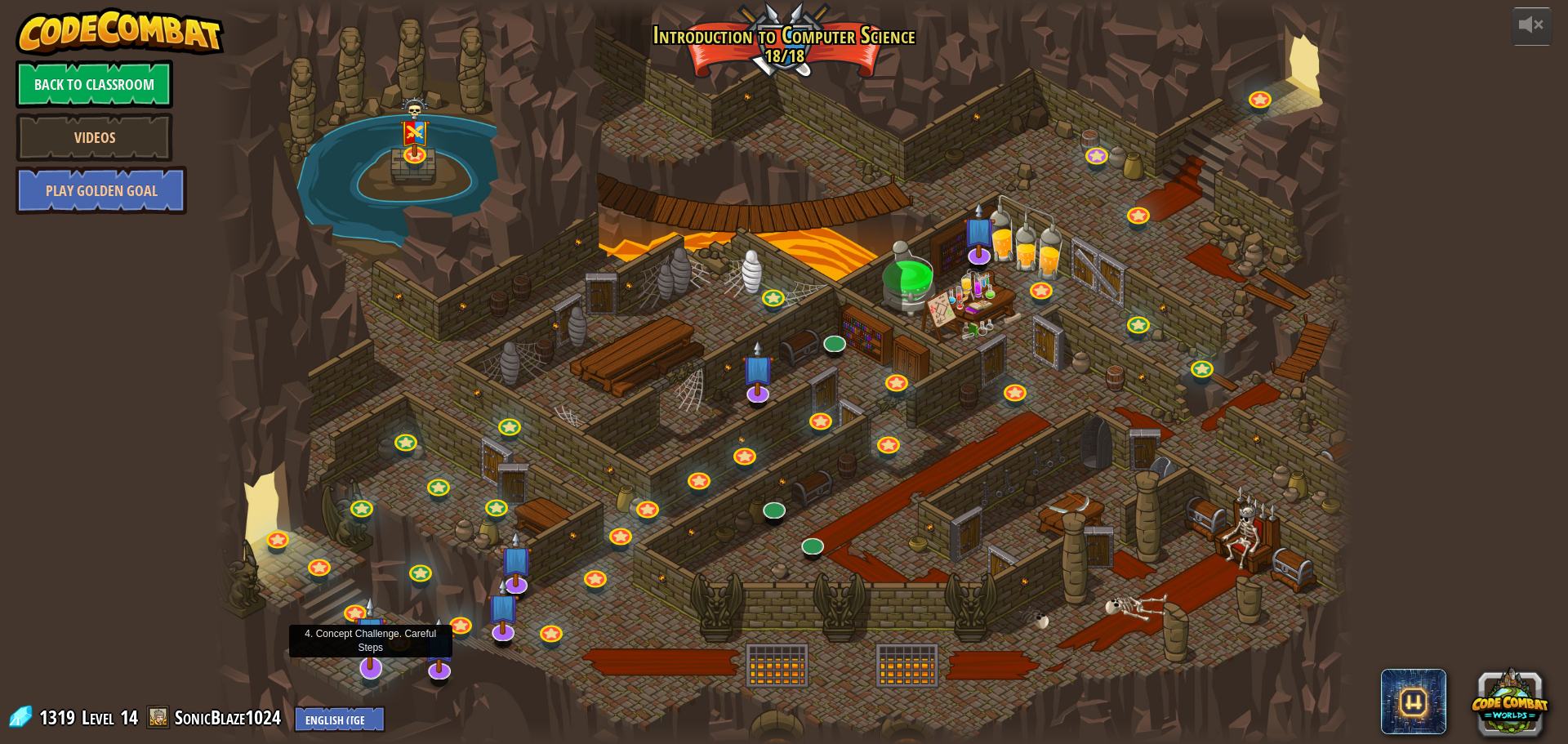
click at [370, 665] on img at bounding box center [369, 633] width 33 height 76
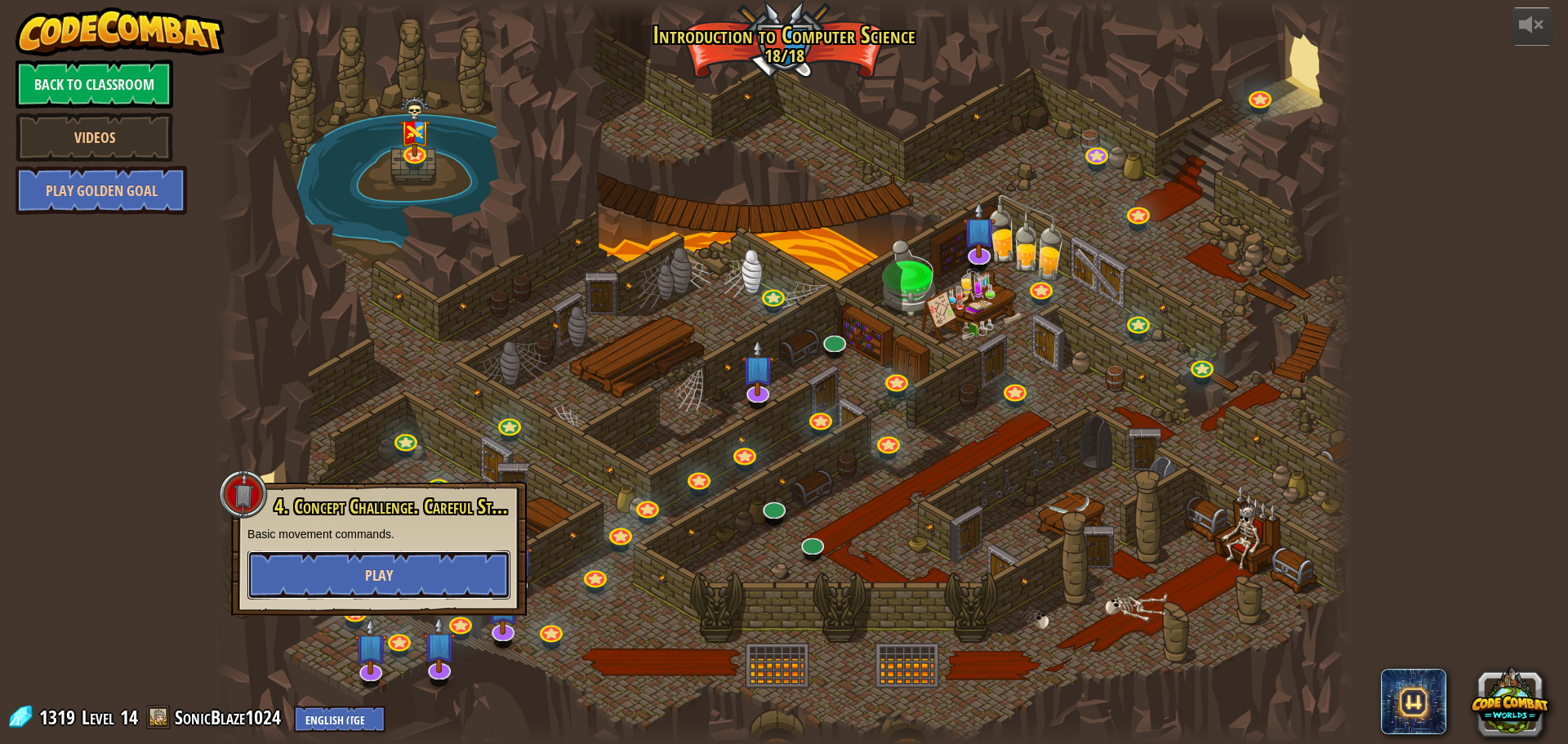
click at [424, 572] on button "Play" at bounding box center [379, 575] width 263 height 49
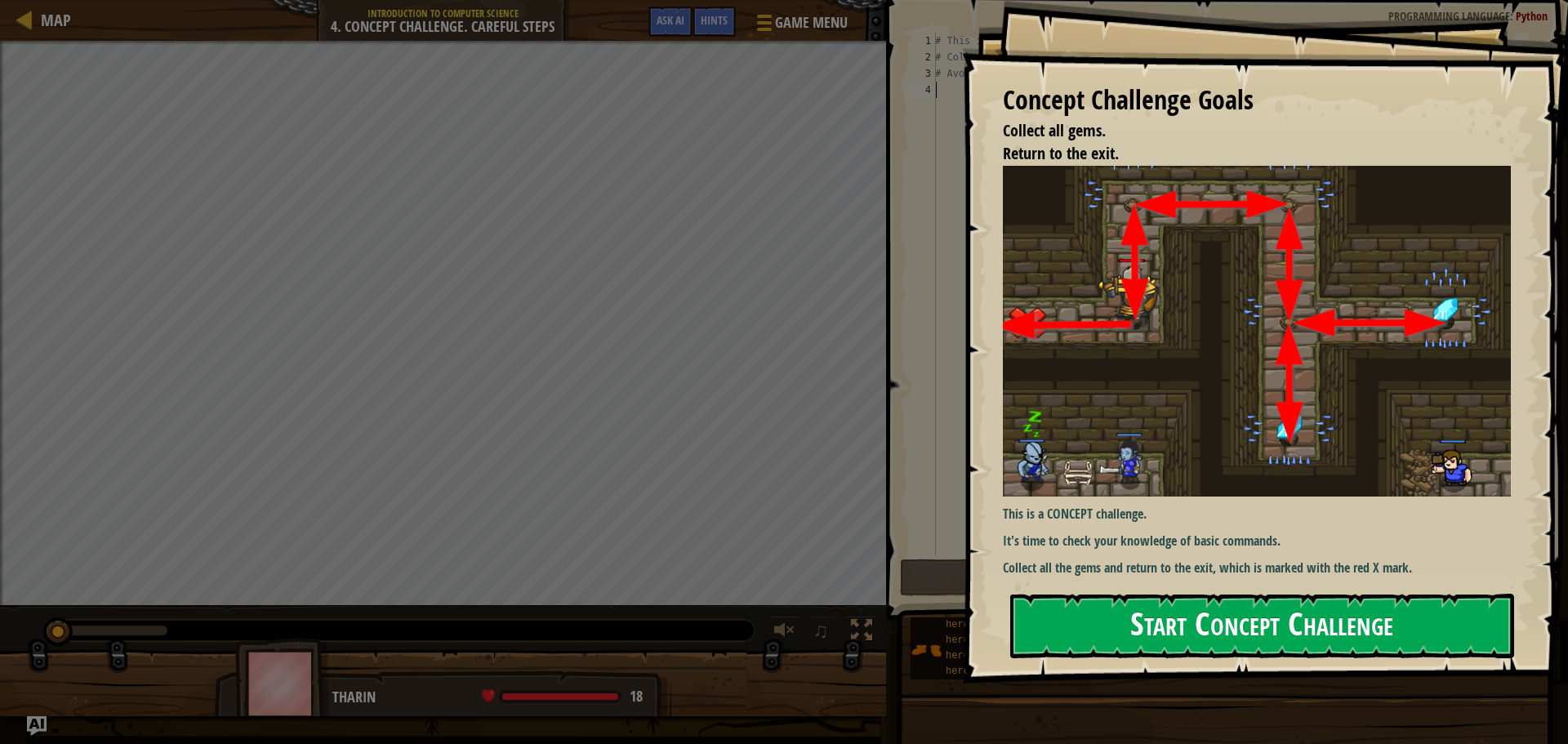
click at [1242, 610] on button "Start Concept Challenge" at bounding box center [1263, 626] width 504 height 64
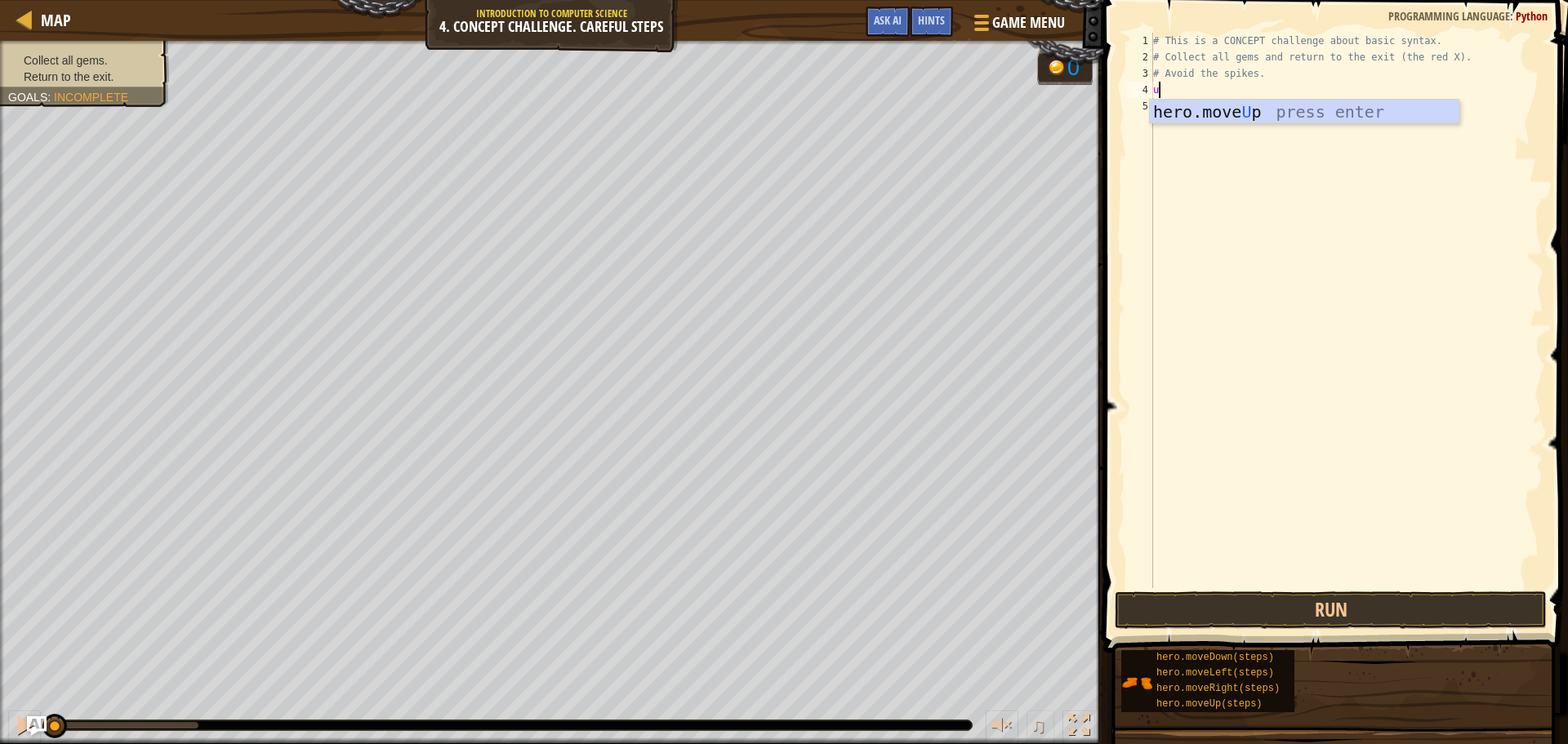
scroll to position [8, 0]
type textarea "up"
type textarea "right"
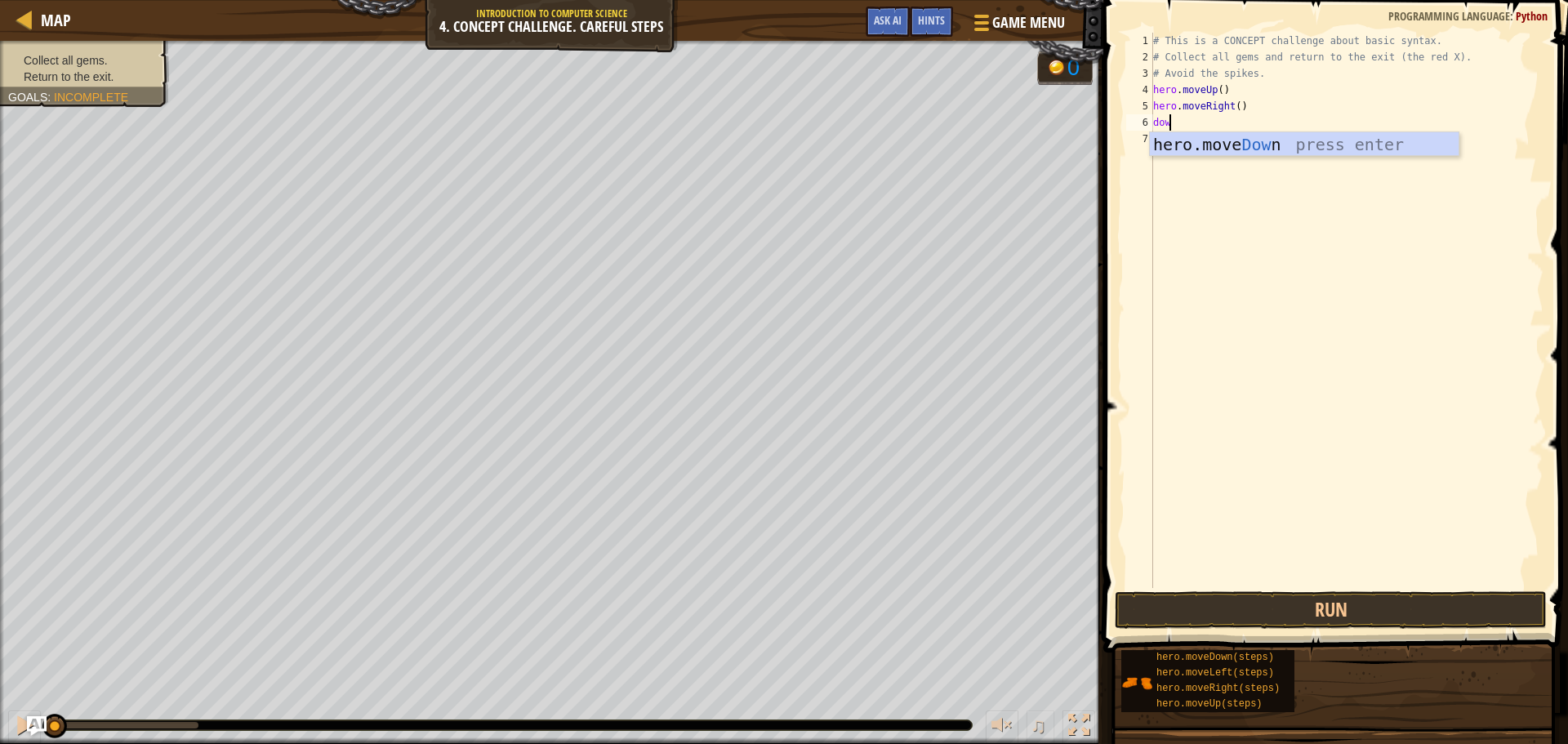
type textarea "down"
type textarea "right"
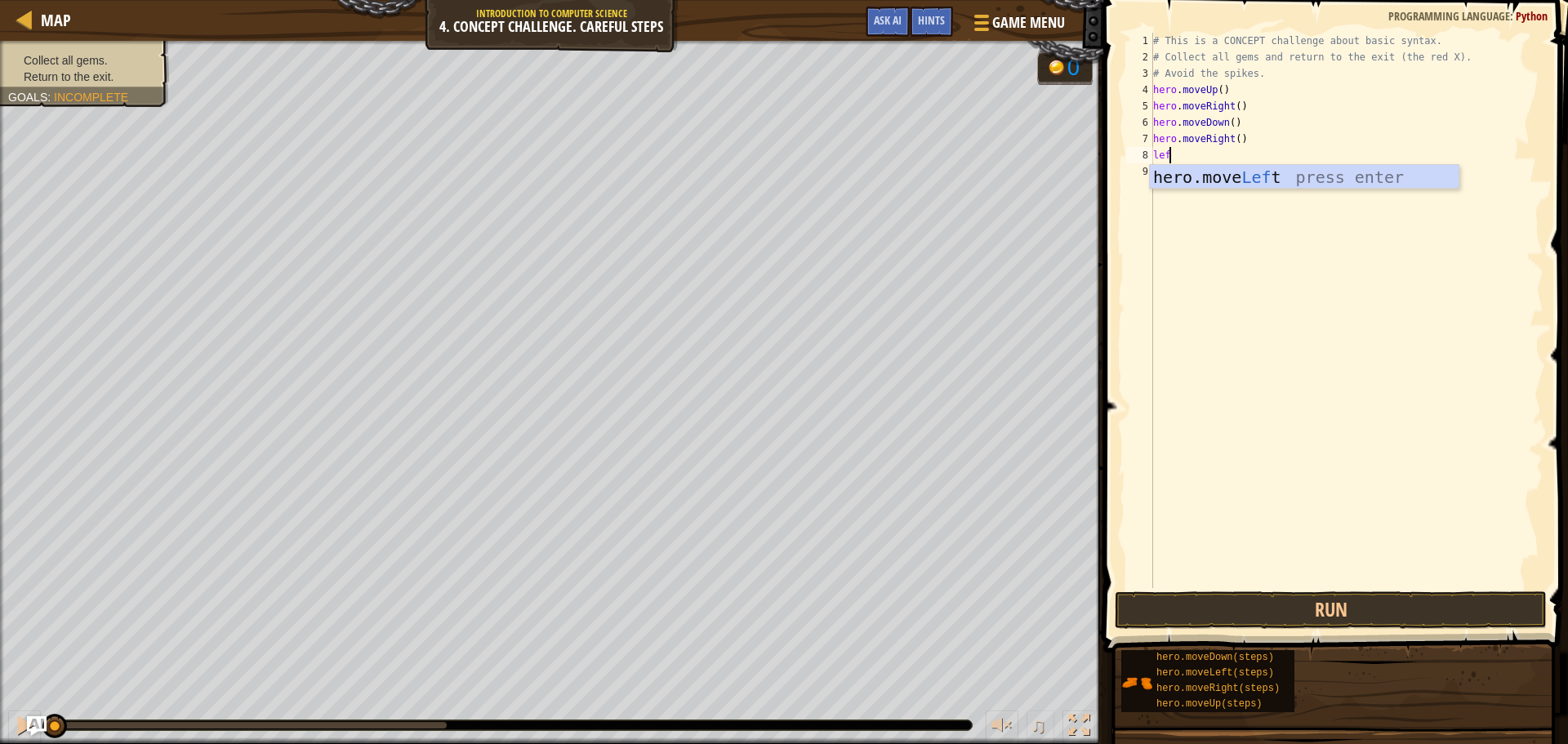
type textarea "left"
type textarea "down"
type textarea "up"
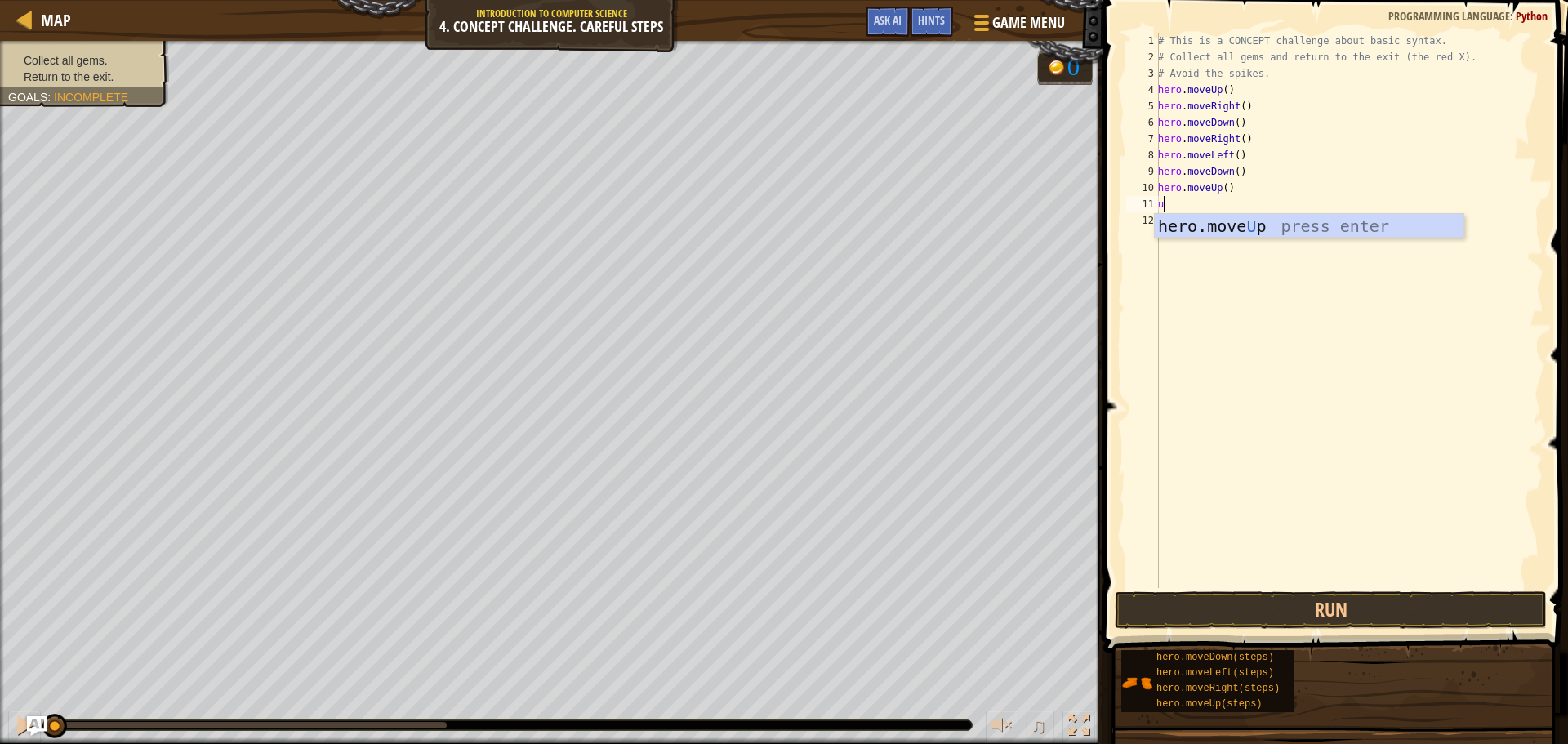
type textarea "up"
type textarea "left"
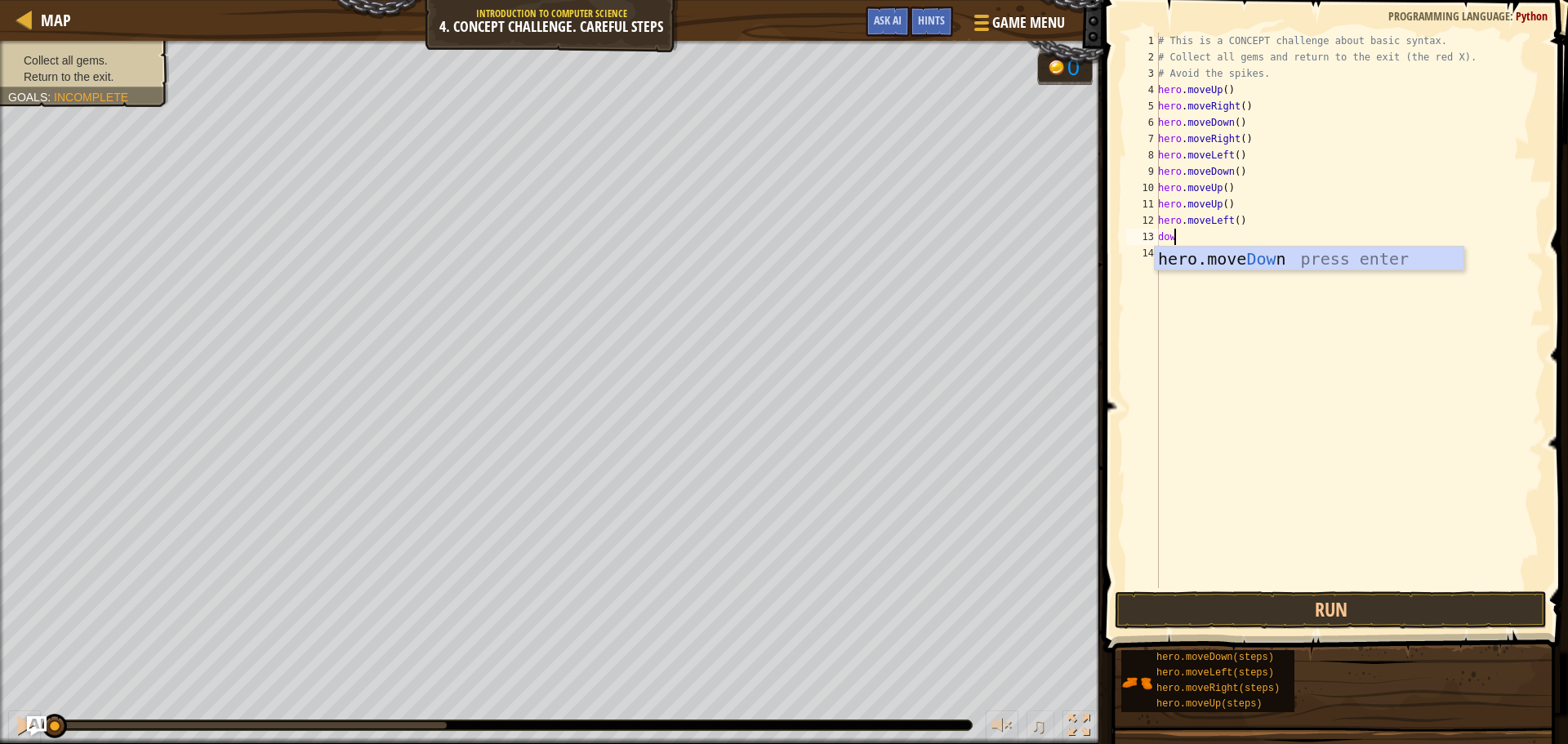
type textarea "down"
type textarea "left"
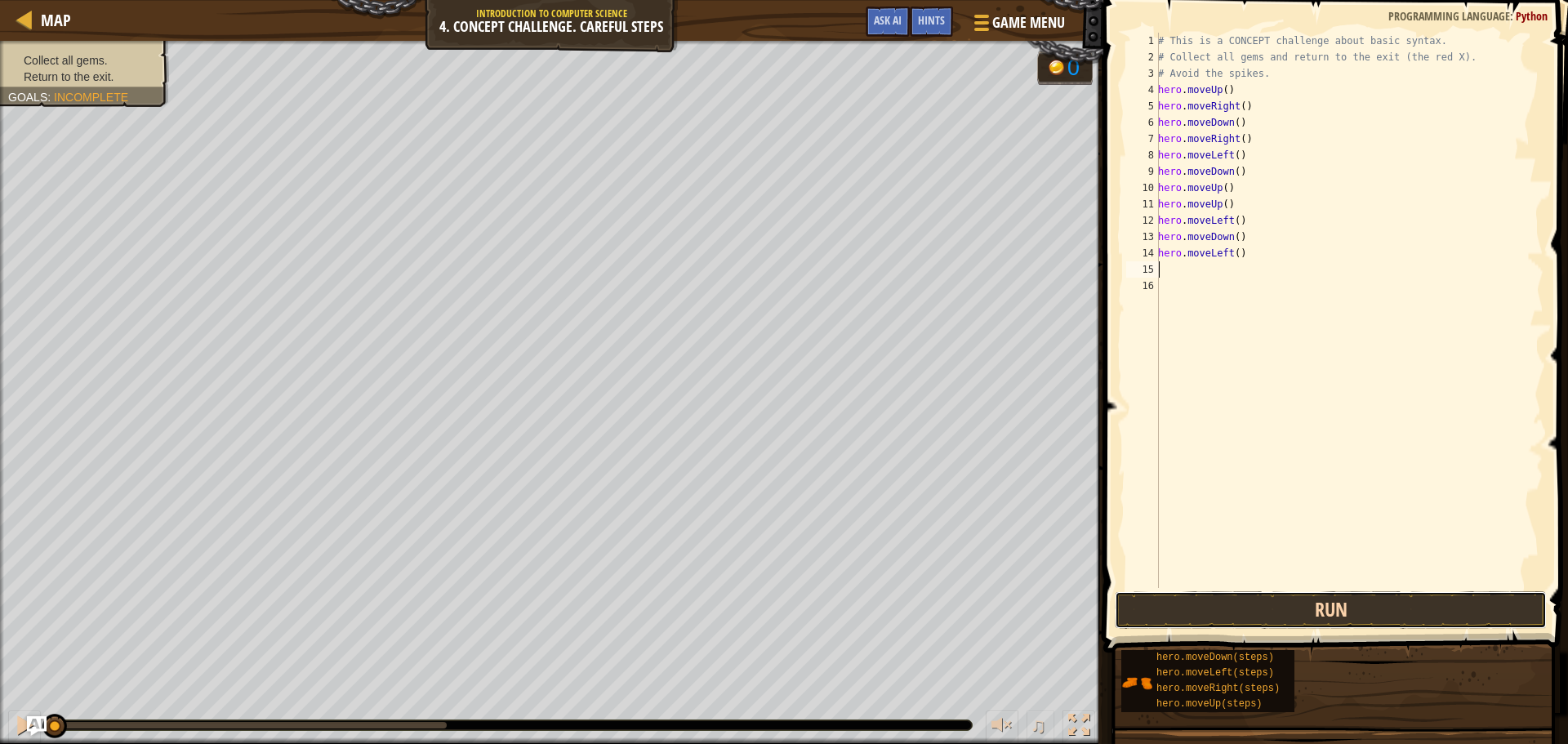
click at [1478, 617] on button "Run" at bounding box center [1331, 610] width 432 height 38
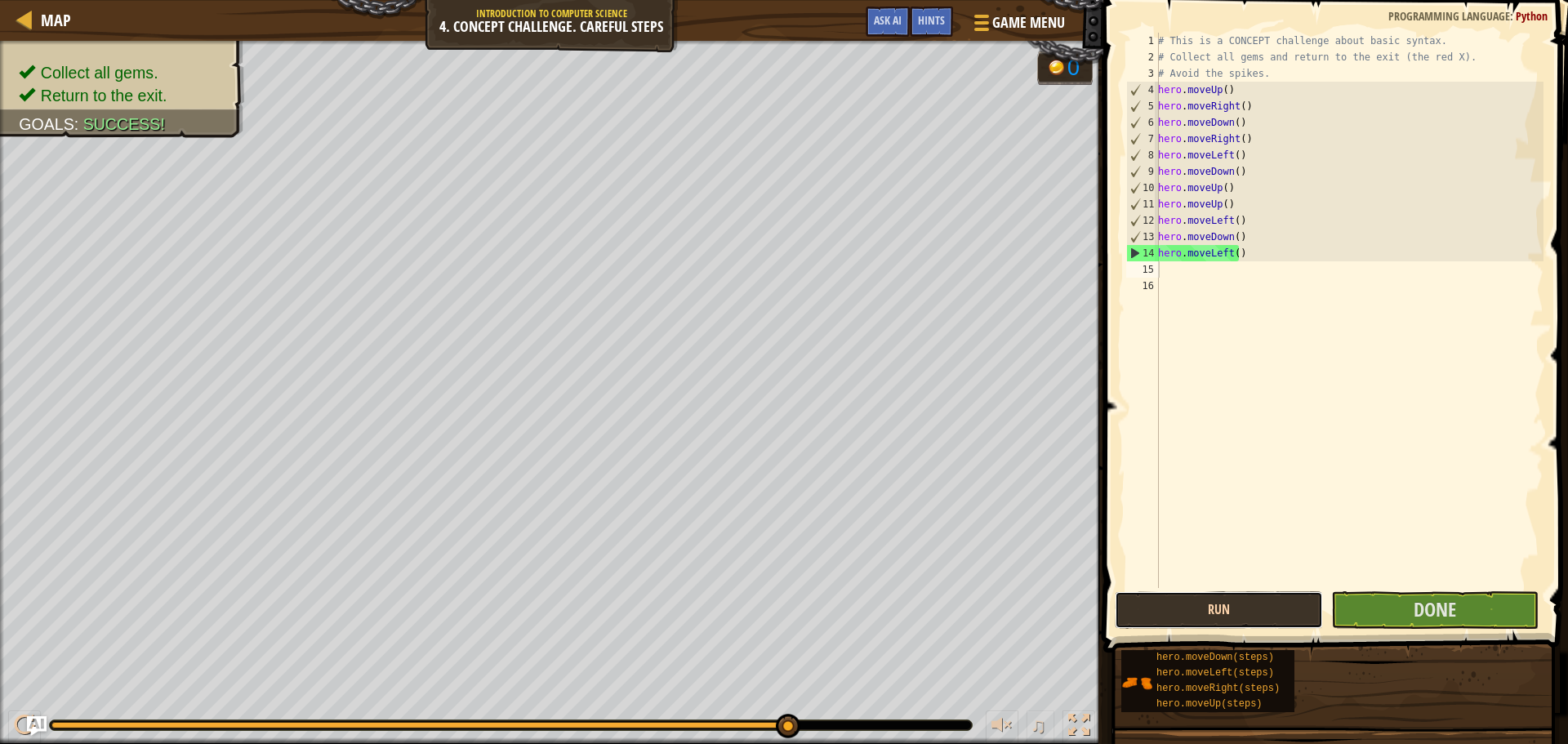
click at [1201, 616] on button "Run" at bounding box center [1218, 610] width 207 height 38
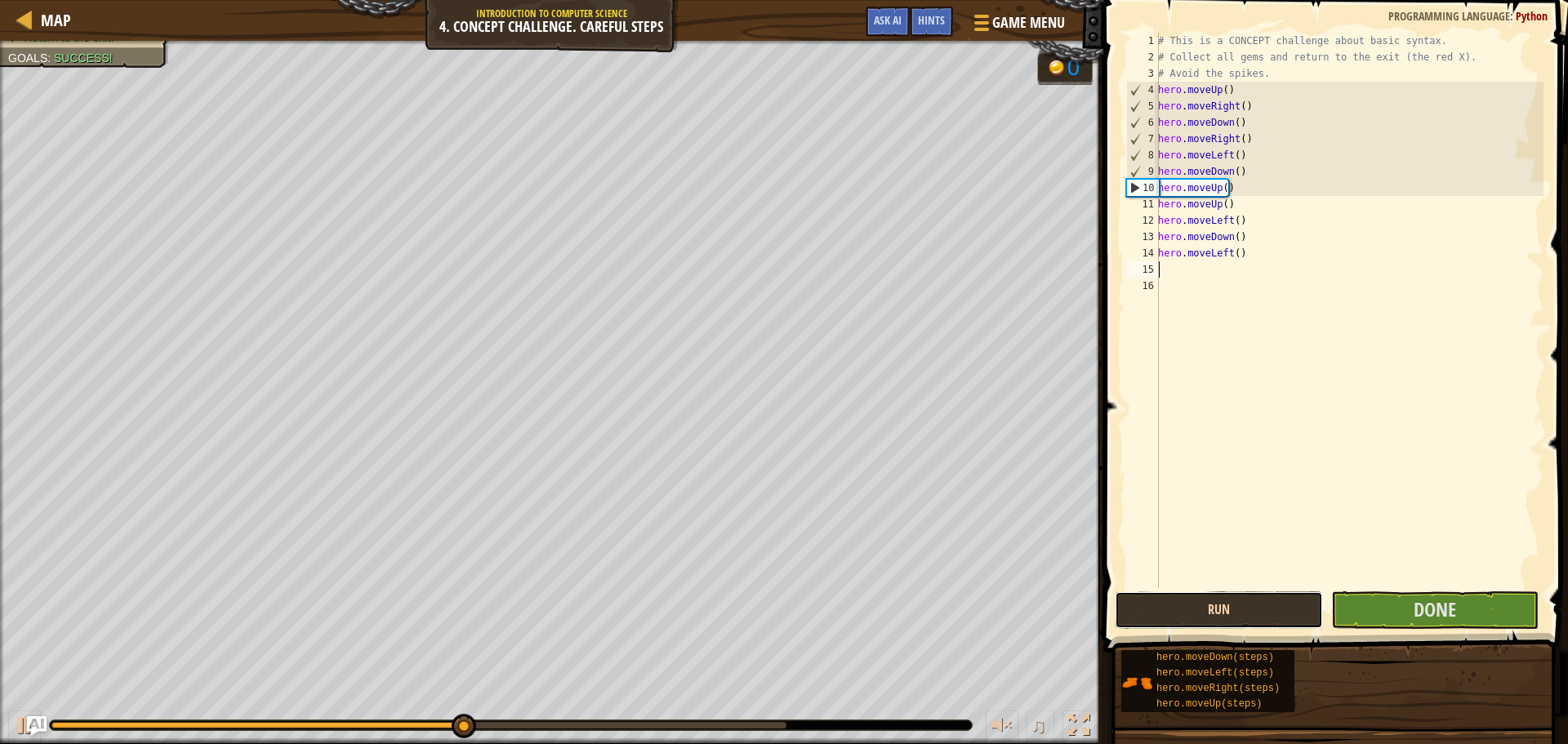
click at [1201, 616] on button "Run" at bounding box center [1218, 610] width 207 height 38
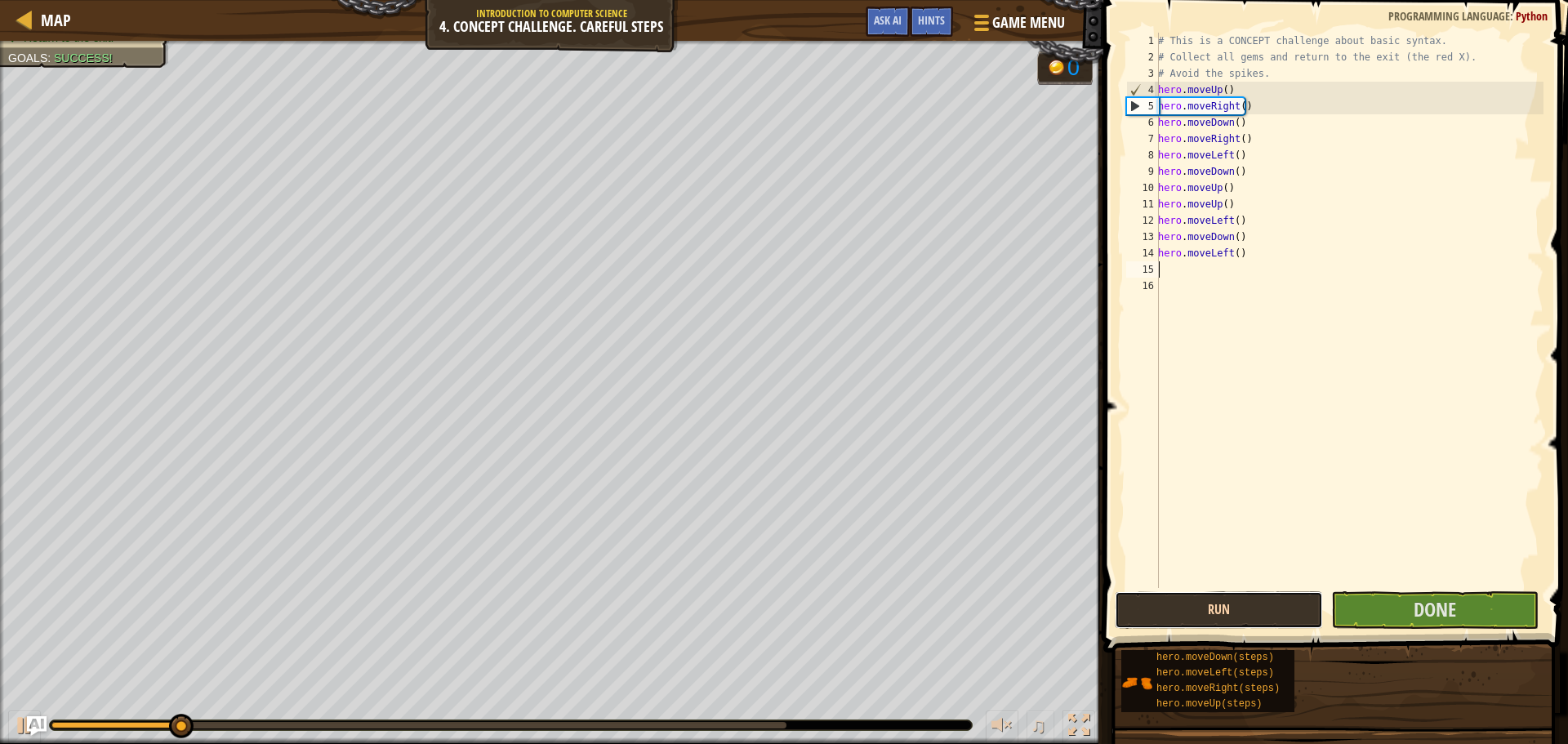
click at [1201, 616] on button "Run" at bounding box center [1218, 610] width 207 height 38
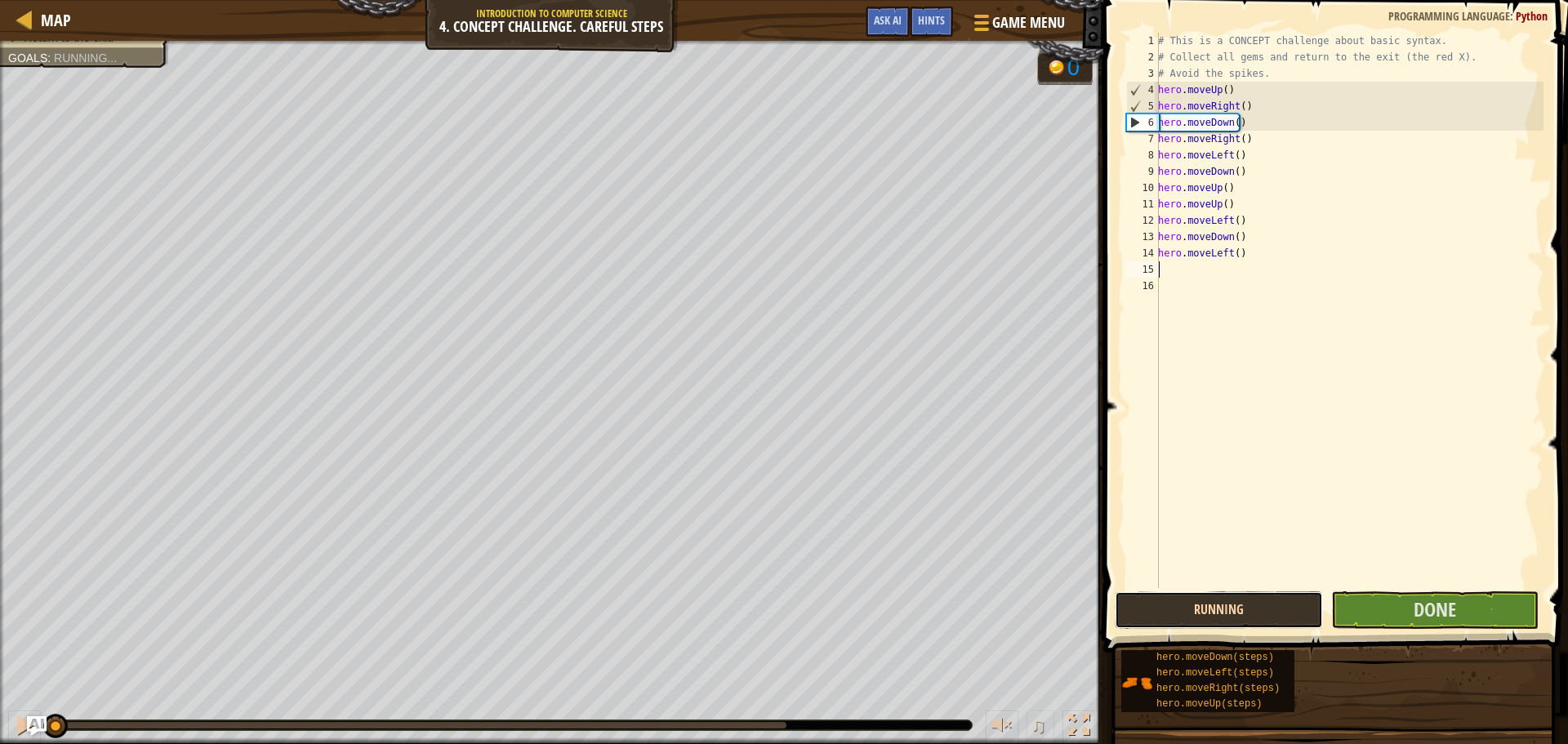
click at [1201, 616] on button "Running" at bounding box center [1218, 610] width 207 height 38
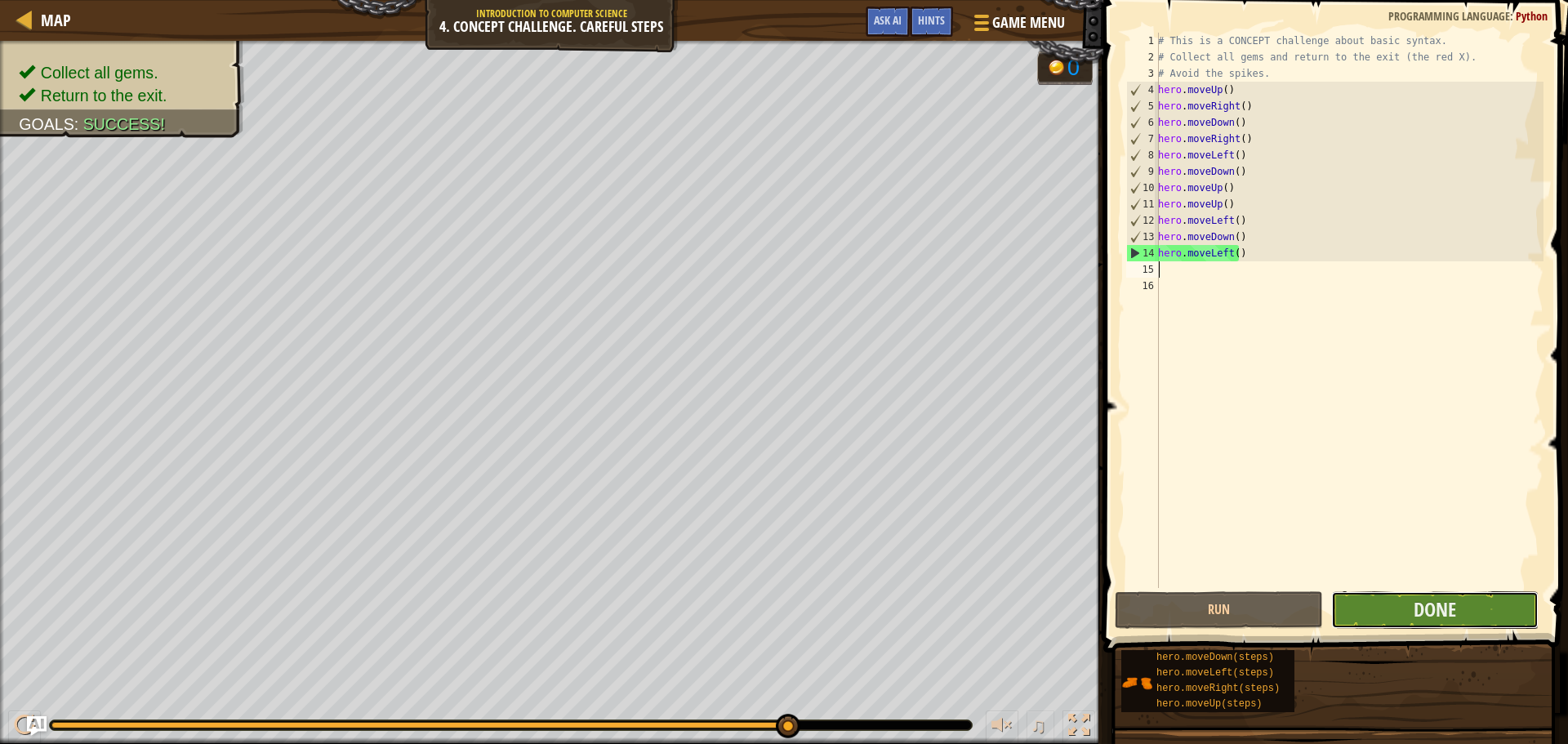
click at [1423, 592] on button "Done" at bounding box center [1434, 610] width 207 height 38
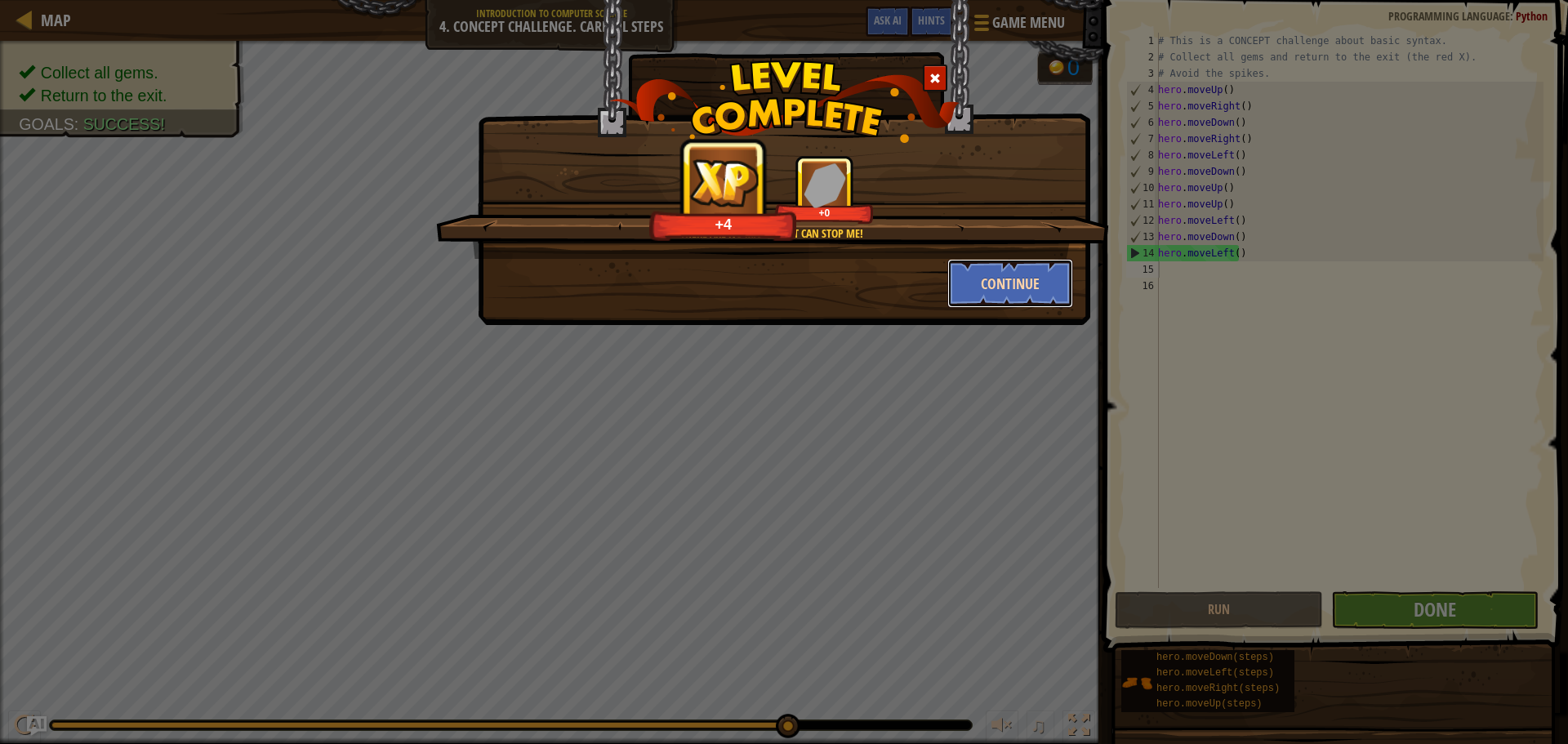
click at [992, 297] on button "Continue" at bounding box center [1011, 283] width 127 height 49
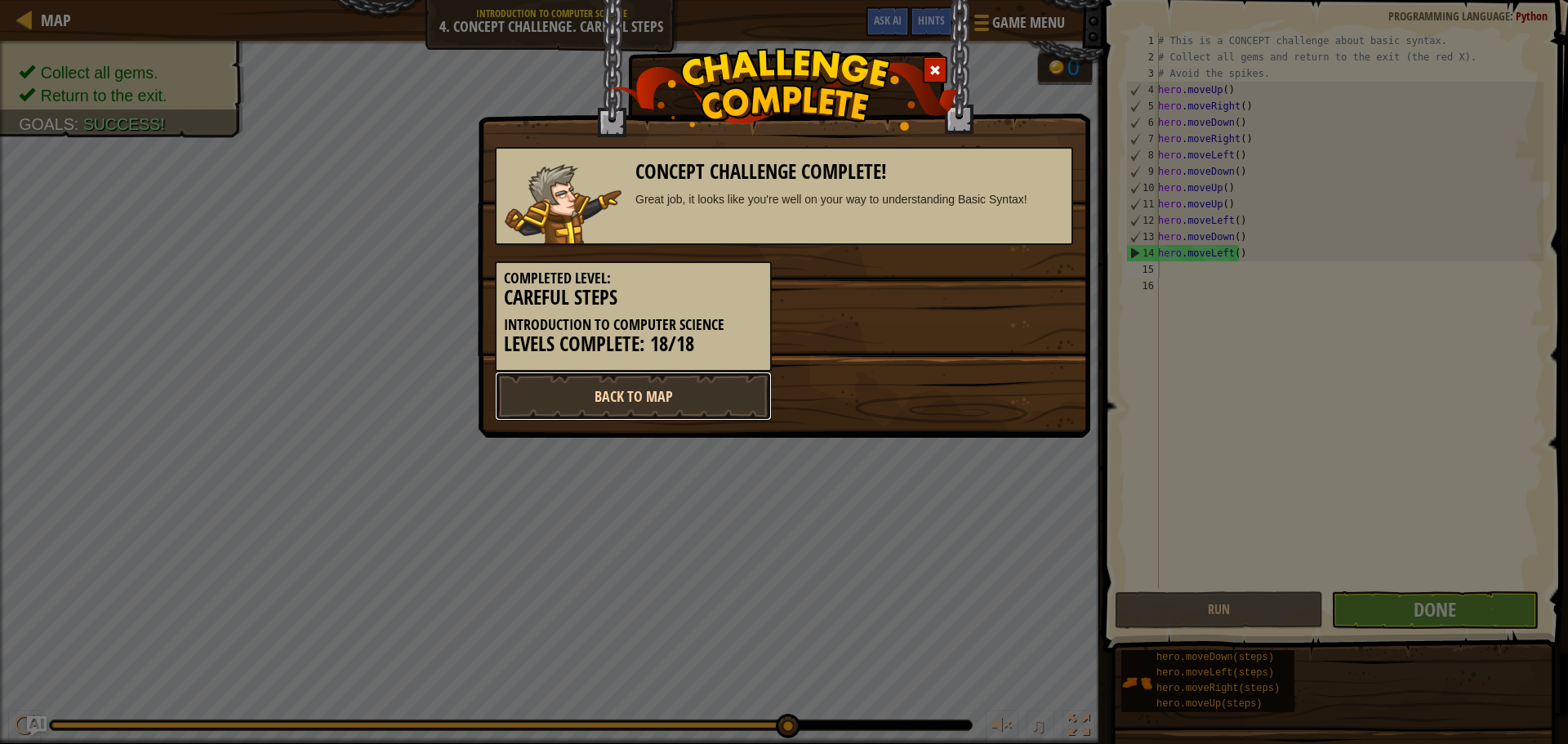
click at [660, 400] on link "Back to Map" at bounding box center [634, 396] width 277 height 49
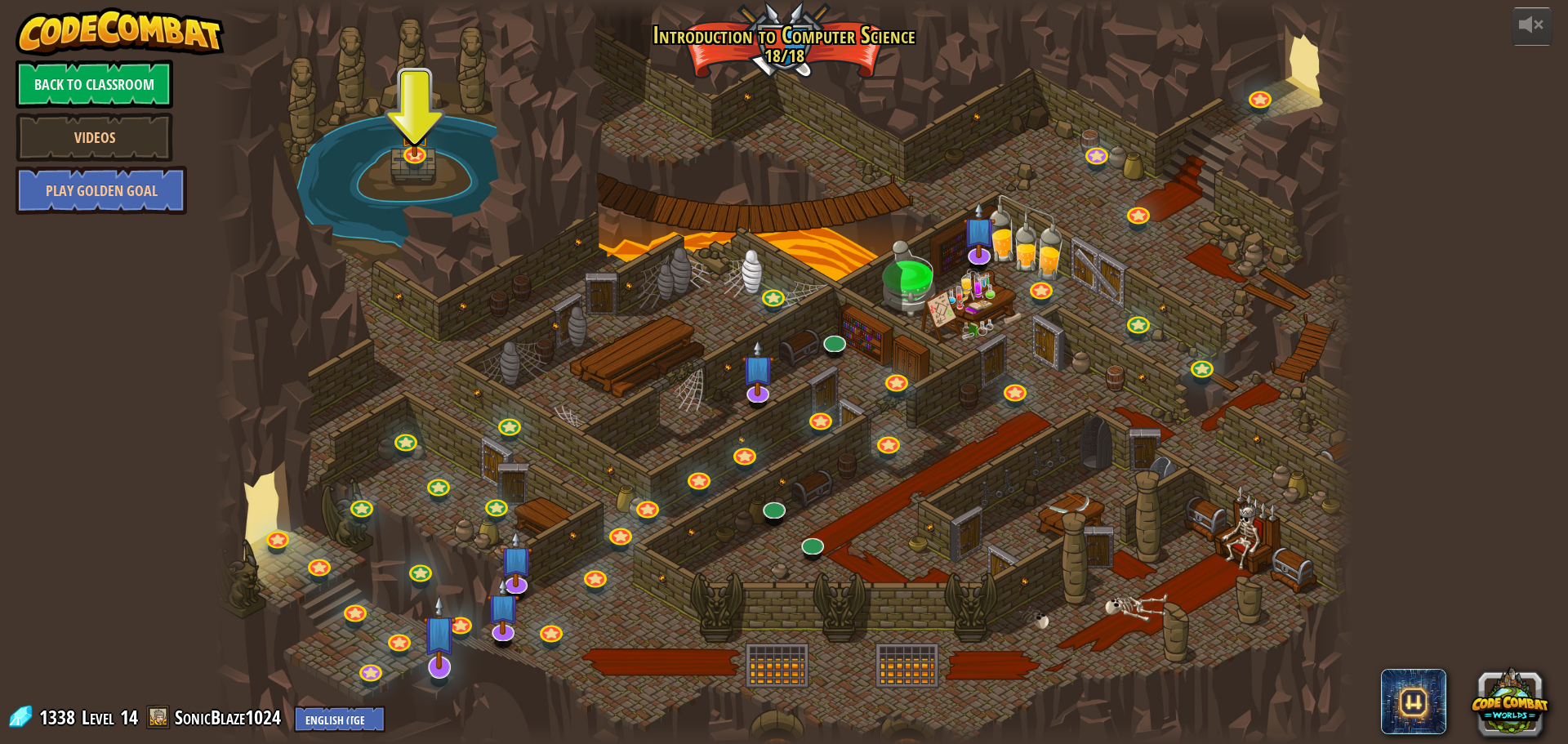
click at [440, 654] on img at bounding box center [440, 632] width 33 height 76
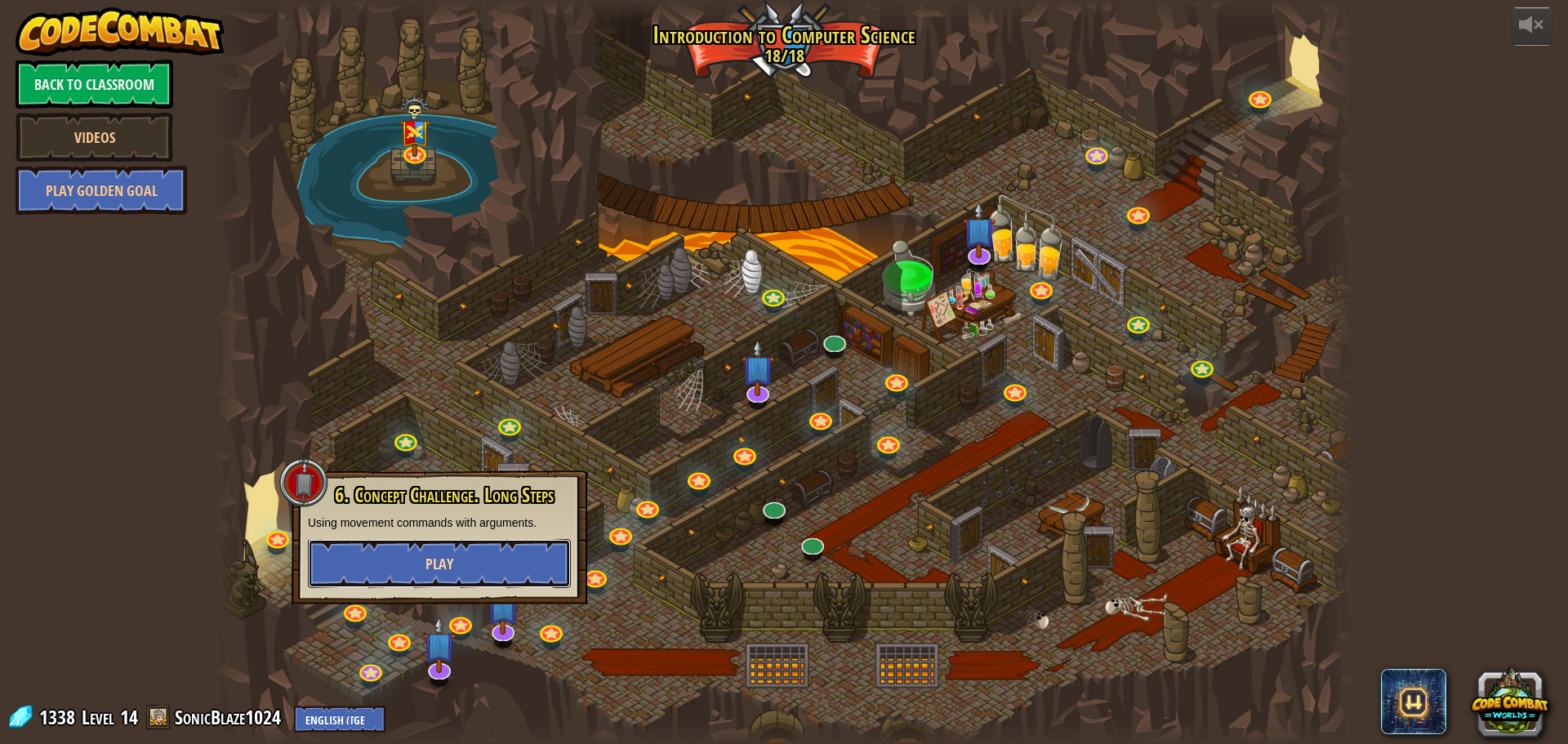
click at [516, 565] on button "Play" at bounding box center [440, 564] width 263 height 49
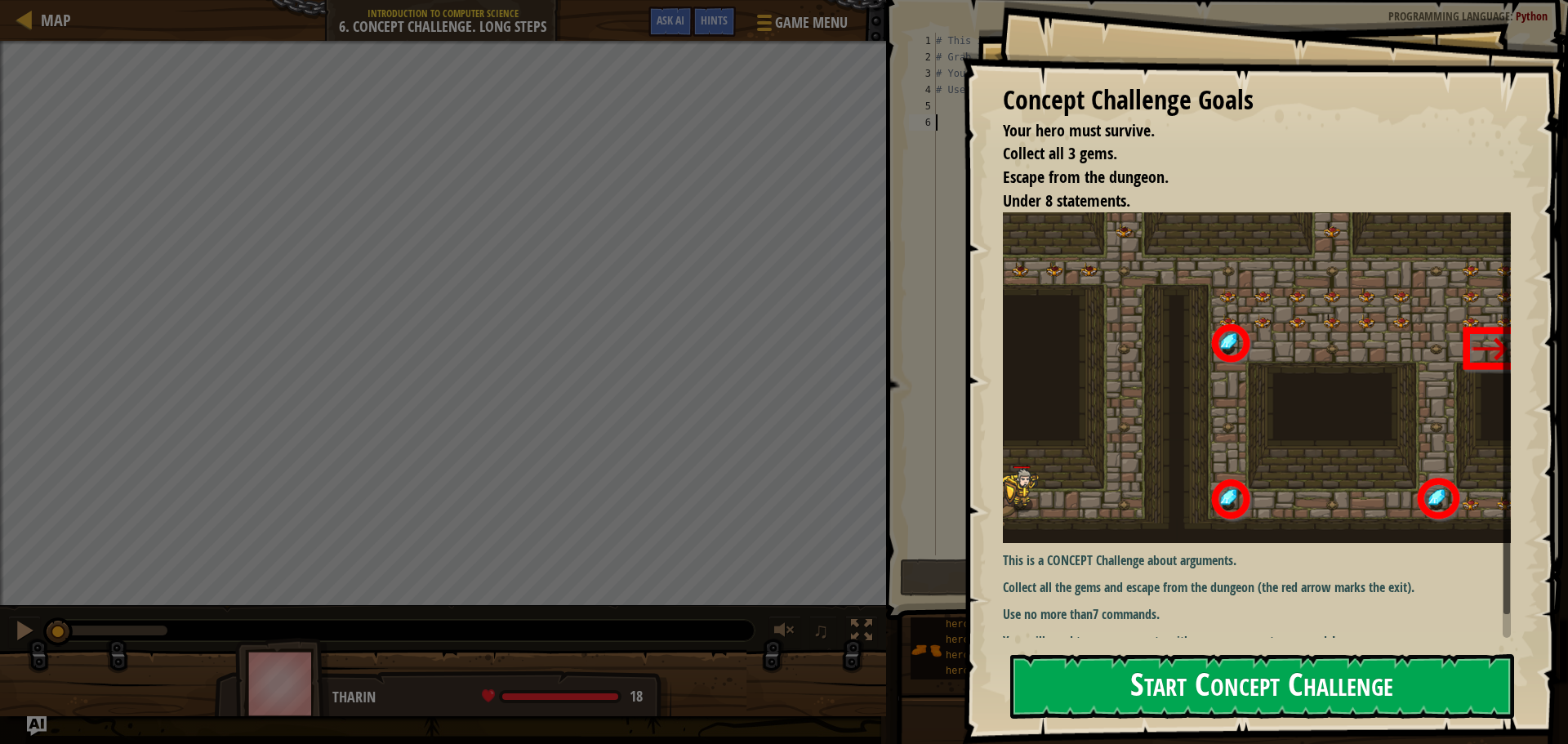
click at [1164, 680] on button "Start Concept Challenge" at bounding box center [1263, 687] width 504 height 64
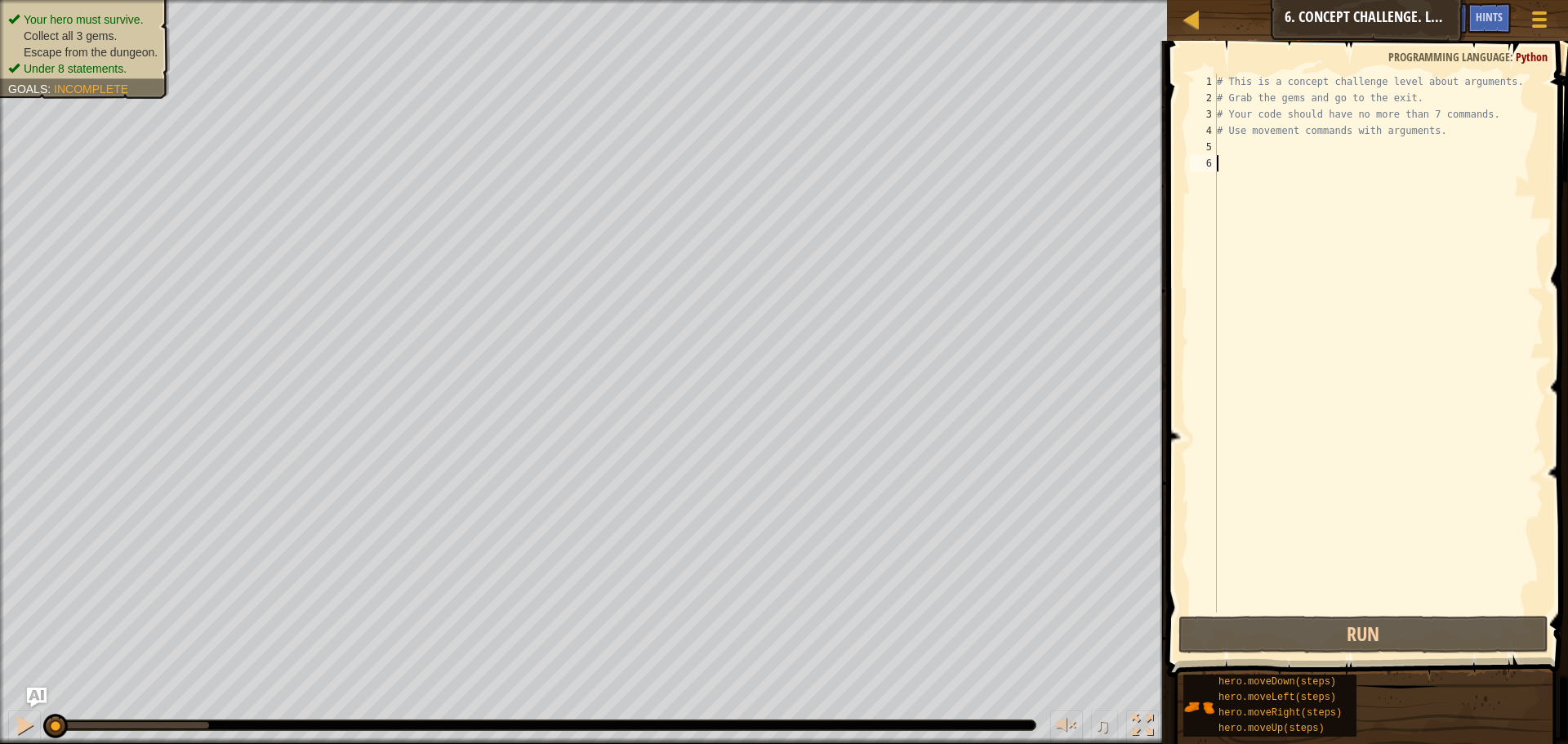
scroll to position [8, 0]
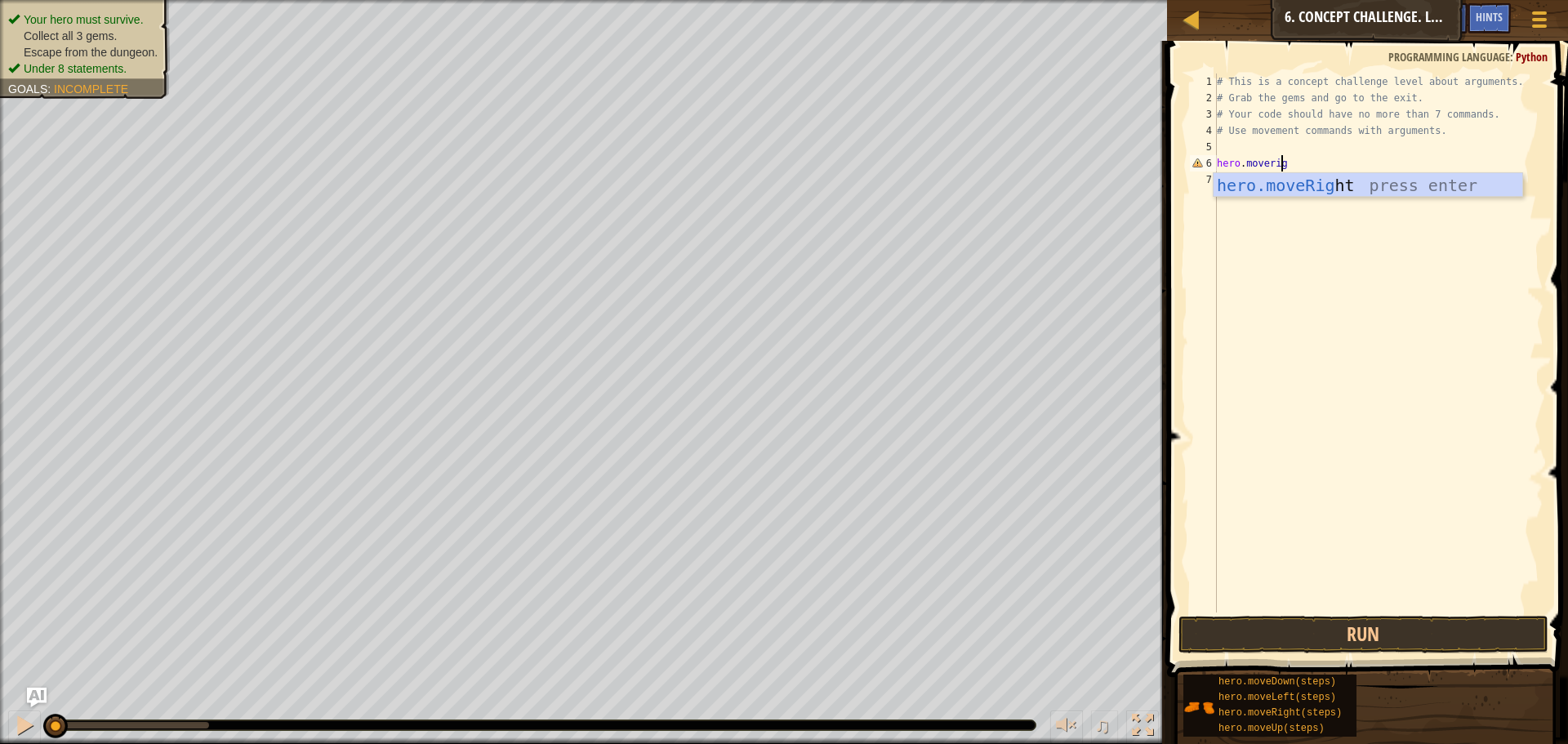
type textarea "hero.moveright"
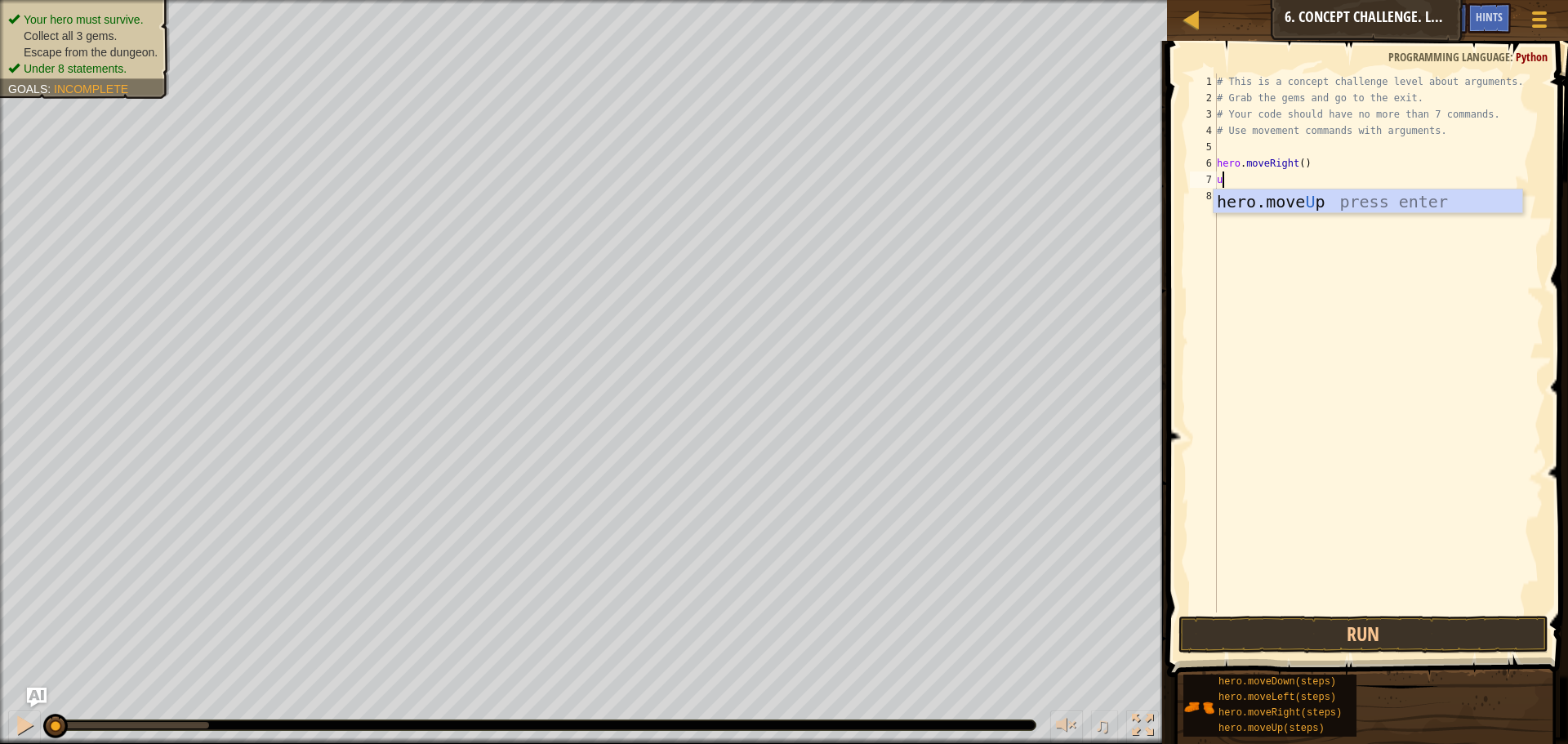
type textarea "up"
type textarea "hero.moveUp(3)"
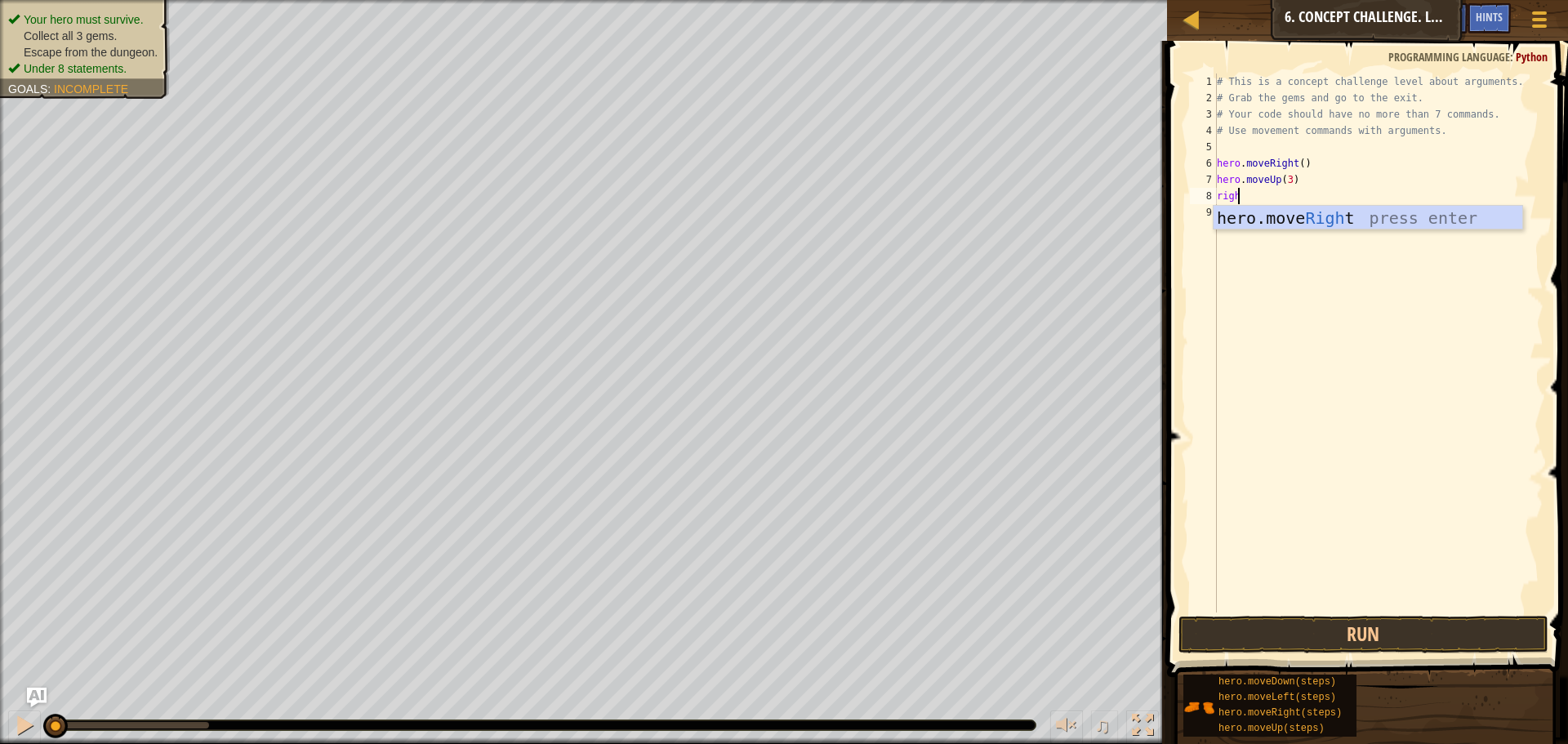
type textarea "right"
type textarea "hero.moveRight(2)"
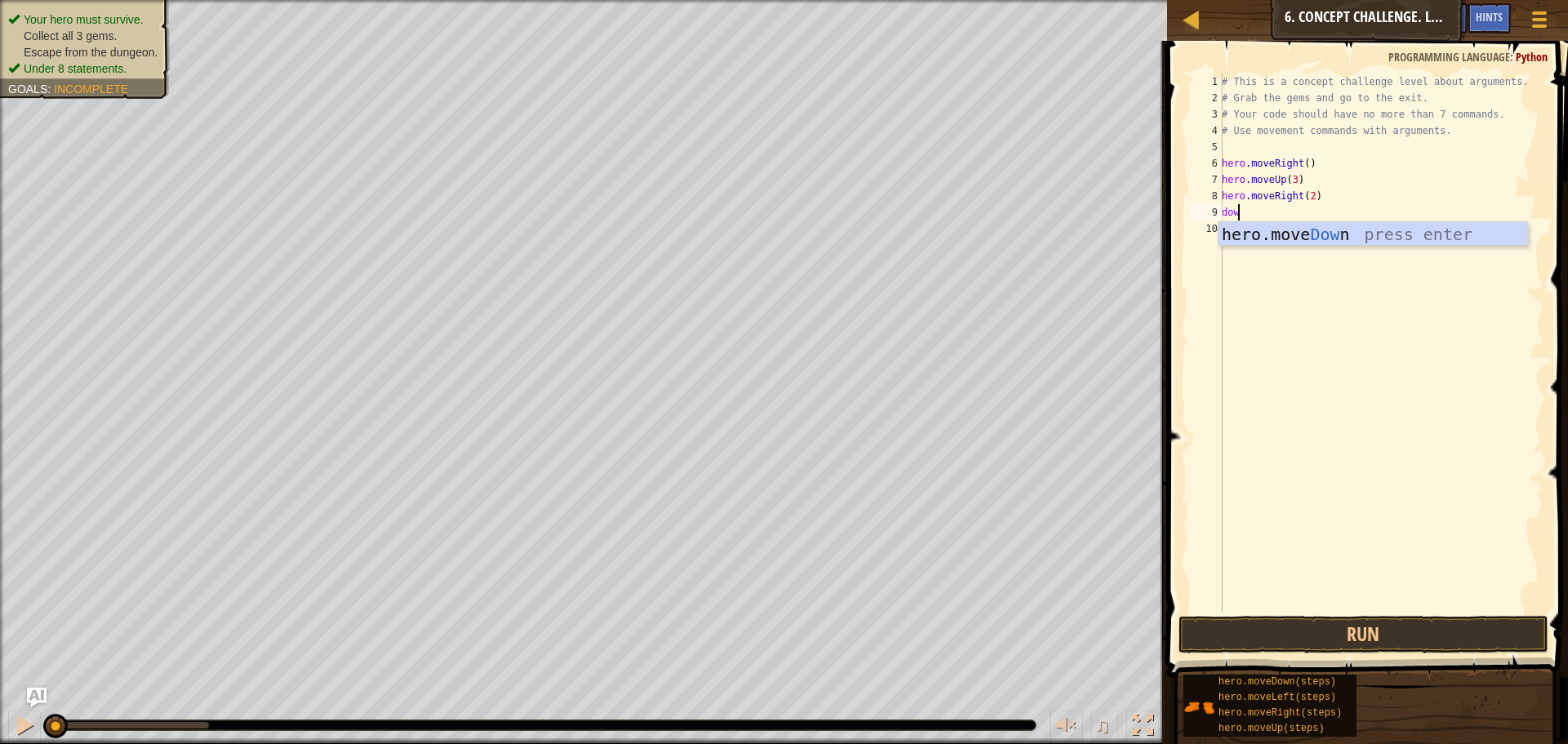
scroll to position [8, 1]
type textarea "down"
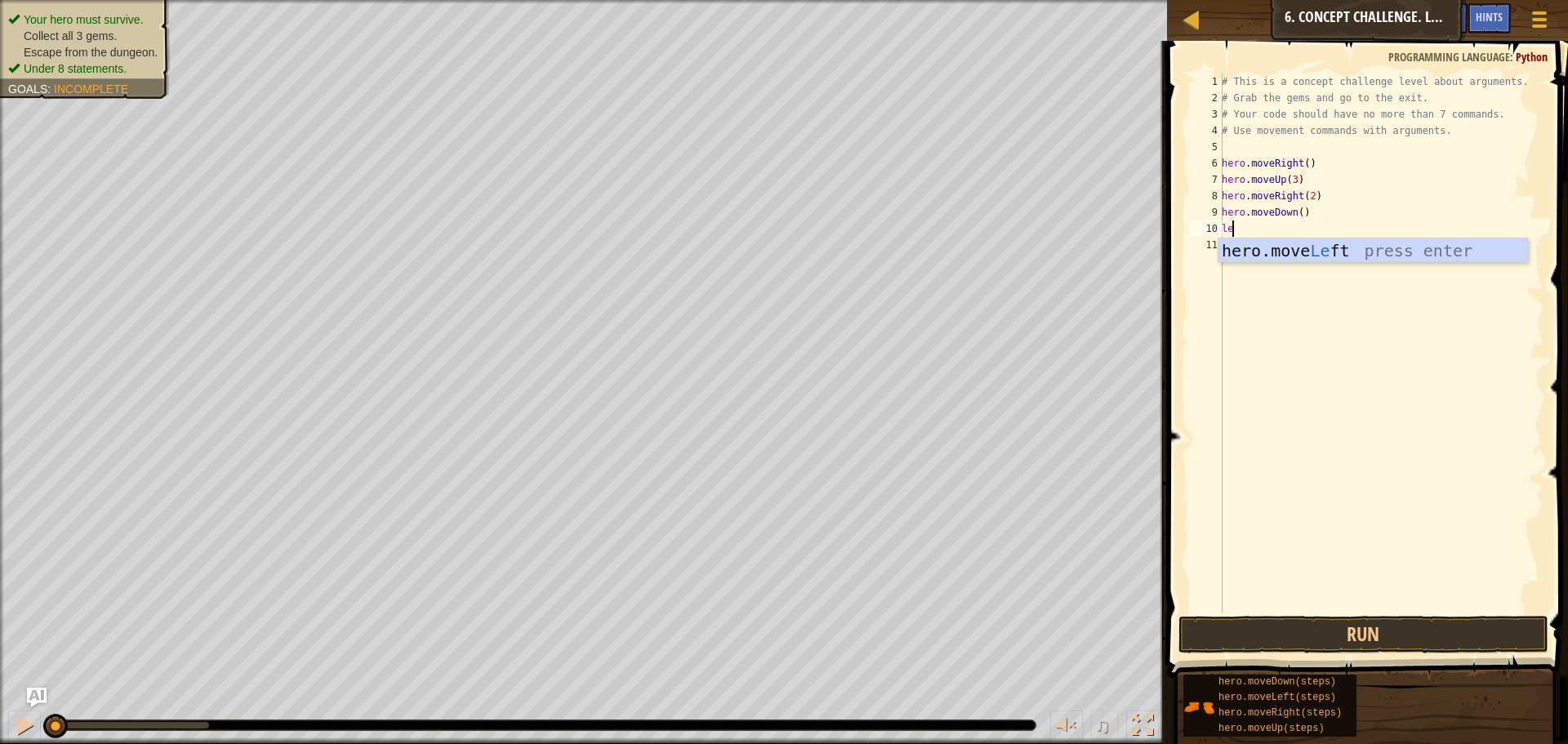
type textarea "lef"
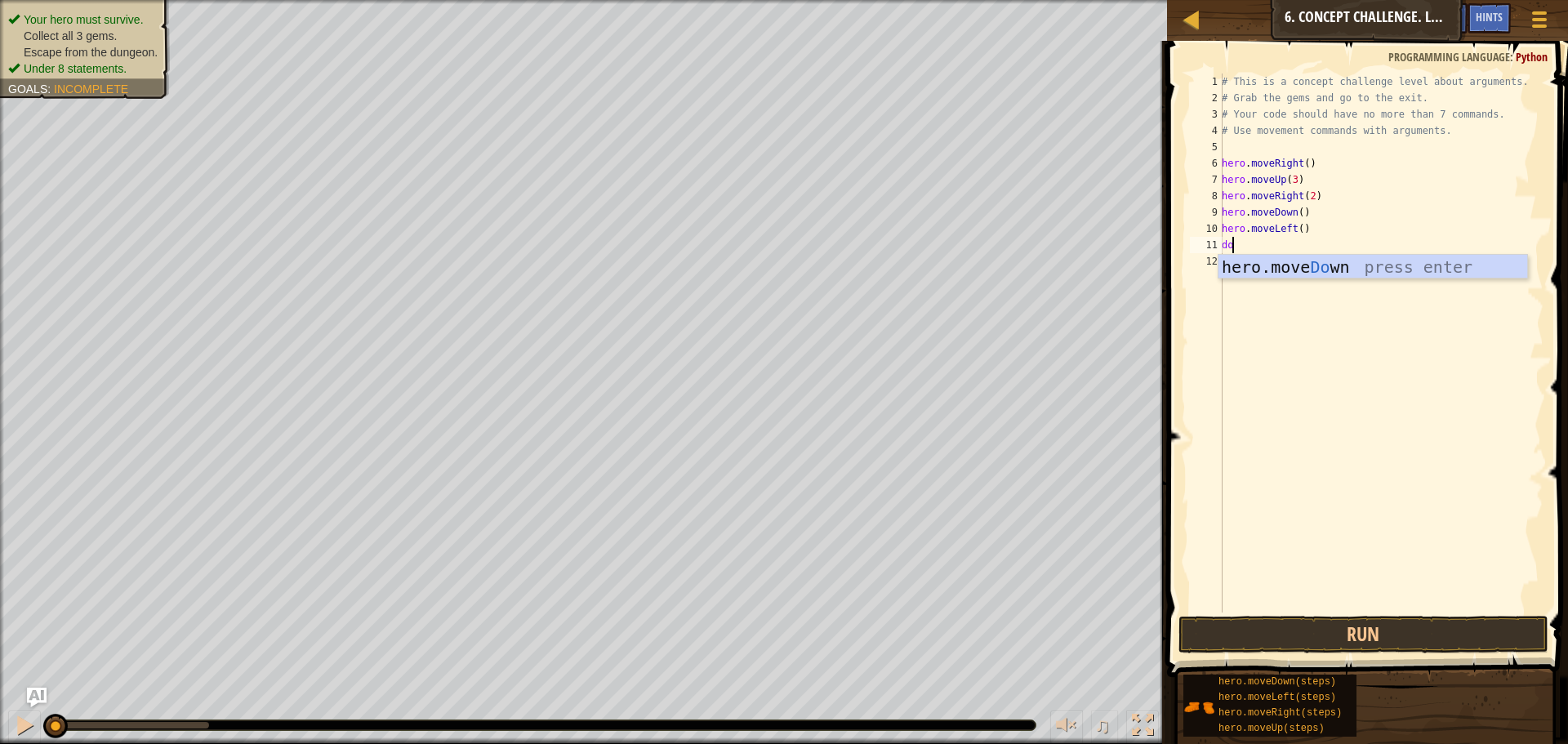
scroll to position [8, 1]
type textarea "down"
type textarea "downright"
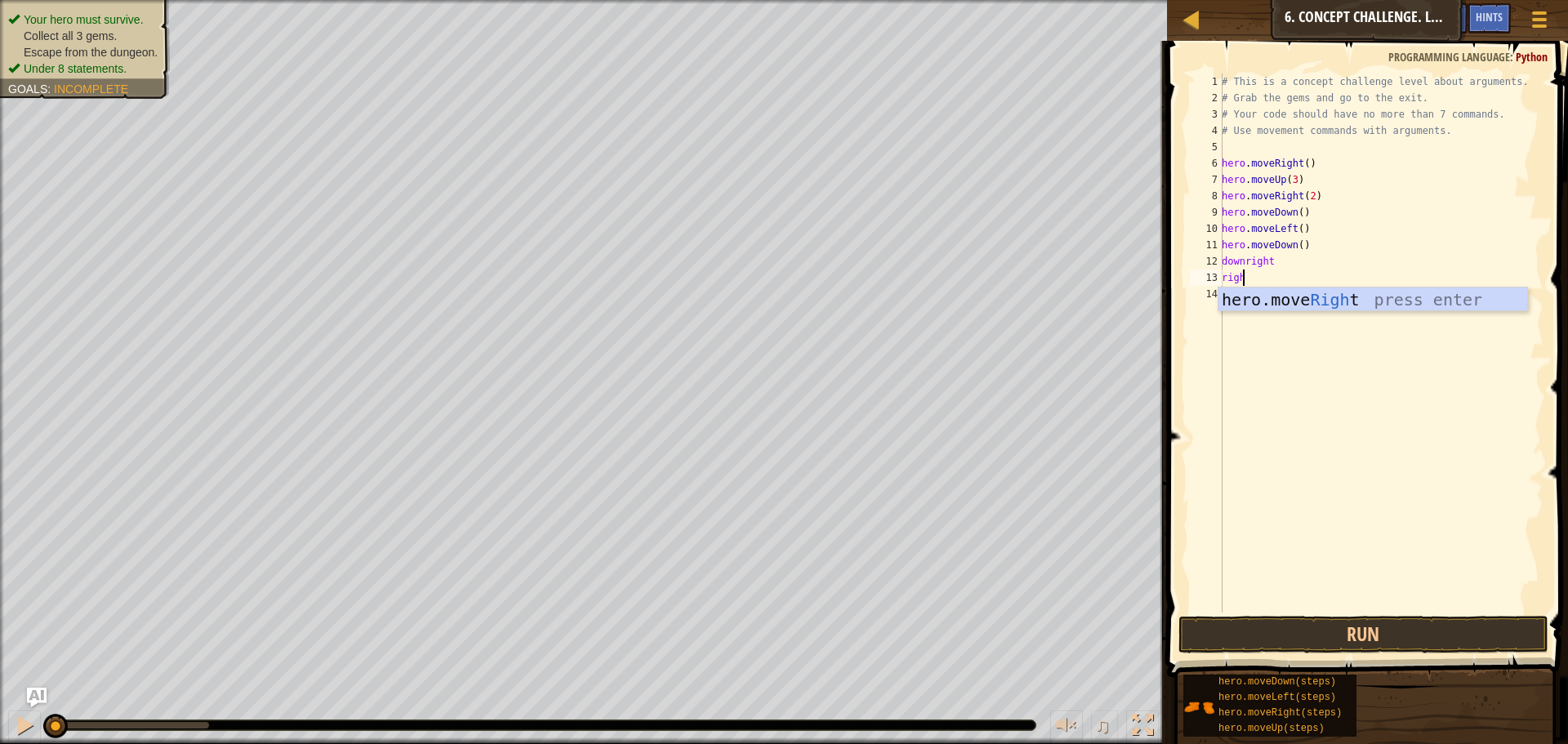
type textarea "right"
click at [1273, 259] on div "# This is a concept challenge level about arguments. # Grab the gems and go to …" at bounding box center [1380, 360] width 325 height 572
type textarea "down"
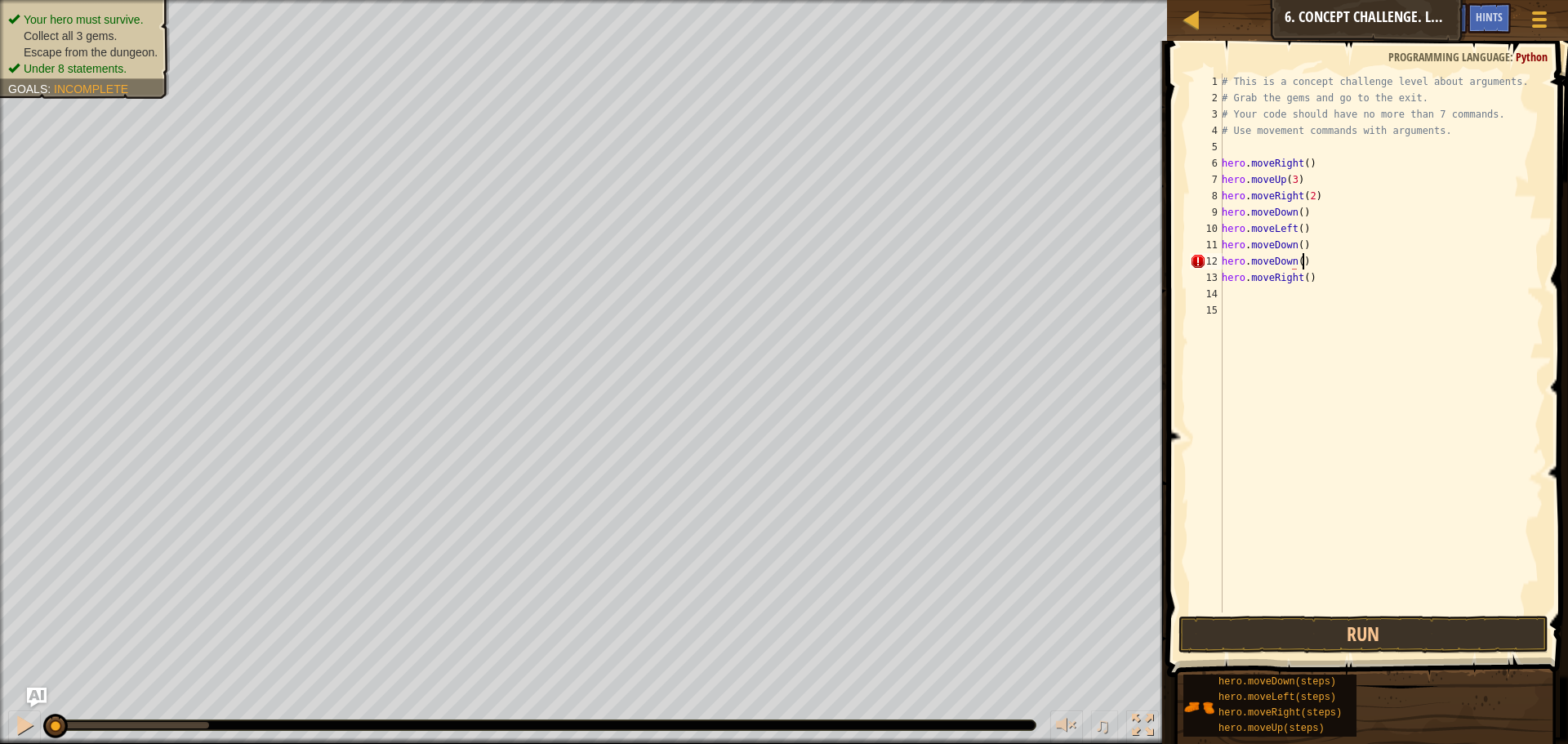
scroll to position [8, 6]
type textarea "hero.moveRight()"
type textarea "up"
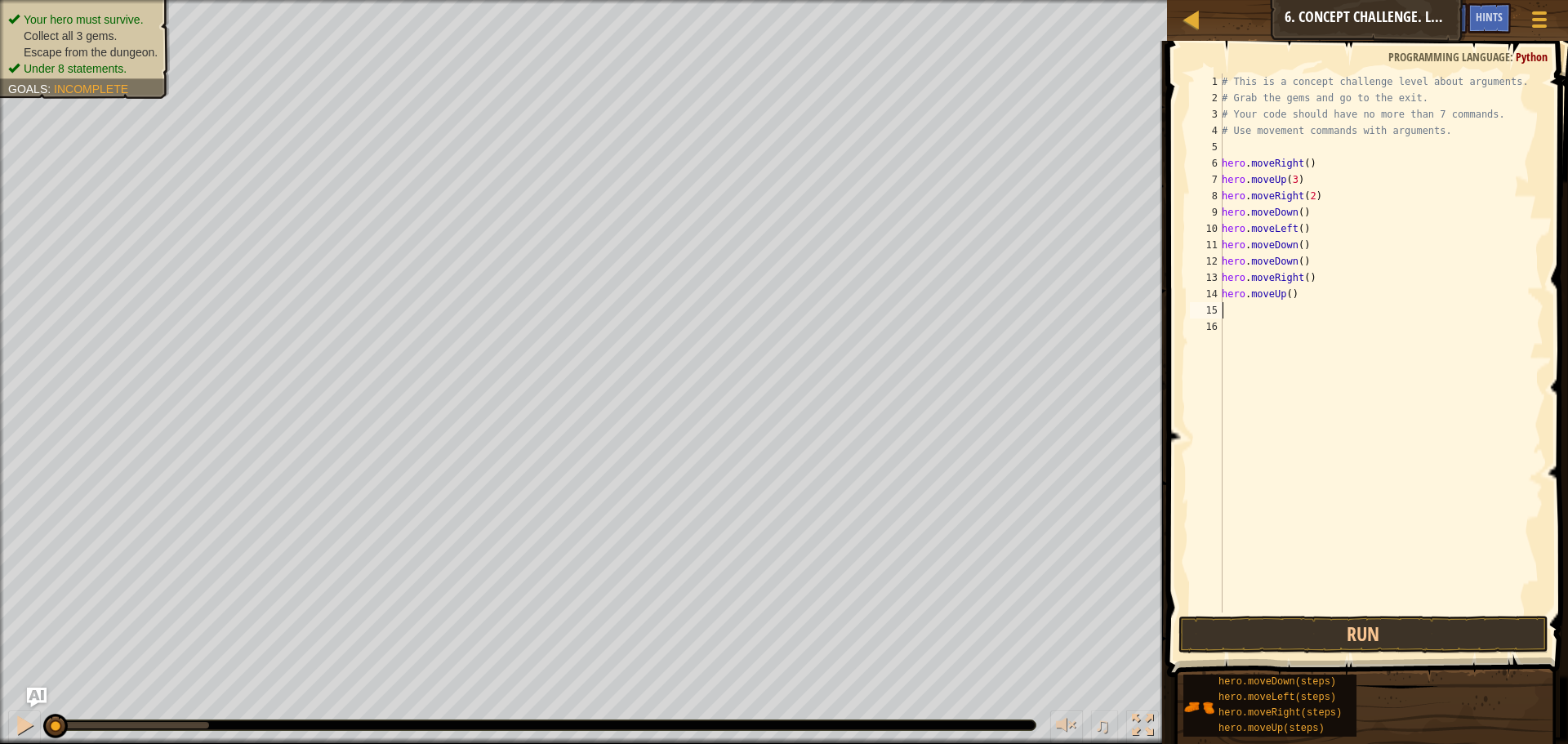
type textarea "up"
type textarea "right"
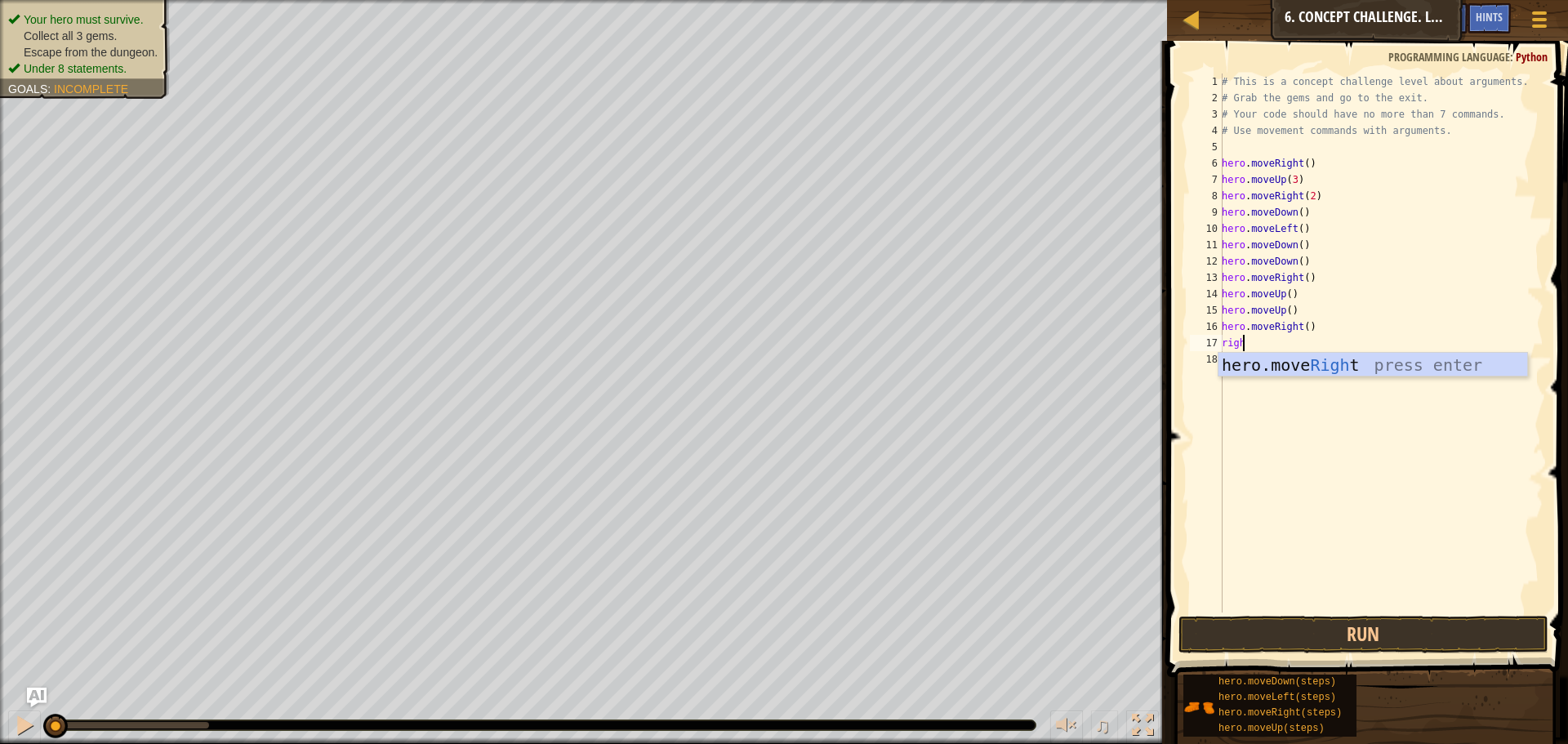
type textarea "right"
click at [1340, 630] on button "Run" at bounding box center [1363, 635] width 370 height 38
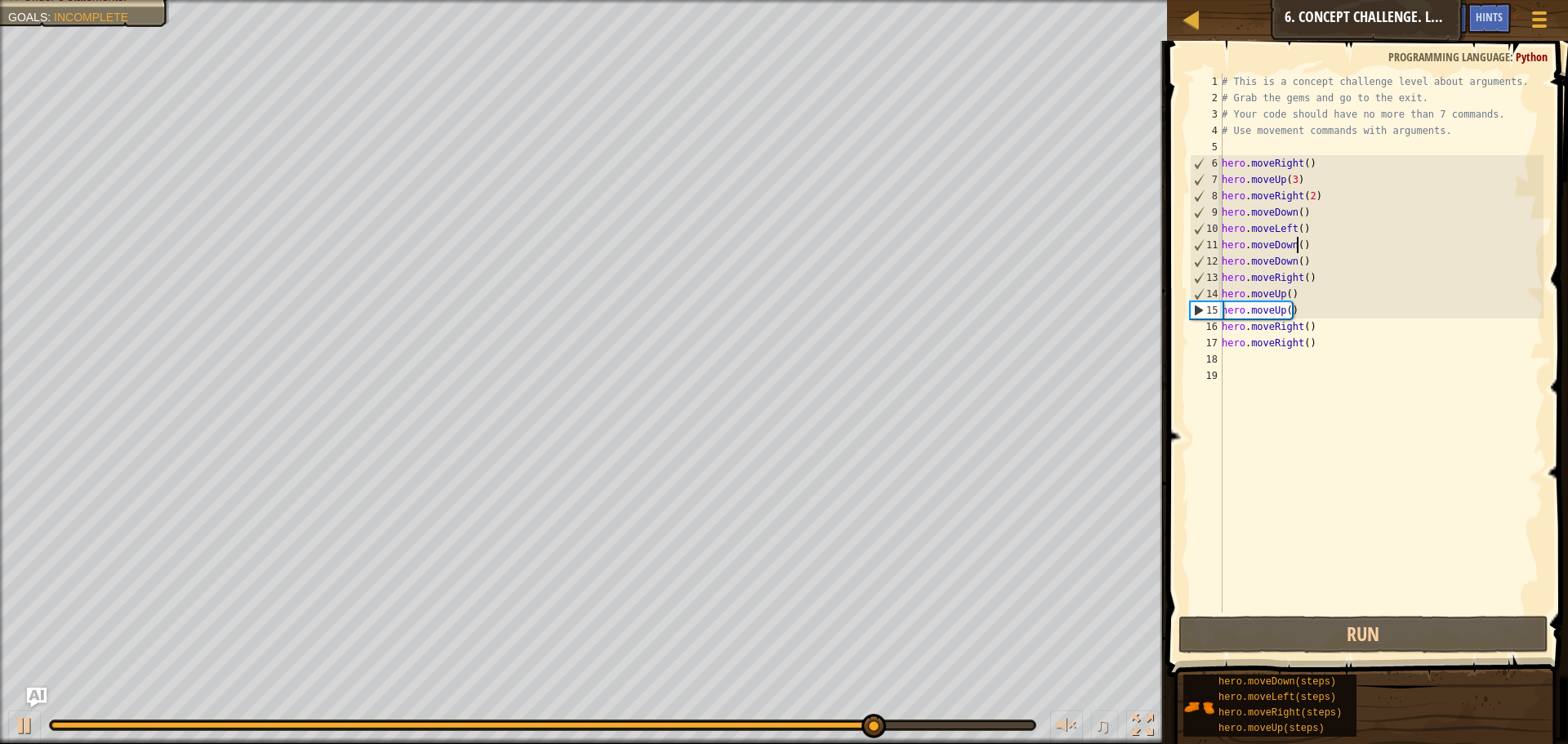
click at [1295, 244] on div "# This is a concept challenge level about arguments. # Grab the gems and go to …" at bounding box center [1380, 360] width 325 height 572
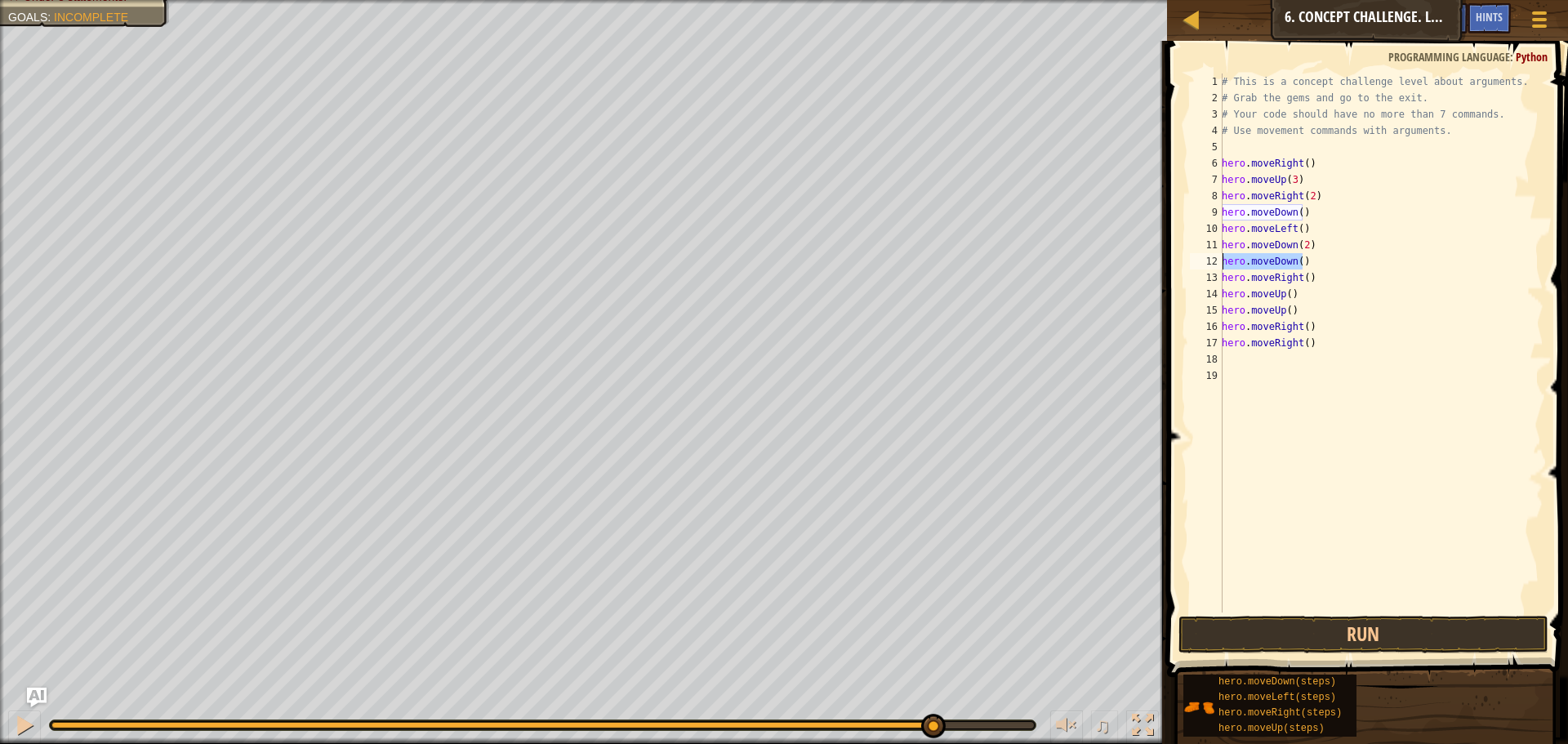
drag, startPoint x: 1307, startPoint y: 262, endPoint x: 1220, endPoint y: 259, distance: 87.1
click at [1220, 259] on div "hero.moveDown(2) 1 2 3 4 5 6 7 8 9 10 11 12 13 14 15 16 17 18 19 # This is a co…" at bounding box center [1365, 343] width 357 height 539
type textarea "hero.moveDown()"
click at [1289, 280] on div "# This is a concept challenge level about arguments. # Grab the gems and go to …" at bounding box center [1380, 360] width 325 height 572
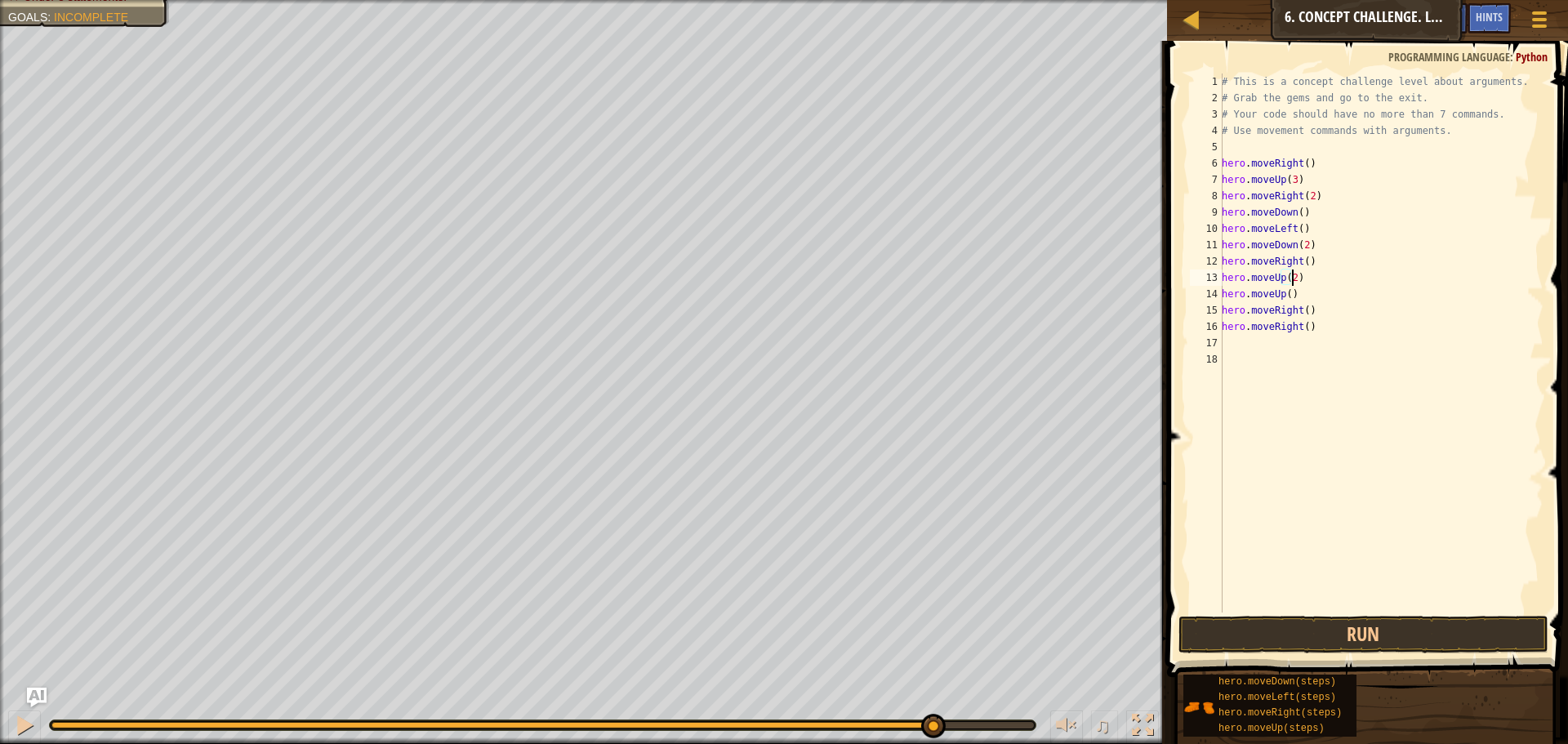
scroll to position [8, 6]
drag, startPoint x: 1294, startPoint y: 297, endPoint x: 1218, endPoint y: 293, distance: 76.1
click at [1218, 293] on div "hero.moveUp(2) 1 2 3 4 5 6 7 8 9 10 11 12 13 14 15 16 17 18 # This is a concept…" at bounding box center [1365, 343] width 357 height 539
type textarea "hero.moveUp()"
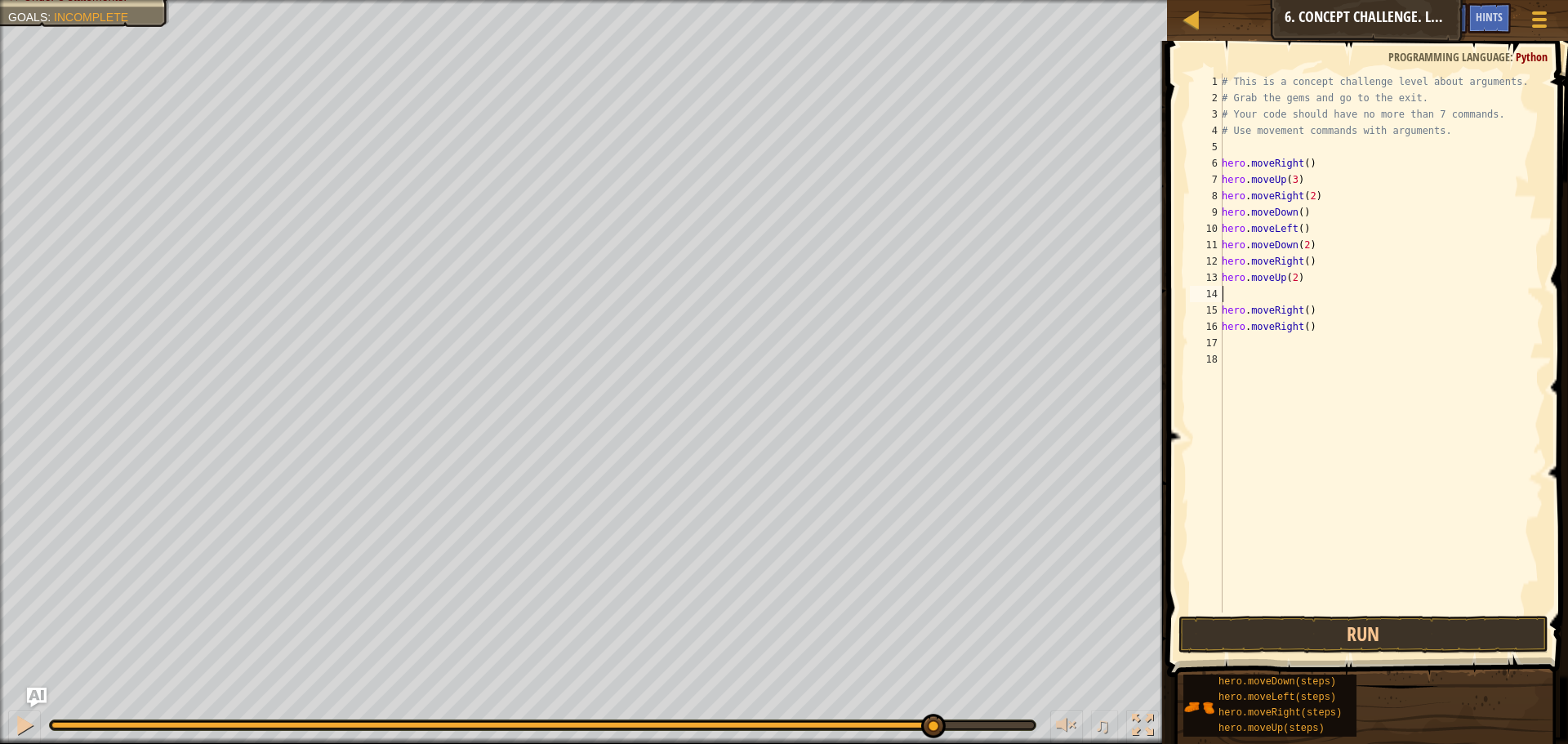
click at [1301, 315] on div "# This is a concept challenge level about arguments. # Grab the gems and go to …" at bounding box center [1380, 360] width 325 height 572
type textarea "hero.moveRight()"
click at [1254, 294] on div "# This is a concept challenge level about arguments. # Grab the gems and go to …" at bounding box center [1380, 360] width 325 height 572
click at [1301, 297] on div "# This is a concept challenge level about arguments. # Grab the gems and go to …" at bounding box center [1380, 360] width 325 height 572
click at [1305, 297] on div "# This is a concept challenge level about arguments. # Grab the gems and go to …" at bounding box center [1380, 360] width 325 height 572
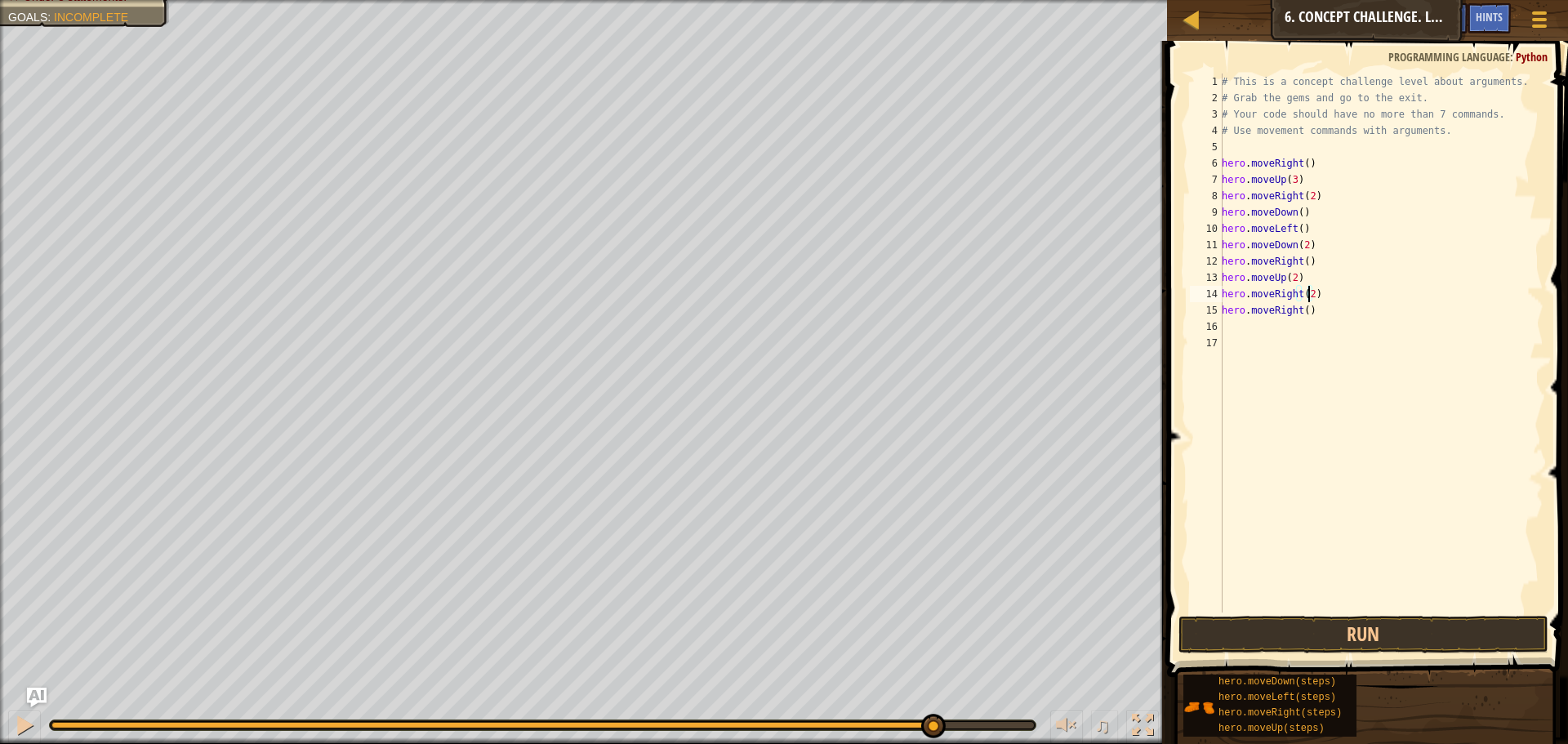
scroll to position [8, 7]
drag, startPoint x: 1320, startPoint y: 316, endPoint x: 1207, endPoint y: 311, distance: 113.1
click at [1207, 311] on div "hero.moveRight(2) 1 2 3 4 5 6 7 8 9 10 11 12 13 14 15 16 17 # This is a concept…" at bounding box center [1365, 343] width 357 height 539
type textarea "hero.moveRight()"
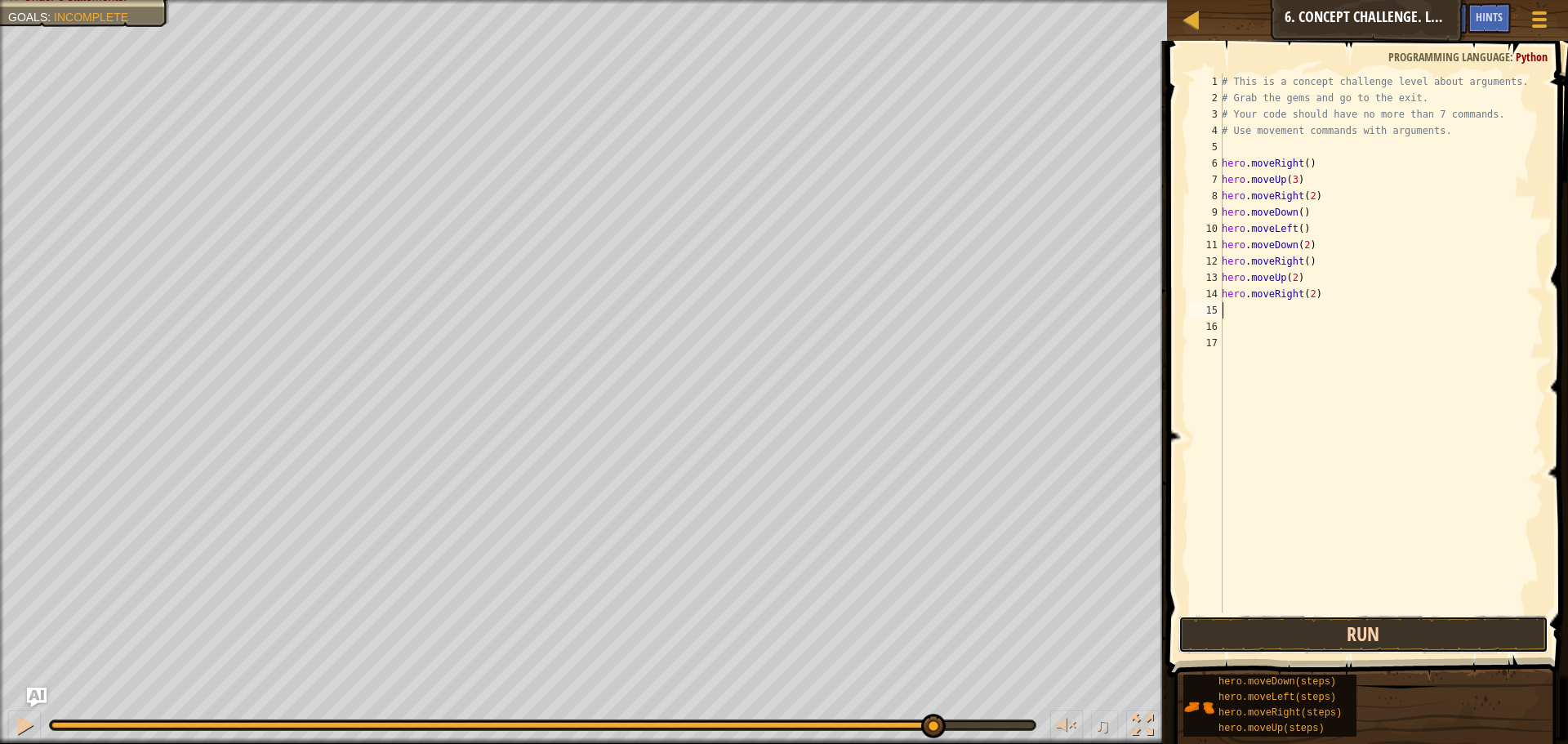
click at [1333, 626] on button "Run" at bounding box center [1363, 635] width 370 height 38
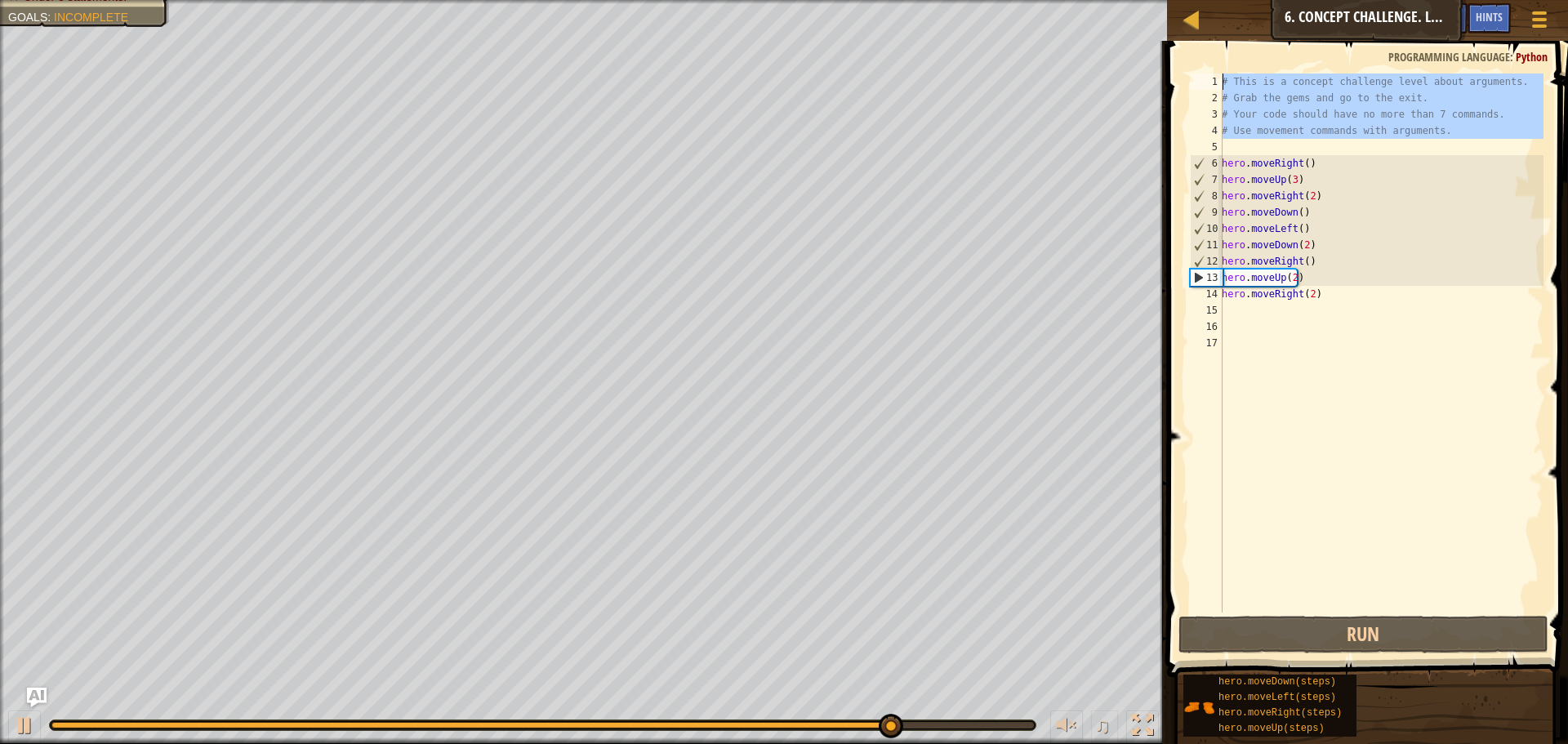
drag, startPoint x: 1435, startPoint y: 141, endPoint x: 1199, endPoint y: 56, distance: 250.8
click at [1199, 56] on div "1 2 3 4 5 6 7 8 9 10 11 12 13 14 15 16 17 # This is a concept challenge level a…" at bounding box center [1365, 391] width 406 height 685
type textarea "# This is a concept challenge level about arguments. # Grab the gems and go to …"
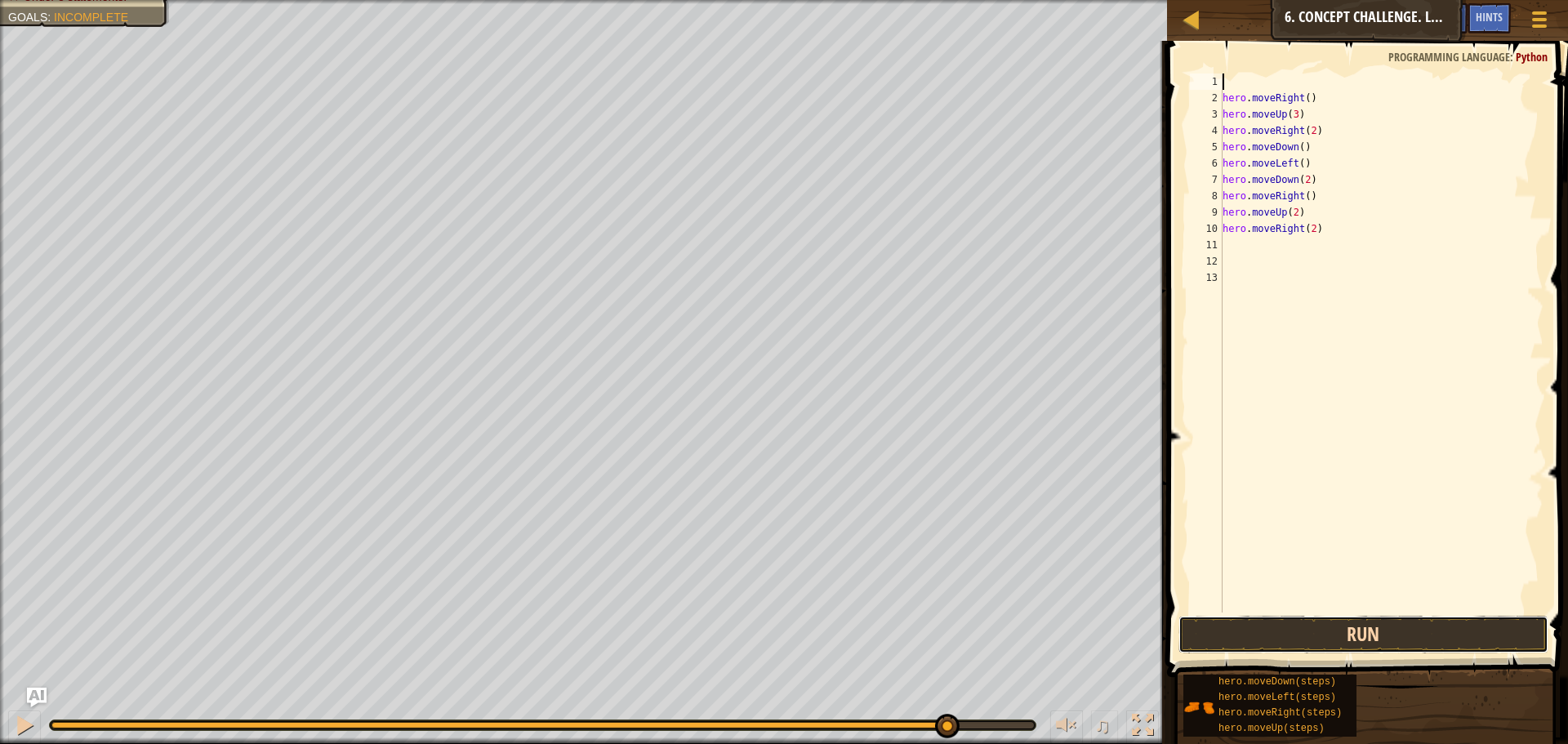
click at [1331, 632] on button "Run" at bounding box center [1363, 635] width 370 height 38
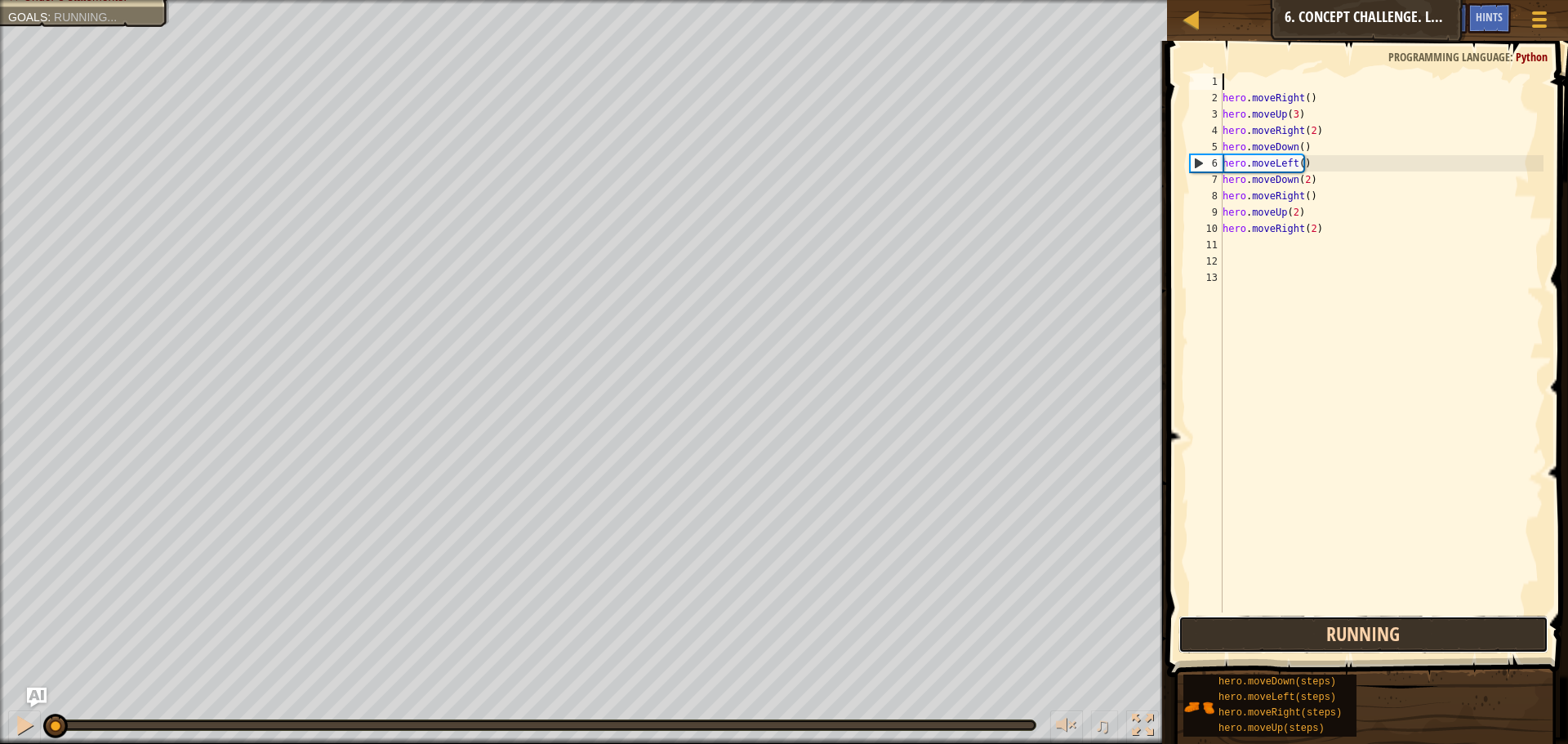
click at [1331, 632] on button "Running" at bounding box center [1363, 635] width 370 height 38
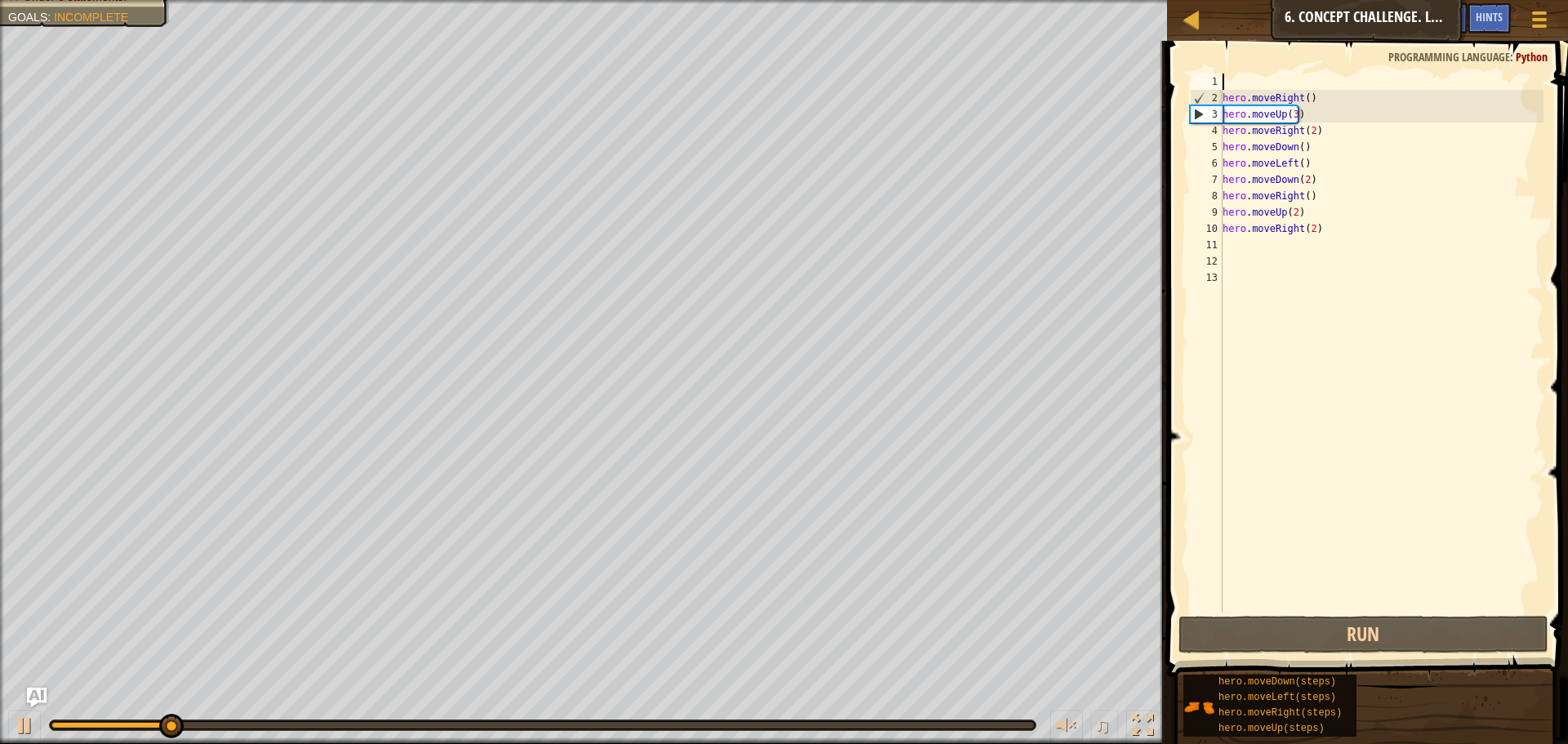
click at [1260, 75] on div "hero . moveRight ( ) hero . moveUp ( 3 ) hero . moveRight ( 2 ) hero . moveDown…" at bounding box center [1381, 360] width 324 height 572
click at [1226, 237] on div "hero . moveRight ( ) hero . moveUp ( 3 ) hero . moveRight ( 2 ) hero . moveDown…" at bounding box center [1381, 360] width 324 height 572
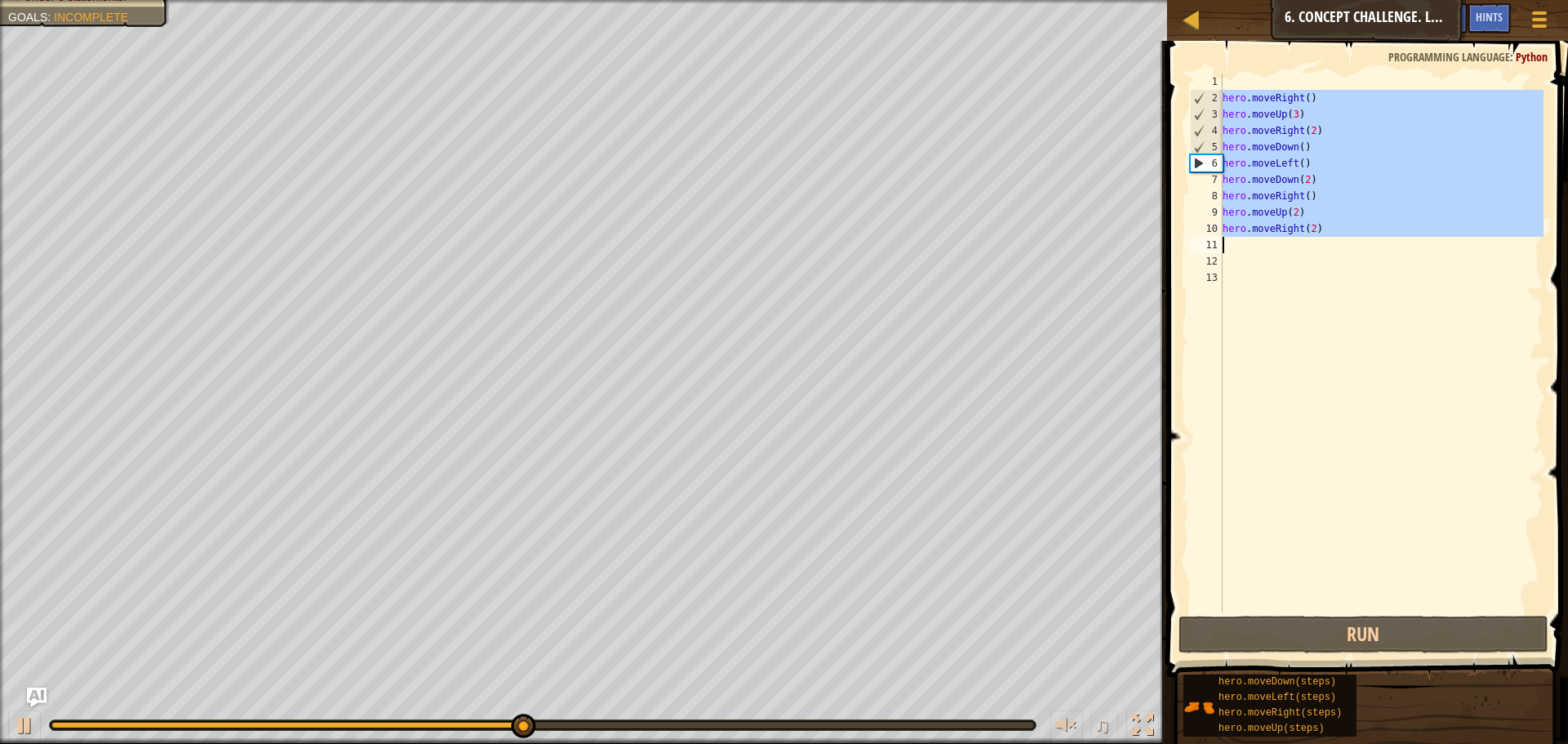
drag, startPoint x: 1222, startPoint y: 97, endPoint x: 1254, endPoint y: 231, distance: 137.8
click at [1254, 231] on div "1 2 3 4 5 6 7 8 9 10 11 12 13 hero . moveRight ( ) hero . moveUp ( 3 ) hero . m…" at bounding box center [1365, 343] width 357 height 539
type textarea "c"
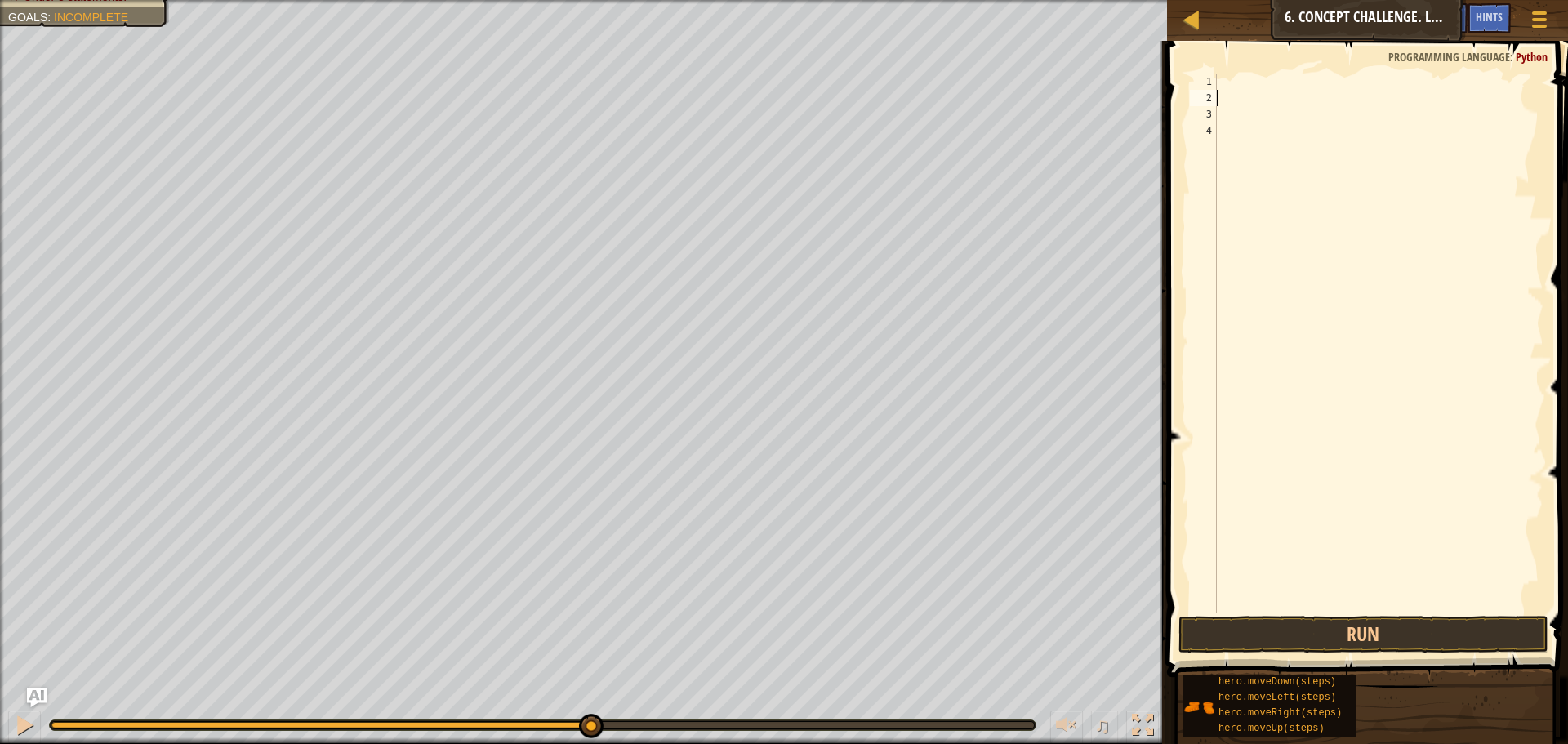
click at [1245, 87] on div at bounding box center [1379, 360] width 330 height 572
paste textarea
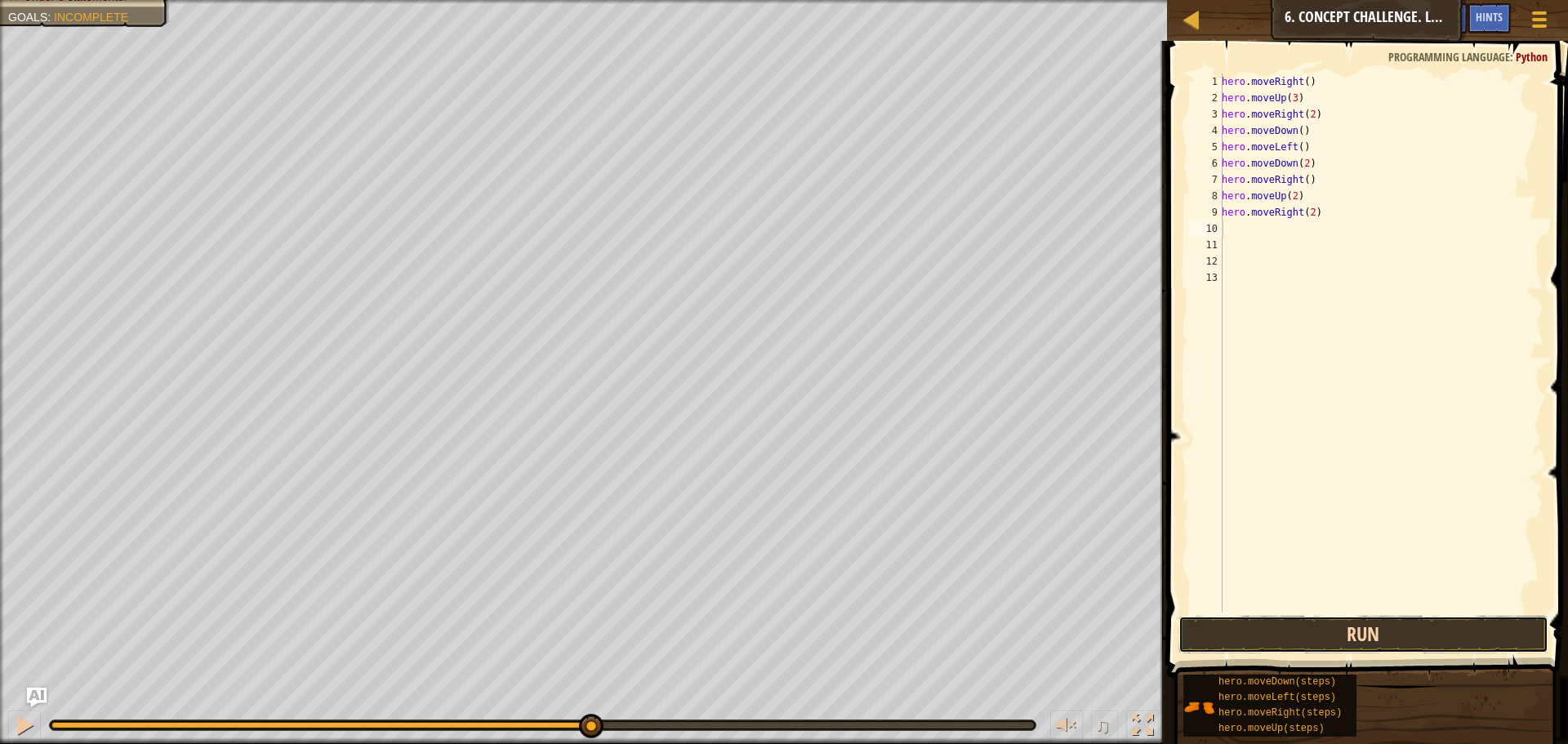
click at [1306, 629] on button "Run" at bounding box center [1363, 635] width 370 height 38
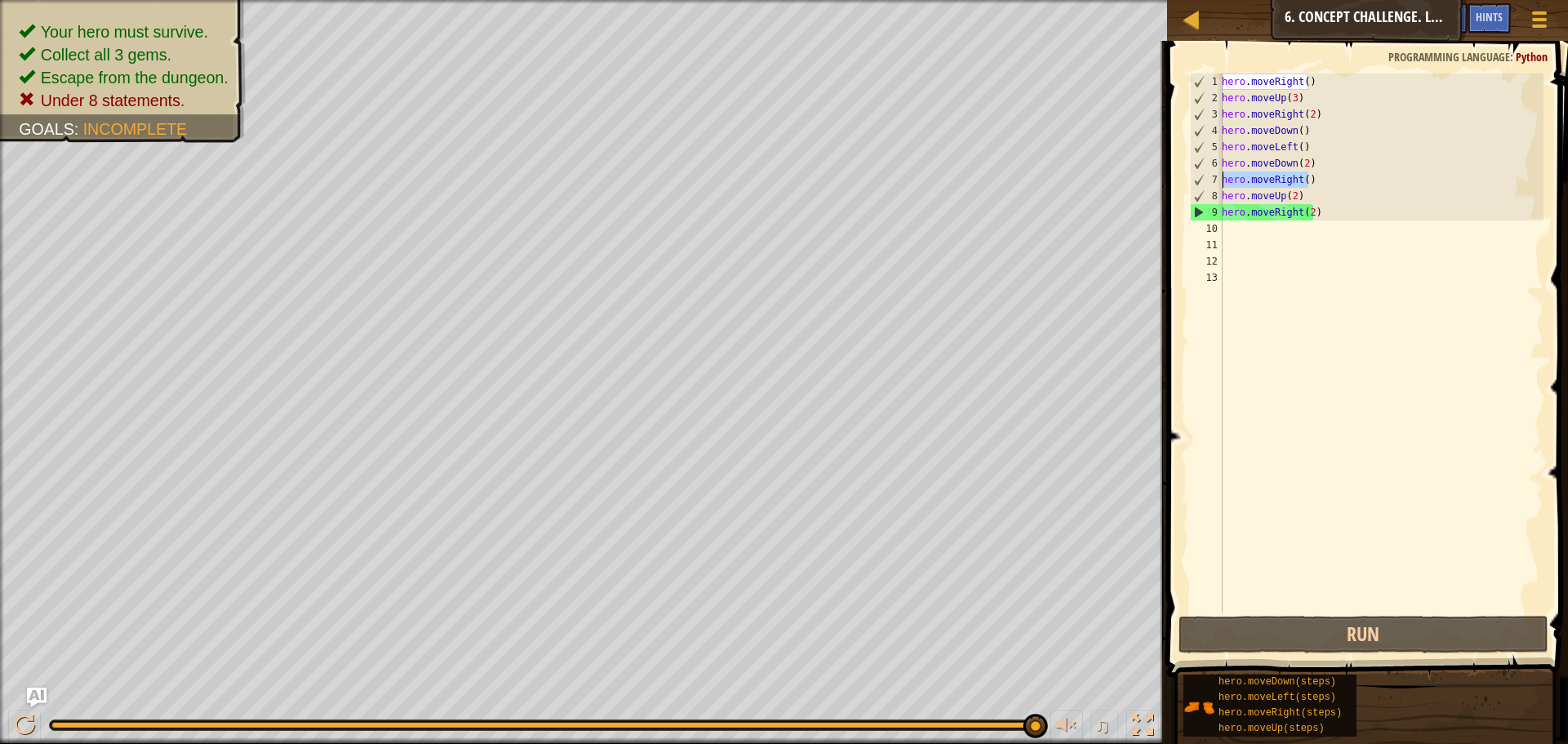
drag, startPoint x: 1313, startPoint y: 182, endPoint x: 1209, endPoint y: 185, distance: 104.0
click at [1209, 185] on div "1 2 3 4 5 6 7 8 9 10 11 12 13 hero . moveRight ( ) hero . moveUp ( 3 ) hero . m…" at bounding box center [1365, 343] width 357 height 539
type textarea "hero.moveRight()"
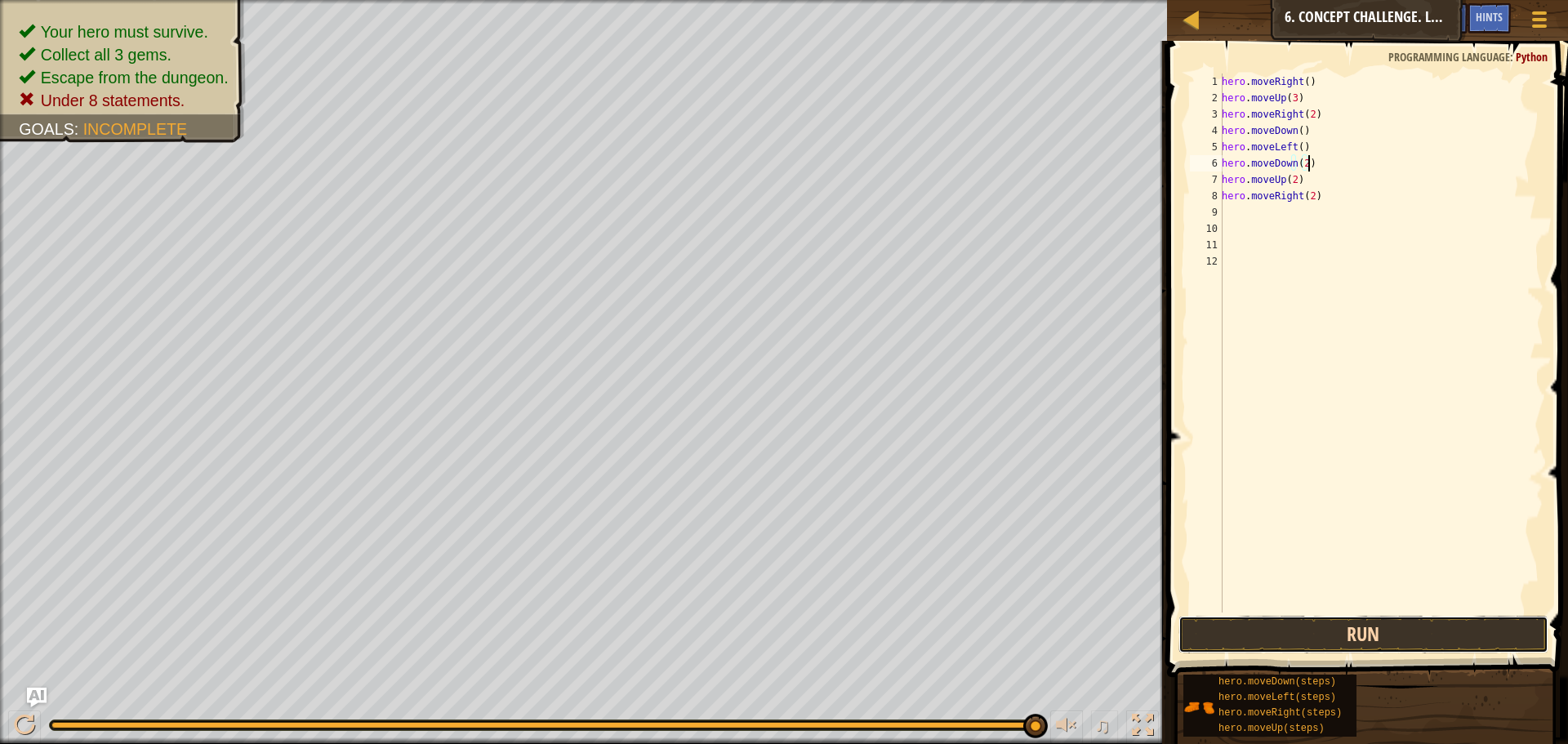
click at [1352, 622] on button "Run" at bounding box center [1363, 635] width 370 height 38
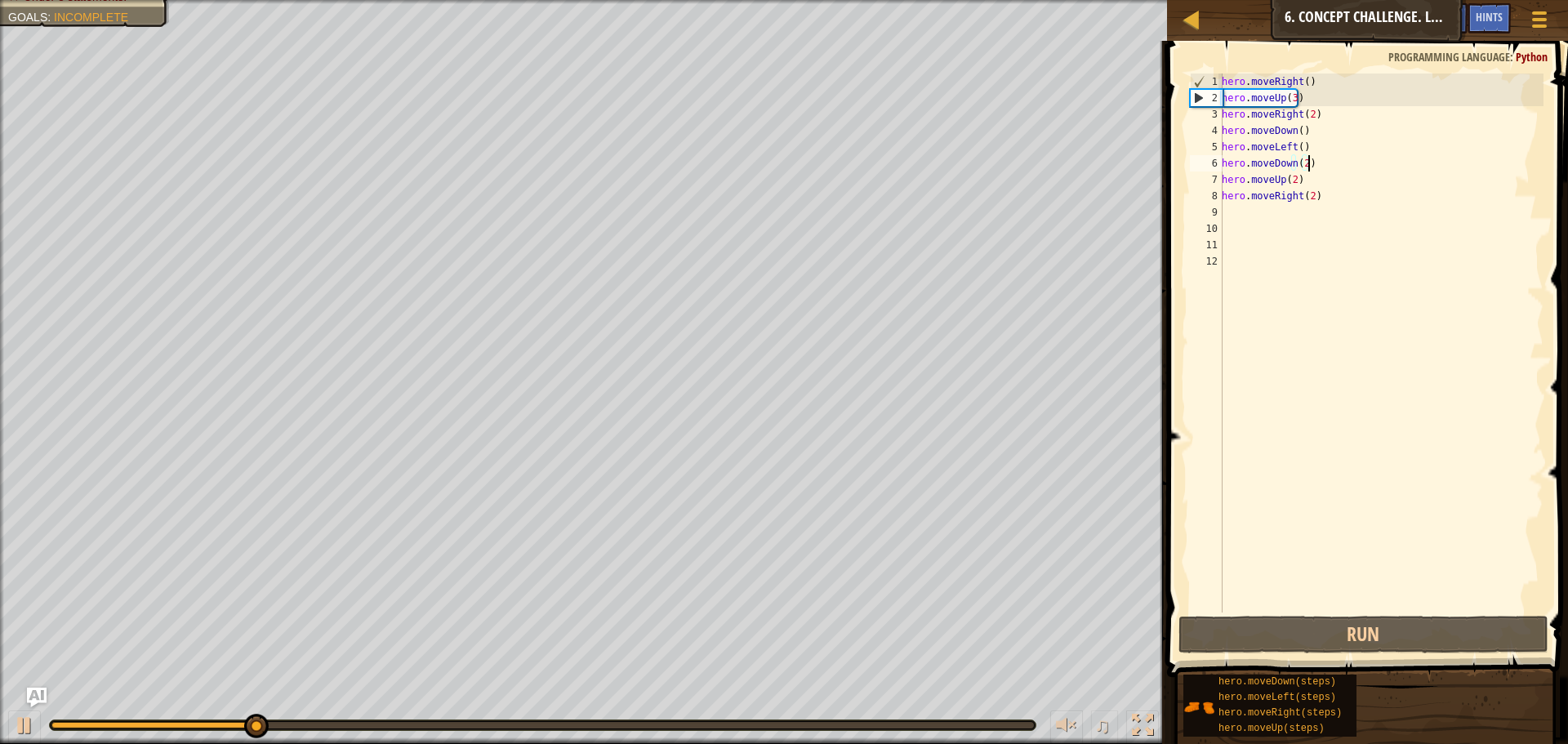
click at [1307, 198] on div "hero . moveRight ( ) hero . moveUp ( 3 ) hero . moveRight ( 2 ) hero . moveDown…" at bounding box center [1380, 360] width 325 height 572
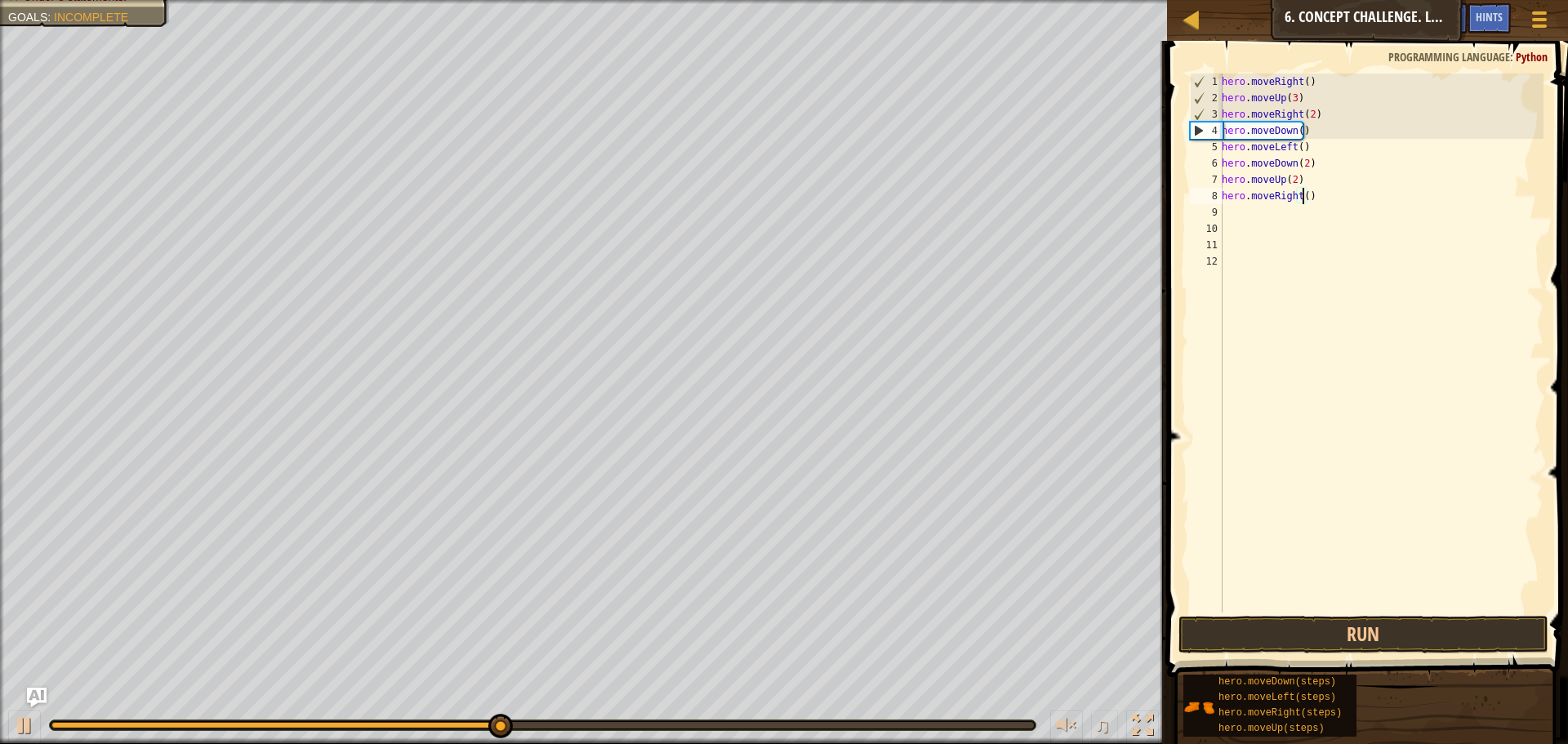
scroll to position [8, 7]
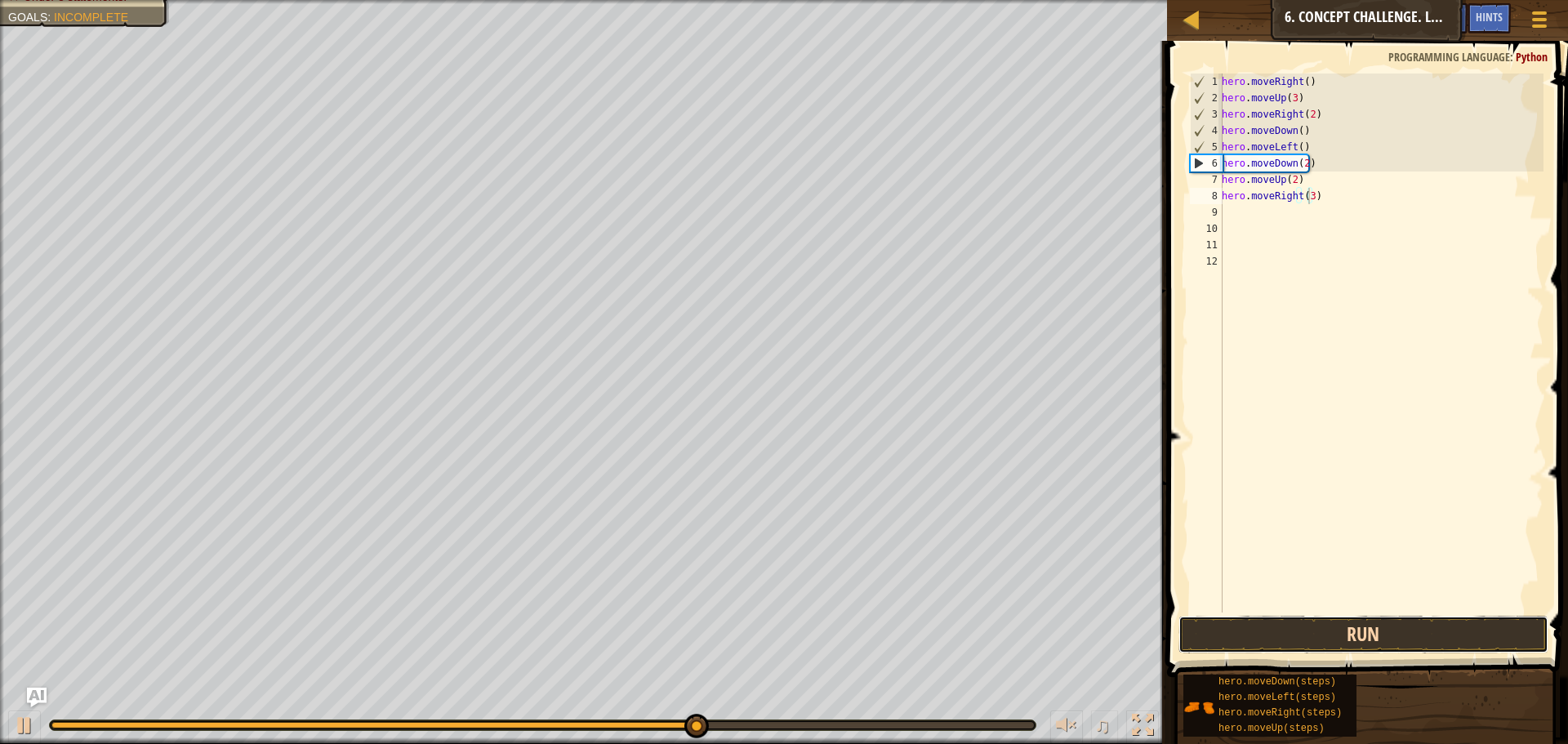
click at [1347, 627] on button "Run" at bounding box center [1363, 635] width 370 height 38
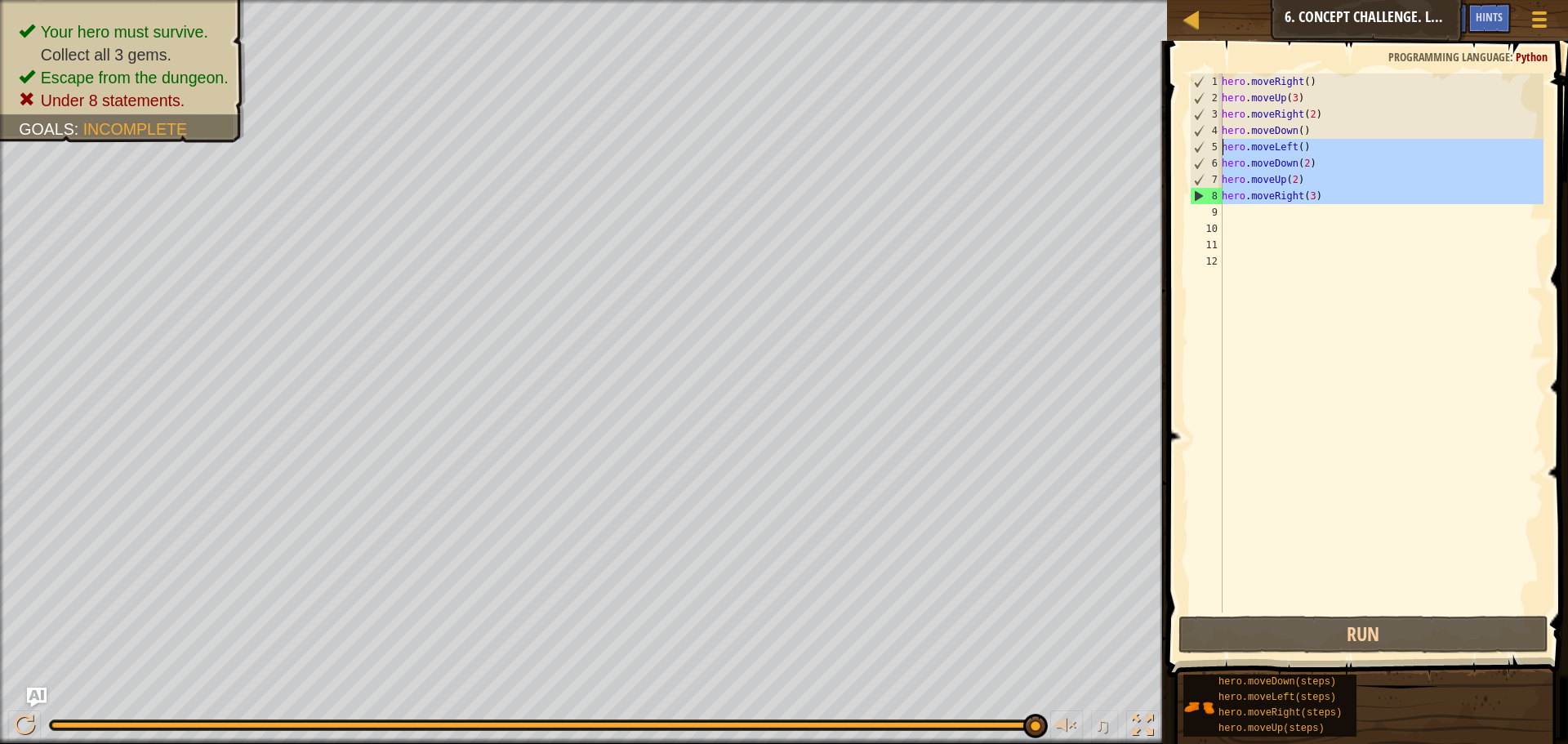
drag, startPoint x: 1317, startPoint y: 208, endPoint x: 1224, endPoint y: 145, distance: 112.3
click at [1224, 145] on div "hero . moveRight ( ) hero . moveUp ( 3 ) hero . moveRight ( 2 ) hero . moveDown…" at bounding box center [1380, 360] width 325 height 572
type textarea "hero.moveLeft() hero.moveDown(2)"
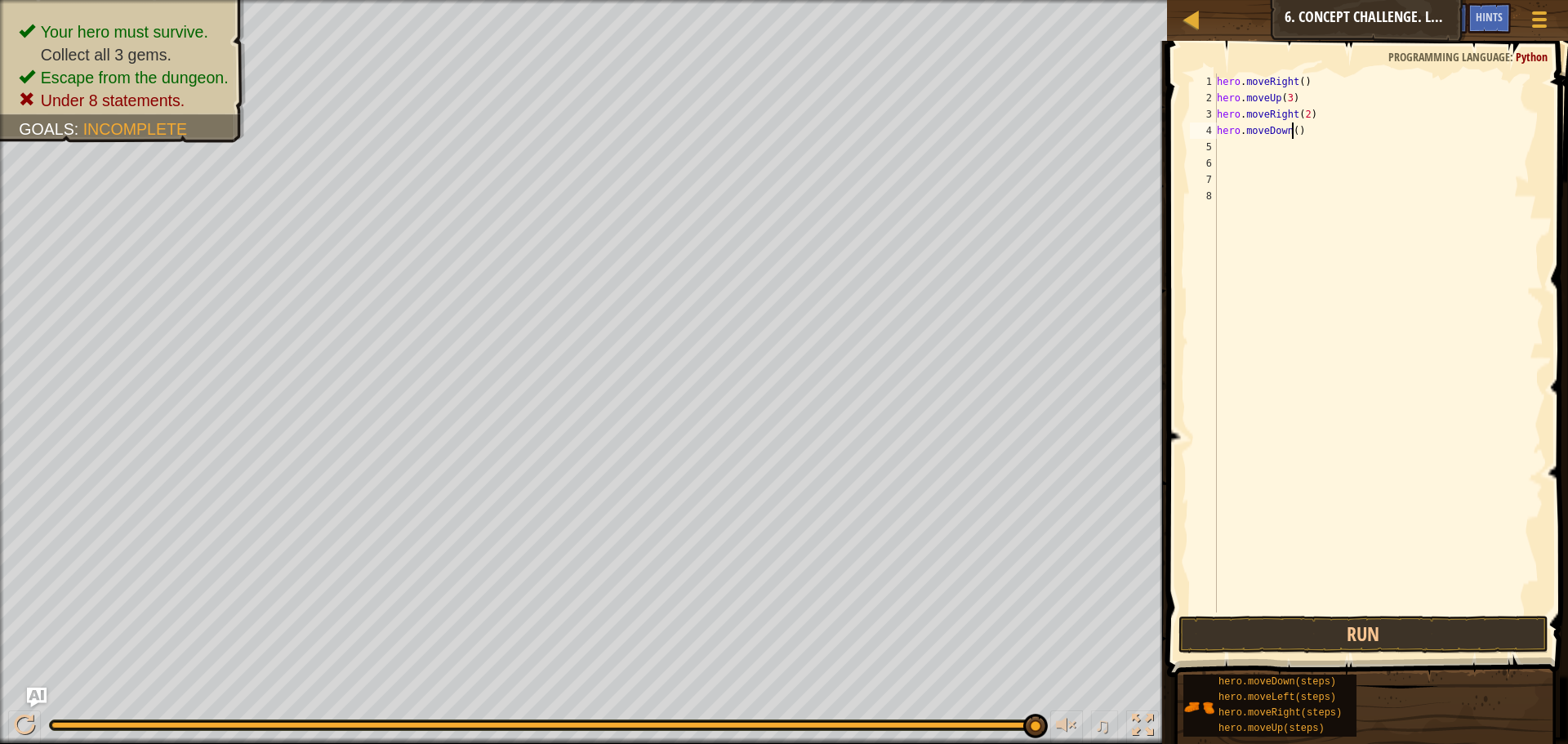
click at [1291, 133] on div "hero . moveRight ( ) hero . moveUp ( 3 ) hero . moveRight ( 2 ) hero . moveDown…" at bounding box center [1379, 360] width 330 height 572
type textarea "hero.moveDown(3)"
click at [1229, 148] on div "hero . moveRight ( ) hero . moveUp ( 3 ) hero . moveRight ( 2 ) hero . moveDown…" at bounding box center [1379, 360] width 330 height 572
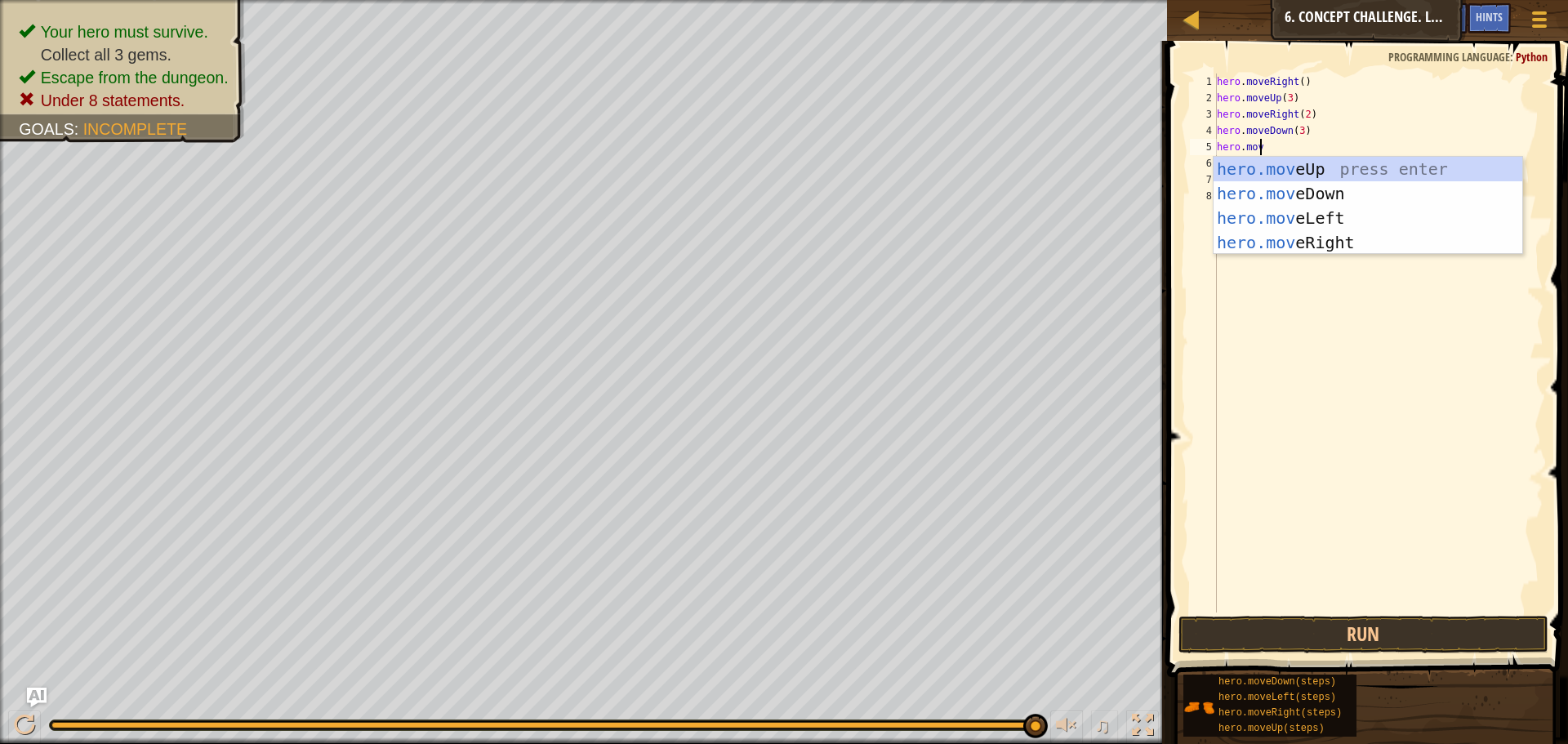
scroll to position [8, 3]
type textarea "hero.movel"
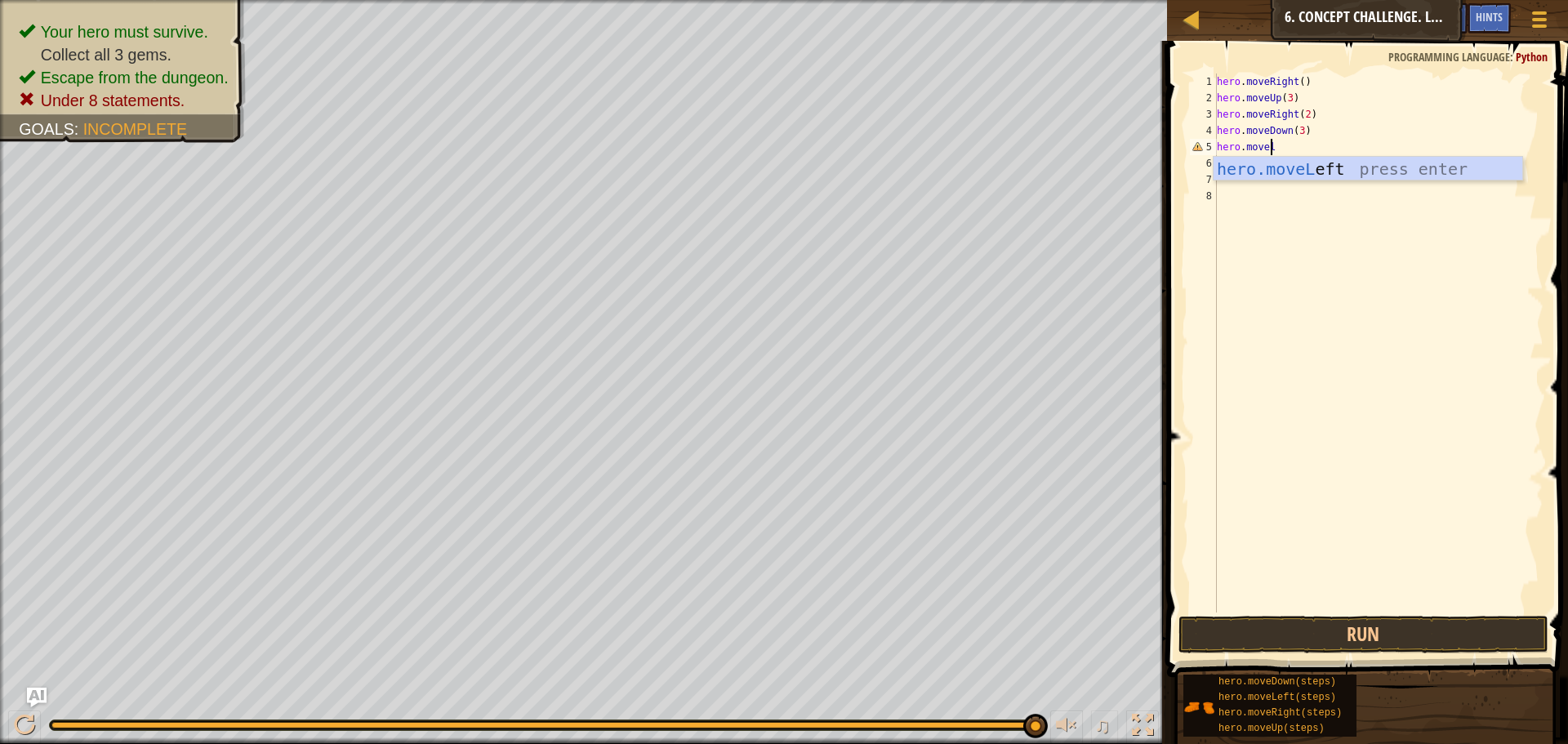
scroll to position [8, 0]
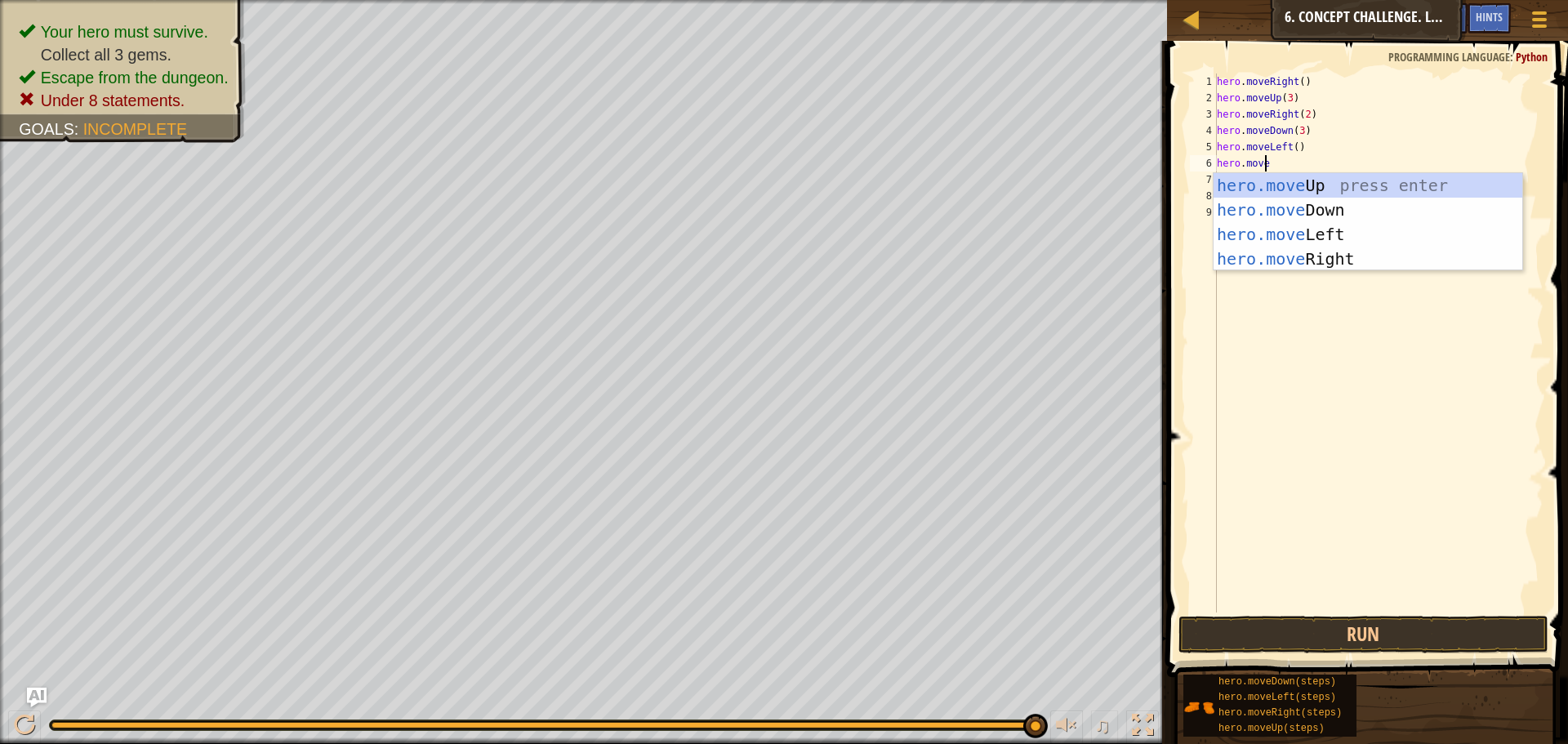
type textarea "hero.moveu"
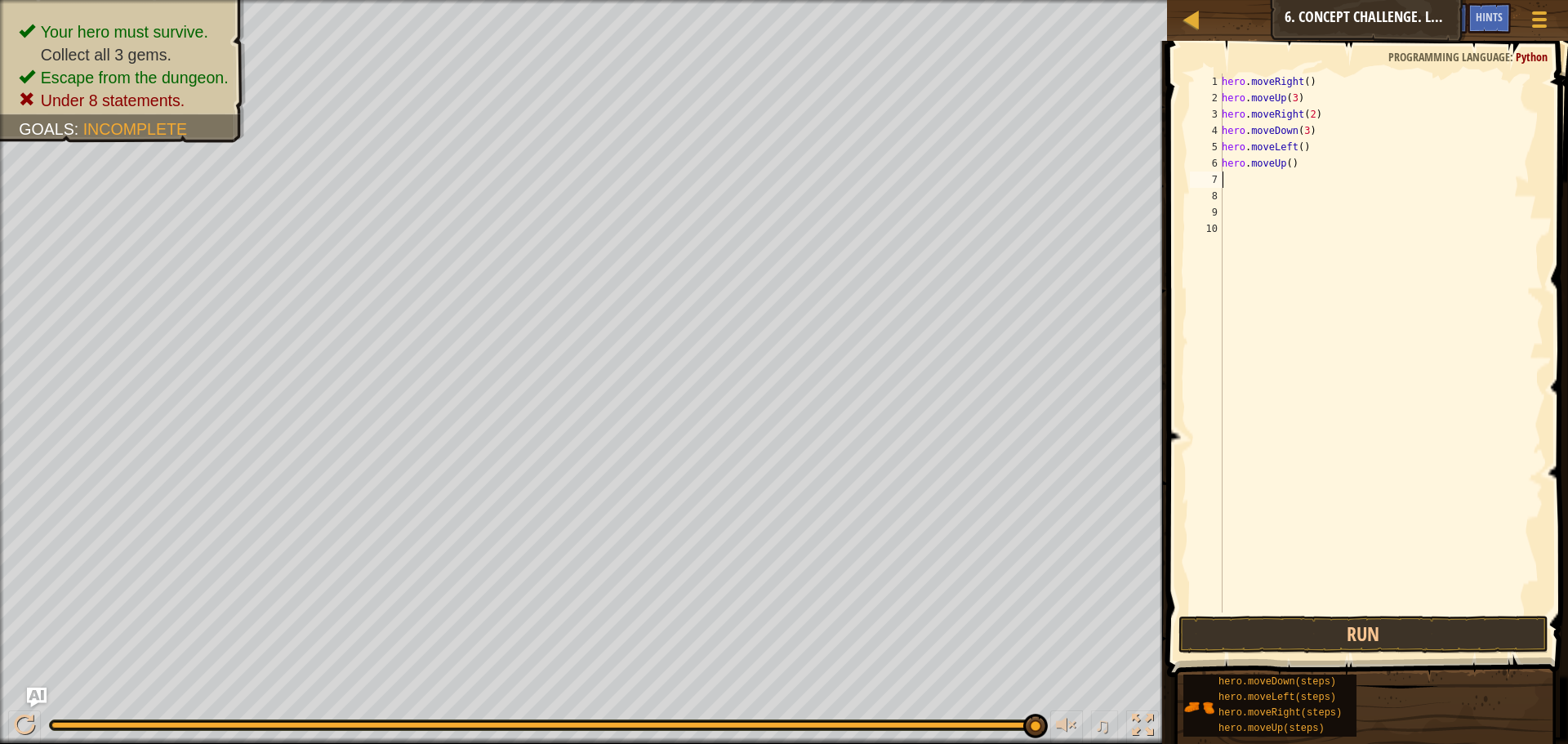
click at [1286, 159] on div "hero . moveRight ( ) hero . moveUp ( 3 ) hero . moveRight ( 2 ) hero . moveDown…" at bounding box center [1380, 360] width 325 height 572
type textarea "hero.moveUp(2)"
click at [1266, 180] on div "hero . moveRight ( ) hero . moveUp ( 3 ) hero . moveRight ( 2 ) hero . moveDown…" at bounding box center [1380, 360] width 325 height 572
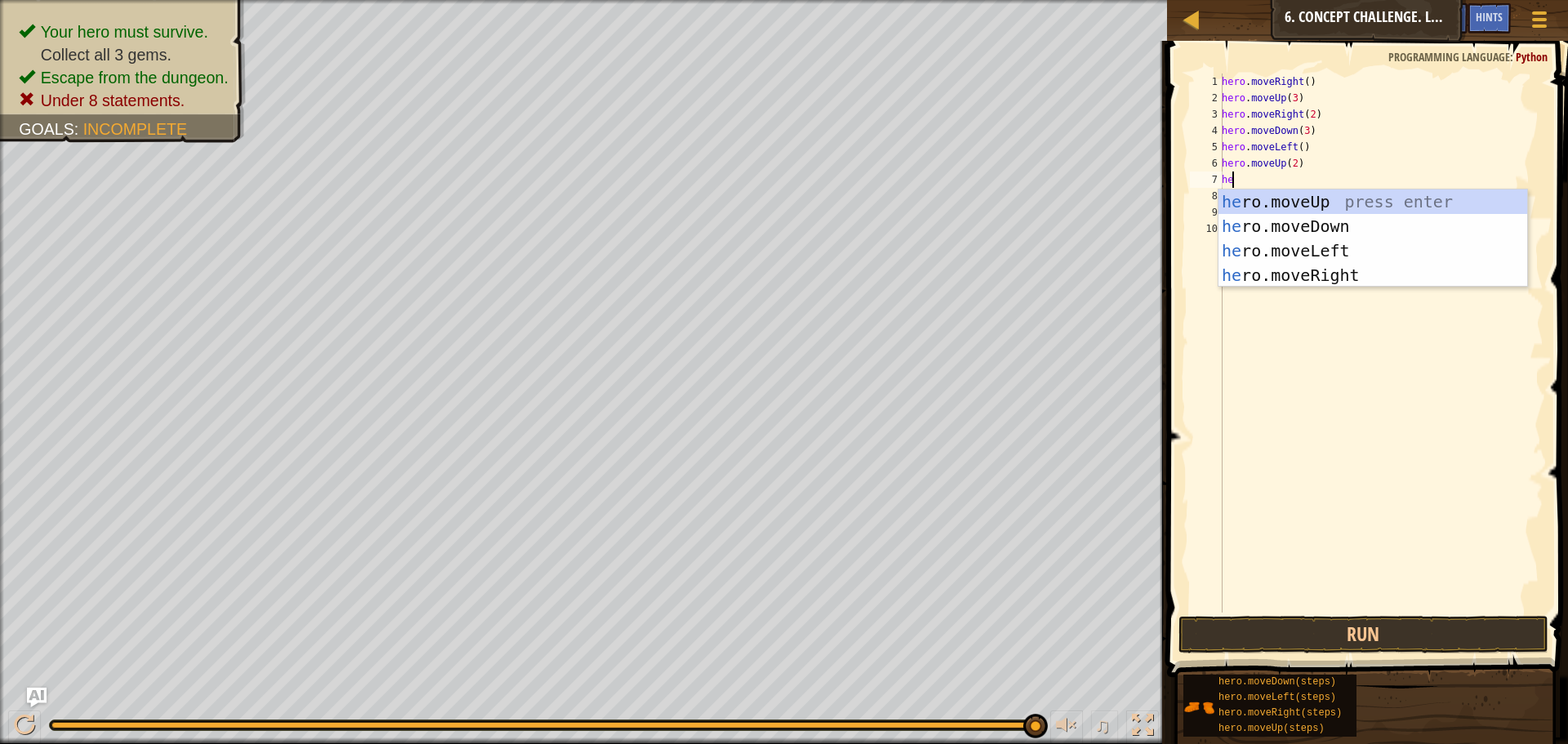
scroll to position [8, 1]
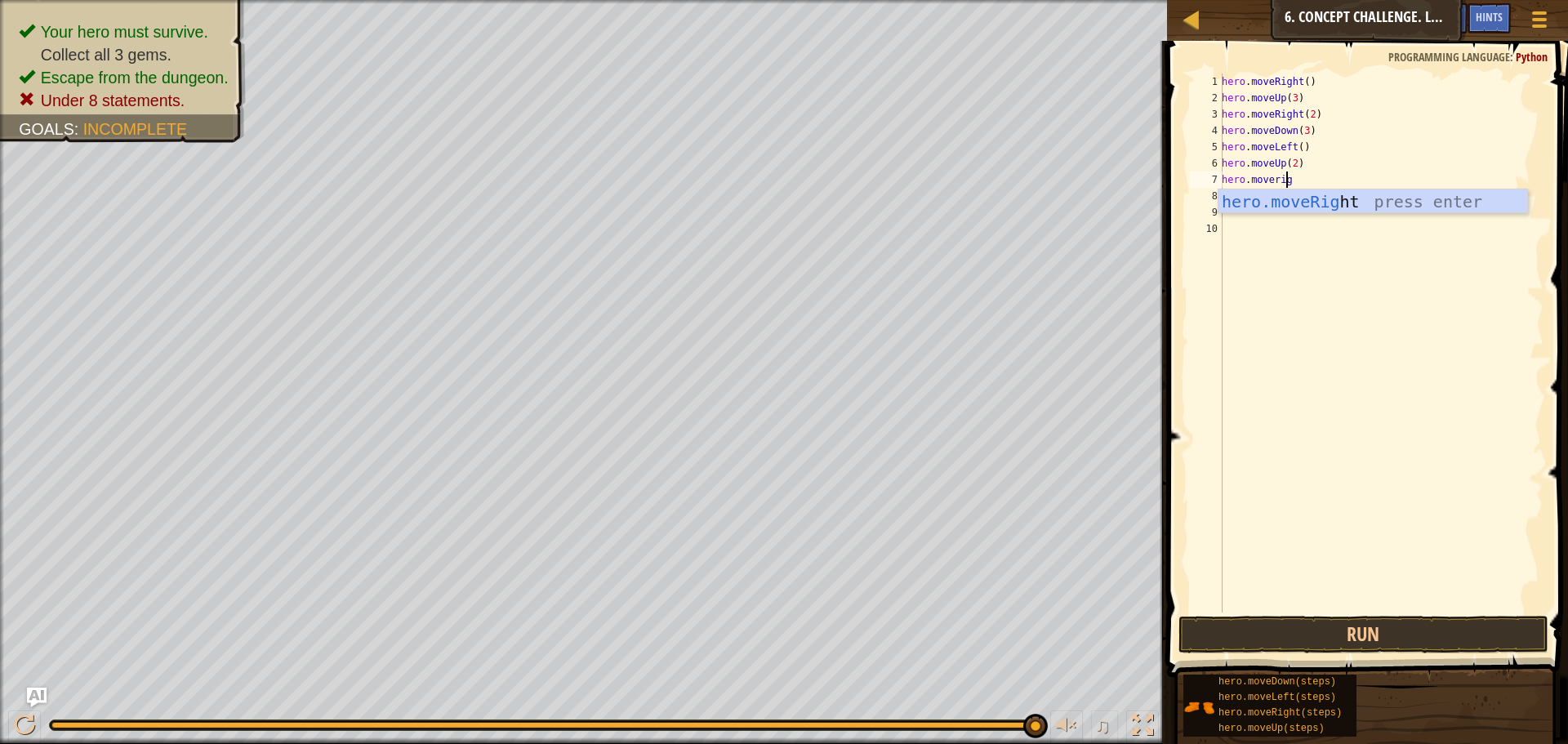
type textarea "hero.moveright"
click at [1251, 251] on div "hero . moveRight ( ) hero . moveUp ( 3 ) hero . moveRight ( 2 ) hero . moveDown…" at bounding box center [1380, 360] width 325 height 572
type textarea "hero.moveRight(3)"
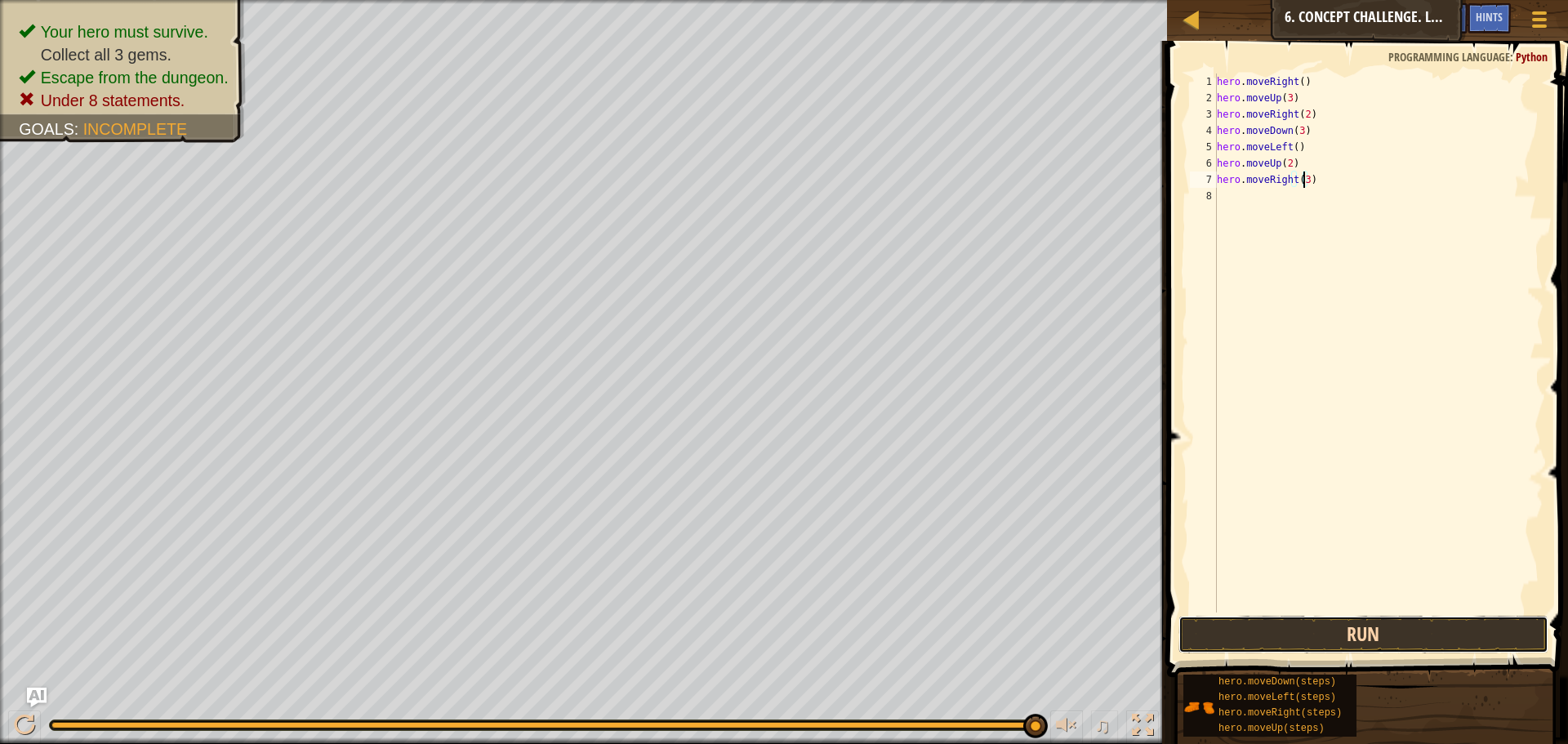
click at [1382, 624] on button "Run" at bounding box center [1363, 635] width 370 height 38
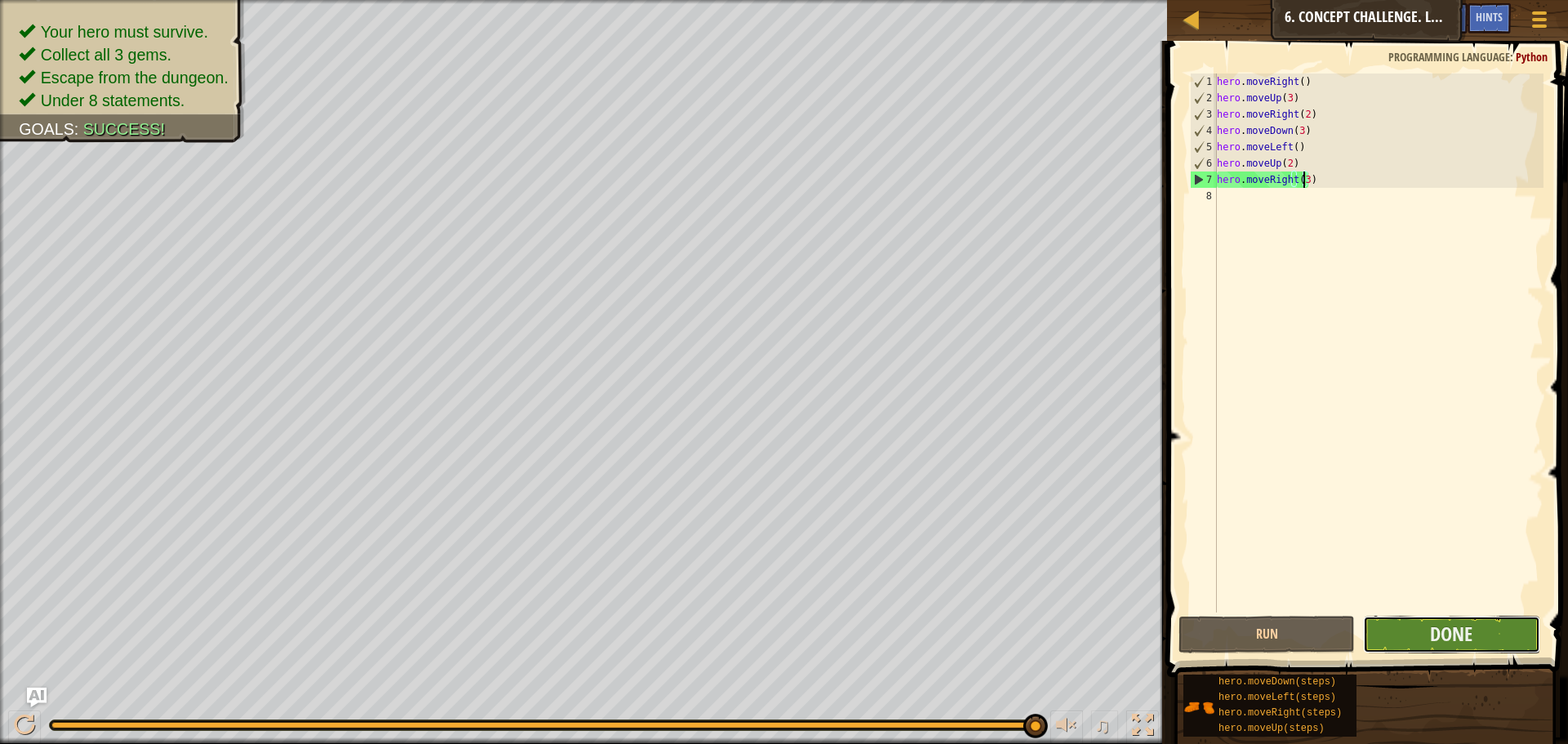
click at [1482, 644] on button "Done" at bounding box center [1451, 635] width 176 height 38
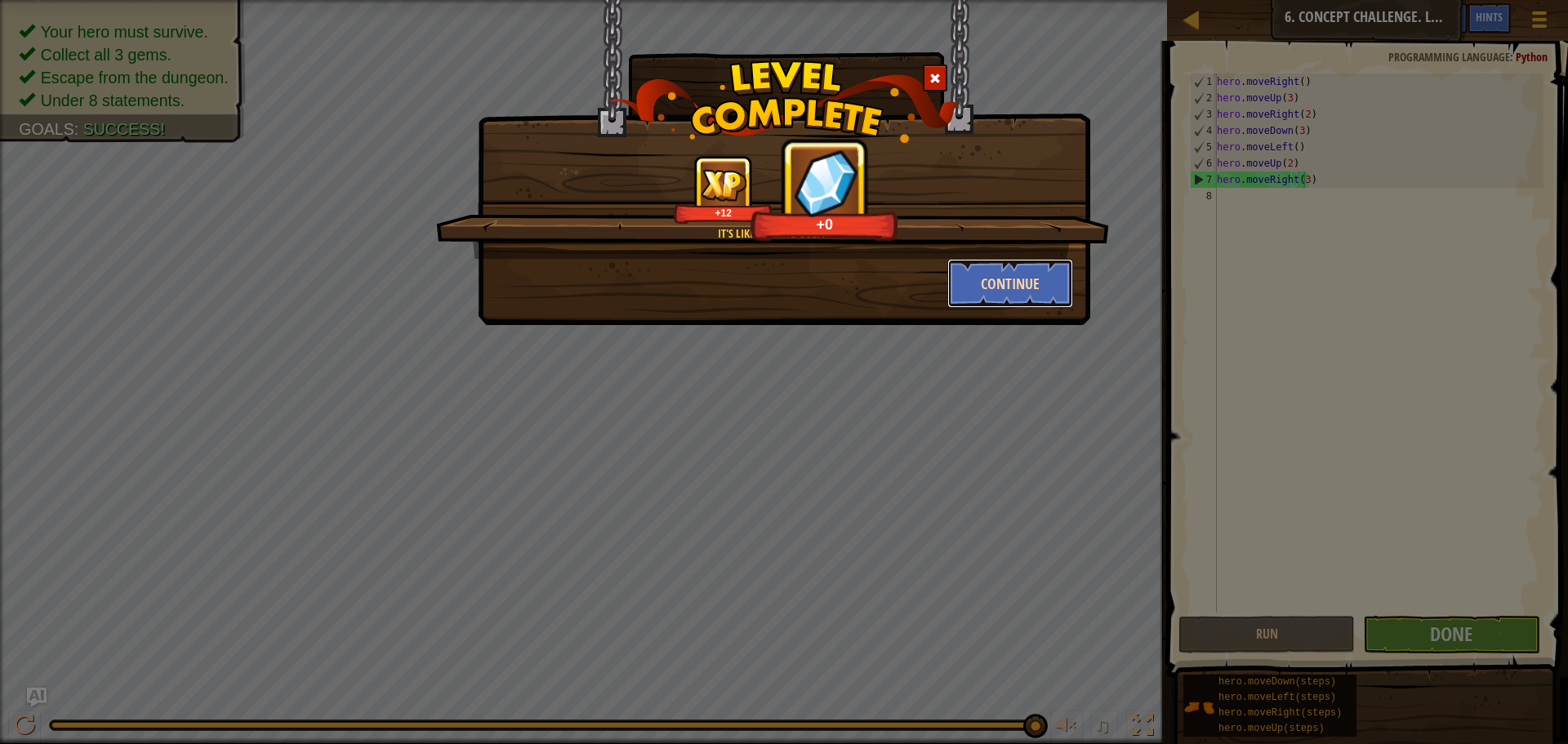
click at [958, 270] on button "Continue" at bounding box center [1011, 283] width 127 height 49
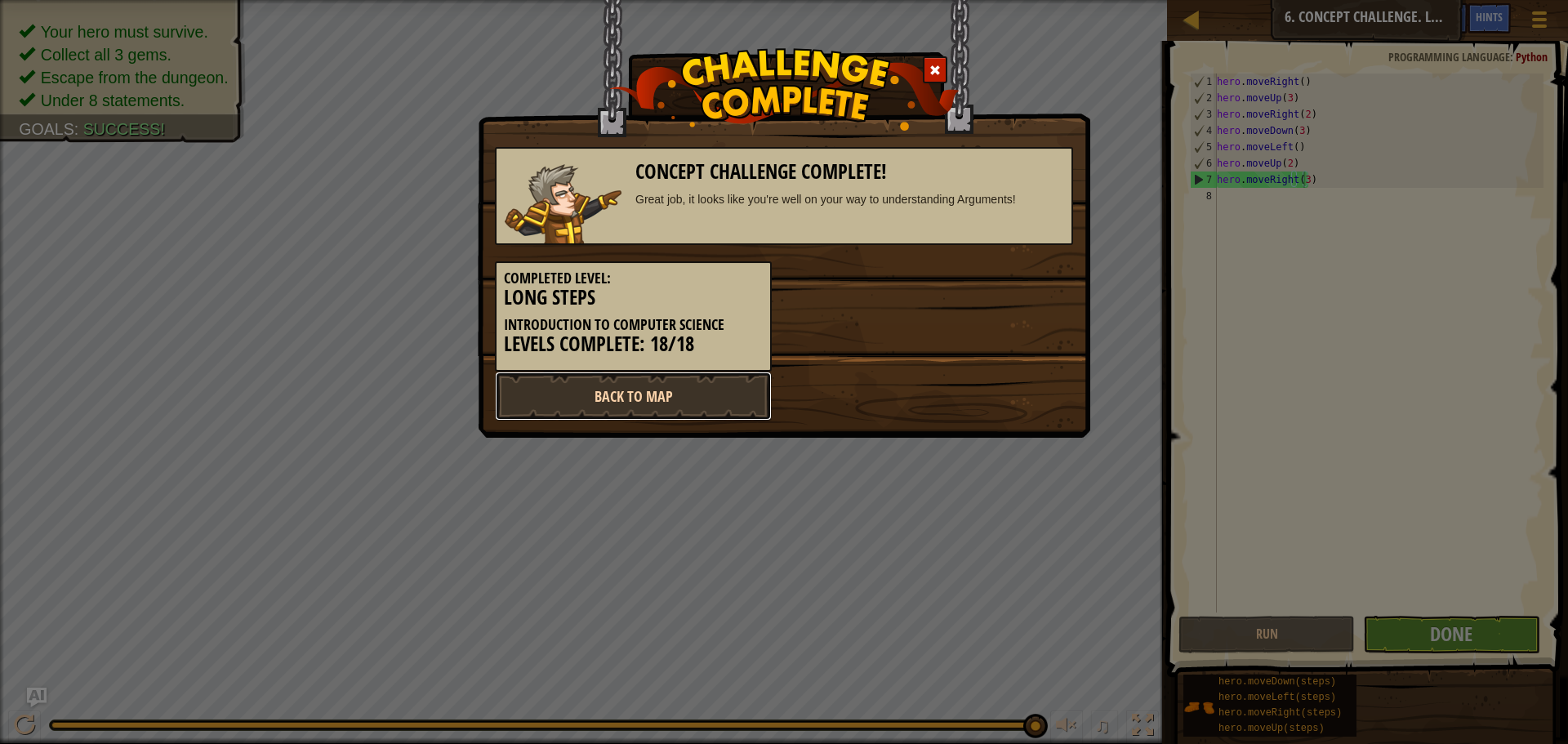
click at [691, 396] on link "Back to Map" at bounding box center [634, 396] width 277 height 49
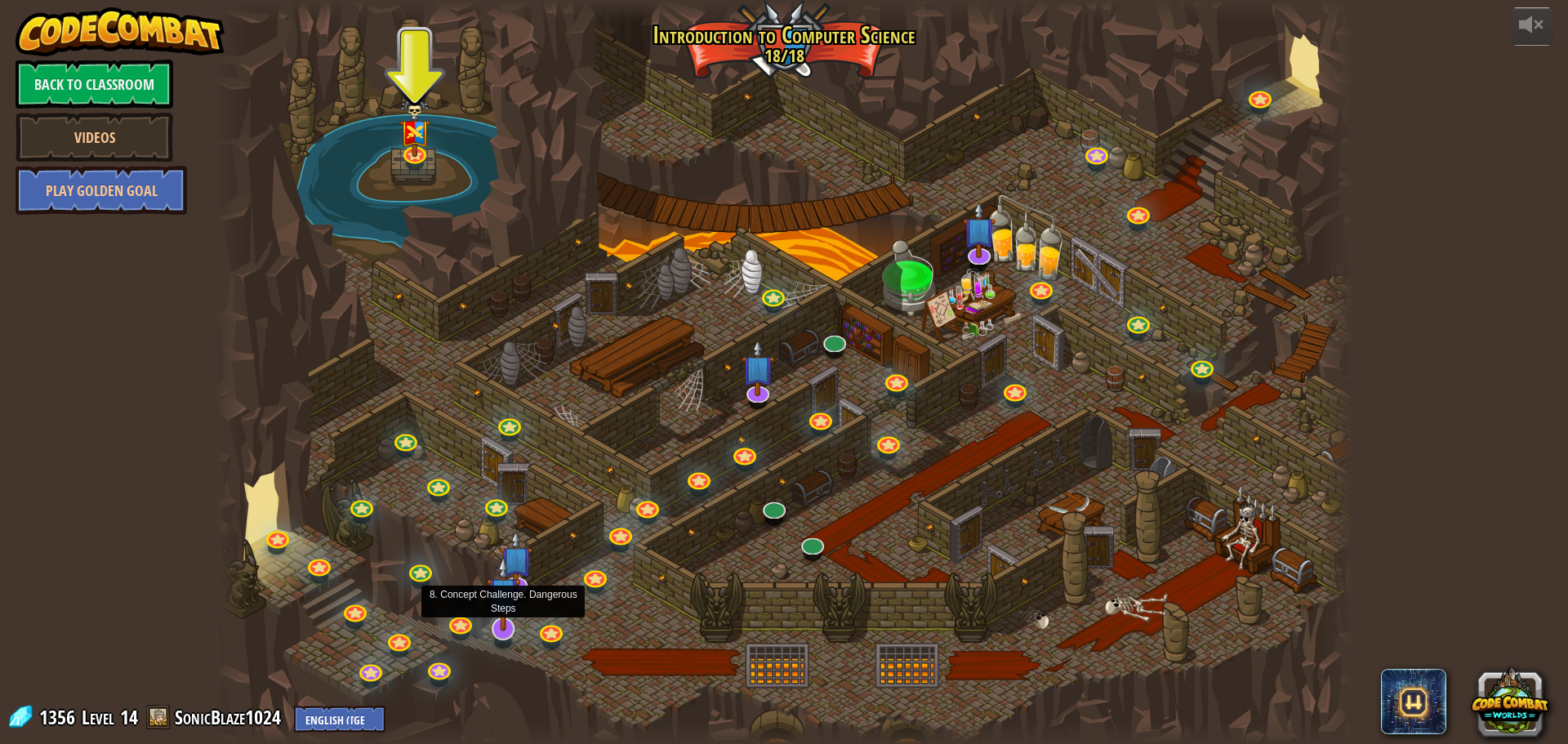
click at [509, 625] on img at bounding box center [503, 593] width 33 height 76
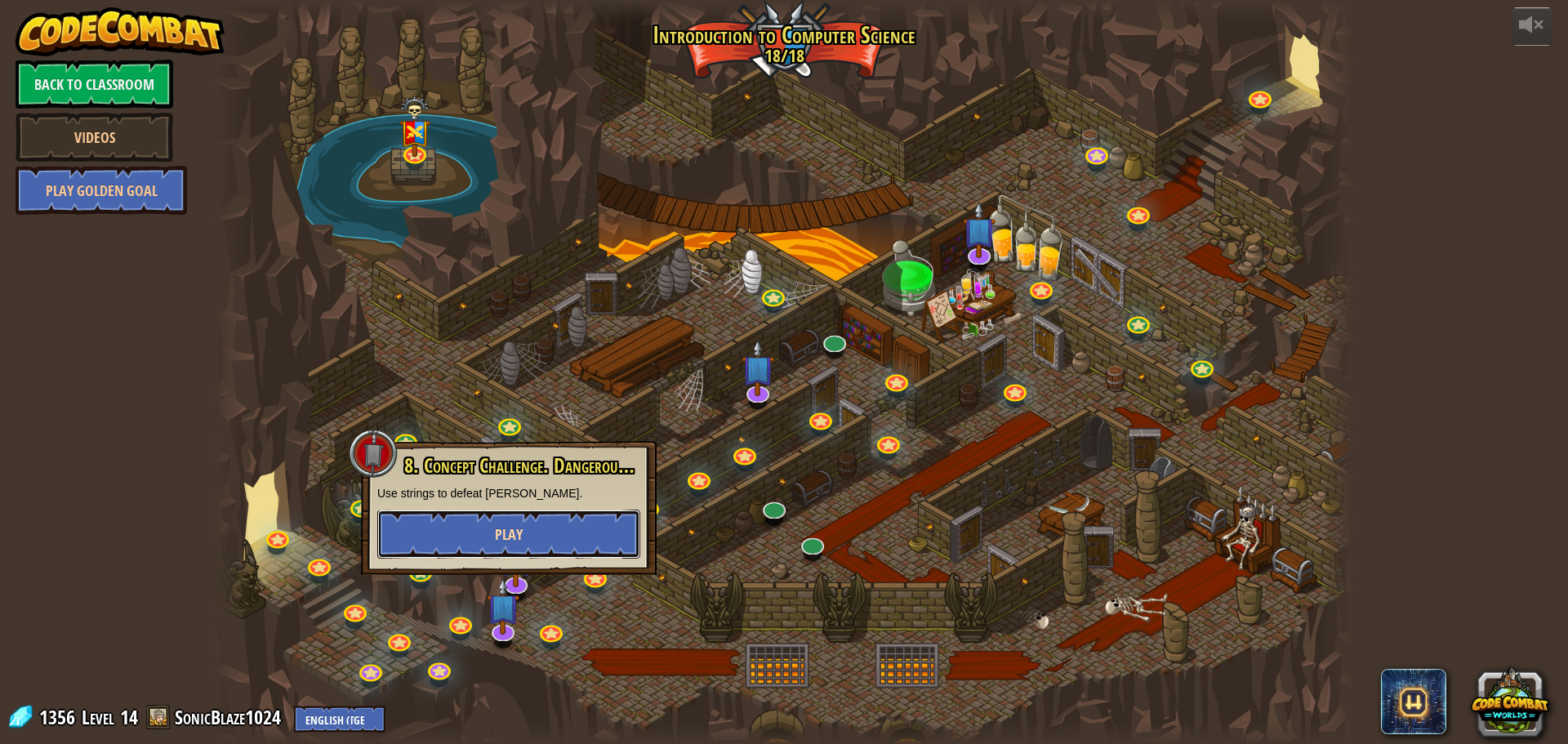
click at [550, 549] on button "Play" at bounding box center [509, 535] width 263 height 49
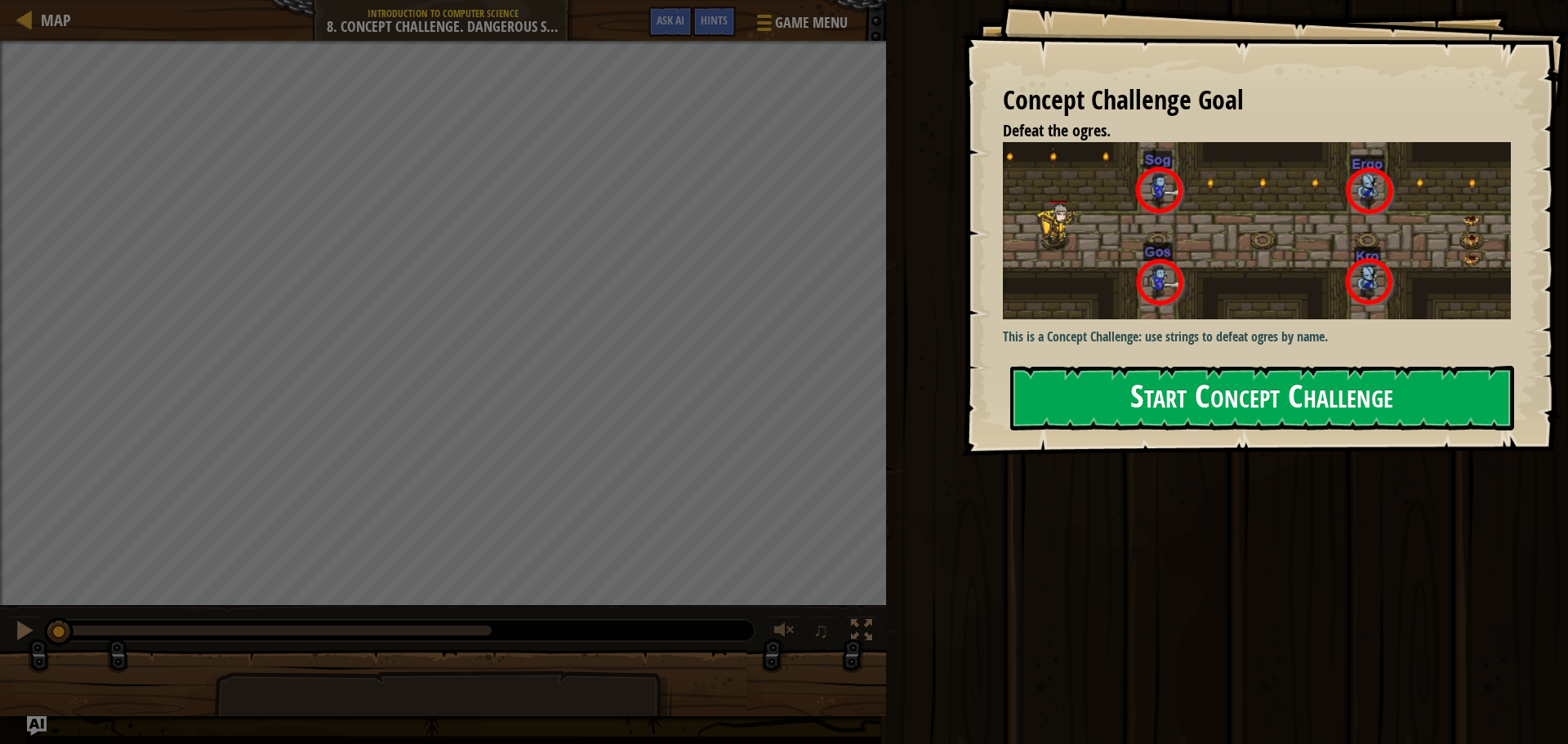
click at [1070, 395] on button "Start Concept Challenge" at bounding box center [1263, 398] width 504 height 64
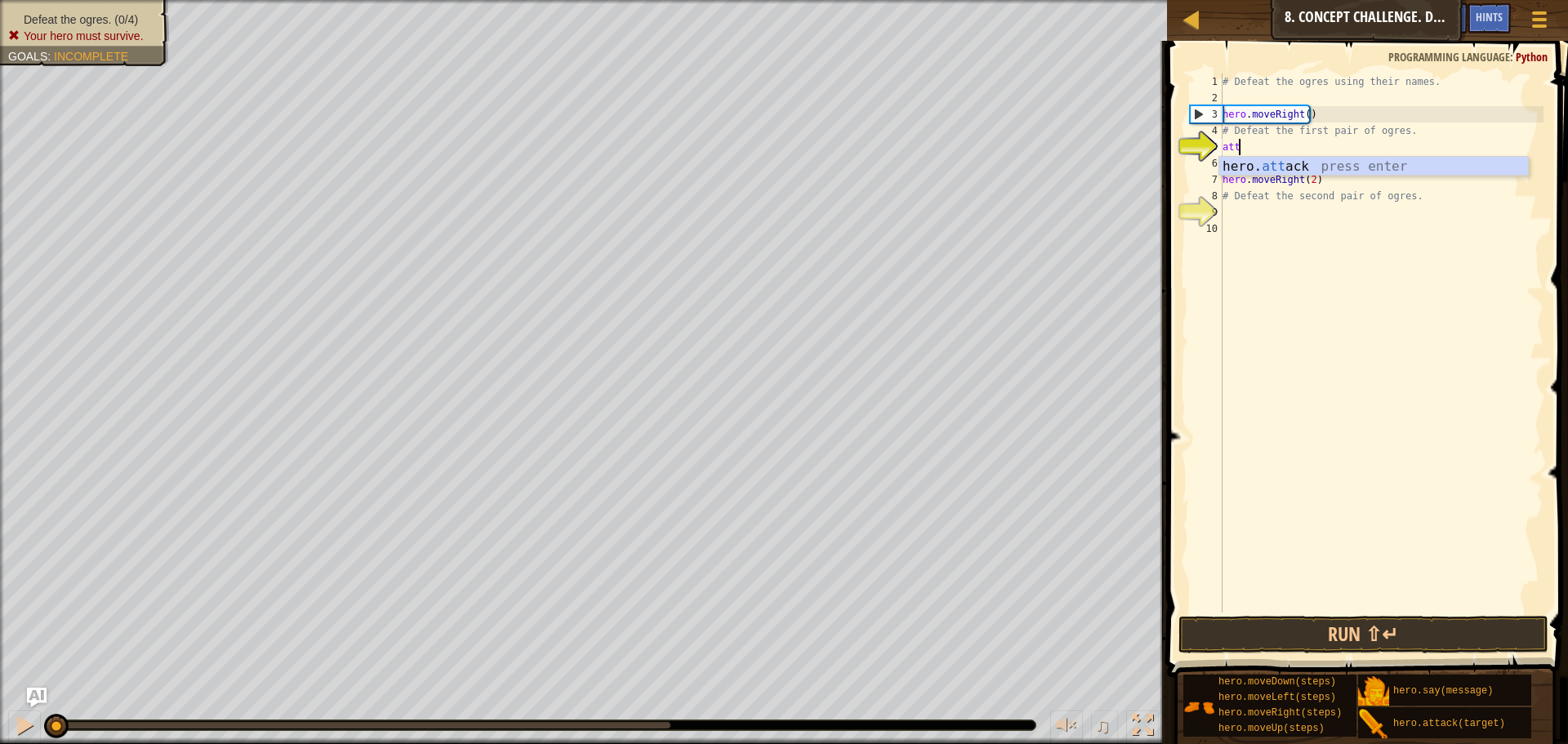
scroll to position [8, 1]
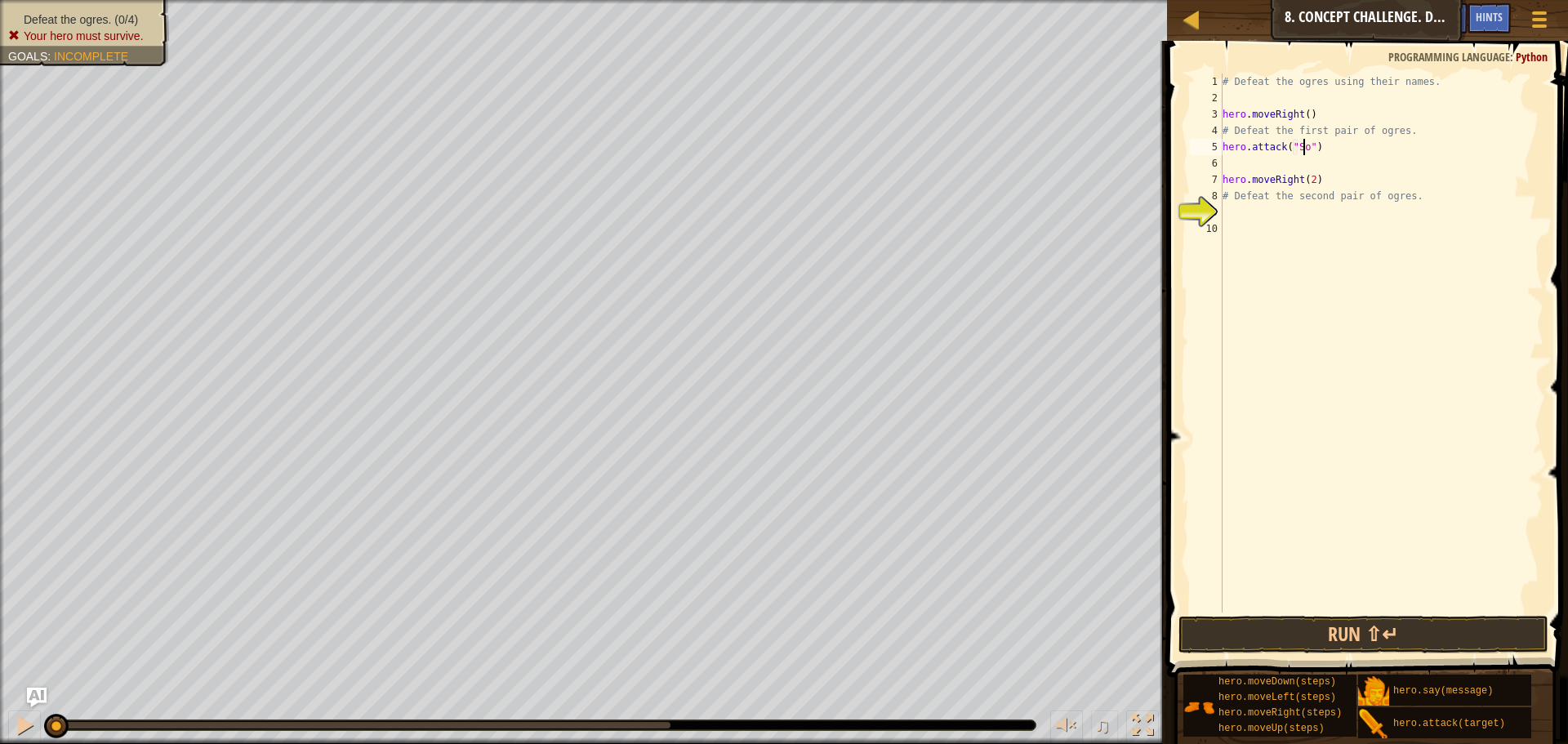
type textarea "hero.attack("Sog")"
type textarea "hero.attack("Gos")"
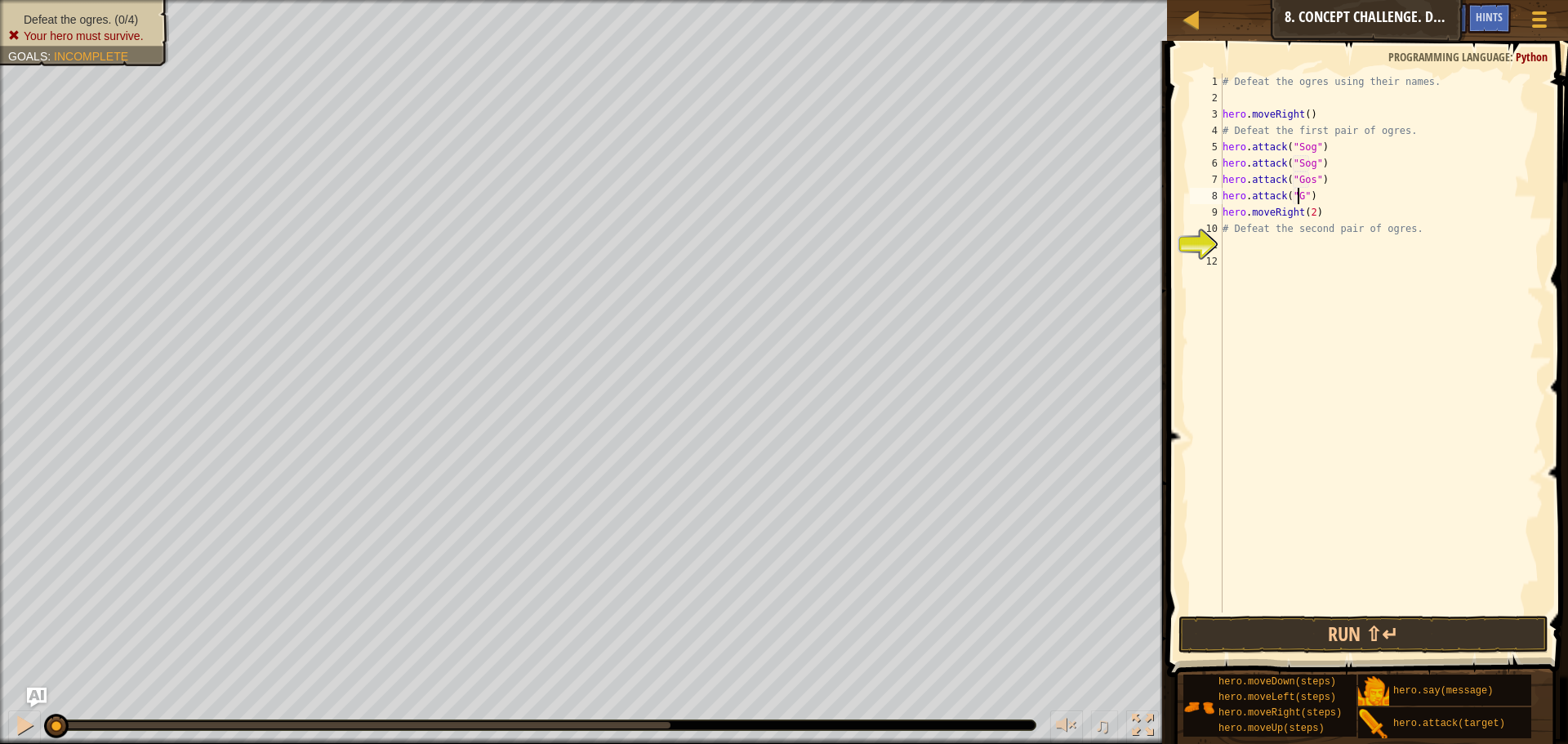
type textarea "hero.attack("Gos")"
click at [1306, 312] on div "# Defeat the ogres using their names. hero . moveRight ( ) # Defeat the first p…" at bounding box center [1381, 360] width 324 height 572
click at [1307, 292] on div "# Defeat the ogres using their names. hero . moveRight ( ) # Defeat the first p…" at bounding box center [1381, 360] width 324 height 572
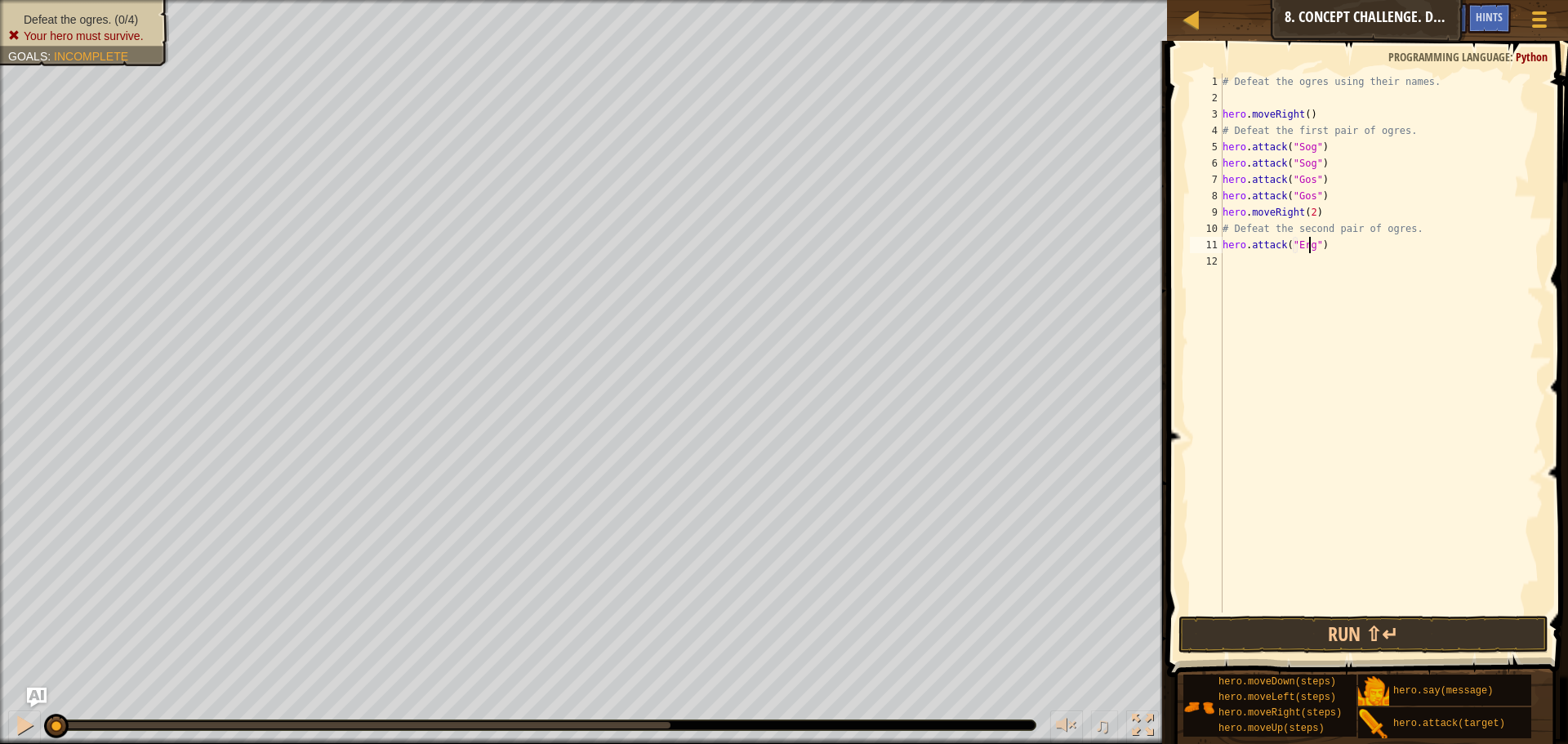
scroll to position [8, 8]
type textarea "hero.attack("Ergo")"
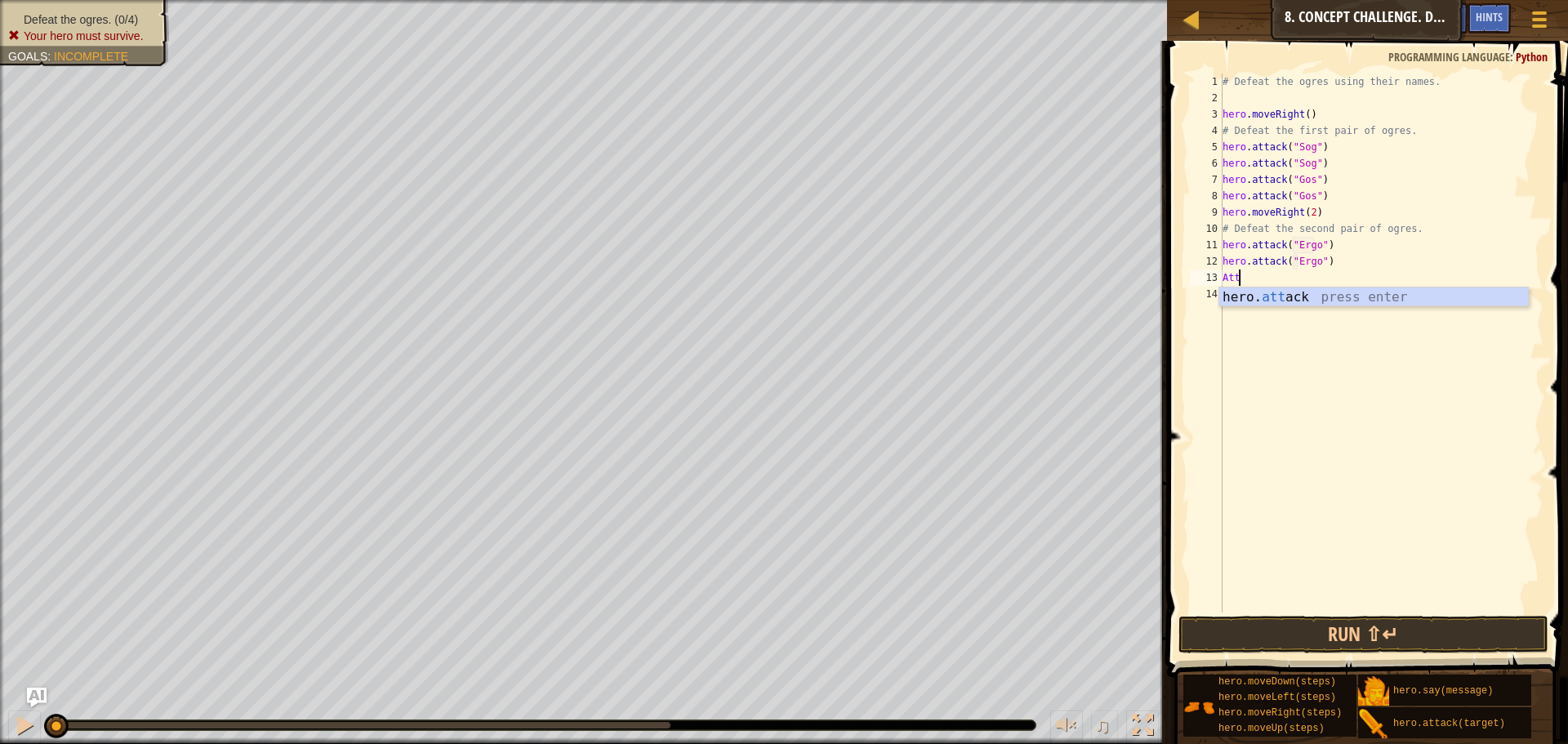
scroll to position [8, 1]
type textarea "hero.attack("Kro")"
click at [1329, 644] on button "Run ⇧↵" at bounding box center [1363, 635] width 370 height 38
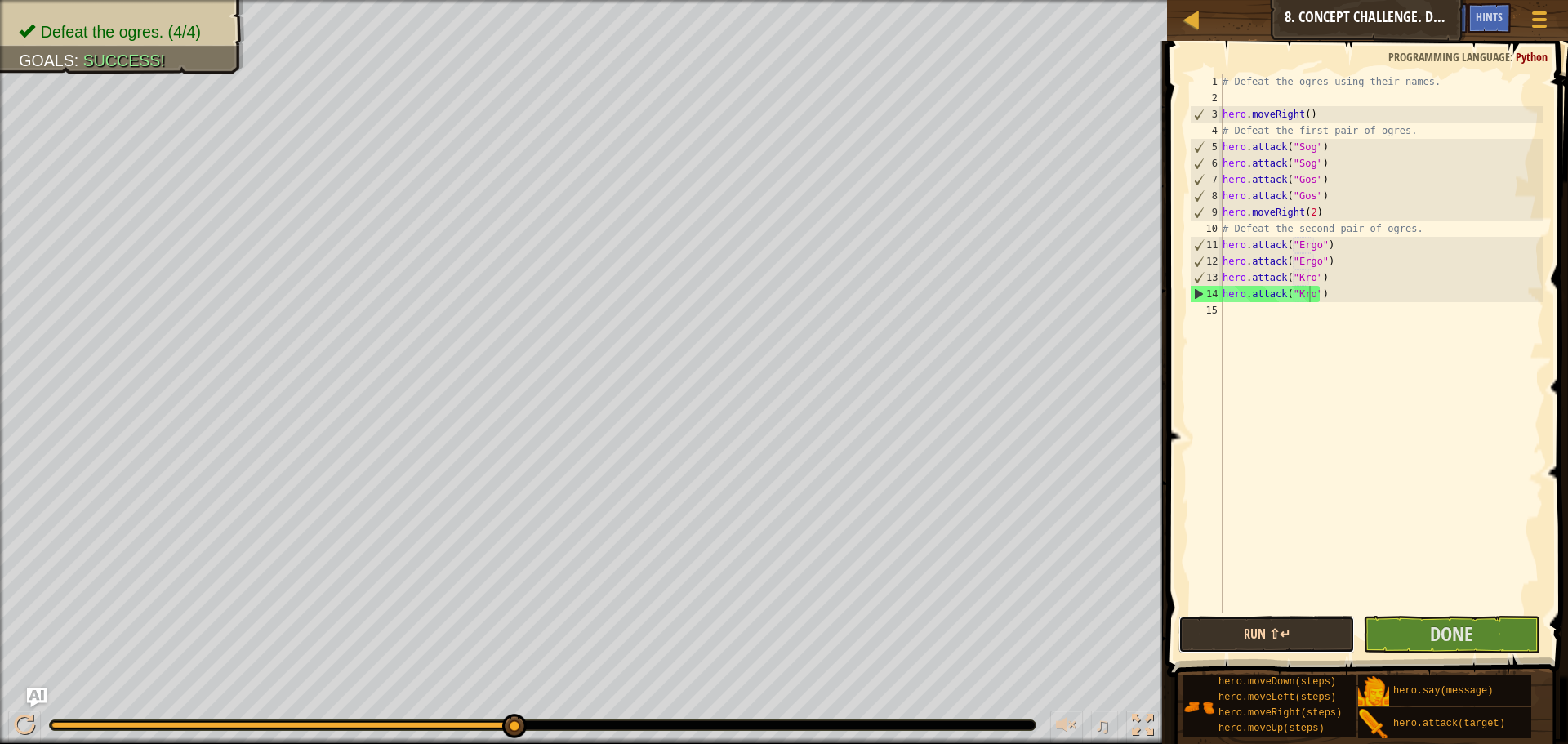
click at [1291, 638] on button "Run ⇧↵" at bounding box center [1267, 635] width 176 height 38
click at [1408, 628] on button "Done" at bounding box center [1451, 635] width 176 height 38
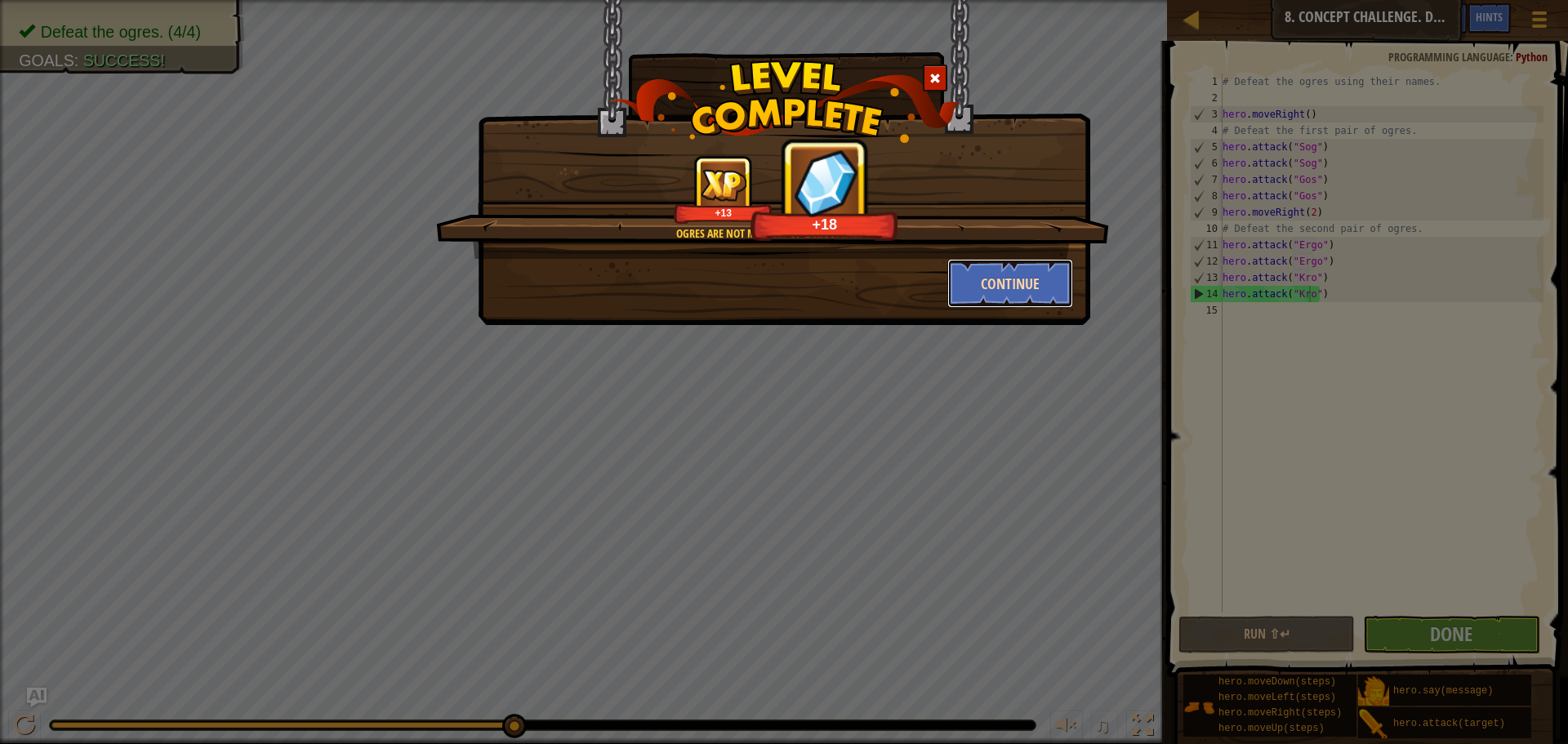
click at [1001, 285] on button "Continue" at bounding box center [1011, 283] width 127 height 49
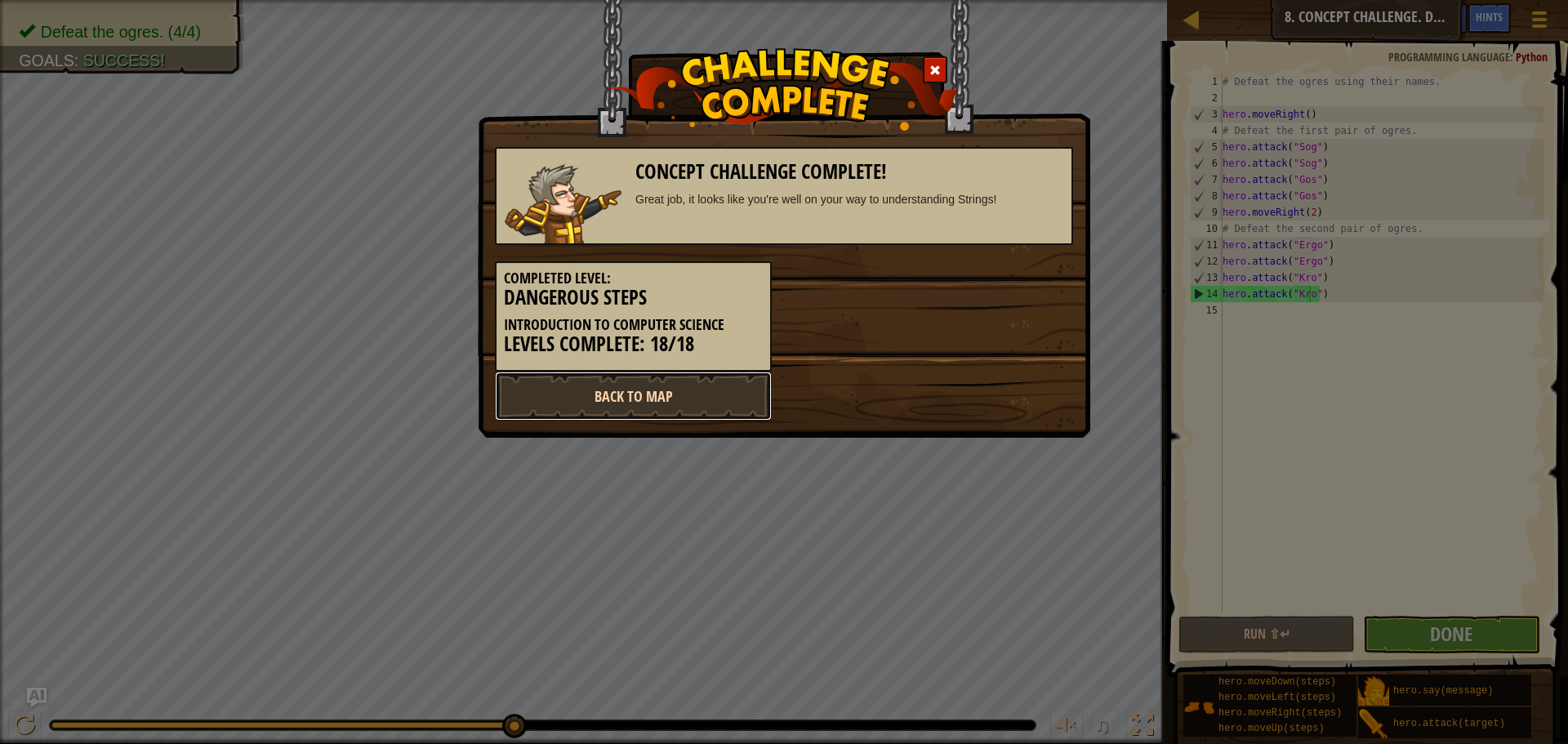
click at [662, 415] on link "Back to Map" at bounding box center [634, 396] width 277 height 49
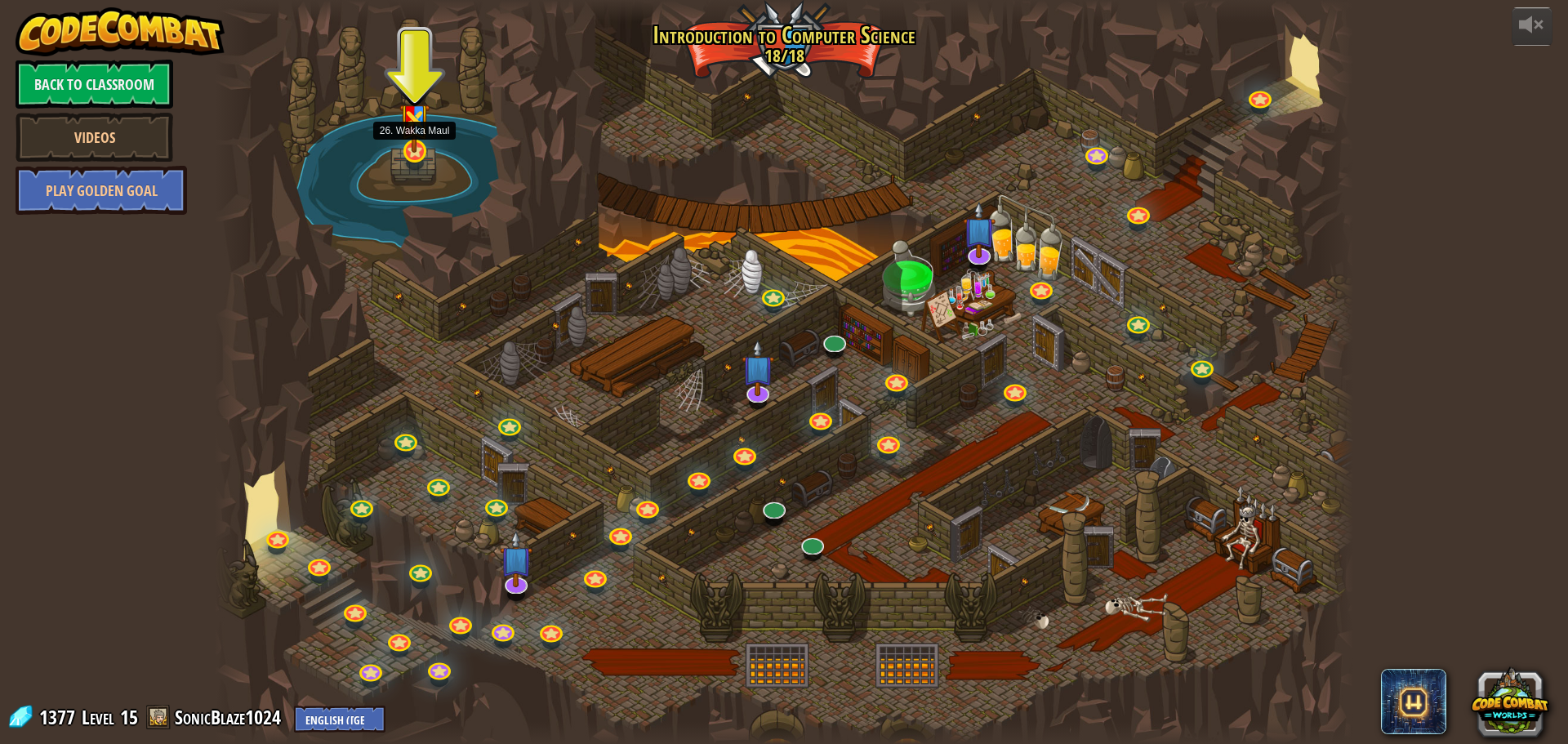
click at [414, 145] on img at bounding box center [415, 113] width 30 height 80
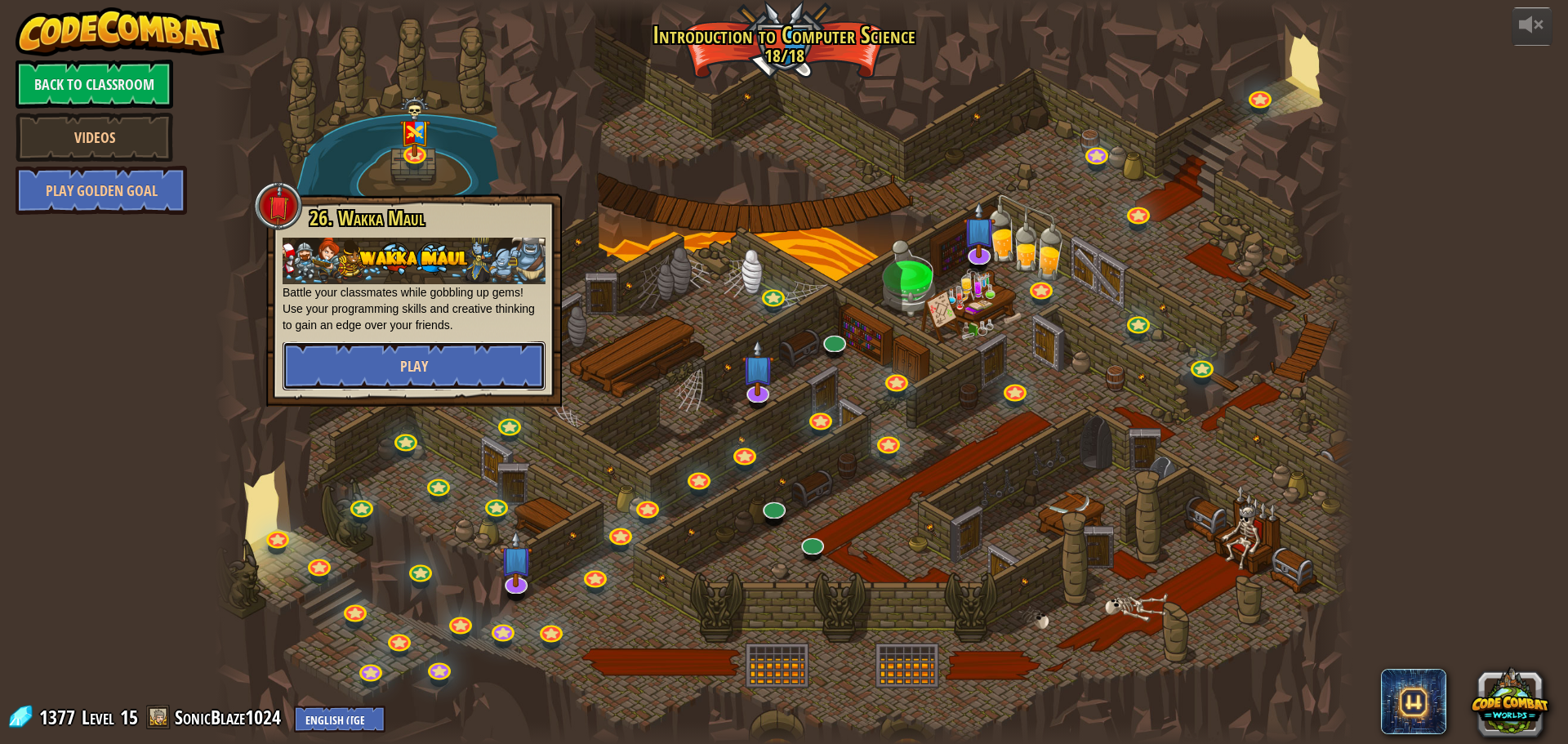
click at [456, 375] on button "Play" at bounding box center [414, 366] width 263 height 49
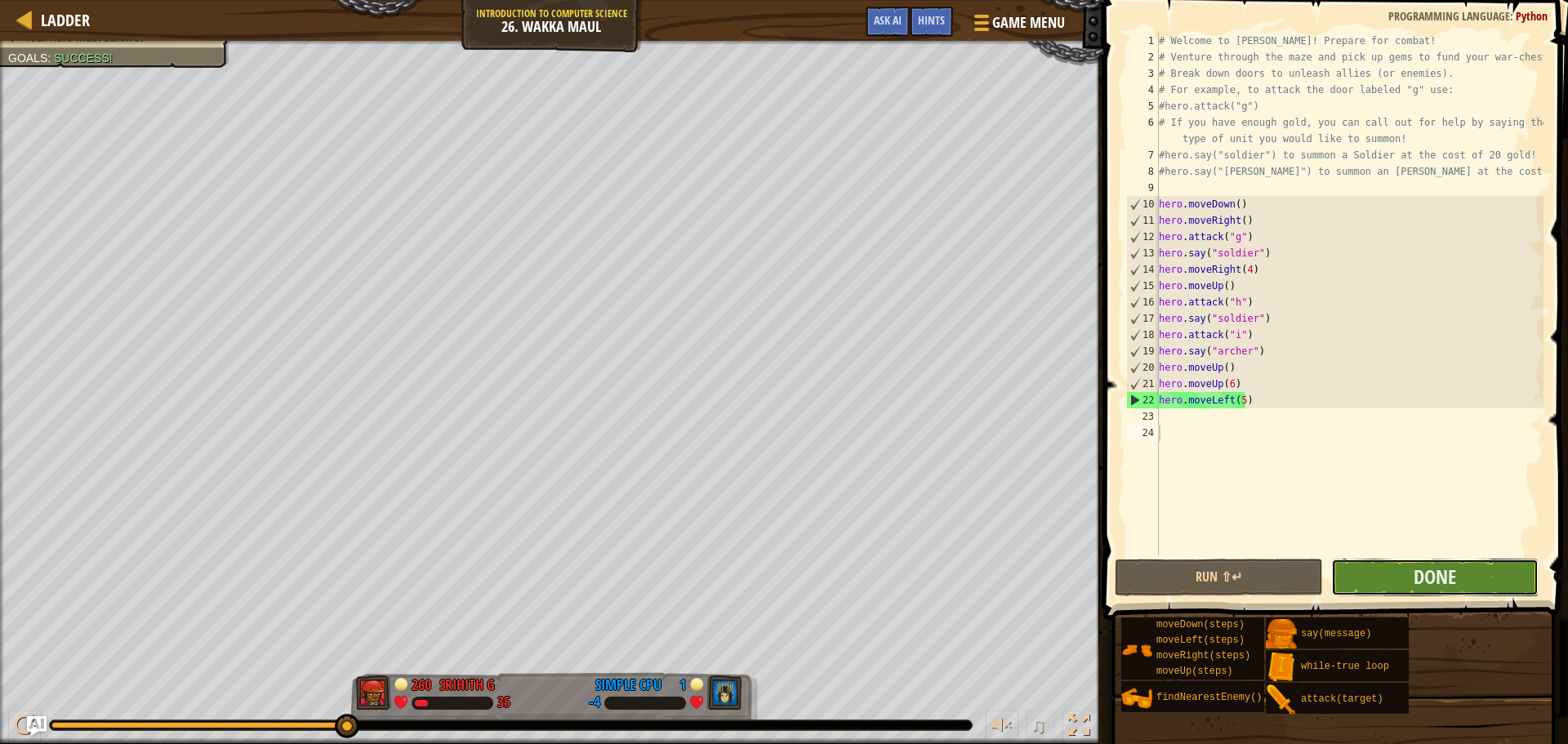
click at [1397, 590] on button "Done" at bounding box center [1434, 578] width 207 height 38
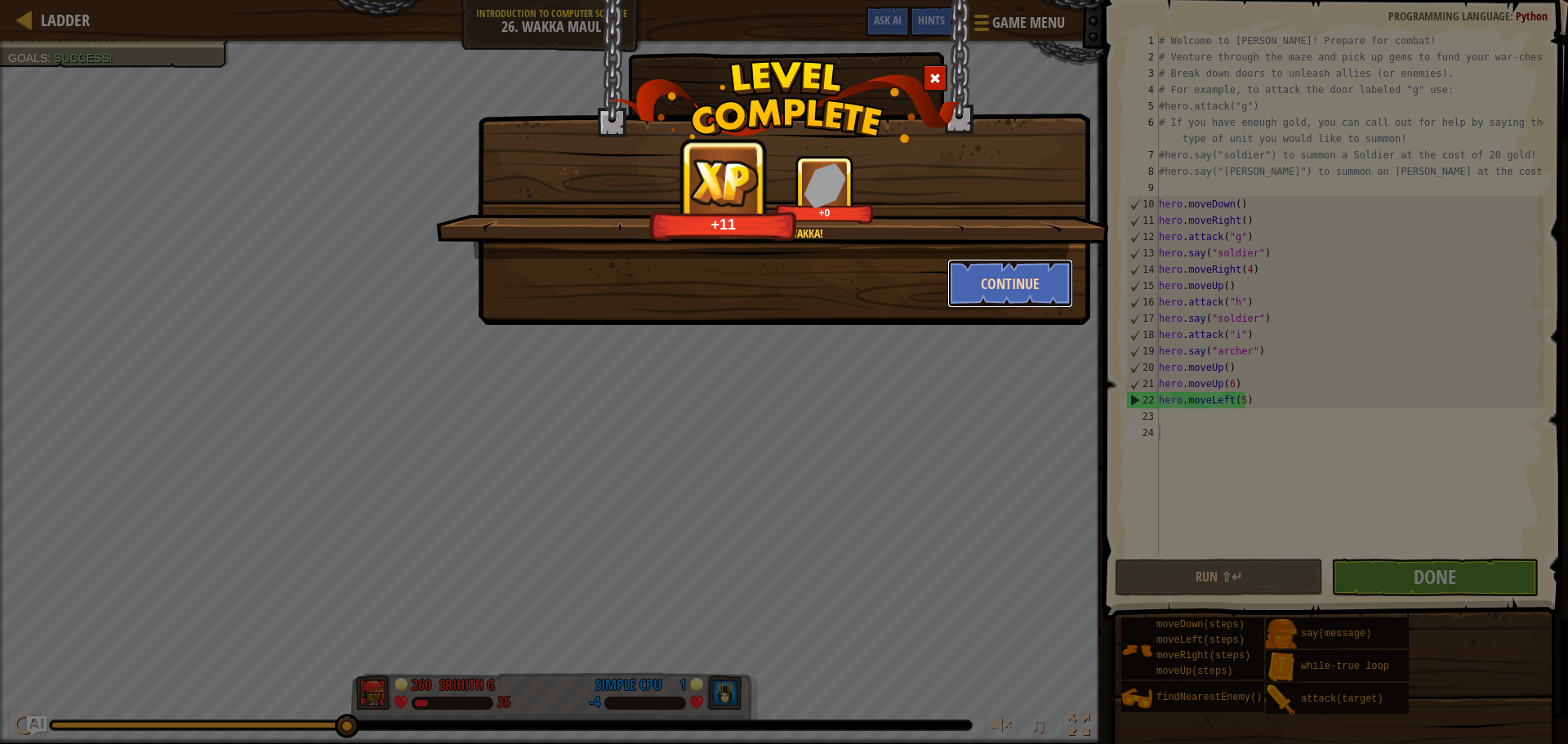
click at [999, 299] on button "Continue" at bounding box center [1011, 283] width 127 height 49
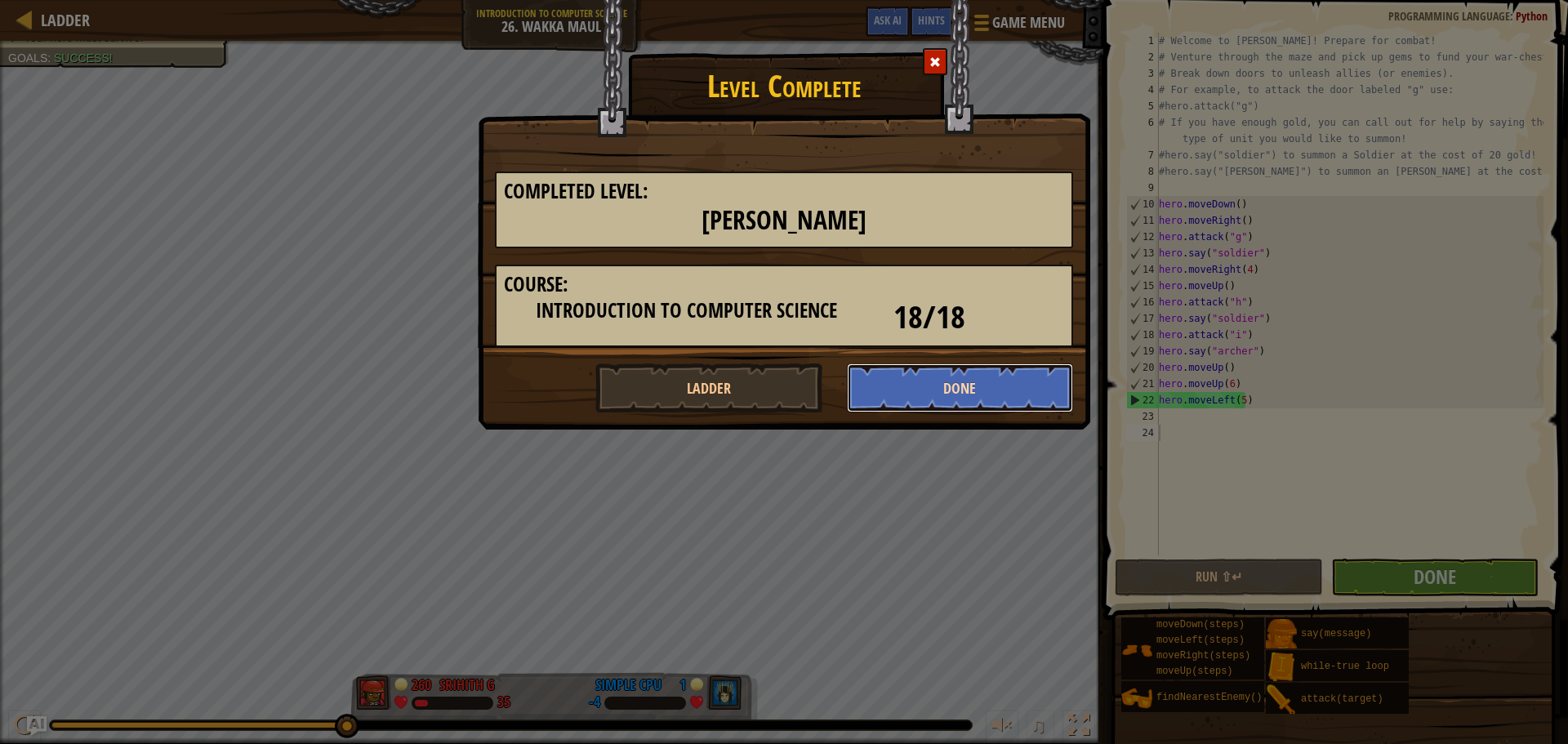
click at [1007, 400] on button "Done" at bounding box center [961, 389] width 227 height 49
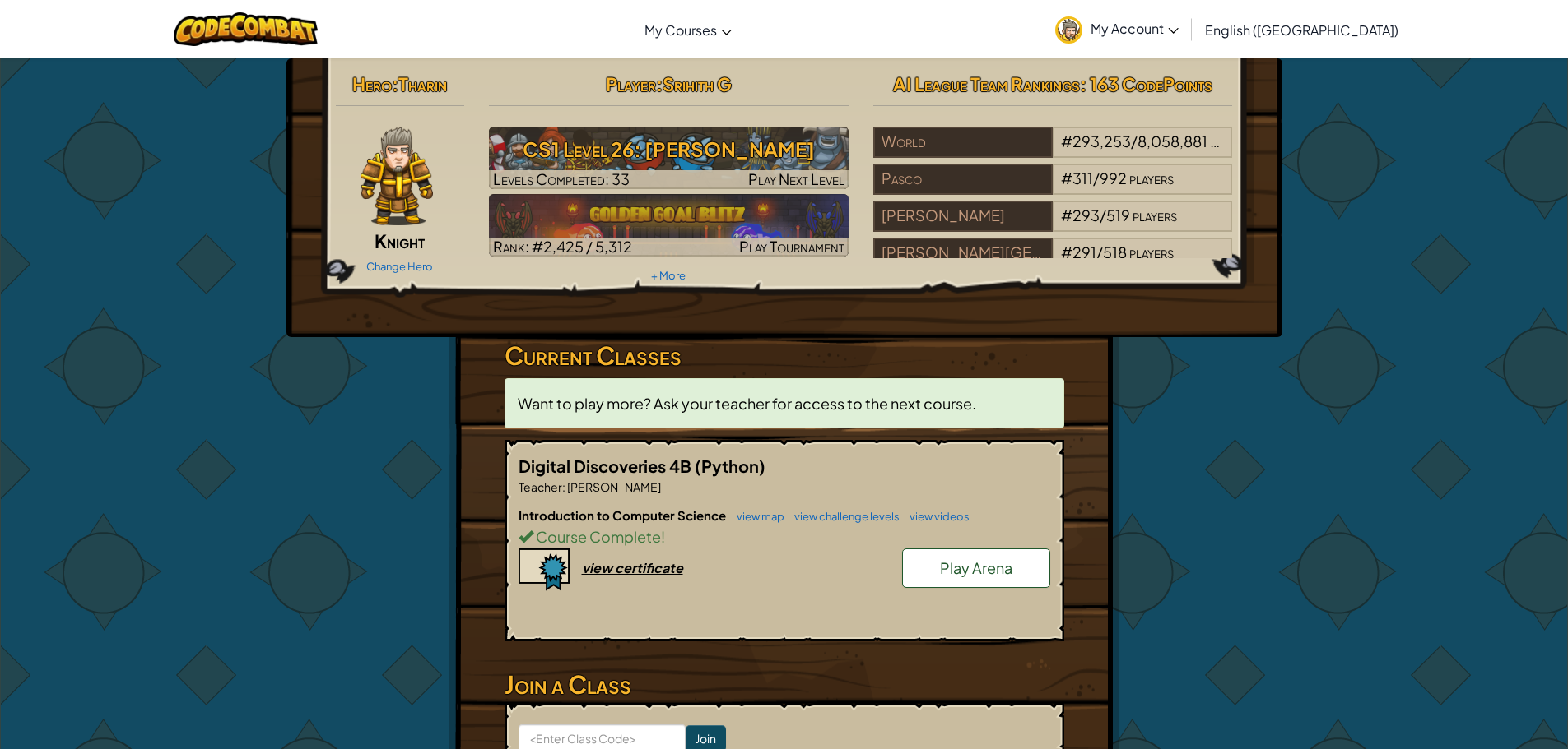
click at [923, 577] on link "Play Arena" at bounding box center [975, 568] width 148 height 39
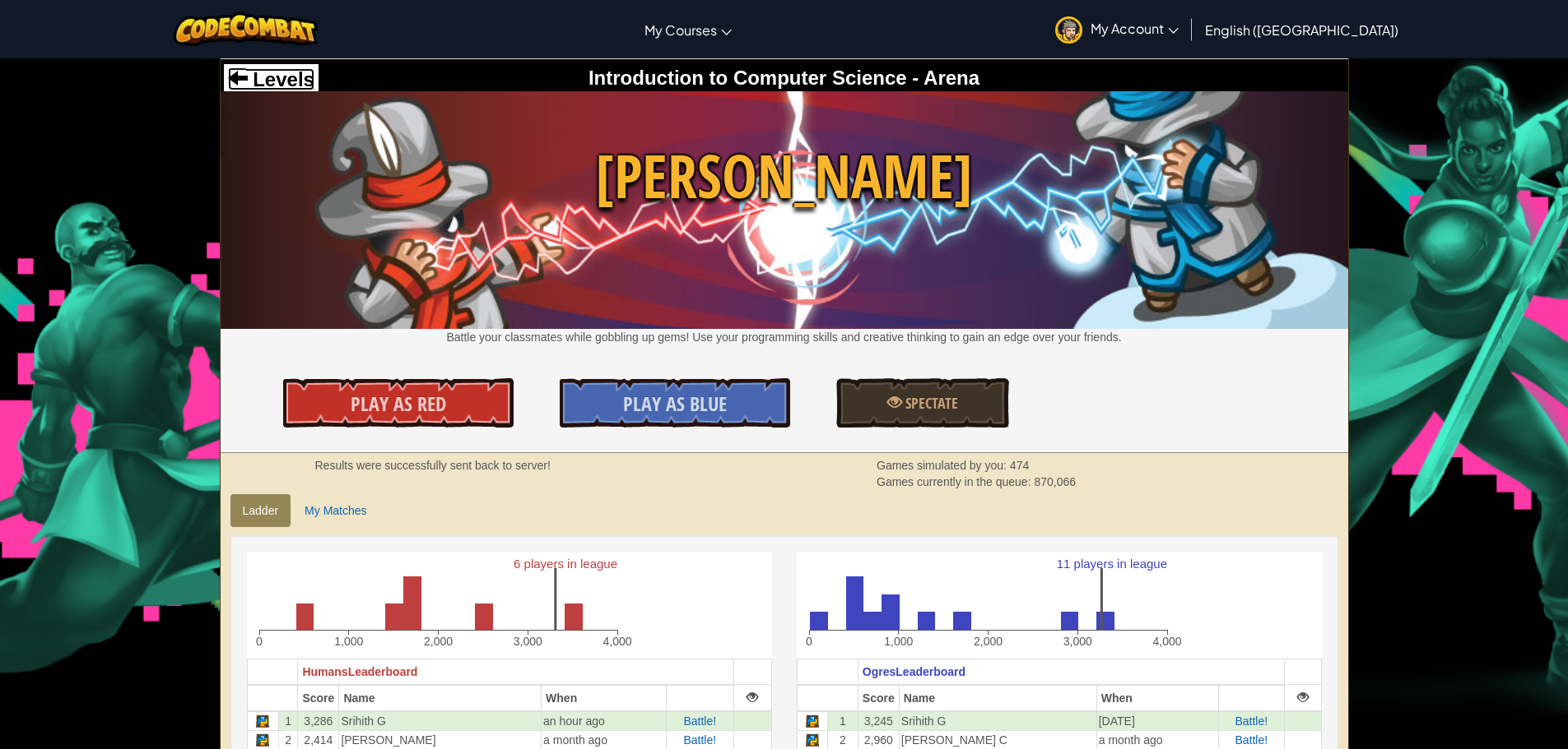
click at [256, 78] on span "Levels" at bounding box center [282, 79] width 67 height 22
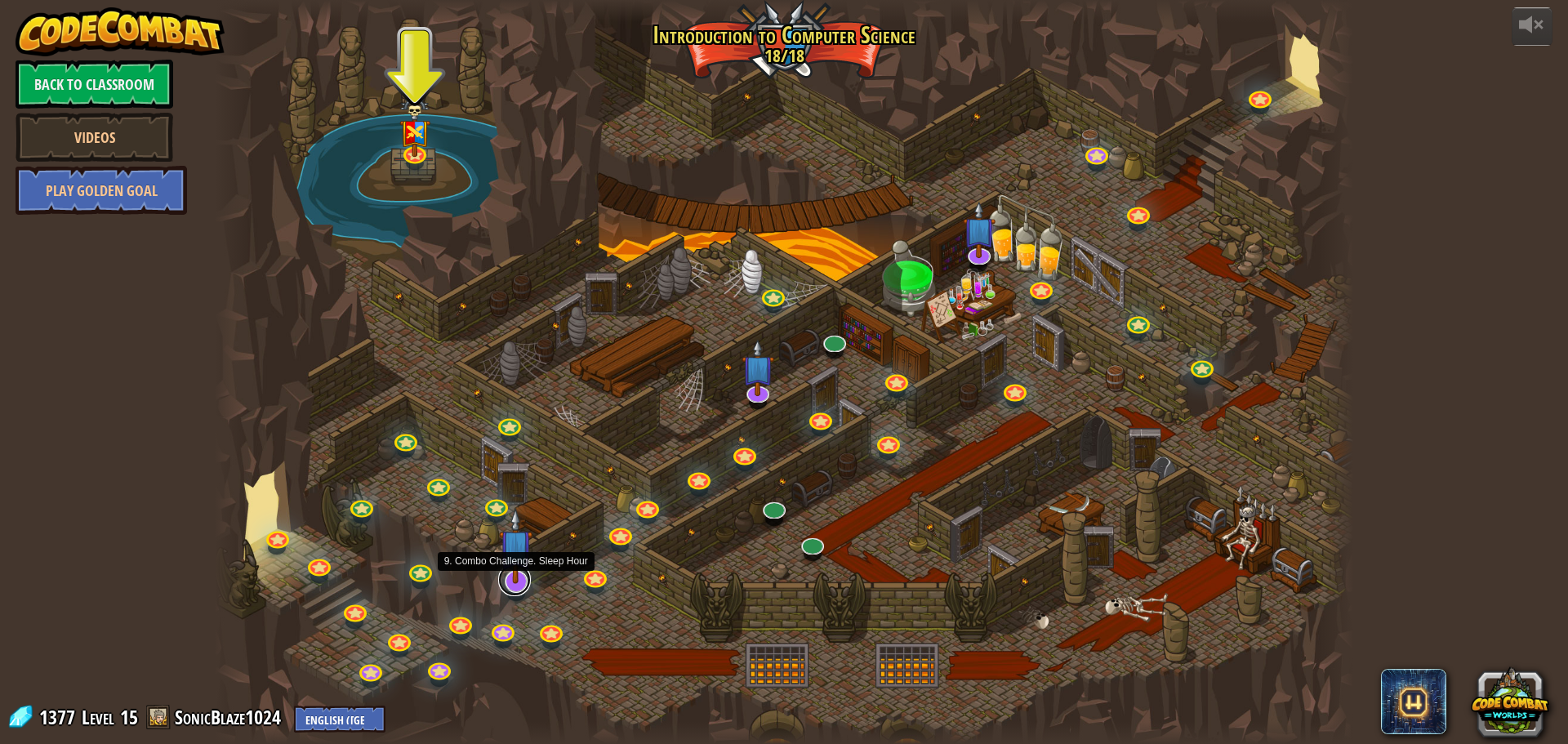
click at [502, 587] on link at bounding box center [514, 580] width 32 height 32
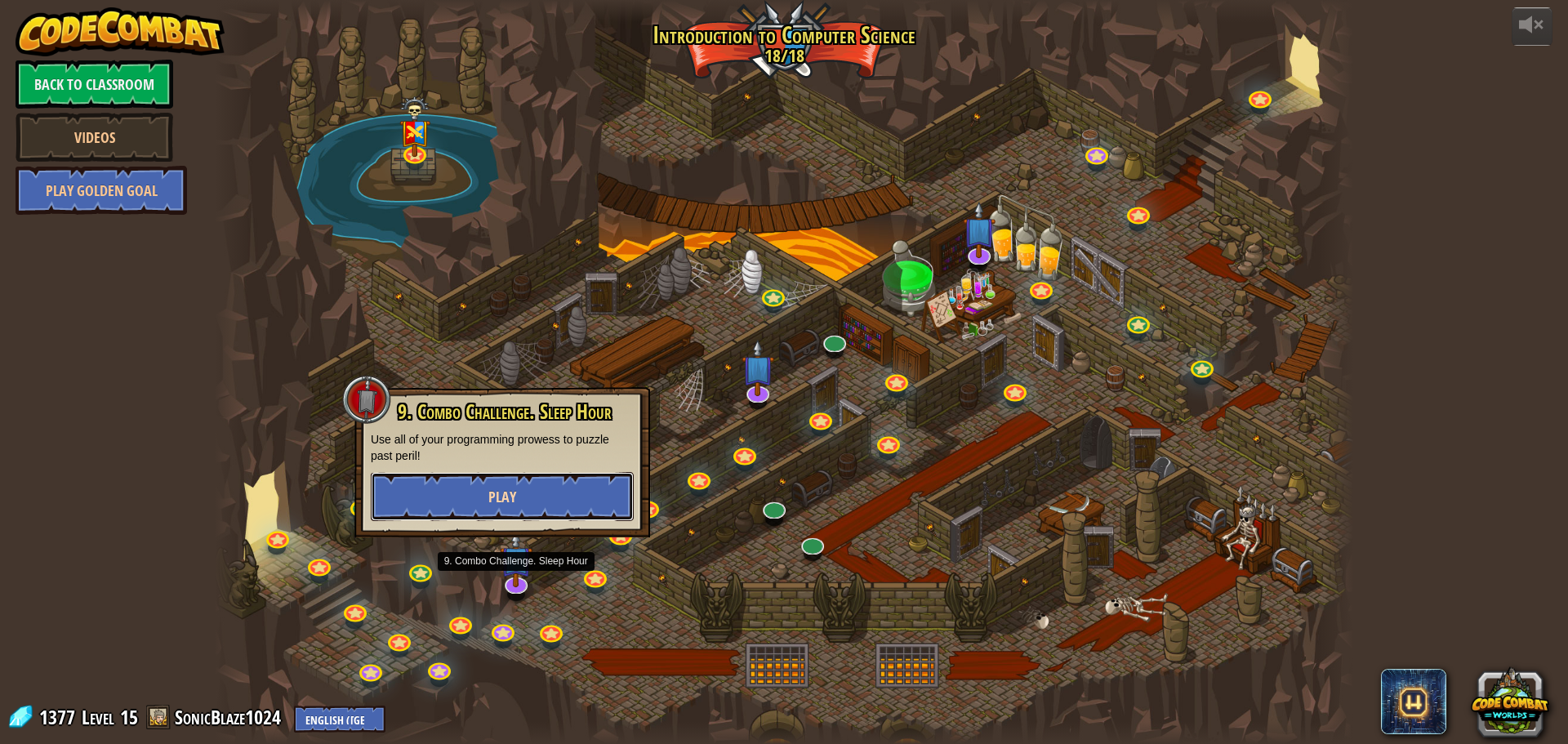
click at [530, 488] on button "Play" at bounding box center [502, 497] width 263 height 49
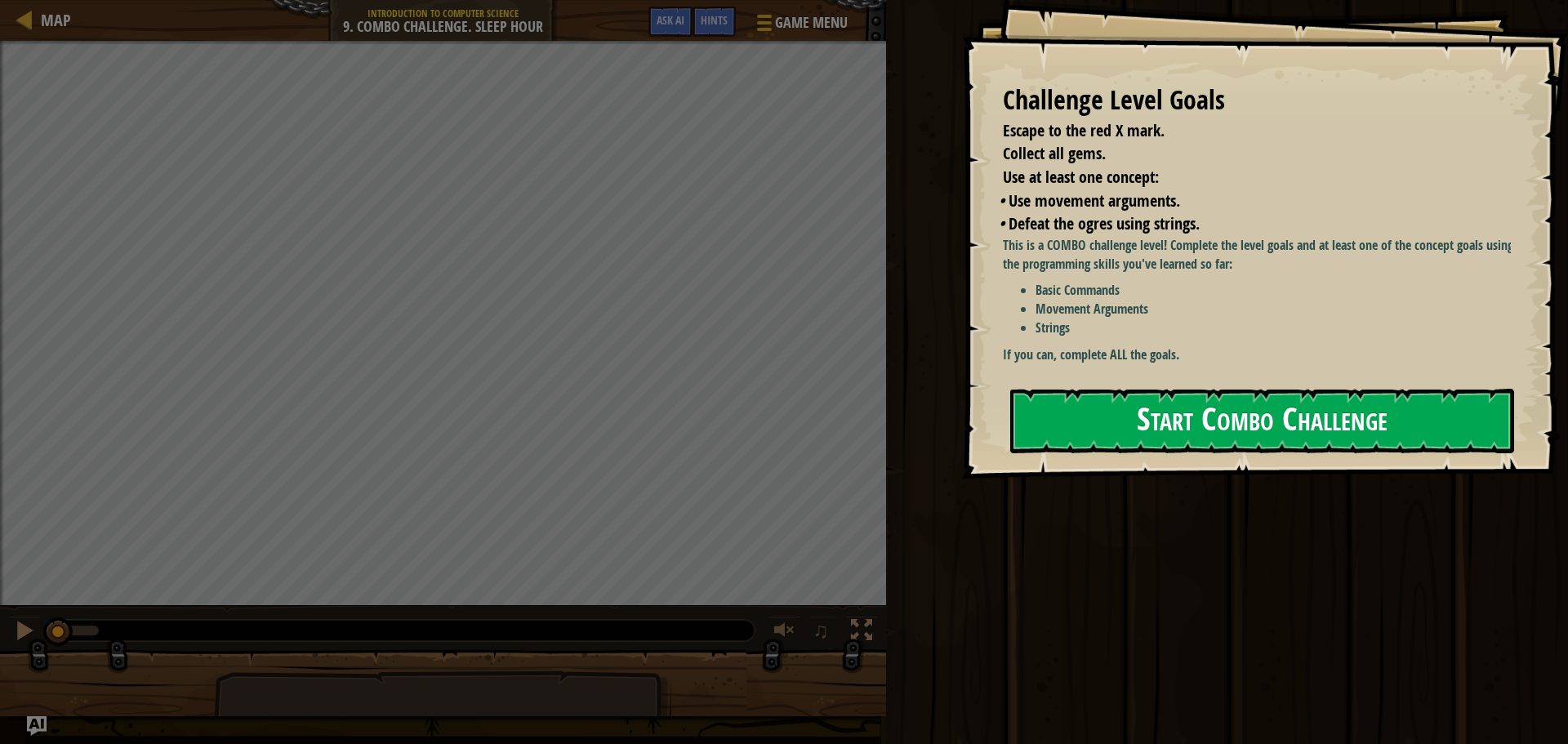
click at [1223, 431] on button "Start Combo Challenge" at bounding box center [1263, 421] width 504 height 64
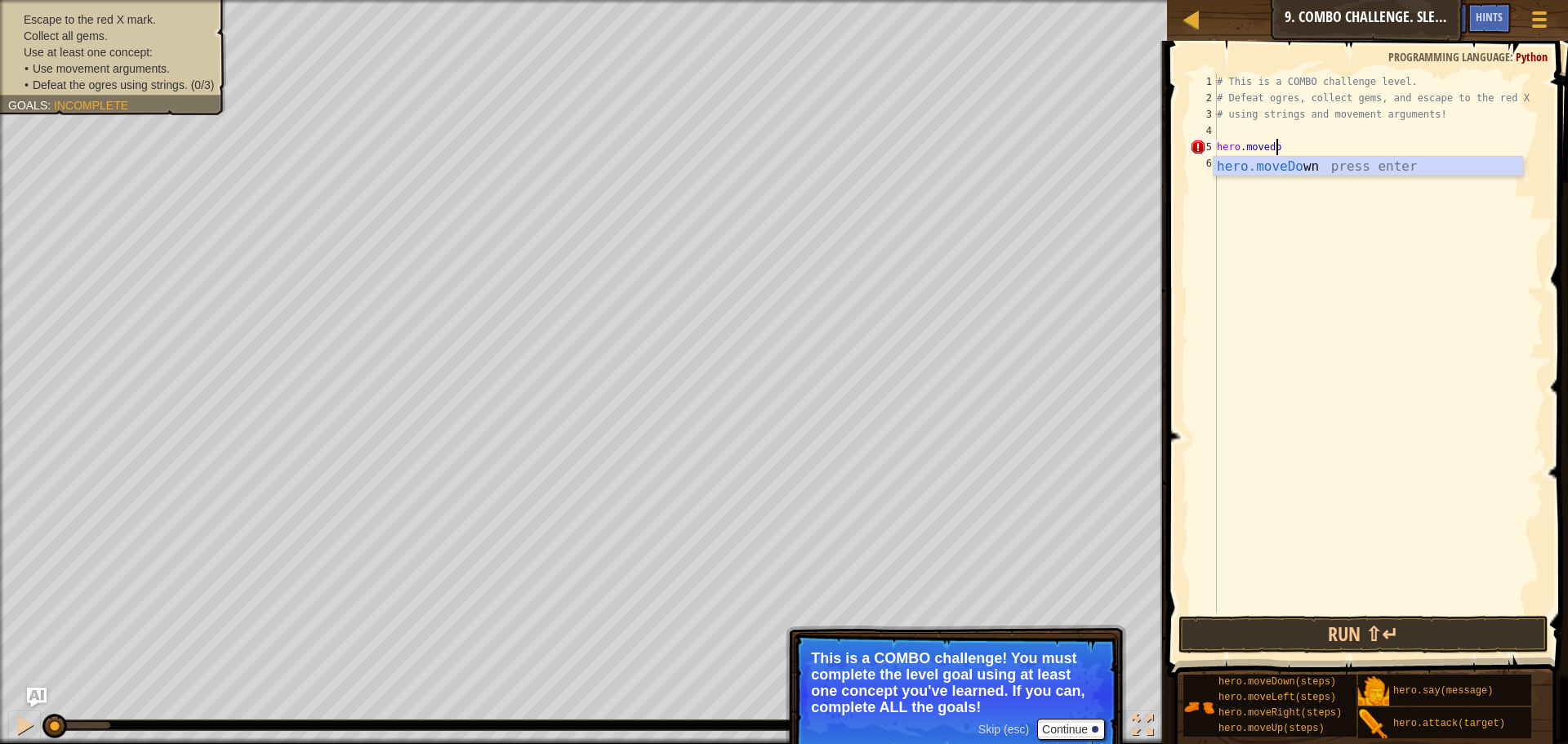
scroll to position [8, 5]
type textarea "hero.movedown"
type textarea "hero.moveright"
click at [1295, 161] on div "# This is a COMBO challenge level. # Defeat [PERSON_NAME], collect gems, and es…" at bounding box center [1379, 360] width 330 height 572
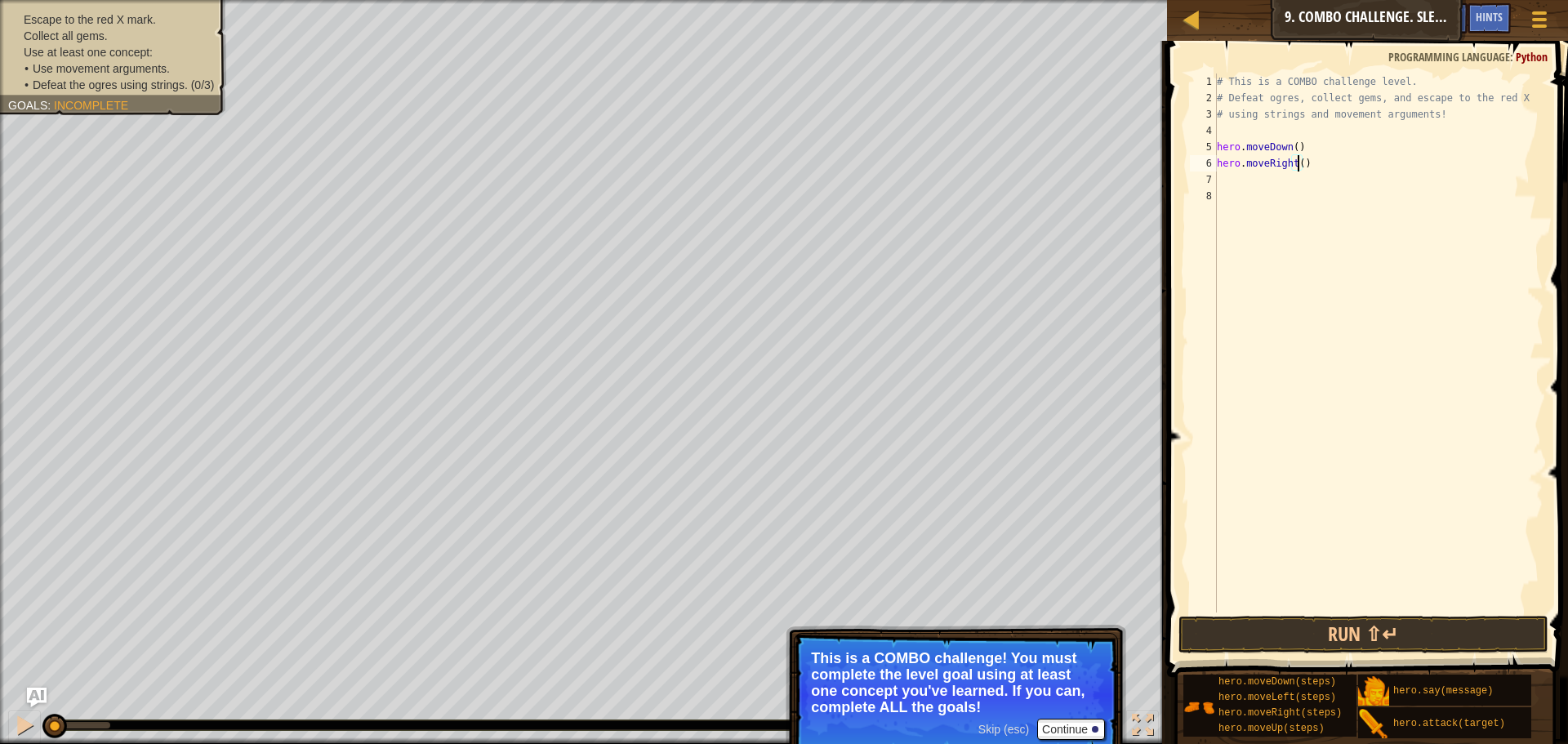
type textarea "hero.moveRight(2)"
click at [1277, 192] on div "# This is a COMBO challenge level. # Defeat [PERSON_NAME], collect gems, and es…" at bounding box center [1379, 360] width 330 height 572
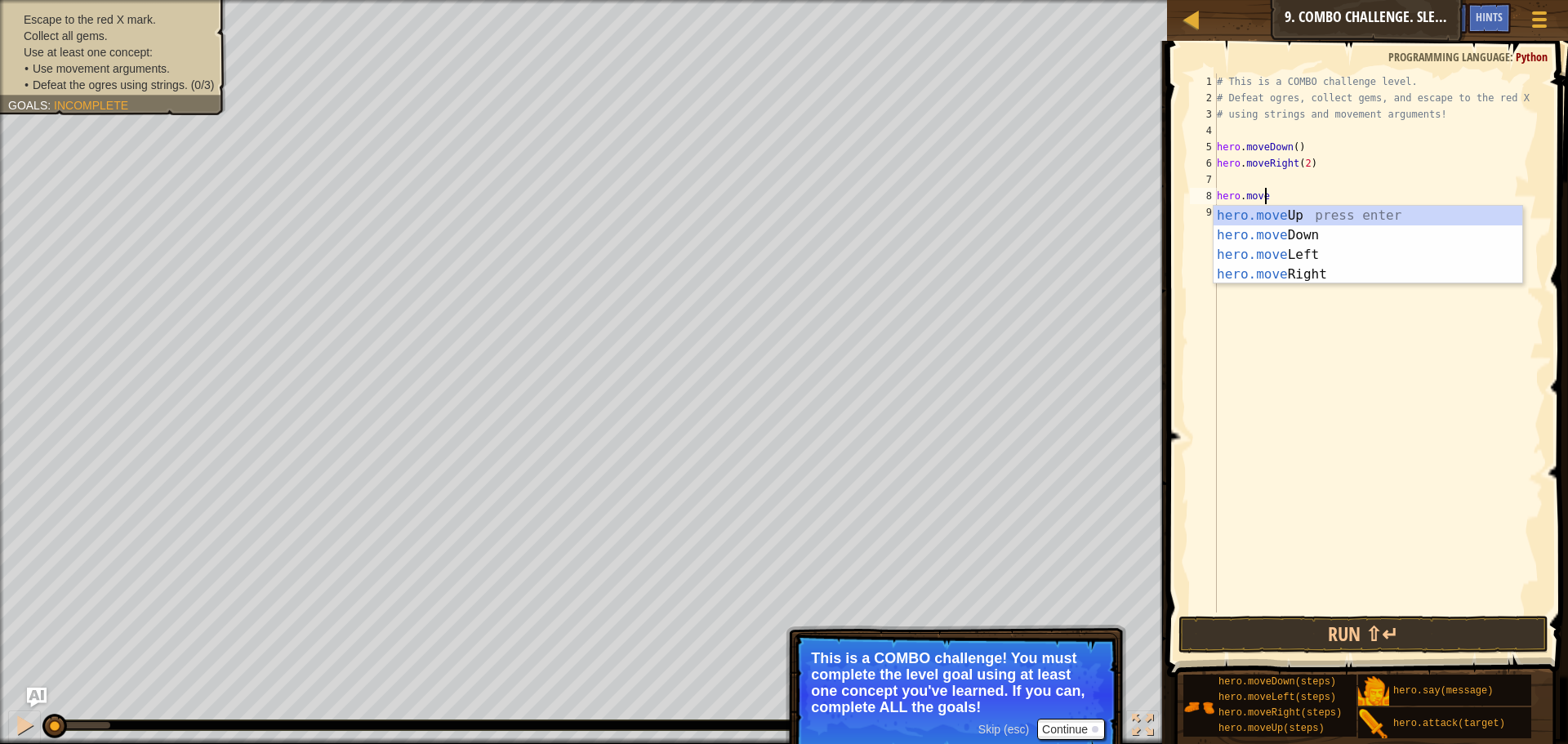
scroll to position [8, 3]
type textarea "hero.moveo"
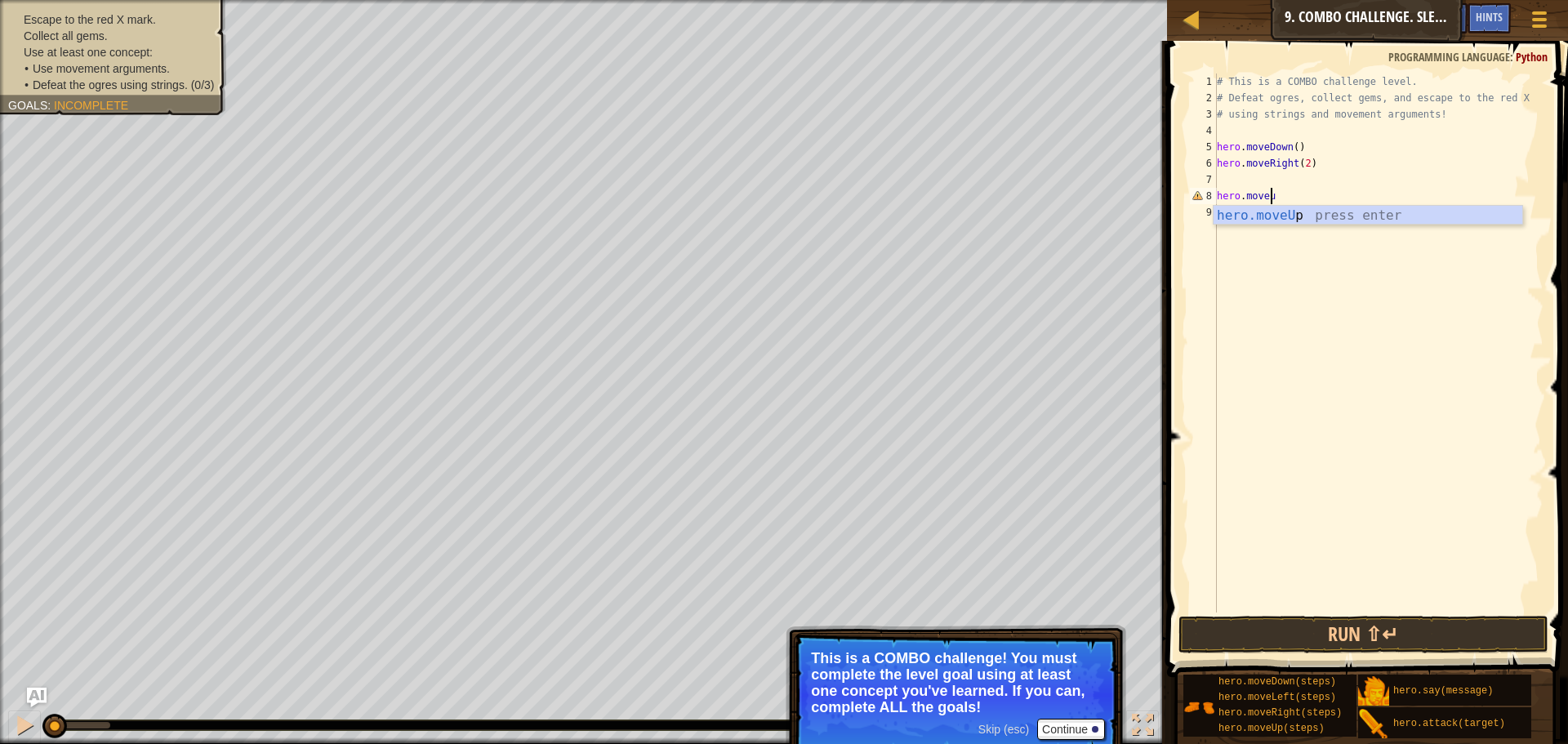
type textarea "hero.moveup"
click at [1295, 172] on div "# This is a COMBO challenge level. # Defeat [PERSON_NAME], collect gems, and es…" at bounding box center [1380, 360] width 325 height 572
click at [1280, 179] on div "# This is a COMBO challenge level. # Defeat [PERSON_NAME], collect gems, and es…" at bounding box center [1379, 360] width 330 height 572
type textarea "hero.moveUp()"
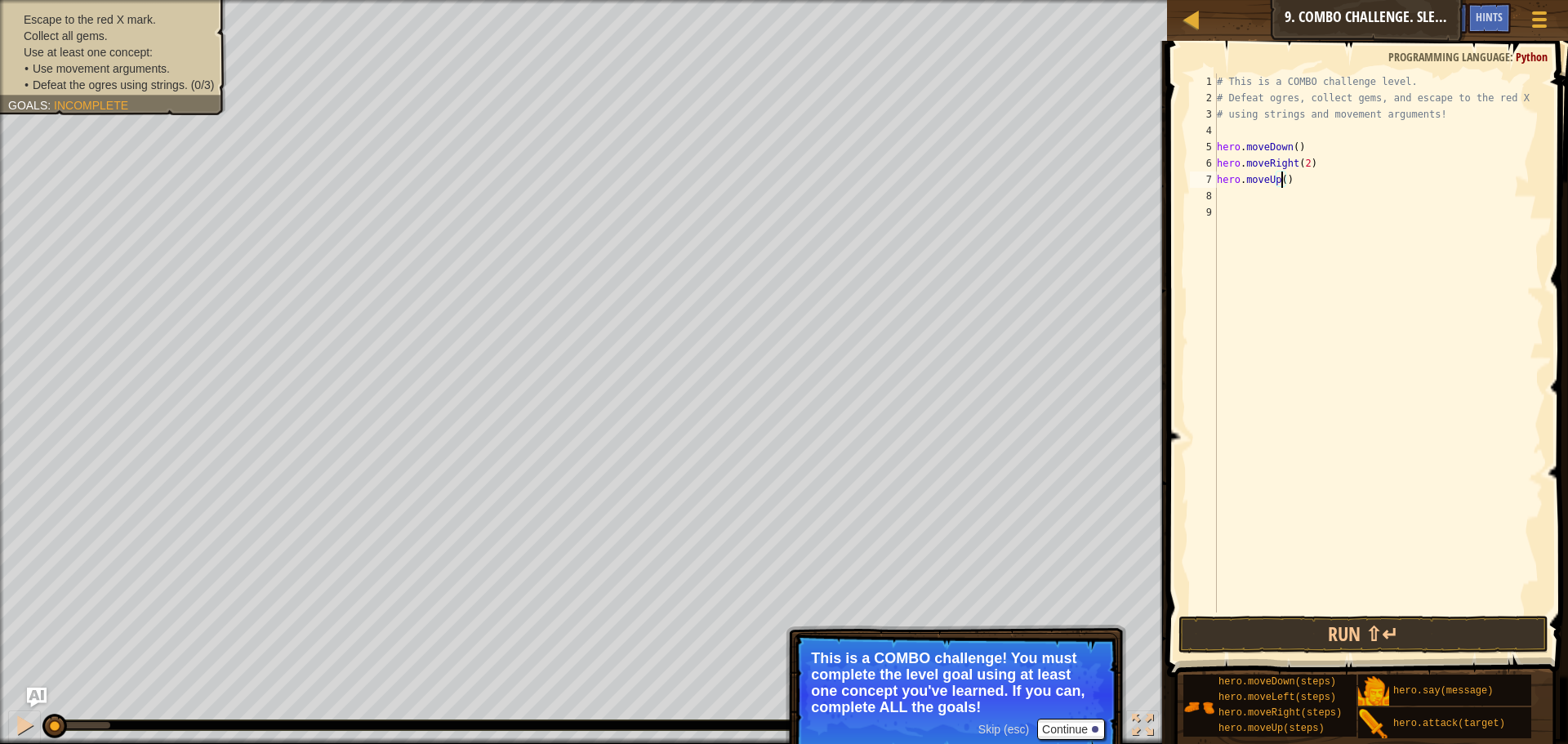
click at [1313, 260] on div "# This is a COMBO challenge level. # Defeat [PERSON_NAME], collect gems, and es…" at bounding box center [1379, 360] width 330 height 572
type textarea "hero.attack("Ursa")"
drag, startPoint x: 1330, startPoint y: 204, endPoint x: 1190, endPoint y: 190, distance: 140.7
click at [1190, 190] on div "hero.attack("Ursa") 1 2 3 4 5 6 7 8 9 # This is a COMBO challenge level. # Defe…" at bounding box center [1365, 343] width 357 height 539
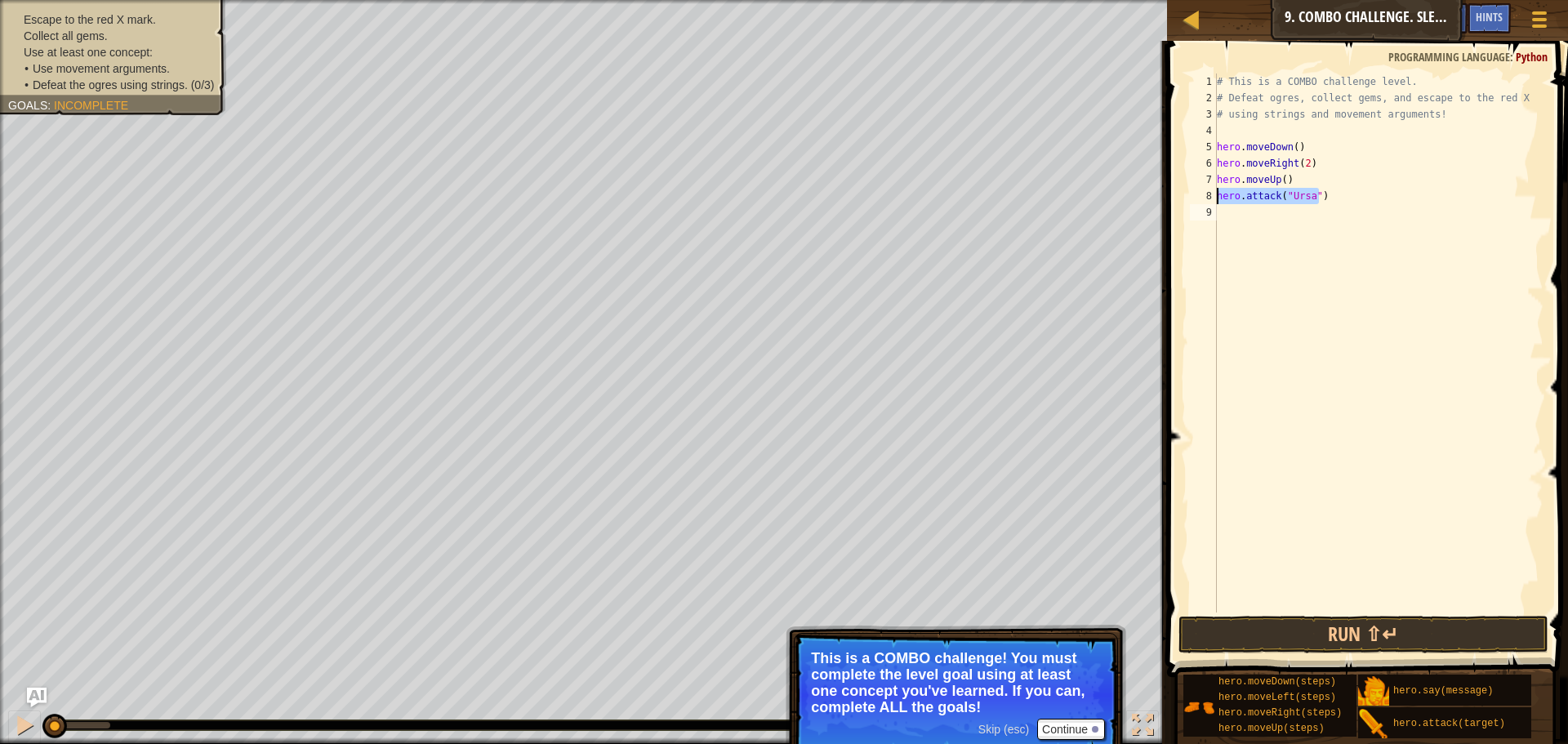
click at [1261, 241] on div "# This is a COMBO challenge level. # Defeat [PERSON_NAME], collect gems, and es…" at bounding box center [1379, 360] width 330 height 572
type textarea "hero.attack("Ursa")"
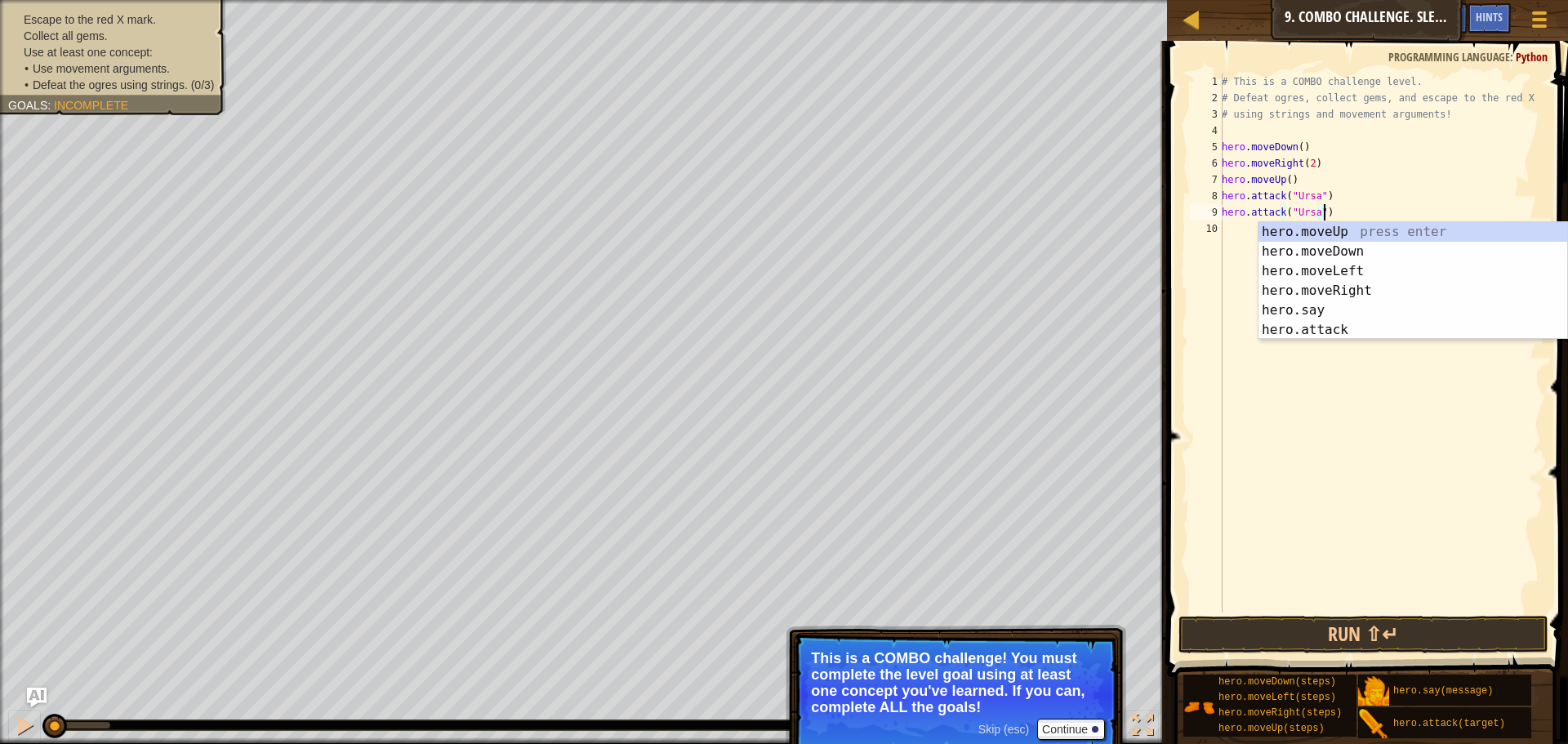
click at [1238, 282] on div "# This is a COMBO challenge level. # Defeat [PERSON_NAME], collect gems, and es…" at bounding box center [1380, 360] width 325 height 572
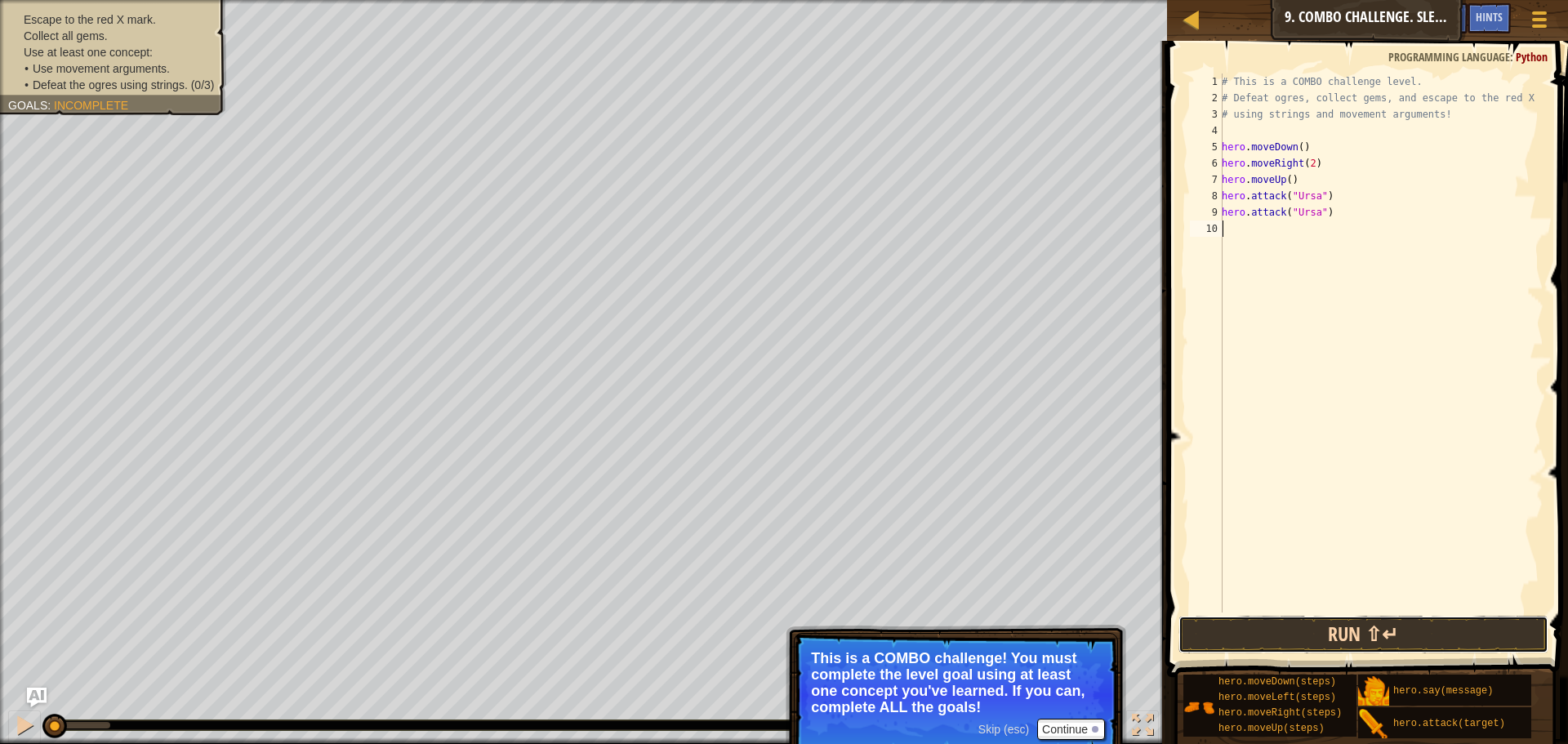
click at [1293, 631] on button "Run ⇧↵" at bounding box center [1363, 635] width 370 height 38
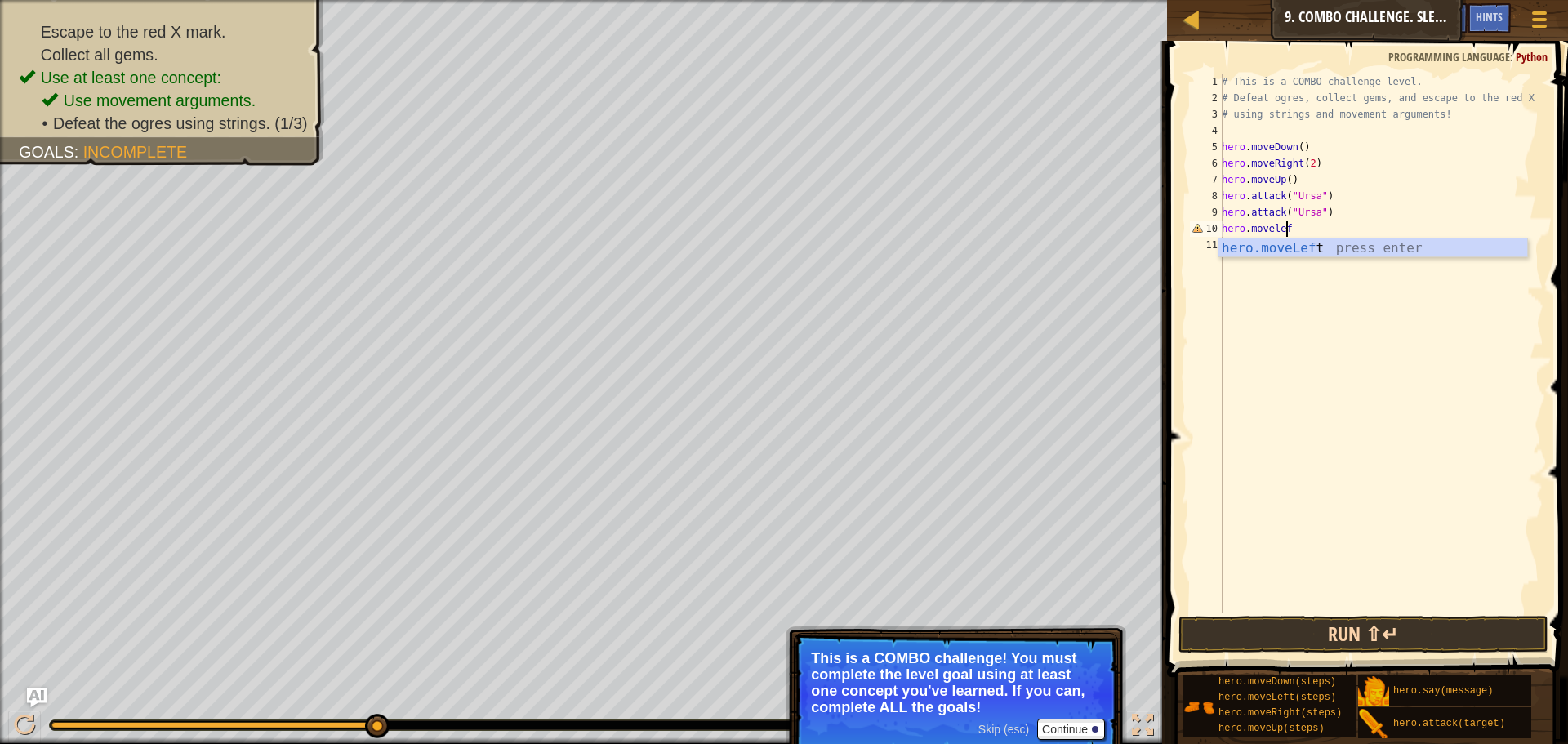
scroll to position [8, 5]
type textarea "hero.moveleft"
click at [1299, 233] on div "# This is a COMBO challenge level. # Defeat [PERSON_NAME], collect gems, and es…" at bounding box center [1380, 360] width 325 height 572
type textarea "hero.moveLeft(2)"
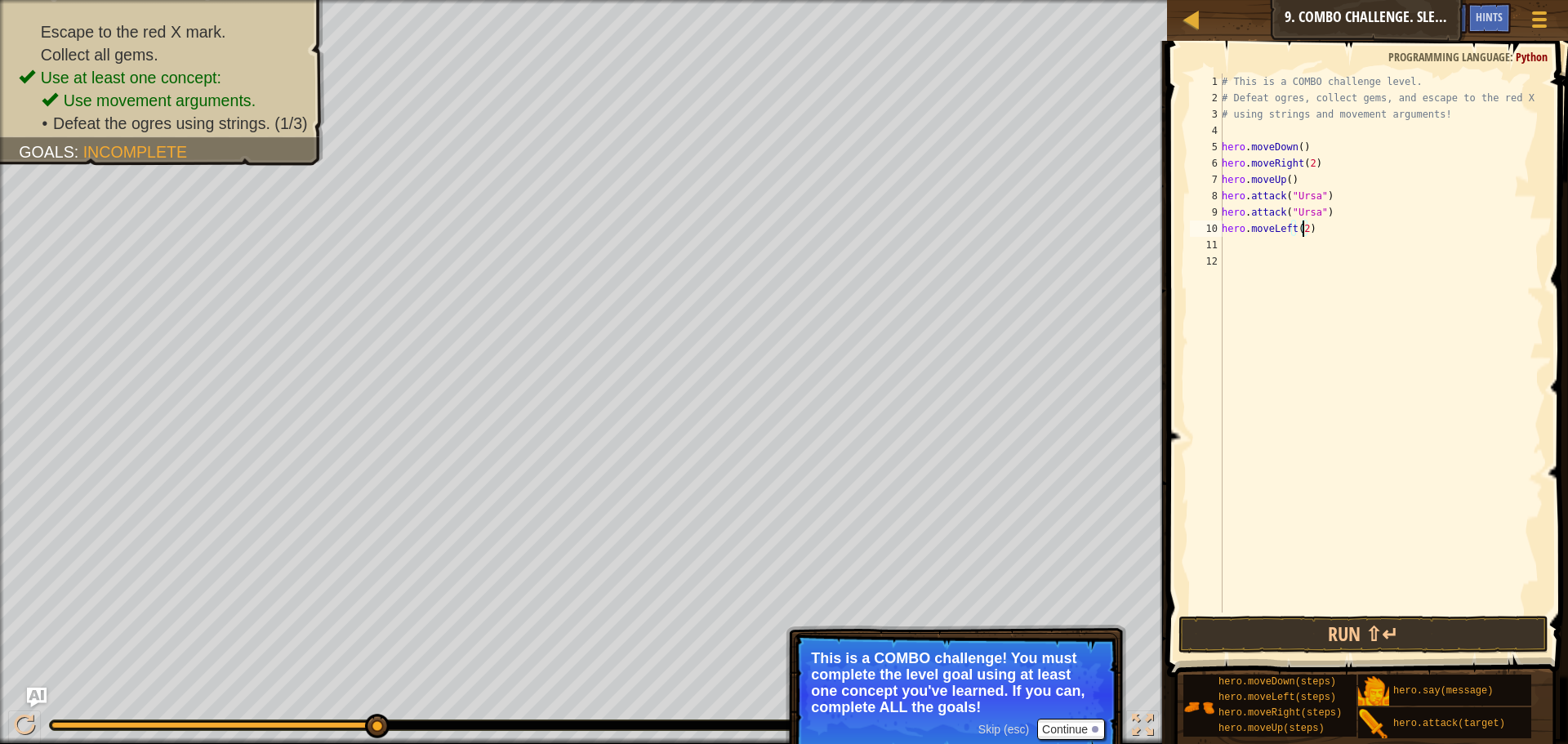
scroll to position [8, 7]
click at [1300, 257] on div "# This is a COMBO challenge level. # Defeat [PERSON_NAME], collect gems, and es…" at bounding box center [1380, 360] width 325 height 572
type textarea "hero.moveup"
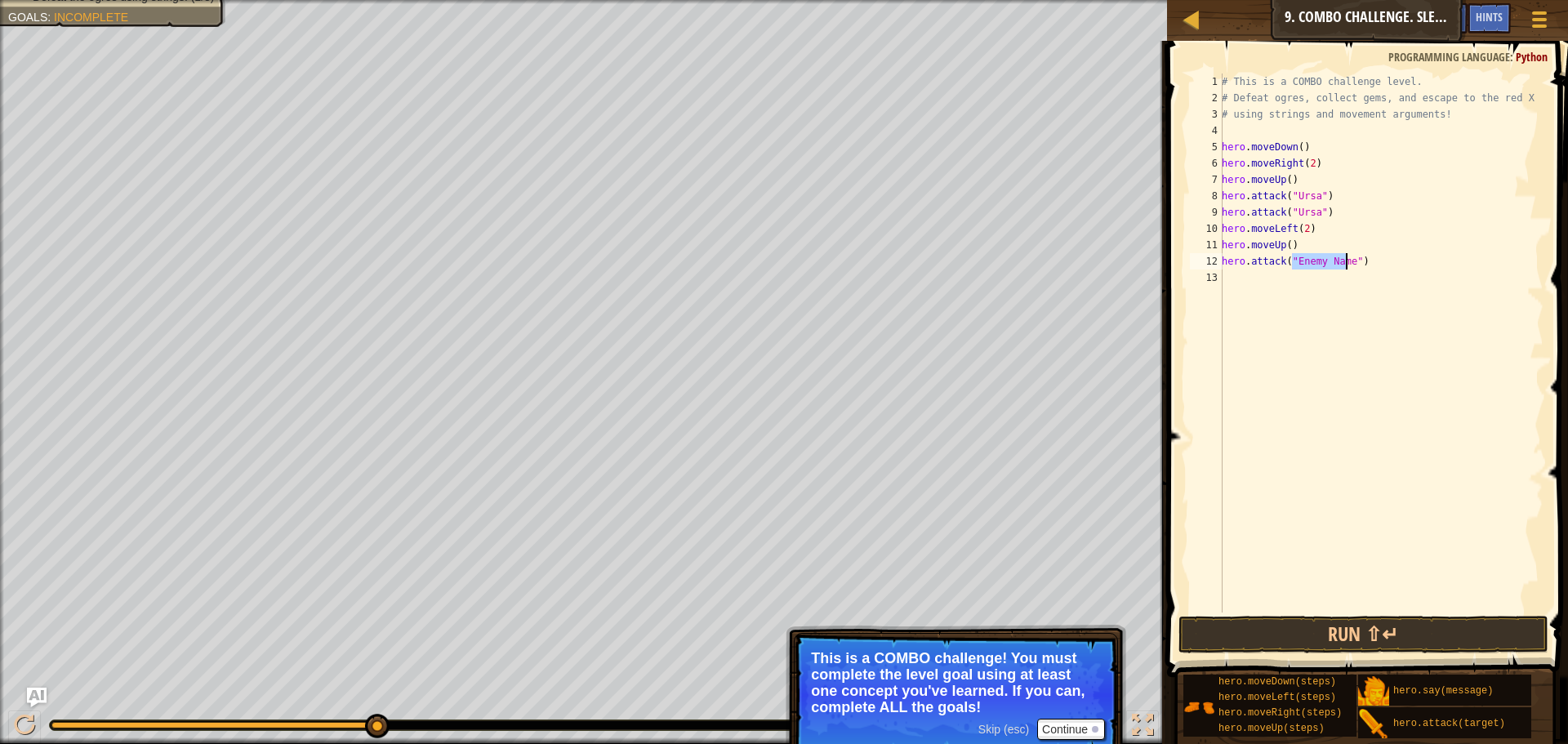
scroll to position [8, 7]
type textarea "hero.attack("Rexxar")"
drag, startPoint x: 1351, startPoint y: 263, endPoint x: 1212, endPoint y: 263, distance: 139.0
click at [1212, 263] on div "hero.attack("Rexxar") 1 2 3 4 5 6 7 8 9 10 11 12 13 # This is a COMBO challenge…" at bounding box center [1365, 343] width 357 height 539
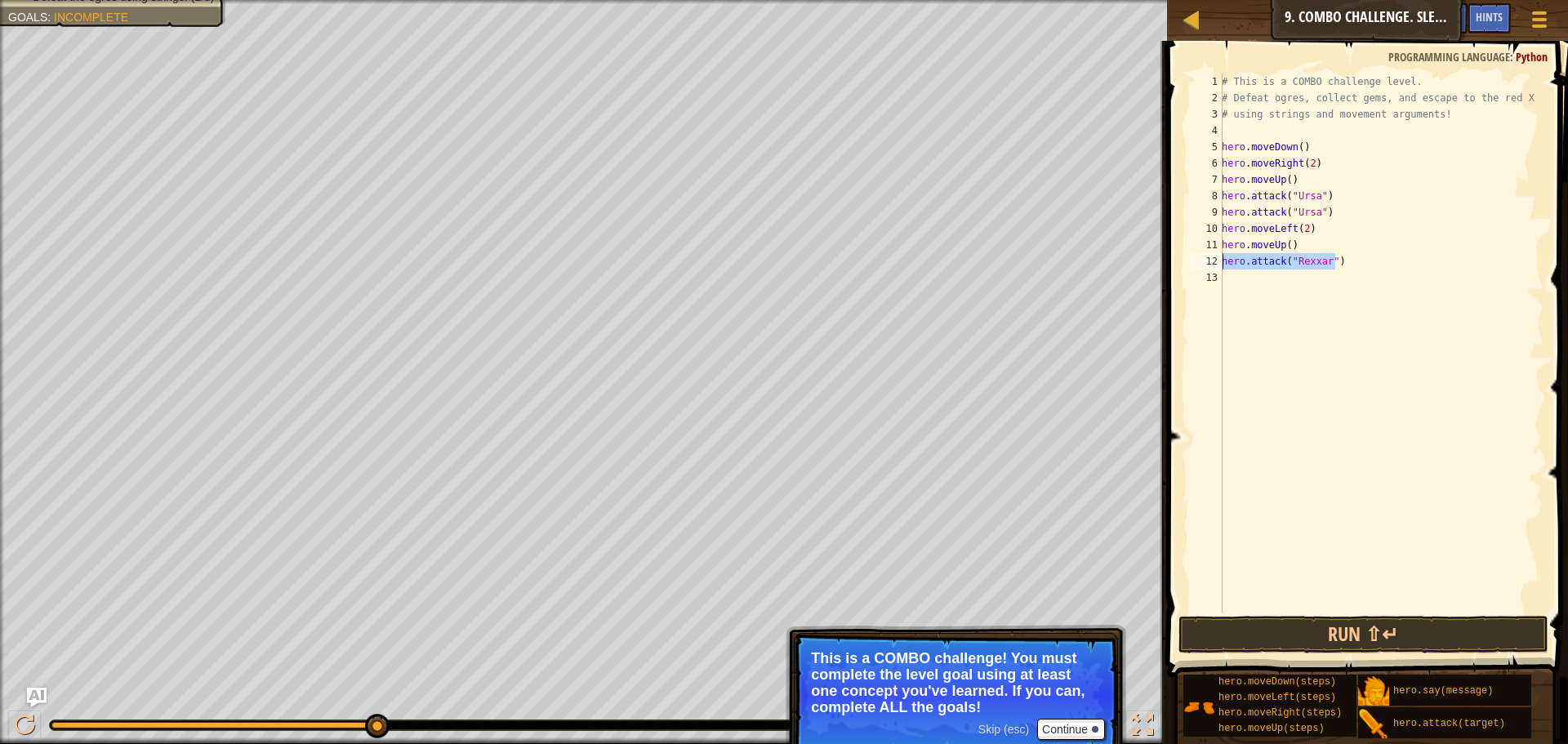
click at [1248, 287] on div "# This is a COMBO challenge level. # Defeat [PERSON_NAME], collect gems, and es…" at bounding box center [1380, 360] width 325 height 572
paste textarea "hero.attack("Rexxar")"
type textarea "hero.attack("Rexxar")"
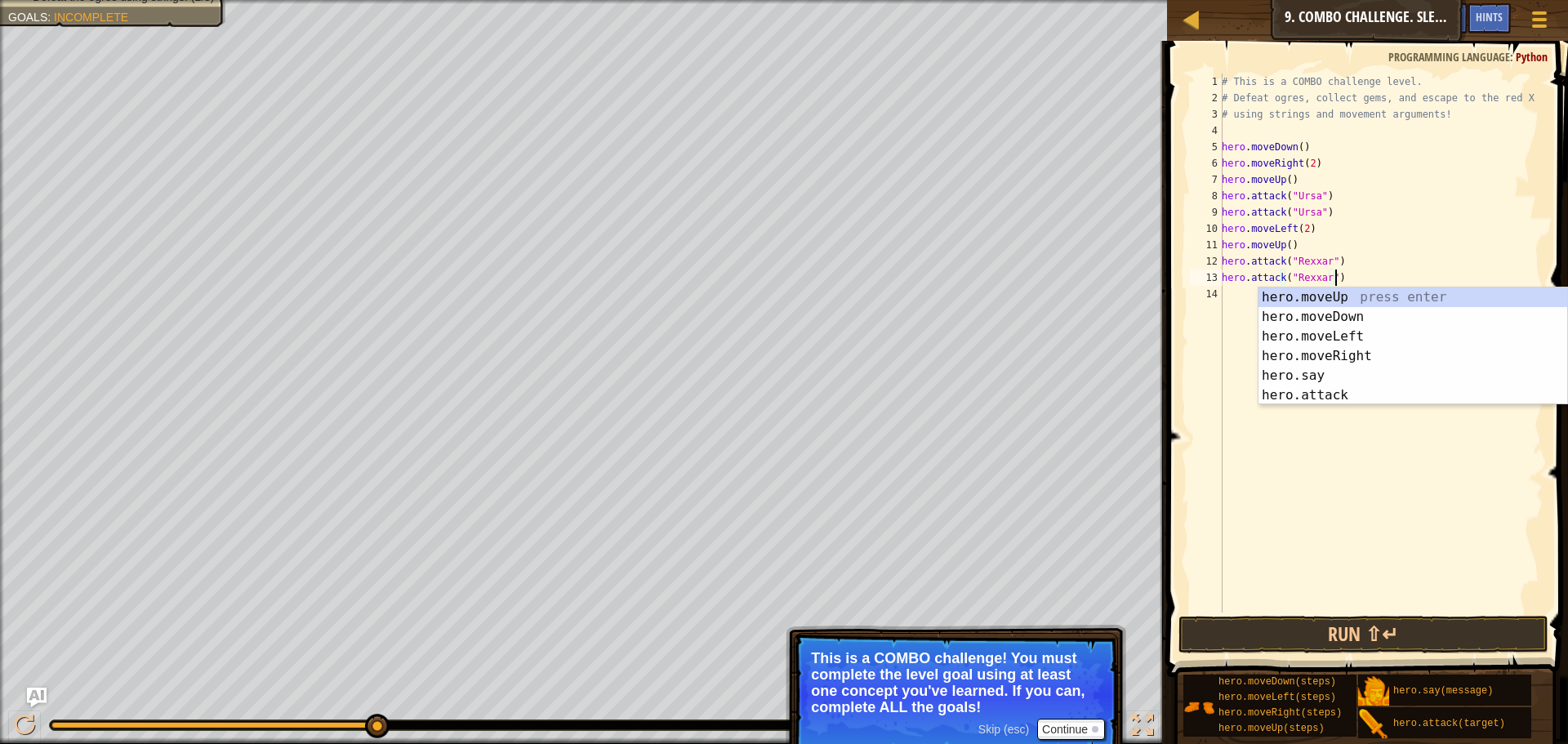
click at [1236, 297] on div "# This is a COMBO challenge level. # Defeat [PERSON_NAME], collect gems, and es…" at bounding box center [1380, 360] width 325 height 572
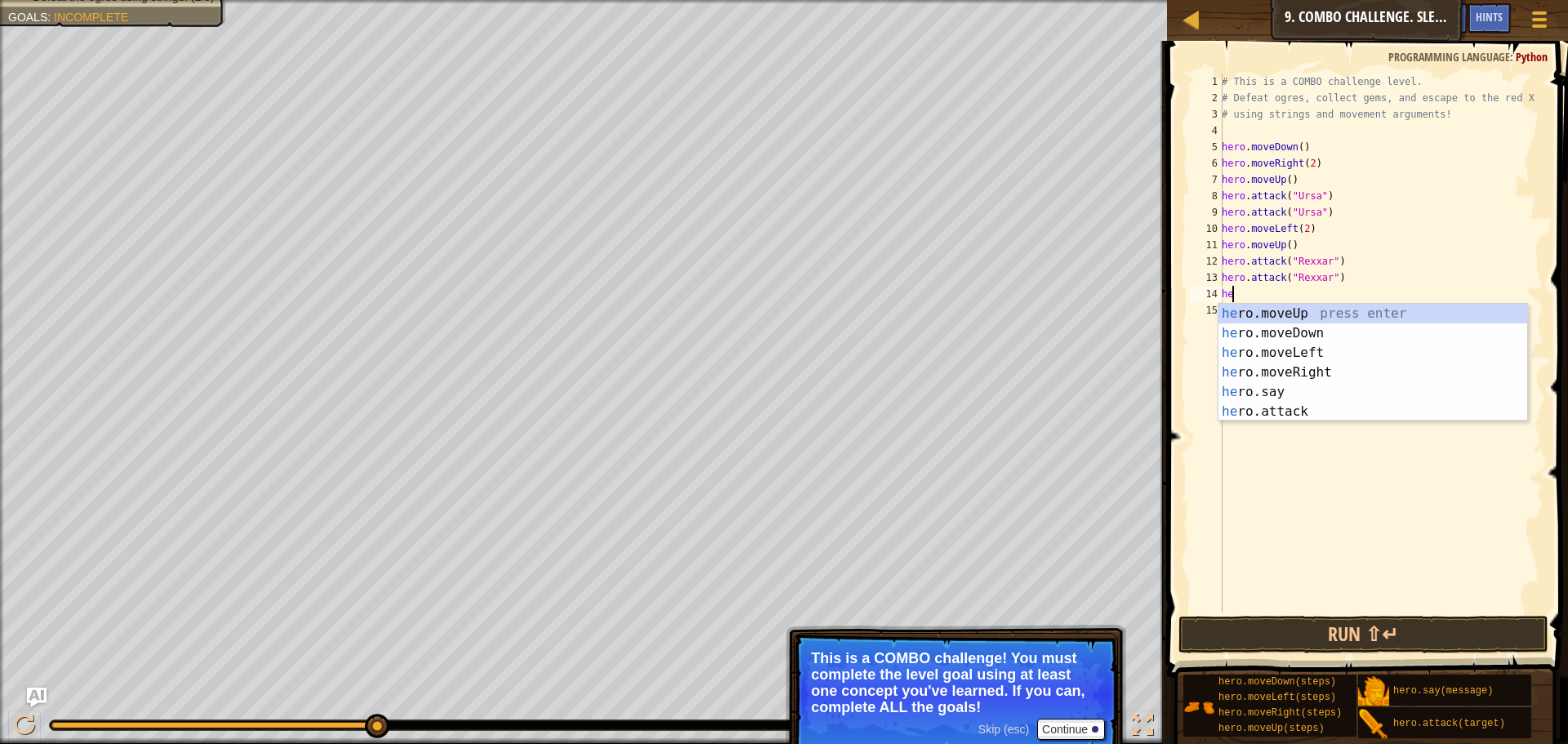
scroll to position [8, 1]
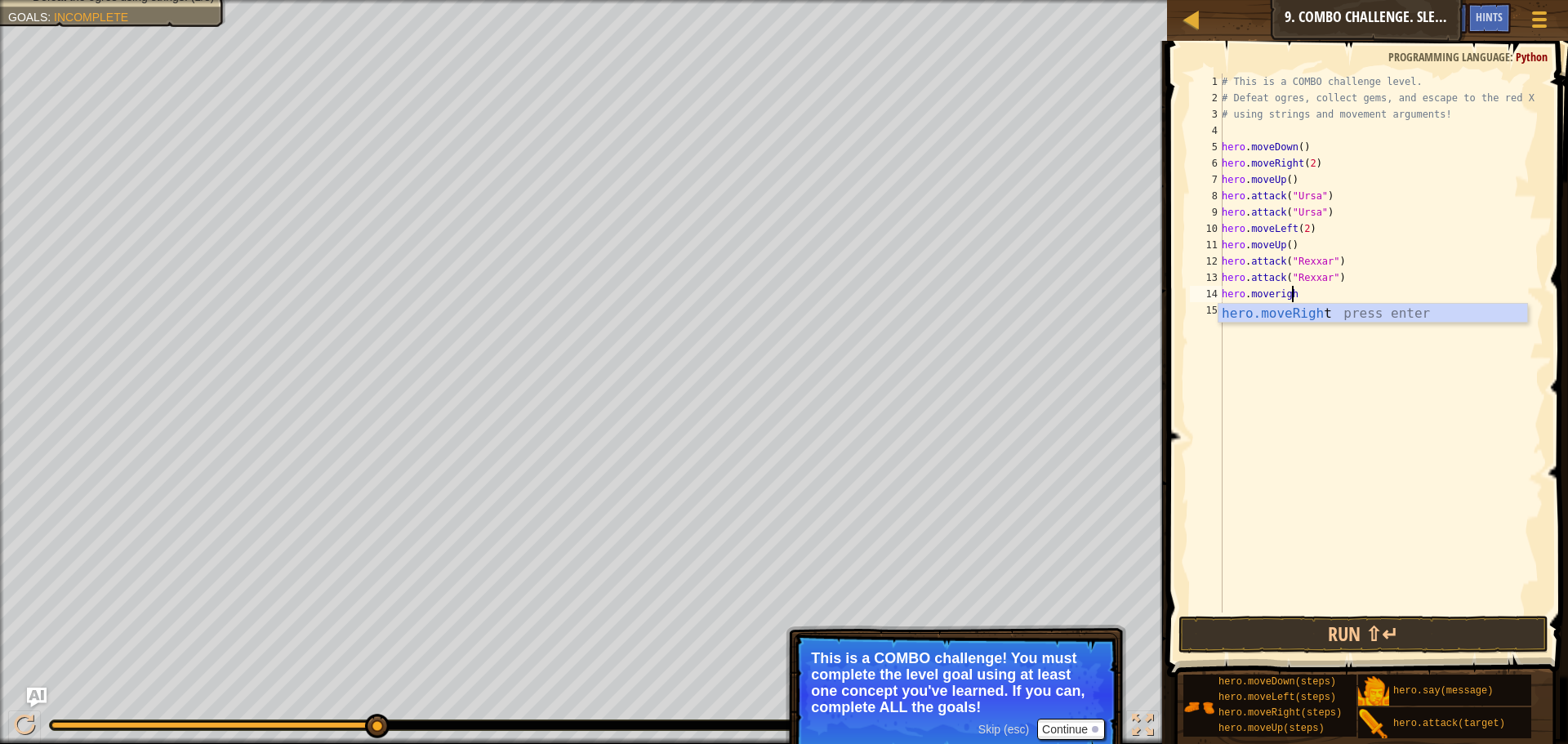
type textarea "hero.moveright"
type textarea "hero.attack("Brack")"
drag, startPoint x: 1333, startPoint y: 312, endPoint x: 1218, endPoint y: 318, distance: 115.2
click at [1218, 318] on div "hero.attack("[PERSON_NAME]") 1 2 3 4 5 6 7 8 9 10 11 12 13 14 15 16 # This is a…" at bounding box center [1365, 343] width 357 height 539
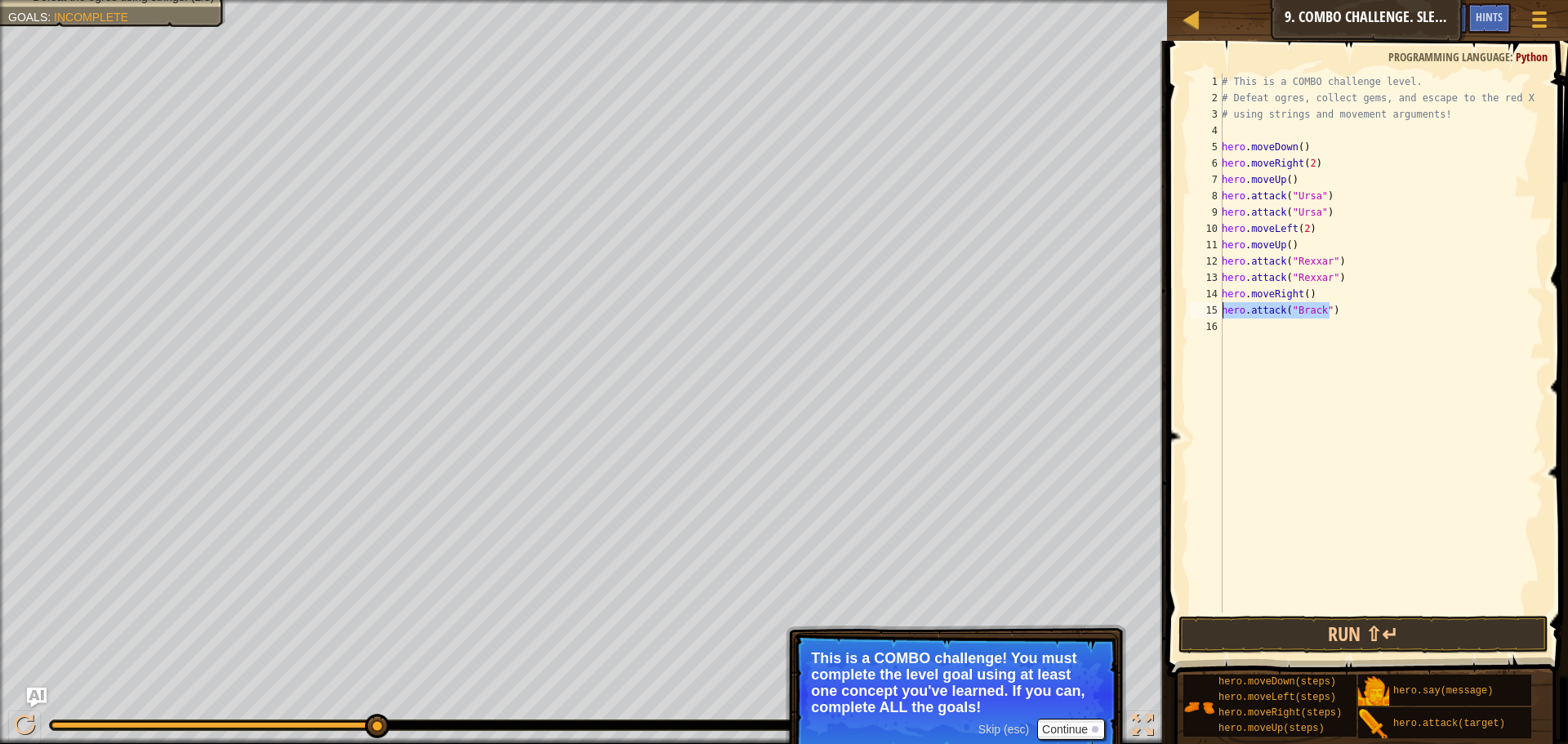
click at [1261, 348] on div "# This is a COMBO challenge level. # Defeat [PERSON_NAME], collect gems, and es…" at bounding box center [1380, 360] width 325 height 572
paste textarea "hero.attack("Brack")"
type textarea "hero.attack("Brack")"
click at [1247, 363] on div "# This is a COMBO challenge level. # Defeat [PERSON_NAME], collect gems, and es…" at bounding box center [1380, 360] width 325 height 572
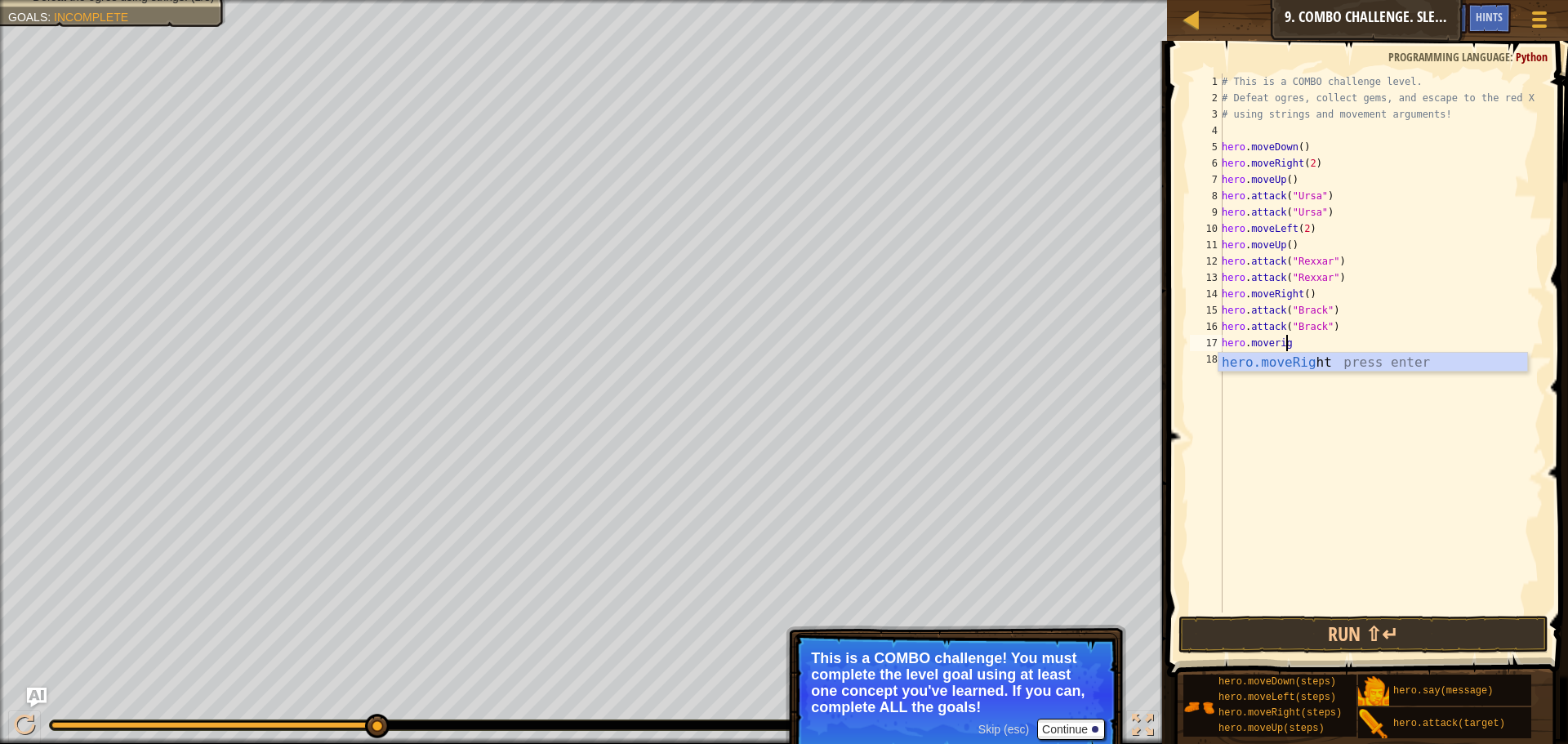
type textarea "hero.moveright"
type textarea "hero.moveRight(2)"
click at [1348, 628] on button "Run ⇧↵" at bounding box center [1363, 635] width 370 height 38
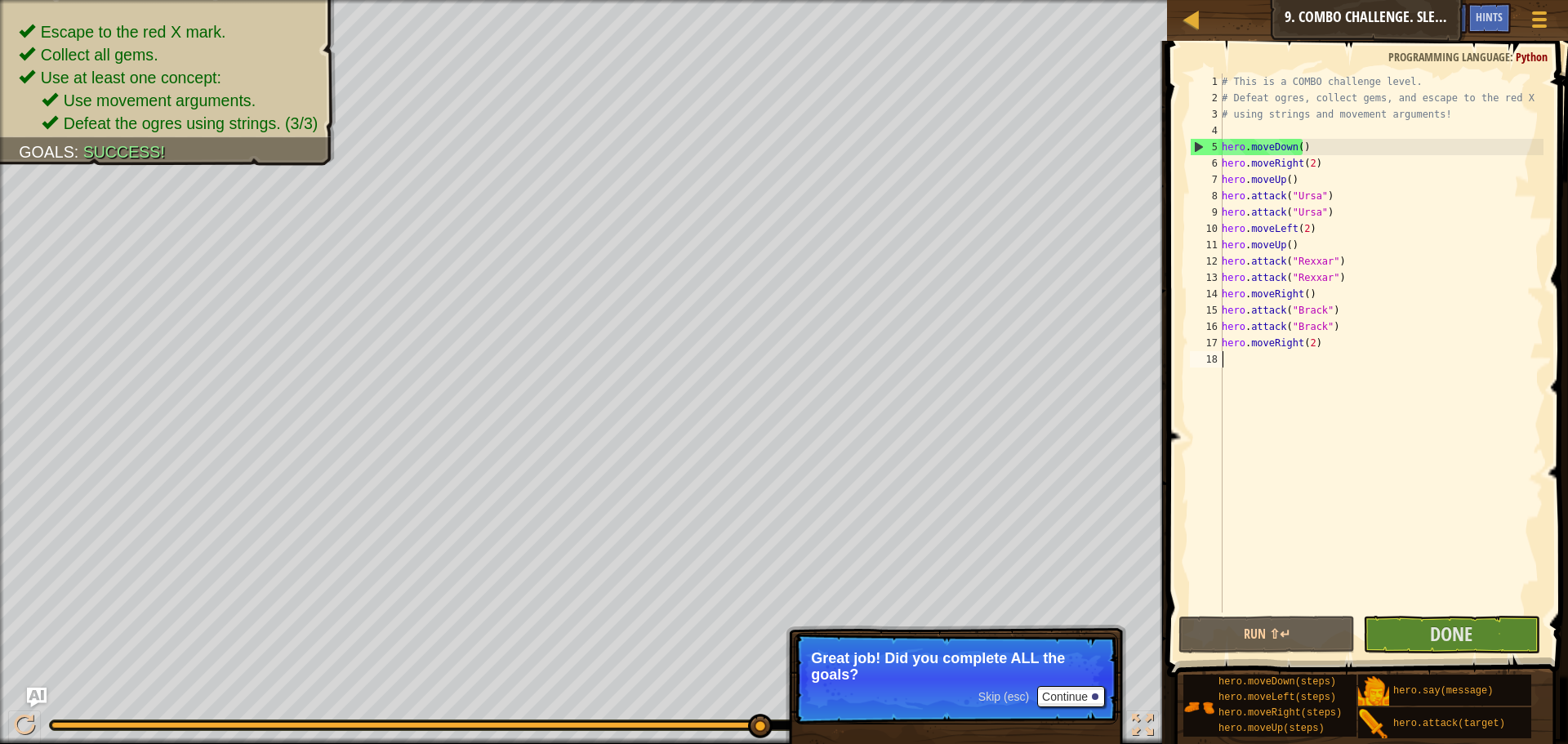
click at [1302, 610] on div "# This is a COMBO challenge level. # Defeat [PERSON_NAME], collect gems, and es…" at bounding box center [1380, 360] width 325 height 572
click at [1292, 633] on button "Run ⇧↵" at bounding box center [1267, 635] width 176 height 38
click at [1414, 627] on button "Done" at bounding box center [1451, 635] width 176 height 38
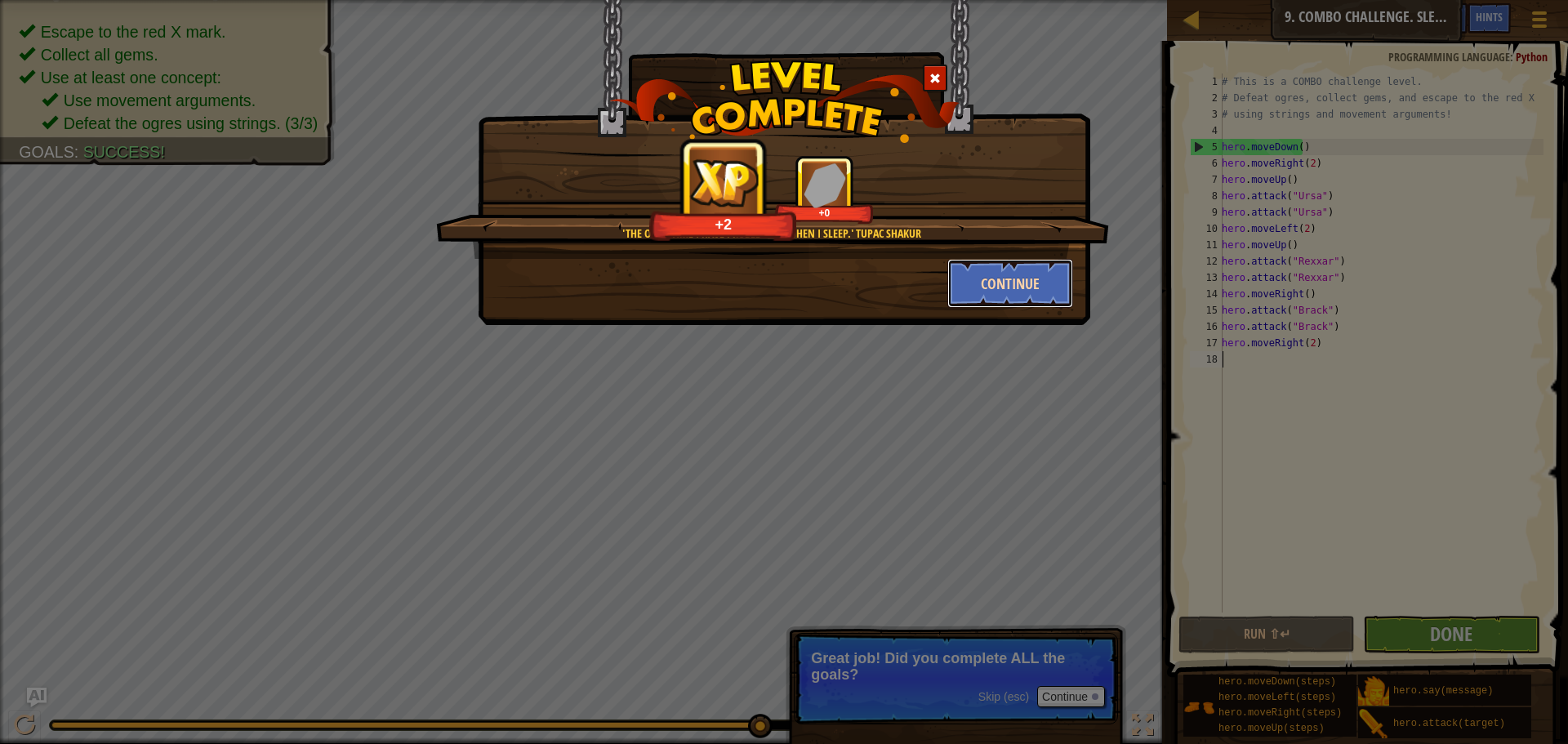
click at [1060, 288] on button "Continue" at bounding box center [1011, 283] width 127 height 49
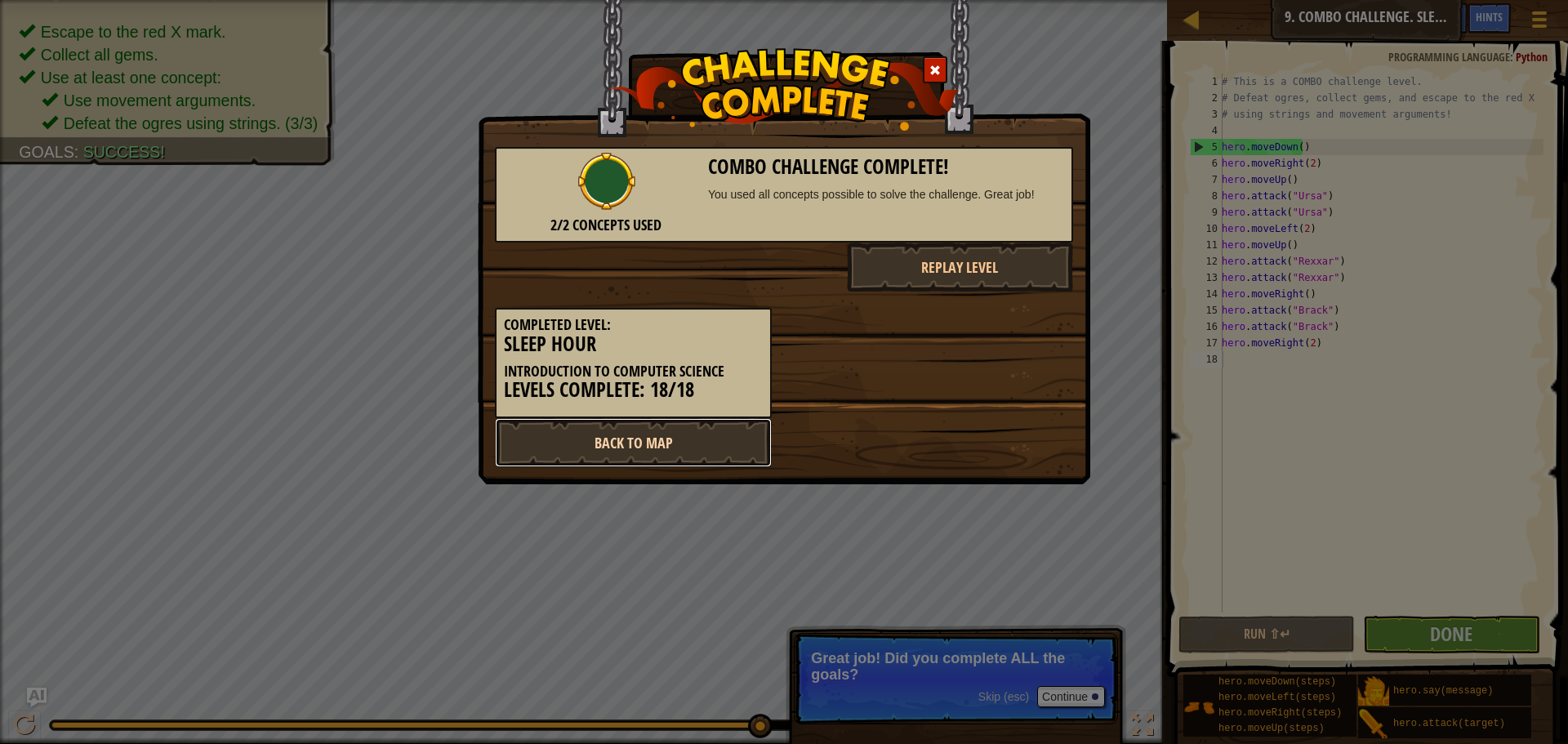
click at [755, 447] on link "Back to Map" at bounding box center [634, 443] width 277 height 49
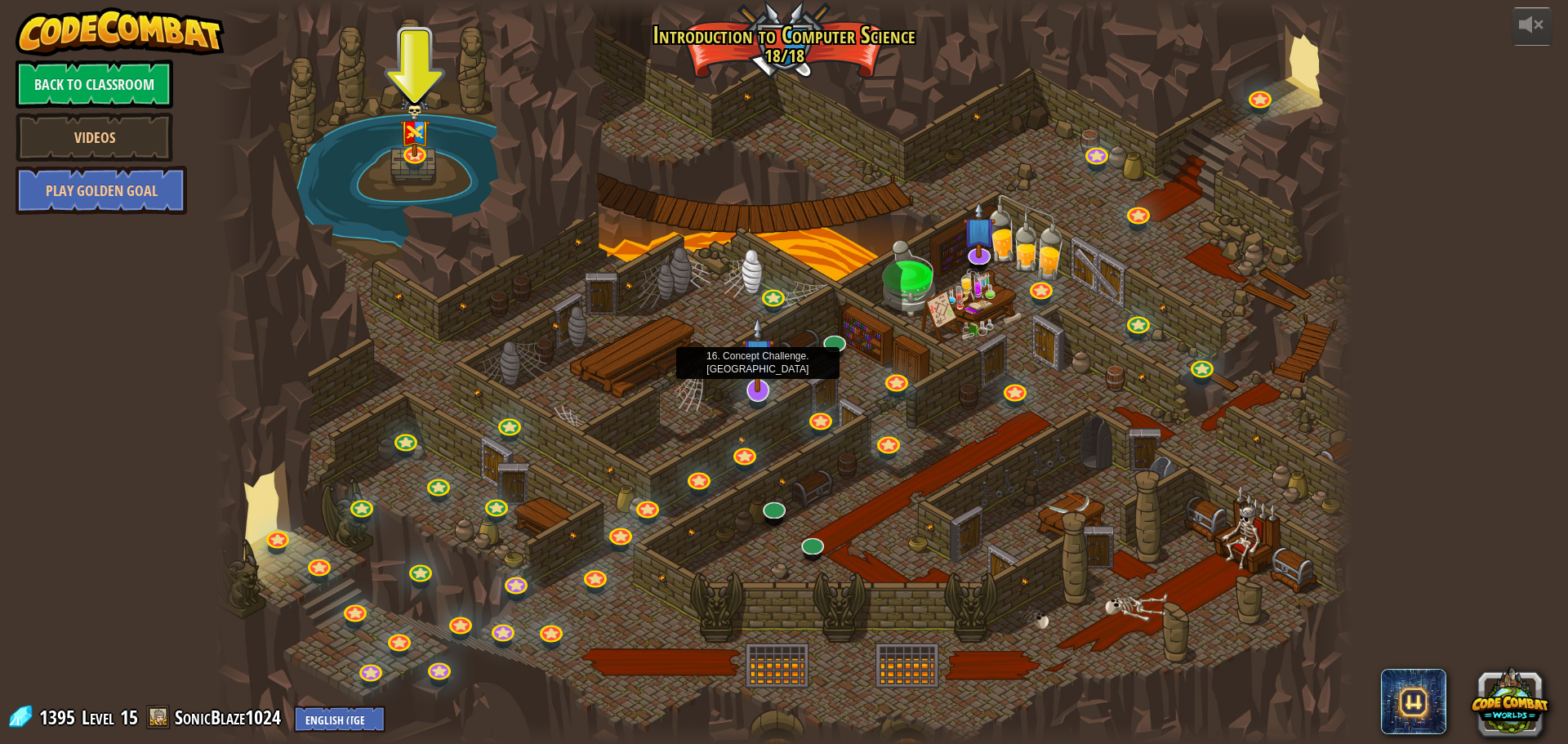
click at [749, 381] on img at bounding box center [758, 354] width 33 height 76
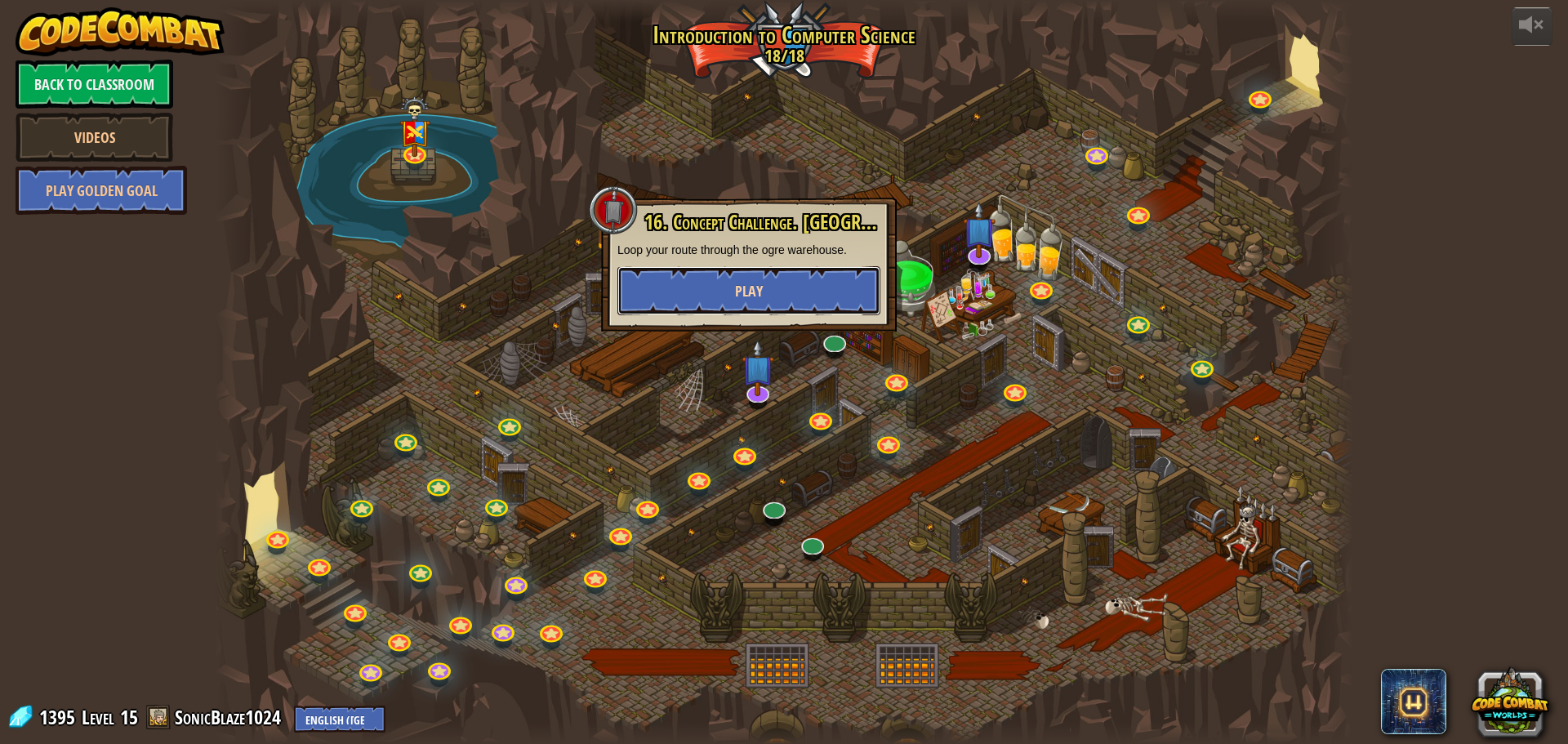
click at [772, 294] on button "Play" at bounding box center [749, 291] width 263 height 49
